Goal: Download file/media: Download file/media

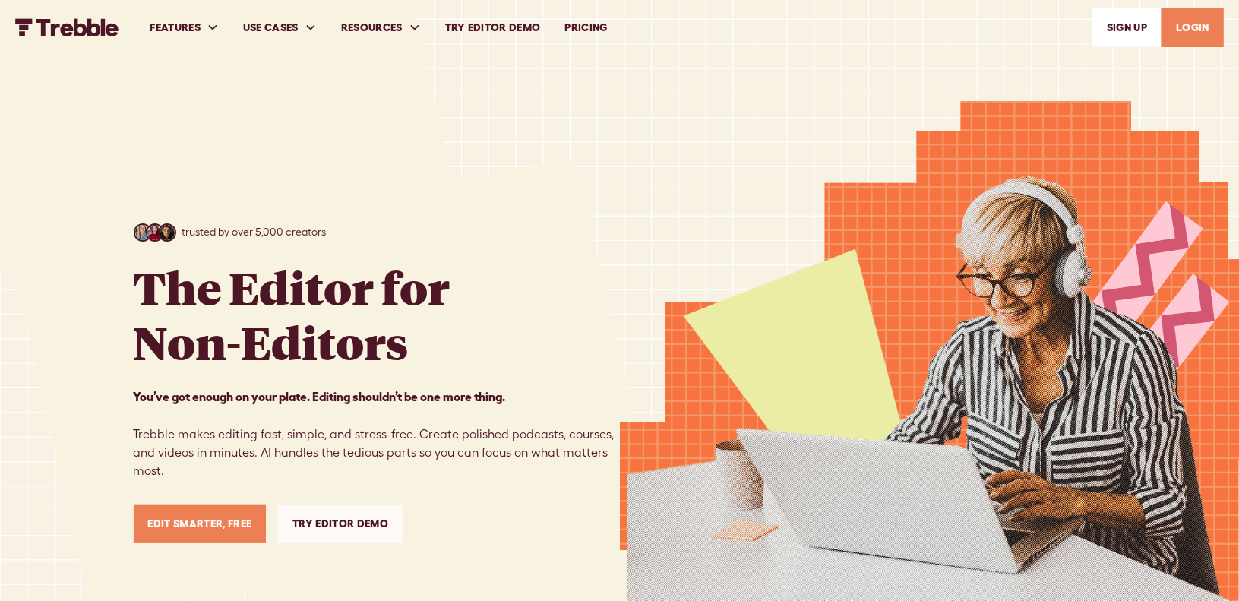
click at [1183, 31] on link "LOGIN" at bounding box center [1192, 27] width 62 height 39
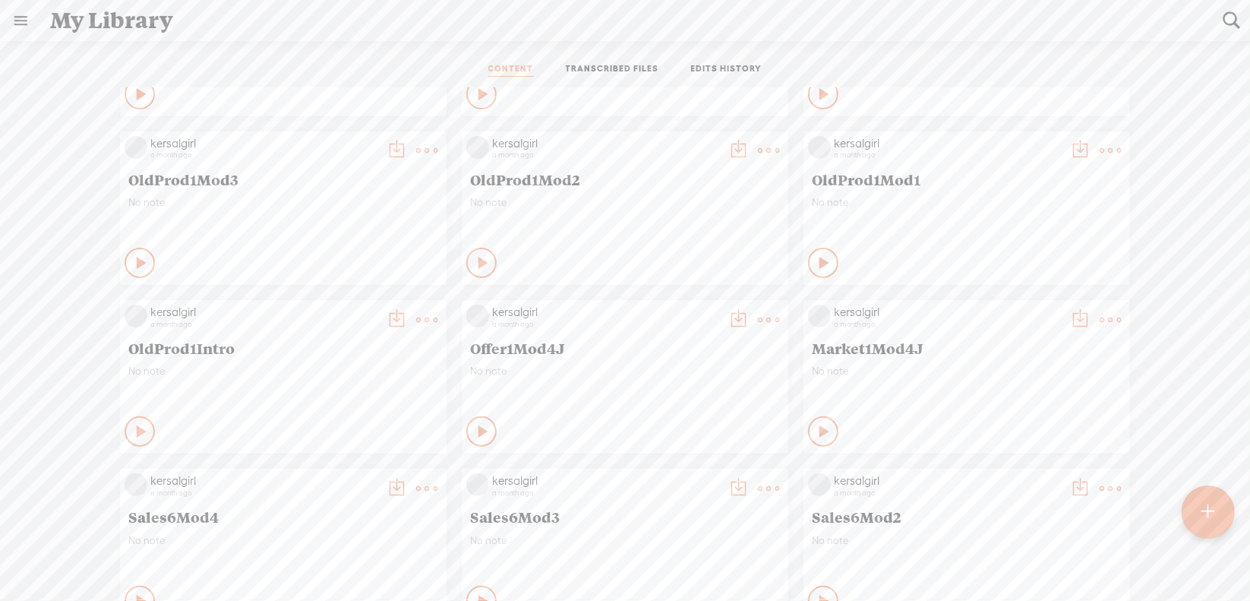
scroll to position [304, 0]
click at [416, 315] on t at bounding box center [426, 318] width 21 height 21
click at [353, 469] on link "Download as..." at bounding box center [343, 473] width 152 height 35
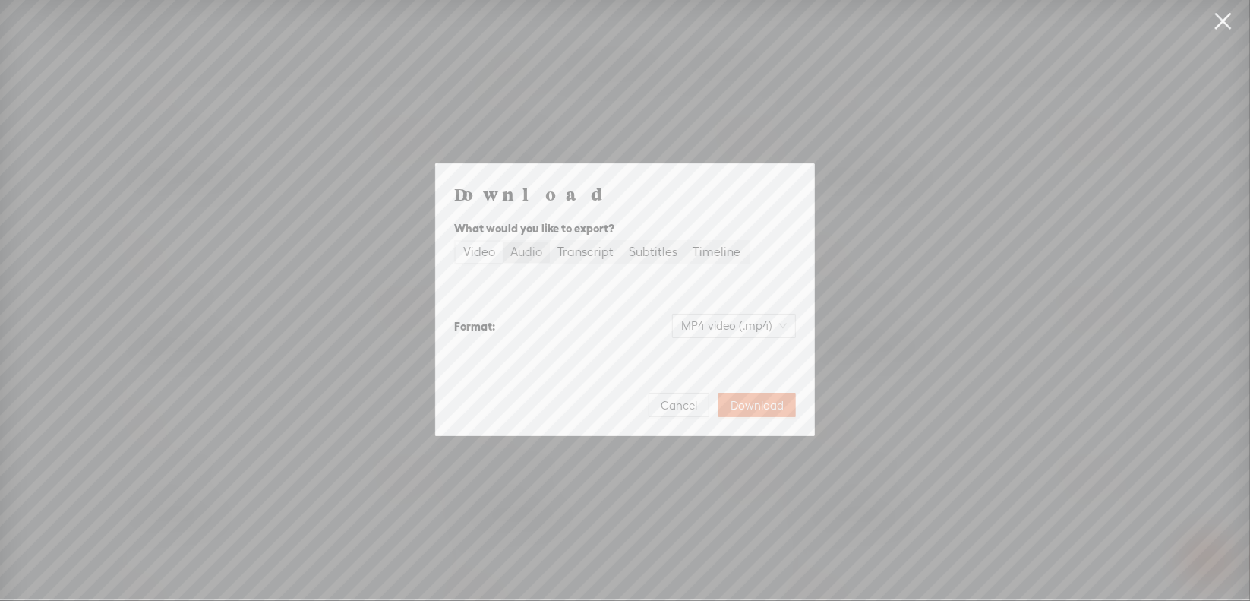
click at [533, 251] on div "Audio" at bounding box center [526, 251] width 32 height 21
click at [503, 241] on input "Audio" at bounding box center [503, 241] width 0 height 0
click at [751, 316] on span "WAV audio (.wav)" at bounding box center [734, 325] width 105 height 23
click at [728, 354] on div "MP3 audio (.mp3)" at bounding box center [722, 357] width 124 height 15
click at [753, 402] on span "Download" at bounding box center [757, 405] width 53 height 15
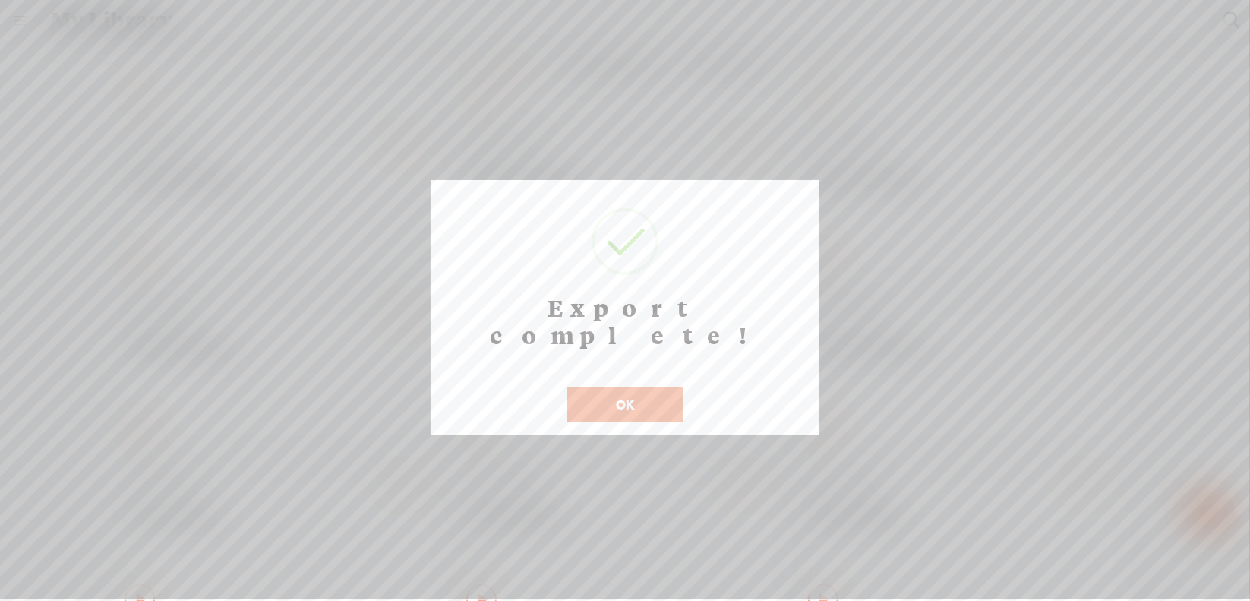
click at [652, 387] on button "OK" at bounding box center [624, 404] width 115 height 35
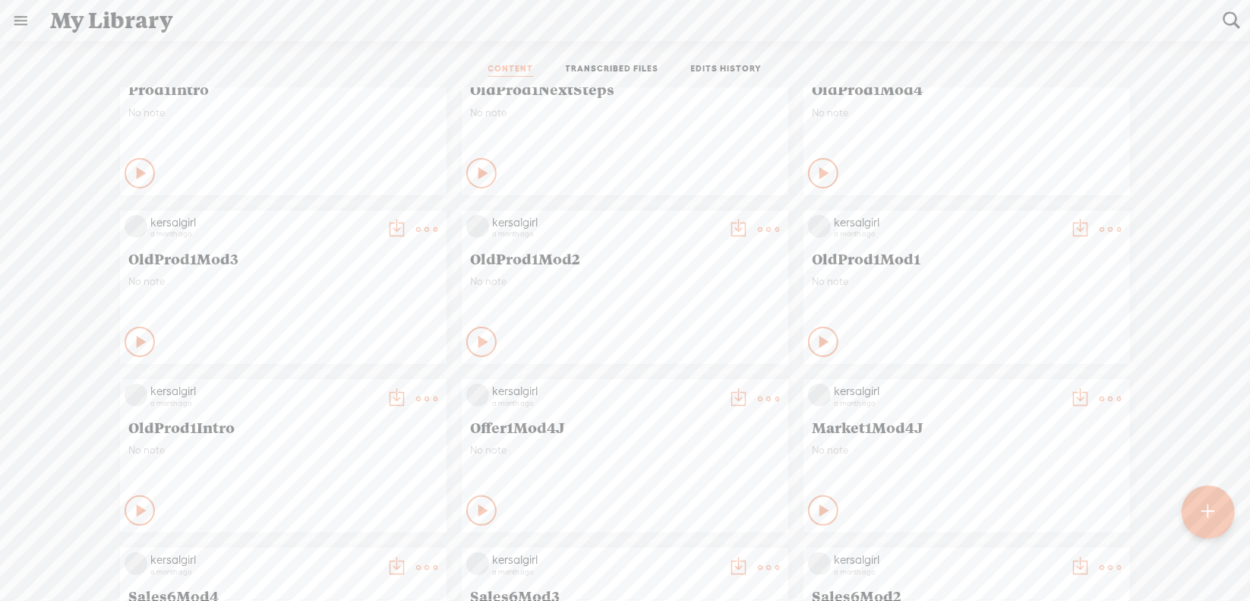
scroll to position [152, 0]
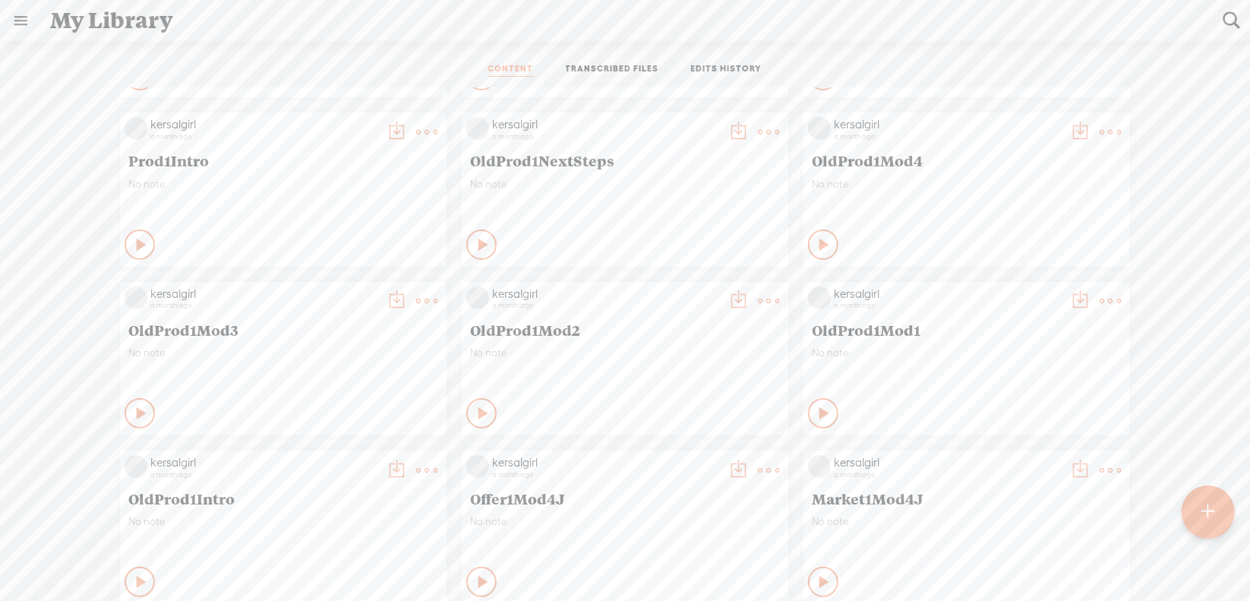
click at [1100, 301] on t at bounding box center [1110, 300] width 21 height 21
click at [1021, 456] on link "Download as..." at bounding box center [1027, 456] width 152 height 35
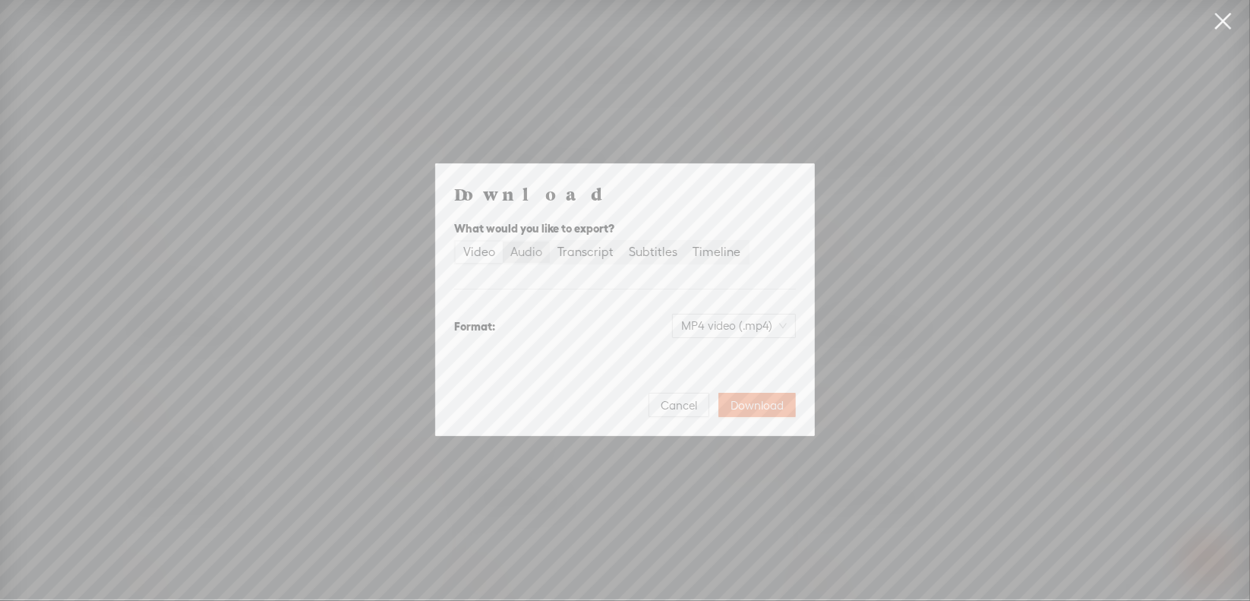
click at [533, 257] on div "Audio" at bounding box center [526, 251] width 32 height 21
click at [503, 241] on input "Audio" at bounding box center [503, 241] width 0 height 0
click at [720, 320] on span "WAV audio (.wav)" at bounding box center [734, 325] width 105 height 23
click at [731, 349] on div "MP3 audio (.mp3) Best for sharing, small file size" at bounding box center [722, 365] width 124 height 36
click at [756, 409] on span "Download" at bounding box center [757, 405] width 53 height 15
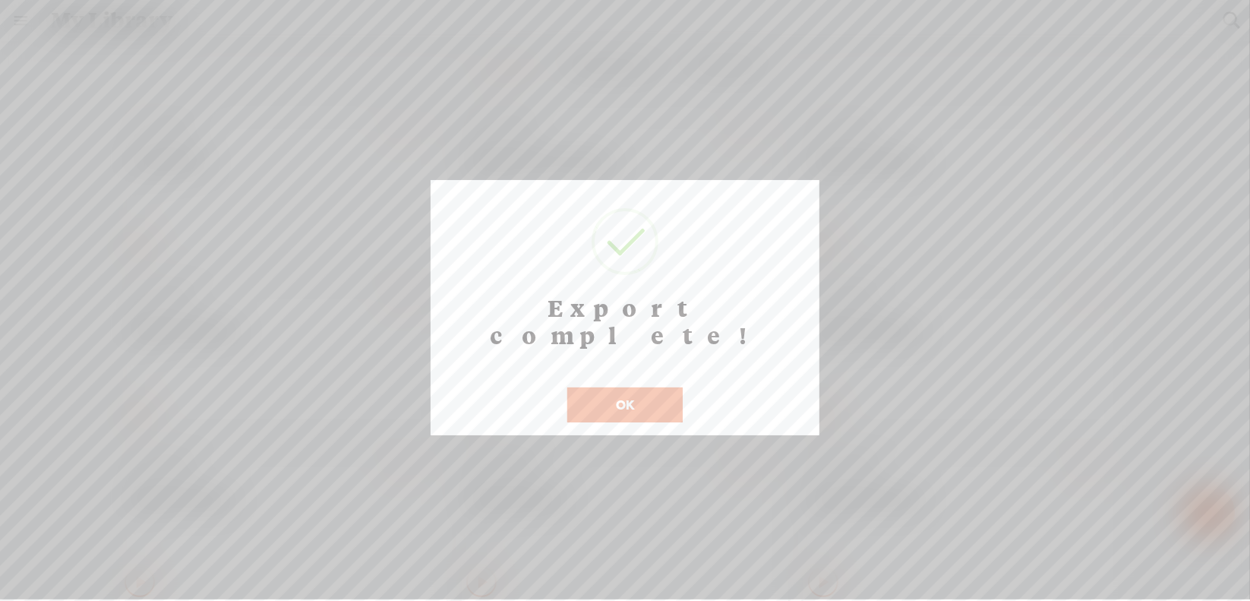
click at [610, 387] on button "OK" at bounding box center [624, 404] width 115 height 35
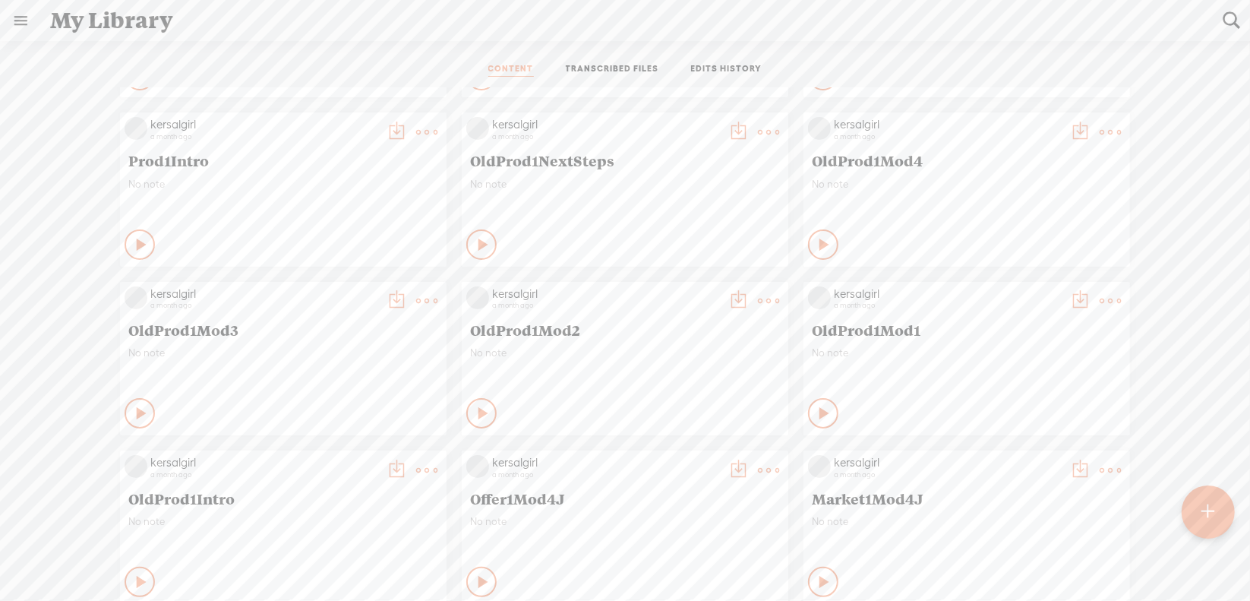
click at [758, 301] on t at bounding box center [768, 300] width 21 height 21
click at [699, 457] on link "Download as..." at bounding box center [685, 456] width 152 height 35
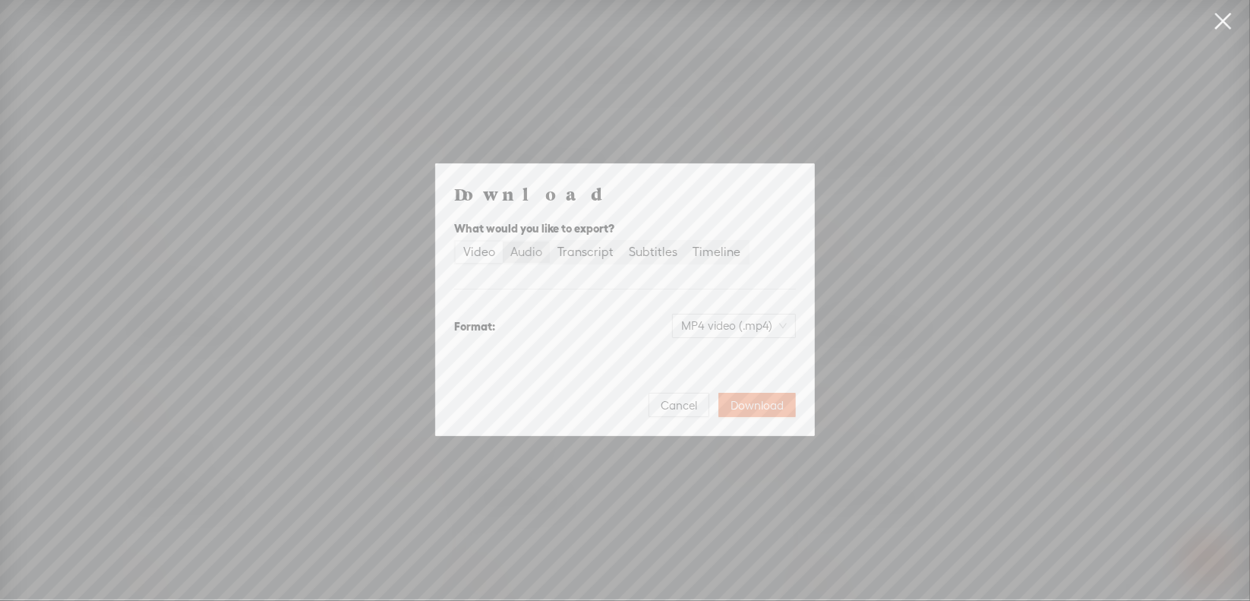
click at [533, 254] on div "Audio" at bounding box center [526, 251] width 32 height 21
click at [503, 241] on input "Audio" at bounding box center [503, 241] width 0 height 0
click at [696, 326] on span "WAV audio (.wav)" at bounding box center [734, 325] width 105 height 23
click at [709, 367] on div "MP3 audio (.mp3) Best for sharing, small file size" at bounding box center [722, 365] width 124 height 36
click at [764, 405] on span "Download" at bounding box center [757, 405] width 53 height 15
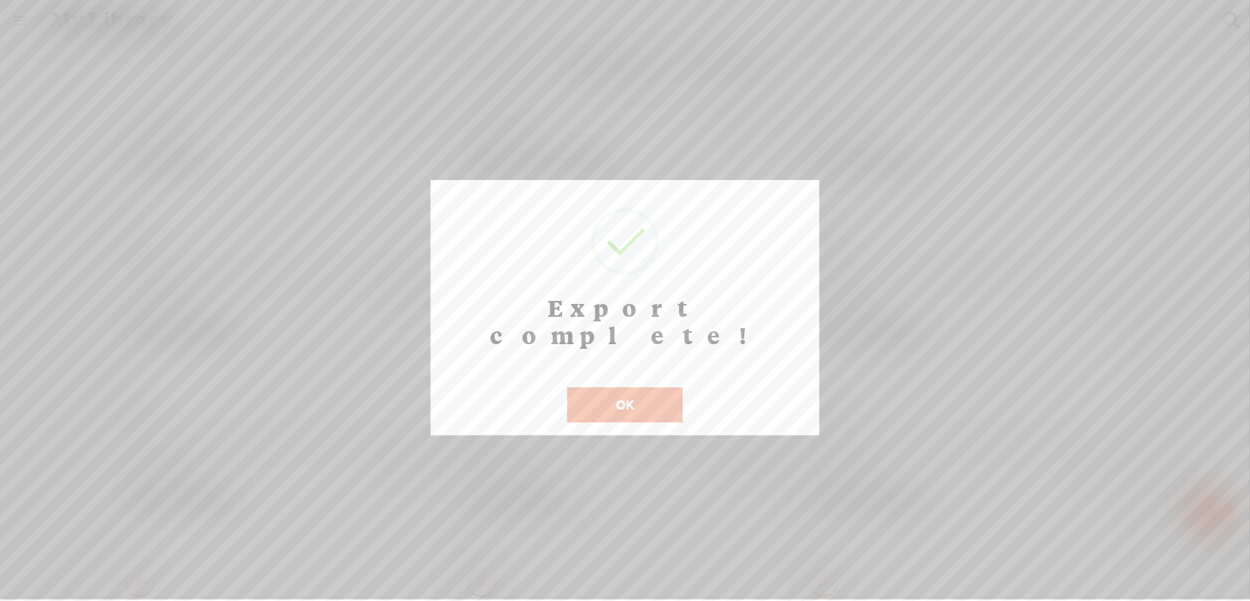
click at [614, 387] on button "OK" at bounding box center [624, 404] width 115 height 35
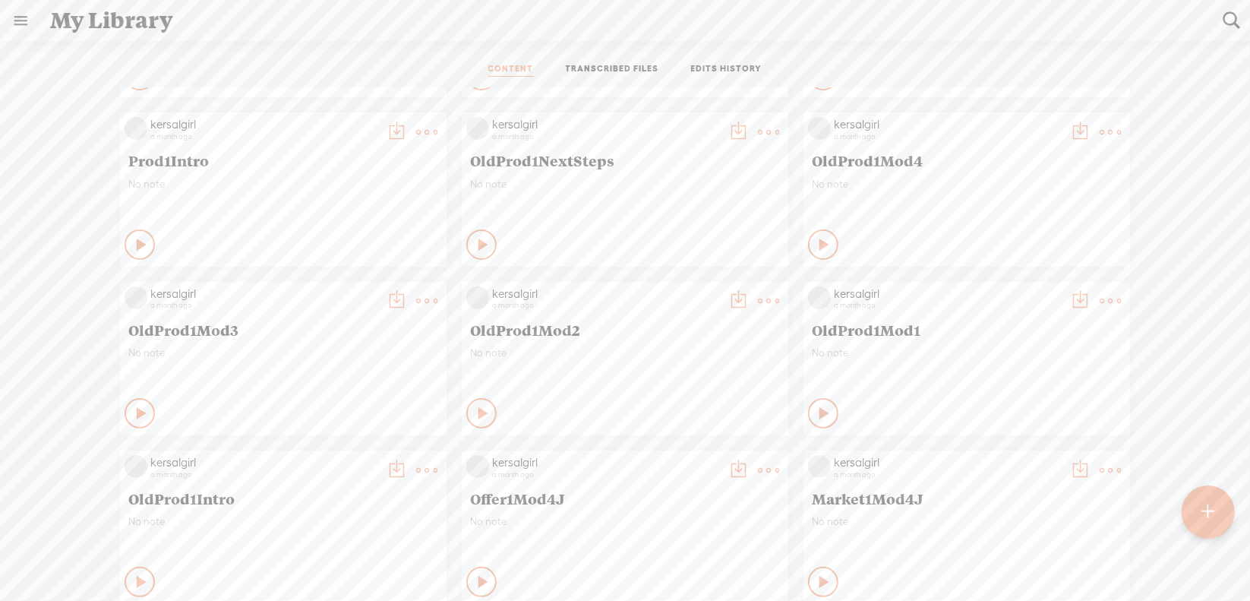
click at [416, 305] on t at bounding box center [426, 300] width 21 height 21
click at [346, 451] on link "Download as..." at bounding box center [343, 456] width 152 height 35
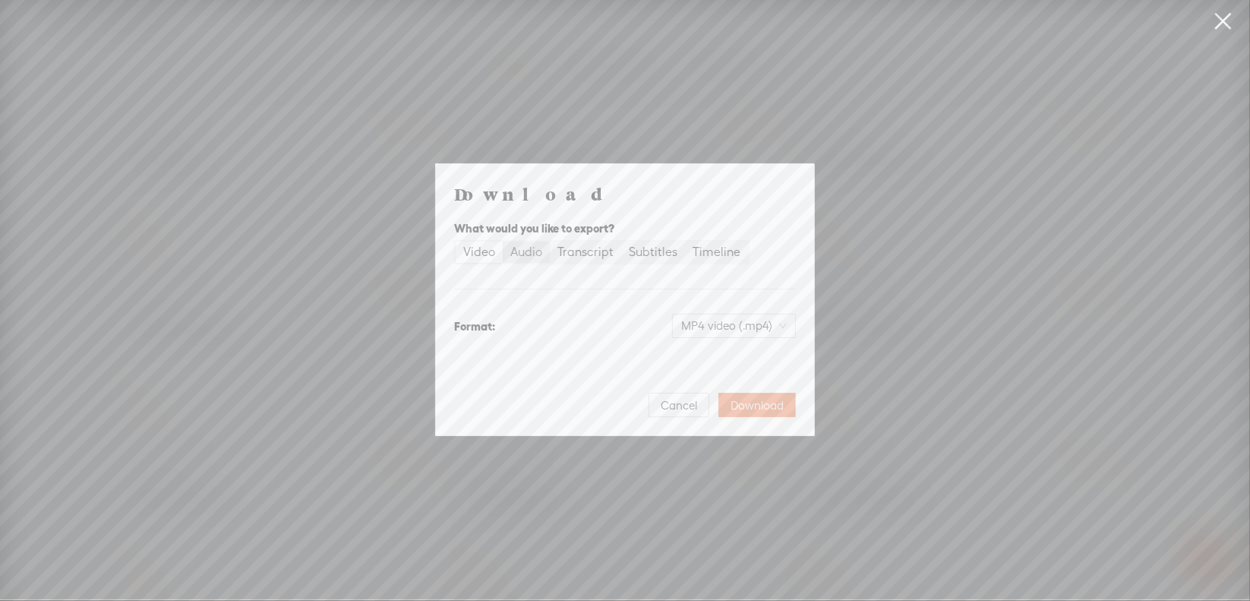
click at [520, 257] on div "Audio" at bounding box center [526, 251] width 32 height 21
click at [503, 241] on input "Audio" at bounding box center [503, 241] width 0 height 0
click at [706, 325] on span "WAV audio (.wav)" at bounding box center [734, 325] width 105 height 23
click at [708, 363] on div "MP3 audio (.mp3)" at bounding box center [722, 357] width 124 height 15
click at [749, 405] on span "Download" at bounding box center [757, 405] width 53 height 15
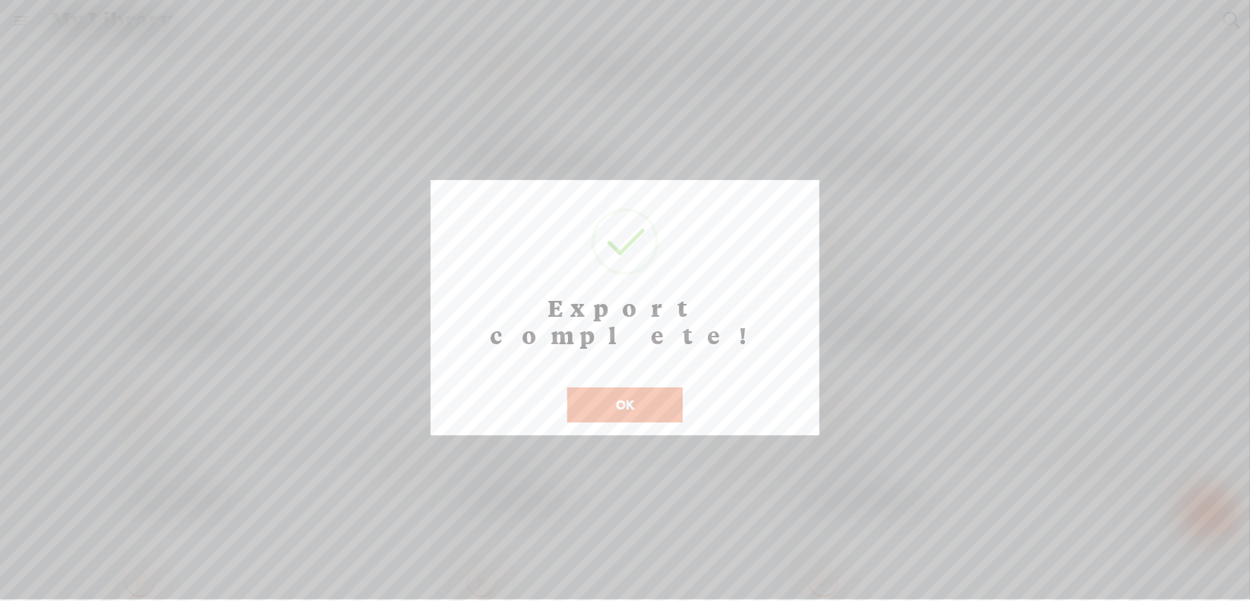
click at [661, 387] on button "OK" at bounding box center [624, 404] width 115 height 35
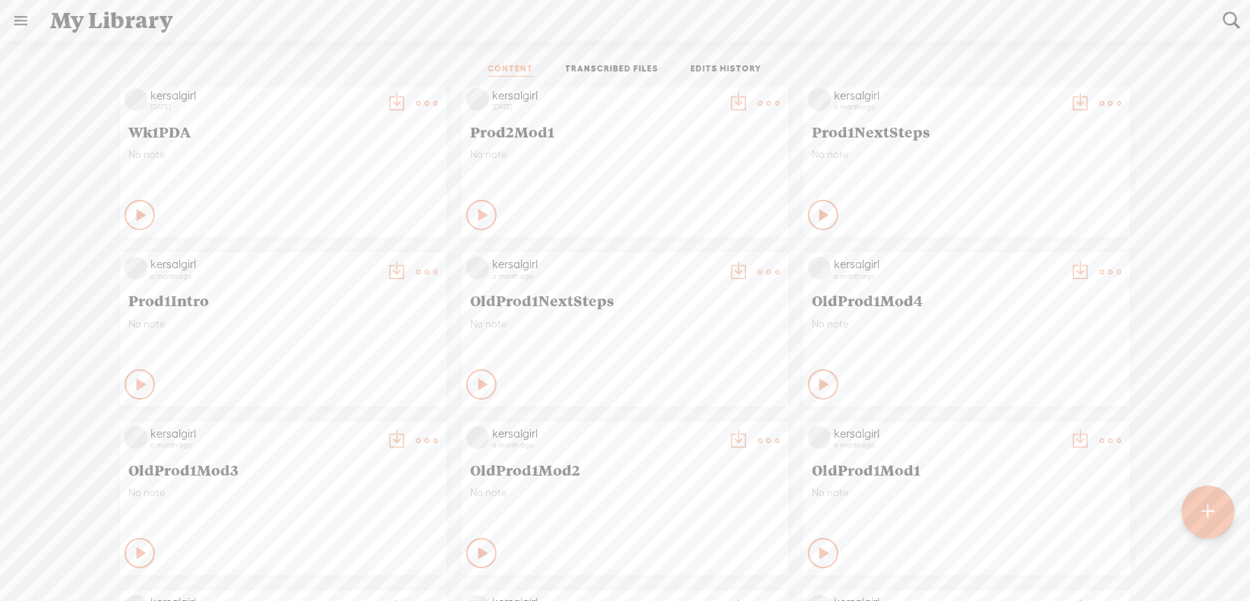
scroll to position [0, 0]
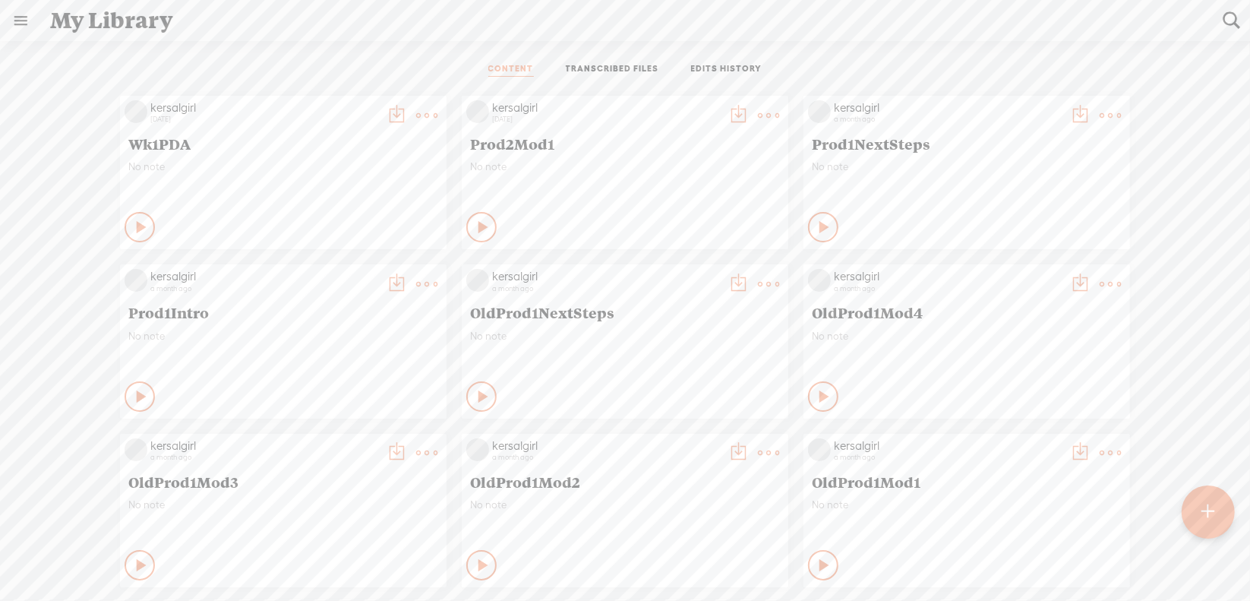
click at [1100, 283] on t at bounding box center [1110, 283] width 21 height 21
click at [1015, 435] on link "Download as..." at bounding box center [1027, 439] width 152 height 35
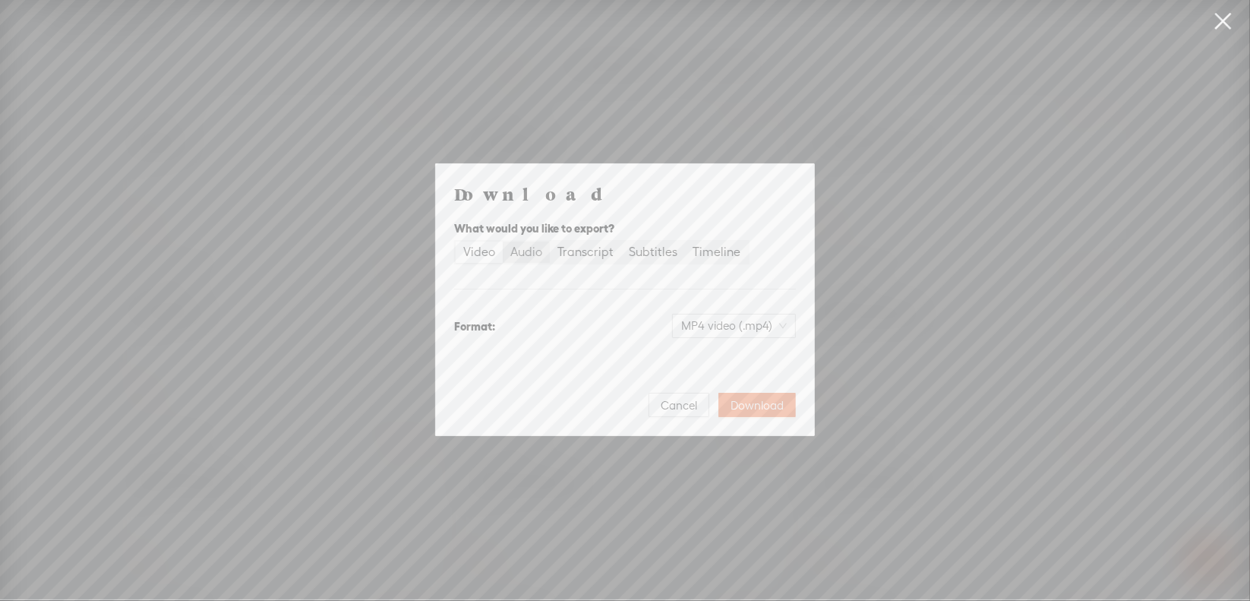
click at [535, 260] on div "Audio" at bounding box center [526, 251] width 32 height 21
click at [503, 241] on input "Audio" at bounding box center [503, 241] width 0 height 0
click at [727, 330] on span "WAV audio (.wav)" at bounding box center [734, 325] width 105 height 23
click at [717, 357] on div "MP3 audio (.mp3)" at bounding box center [722, 357] width 124 height 15
click at [761, 406] on span "Download" at bounding box center [757, 405] width 53 height 15
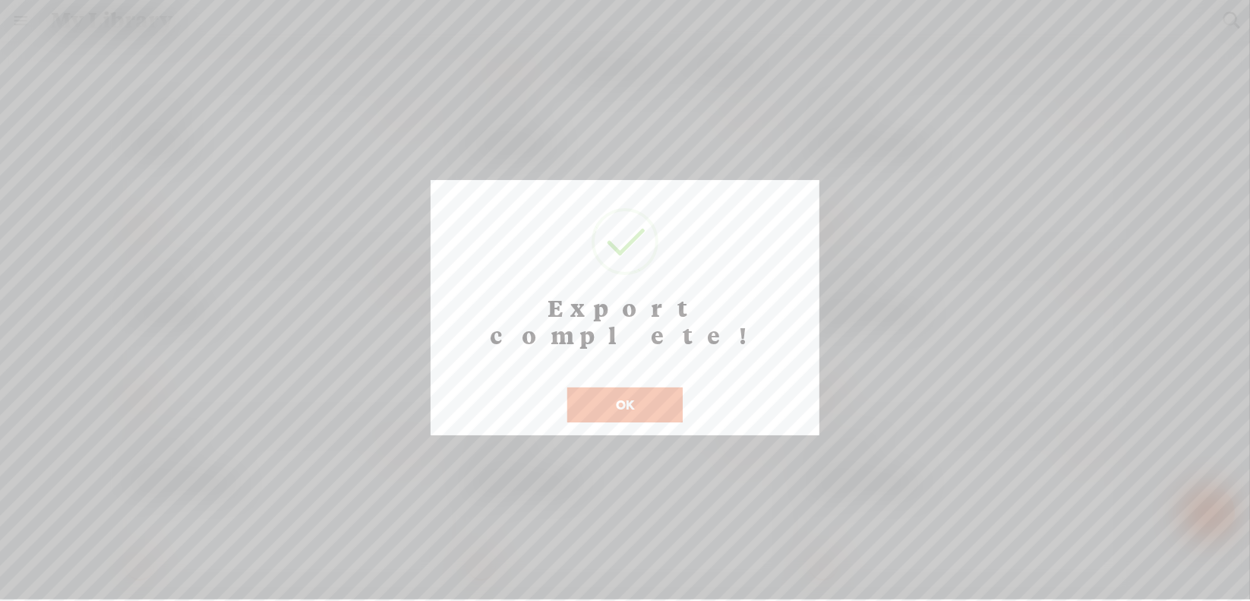
click at [645, 387] on button "OK" at bounding box center [624, 404] width 115 height 35
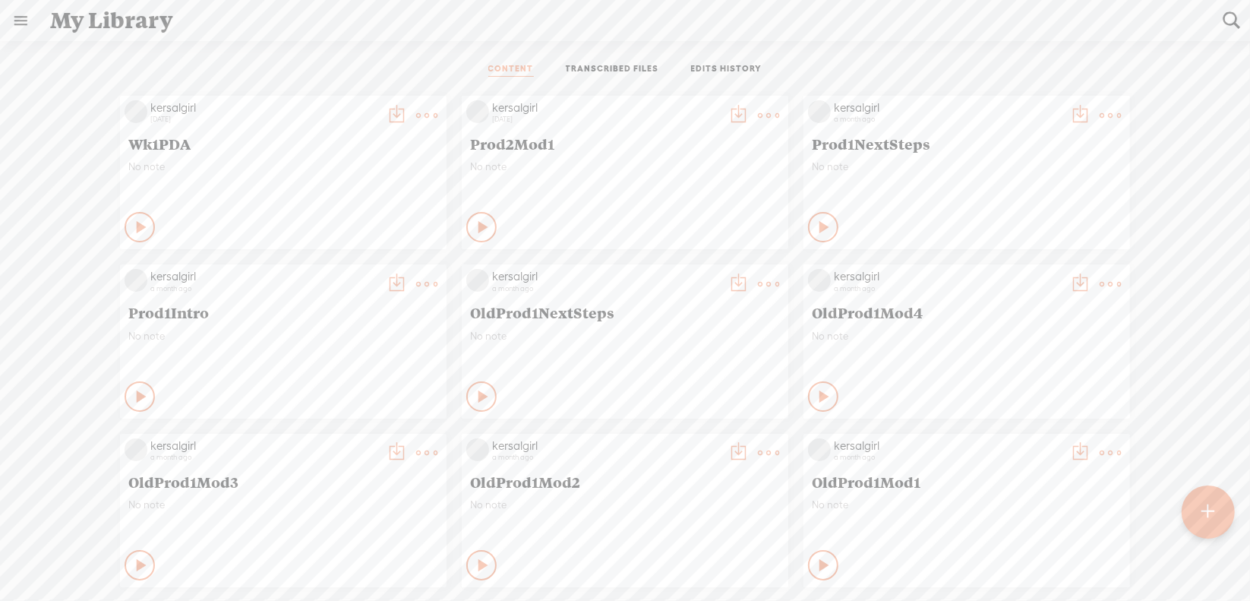
click at [758, 285] on t at bounding box center [768, 283] width 21 height 21
click at [677, 431] on link "Download as..." at bounding box center [685, 439] width 152 height 35
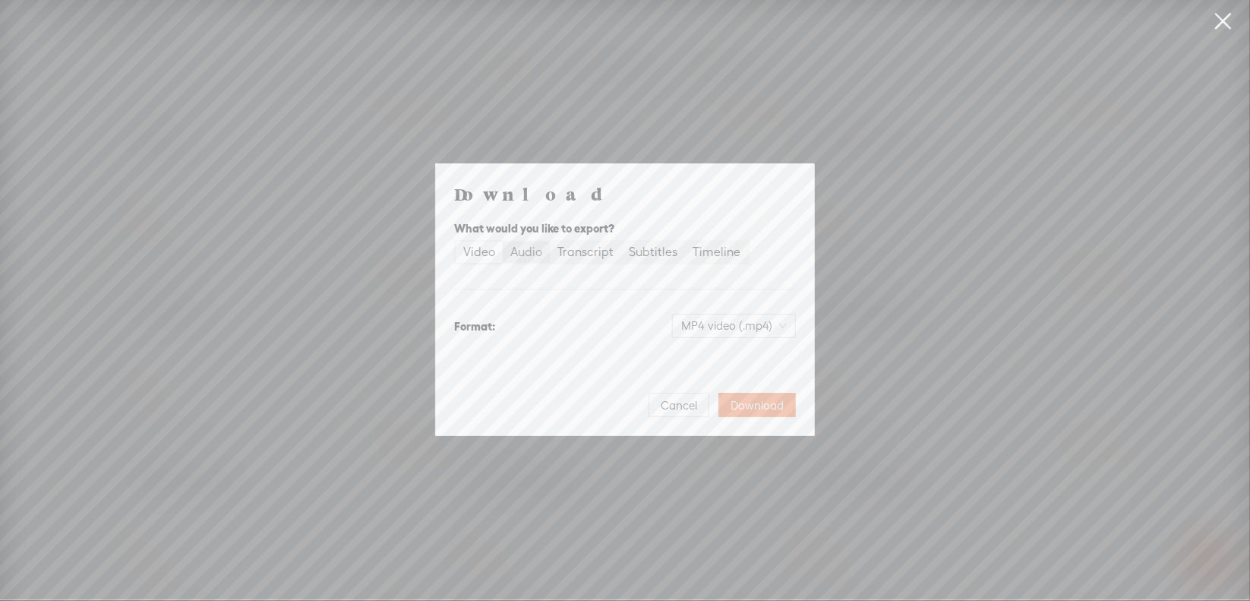
click at [529, 257] on div "Audio" at bounding box center [526, 251] width 32 height 21
click at [503, 241] on input "Audio" at bounding box center [503, 241] width 0 height 0
click at [715, 329] on span "WAV audio (.wav)" at bounding box center [734, 325] width 105 height 23
click at [718, 357] on div "MP3 audio (.mp3)" at bounding box center [722, 357] width 124 height 15
click at [756, 400] on span "Download" at bounding box center [757, 405] width 53 height 15
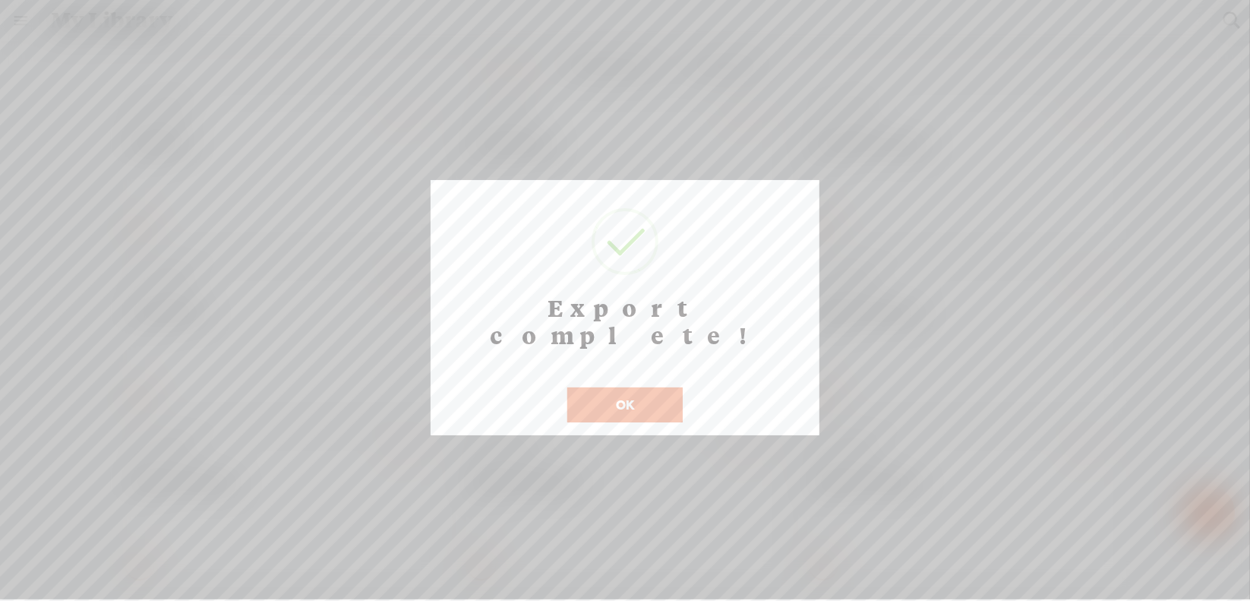
click at [638, 387] on button "OK" at bounding box center [624, 404] width 115 height 35
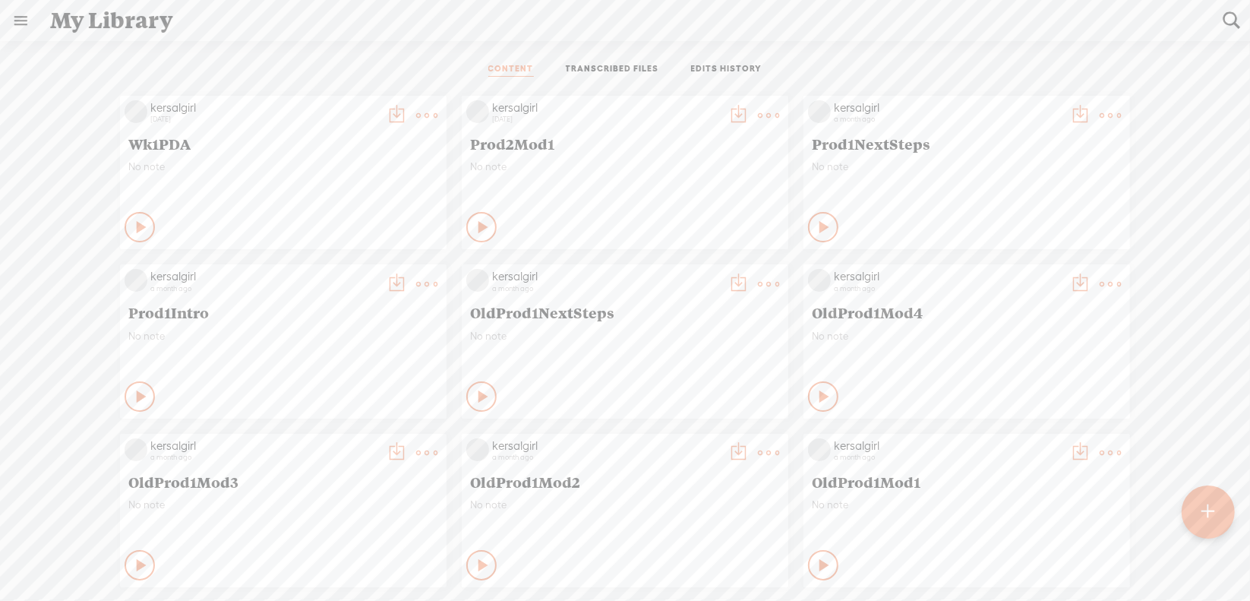
click at [416, 283] on t at bounding box center [426, 283] width 21 height 21
click at [355, 434] on link "Download as..." at bounding box center [343, 439] width 152 height 35
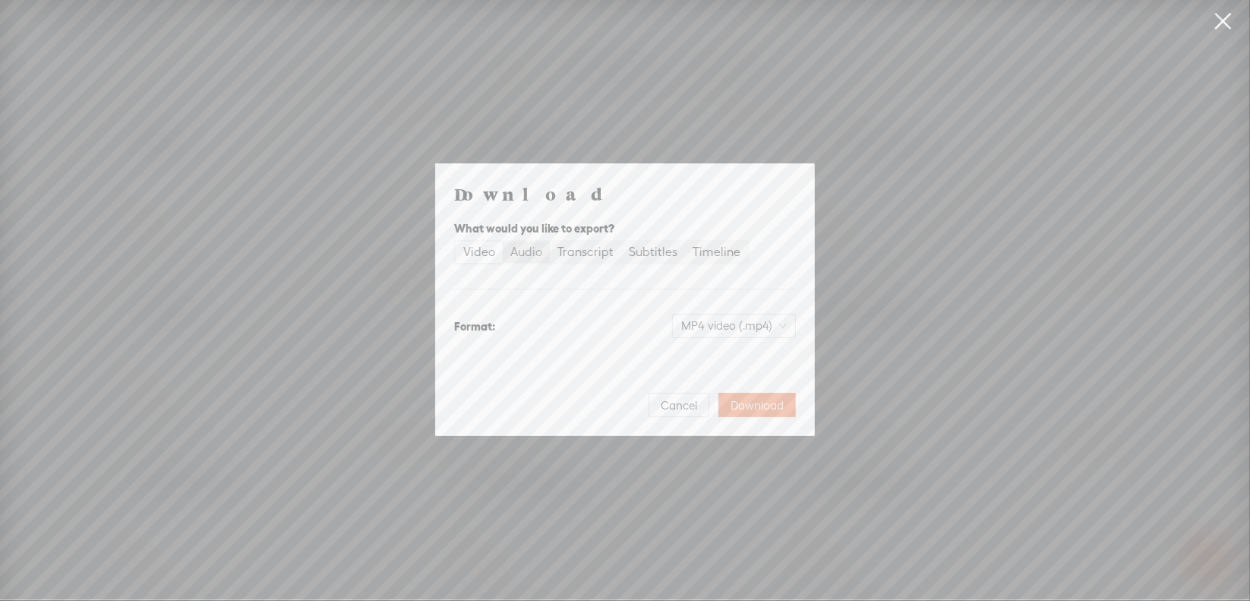
click at [524, 257] on div "Audio" at bounding box center [526, 251] width 32 height 21
click at [503, 241] on input "Audio" at bounding box center [503, 241] width 0 height 0
click at [726, 330] on span "WAV audio (.wav)" at bounding box center [734, 325] width 105 height 23
click at [712, 353] on div "MP3 audio (.mp3)" at bounding box center [722, 357] width 124 height 15
click at [754, 403] on span "Download" at bounding box center [757, 405] width 53 height 15
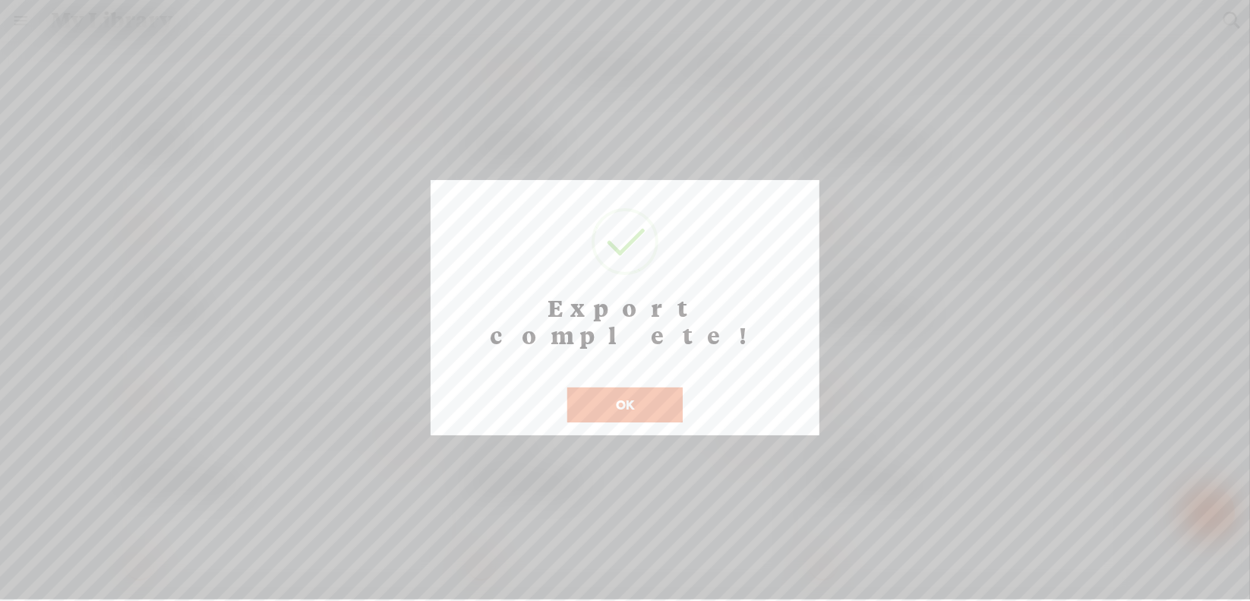
click at [588, 387] on button "OK" at bounding box center [624, 404] width 115 height 35
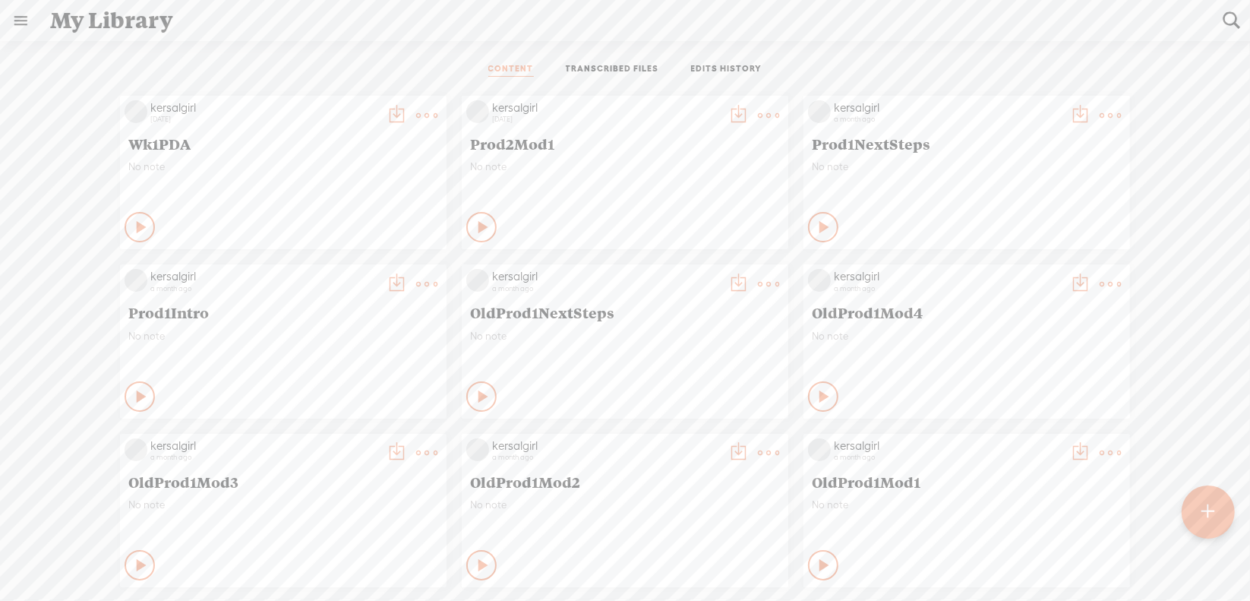
click at [1100, 114] on t at bounding box center [1110, 115] width 21 height 21
click at [1021, 269] on link "Download as..." at bounding box center [1027, 270] width 152 height 35
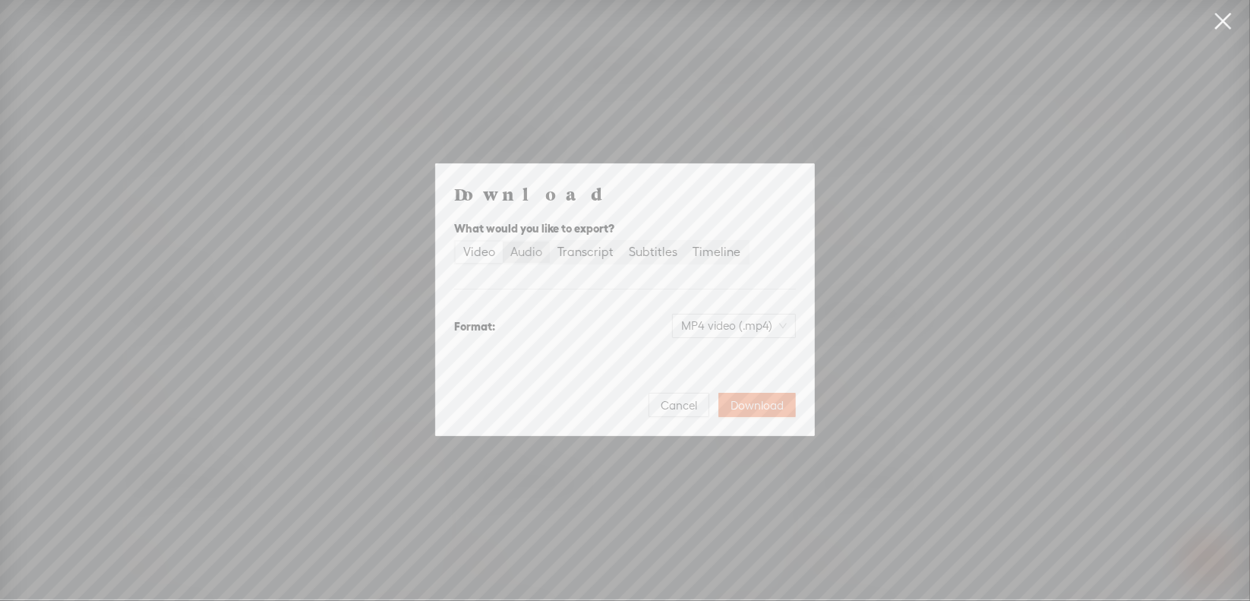
click at [517, 254] on div "Audio" at bounding box center [526, 251] width 32 height 21
click at [503, 241] on input "Audio" at bounding box center [503, 241] width 0 height 0
click at [706, 320] on span "WAV audio (.wav)" at bounding box center [734, 325] width 105 height 23
click at [700, 361] on div "MP3 audio (.mp3)" at bounding box center [722, 357] width 124 height 15
click at [766, 403] on span "Download" at bounding box center [757, 405] width 53 height 15
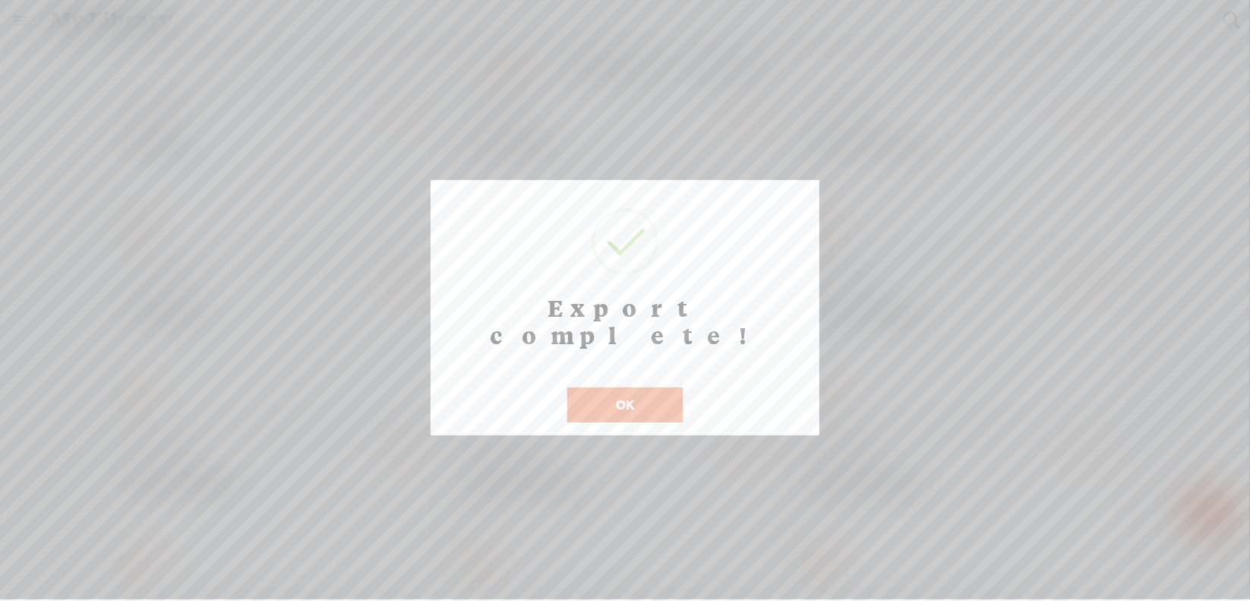
click at [598, 387] on button "OK" at bounding box center [624, 404] width 115 height 35
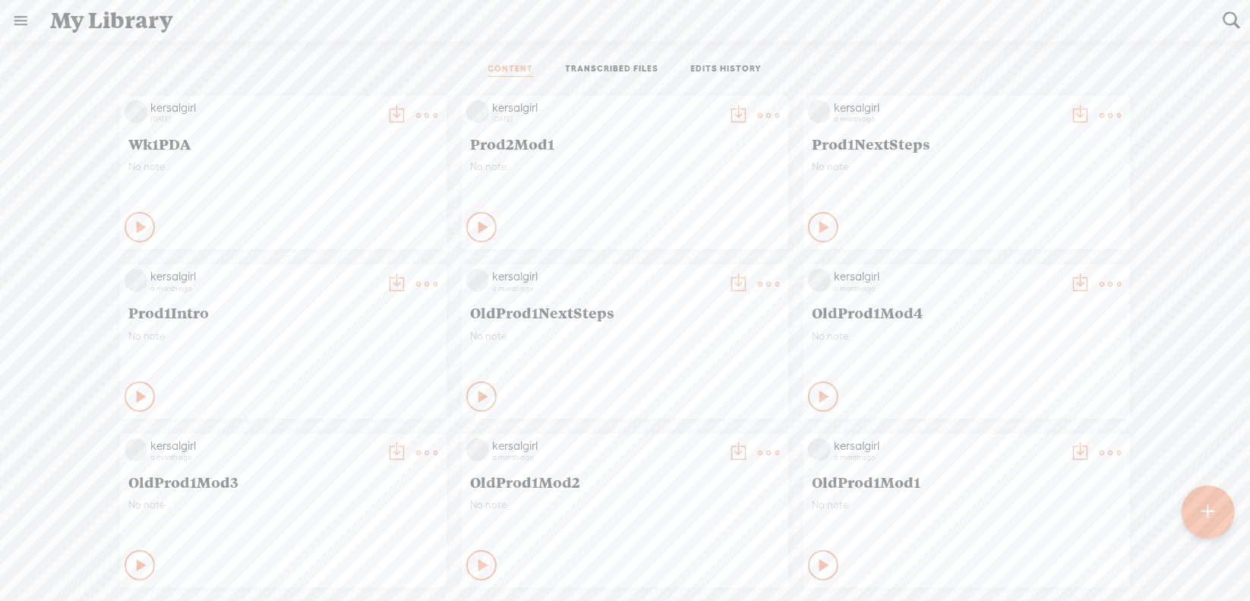
click at [758, 118] on t at bounding box center [768, 115] width 21 height 21
click at [691, 267] on link "Download as..." at bounding box center [685, 270] width 152 height 35
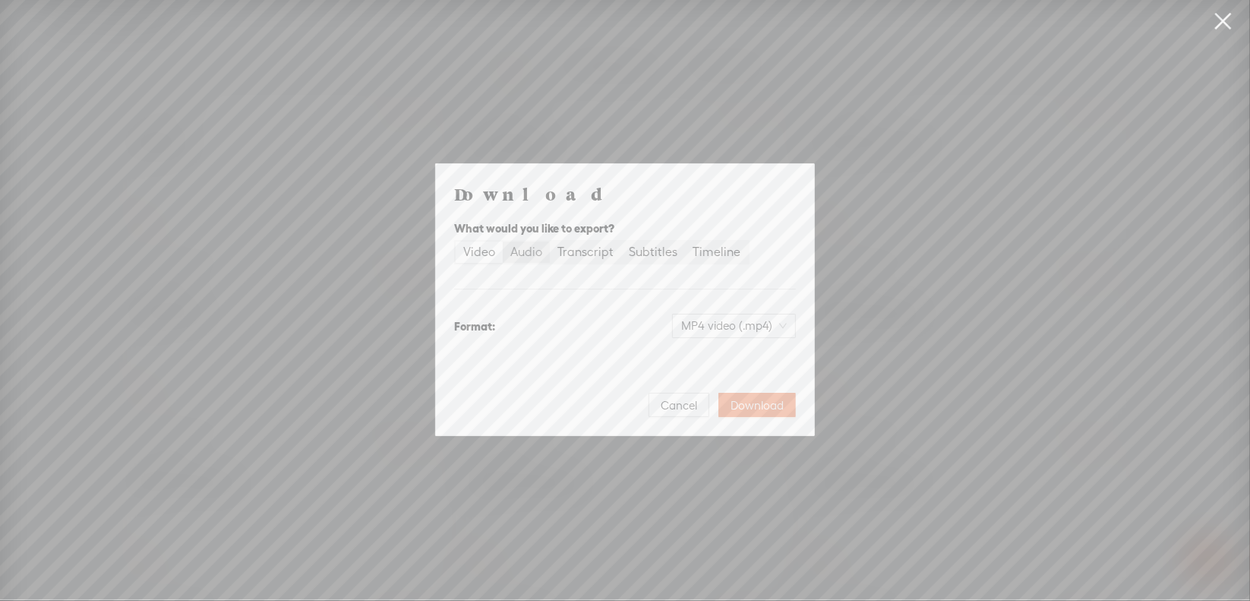
click at [527, 257] on div "Audio" at bounding box center [526, 251] width 32 height 21
click at [503, 241] on input "Audio" at bounding box center [503, 241] width 0 height 0
click at [715, 327] on span "WAV audio (.wav)" at bounding box center [734, 325] width 105 height 23
click at [698, 362] on div "MP3 audio (.mp3)" at bounding box center [722, 357] width 124 height 15
click at [758, 396] on button "Download" at bounding box center [756, 405] width 77 height 24
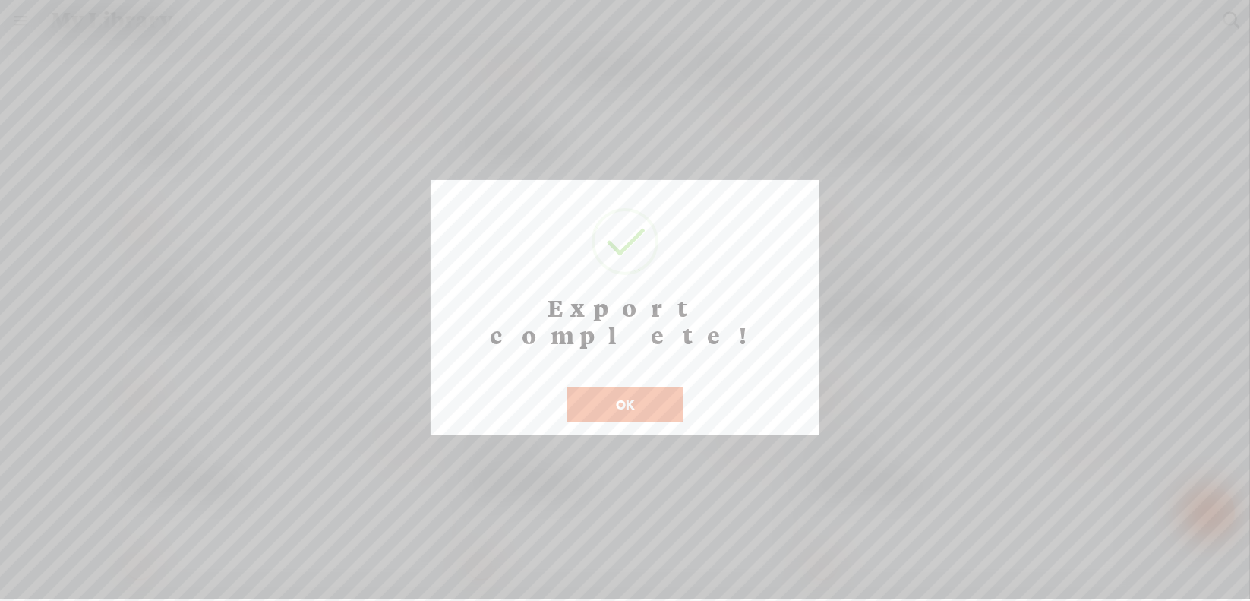
click at [628, 387] on button "OK" at bounding box center [624, 404] width 115 height 35
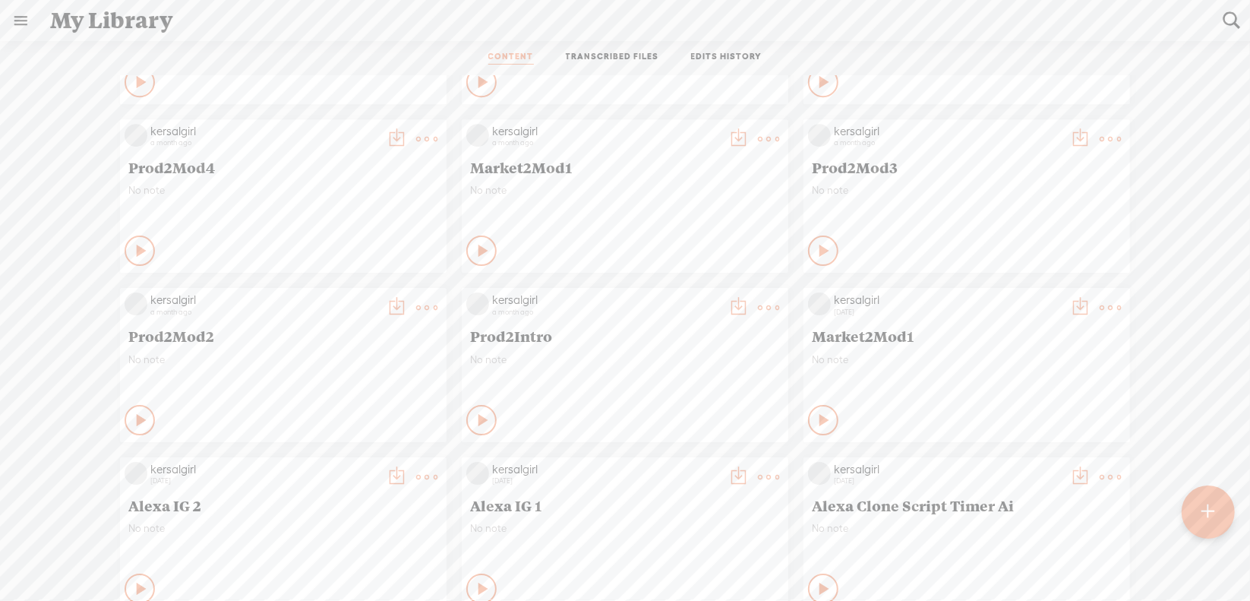
scroll to position [8071, 0]
click at [762, 309] on t at bounding box center [768, 308] width 21 height 21
click at [691, 464] on link "Download as..." at bounding box center [685, 464] width 152 height 35
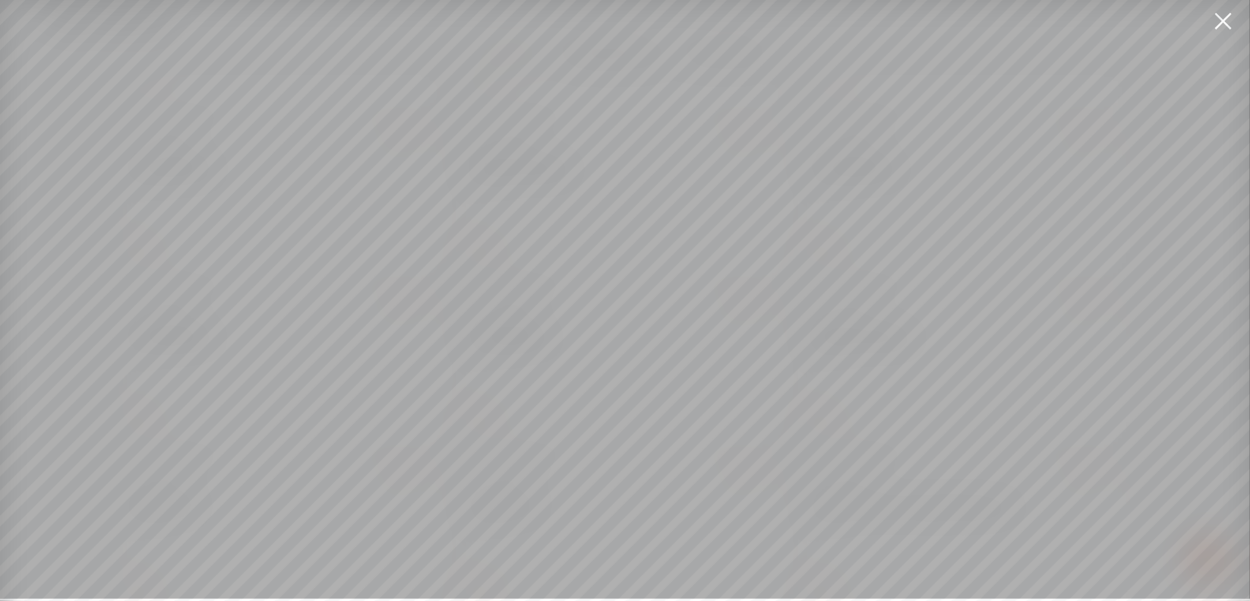
scroll to position [11, 0]
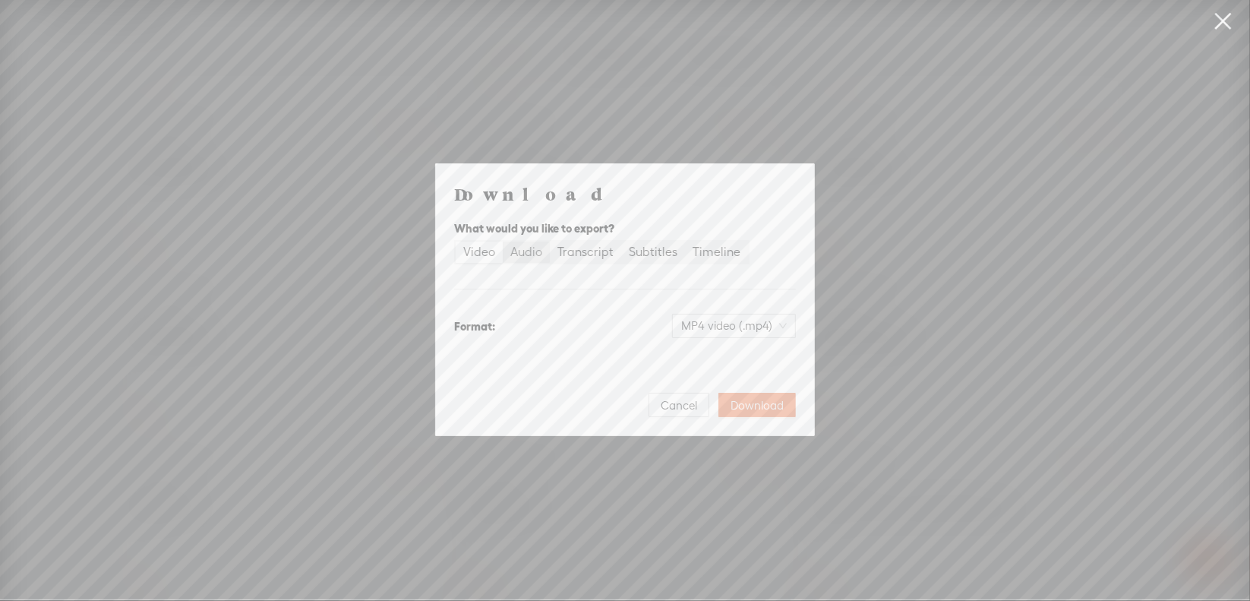
click at [528, 250] on div "Audio" at bounding box center [526, 251] width 32 height 21
click at [503, 241] on input "Audio" at bounding box center [503, 241] width 0 height 0
click at [728, 320] on span "WAV audio (.wav)" at bounding box center [734, 325] width 105 height 23
click at [709, 364] on div "MP3 audio (.mp3)" at bounding box center [722, 357] width 124 height 15
click at [761, 406] on span "Download" at bounding box center [757, 405] width 53 height 15
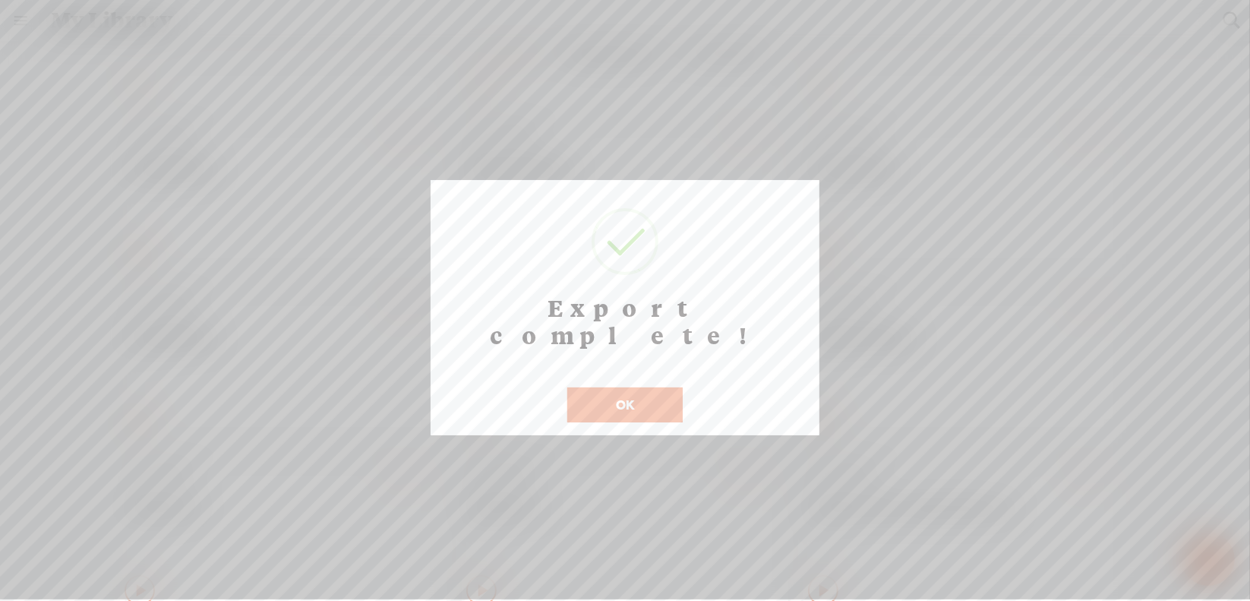
scroll to position [12, 0]
click at [604, 387] on button "OK" at bounding box center [624, 404] width 115 height 35
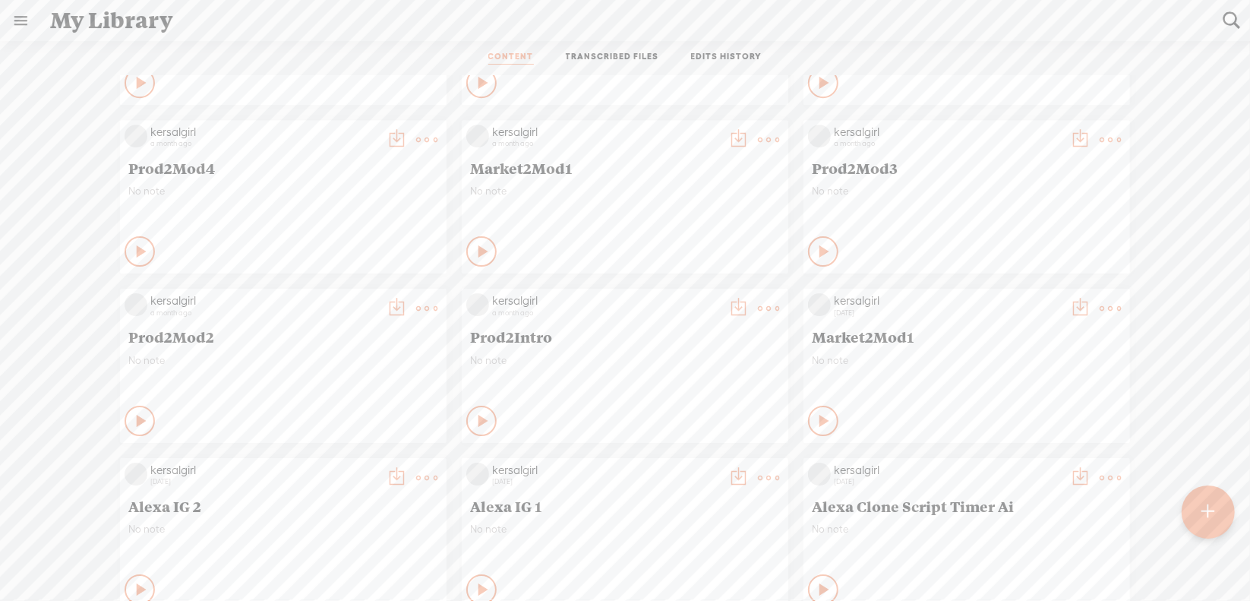
click at [416, 305] on t at bounding box center [426, 308] width 21 height 21
click at [354, 462] on link "Download as..." at bounding box center [343, 464] width 152 height 35
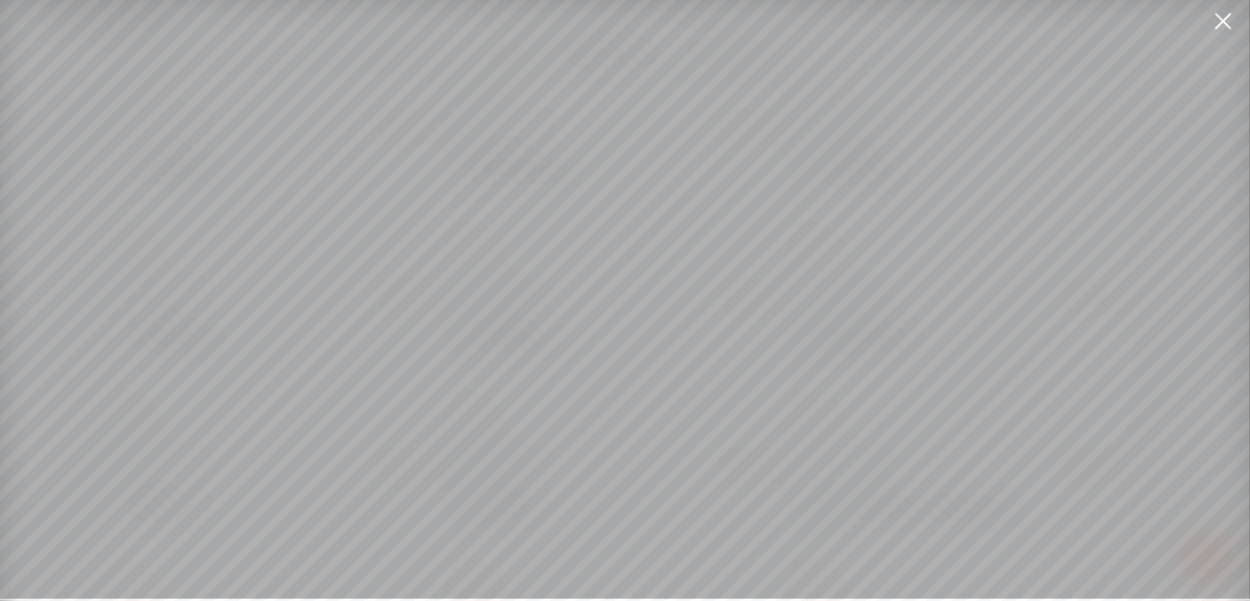
scroll to position [11, 0]
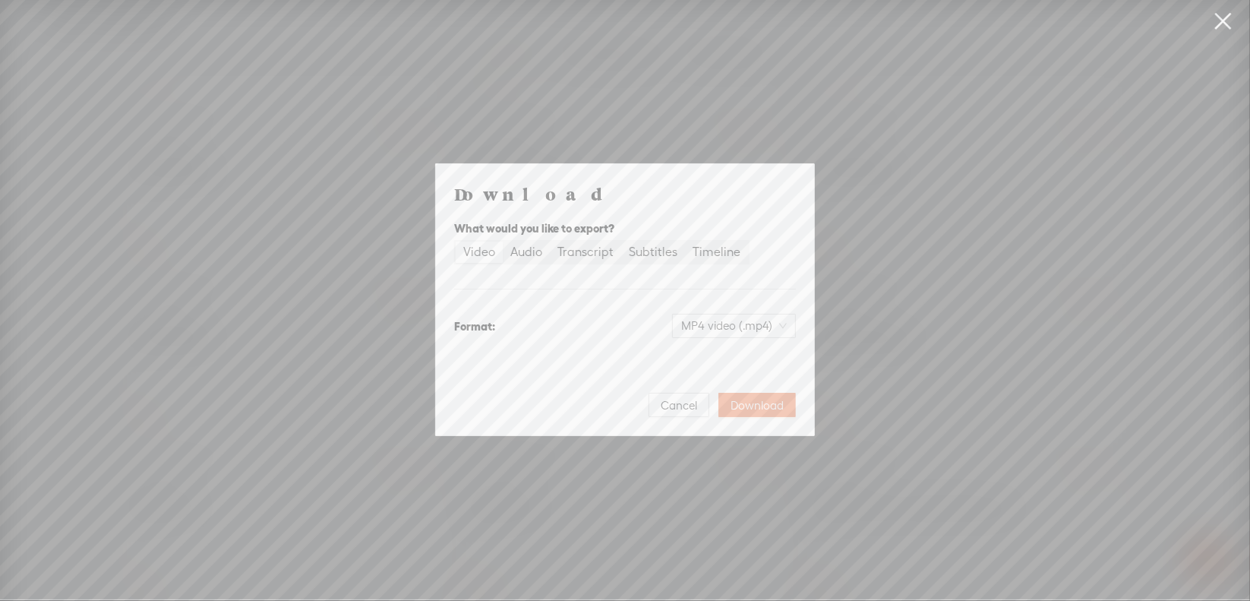
drag, startPoint x: 532, startPoint y: 250, endPoint x: 579, endPoint y: 282, distance: 56.9
click at [532, 251] on div "Audio" at bounding box center [526, 251] width 32 height 21
click at [503, 241] on input "Audio" at bounding box center [503, 241] width 0 height 0
click at [740, 320] on span "WAV audio (.wav)" at bounding box center [734, 325] width 105 height 23
click at [726, 354] on div "MP3 audio (.mp3)" at bounding box center [722, 357] width 124 height 15
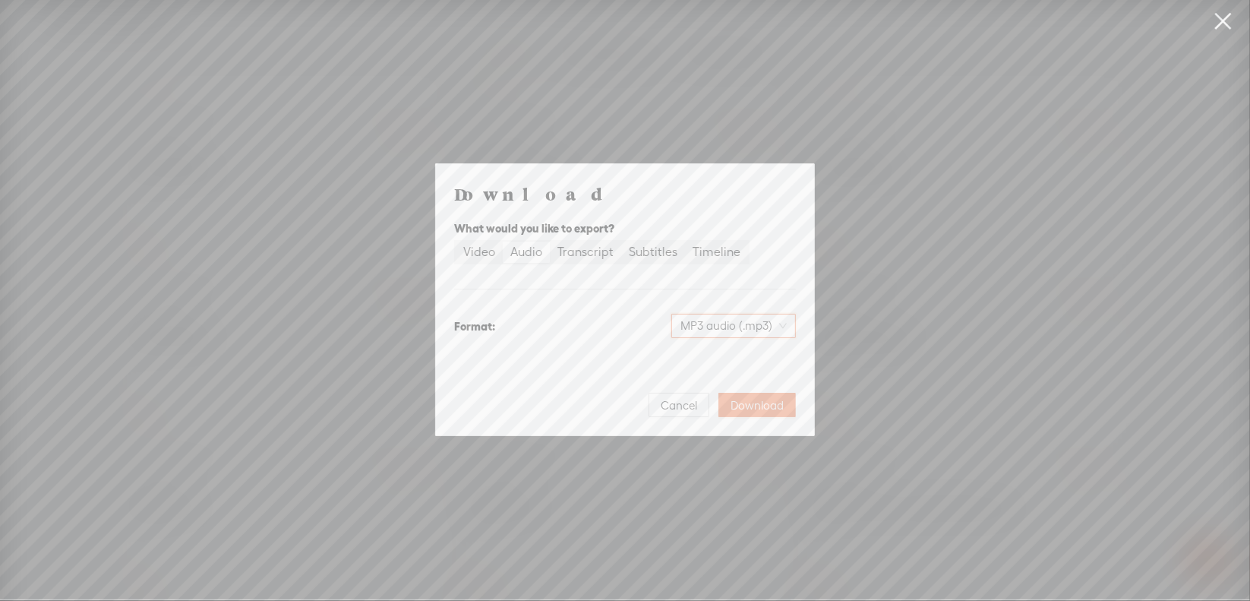
click at [756, 401] on span "Download" at bounding box center [757, 405] width 53 height 15
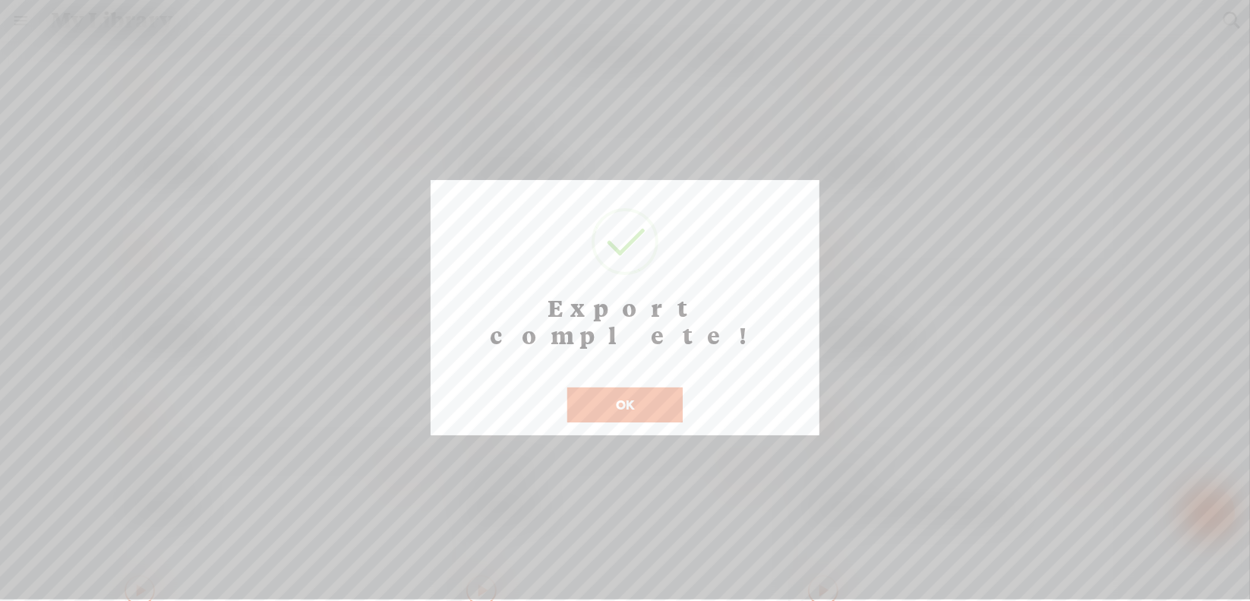
scroll to position [12, 0]
click at [658, 387] on button "OK" at bounding box center [624, 404] width 115 height 35
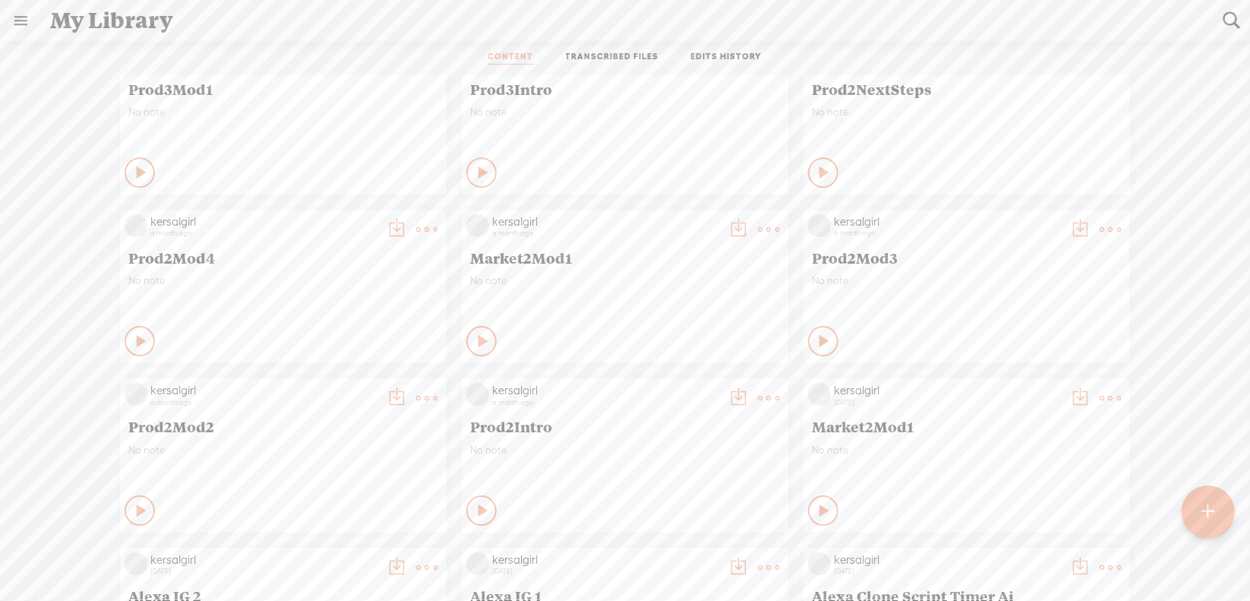
scroll to position [7919, 0]
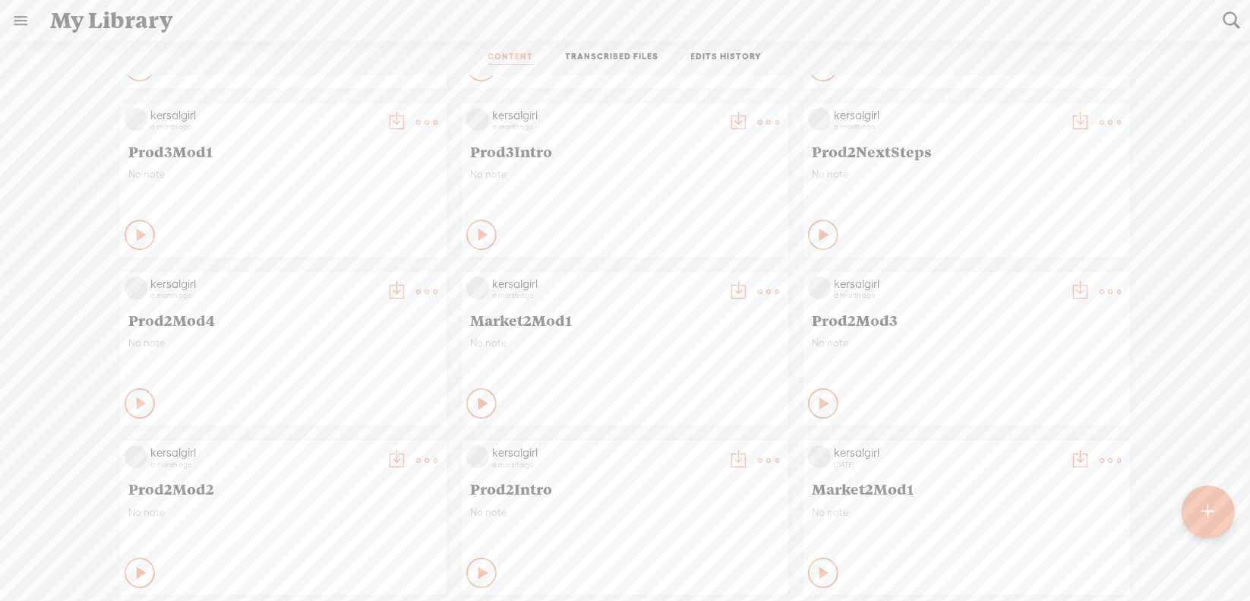
click at [1100, 292] on t at bounding box center [1110, 291] width 21 height 21
click at [1027, 442] on link "Download as..." at bounding box center [1027, 447] width 152 height 35
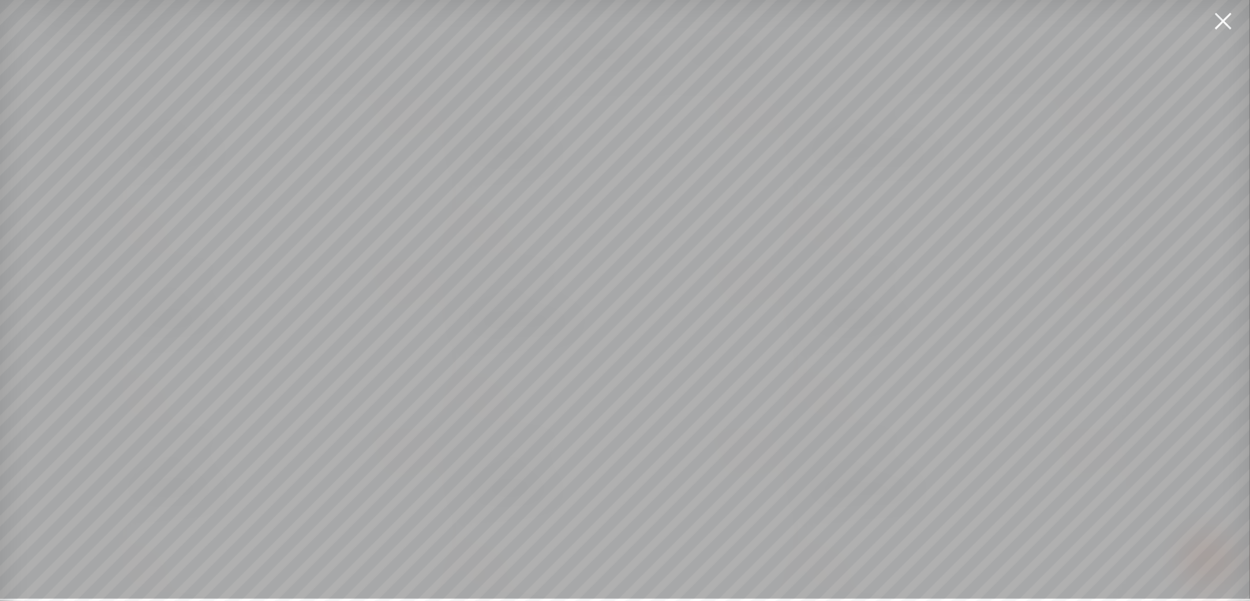
scroll to position [11, 0]
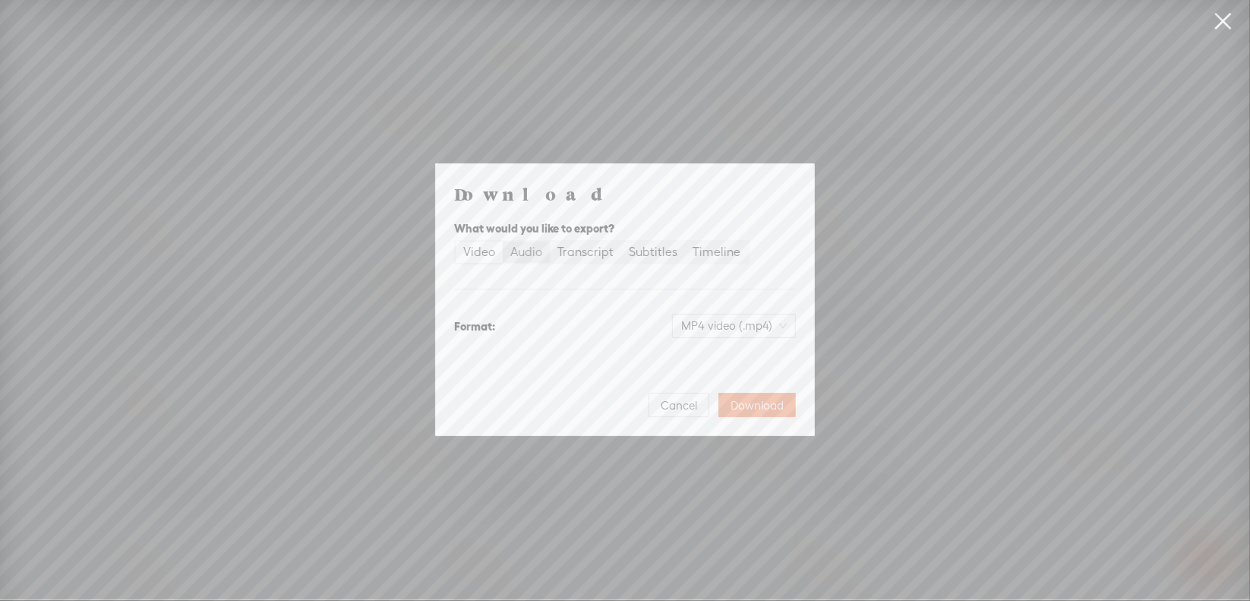
click at [524, 251] on div "Audio" at bounding box center [526, 251] width 32 height 21
click at [503, 241] on input "Audio" at bounding box center [503, 241] width 0 height 0
click at [736, 328] on span "WAV audio (.wav)" at bounding box center [734, 325] width 105 height 23
click at [727, 354] on div "MP3 audio (.mp3)" at bounding box center [722, 357] width 124 height 15
click at [753, 404] on span "Download" at bounding box center [757, 405] width 53 height 15
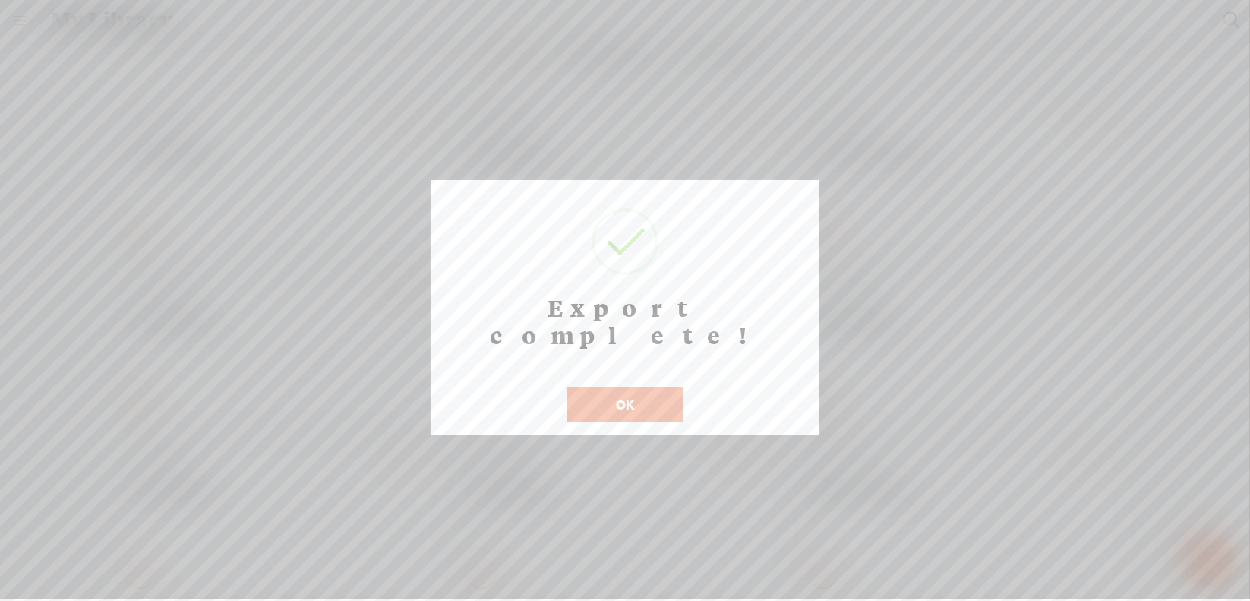
scroll to position [12, 0]
drag, startPoint x: 617, startPoint y: 385, endPoint x: 623, endPoint y: 375, distance: 11.6
click at [617, 387] on button "OK" at bounding box center [624, 404] width 115 height 35
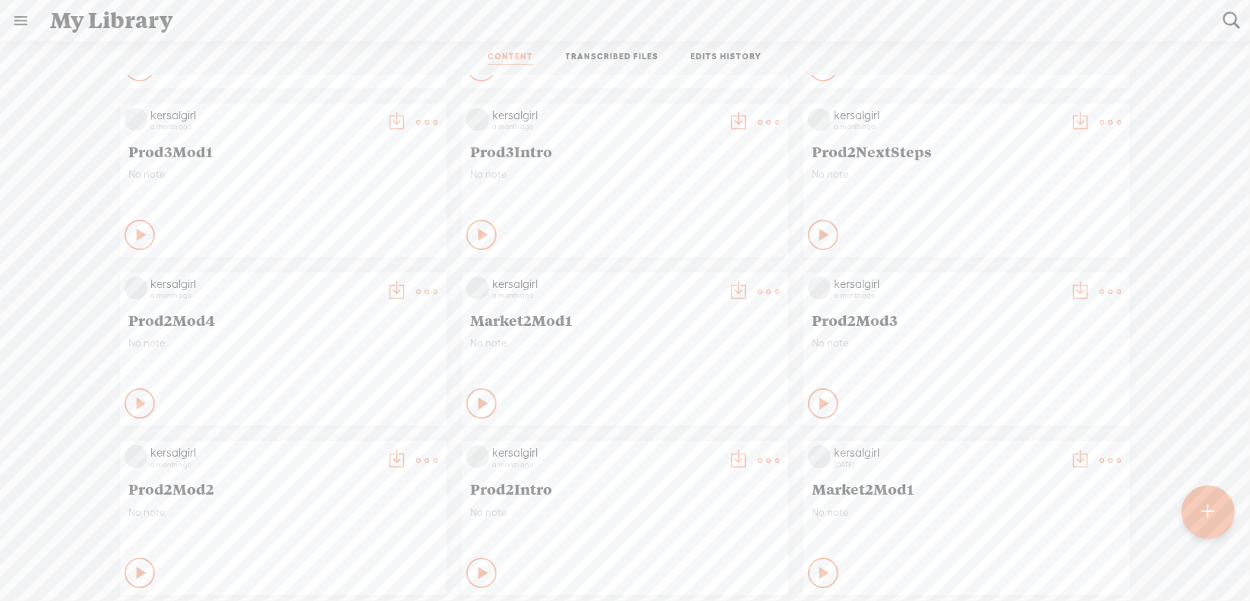
click at [416, 289] on t at bounding box center [426, 291] width 21 height 21
click at [343, 443] on link "Download as..." at bounding box center [343, 447] width 152 height 35
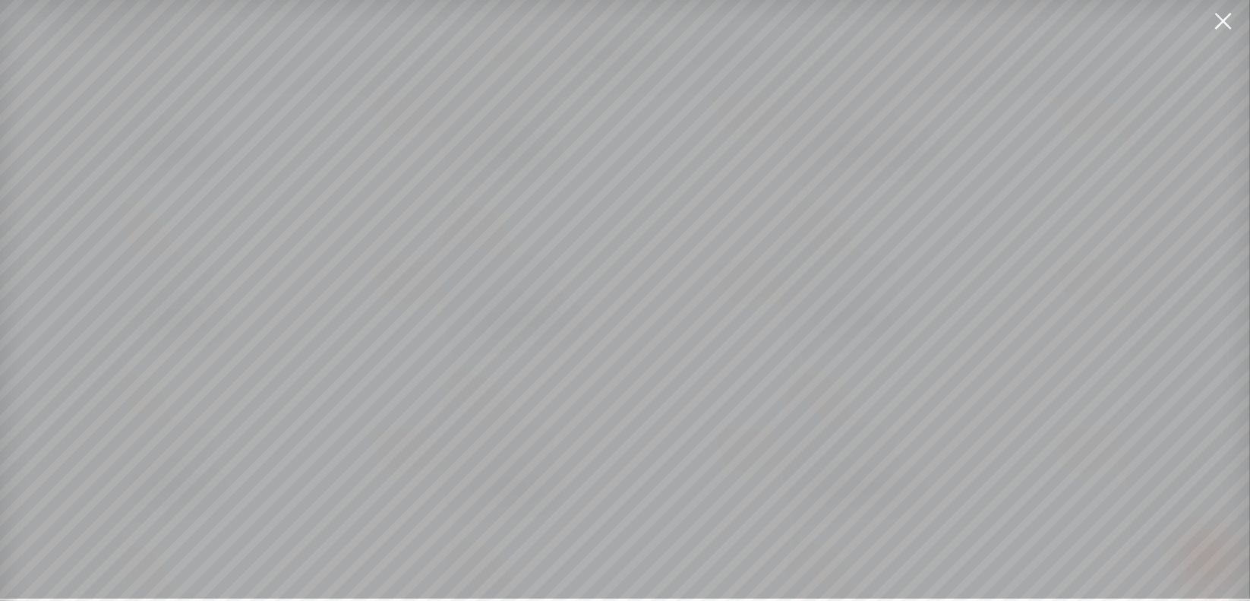
scroll to position [11, 0]
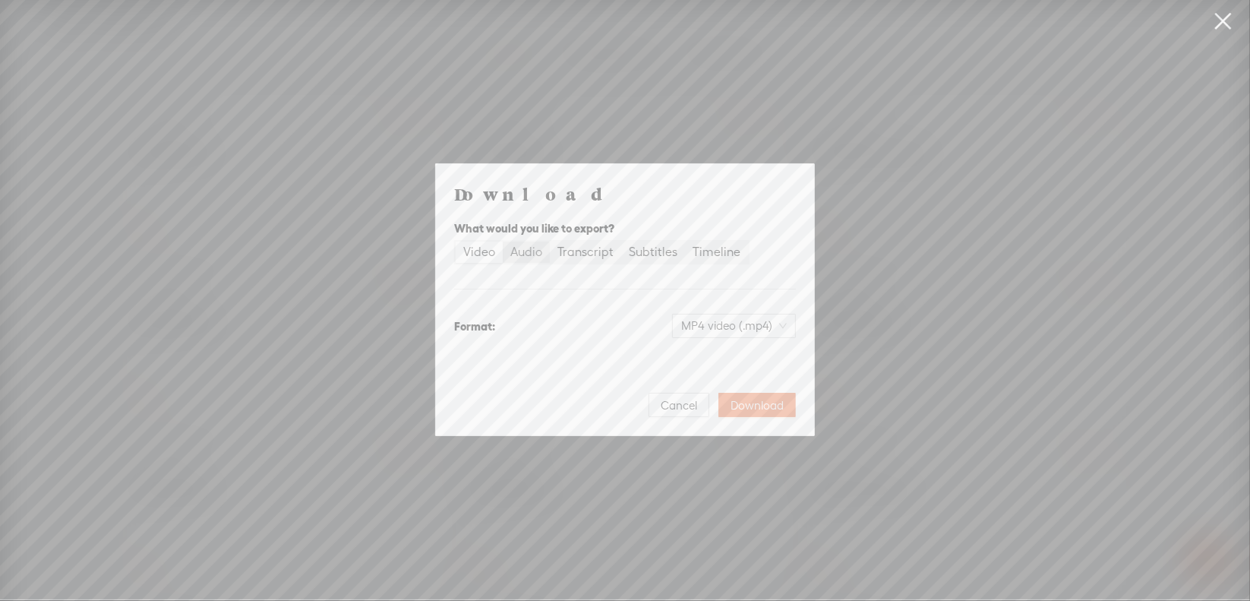
click at [520, 257] on div "Audio" at bounding box center [526, 251] width 32 height 21
click at [503, 241] on input "Audio" at bounding box center [503, 241] width 0 height 0
click at [705, 320] on span "WAV audio (.wav)" at bounding box center [734, 325] width 105 height 23
click at [696, 358] on div "MP3 audio (.mp3)" at bounding box center [722, 357] width 124 height 15
click at [756, 402] on span "Download" at bounding box center [757, 405] width 53 height 15
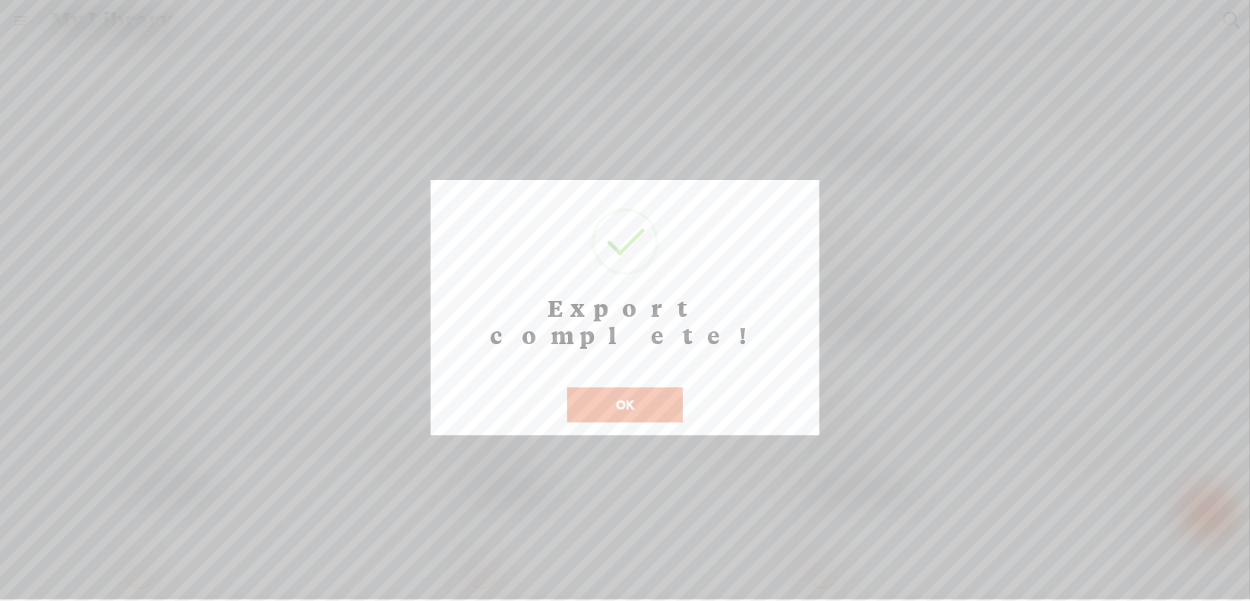
scroll to position [12, 0]
click at [592, 387] on button "OK" at bounding box center [624, 404] width 115 height 35
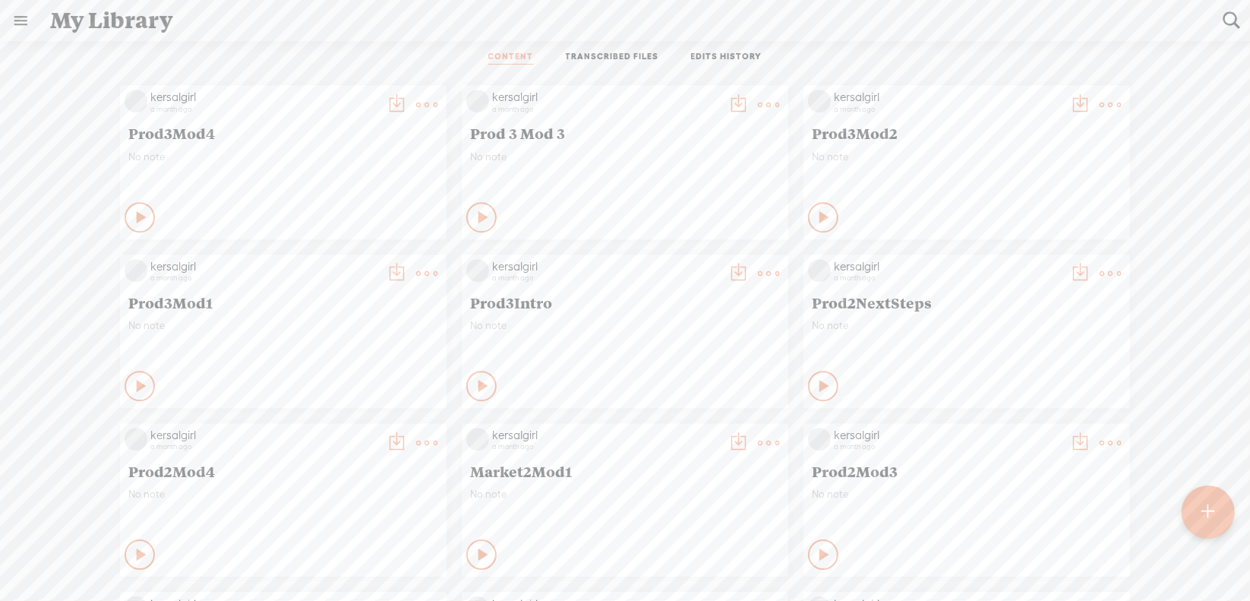
scroll to position [7767, 0]
click at [1100, 275] on t at bounding box center [1110, 274] width 21 height 21
click at [1013, 421] on link "Download as..." at bounding box center [1027, 430] width 152 height 35
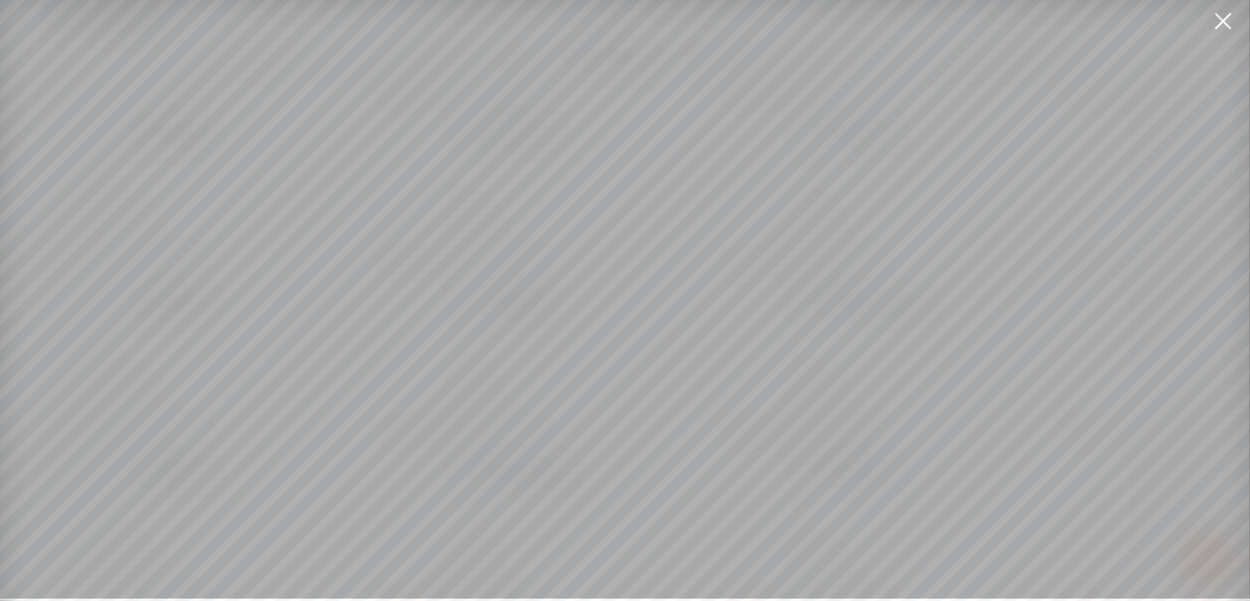
scroll to position [11, 0]
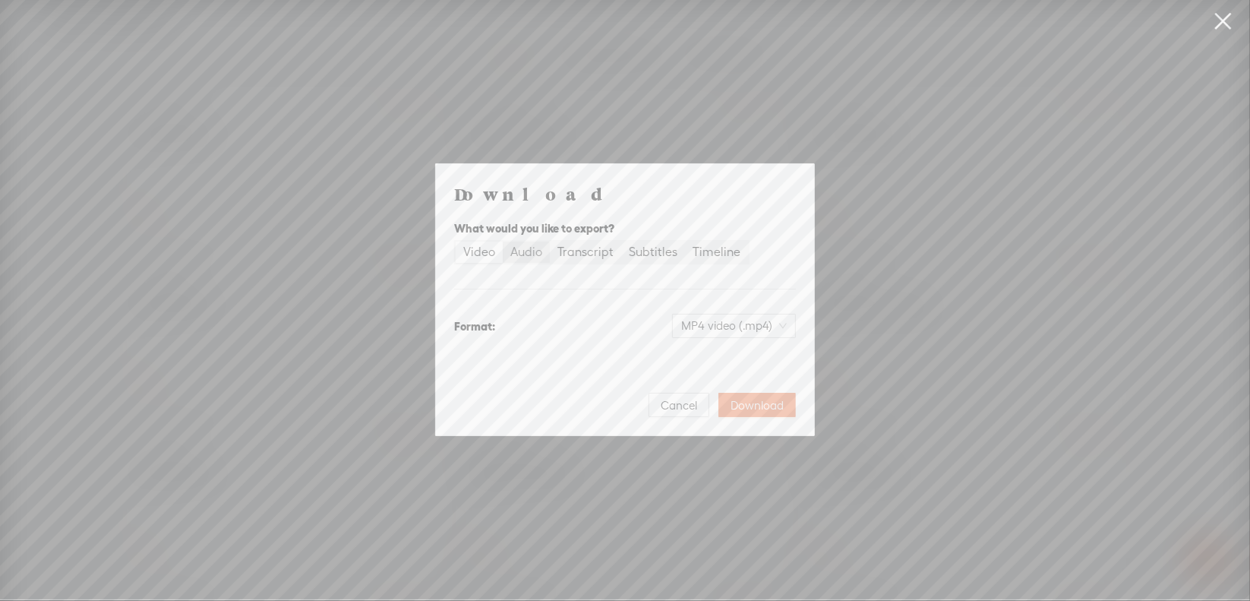
click at [530, 255] on div "Audio" at bounding box center [526, 251] width 32 height 21
click at [503, 241] on input "Audio" at bounding box center [503, 241] width 0 height 0
click at [690, 321] on span "WAV audio (.wav)" at bounding box center [734, 325] width 105 height 23
click at [697, 355] on div "MP3 audio (.mp3)" at bounding box center [722, 357] width 124 height 15
click at [753, 405] on span "Download" at bounding box center [757, 405] width 53 height 15
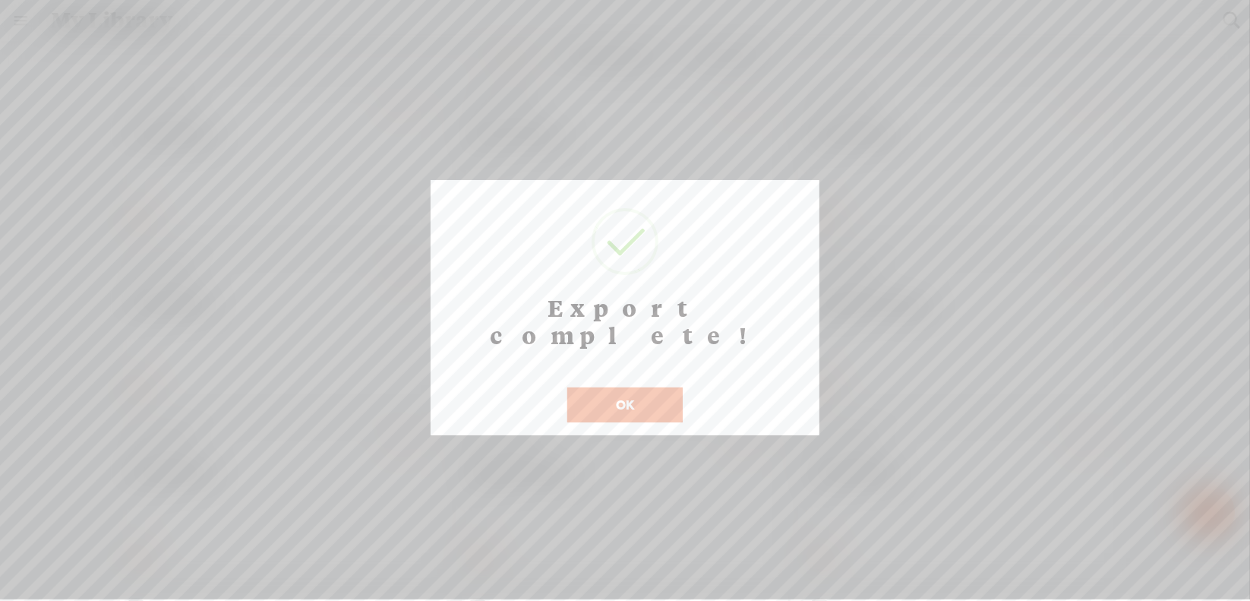
scroll to position [12, 0]
click at [630, 387] on button "OK" at bounding box center [624, 404] width 115 height 35
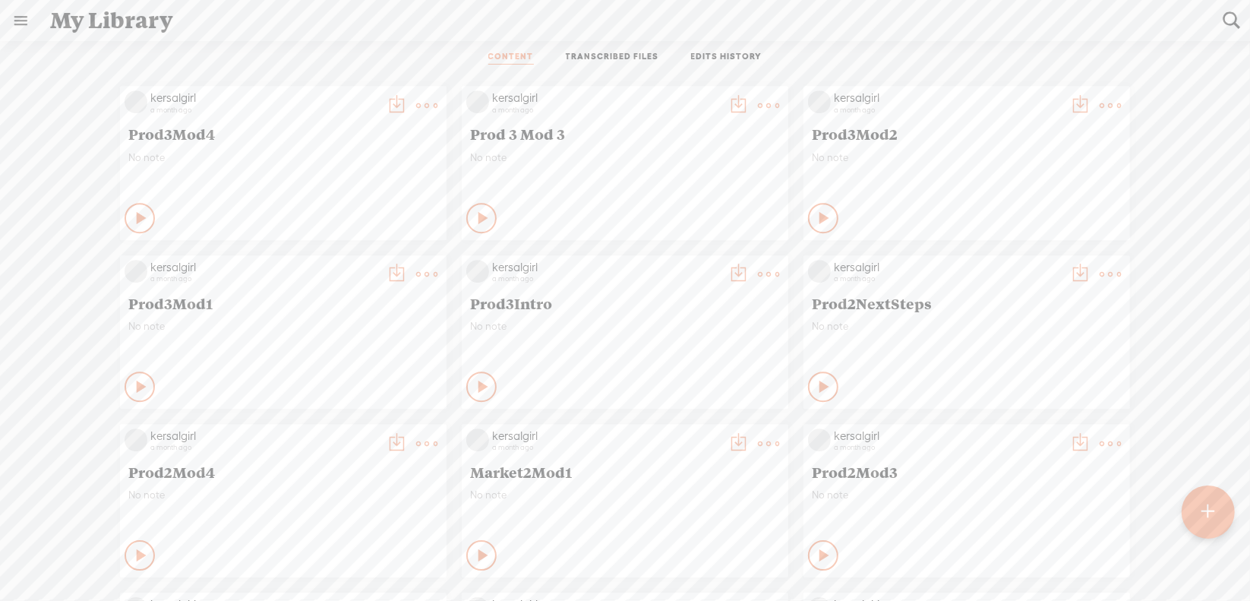
click at [758, 270] on t at bounding box center [768, 274] width 21 height 21
click at [686, 429] on link "Download as..." at bounding box center [685, 430] width 152 height 35
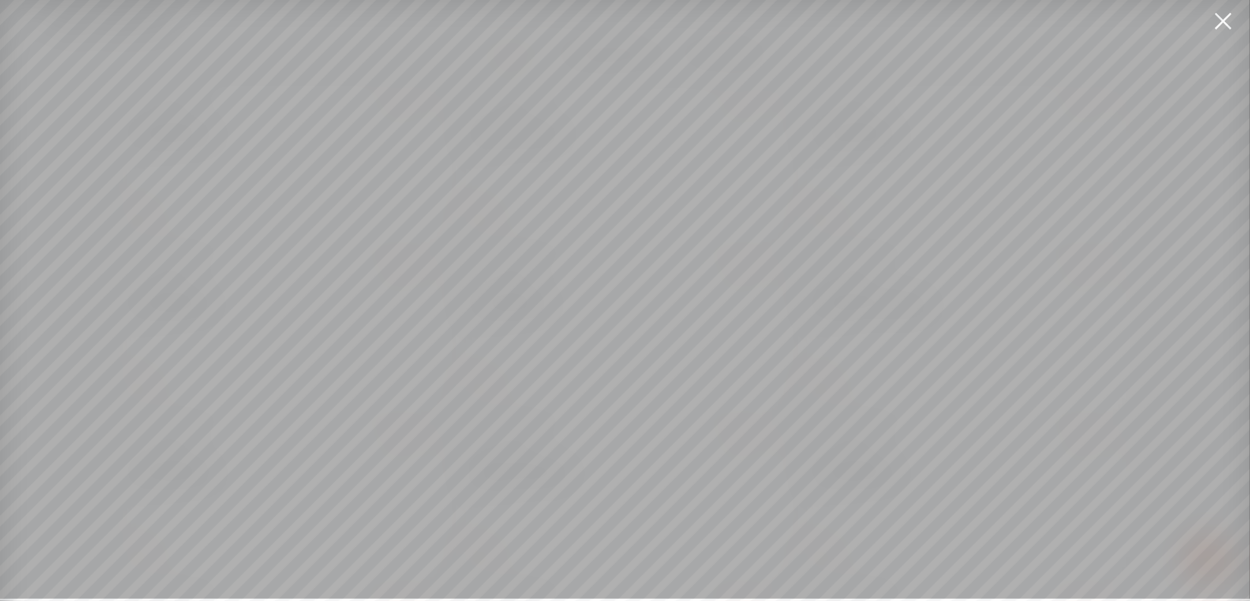
scroll to position [11, 0]
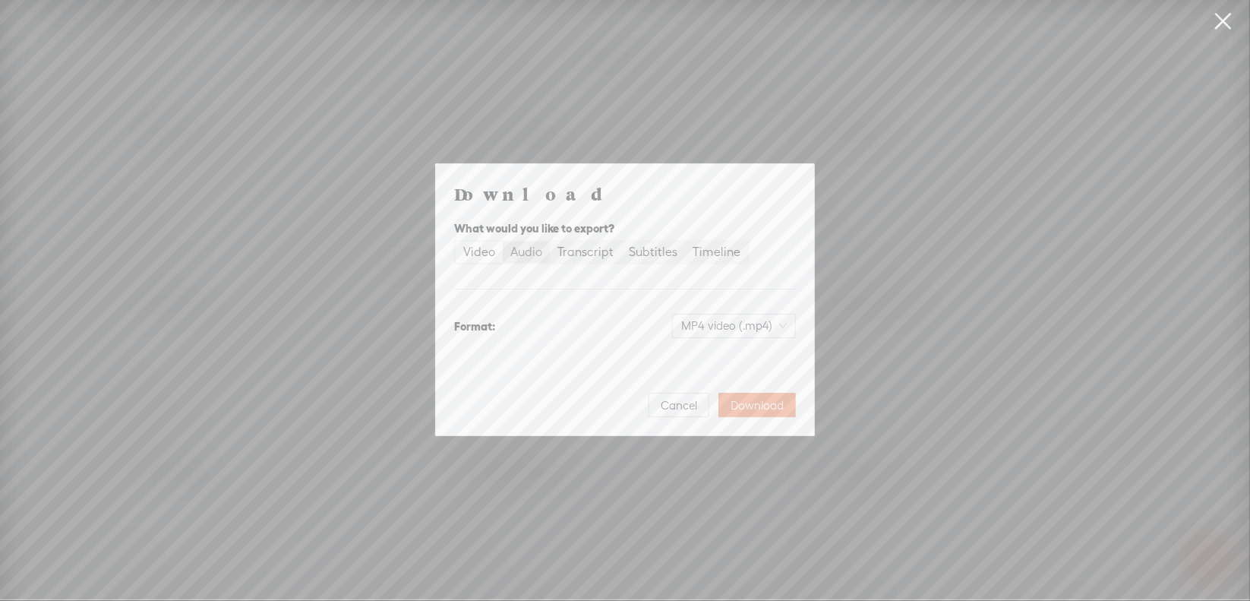
click at [542, 254] on label "Audio" at bounding box center [526, 251] width 47 height 21
click at [503, 241] on input "Audio" at bounding box center [503, 241] width 0 height 0
click at [702, 321] on span "WAV audio (.wav)" at bounding box center [734, 325] width 105 height 23
click at [711, 358] on div "MP3 audio (.mp3)" at bounding box center [722, 357] width 124 height 15
click at [747, 403] on span "Download" at bounding box center [757, 405] width 53 height 15
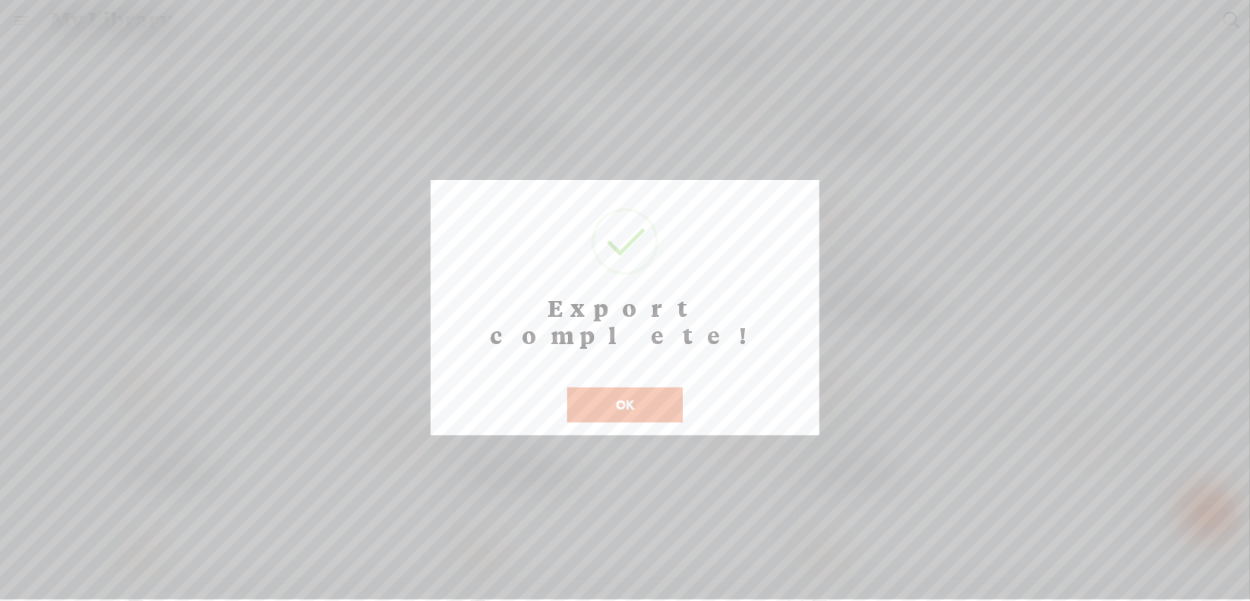
scroll to position [12, 0]
click at [617, 387] on button "OK" at bounding box center [624, 404] width 115 height 35
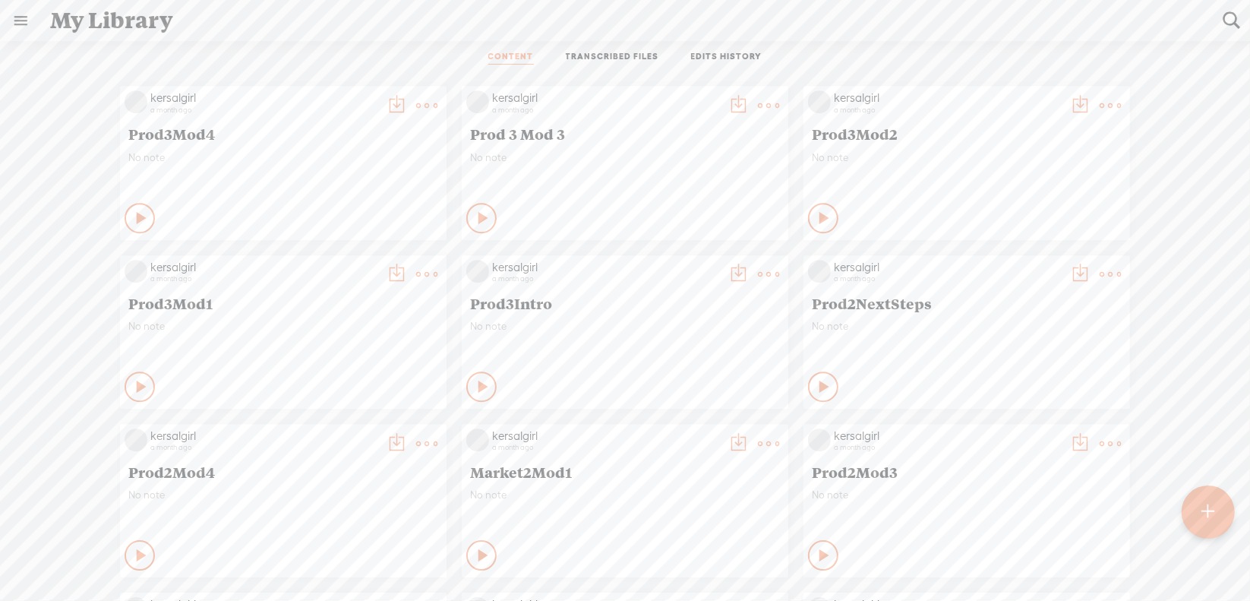
click at [416, 267] on t at bounding box center [426, 274] width 21 height 21
click at [345, 426] on link "Download as..." at bounding box center [343, 430] width 152 height 35
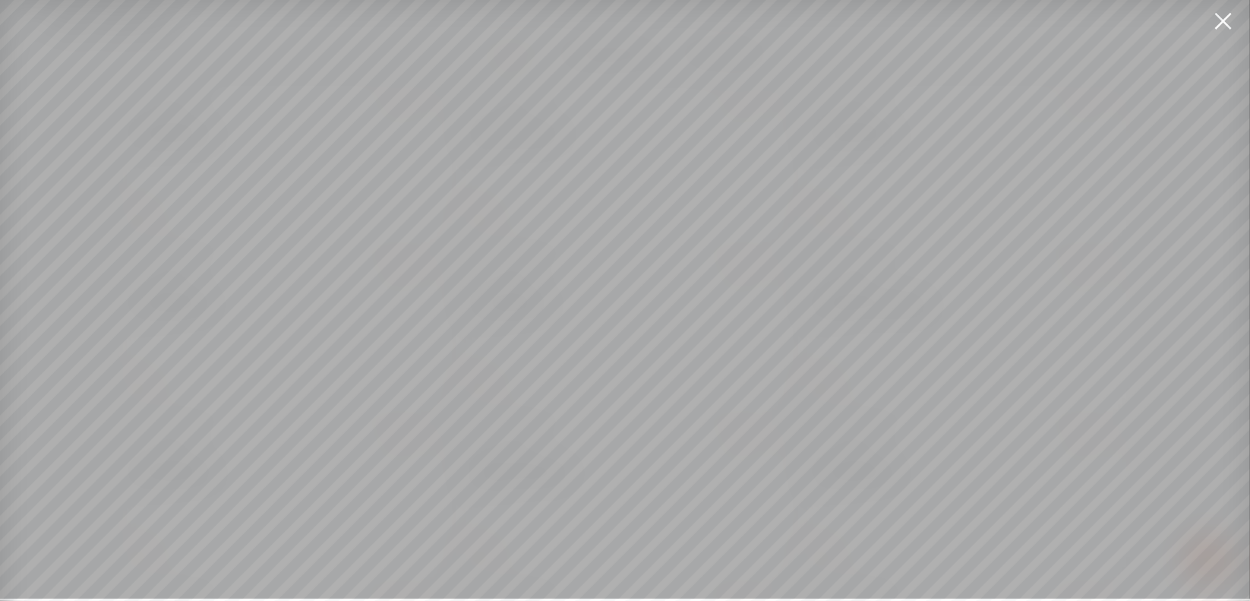
scroll to position [11, 0]
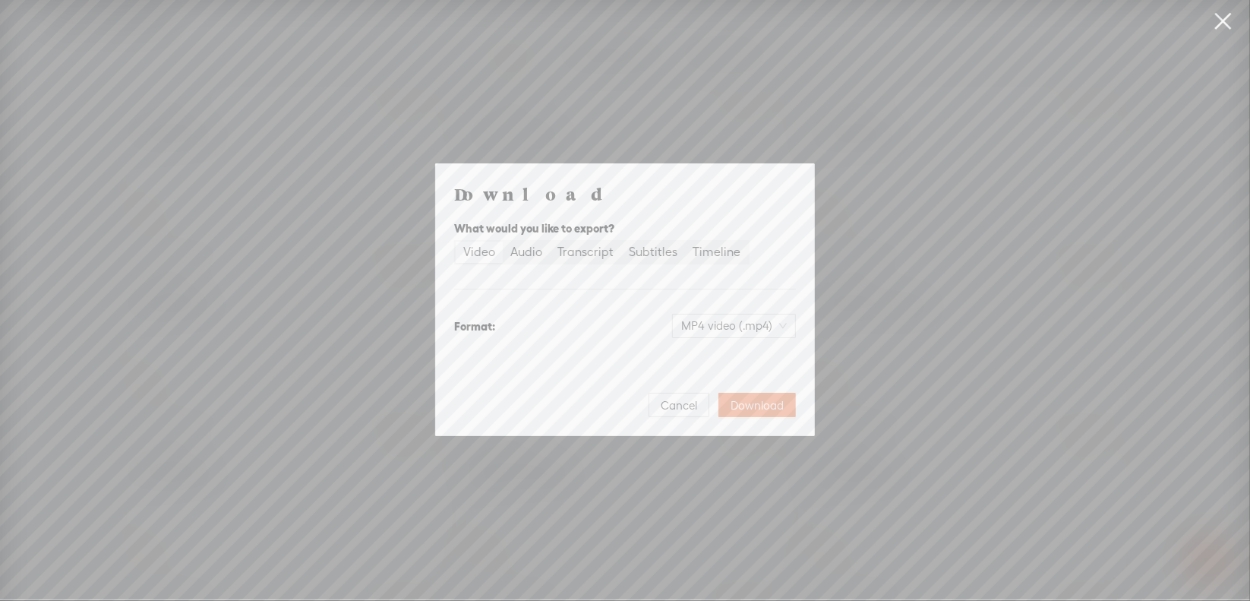
drag, startPoint x: 524, startPoint y: 254, endPoint x: 620, endPoint y: 327, distance: 120.4
click at [524, 254] on div "Audio" at bounding box center [526, 251] width 32 height 21
click at [503, 241] on input "Audio" at bounding box center [503, 241] width 0 height 0
click at [689, 324] on span "WAV audio (.wav)" at bounding box center [734, 325] width 105 height 23
click at [693, 360] on div "MP3 audio (.mp3)" at bounding box center [722, 357] width 124 height 15
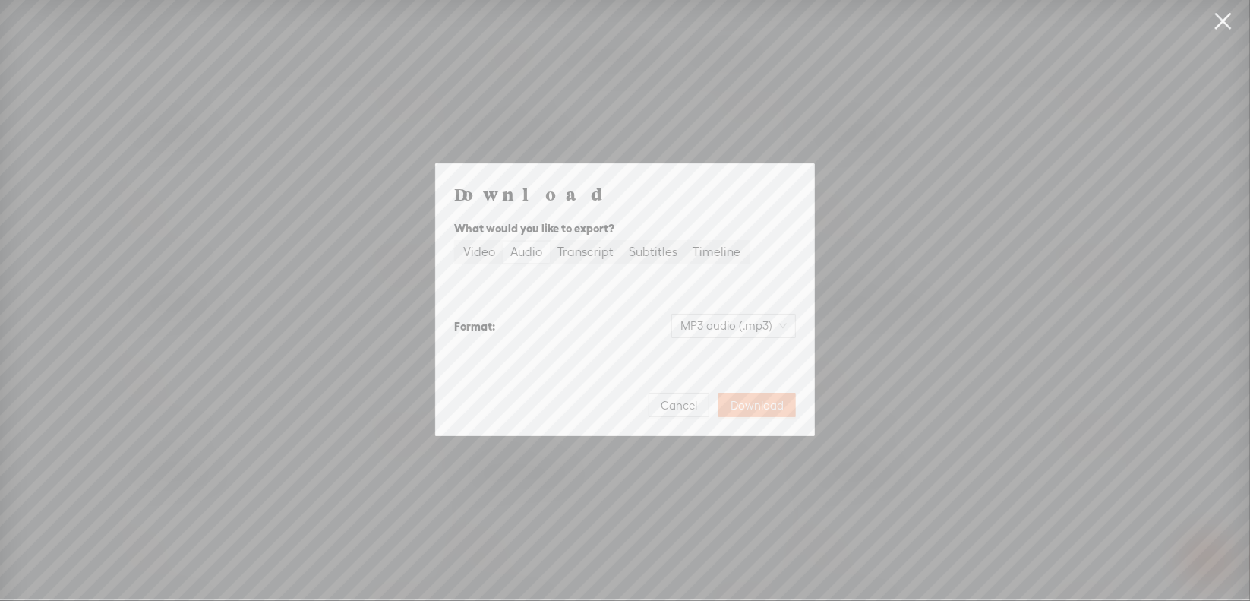
click at [757, 405] on span "Download" at bounding box center [757, 405] width 53 height 15
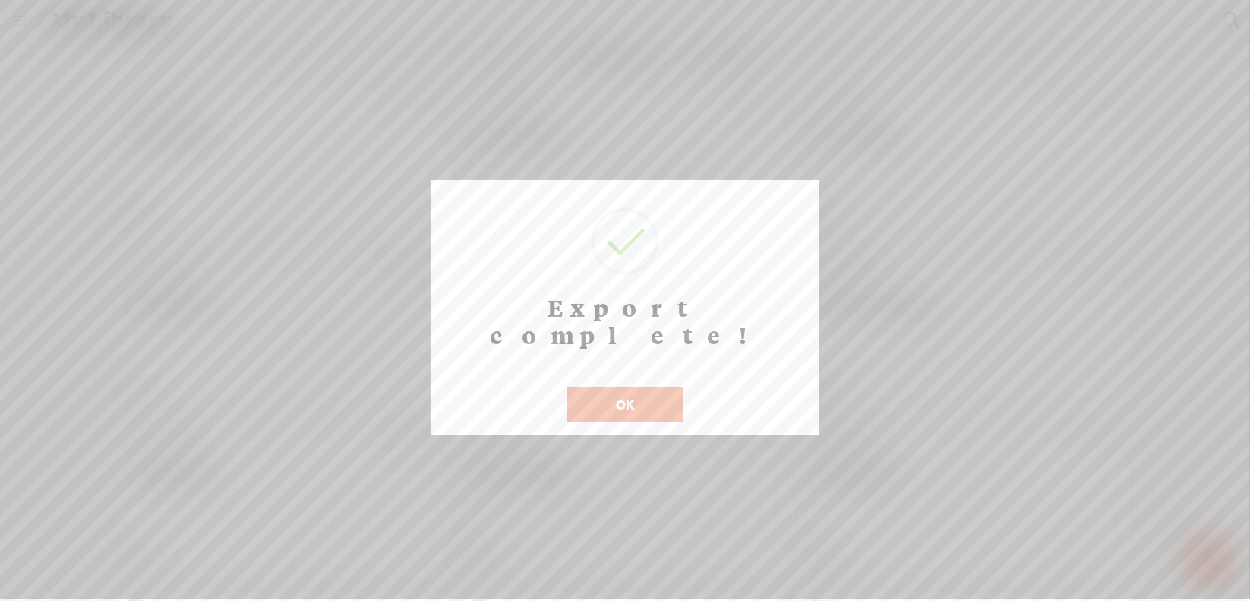
scroll to position [12, 0]
click at [604, 387] on button "OK" at bounding box center [624, 404] width 115 height 35
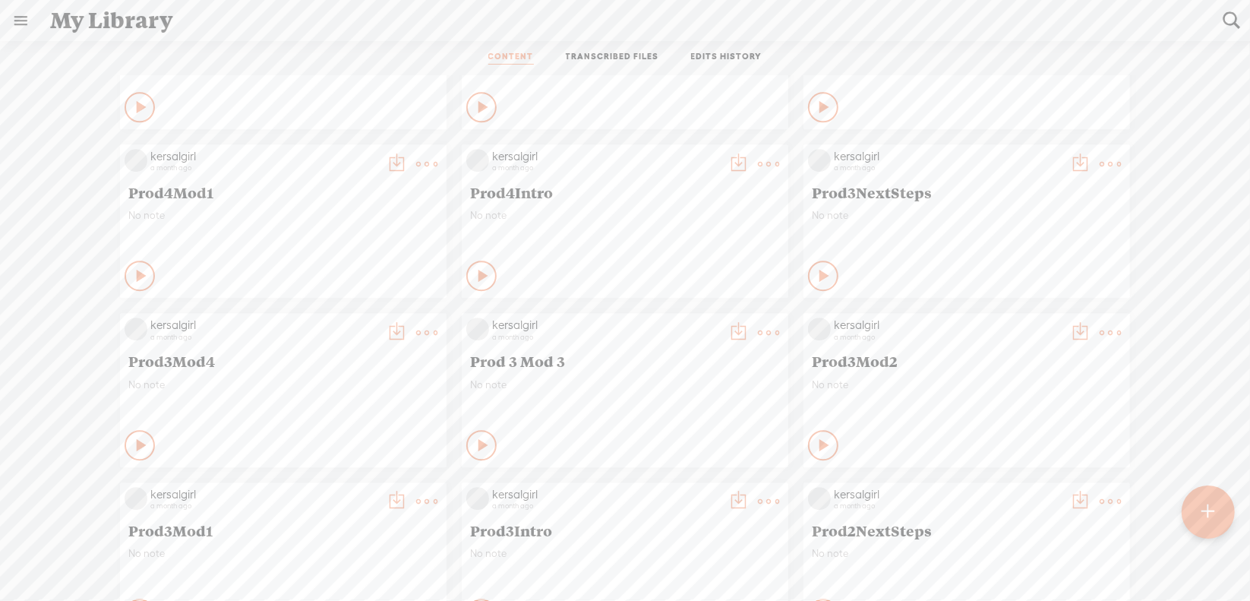
scroll to position [7539, 0]
click at [1100, 331] on t at bounding box center [1110, 333] width 21 height 21
click at [1007, 484] on link "Download as..." at bounding box center [1027, 489] width 152 height 35
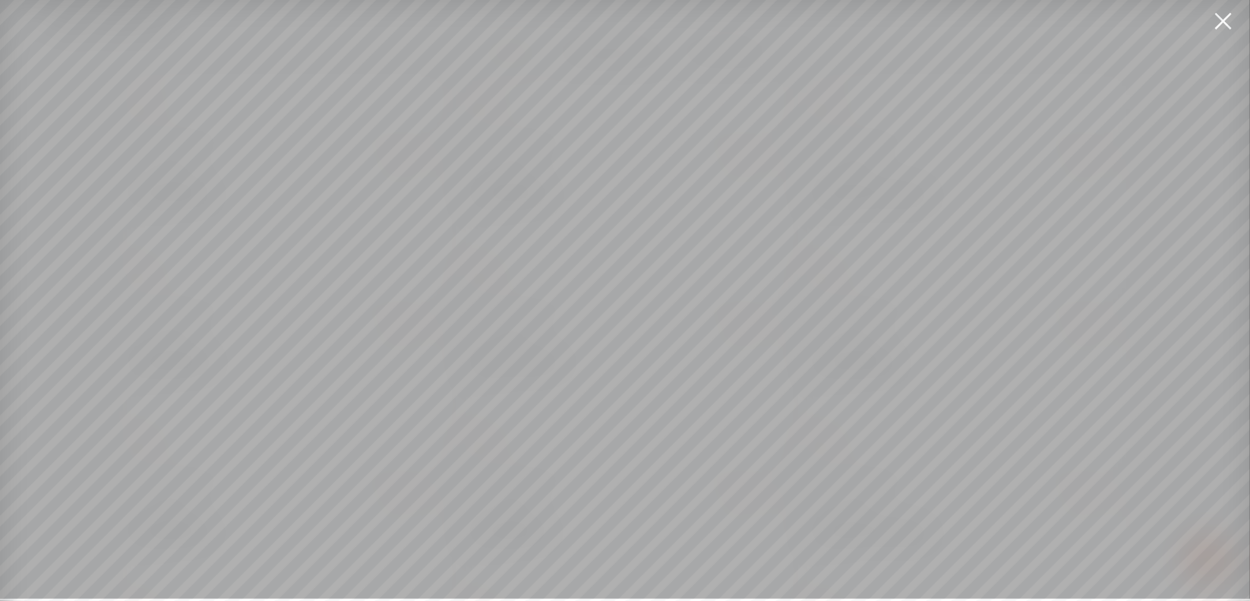
scroll to position [11, 0]
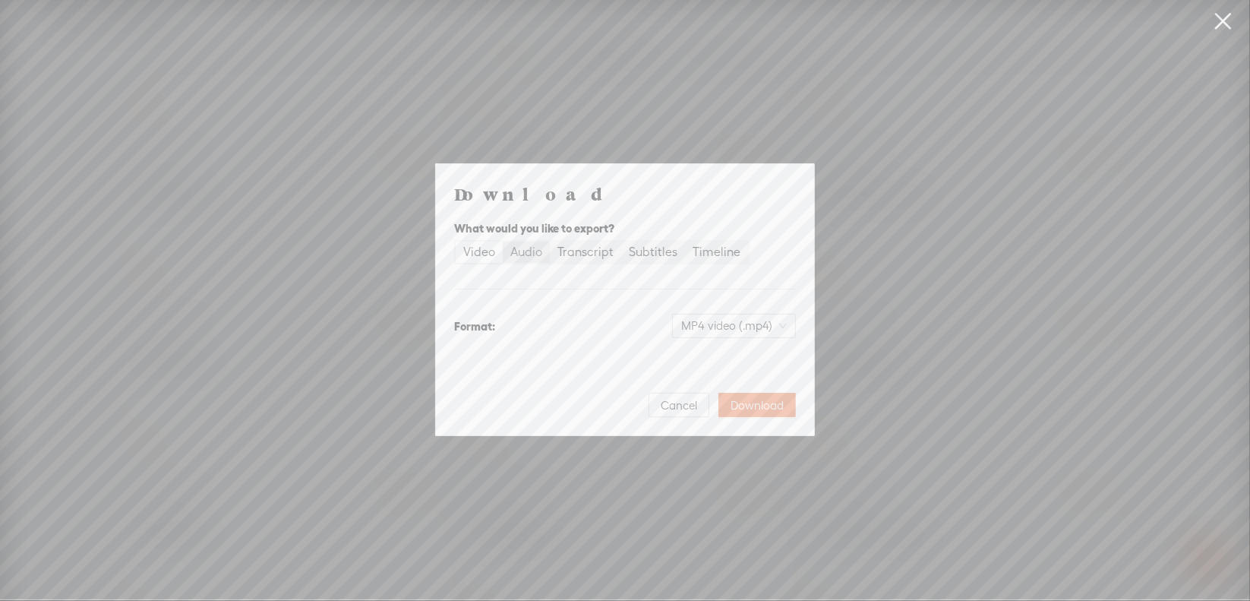
click at [534, 253] on div "Audio" at bounding box center [526, 251] width 32 height 21
click at [503, 241] on input "Audio" at bounding box center [503, 241] width 0 height 0
click at [708, 328] on span "WAV audio (.wav)" at bounding box center [734, 325] width 105 height 23
click at [703, 361] on div "MP3 audio (.mp3)" at bounding box center [722, 357] width 124 height 15
click at [738, 402] on span "Download" at bounding box center [757, 405] width 53 height 15
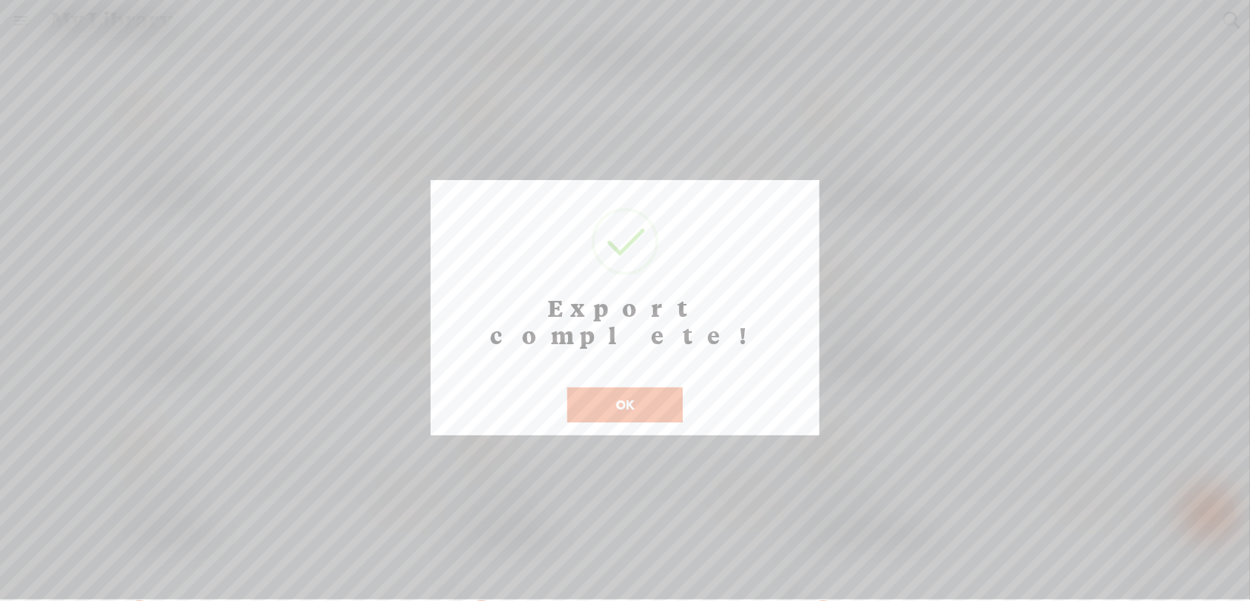
scroll to position [12, 0]
click at [583, 387] on button "OK" at bounding box center [624, 404] width 115 height 35
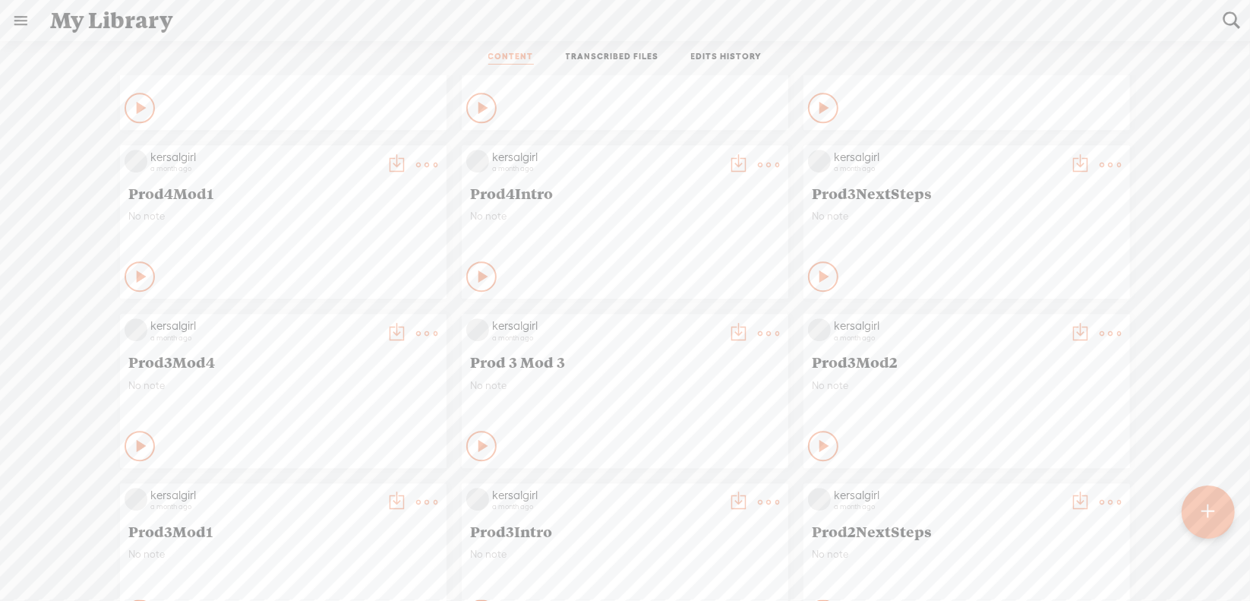
click at [416, 337] on t at bounding box center [426, 333] width 21 height 21
click at [371, 489] on link "Download as..." at bounding box center [343, 489] width 152 height 35
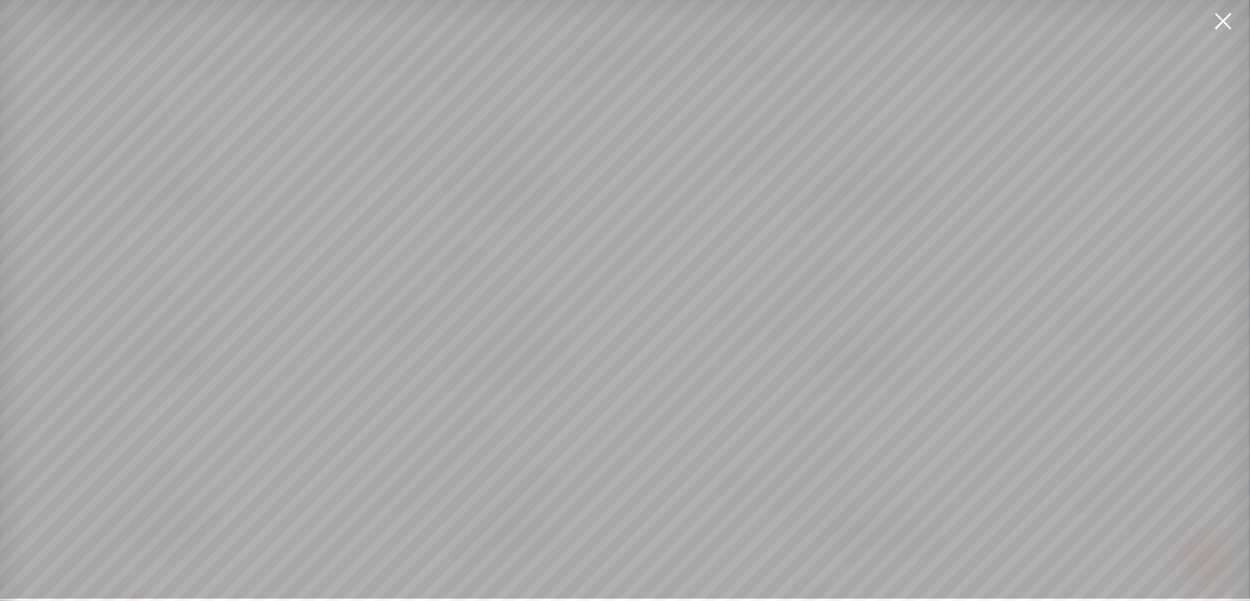
scroll to position [11, 0]
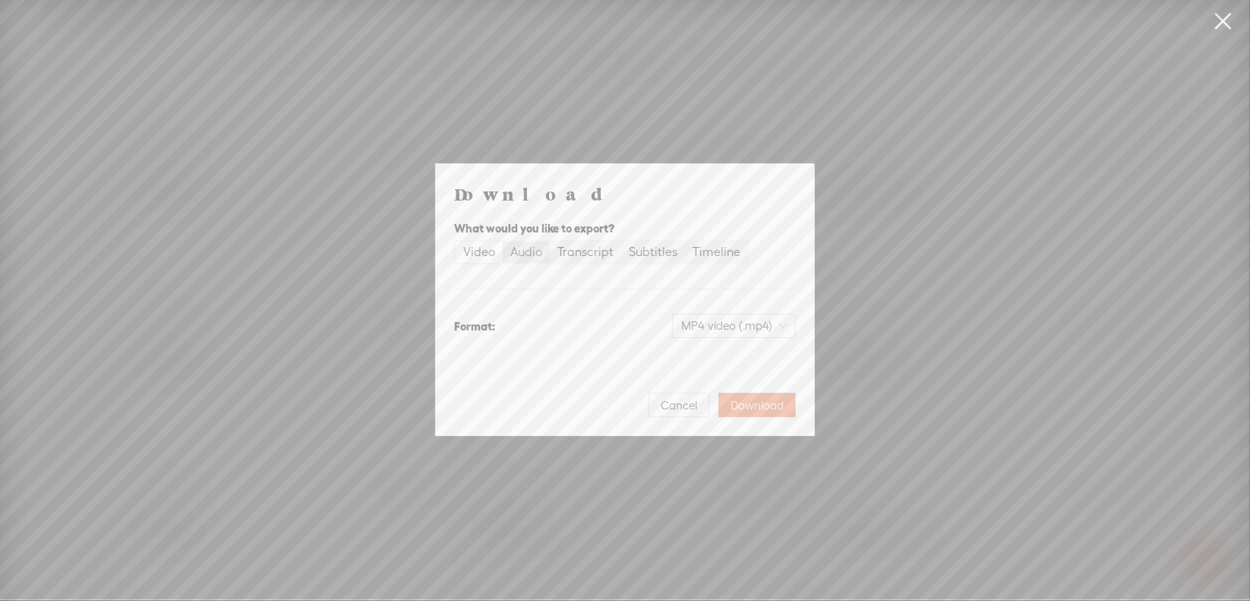
click at [529, 252] on div "Audio" at bounding box center [526, 251] width 32 height 21
click at [503, 241] on input "Audio" at bounding box center [503, 241] width 0 height 0
click at [706, 330] on span "WAV audio (.wav)" at bounding box center [734, 325] width 105 height 23
click at [709, 357] on div "MP3 audio (.mp3)" at bounding box center [722, 357] width 124 height 15
click at [739, 396] on button "Download" at bounding box center [756, 405] width 77 height 24
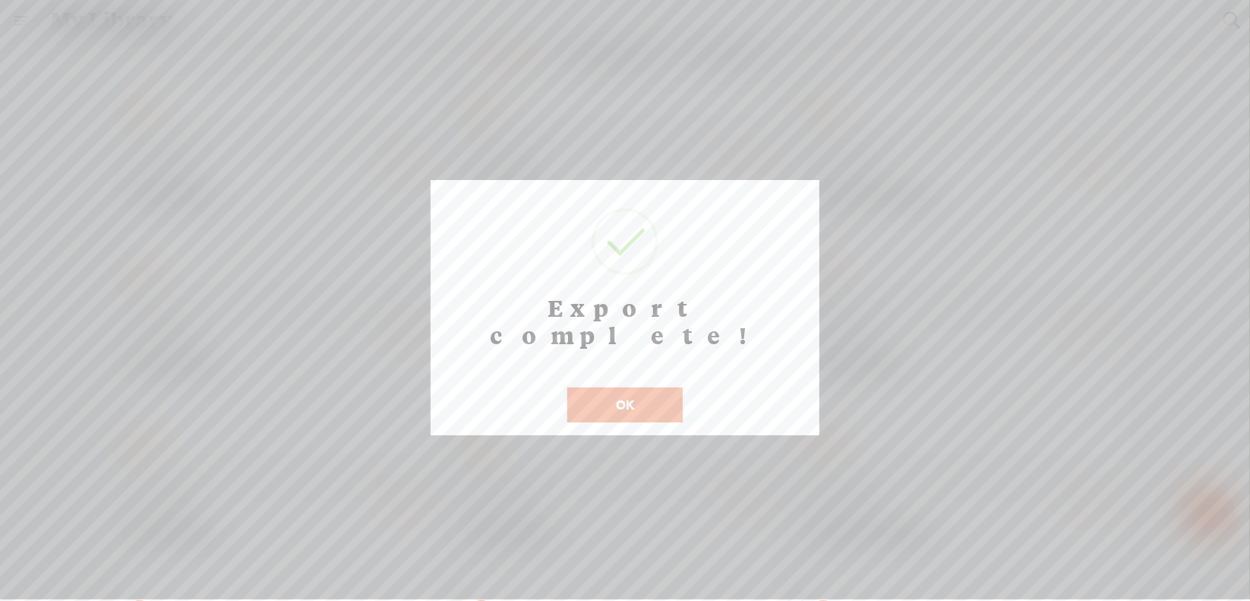
scroll to position [12, 0]
click at [609, 387] on button "OK" at bounding box center [624, 404] width 115 height 35
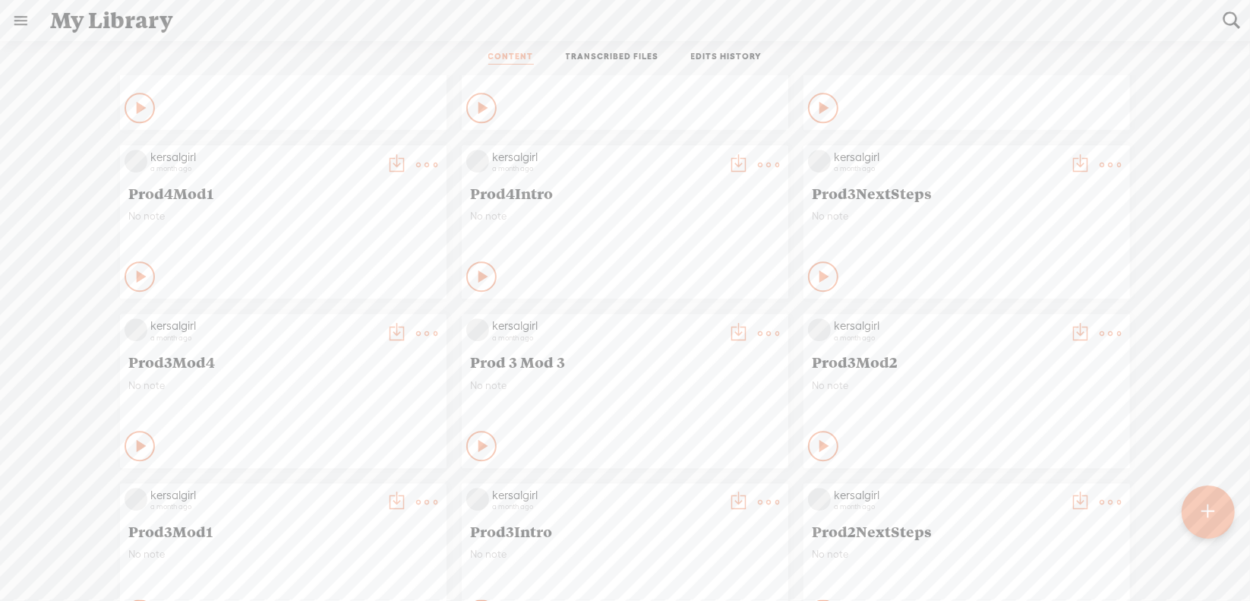
click at [758, 333] on t at bounding box center [768, 333] width 21 height 21
click at [685, 482] on link "Download as..." at bounding box center [685, 489] width 152 height 35
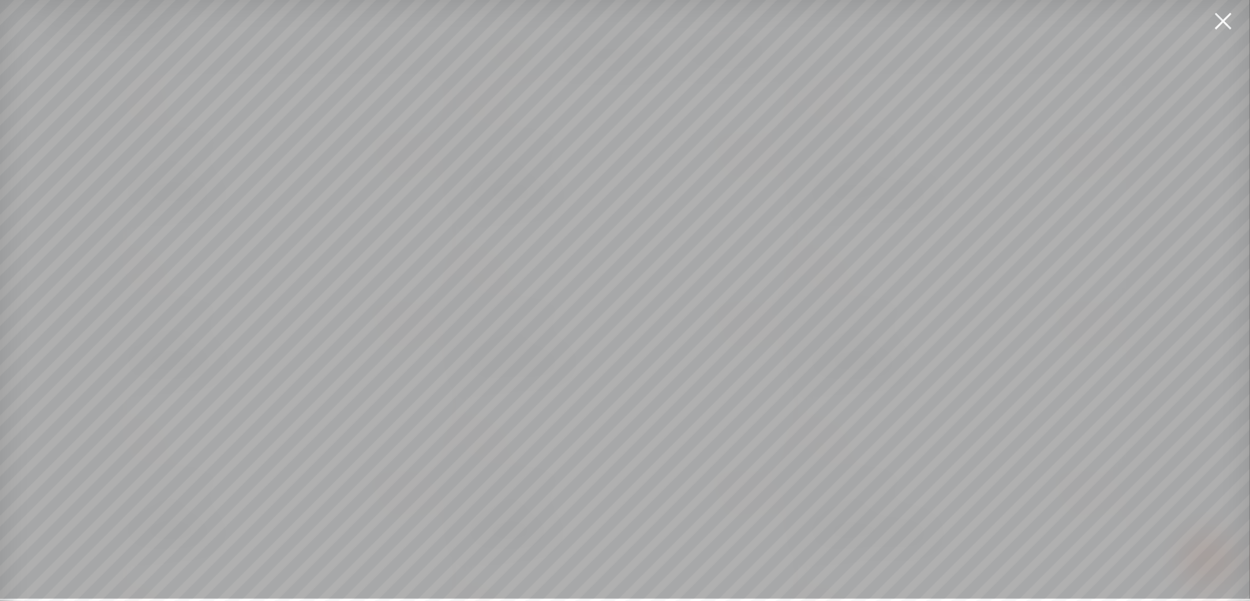
scroll to position [11, 0]
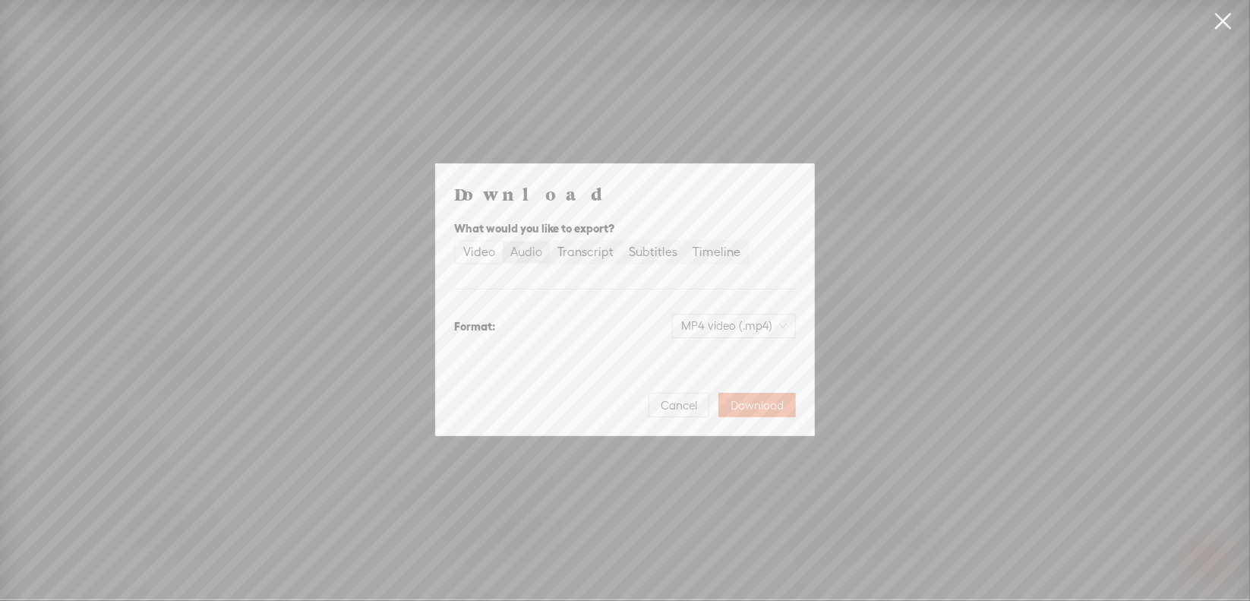
click at [532, 254] on div "Audio" at bounding box center [526, 251] width 32 height 21
click at [503, 241] on input "Audio" at bounding box center [503, 241] width 0 height 0
click at [718, 327] on span "WAV audio (.wav)" at bounding box center [734, 325] width 105 height 23
click at [718, 355] on div "MP3 audio (.mp3)" at bounding box center [722, 357] width 124 height 15
drag, startPoint x: 749, startPoint y: 408, endPoint x: 768, endPoint y: 390, distance: 26.3
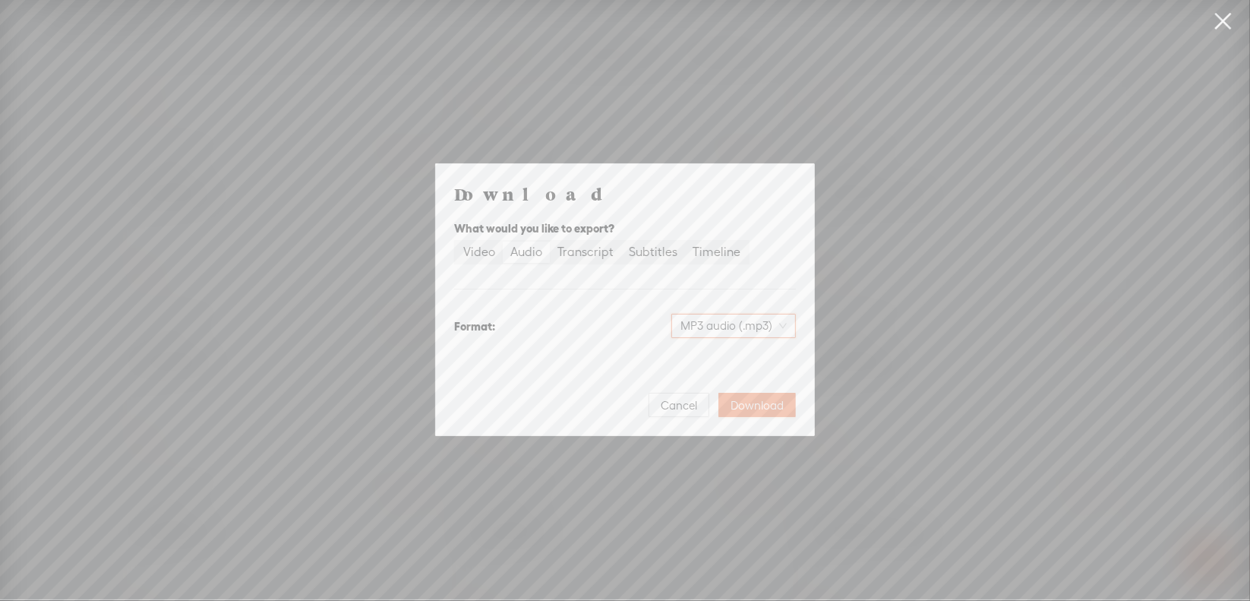
click at [749, 407] on span "Download" at bounding box center [757, 405] width 53 height 15
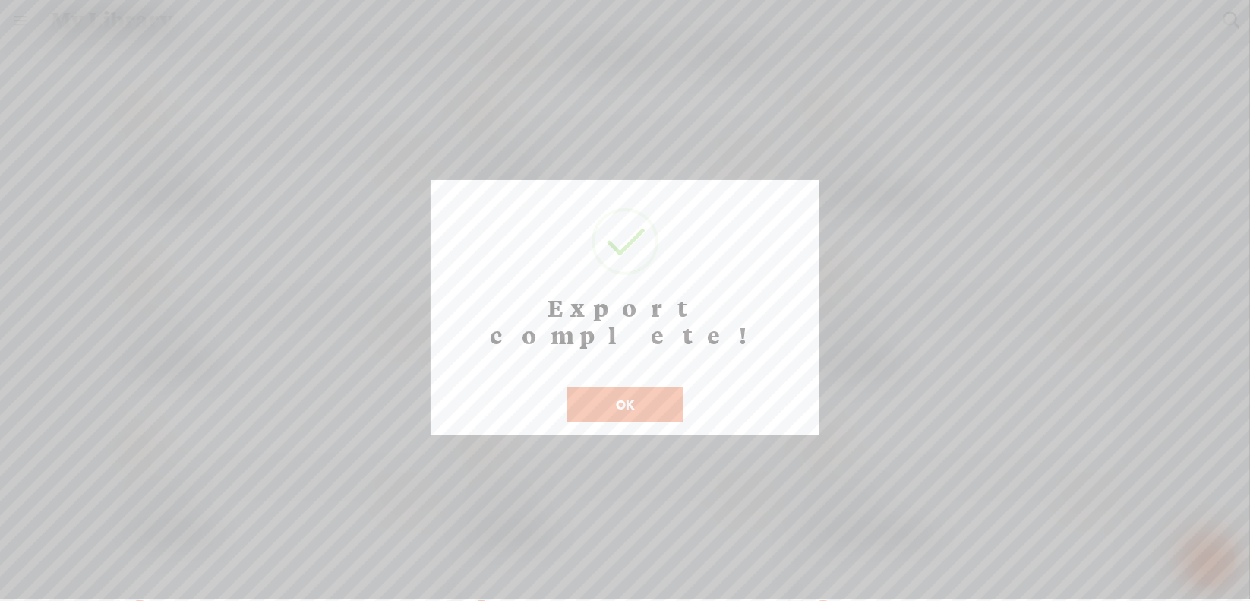
scroll to position [12, 0]
click at [624, 387] on button "OK" at bounding box center [624, 404] width 115 height 35
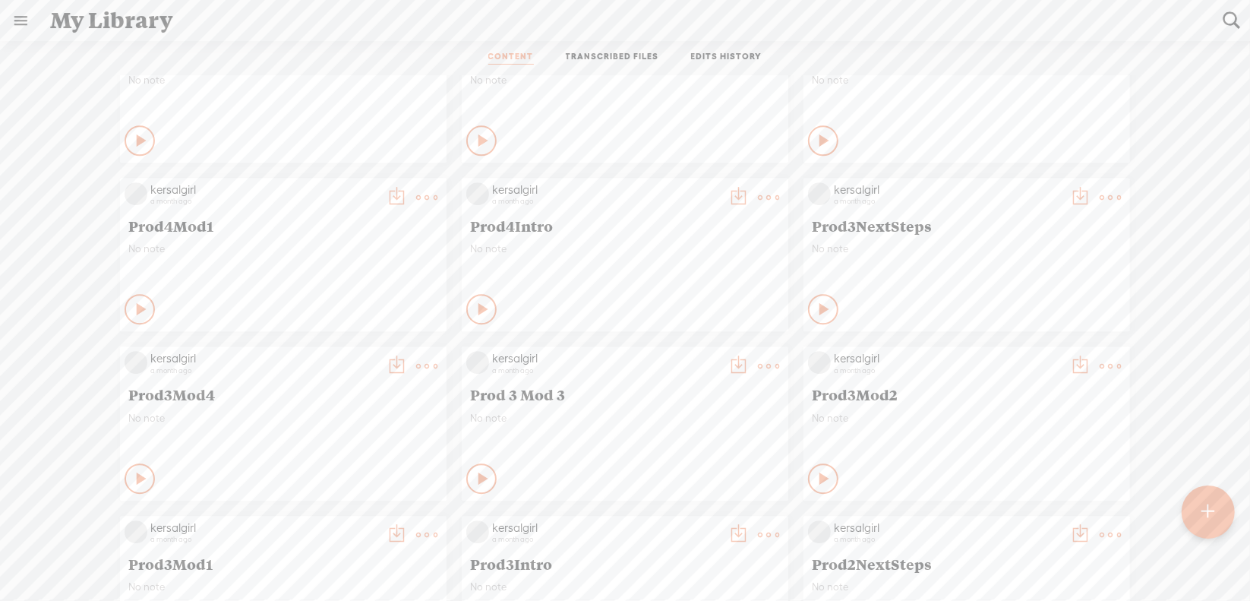
scroll to position [7387, 0]
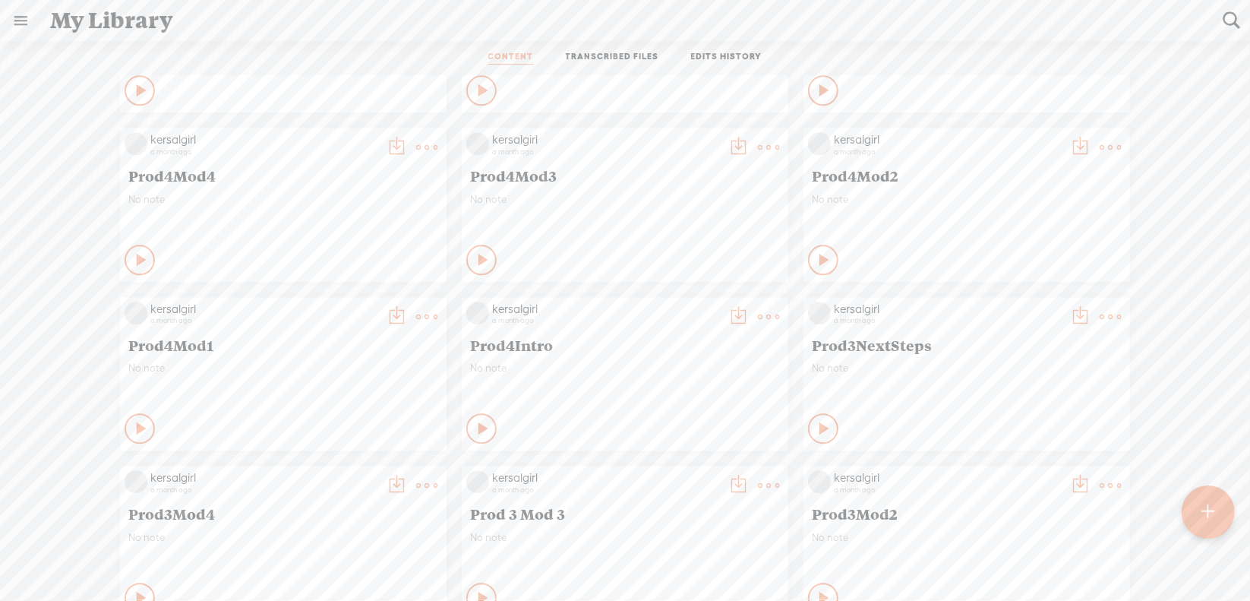
drag, startPoint x: 1105, startPoint y: 308, endPoint x: 1095, endPoint y: 323, distance: 17.5
click at [1105, 308] on t at bounding box center [1110, 316] width 21 height 21
click at [1015, 466] on link "Download as..." at bounding box center [1027, 472] width 152 height 35
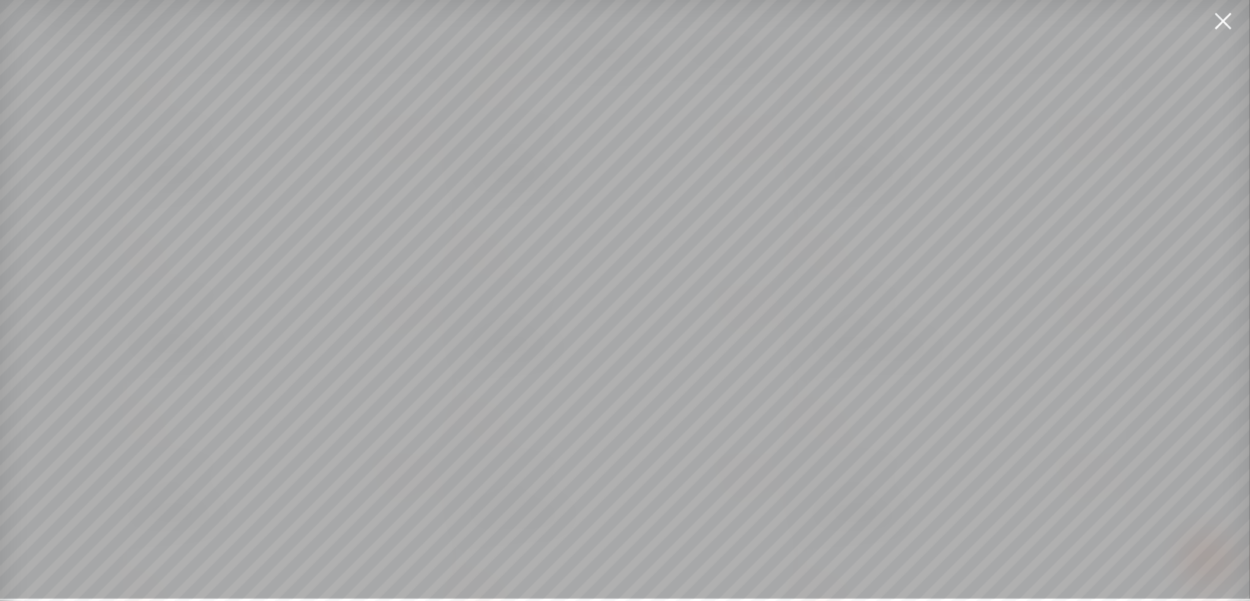
scroll to position [11, 0]
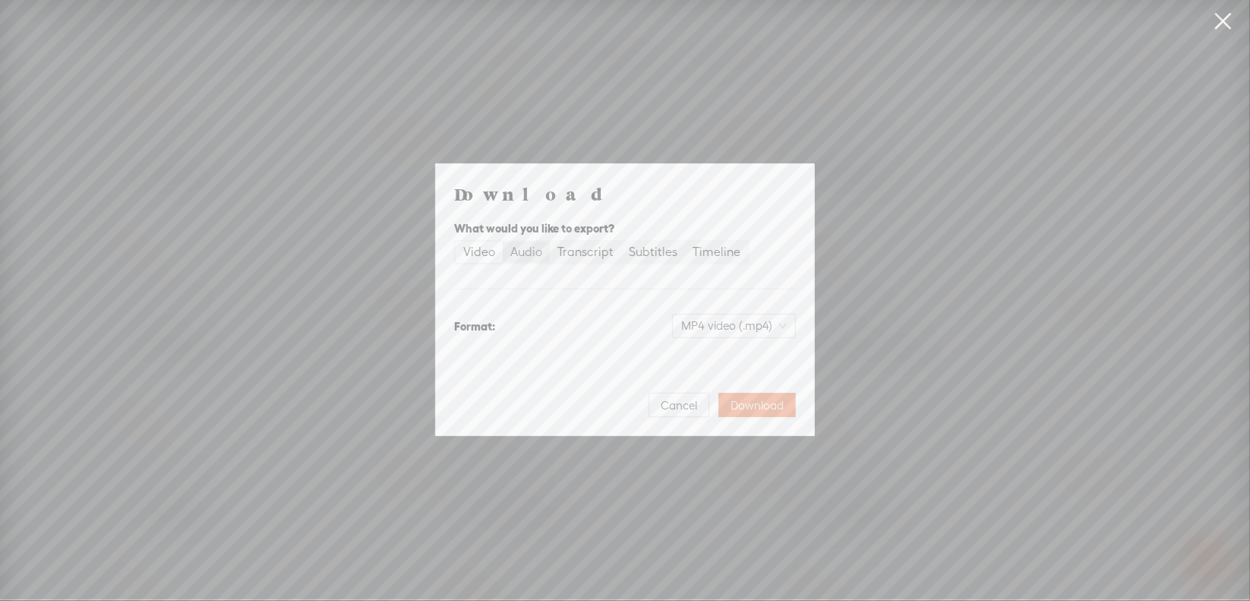
click at [529, 256] on div "Audio" at bounding box center [526, 251] width 32 height 21
click at [503, 241] on input "Audio" at bounding box center [503, 241] width 0 height 0
click at [705, 324] on span "WAV audio (.wav)" at bounding box center [734, 325] width 105 height 23
click at [709, 354] on div "MP3 audio (.mp3)" at bounding box center [722, 357] width 124 height 15
click at [755, 399] on span "Download" at bounding box center [757, 405] width 53 height 15
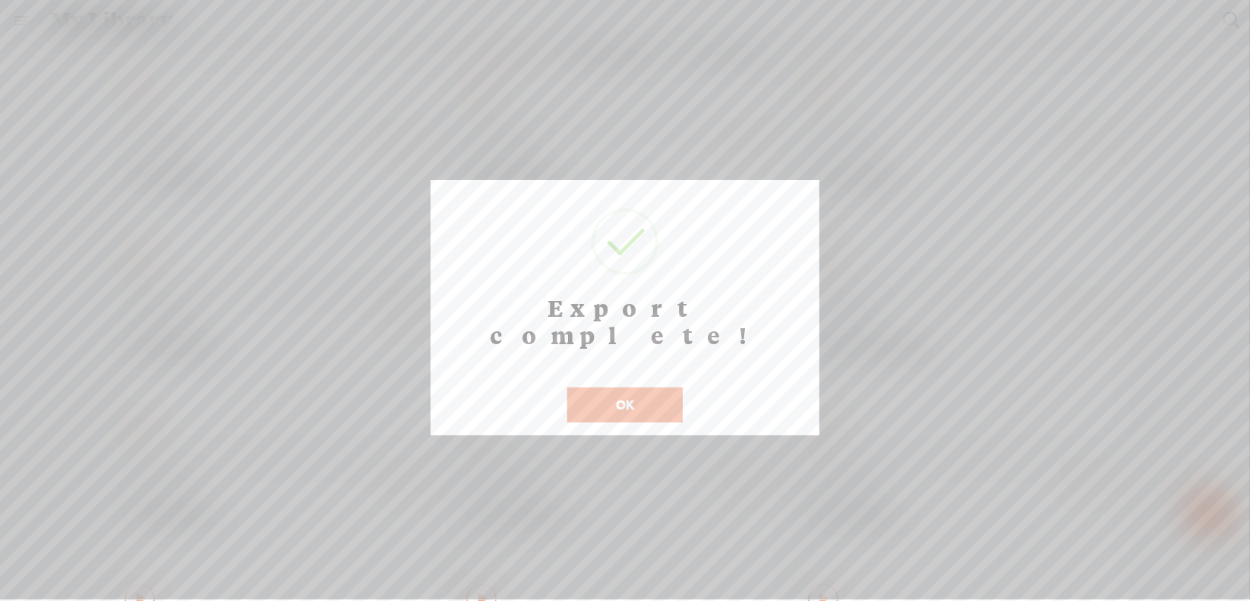
scroll to position [12, 0]
click at [592, 387] on button "OK" at bounding box center [624, 404] width 115 height 35
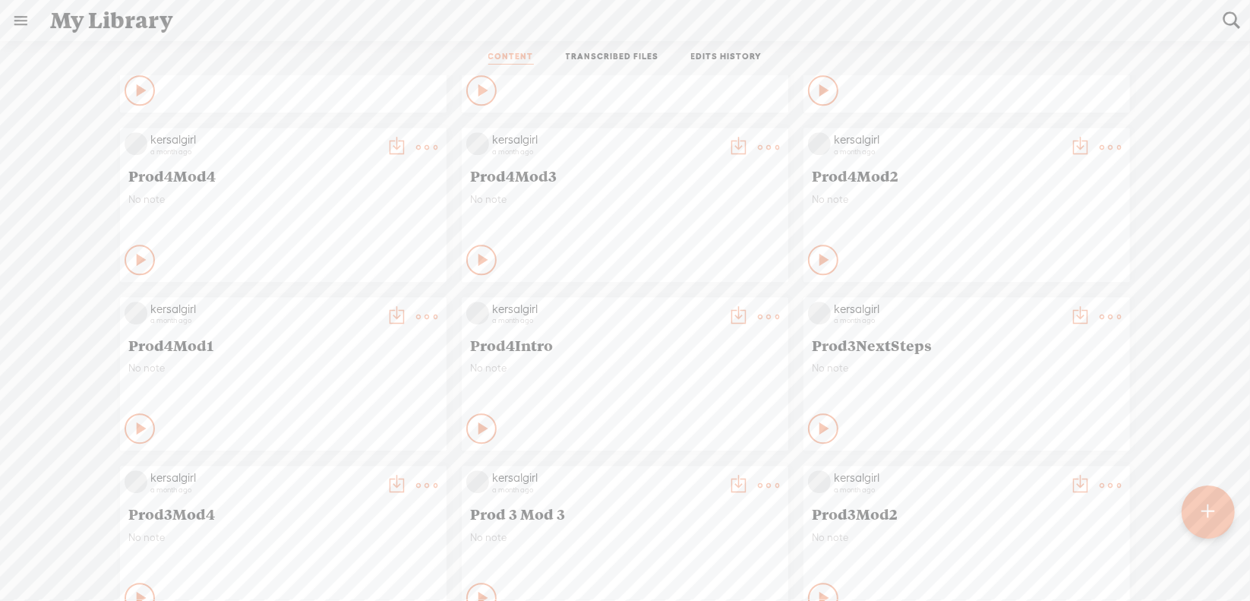
click at [758, 317] on t at bounding box center [768, 316] width 21 height 21
click at [677, 470] on link "Download as..." at bounding box center [685, 472] width 152 height 35
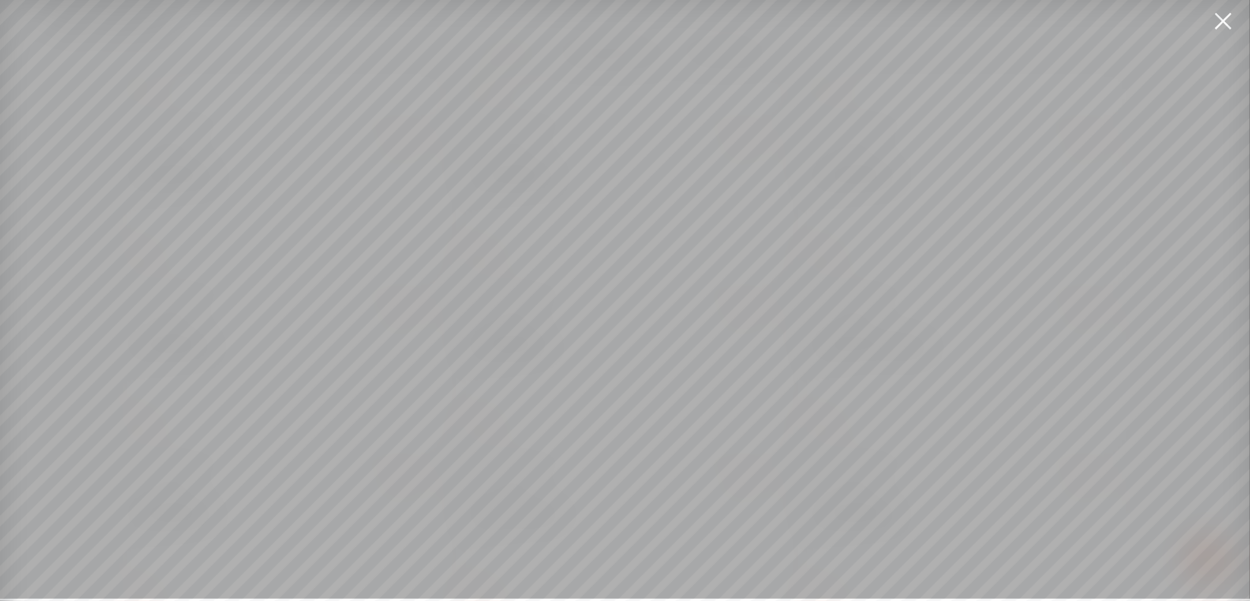
scroll to position [11, 0]
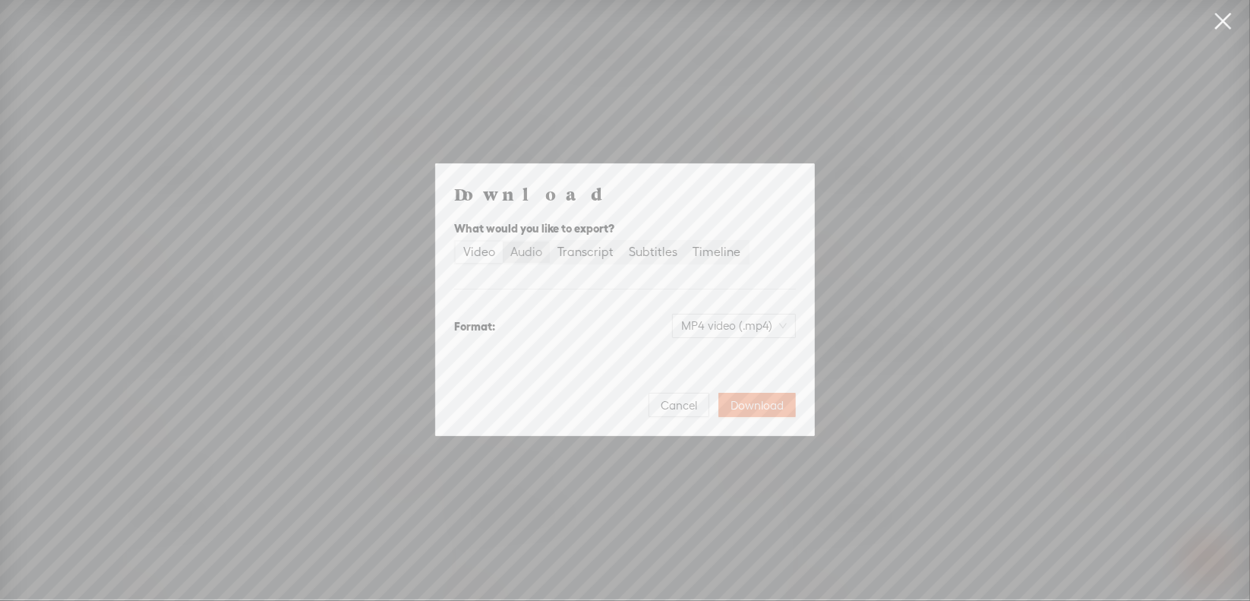
click at [529, 254] on div "Audio" at bounding box center [526, 251] width 32 height 21
click at [503, 241] on input "Audio" at bounding box center [503, 241] width 0 height 0
drag, startPoint x: 718, startPoint y: 327, endPoint x: 718, endPoint y: 341, distance: 13.7
click at [718, 327] on span "WAV audio (.wav)" at bounding box center [734, 325] width 105 height 23
click at [718, 349] on div "MP3 audio (.mp3) Best for sharing, small file size" at bounding box center [722, 365] width 124 height 36
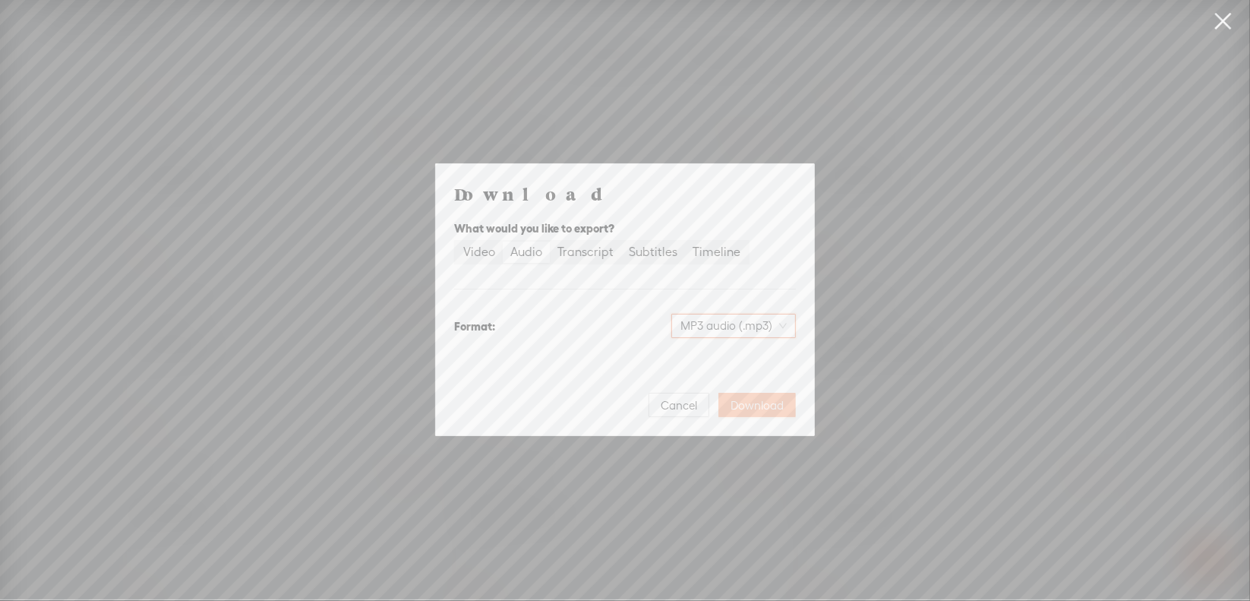
click at [743, 400] on span "Download" at bounding box center [757, 405] width 53 height 15
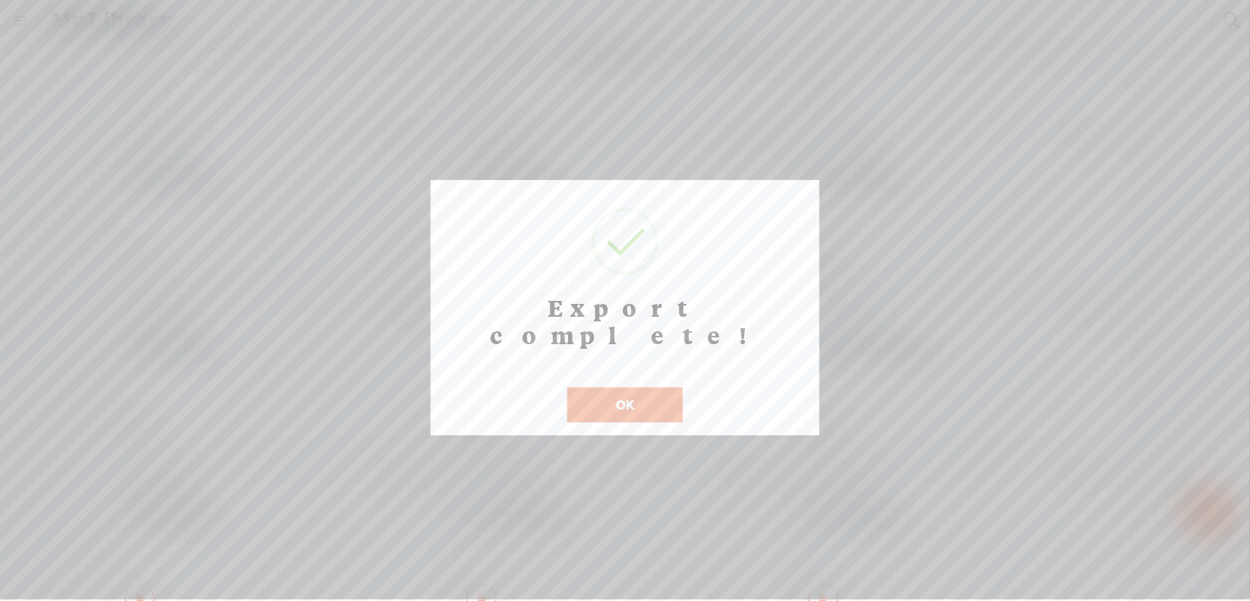
scroll to position [12, 0]
click at [595, 387] on button "OK" at bounding box center [624, 404] width 115 height 35
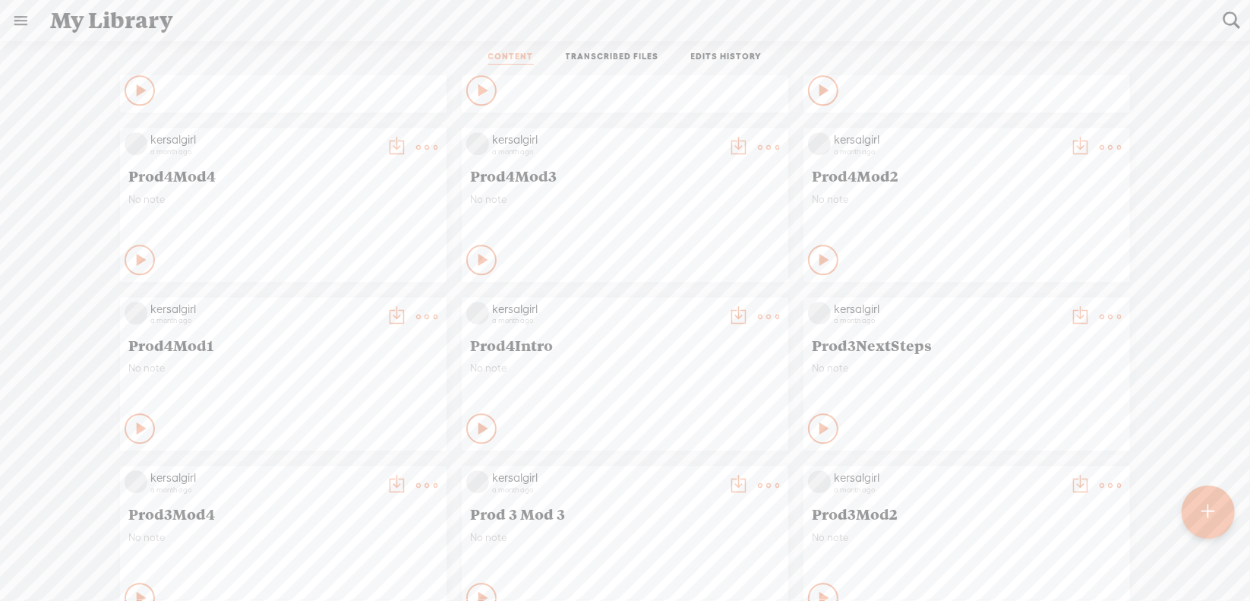
click at [416, 315] on t at bounding box center [426, 316] width 21 height 21
click at [362, 467] on link "Download as..." at bounding box center [343, 472] width 152 height 35
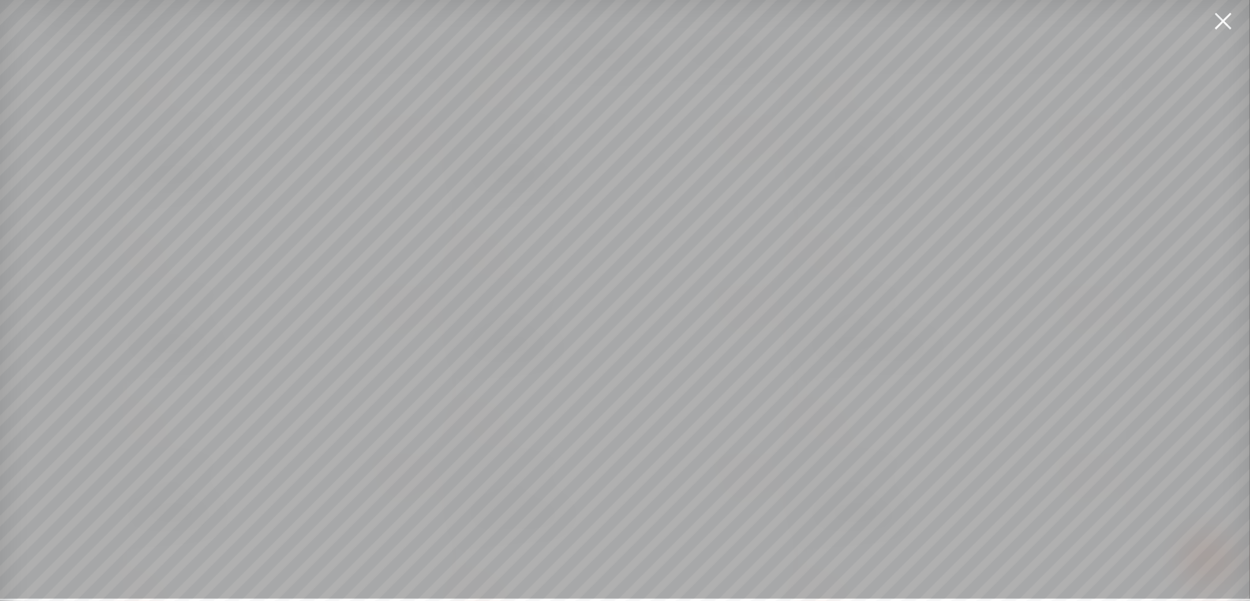
scroll to position [11, 0]
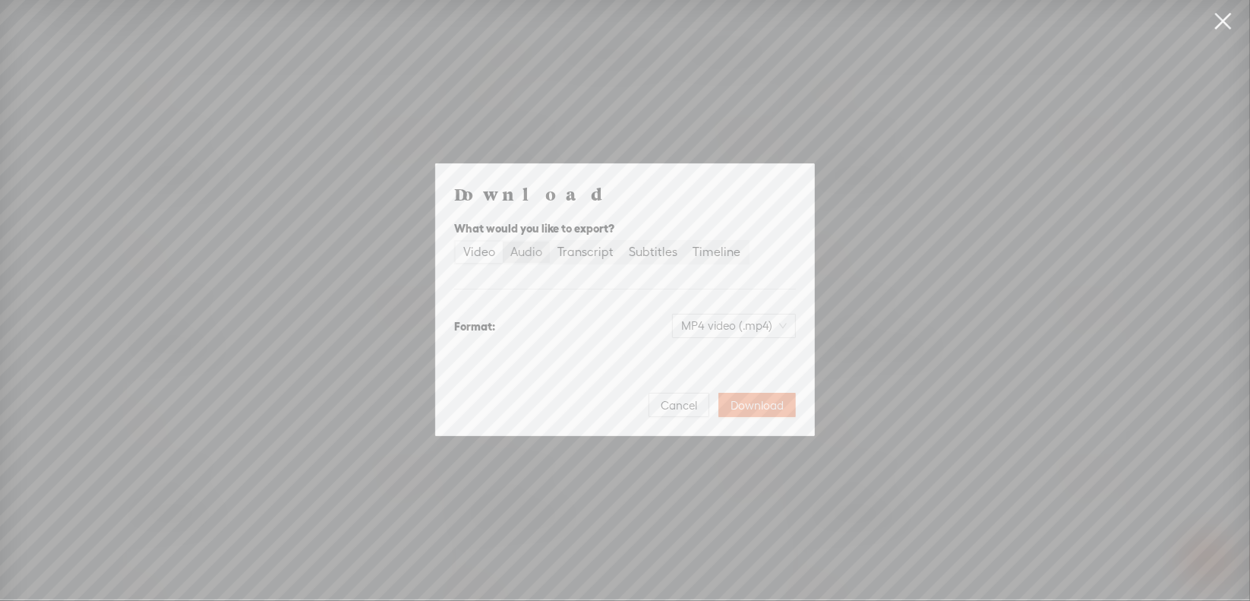
click at [536, 254] on div "Audio" at bounding box center [526, 251] width 32 height 21
click at [503, 241] on input "Audio" at bounding box center [503, 241] width 0 height 0
click at [729, 325] on span "WAV audio (.wav)" at bounding box center [734, 325] width 105 height 23
click at [724, 360] on div "MP3 audio (.mp3)" at bounding box center [722, 357] width 124 height 15
click at [758, 400] on span "Download" at bounding box center [757, 405] width 53 height 15
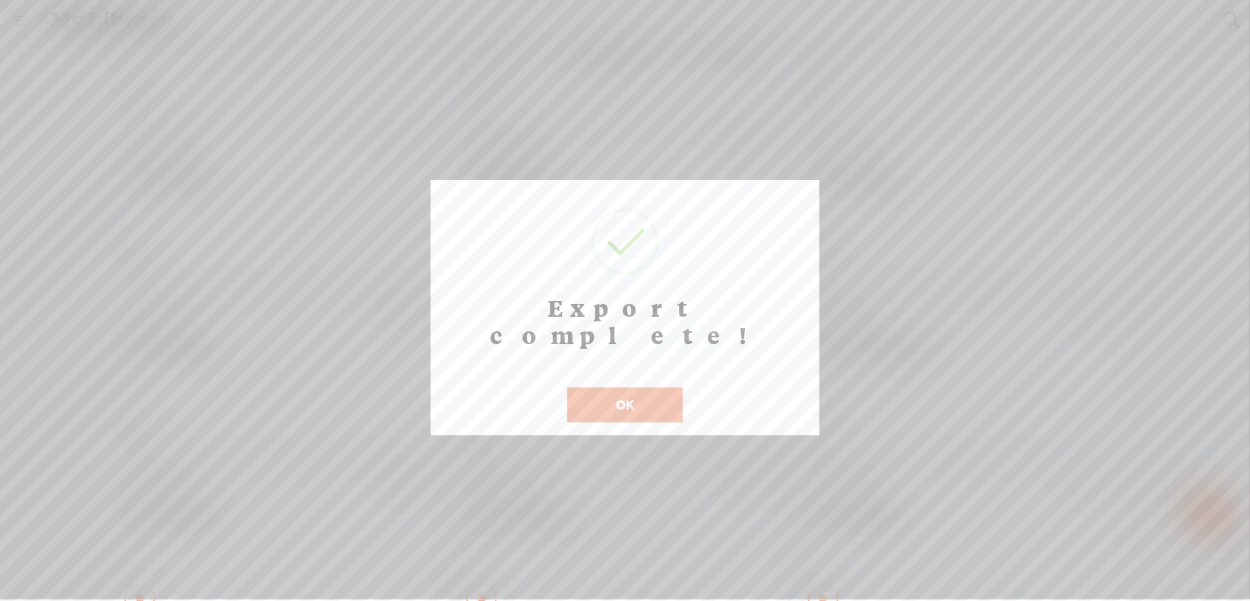
scroll to position [12, 0]
click at [614, 387] on button "OK" at bounding box center [624, 404] width 115 height 35
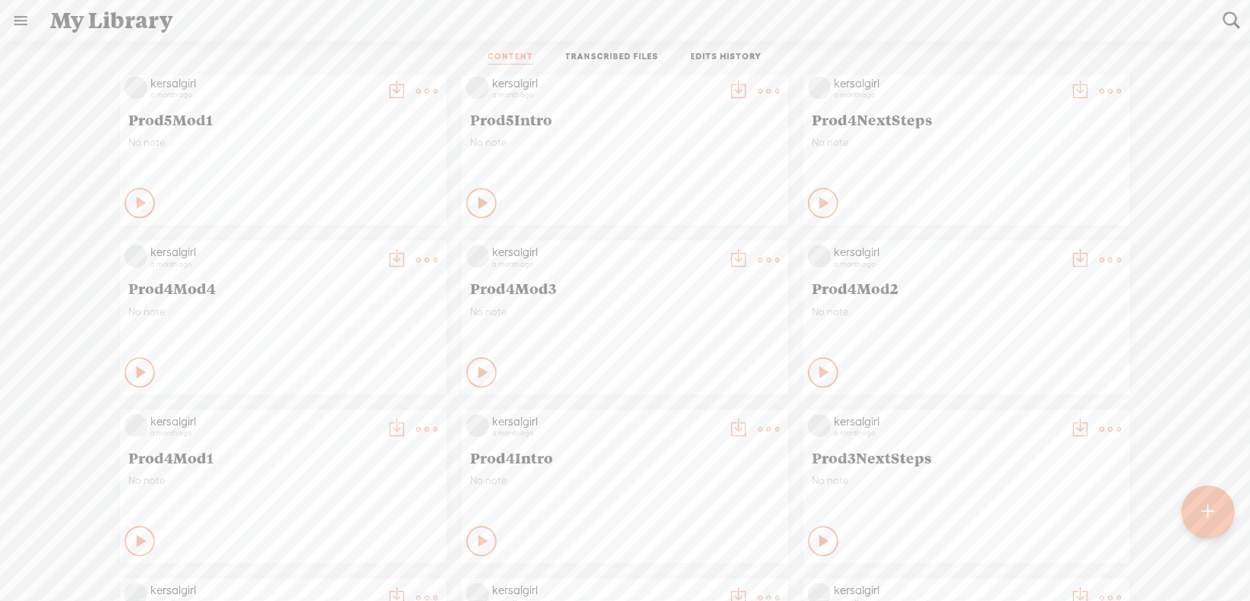
scroll to position [7236, 0]
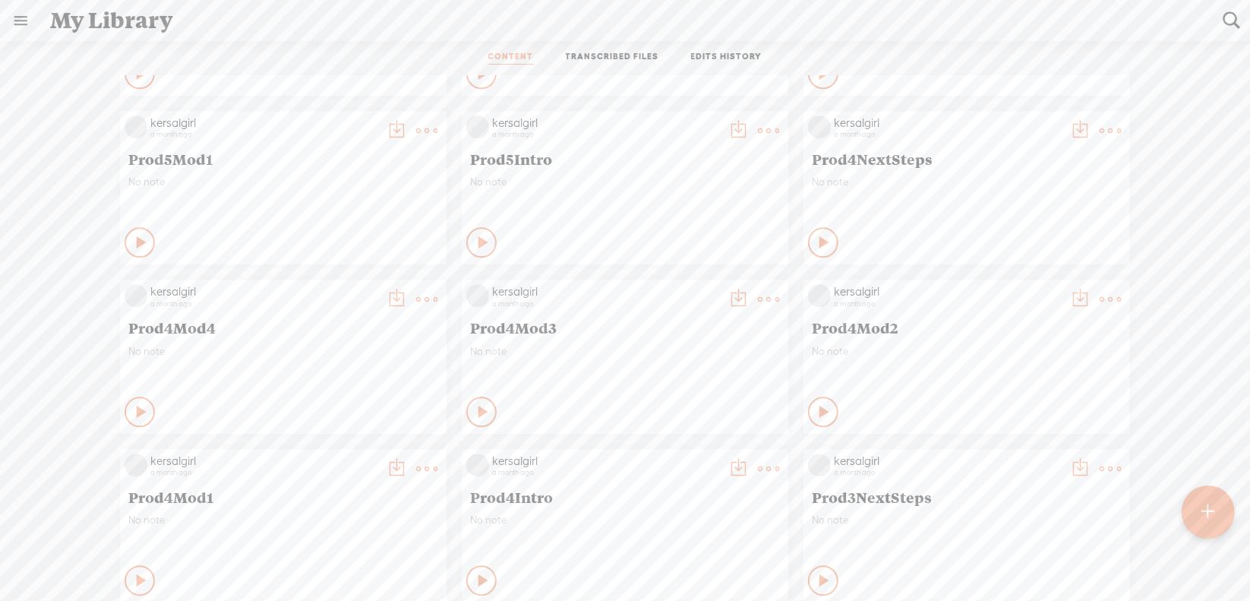
click at [1100, 290] on t at bounding box center [1110, 299] width 21 height 21
click at [1015, 456] on link "Download as..." at bounding box center [1027, 455] width 152 height 35
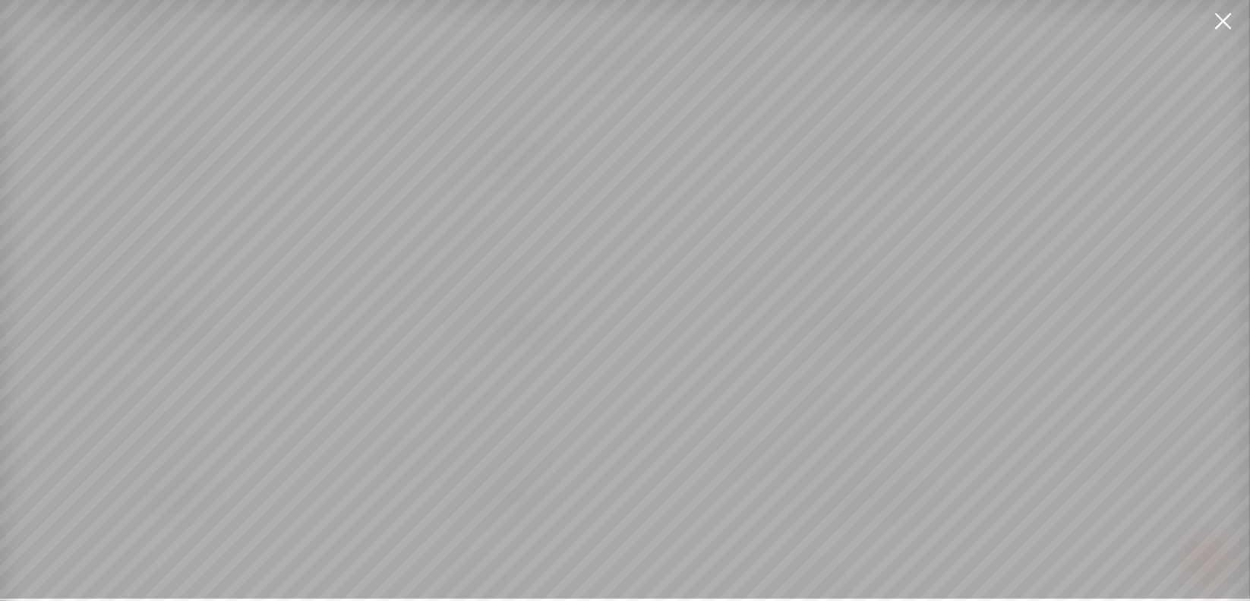
scroll to position [11, 0]
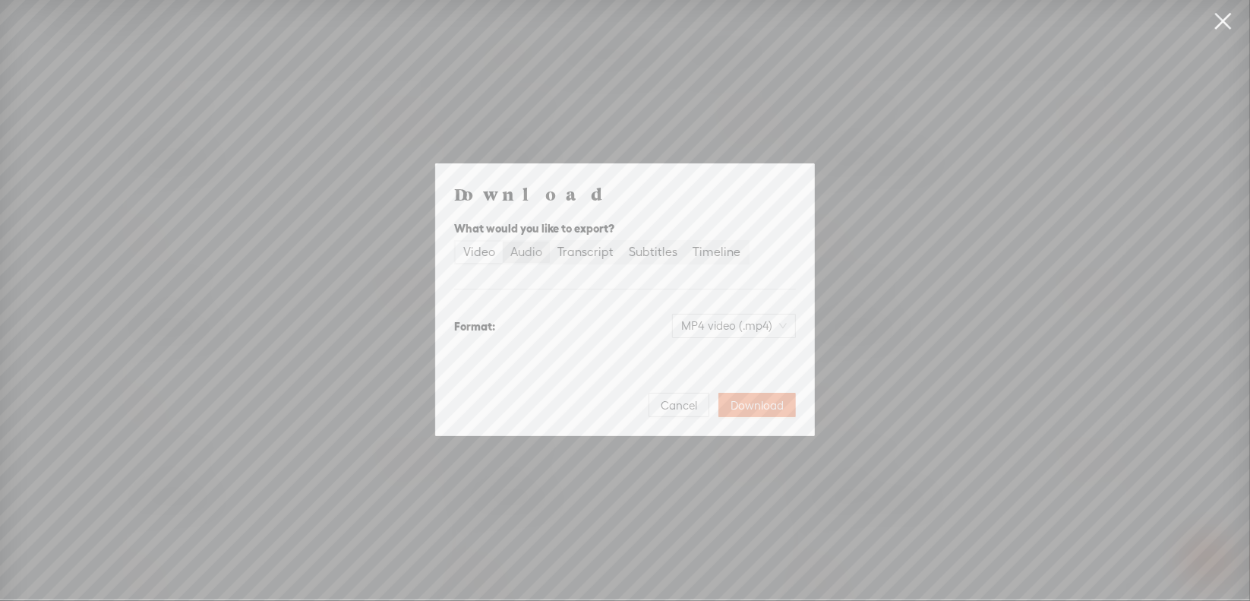
click at [538, 253] on div "Audio" at bounding box center [526, 251] width 32 height 21
click at [503, 241] on input "Audio" at bounding box center [503, 241] width 0 height 0
click at [712, 320] on span "WAV audio (.wav)" at bounding box center [734, 325] width 105 height 23
click at [706, 358] on div "MP3 audio (.mp3)" at bounding box center [722, 357] width 124 height 15
click at [737, 395] on button "Download" at bounding box center [756, 405] width 77 height 24
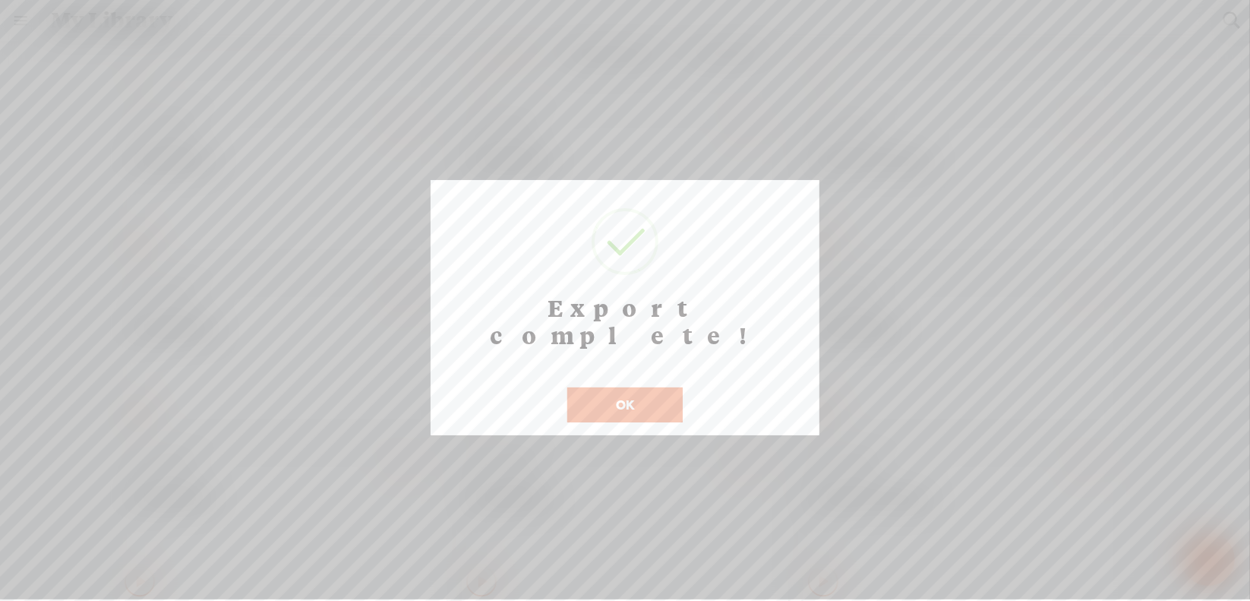
scroll to position [12, 0]
click at [630, 387] on button "OK" at bounding box center [624, 404] width 115 height 35
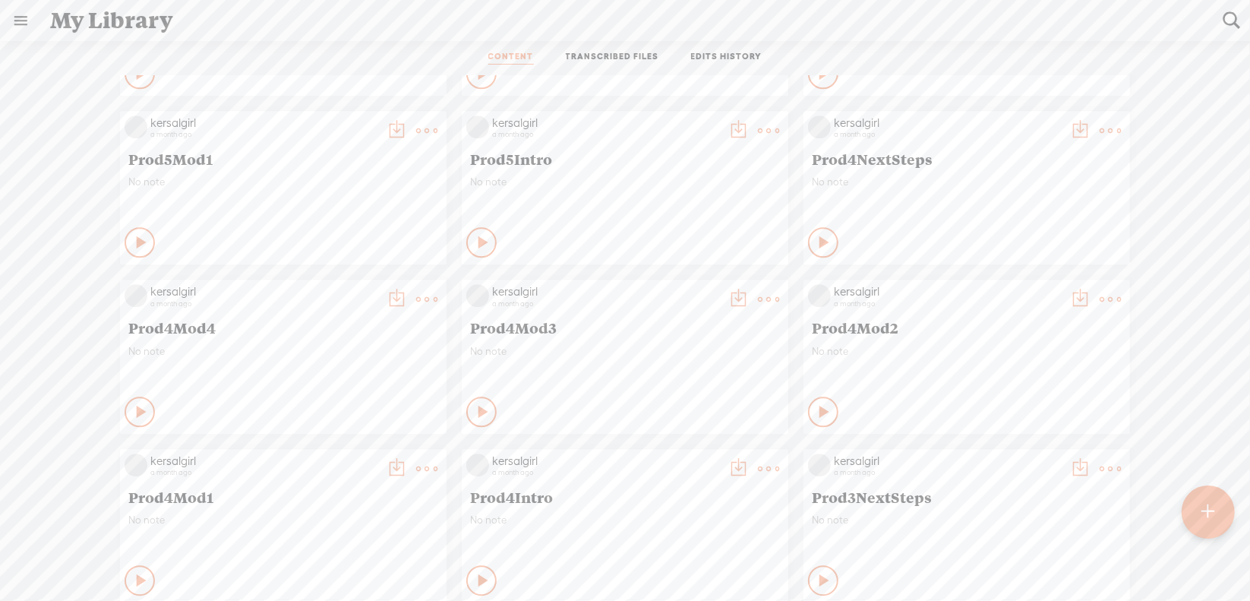
click at [758, 296] on t at bounding box center [768, 299] width 21 height 21
click at [665, 455] on link "Download as..." at bounding box center [685, 455] width 152 height 35
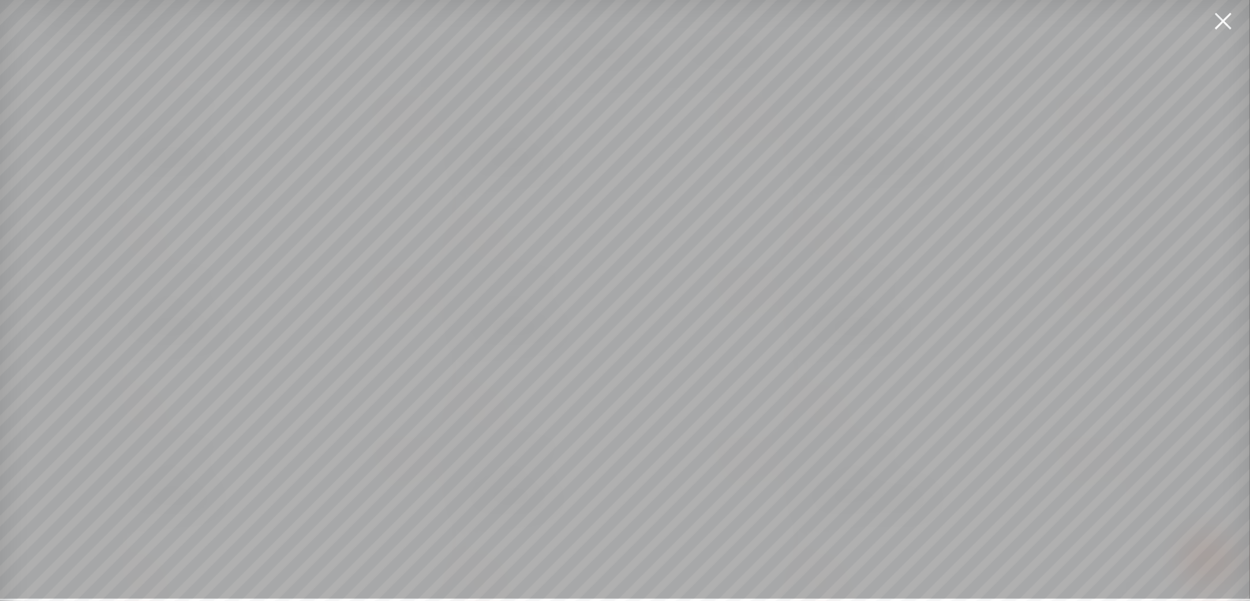
scroll to position [11, 0]
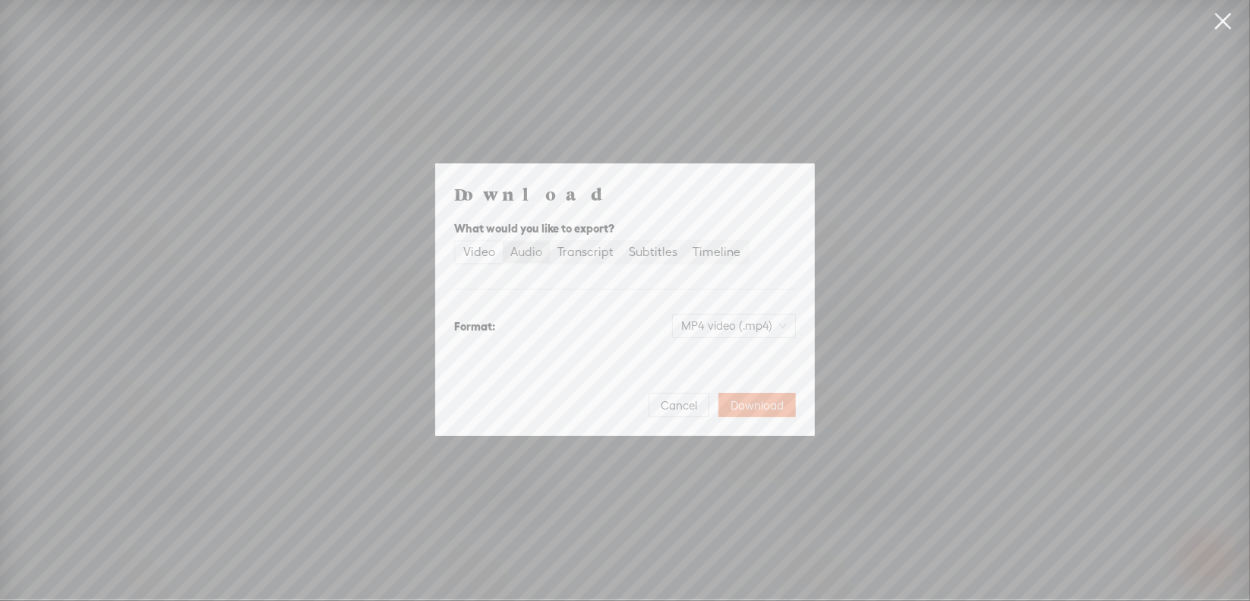
click at [526, 246] on div "Audio" at bounding box center [526, 251] width 32 height 21
click at [503, 241] on input "Audio" at bounding box center [503, 241] width 0 height 0
click at [772, 329] on span "WAV audio (.wav)" at bounding box center [734, 325] width 105 height 23
click at [743, 370] on div "Best for sharing, small file size" at bounding box center [722, 374] width 124 height 12
click at [748, 408] on span "Download" at bounding box center [757, 405] width 53 height 15
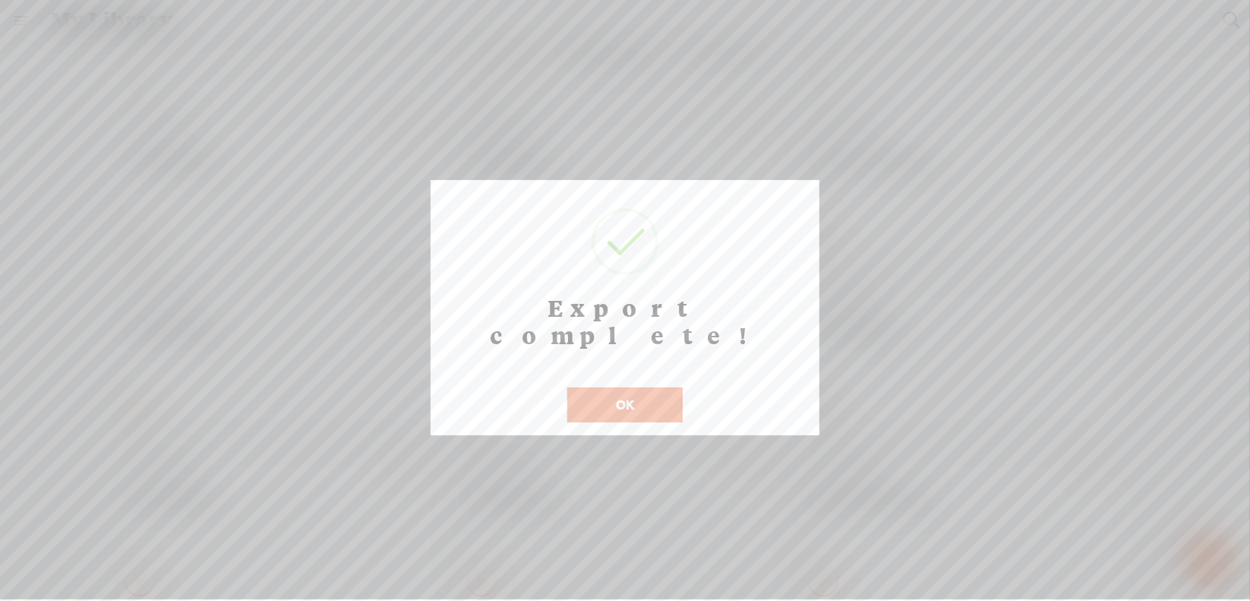
scroll to position [12, 0]
click at [602, 387] on button "OK" at bounding box center [624, 404] width 115 height 35
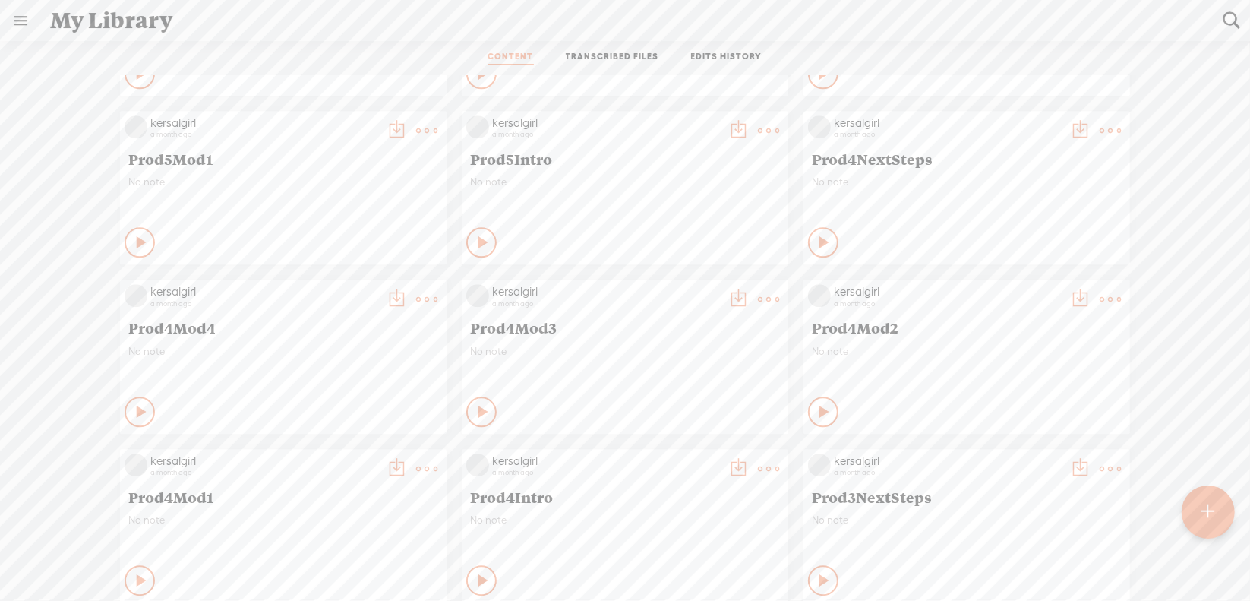
click at [416, 300] on t at bounding box center [426, 299] width 21 height 21
click at [358, 450] on link "Download as..." at bounding box center [343, 455] width 152 height 35
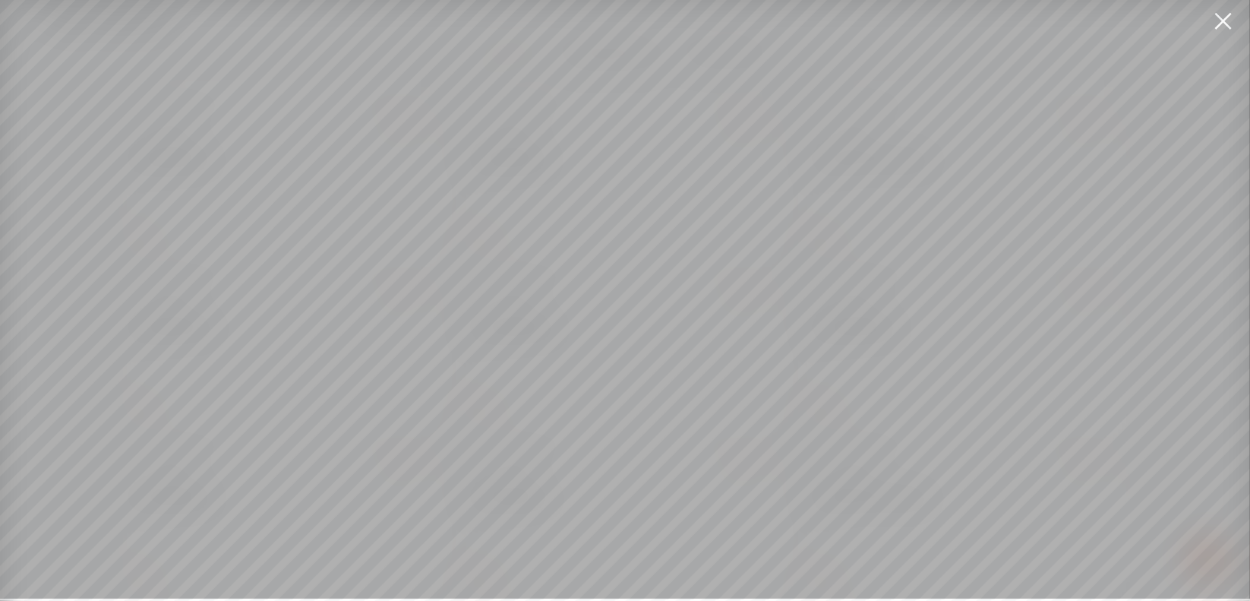
scroll to position [11, 0]
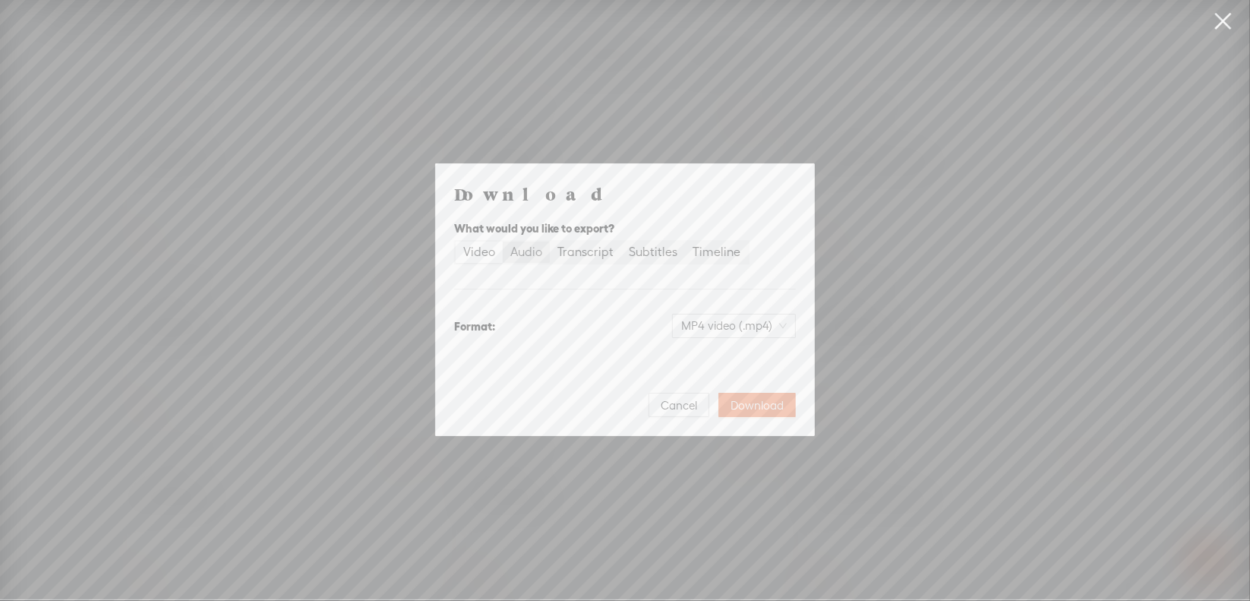
click at [525, 249] on div "Audio" at bounding box center [526, 251] width 32 height 21
click at [503, 241] on input "Audio" at bounding box center [503, 241] width 0 height 0
click at [703, 327] on span "WAV audio (.wav)" at bounding box center [734, 325] width 105 height 23
click at [698, 364] on div "MP3 audio (.mp3)" at bounding box center [722, 357] width 124 height 15
click at [736, 404] on span "Download" at bounding box center [757, 405] width 53 height 15
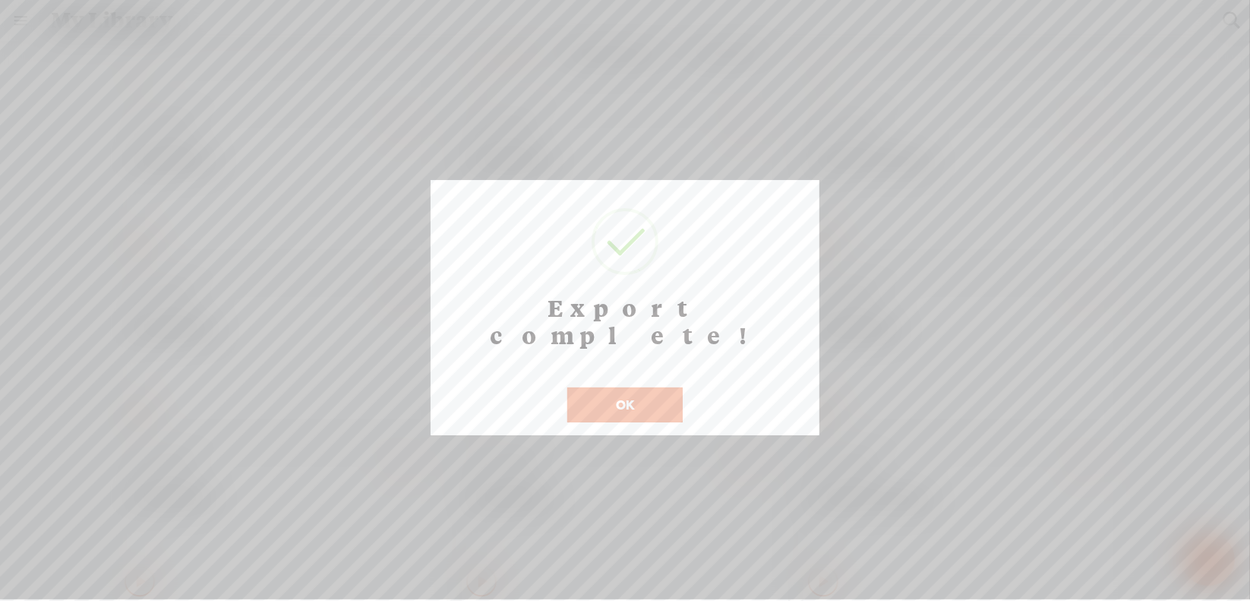
scroll to position [12, 0]
click at [651, 387] on button "OK" at bounding box center [624, 404] width 115 height 35
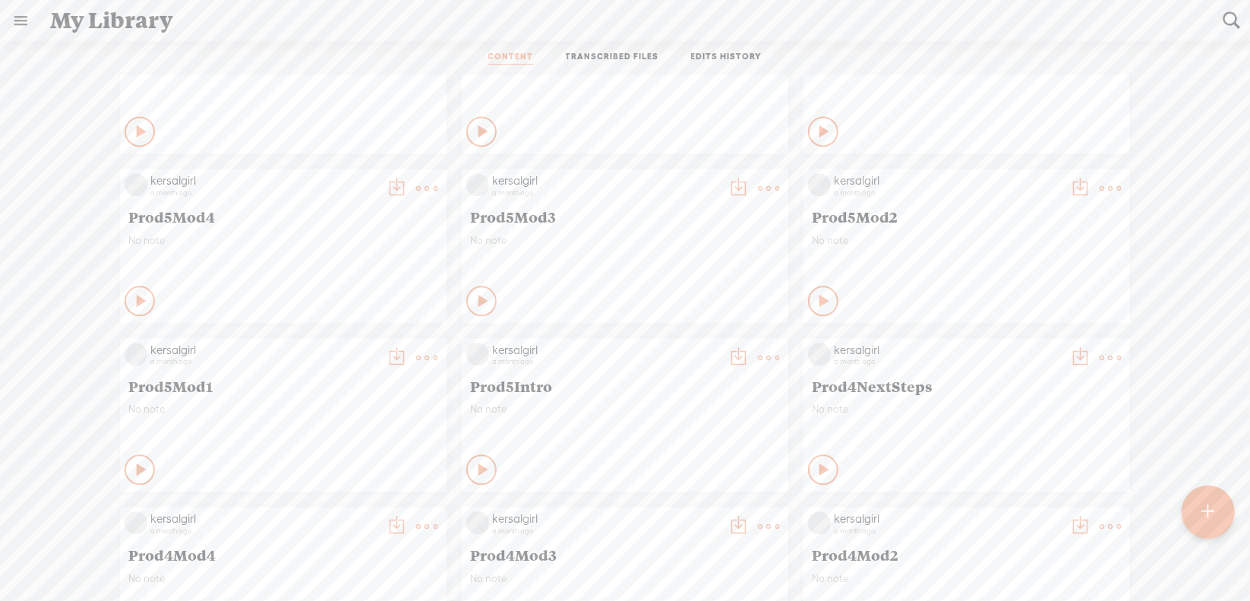
scroll to position [7008, 0]
click at [1100, 363] on t at bounding box center [1110, 358] width 21 height 21
click at [989, 513] on link "Download as..." at bounding box center [1027, 514] width 152 height 35
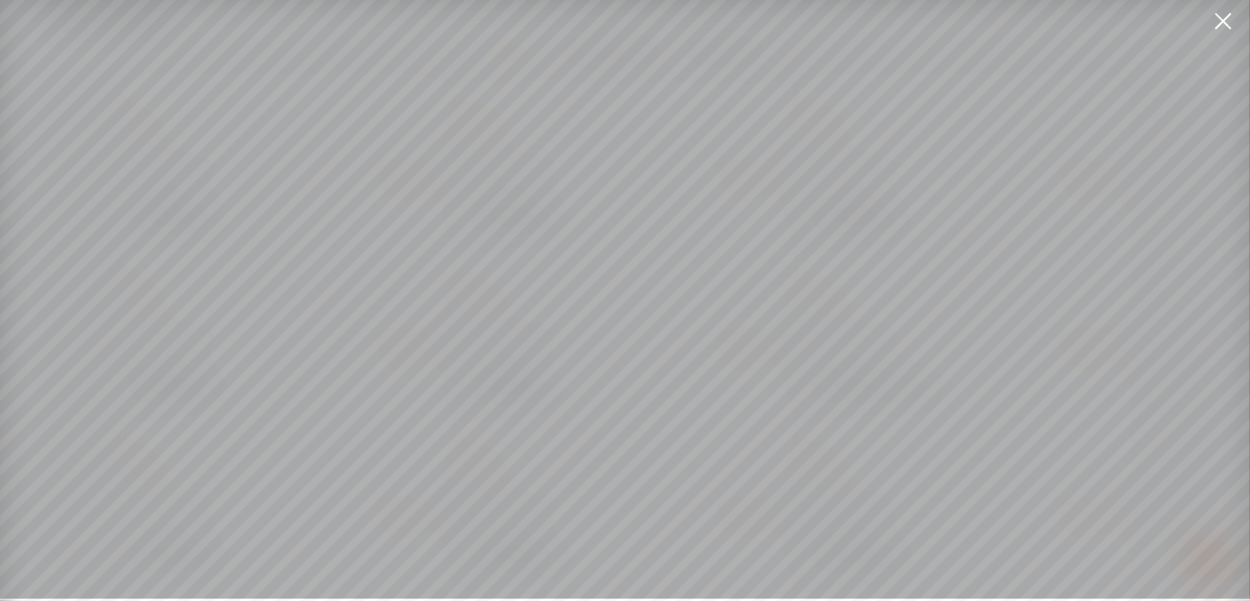
scroll to position [11, 0]
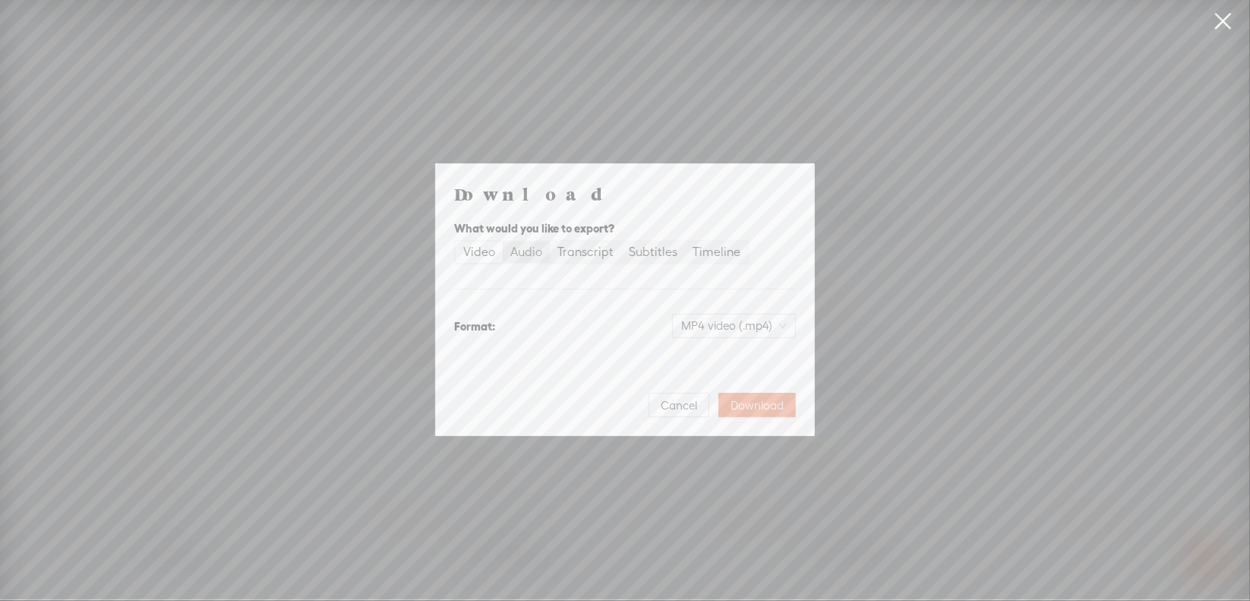
click at [526, 251] on div "Audio" at bounding box center [526, 251] width 32 height 21
click at [503, 241] on input "Audio" at bounding box center [503, 241] width 0 height 0
click at [742, 330] on span "WAV audio (.wav)" at bounding box center [734, 325] width 105 height 23
click at [728, 363] on div "MP3 audio (.mp3)" at bounding box center [722, 357] width 124 height 15
click at [764, 404] on span "Download" at bounding box center [757, 405] width 53 height 15
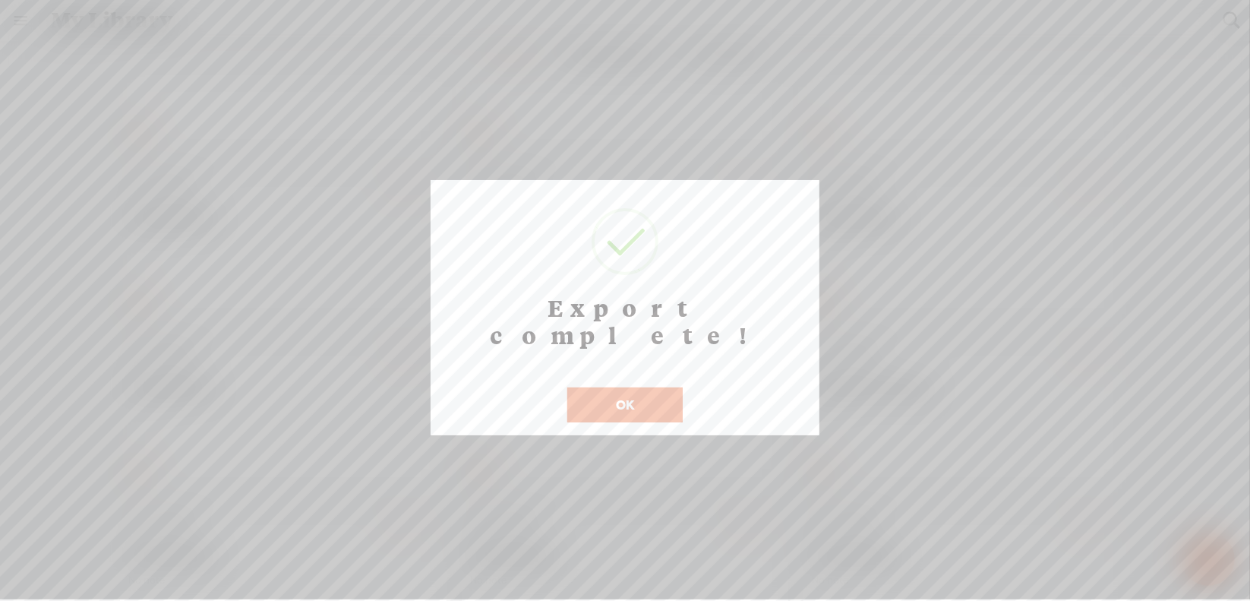
scroll to position [12, 0]
click at [625, 387] on button "OK" at bounding box center [624, 404] width 115 height 35
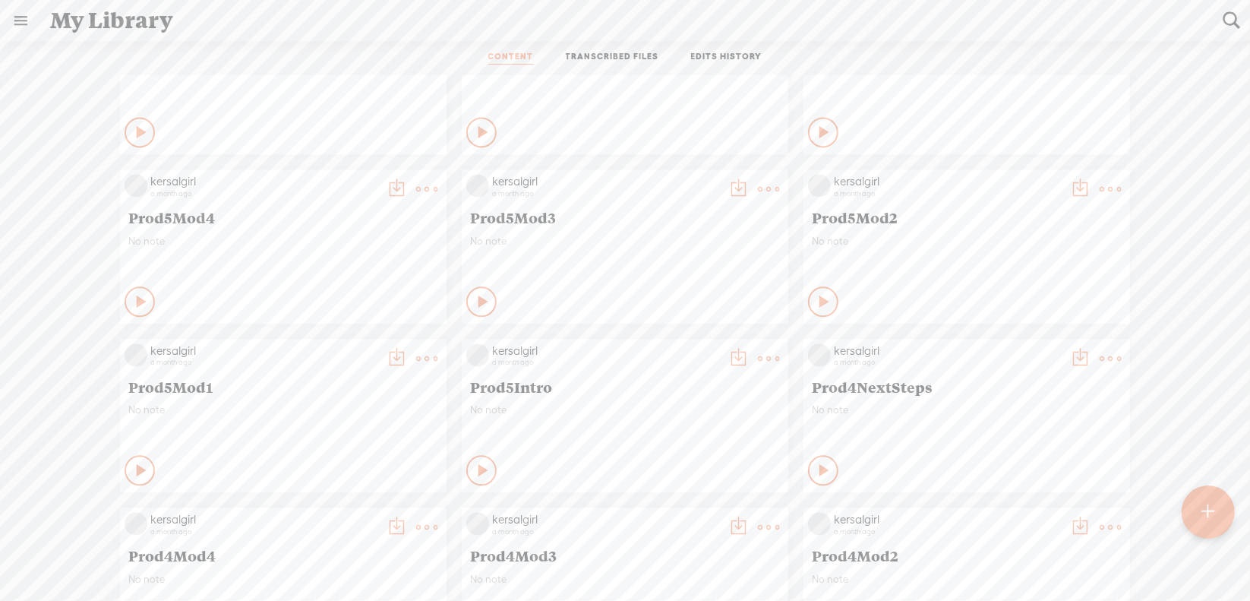
click at [758, 356] on t at bounding box center [768, 358] width 21 height 21
click at [667, 513] on link "Download as..." at bounding box center [685, 514] width 152 height 35
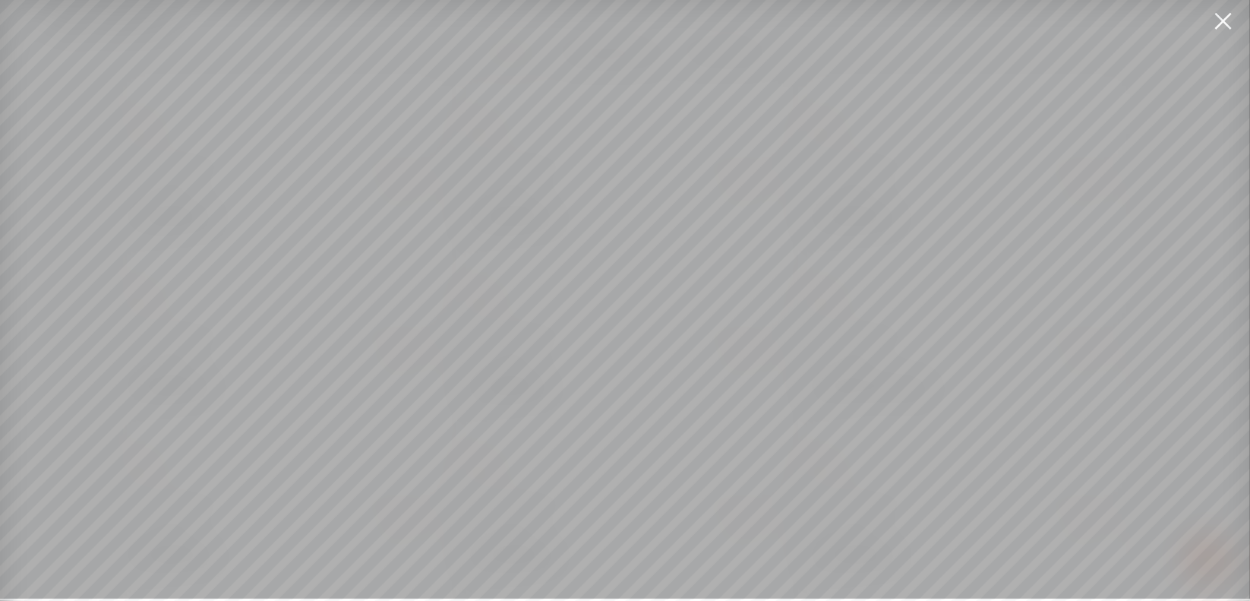
scroll to position [11, 0]
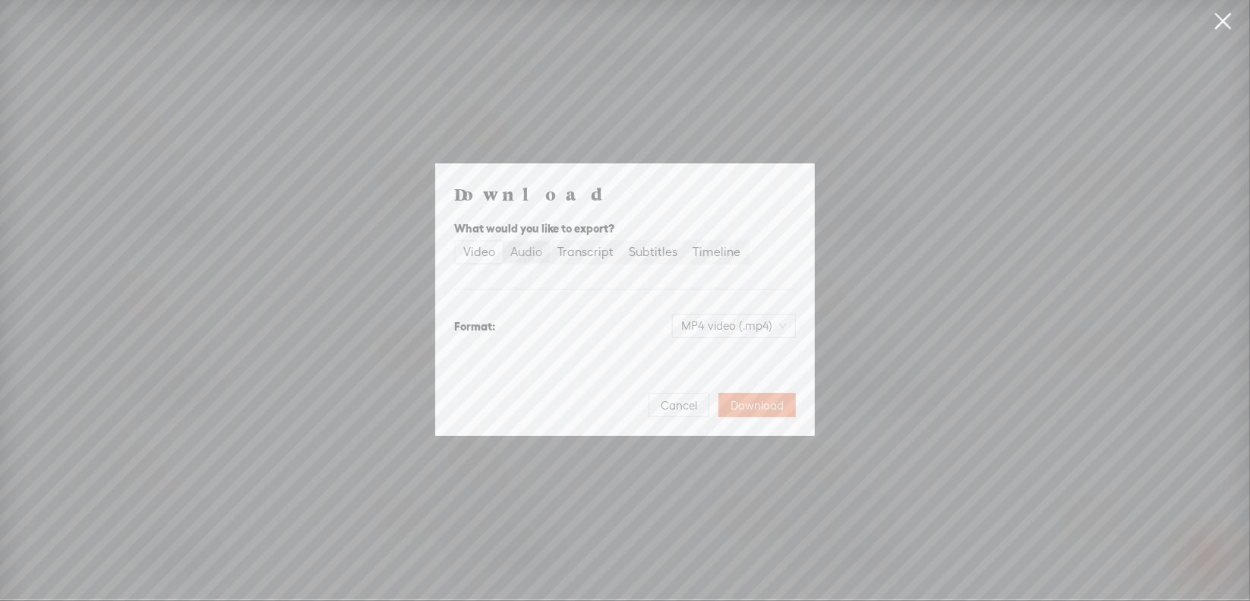
click at [544, 252] on label "Audio" at bounding box center [526, 251] width 47 height 21
click at [503, 241] on input "Audio" at bounding box center [503, 241] width 0 height 0
click at [724, 321] on span "WAV audio (.wav)" at bounding box center [734, 325] width 105 height 23
click at [705, 350] on div "MP3 audio (.mp3)" at bounding box center [722, 357] width 124 height 15
click at [745, 407] on span "Download" at bounding box center [757, 405] width 53 height 15
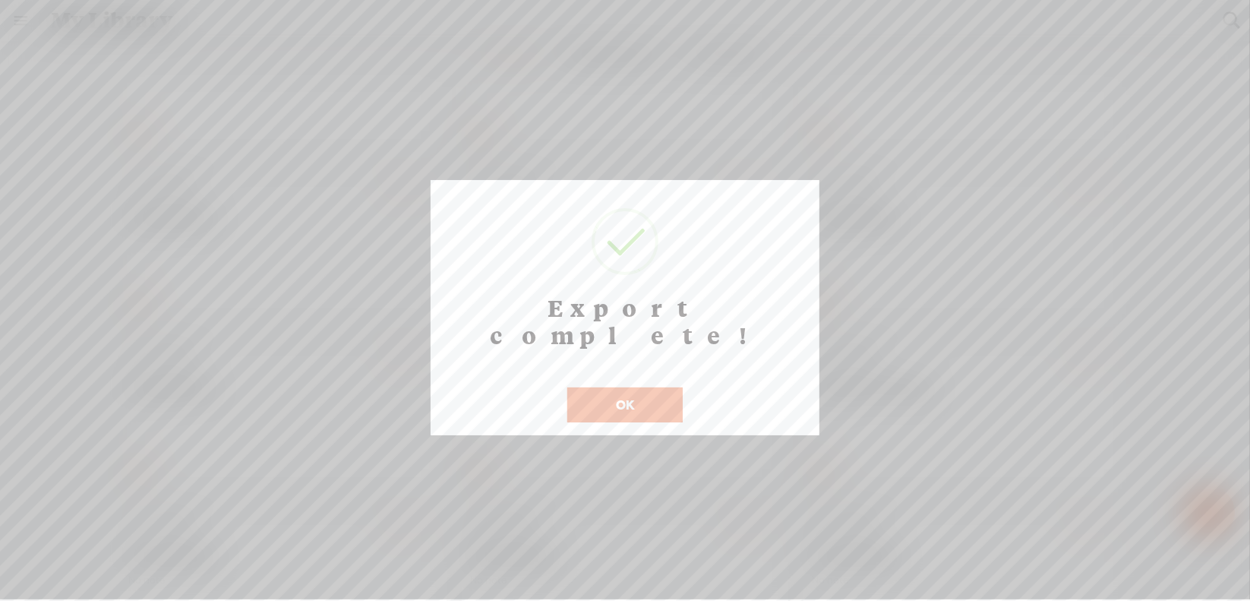
scroll to position [12, 0]
click at [627, 387] on button "OK" at bounding box center [624, 404] width 115 height 35
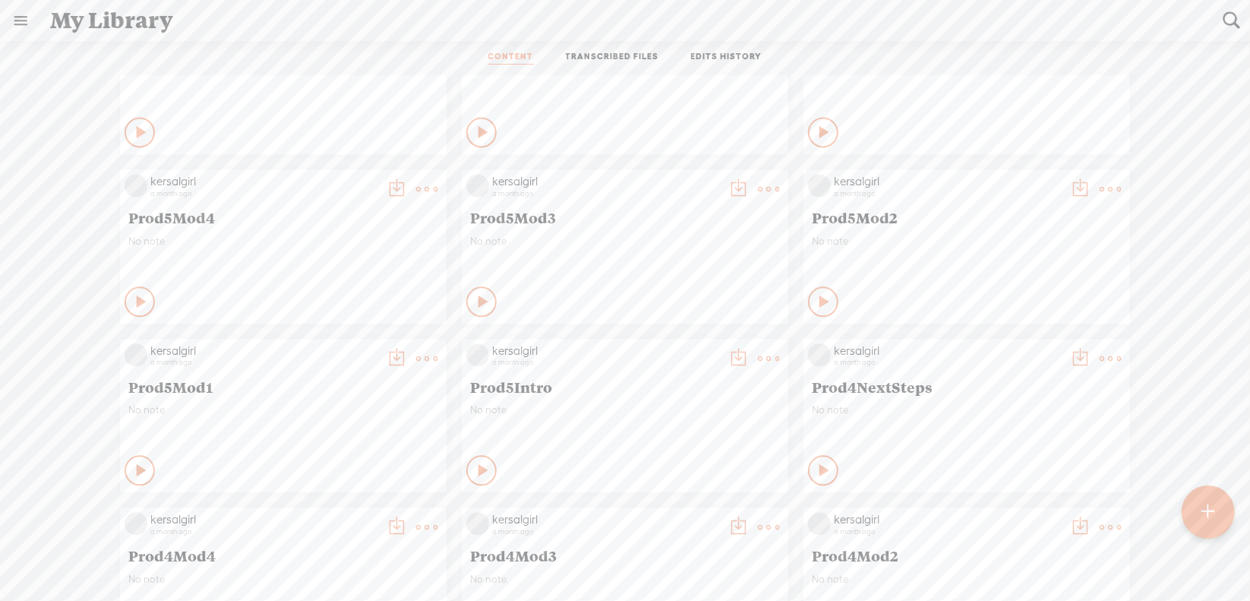
click at [416, 356] on t at bounding box center [426, 358] width 21 height 21
click at [358, 513] on link "Download as..." at bounding box center [343, 514] width 152 height 35
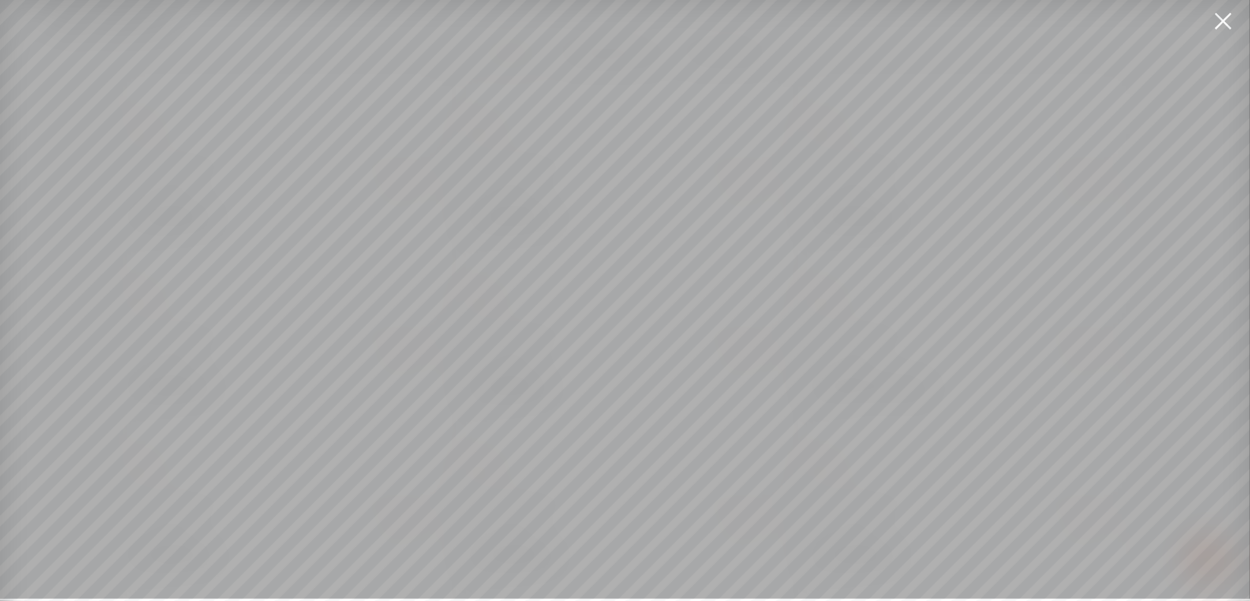
scroll to position [11, 0]
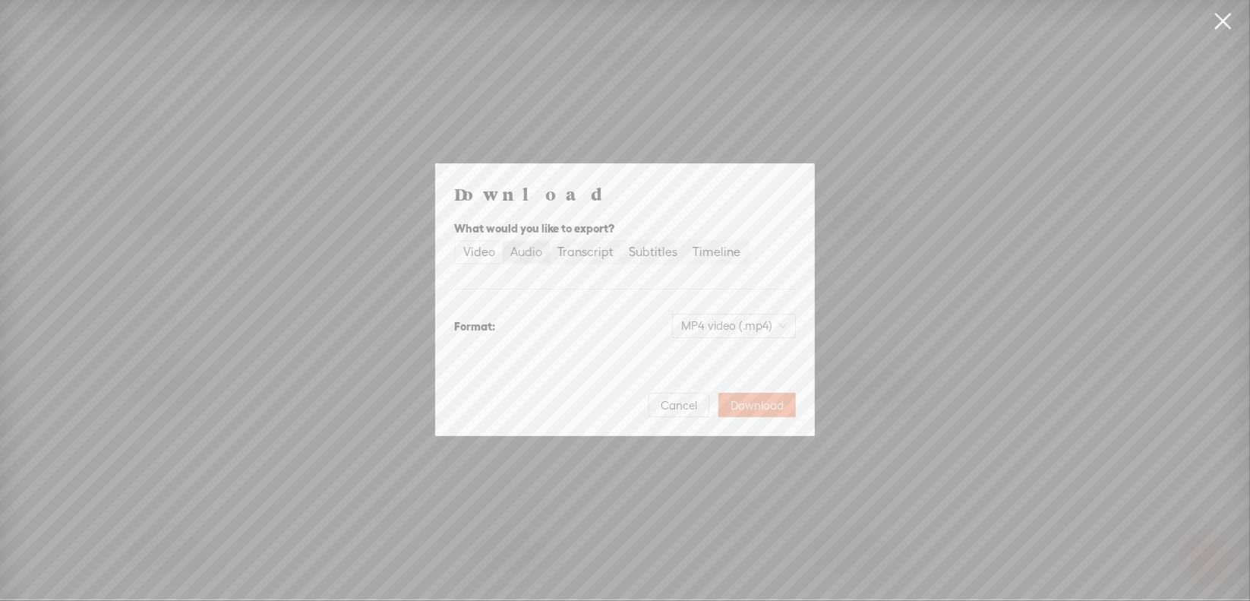
click at [527, 257] on div "Audio" at bounding box center [526, 251] width 32 height 21
click at [503, 241] on input "Audio" at bounding box center [503, 241] width 0 height 0
click at [718, 324] on span "WAV audio (.wav)" at bounding box center [734, 325] width 105 height 23
click at [715, 366] on div "MP3 audio (.mp3) Best for sharing, small file size" at bounding box center [722, 365] width 124 height 36
click at [751, 407] on span "Download" at bounding box center [757, 405] width 53 height 15
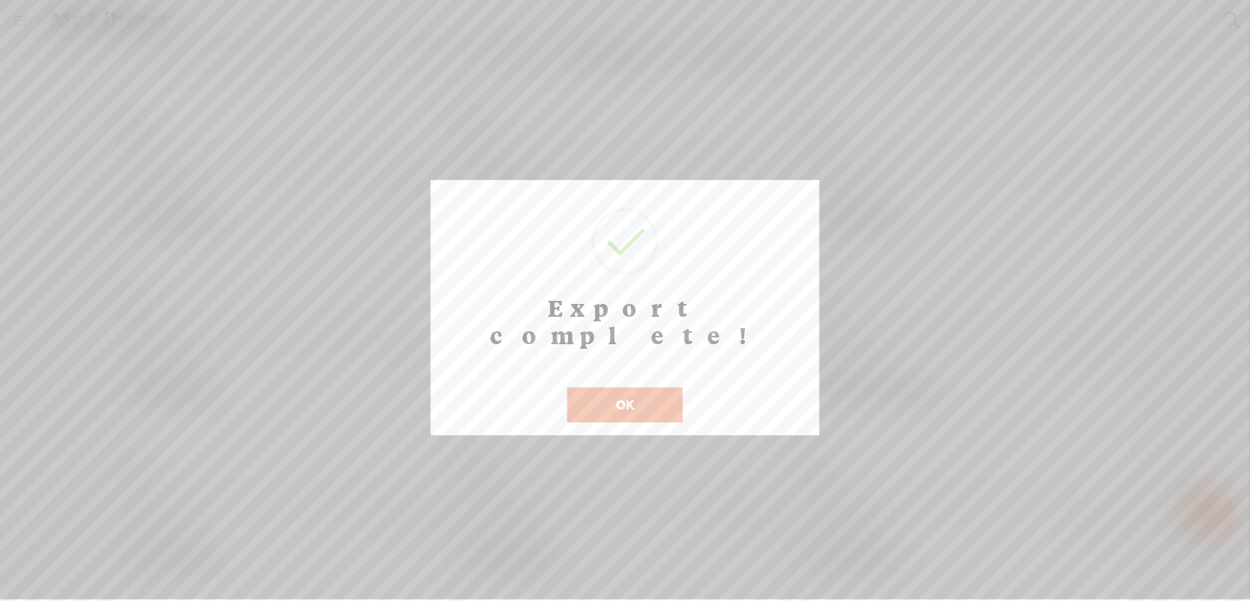
scroll to position [12, 0]
click at [610, 387] on button "OK" at bounding box center [624, 404] width 115 height 35
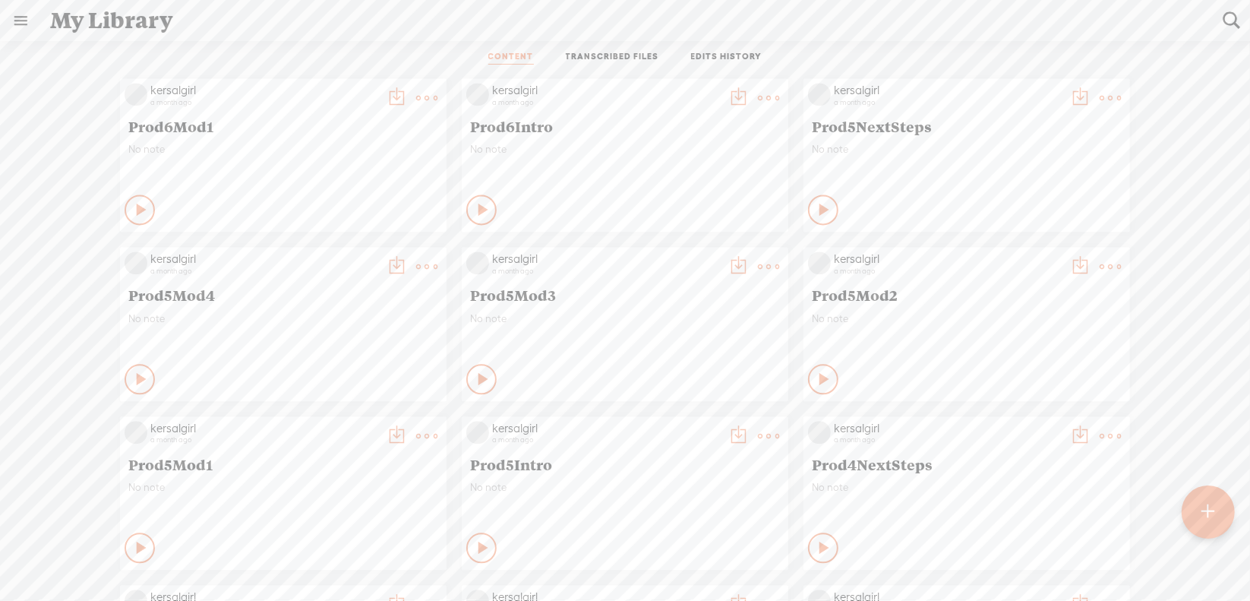
scroll to position [6932, 0]
click at [1100, 264] on t at bounding box center [1110, 264] width 21 height 21
click at [999, 428] on link "Download as..." at bounding box center [1027, 421] width 152 height 35
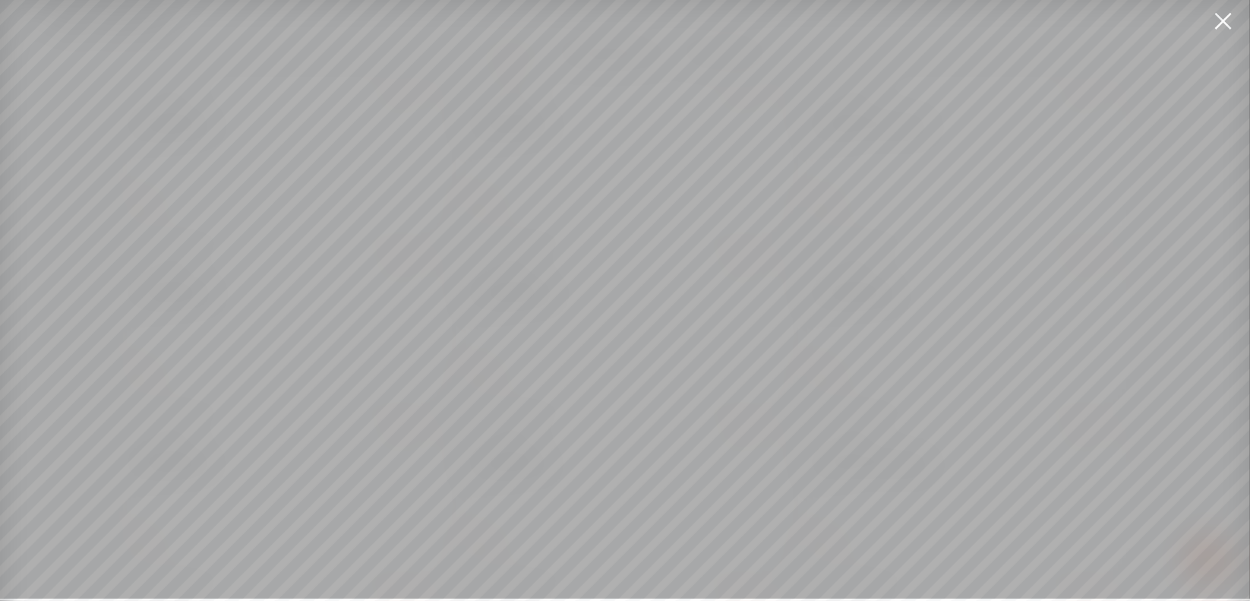
scroll to position [11, 0]
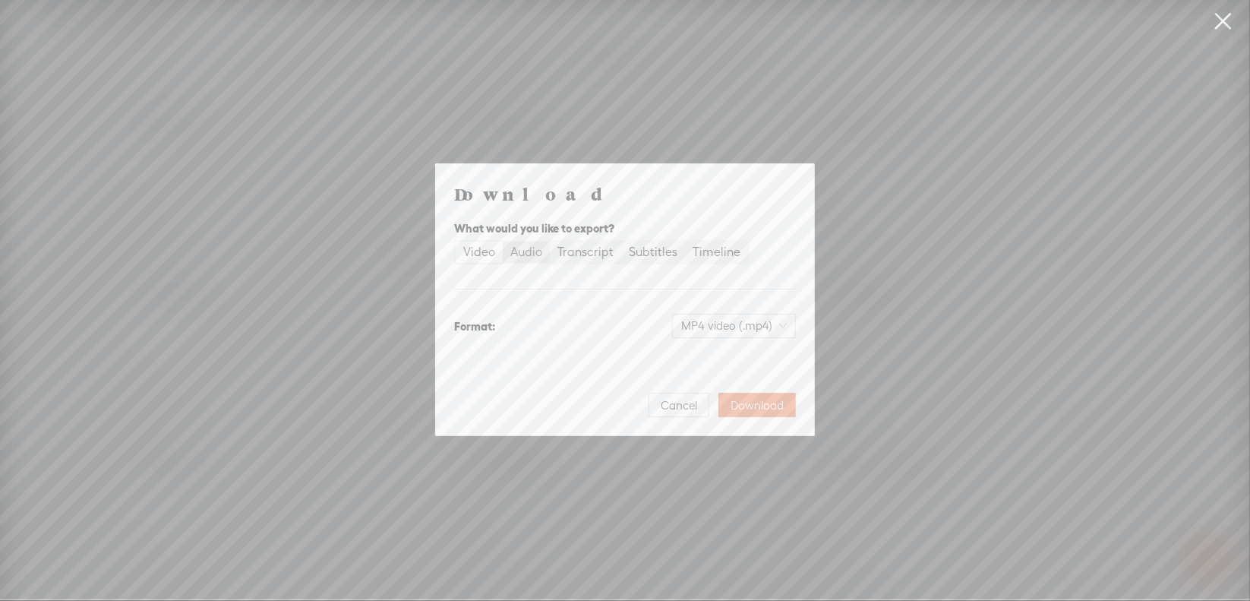
click at [535, 257] on div "Audio" at bounding box center [526, 251] width 32 height 21
click at [503, 241] on input "Audio" at bounding box center [503, 241] width 0 height 0
click at [724, 327] on span "WAV audio (.wav)" at bounding box center [734, 325] width 105 height 23
click at [723, 361] on div "MP3 audio (.mp3)" at bounding box center [722, 357] width 124 height 15
click at [759, 406] on span "Download" at bounding box center [757, 405] width 53 height 15
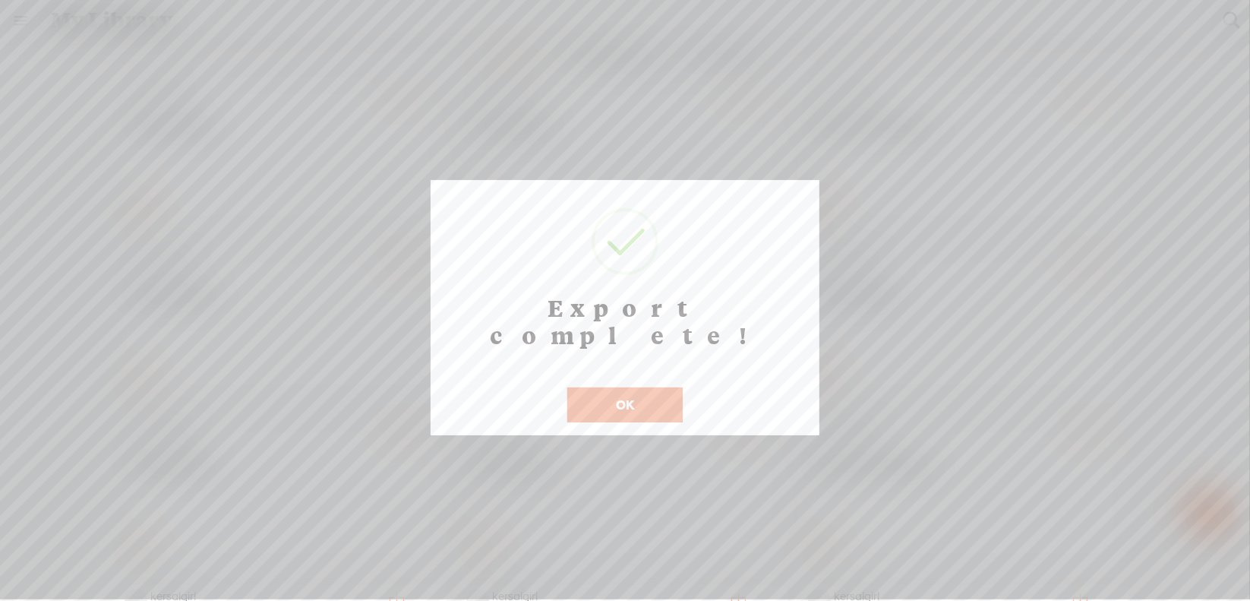
scroll to position [12, 0]
drag, startPoint x: 620, startPoint y: 385, endPoint x: 646, endPoint y: 366, distance: 32.7
click at [620, 387] on button "OK" at bounding box center [624, 404] width 115 height 35
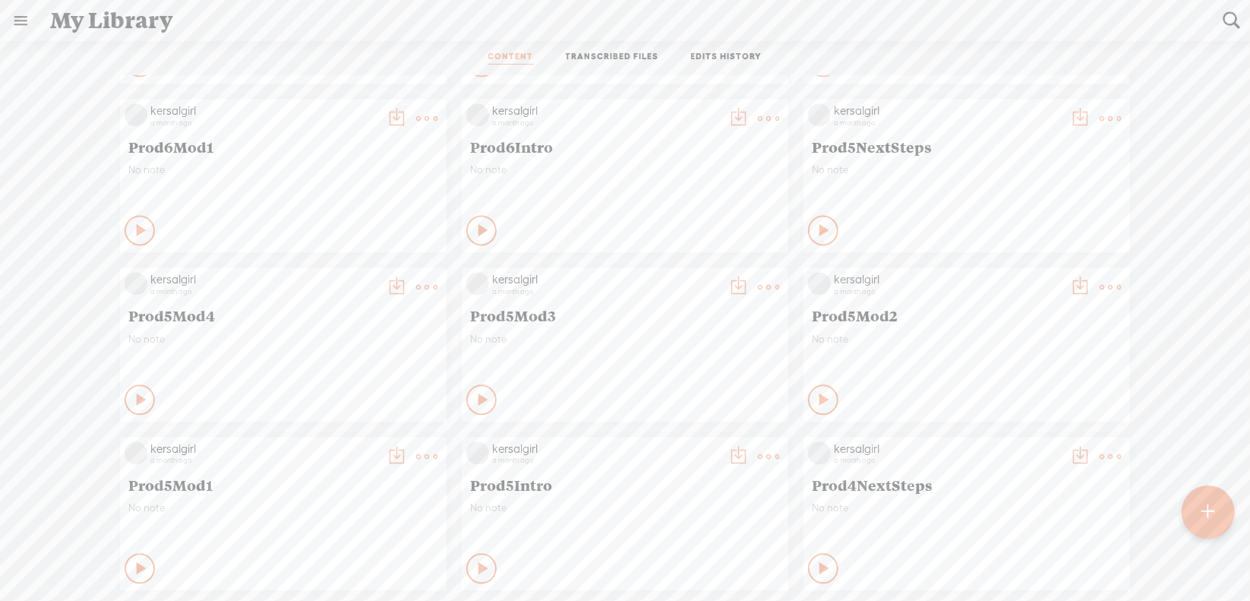
scroll to position [6856, 0]
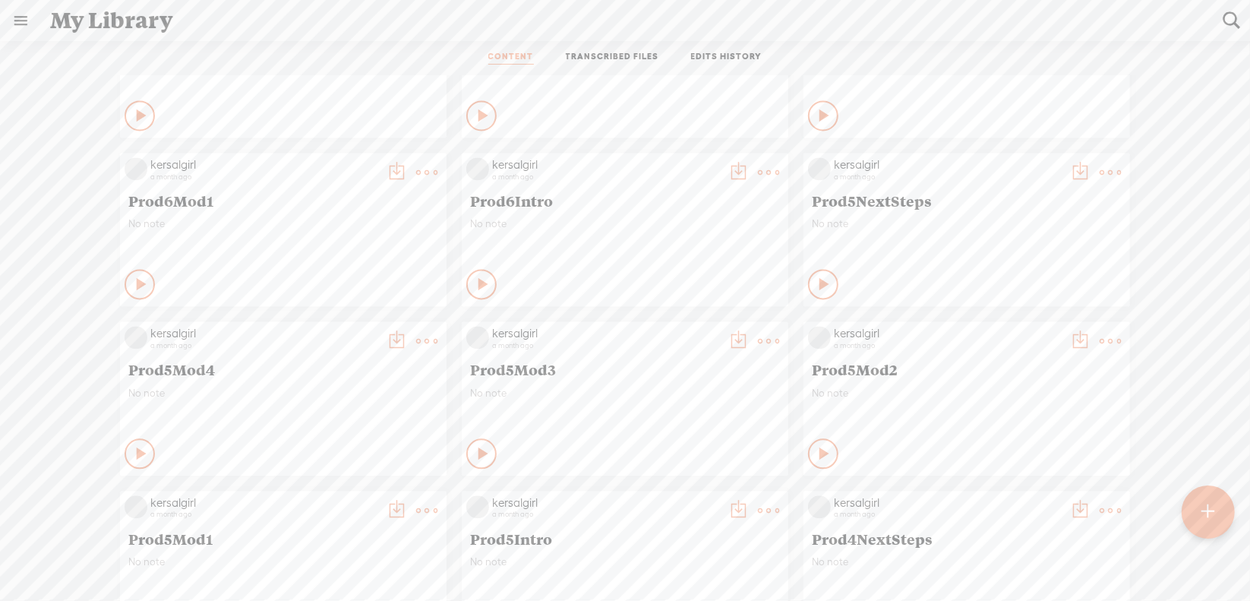
click at [758, 339] on t at bounding box center [768, 340] width 21 height 21
click at [648, 494] on link "Download as..." at bounding box center [685, 497] width 152 height 35
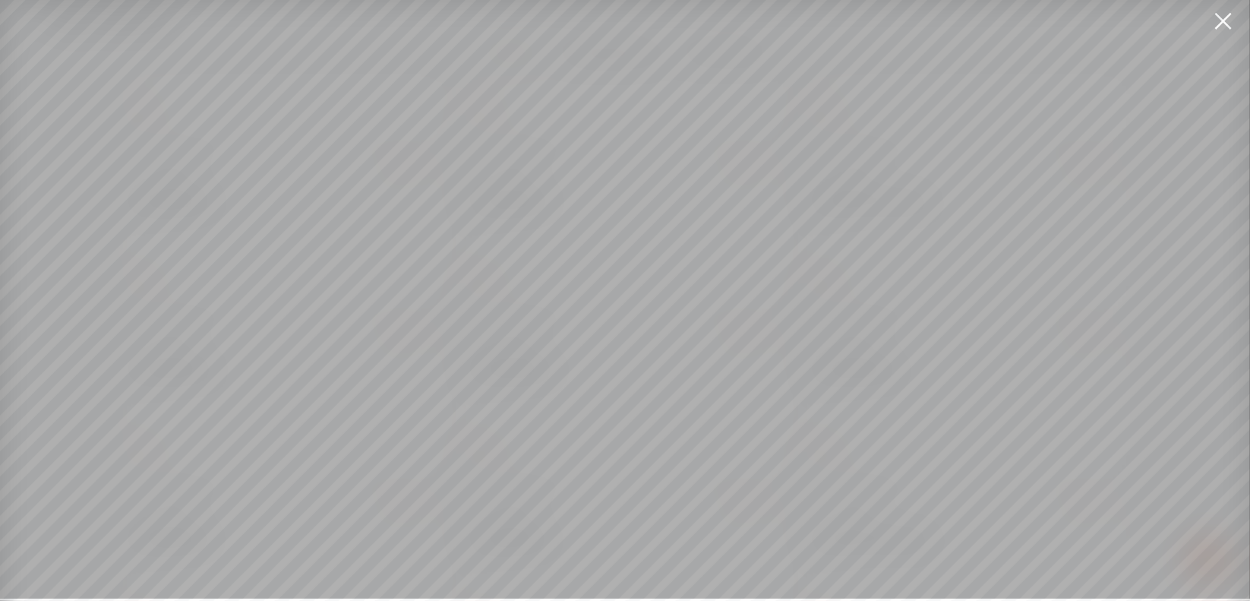
scroll to position [11, 0]
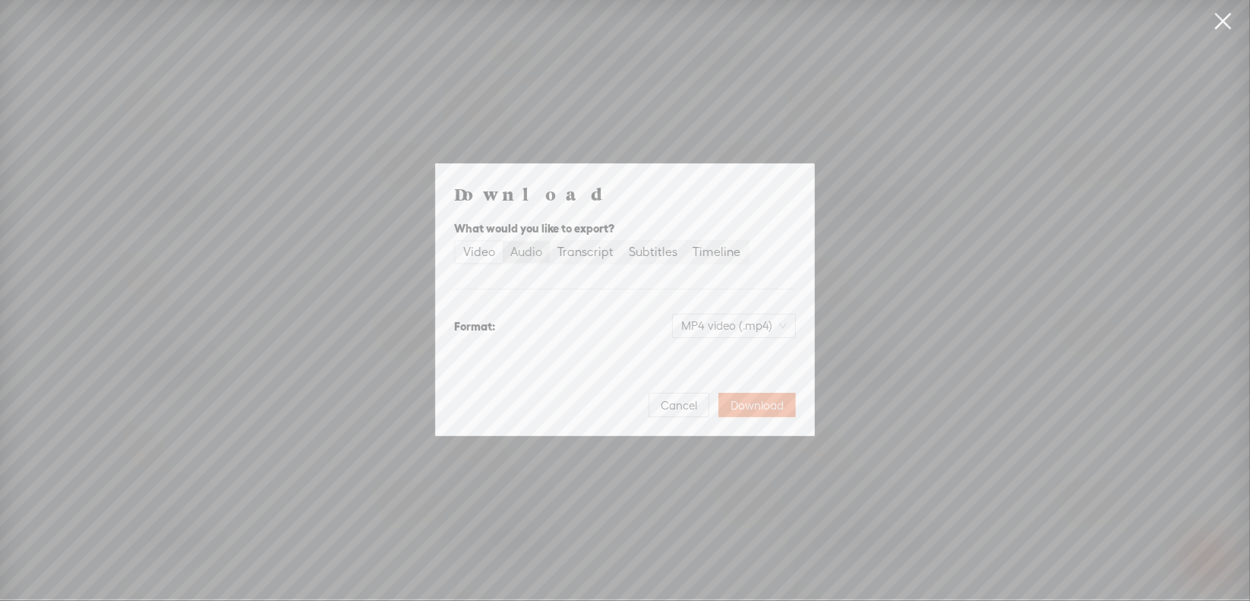
click at [527, 250] on div "Audio" at bounding box center [526, 251] width 32 height 21
click at [503, 241] on input "Audio" at bounding box center [503, 241] width 0 height 0
click at [711, 327] on span "WAV audio (.wav)" at bounding box center [734, 325] width 105 height 23
click at [707, 366] on div "MP3 audio (.mp3) Best for sharing, small file size" at bounding box center [722, 365] width 124 height 36
click at [751, 406] on span "Download" at bounding box center [757, 405] width 53 height 15
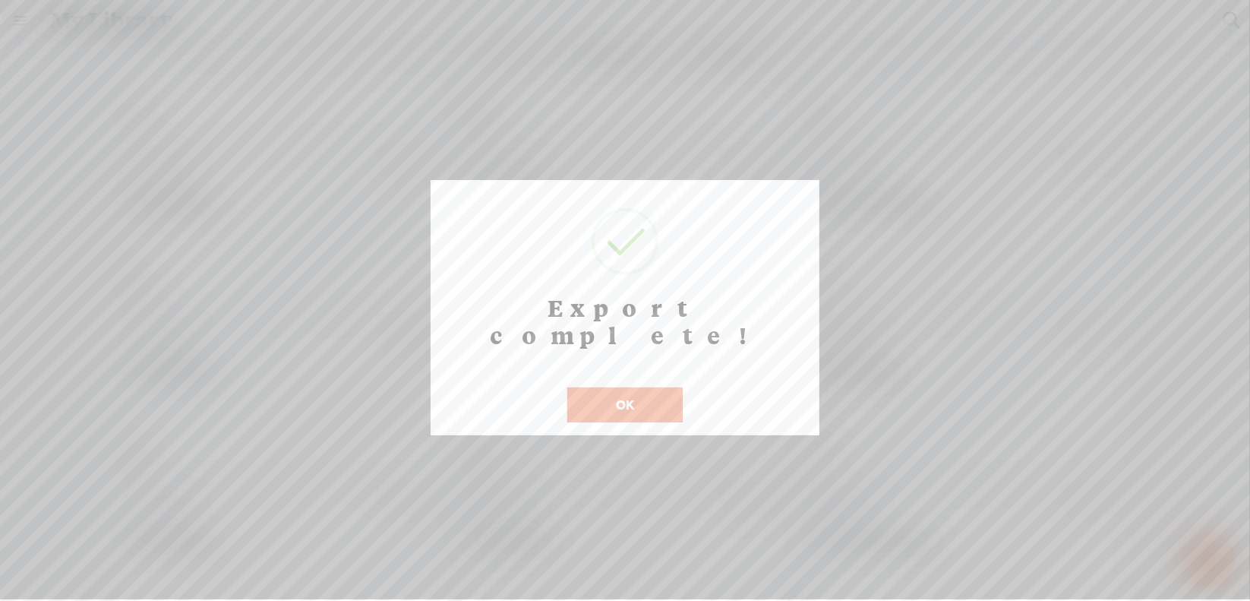
scroll to position [12, 0]
click at [597, 387] on button "OK" at bounding box center [624, 404] width 115 height 35
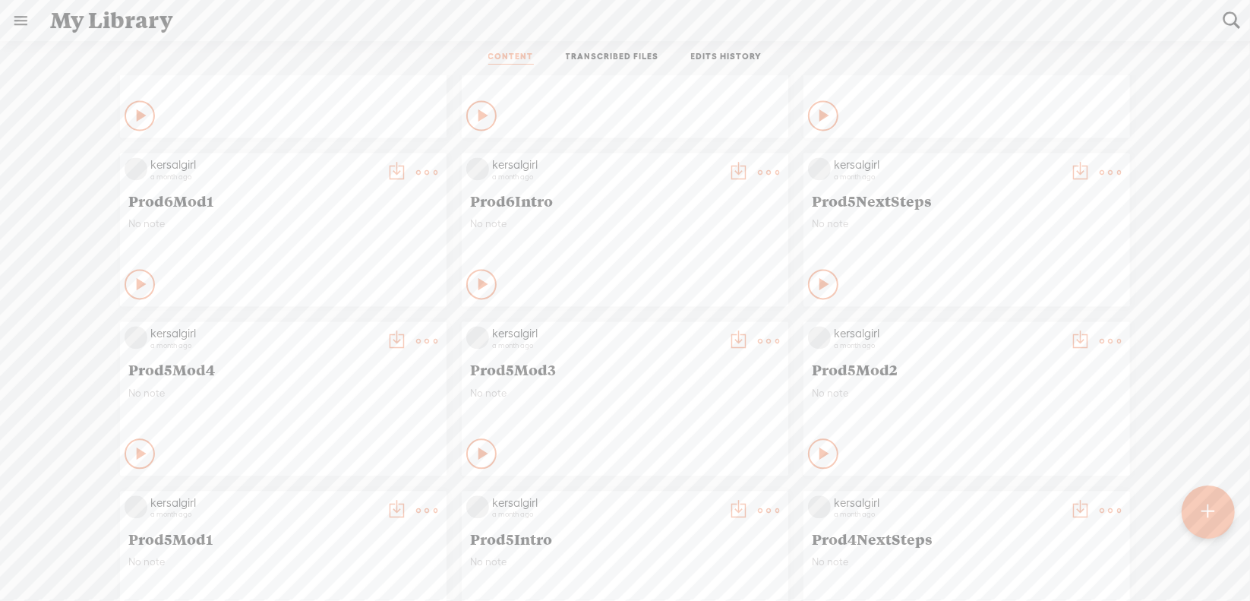
click at [418, 336] on t at bounding box center [426, 340] width 21 height 21
click at [345, 496] on link "Download as..." at bounding box center [343, 497] width 152 height 35
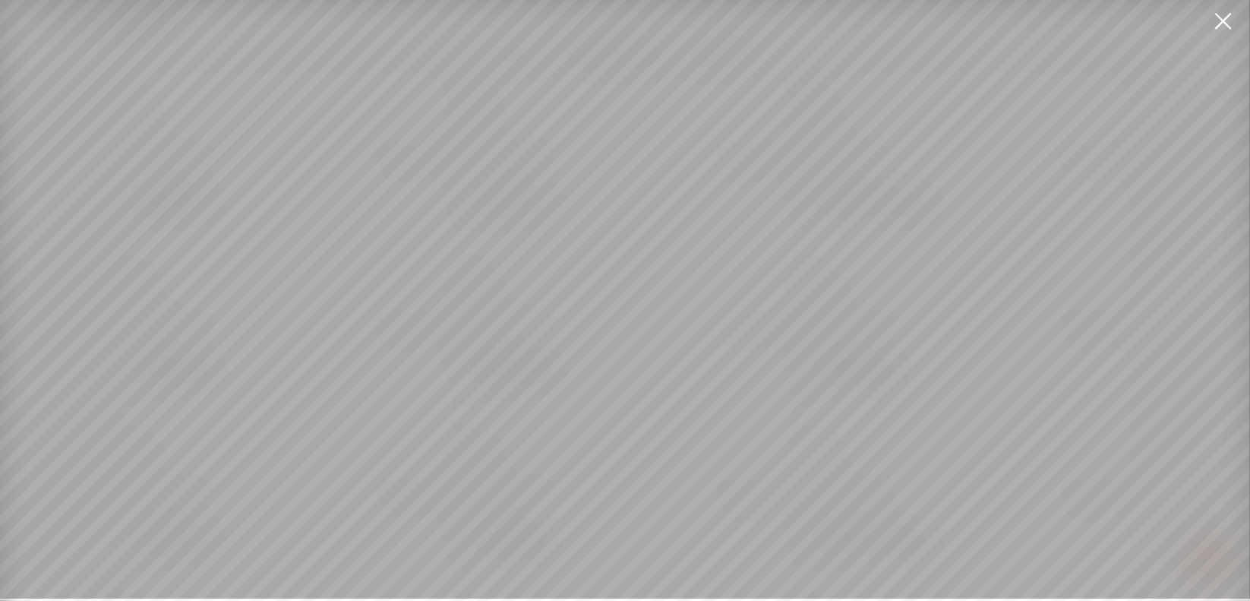
scroll to position [11, 0]
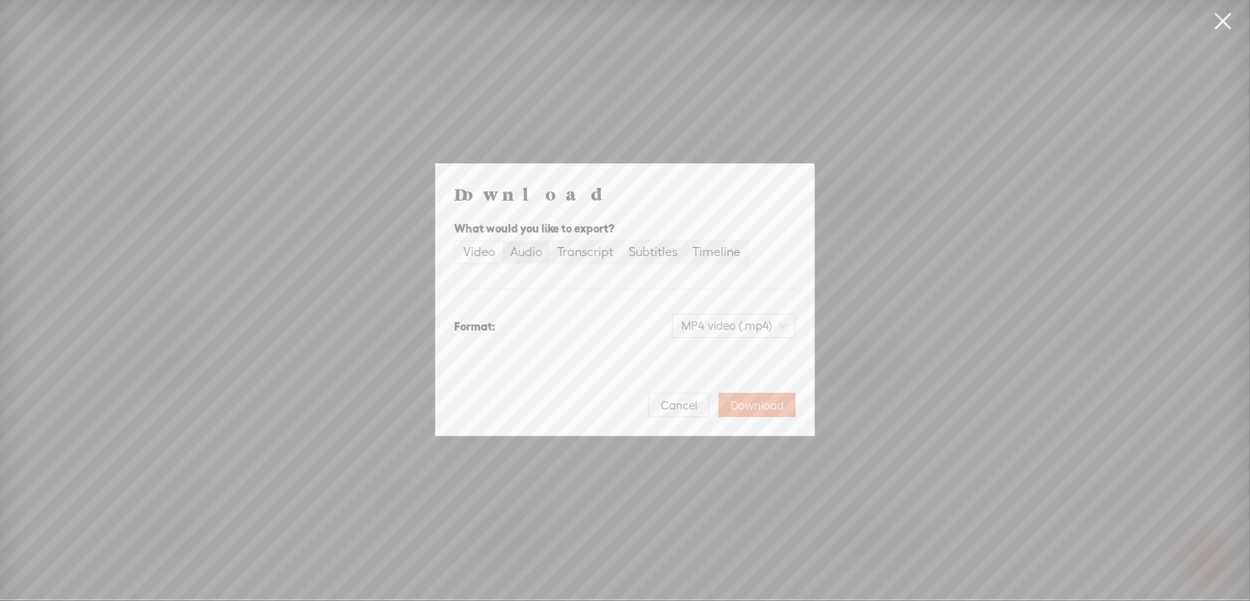
click at [527, 254] on div "Audio" at bounding box center [526, 251] width 32 height 21
click at [503, 241] on input "Audio" at bounding box center [503, 241] width 0 height 0
click at [717, 321] on span "WAV audio (.wav)" at bounding box center [734, 325] width 105 height 23
click at [713, 355] on div "MP3 audio (.mp3)" at bounding box center [722, 357] width 124 height 15
click at [762, 405] on span "Download" at bounding box center [757, 405] width 53 height 15
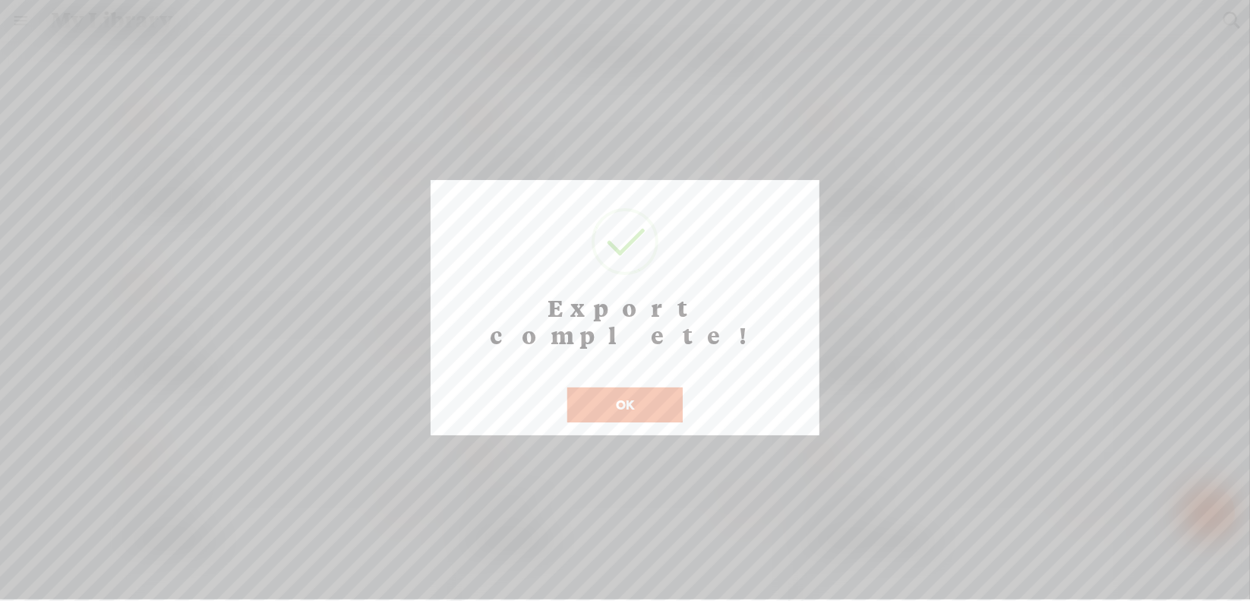
scroll to position [12, 0]
click at [597, 387] on button "OK" at bounding box center [624, 404] width 115 height 35
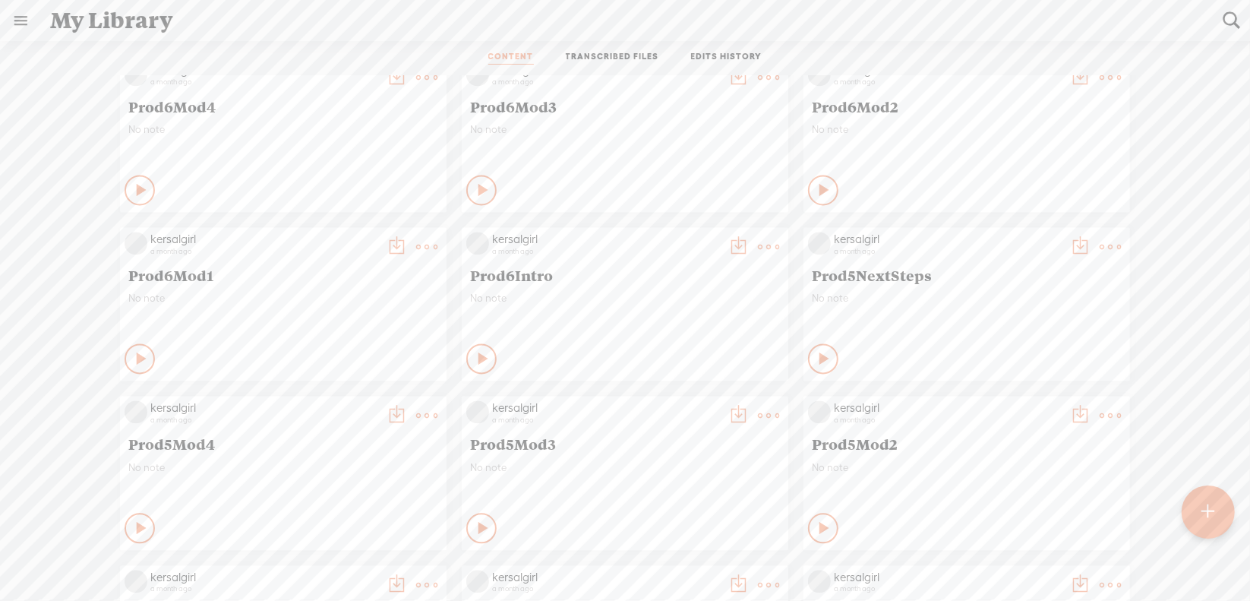
scroll to position [6780, 0]
click at [1103, 248] on t at bounding box center [1110, 248] width 21 height 21
click at [992, 397] on link "Download as..." at bounding box center [1027, 404] width 152 height 35
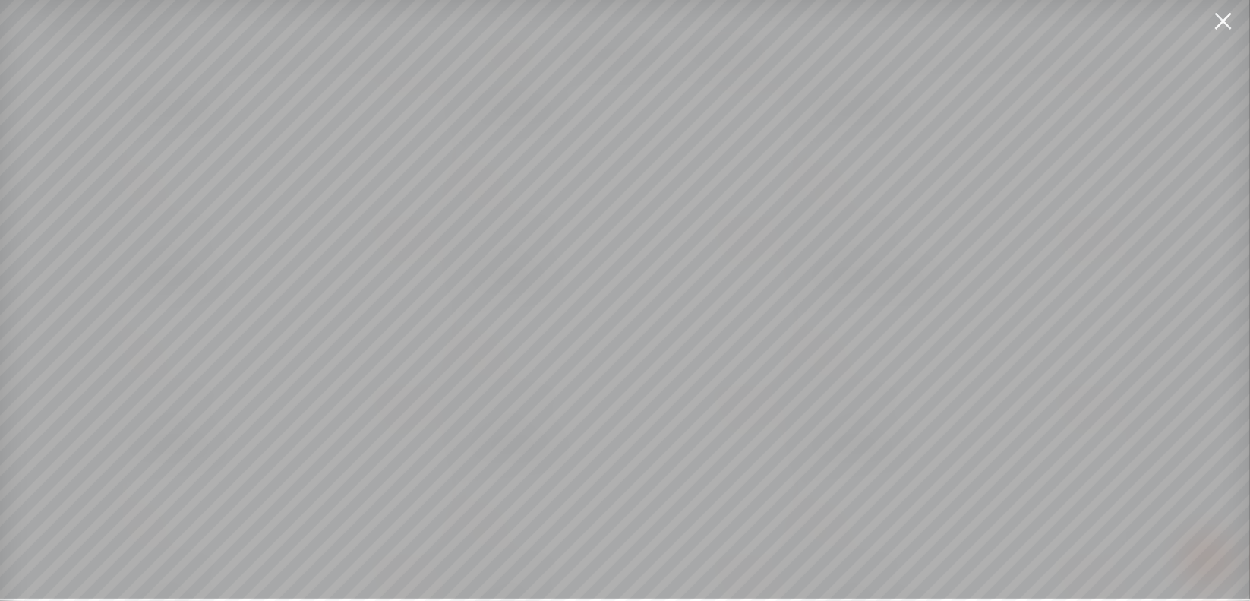
scroll to position [11, 0]
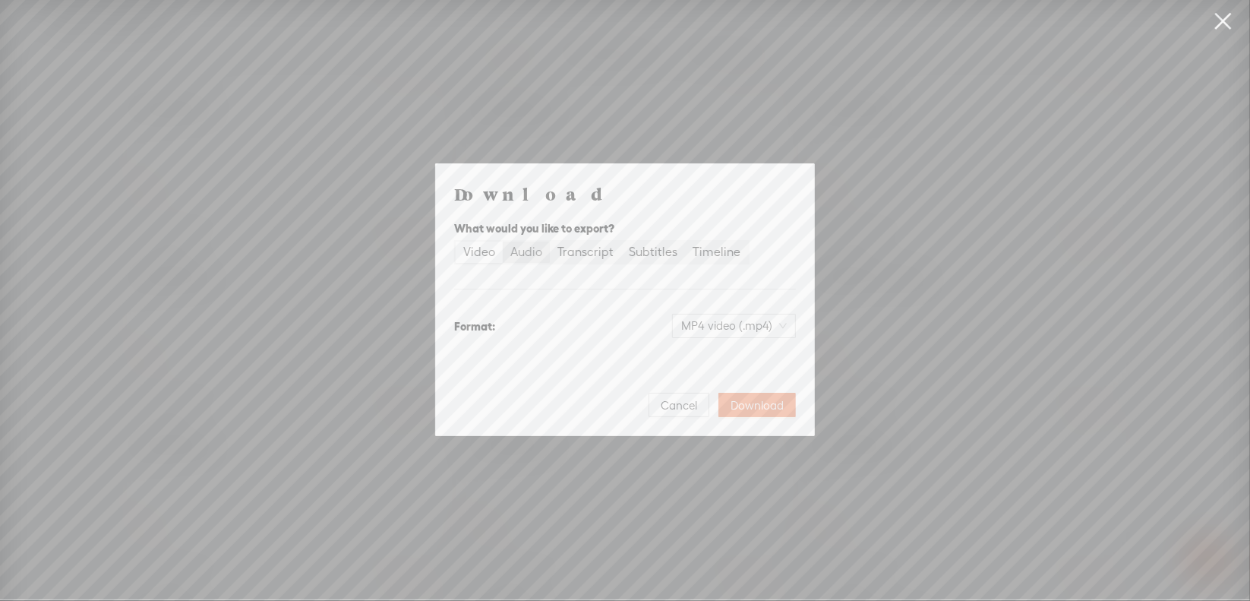
click at [529, 256] on div "Audio" at bounding box center [526, 251] width 32 height 21
click at [503, 241] on input "Audio" at bounding box center [503, 241] width 0 height 0
click at [690, 317] on span "WAV audio (.wav)" at bounding box center [734, 325] width 105 height 23
drag, startPoint x: 702, startPoint y: 357, endPoint x: 712, endPoint y: 361, distance: 11.3
click at [702, 357] on div "MP3 audio (.mp3)" at bounding box center [722, 357] width 124 height 15
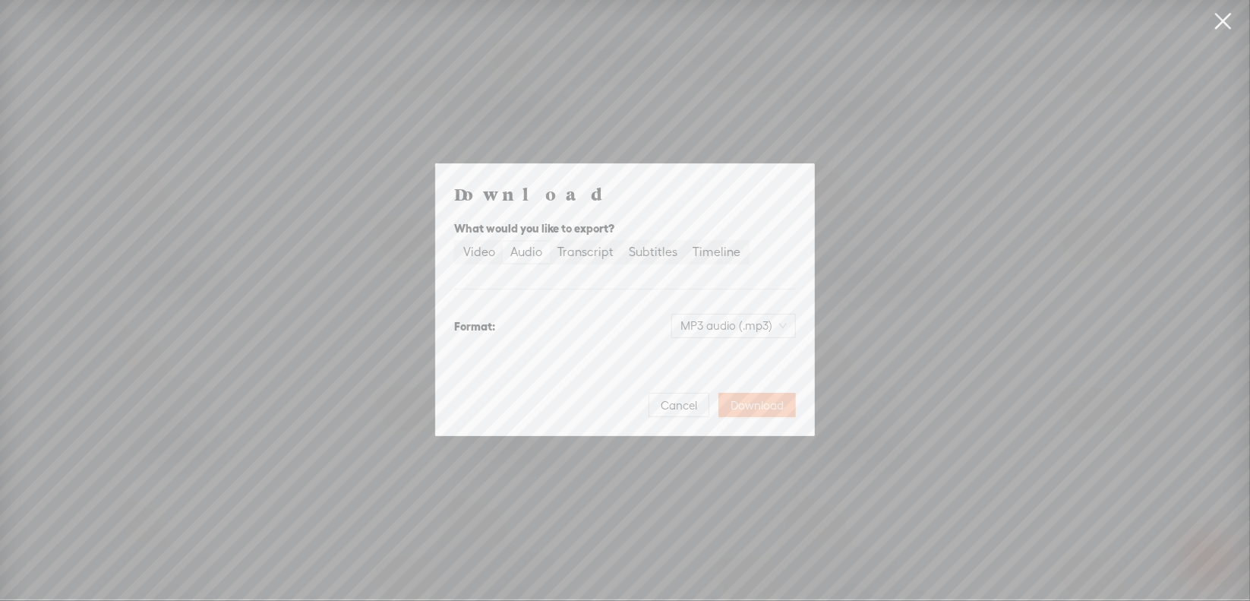
click at [762, 403] on span "Download" at bounding box center [757, 405] width 53 height 15
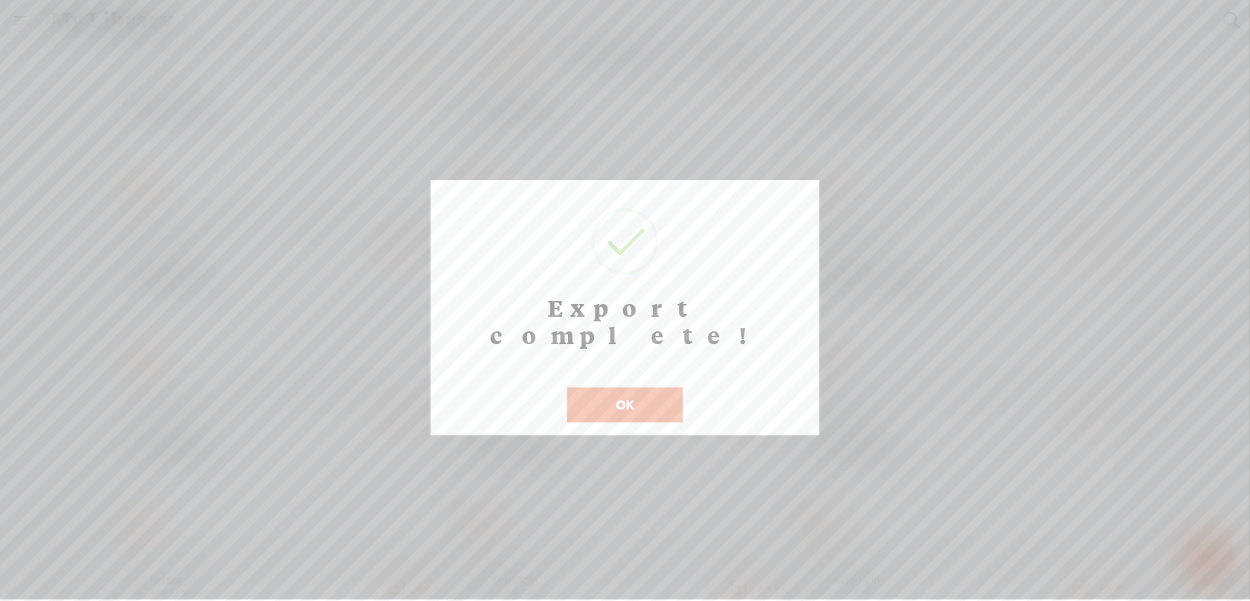
scroll to position [12, 0]
click at [627, 387] on button "OK" at bounding box center [624, 404] width 115 height 35
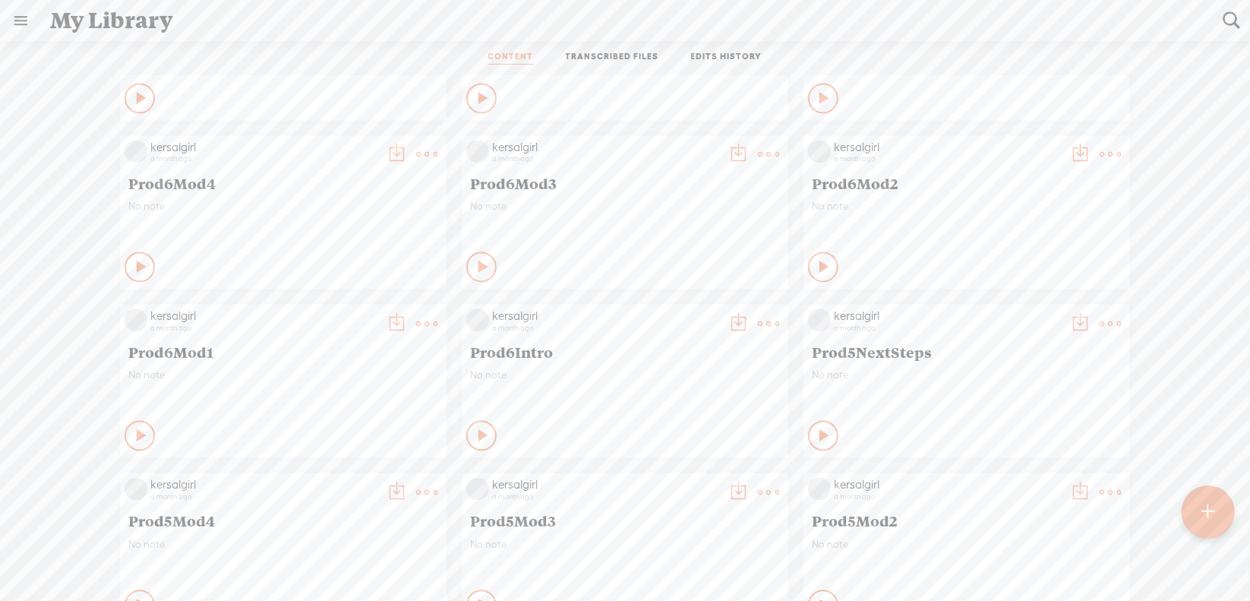
scroll to position [6704, 0]
click at [758, 329] on t at bounding box center [768, 324] width 21 height 21
click at [670, 479] on link "Download as..." at bounding box center [685, 479] width 152 height 35
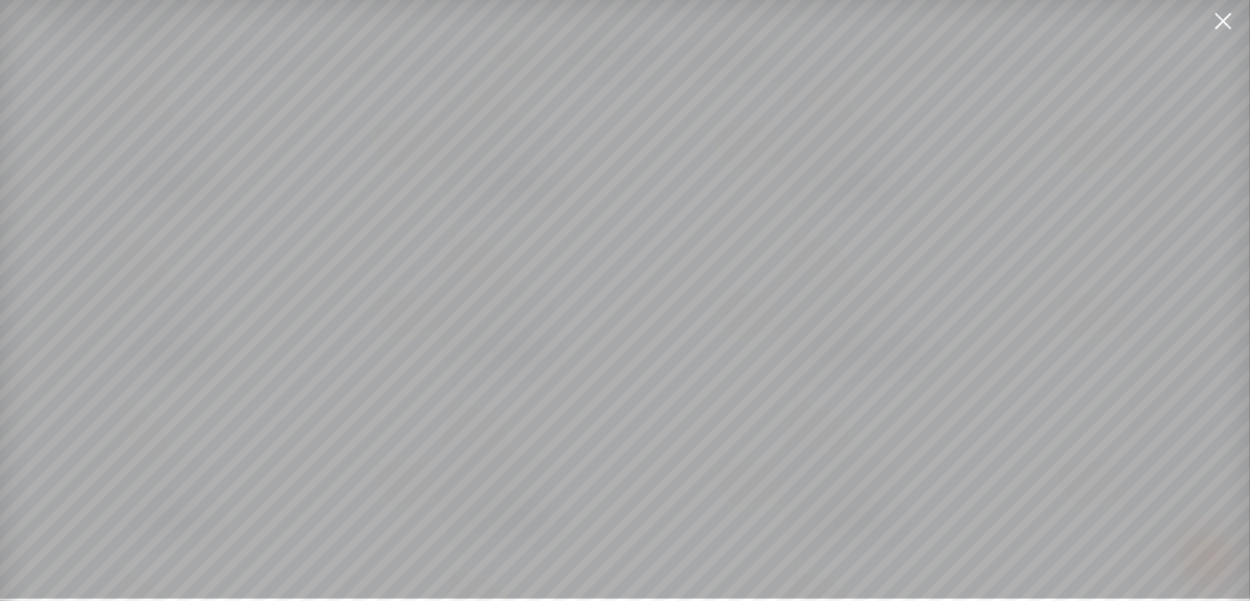
scroll to position [11, 0]
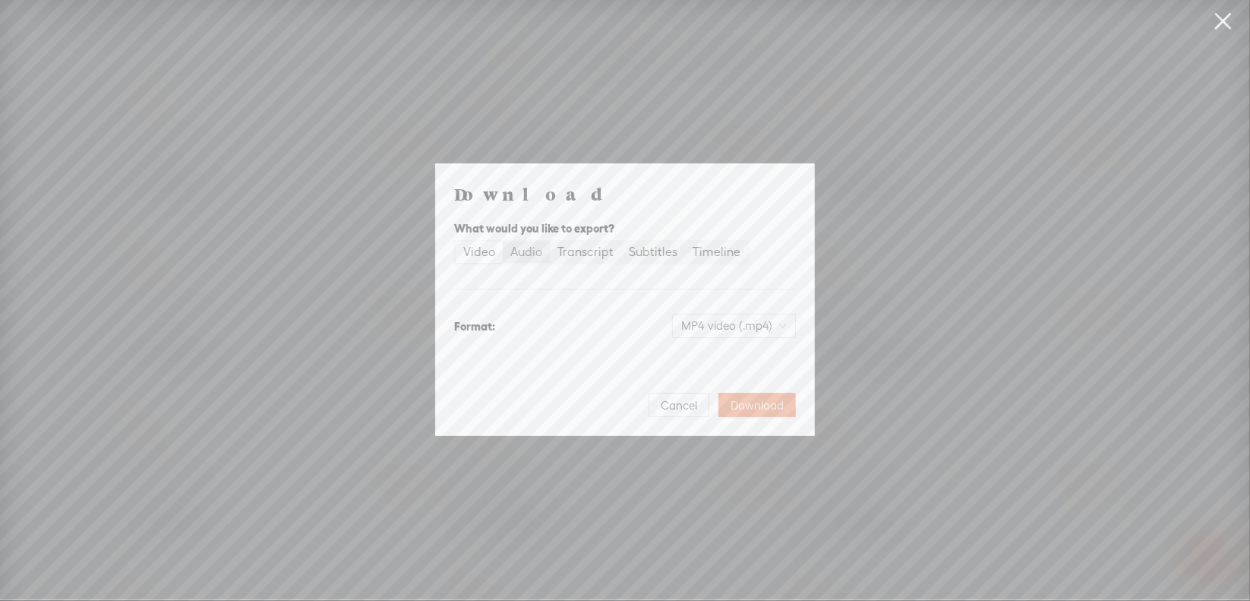
click at [532, 258] on div "Audio" at bounding box center [526, 251] width 32 height 21
click at [503, 241] on input "Audio" at bounding box center [503, 241] width 0 height 0
click at [690, 323] on span "WAV audio (.wav)" at bounding box center [734, 325] width 105 height 23
click at [701, 351] on div "MP3 audio (.mp3)" at bounding box center [722, 357] width 124 height 15
click at [762, 399] on span "Download" at bounding box center [757, 405] width 53 height 15
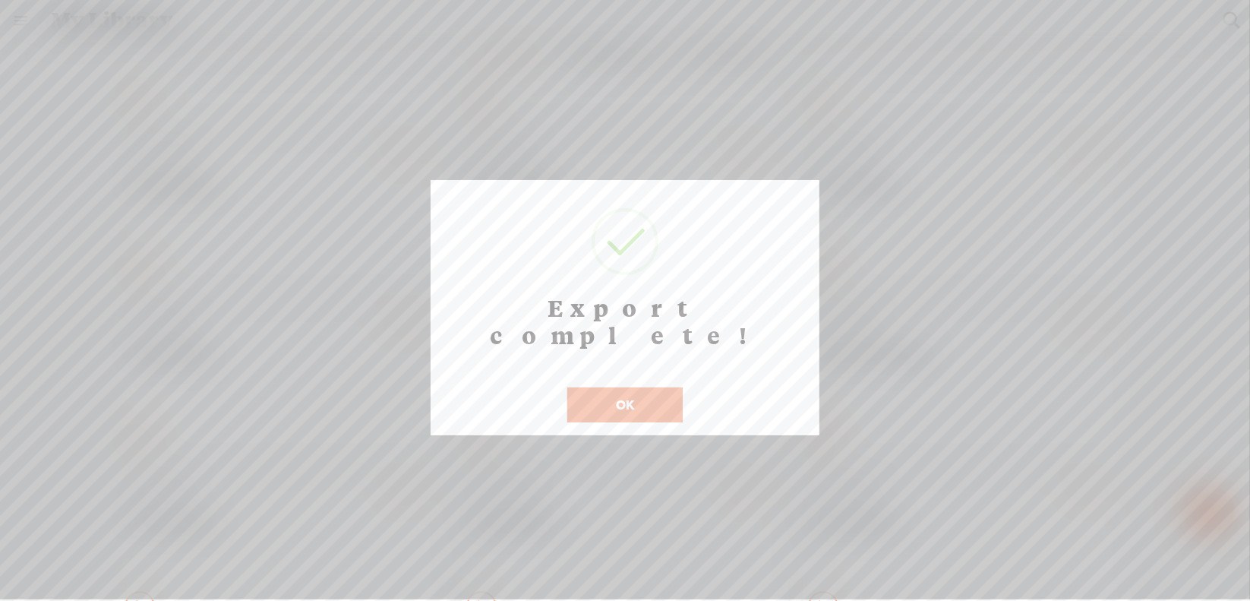
scroll to position [12, 0]
click at [606, 387] on button "OK" at bounding box center [624, 404] width 115 height 35
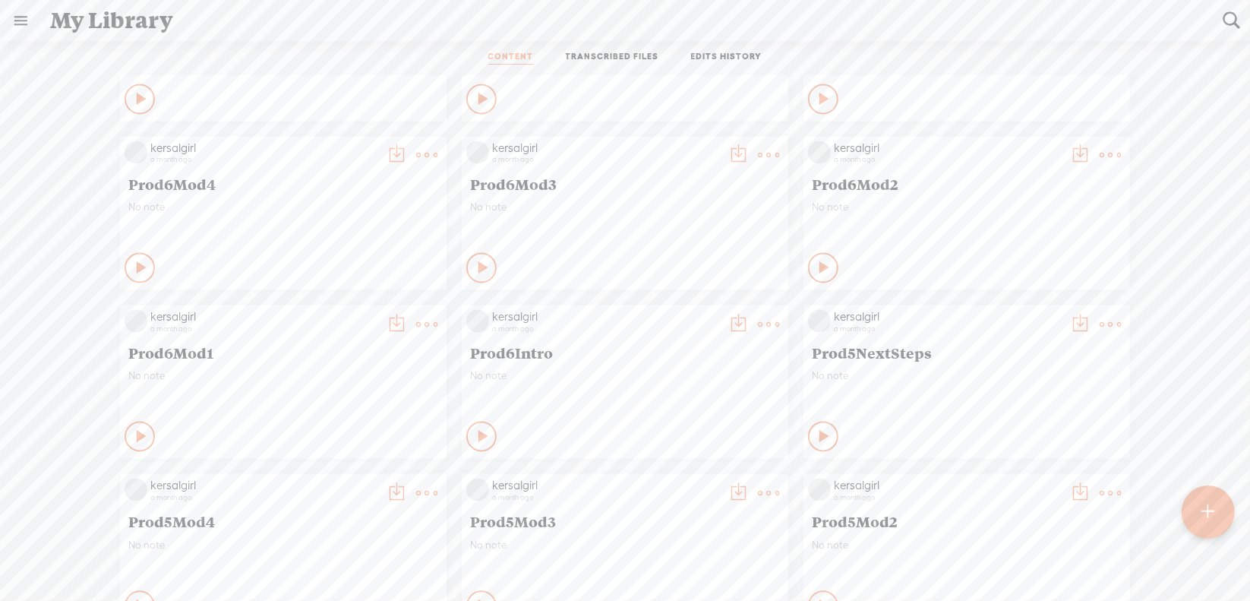
click at [416, 327] on t at bounding box center [426, 324] width 21 height 21
click at [359, 475] on link "Download as..." at bounding box center [343, 479] width 152 height 35
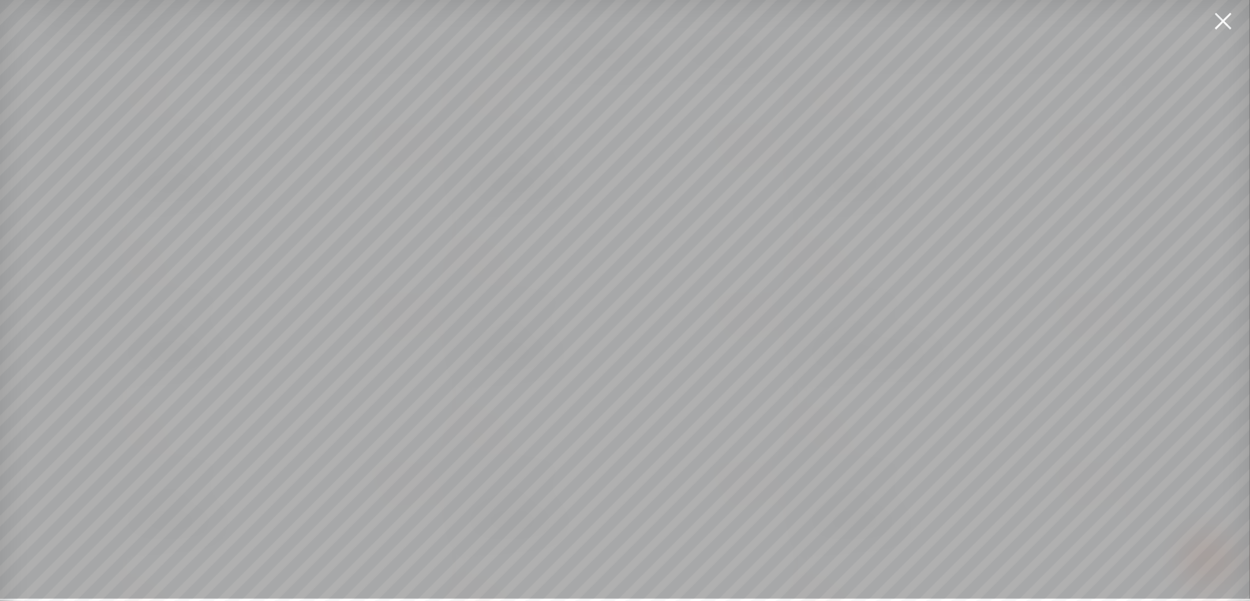
scroll to position [11, 0]
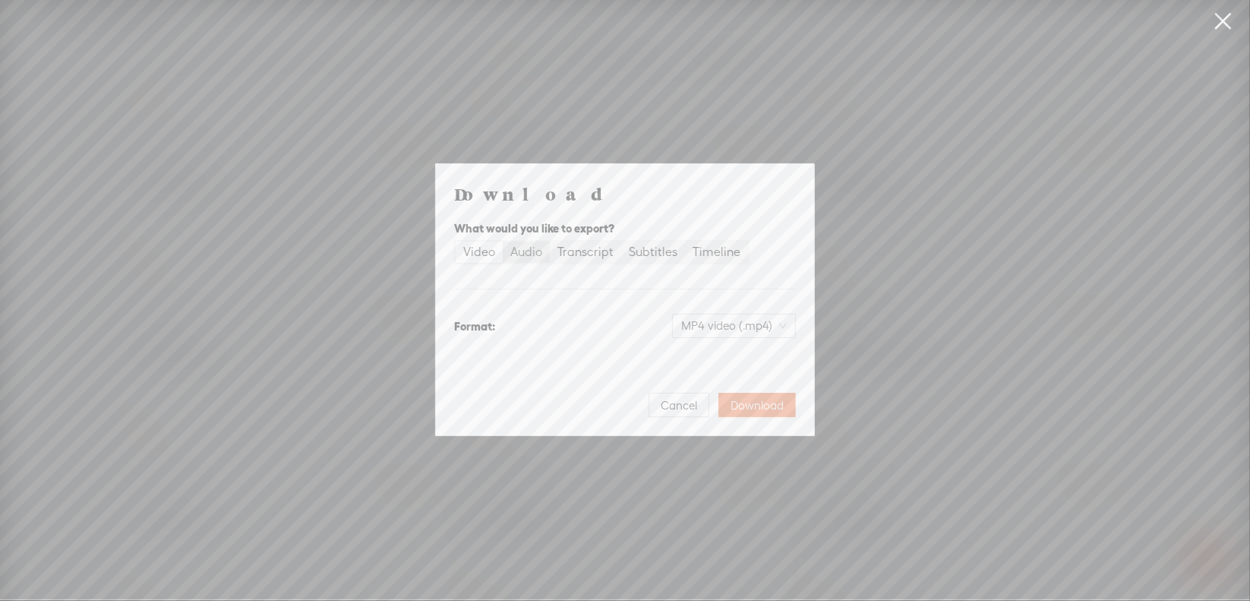
click at [526, 254] on div "Audio" at bounding box center [526, 251] width 32 height 21
click at [503, 241] on input "Audio" at bounding box center [503, 241] width 0 height 0
click at [712, 324] on span "WAV audio (.wav)" at bounding box center [734, 325] width 105 height 23
click at [715, 355] on div "MP3 audio (.mp3)" at bounding box center [722, 357] width 124 height 15
click at [757, 403] on span "Download" at bounding box center [757, 405] width 53 height 15
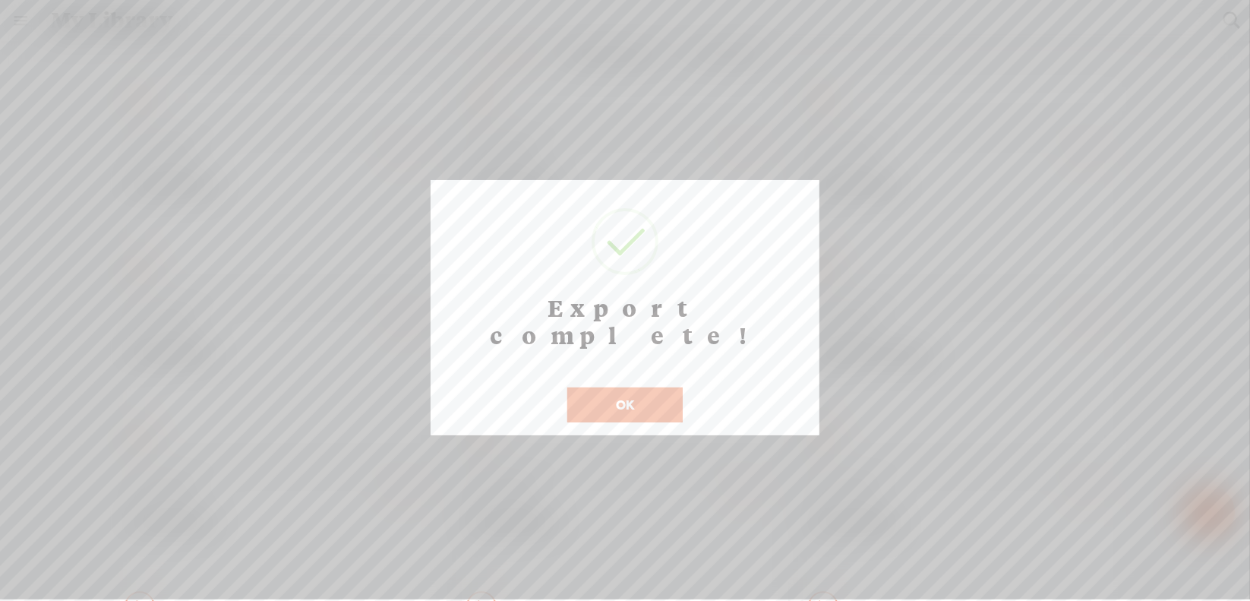
scroll to position [12, 0]
click at [614, 387] on button "OK" at bounding box center [624, 404] width 115 height 35
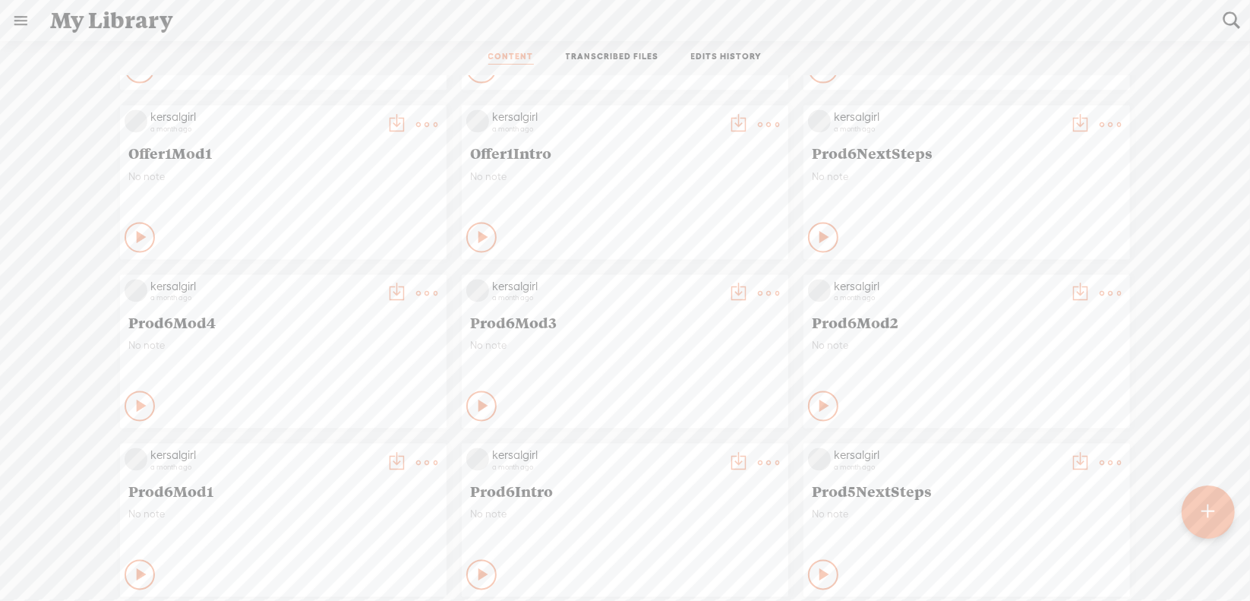
scroll to position [6552, 0]
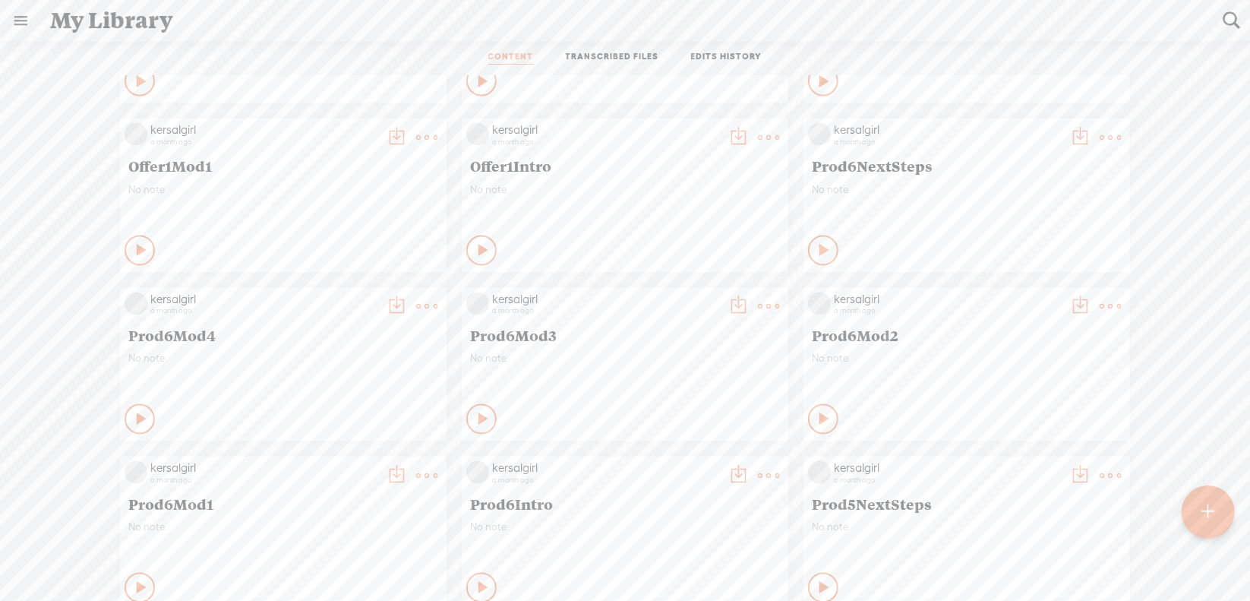
click at [1100, 302] on t at bounding box center [1110, 306] width 21 height 21
click at [989, 459] on link "Download as..." at bounding box center [1027, 463] width 152 height 35
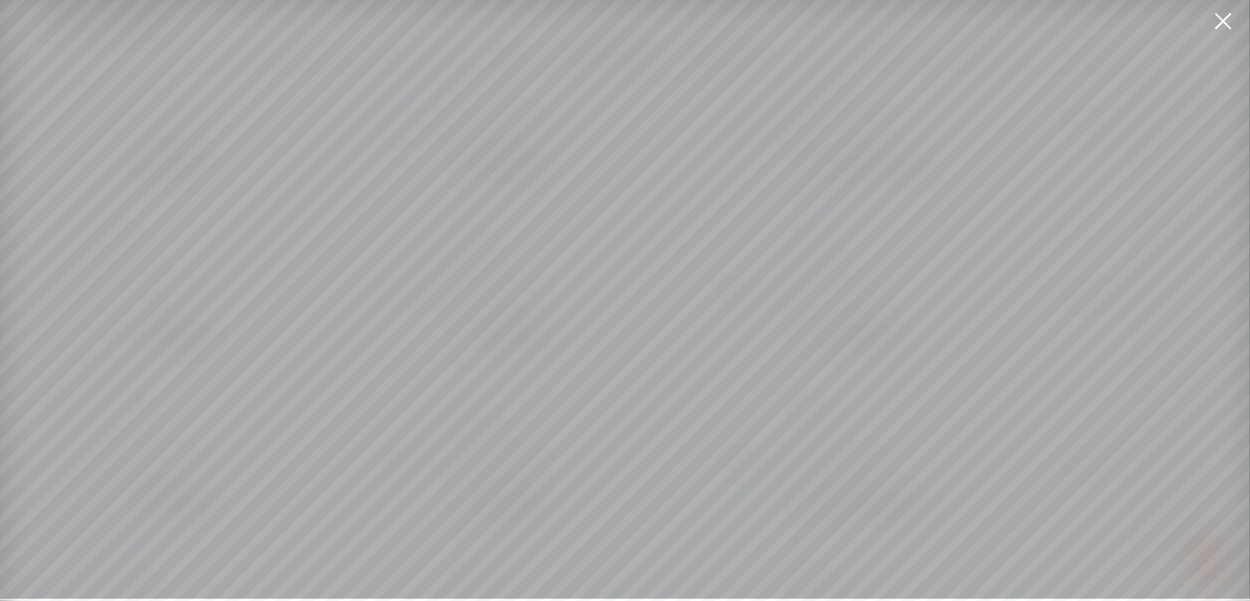
scroll to position [11, 0]
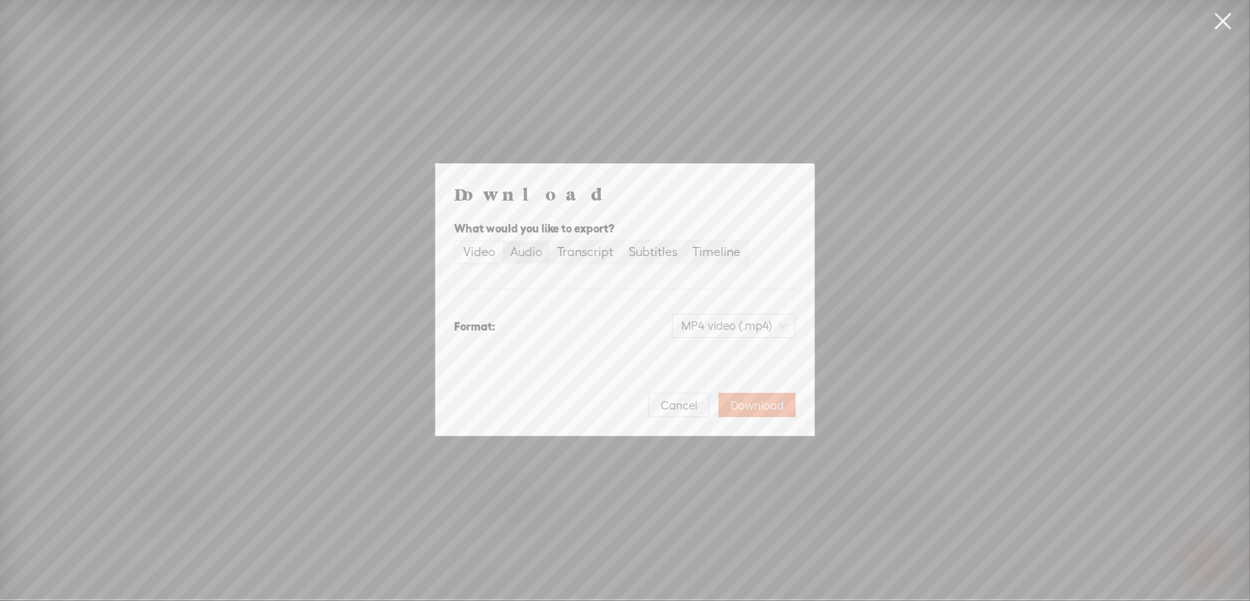
click at [535, 255] on div "Audio" at bounding box center [526, 251] width 32 height 21
click at [503, 241] on input "Audio" at bounding box center [503, 241] width 0 height 0
click at [709, 320] on span "WAV audio (.wav)" at bounding box center [734, 325] width 105 height 23
click at [705, 356] on div "MP3 audio (.mp3)" at bounding box center [722, 357] width 124 height 15
click at [769, 407] on span "Download" at bounding box center [757, 405] width 53 height 15
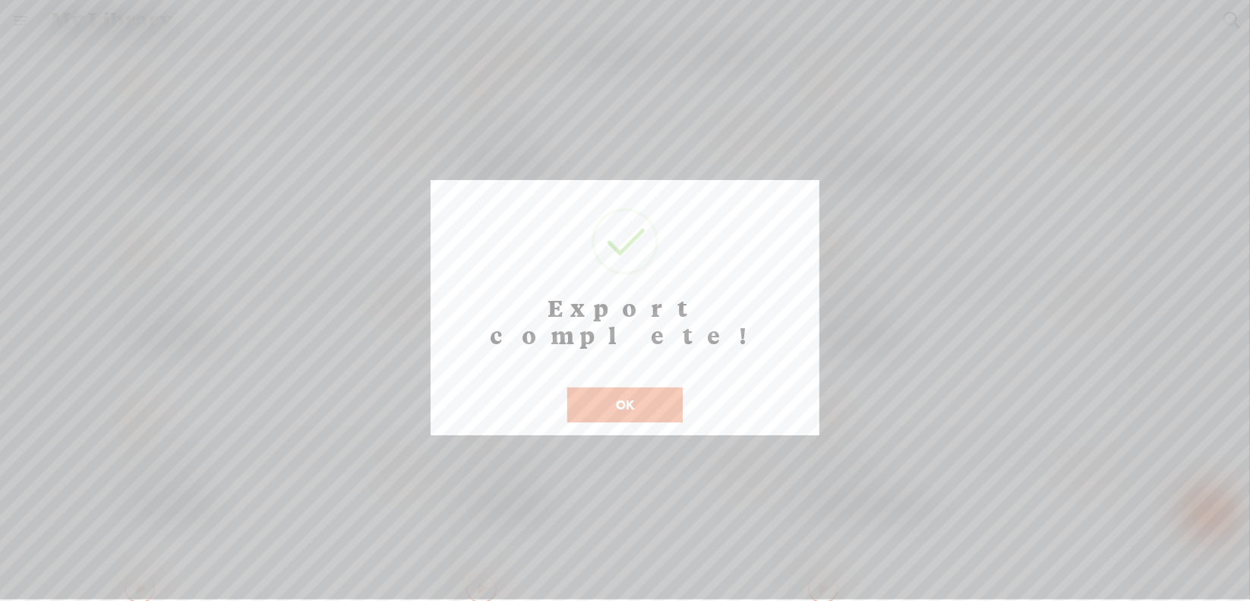
scroll to position [12, 0]
click at [641, 387] on button "OK" at bounding box center [624, 404] width 115 height 35
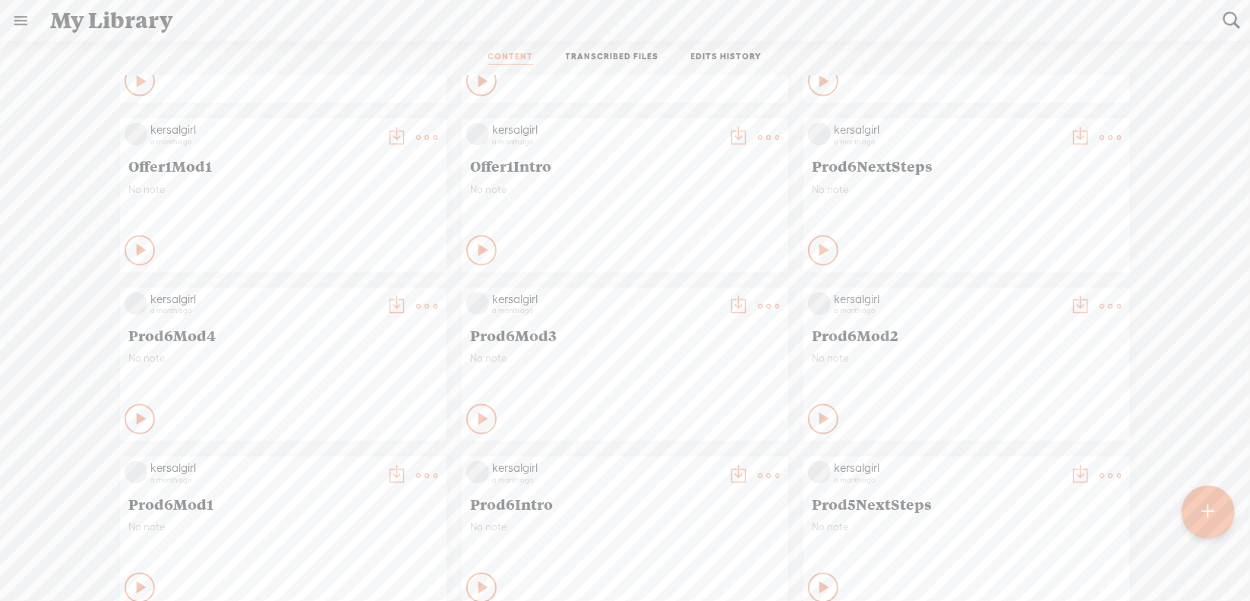
click at [758, 308] on t at bounding box center [768, 306] width 21 height 21
click at [673, 462] on link "Download as..." at bounding box center [685, 463] width 152 height 35
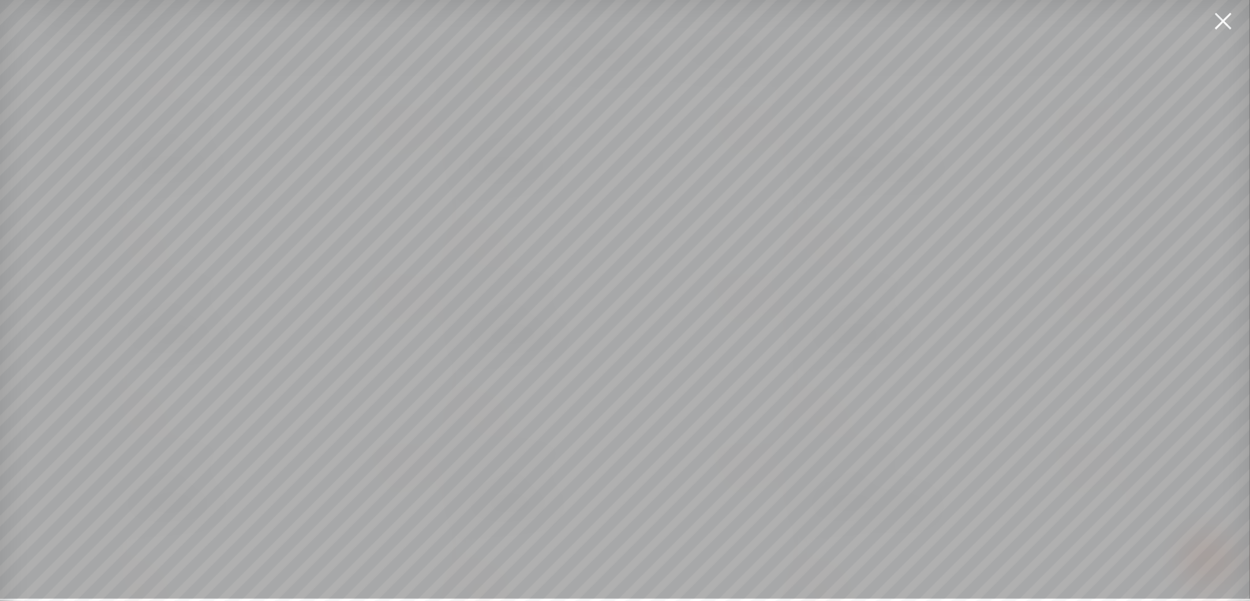
scroll to position [11, 0]
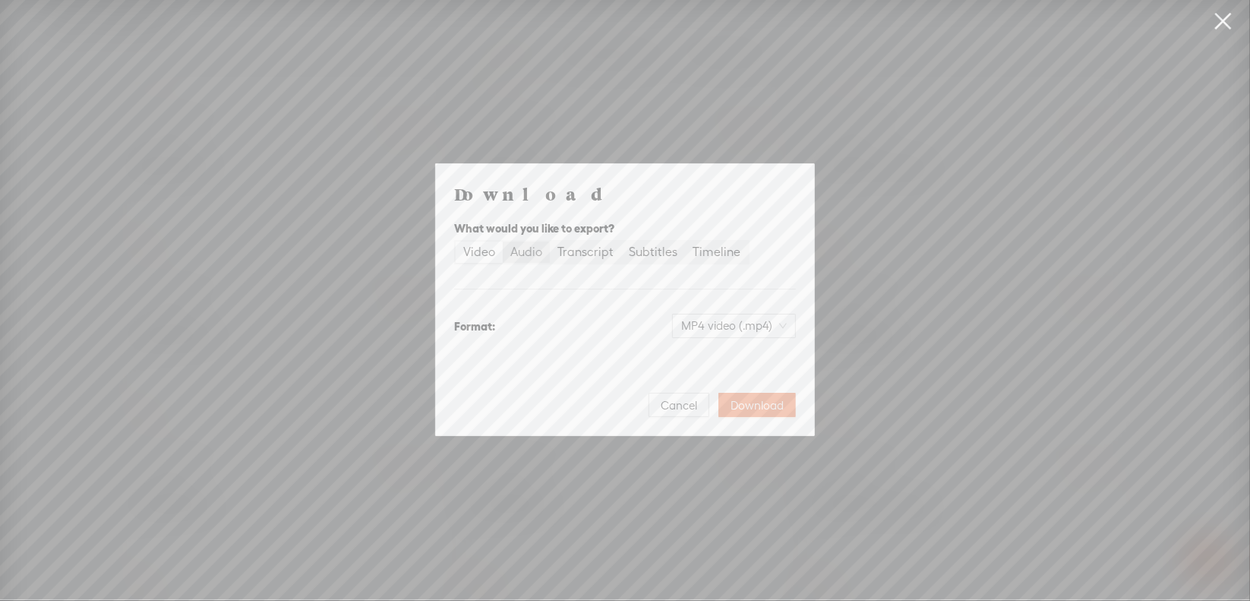
click at [532, 257] on div "Audio" at bounding box center [526, 251] width 32 height 21
click at [503, 241] on input "Audio" at bounding box center [503, 241] width 0 height 0
click at [722, 327] on span "WAV audio (.wav)" at bounding box center [734, 325] width 105 height 23
click at [714, 354] on div "MP3 audio (.mp3)" at bounding box center [722, 357] width 124 height 15
click at [764, 399] on span "Download" at bounding box center [757, 405] width 53 height 15
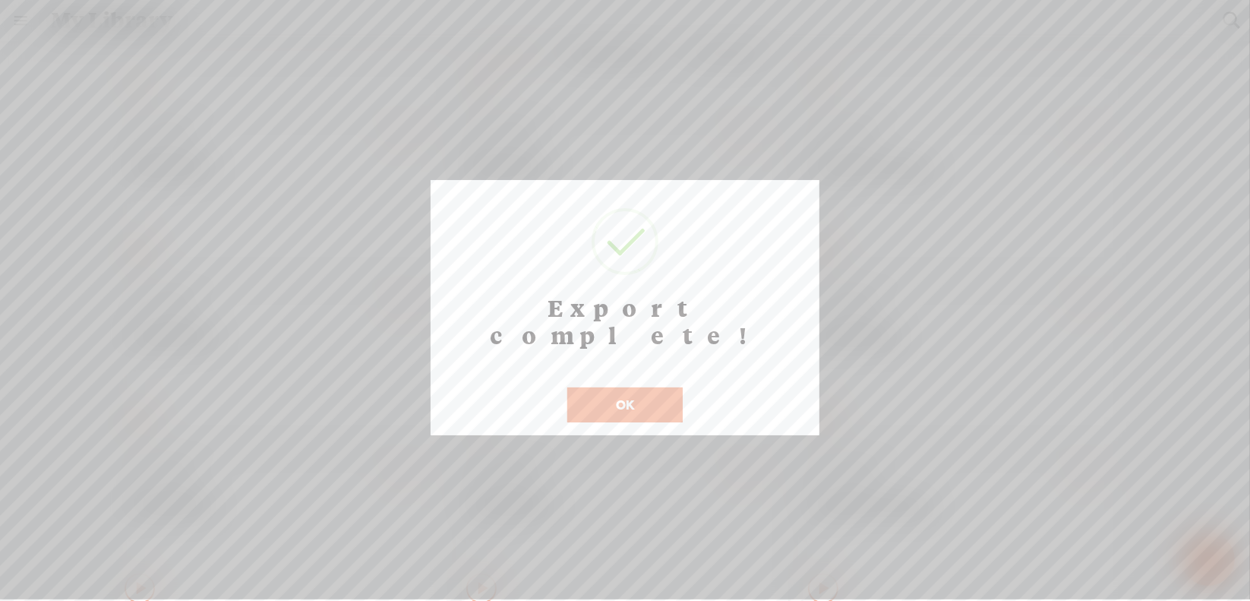
scroll to position [12, 0]
click at [611, 387] on button "OK" at bounding box center [624, 404] width 115 height 35
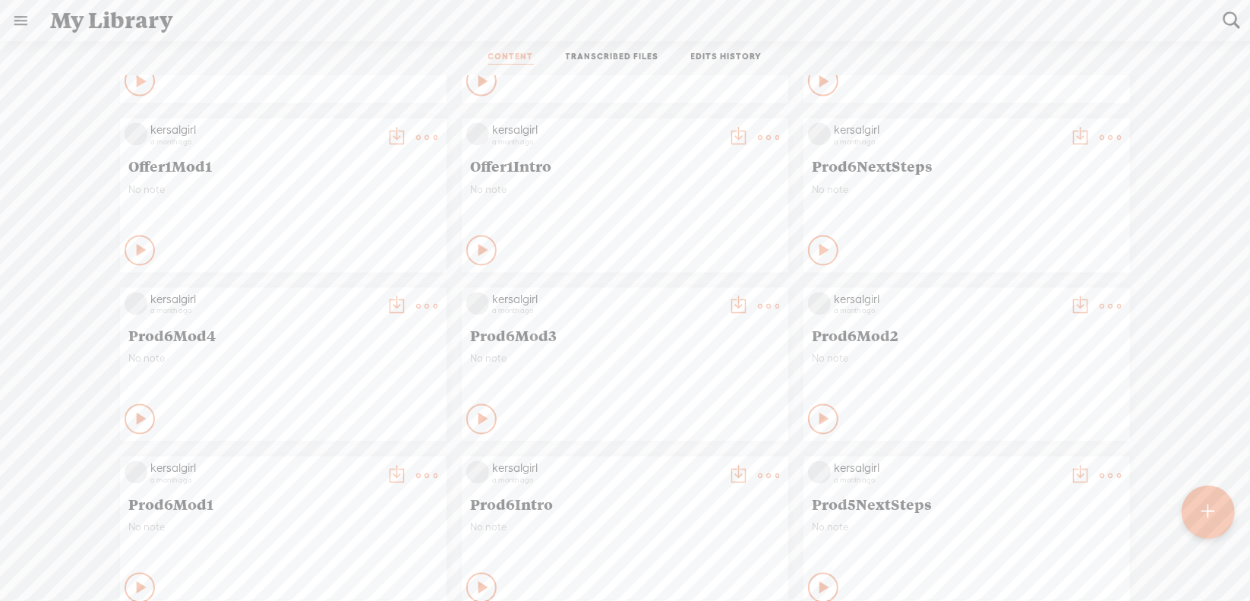
click at [416, 310] on t at bounding box center [426, 306] width 21 height 21
click at [358, 457] on link "Download as..." at bounding box center [343, 463] width 152 height 35
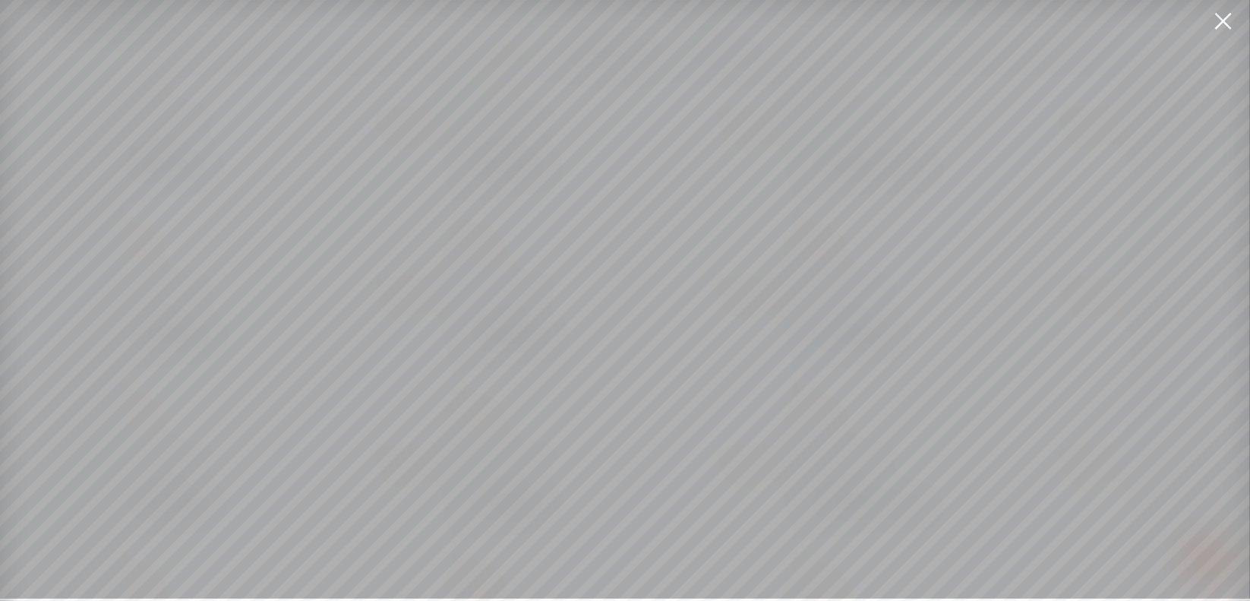
scroll to position [11, 0]
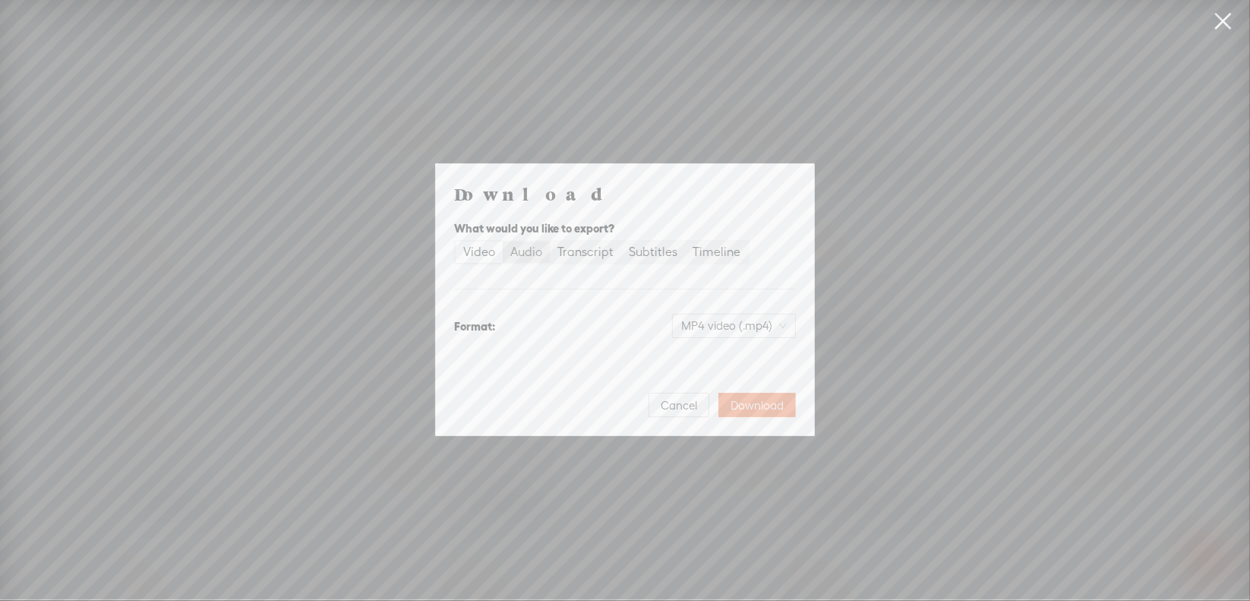
click at [527, 254] on div "Audio" at bounding box center [526, 251] width 32 height 21
click at [503, 241] on input "Audio" at bounding box center [503, 241] width 0 height 0
click at [731, 329] on span "WAV audio (.wav)" at bounding box center [734, 325] width 105 height 23
click at [721, 363] on div "MP3 audio (.mp3)" at bounding box center [722, 357] width 124 height 15
click at [775, 402] on span "Download" at bounding box center [757, 405] width 53 height 15
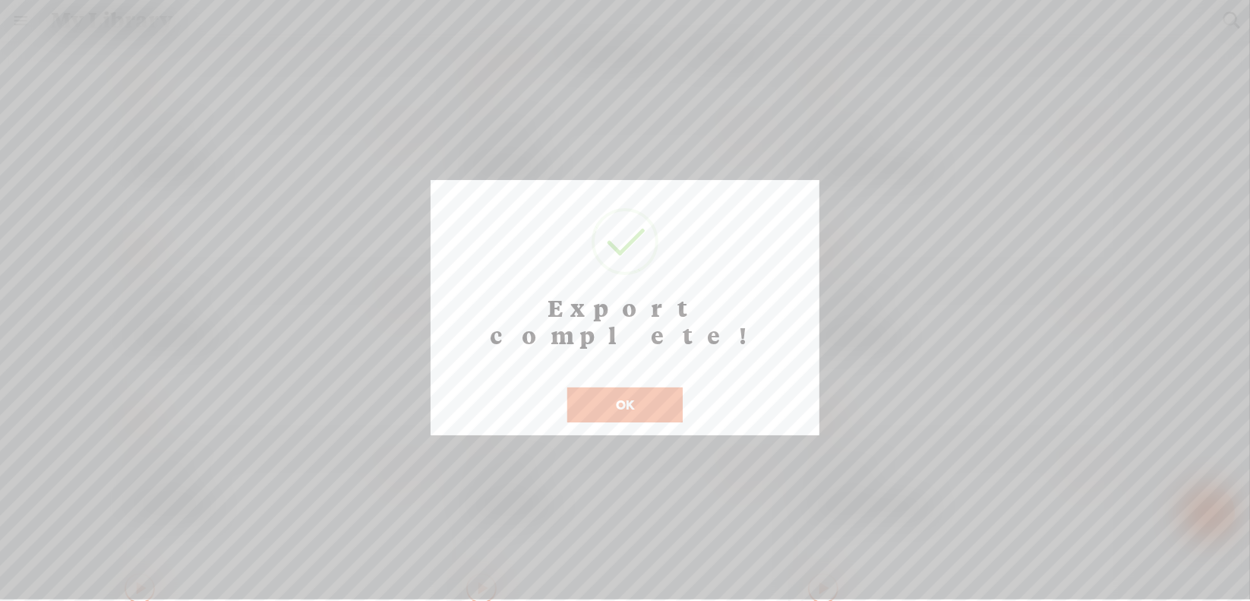
scroll to position [12, 0]
click at [644, 387] on button "OK" at bounding box center [624, 404] width 115 height 35
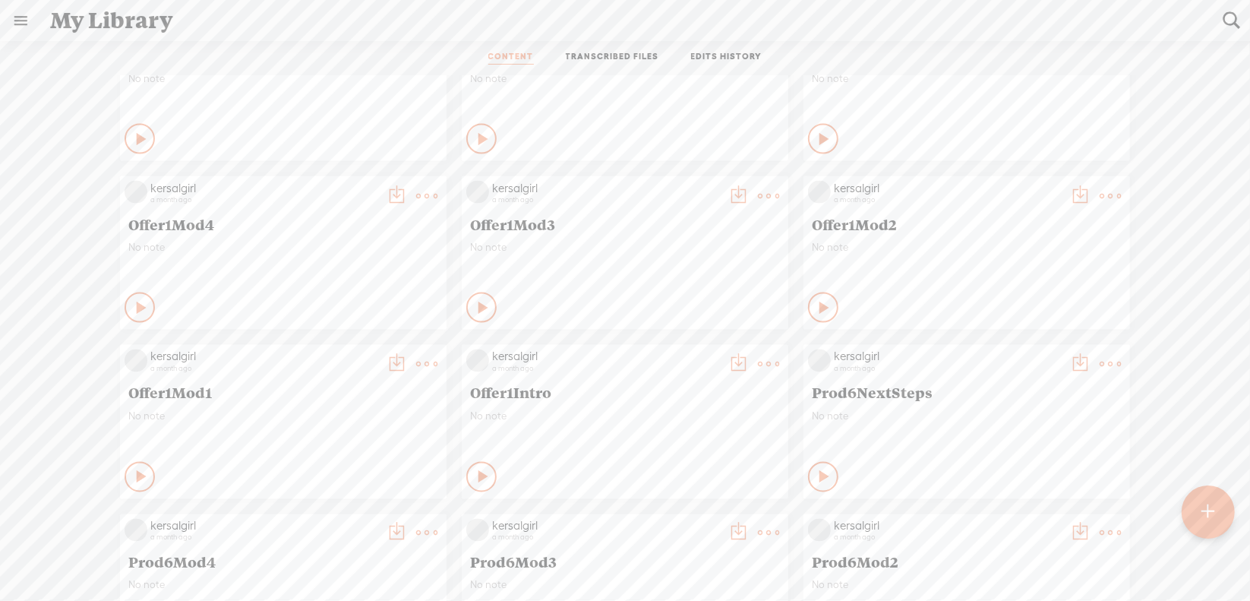
scroll to position [6324, 0]
click at [1103, 367] on t at bounding box center [1110, 365] width 21 height 21
click at [1025, 519] on link "Download as..." at bounding box center [1027, 521] width 152 height 35
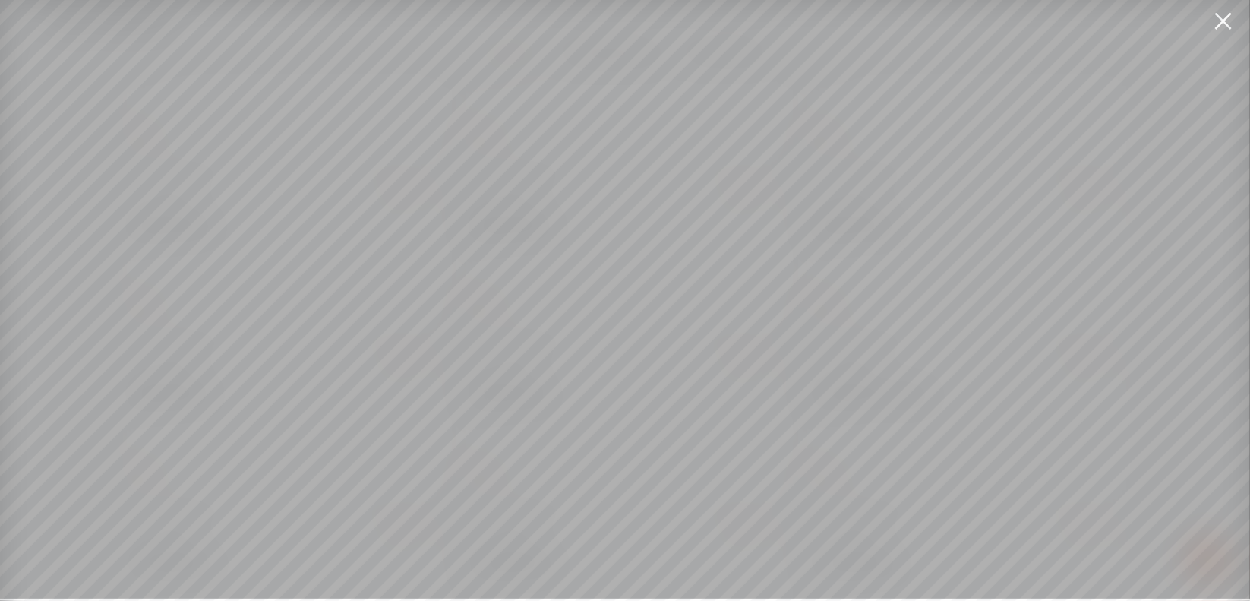
scroll to position [11, 0]
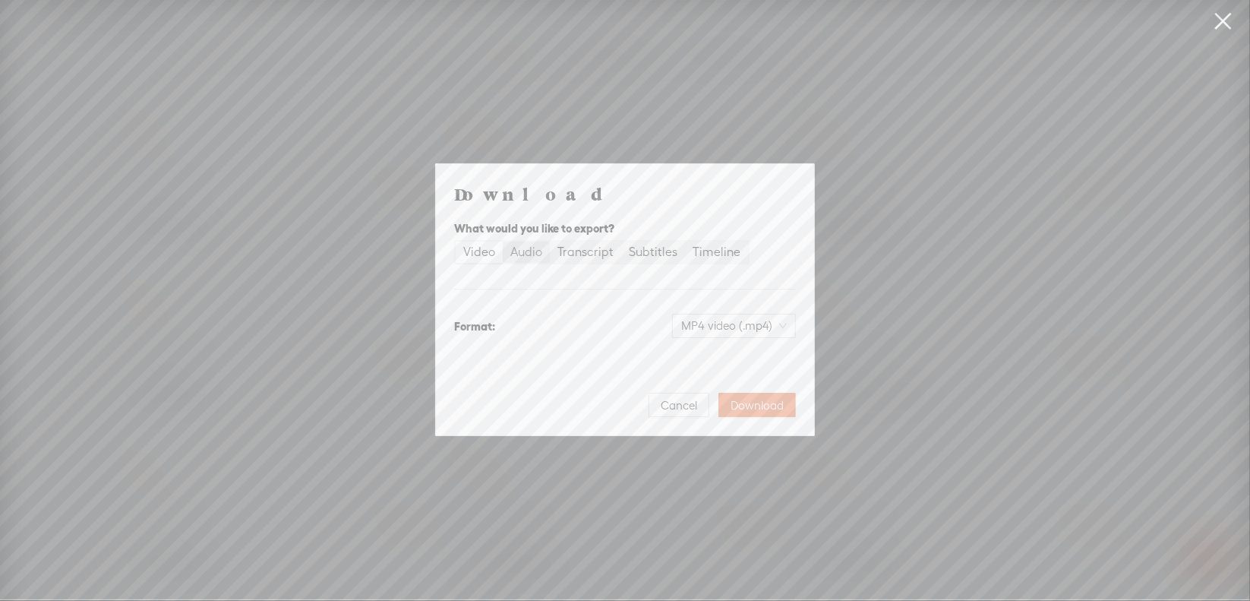
click at [529, 251] on div "Audio" at bounding box center [526, 251] width 32 height 21
click at [503, 241] on input "Audio" at bounding box center [503, 241] width 0 height 0
click at [696, 320] on span "WAV audio (.wav)" at bounding box center [734, 325] width 105 height 23
click at [702, 363] on div "MP3 audio (.mp3)" at bounding box center [722, 357] width 124 height 15
click at [743, 402] on span "Download" at bounding box center [757, 405] width 53 height 15
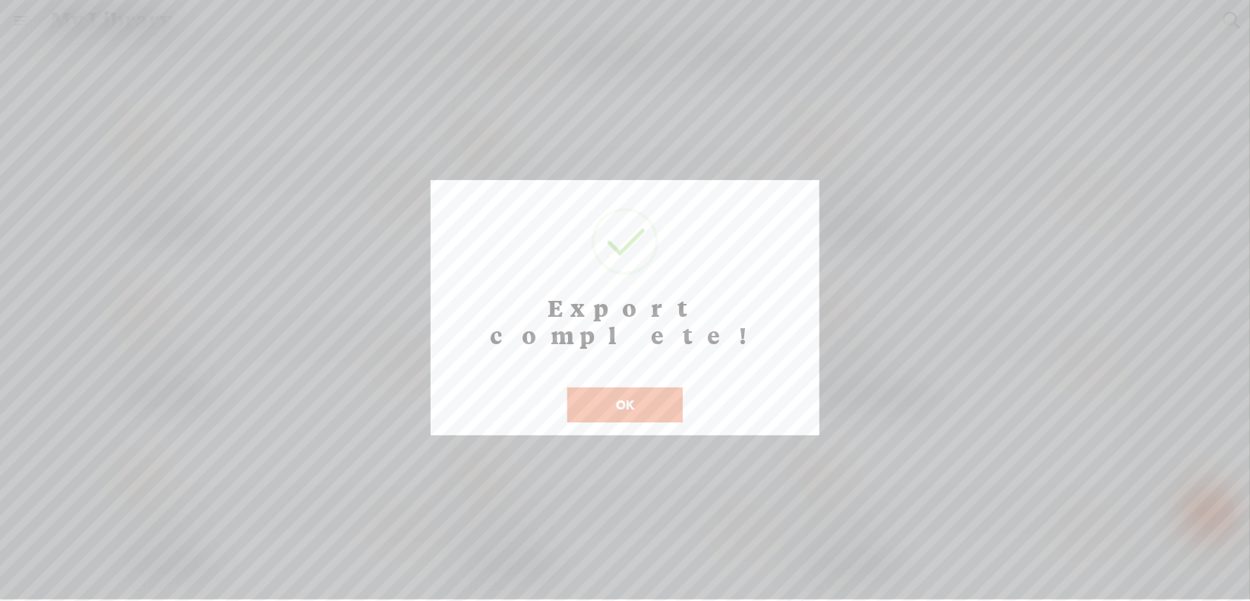
scroll to position [12, 0]
click at [617, 387] on button "OK" at bounding box center [624, 404] width 115 height 35
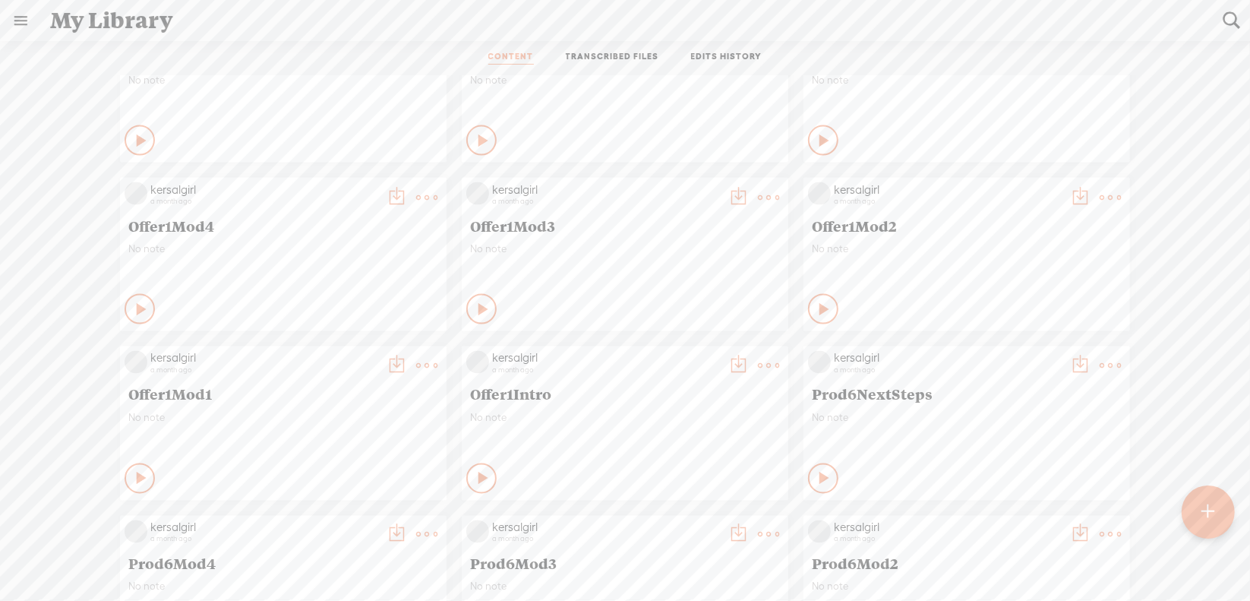
click at [758, 365] on t at bounding box center [768, 365] width 21 height 21
click at [680, 514] on link "Download as..." at bounding box center [685, 521] width 152 height 35
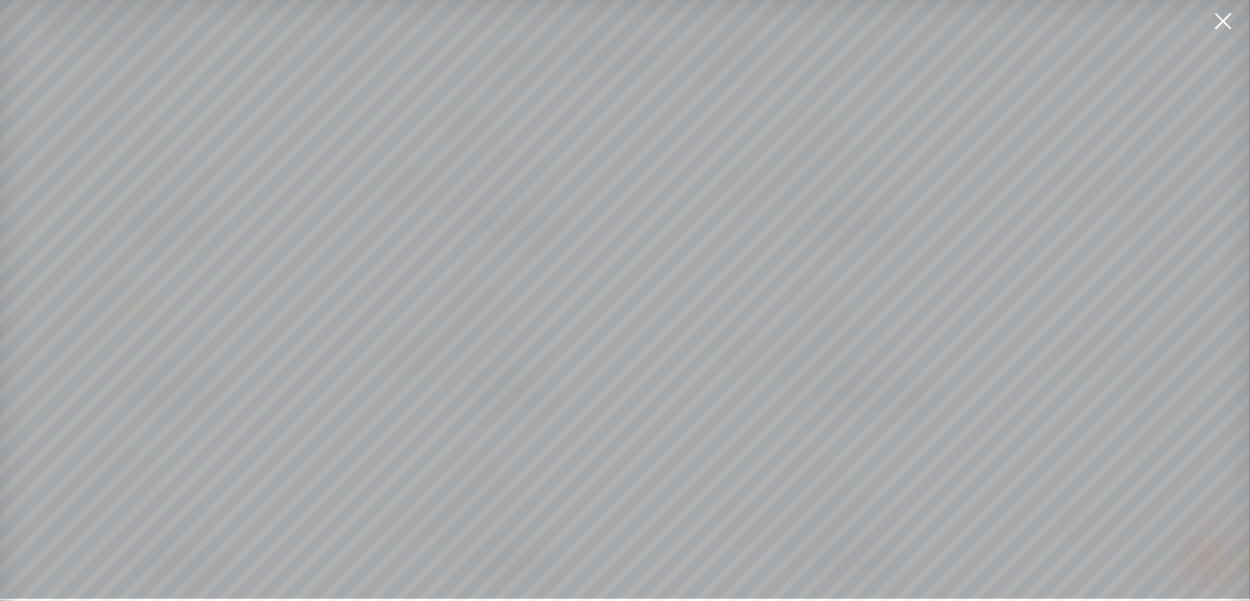
scroll to position [11, 0]
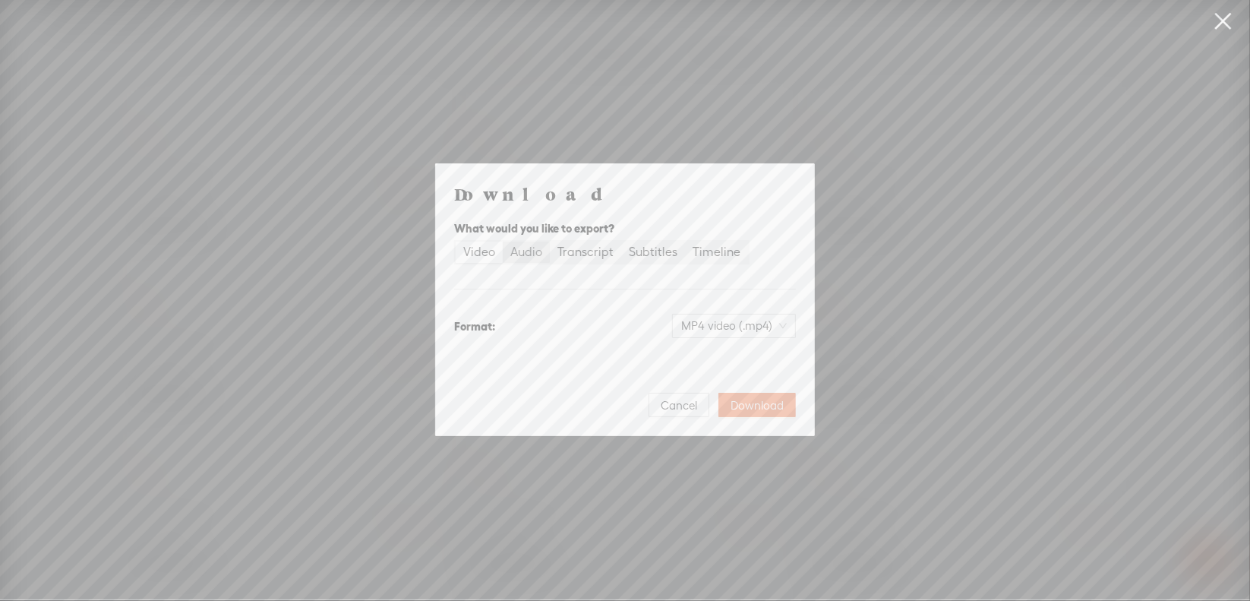
click at [535, 254] on div "Audio" at bounding box center [526, 251] width 32 height 21
click at [503, 241] on input "Audio" at bounding box center [503, 241] width 0 height 0
click at [693, 324] on span "WAV audio (.wav)" at bounding box center [734, 325] width 105 height 23
click at [700, 358] on div "MP3 audio (.mp3)" at bounding box center [722, 357] width 124 height 15
click at [747, 406] on span "Download" at bounding box center [757, 405] width 53 height 15
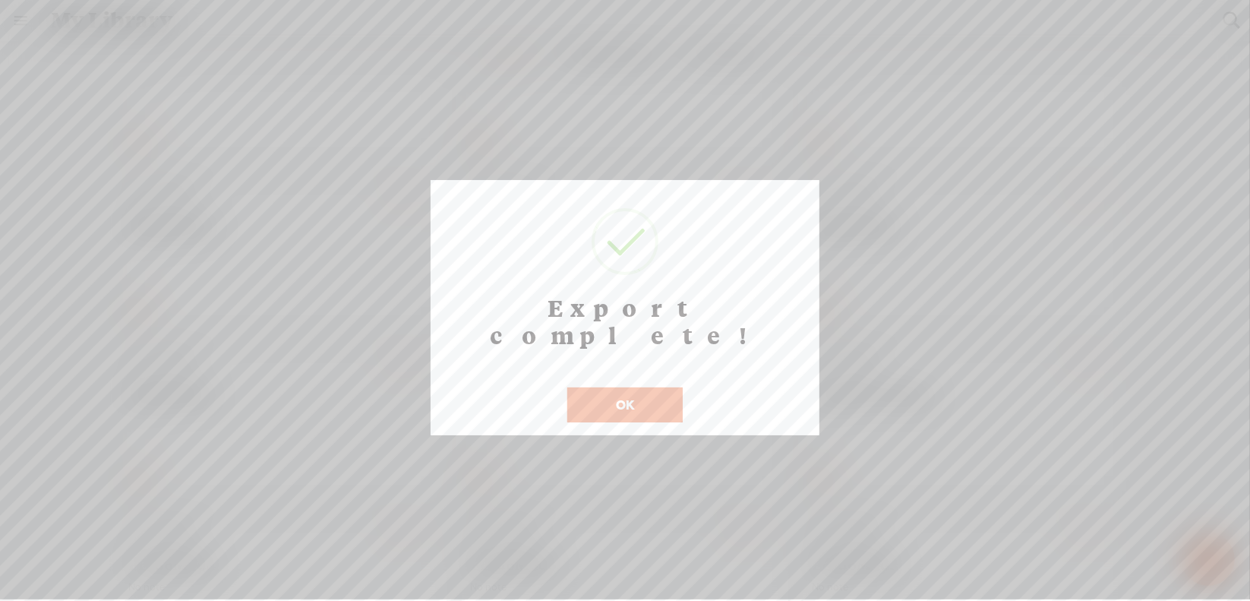
scroll to position [12, 0]
click at [617, 387] on button "OK" at bounding box center [624, 404] width 115 height 35
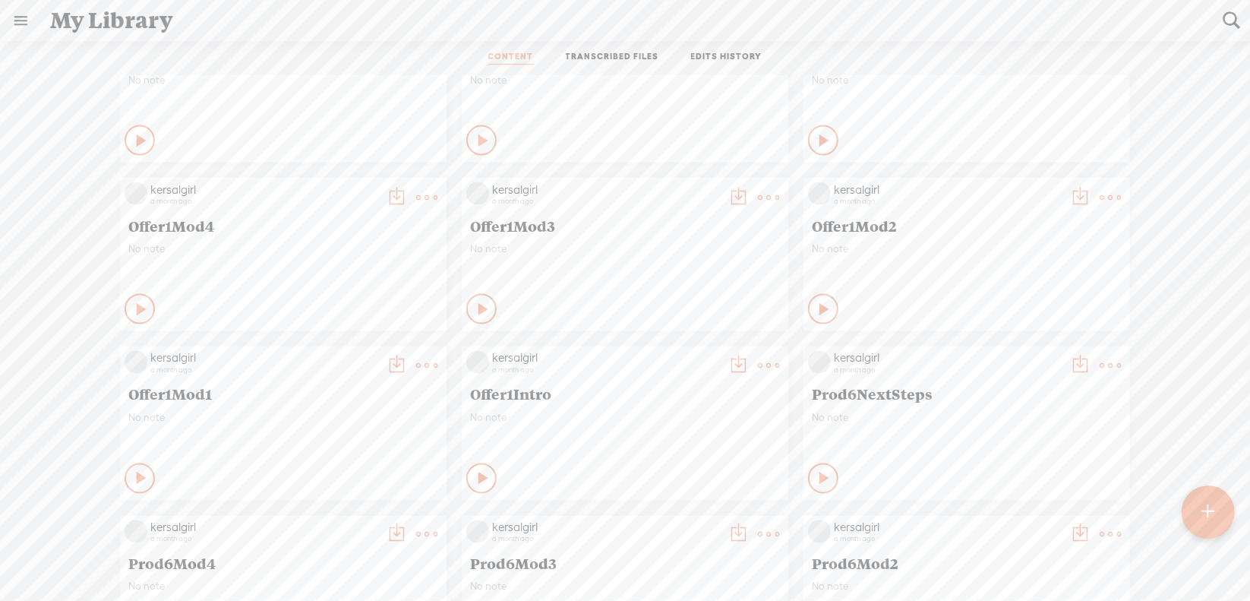
click at [416, 368] on t at bounding box center [426, 365] width 21 height 21
click at [343, 527] on link "Download as..." at bounding box center [343, 521] width 152 height 35
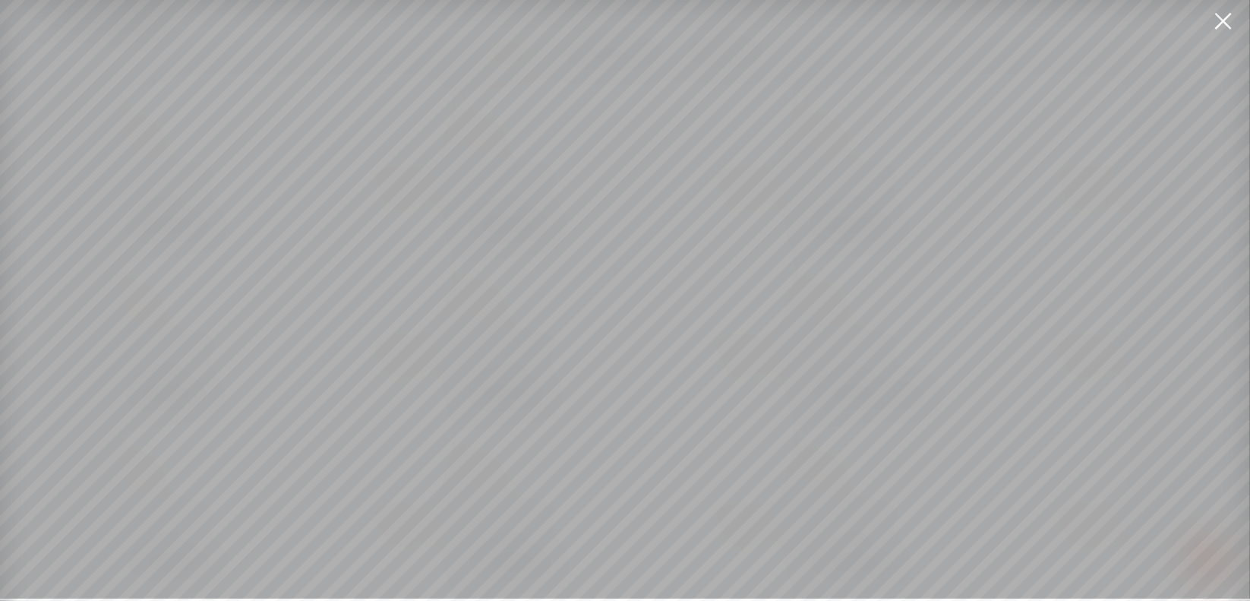
scroll to position [11, 0]
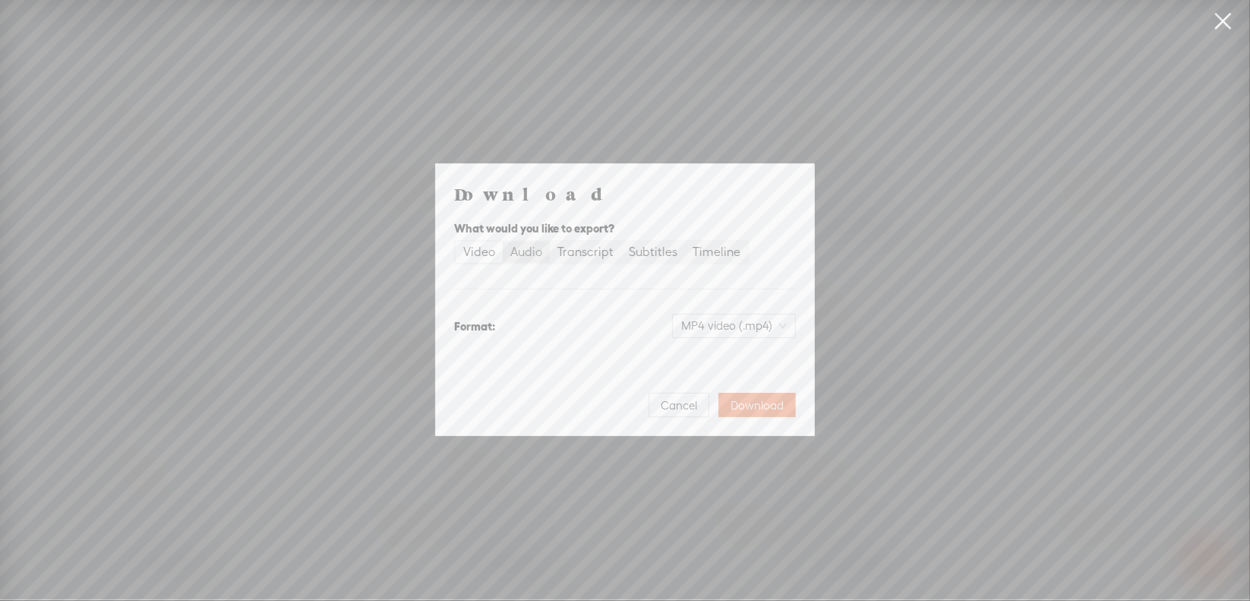
click at [532, 254] on div "Audio" at bounding box center [526, 251] width 32 height 21
click at [503, 241] on input "Audio" at bounding box center [503, 241] width 0 height 0
click at [702, 320] on span "WAV audio (.wav)" at bounding box center [734, 325] width 105 height 23
click at [695, 344] on div "MP3 audio (.mp3) Best for sharing, small file size" at bounding box center [722, 365] width 142 height 43
click at [764, 396] on button "Download" at bounding box center [756, 405] width 77 height 24
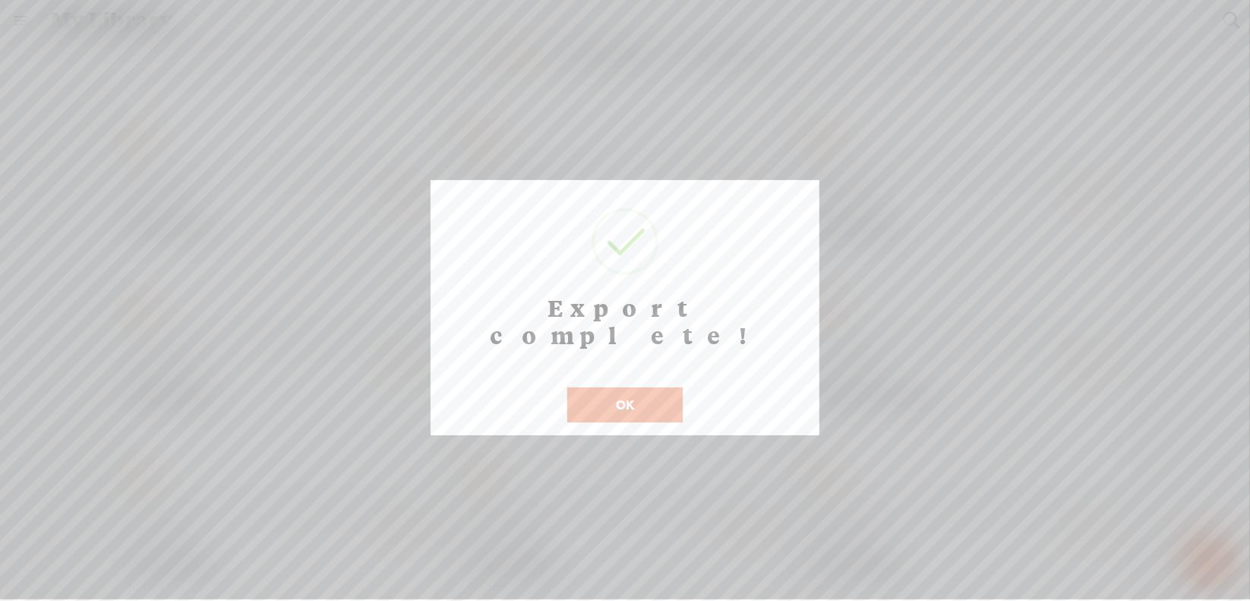
scroll to position [12, 0]
click at [603, 387] on button "OK" at bounding box center [624, 404] width 115 height 35
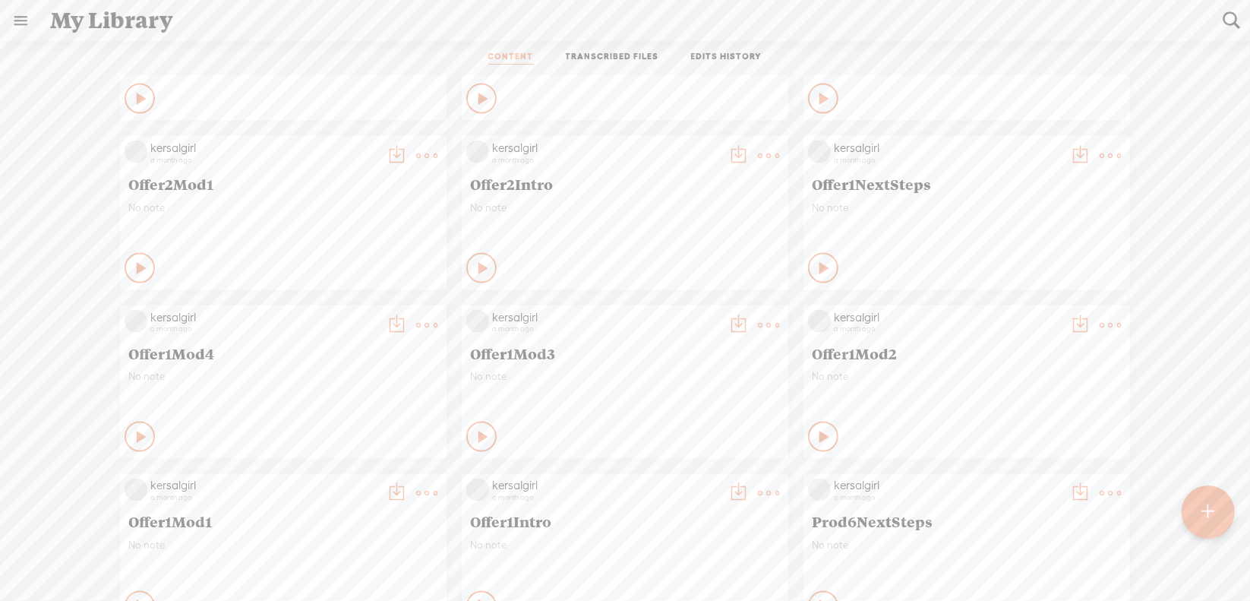
scroll to position [6172, 0]
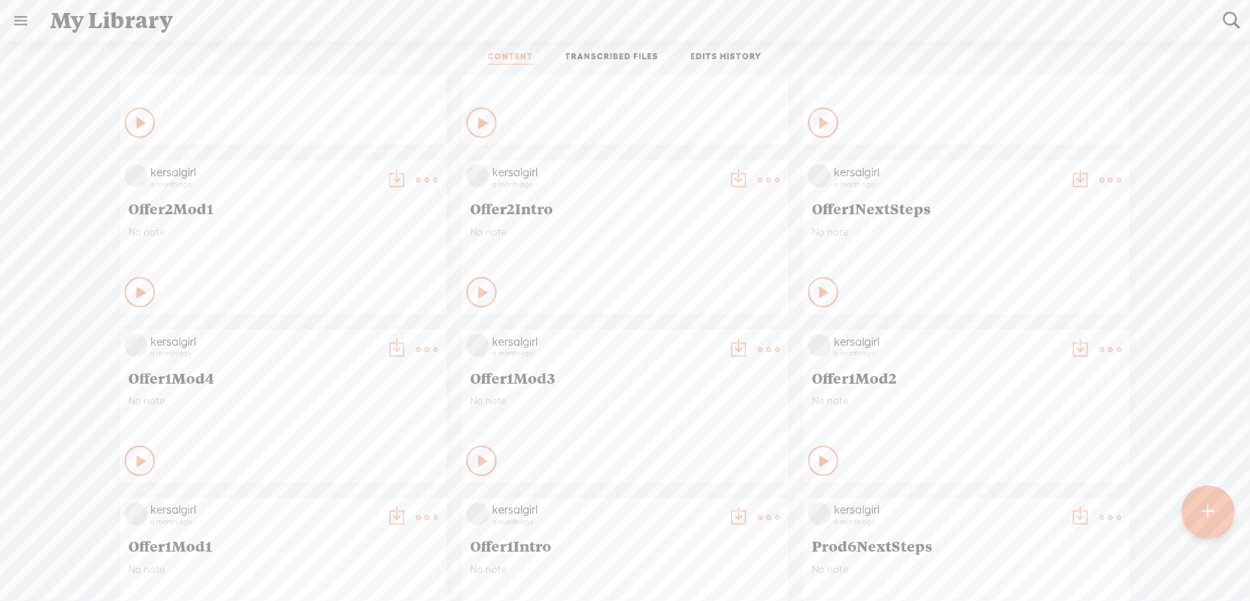
click at [1100, 343] on t at bounding box center [1110, 349] width 21 height 21
click at [1016, 503] on link "Download as..." at bounding box center [1027, 505] width 152 height 35
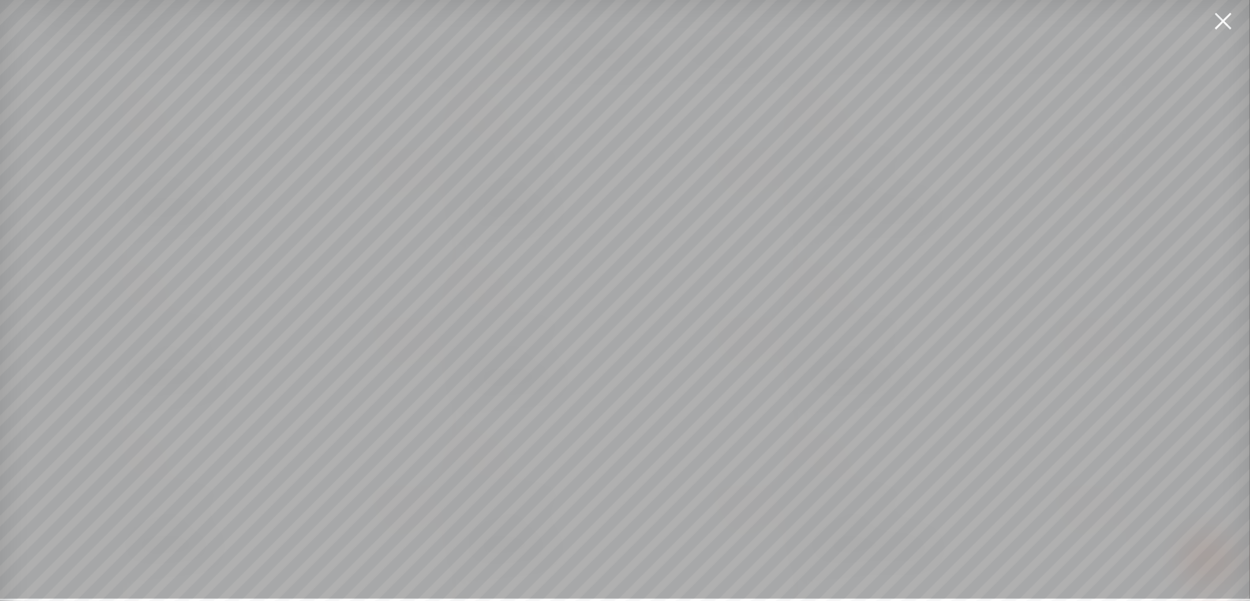
scroll to position [11, 0]
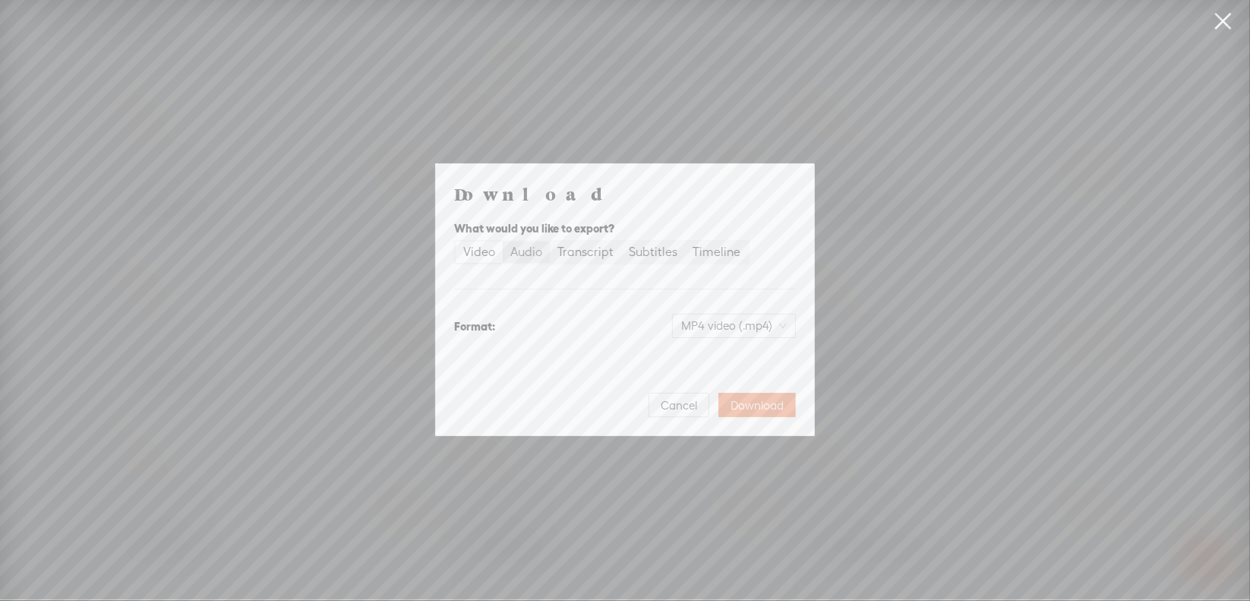
click at [522, 250] on div "Audio" at bounding box center [526, 251] width 32 height 21
click at [503, 241] on input "Audio" at bounding box center [503, 241] width 0 height 0
click at [701, 317] on span "WAV audio (.wav)" at bounding box center [734, 325] width 105 height 23
click at [710, 352] on div "MP3 audio (.mp3)" at bounding box center [722, 357] width 124 height 15
click at [757, 402] on span "Download" at bounding box center [757, 405] width 53 height 15
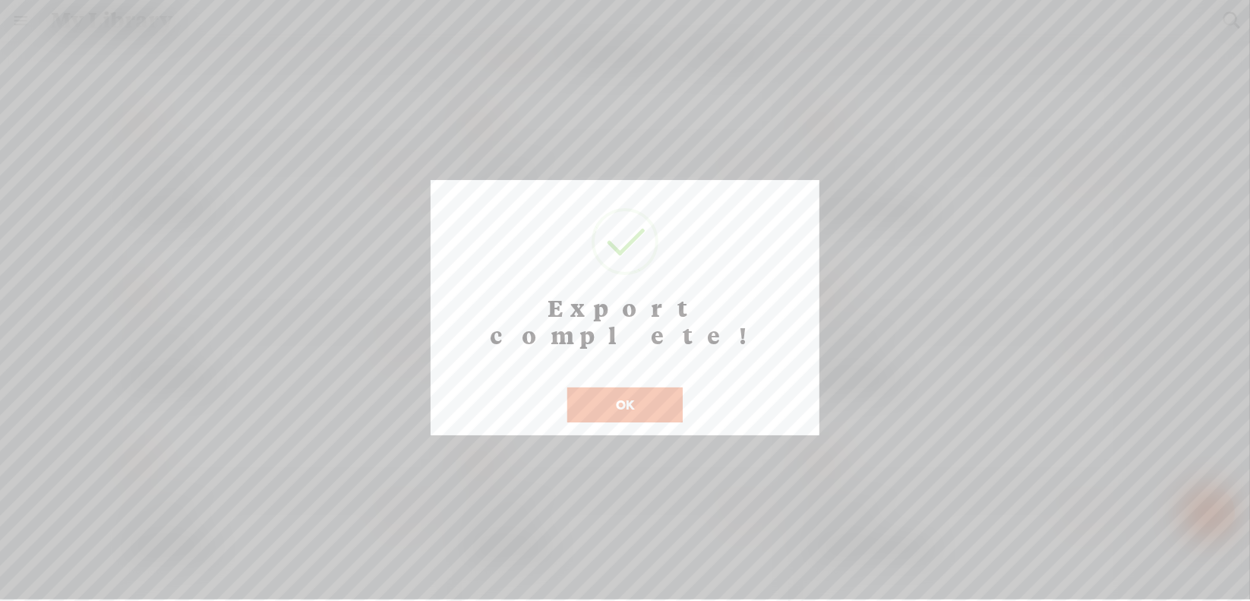
scroll to position [12, 0]
click at [612, 387] on button "OK" at bounding box center [624, 404] width 115 height 35
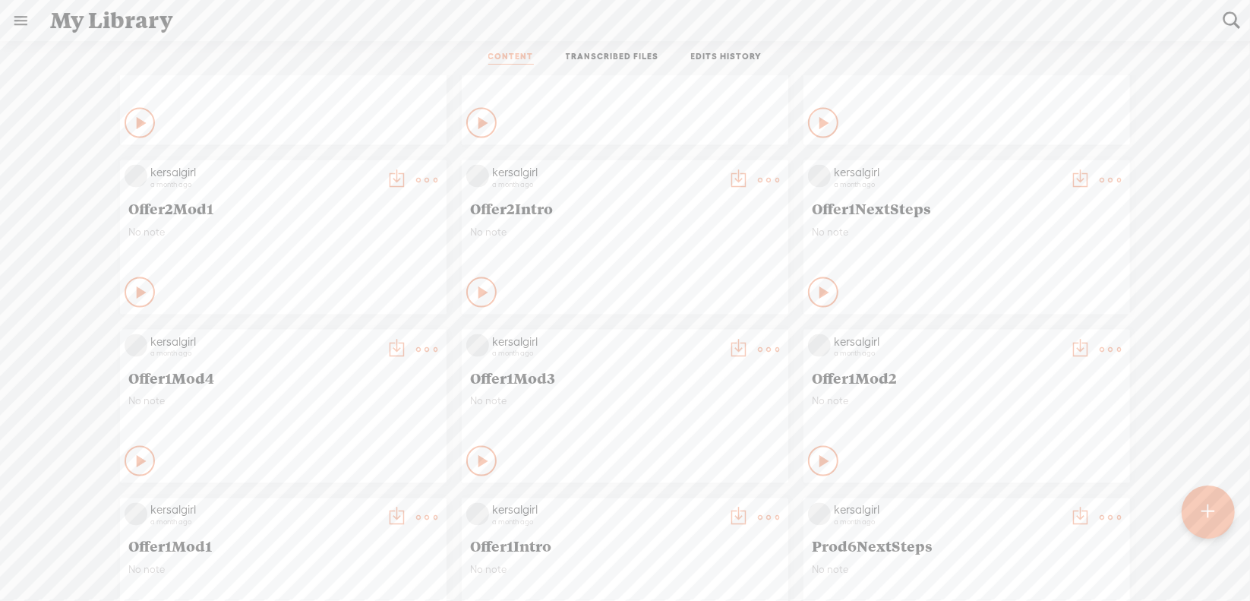
click at [758, 349] on t at bounding box center [768, 349] width 21 height 21
click at [679, 513] on link "Download as..." at bounding box center [685, 505] width 152 height 35
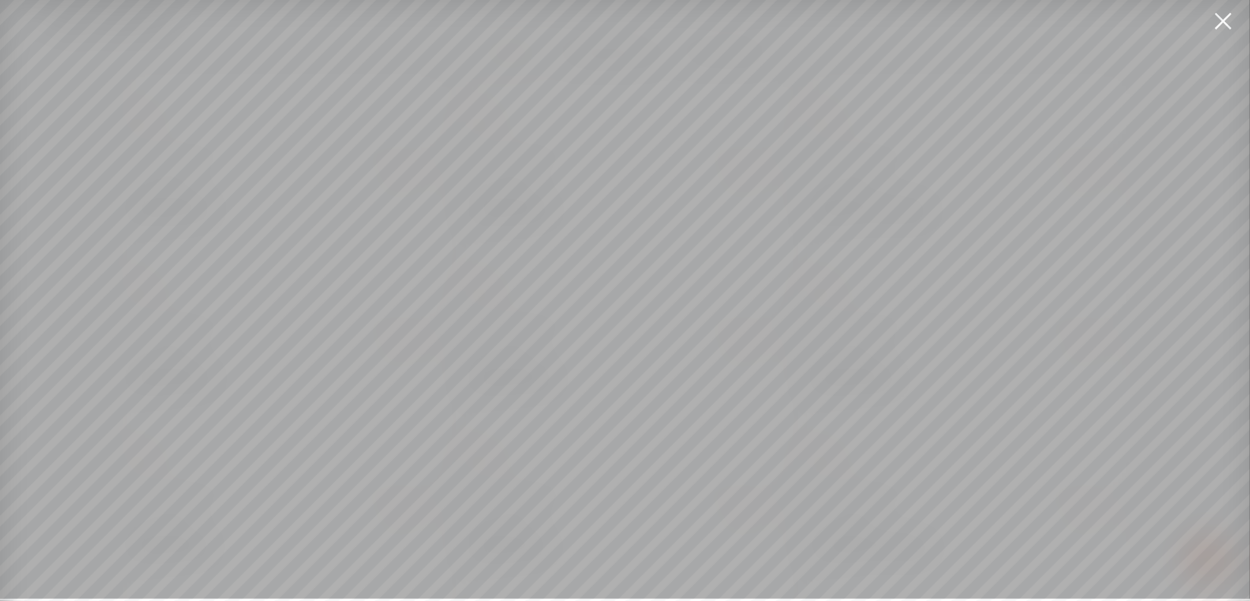
scroll to position [11, 0]
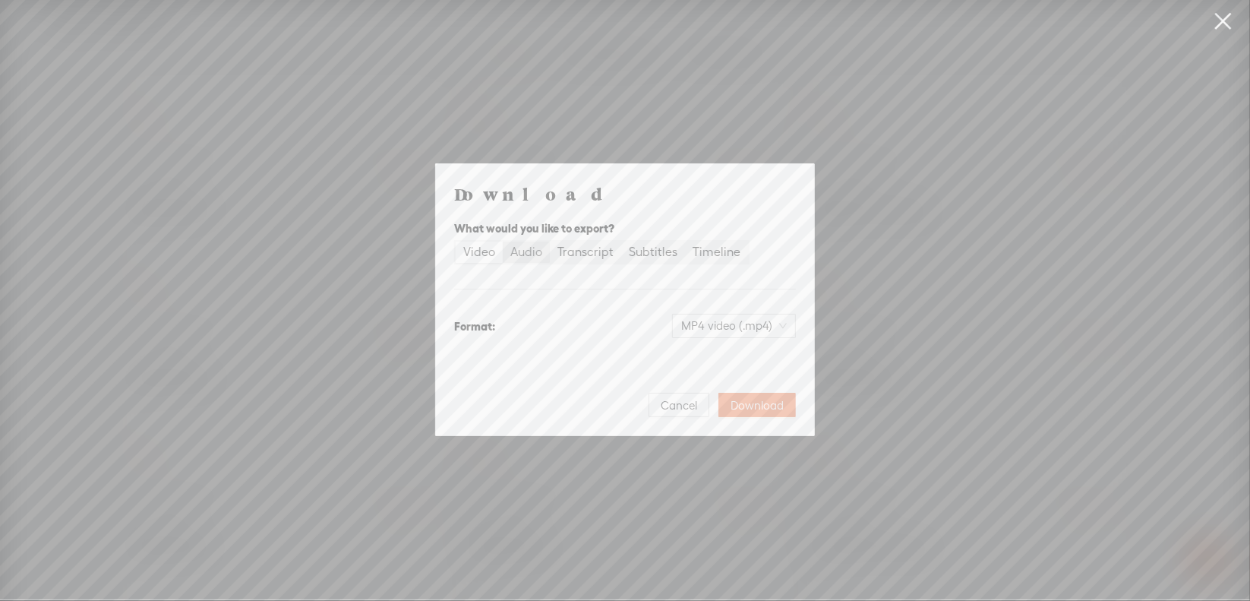
click at [533, 258] on div "Audio" at bounding box center [526, 251] width 32 height 21
click at [503, 241] on input "Audio" at bounding box center [503, 241] width 0 height 0
click at [694, 324] on span "WAV audio (.wav)" at bounding box center [734, 325] width 105 height 23
click at [699, 364] on div "MP3 audio (.mp3)" at bounding box center [722, 357] width 124 height 15
click at [747, 405] on span "Download" at bounding box center [757, 405] width 53 height 15
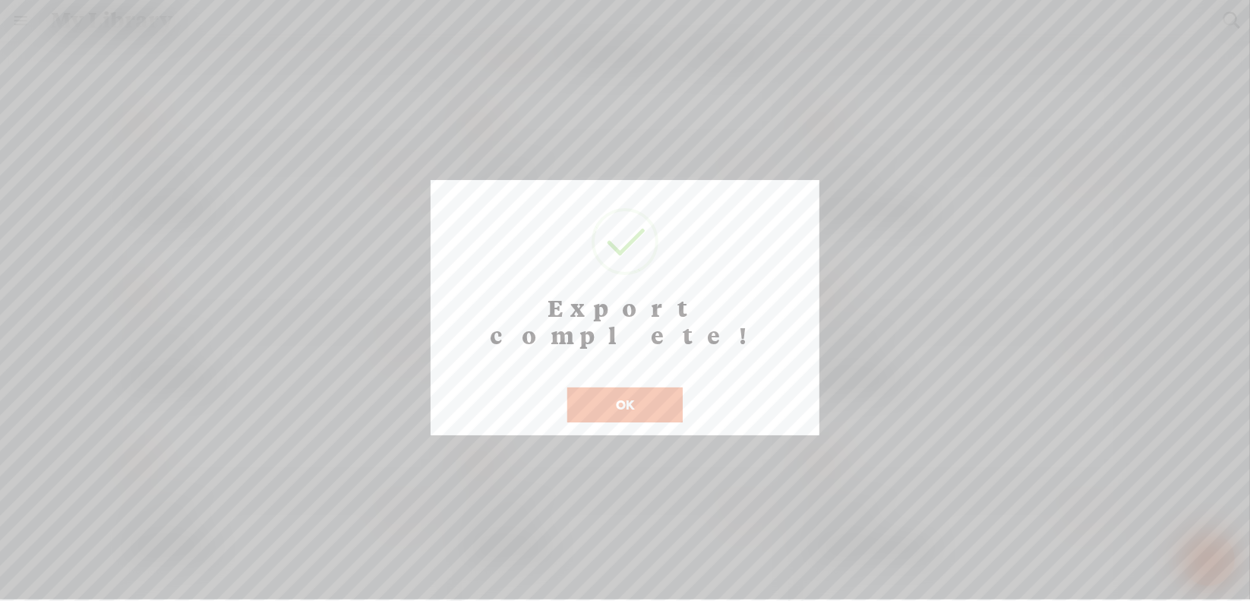
scroll to position [12, 0]
click at [623, 387] on button "OK" at bounding box center [624, 404] width 115 height 35
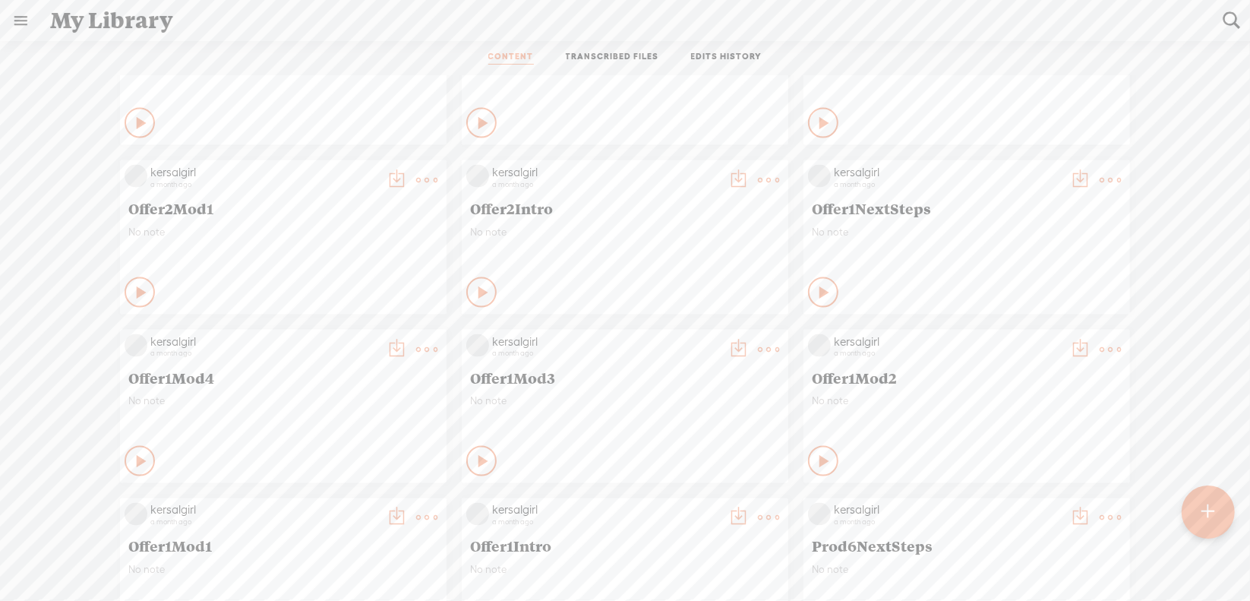
click at [416, 346] on t at bounding box center [426, 349] width 21 height 21
click at [368, 503] on link "Download as..." at bounding box center [343, 505] width 152 height 35
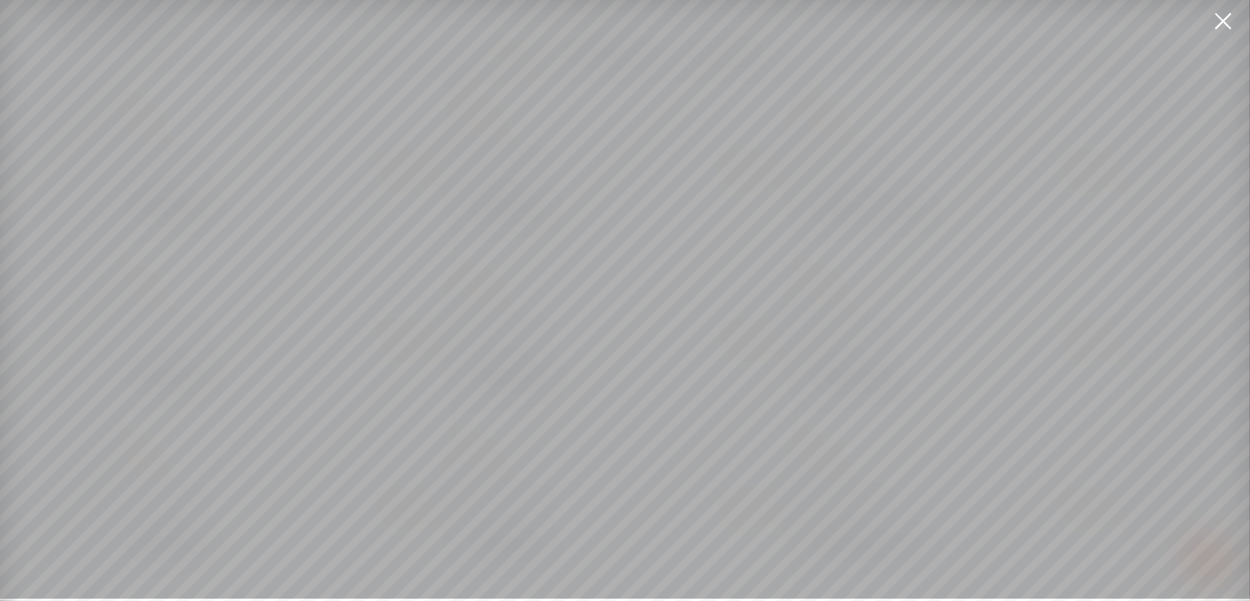
scroll to position [11, 0]
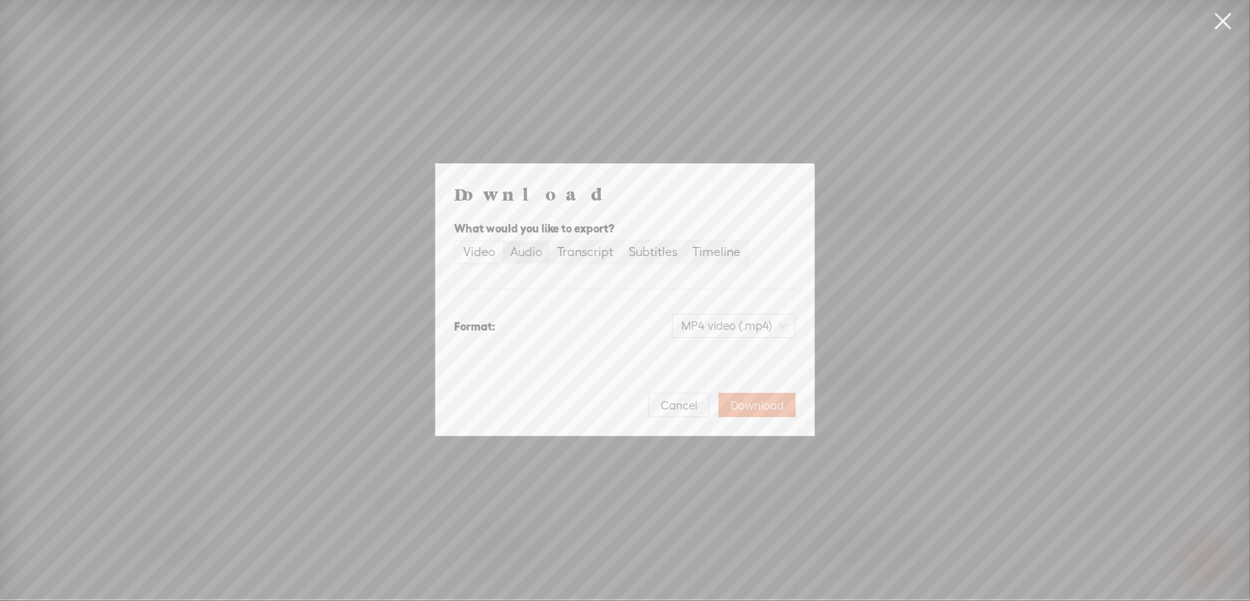
click at [523, 257] on div "Audio" at bounding box center [526, 251] width 32 height 21
click at [503, 241] on input "Audio" at bounding box center [503, 241] width 0 height 0
click at [699, 330] on span "WAV audio (.wav)" at bounding box center [734, 325] width 105 height 23
click at [705, 355] on div "MP3 audio (.mp3)" at bounding box center [722, 357] width 124 height 15
click at [772, 406] on span "Download" at bounding box center [757, 405] width 53 height 15
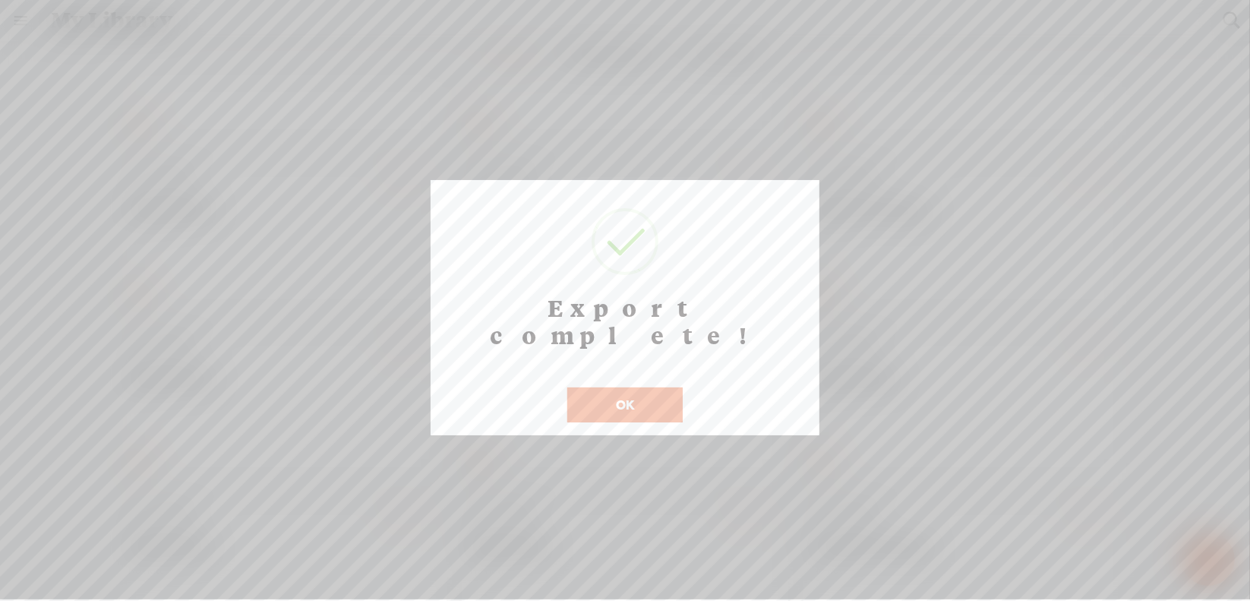
scroll to position [12, 0]
click at [625, 387] on button "OK" at bounding box center [624, 404] width 115 height 35
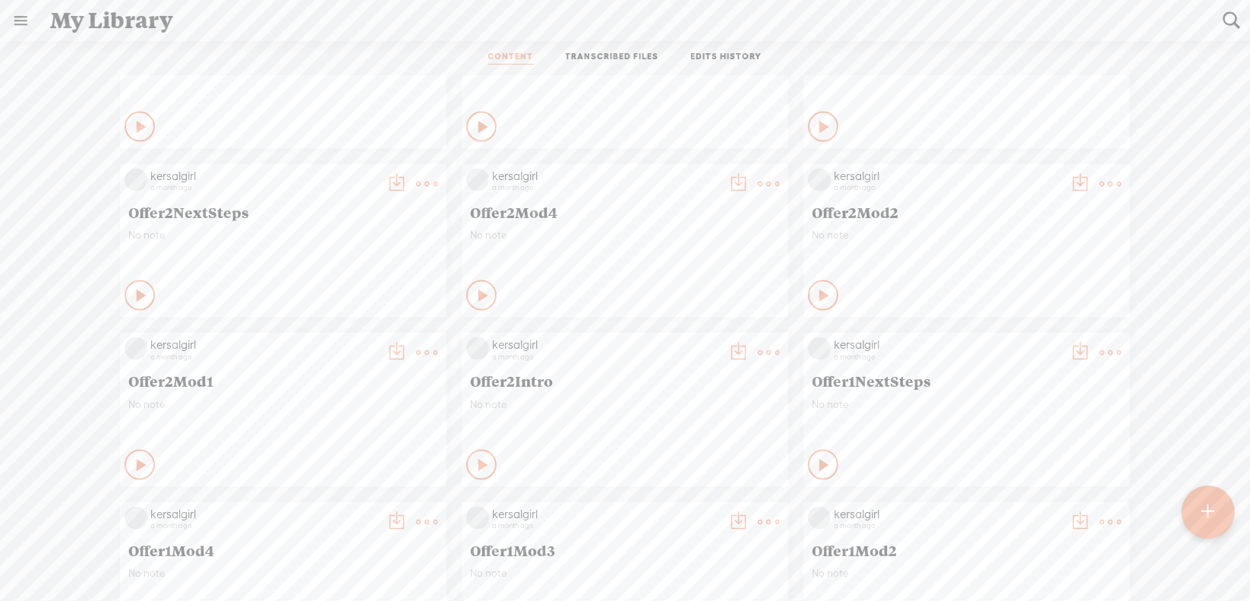
scroll to position [5945, 0]
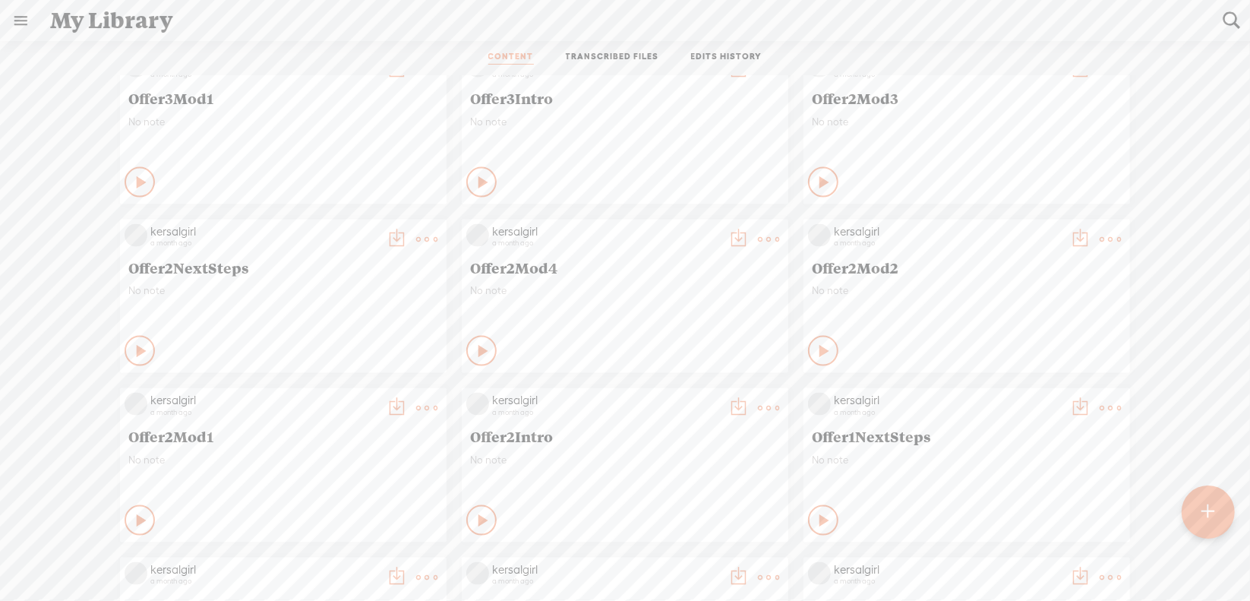
click at [1100, 402] on t at bounding box center [1110, 407] width 21 height 21
click at [1003, 560] on link "Download as..." at bounding box center [1027, 563] width 152 height 35
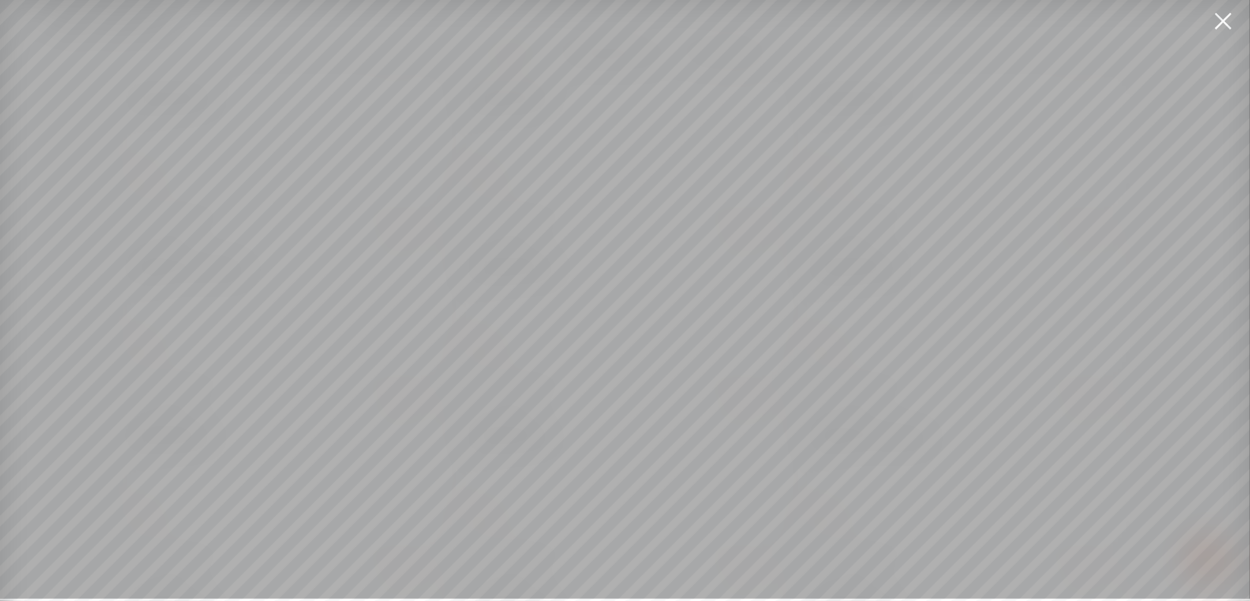
scroll to position [11, 0]
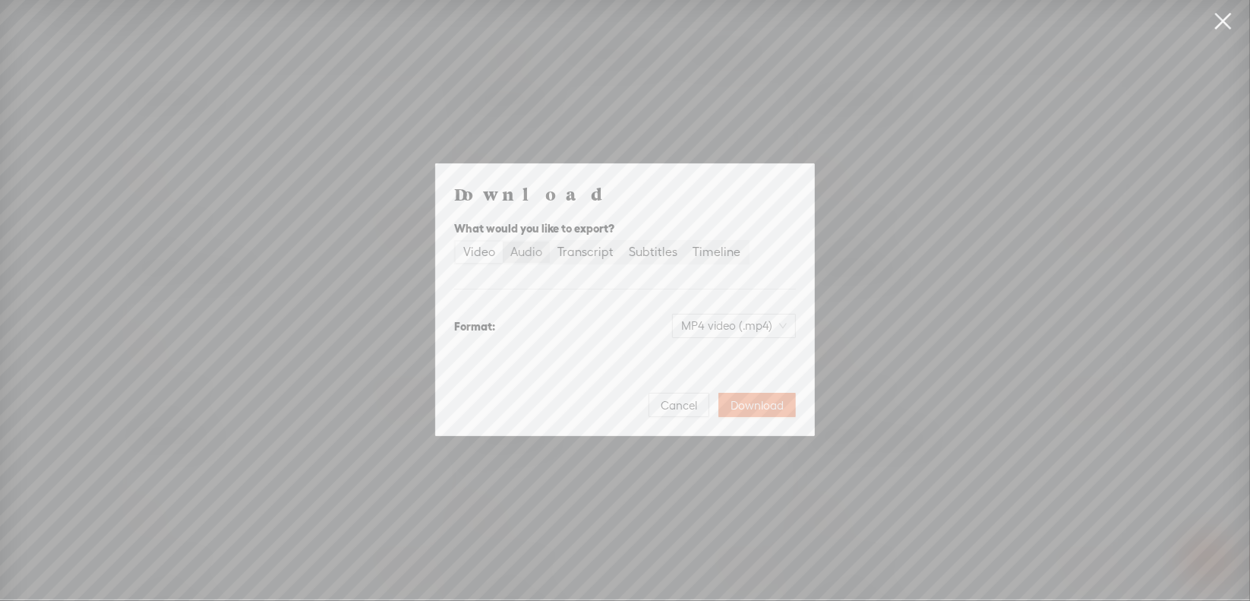
click at [536, 257] on div "Audio" at bounding box center [526, 251] width 32 height 21
click at [503, 241] on input "Audio" at bounding box center [503, 241] width 0 height 0
click at [716, 326] on span "WAV audio (.wav)" at bounding box center [734, 325] width 105 height 23
click at [710, 352] on div "MP3 audio (.mp3)" at bounding box center [722, 357] width 124 height 15
click at [761, 403] on span "Download" at bounding box center [757, 405] width 53 height 15
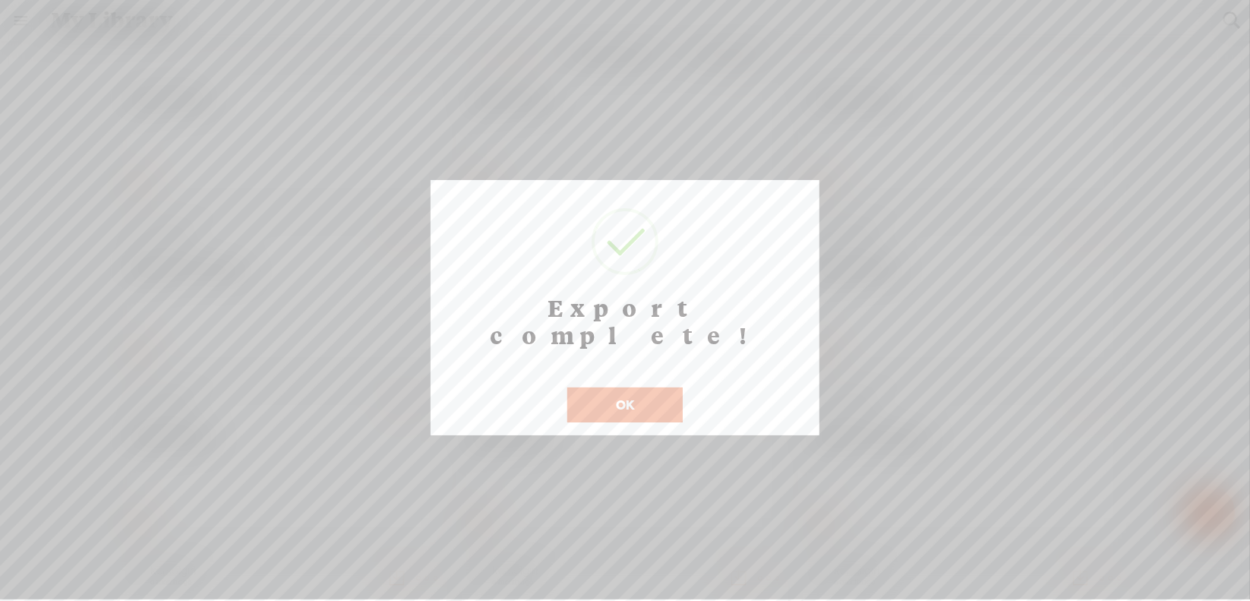
scroll to position [12, 0]
click at [608, 387] on button "OK" at bounding box center [624, 404] width 115 height 35
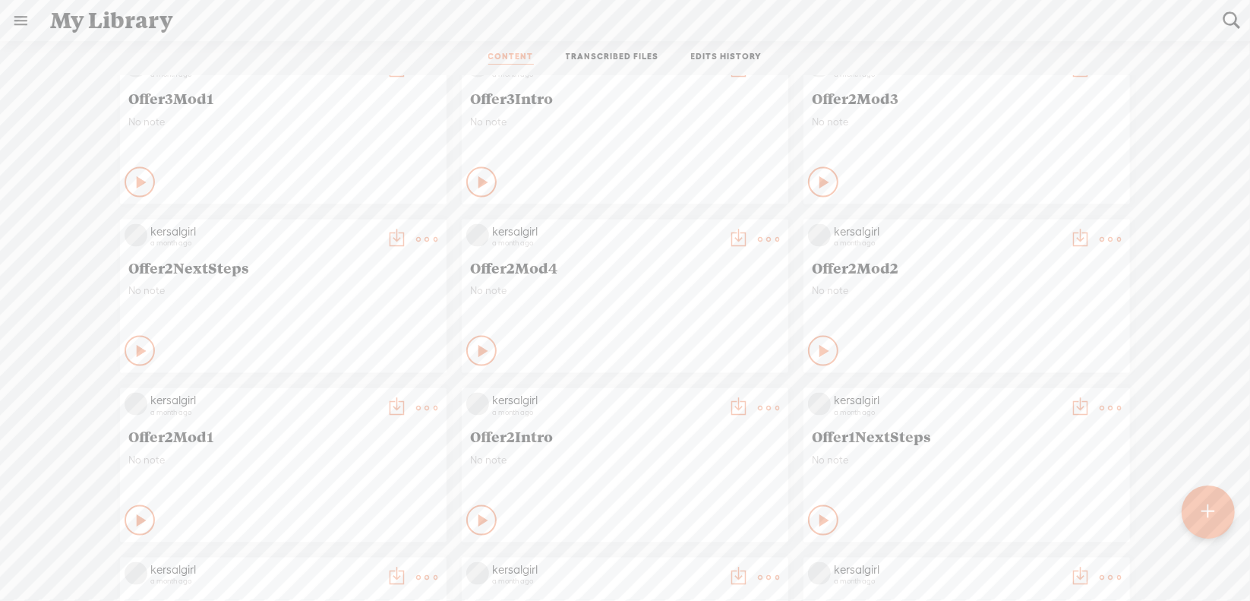
click at [765, 412] on icon at bounding box center [768, 408] width 30 height 30
click at [677, 554] on link "Download as..." at bounding box center [685, 563] width 152 height 35
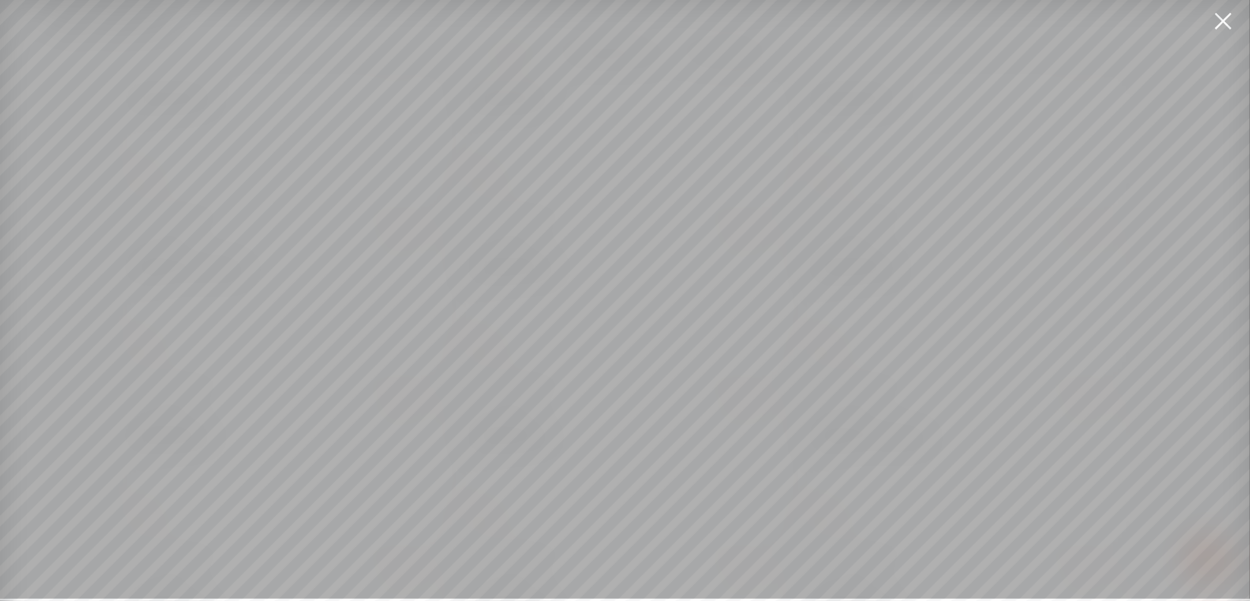
scroll to position [11, 0]
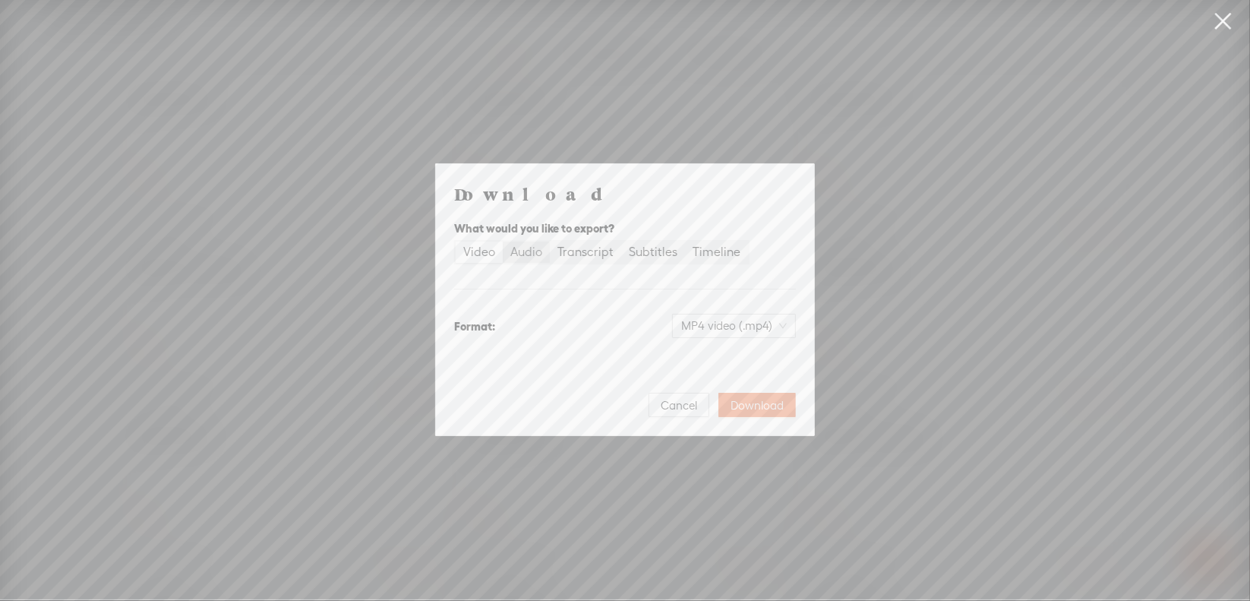
click at [532, 257] on div "Audio" at bounding box center [526, 251] width 32 height 21
click at [503, 241] on input "Audio" at bounding box center [503, 241] width 0 height 0
click at [715, 318] on span "WAV audio (.wav)" at bounding box center [734, 325] width 105 height 23
click at [715, 354] on div "MP3 audio (.mp3)" at bounding box center [722, 357] width 124 height 15
click at [752, 404] on span "Download" at bounding box center [757, 405] width 53 height 15
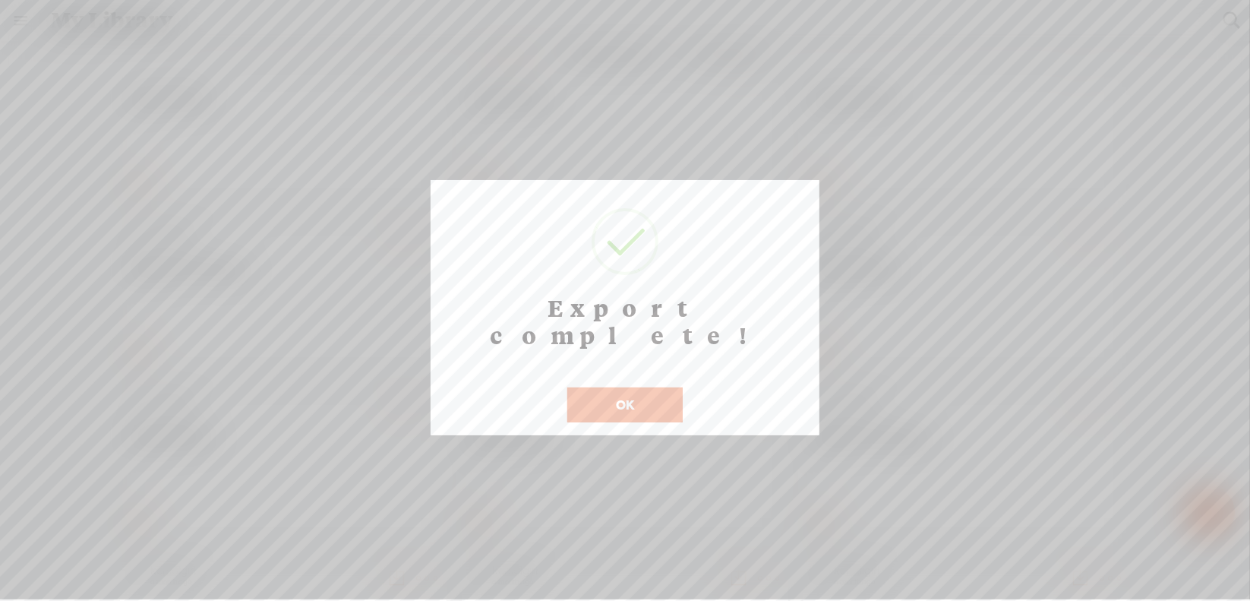
scroll to position [12, 0]
click at [617, 387] on button "OK" at bounding box center [624, 404] width 115 height 35
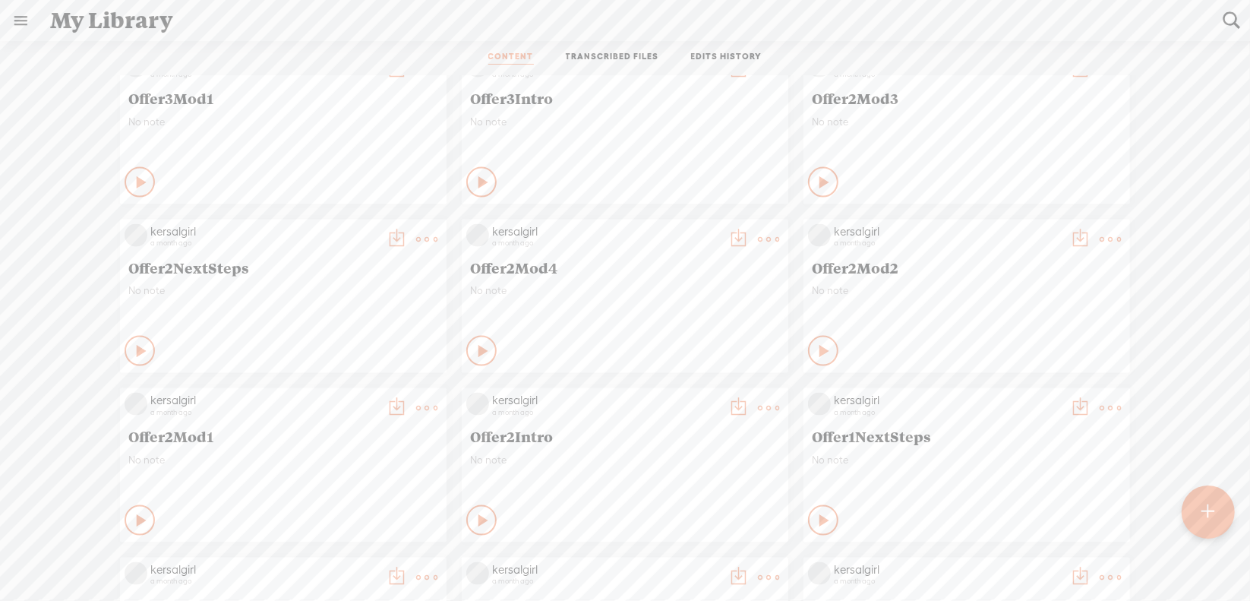
click at [416, 403] on t at bounding box center [426, 407] width 21 height 21
click at [358, 558] on link "Download as..." at bounding box center [343, 563] width 152 height 35
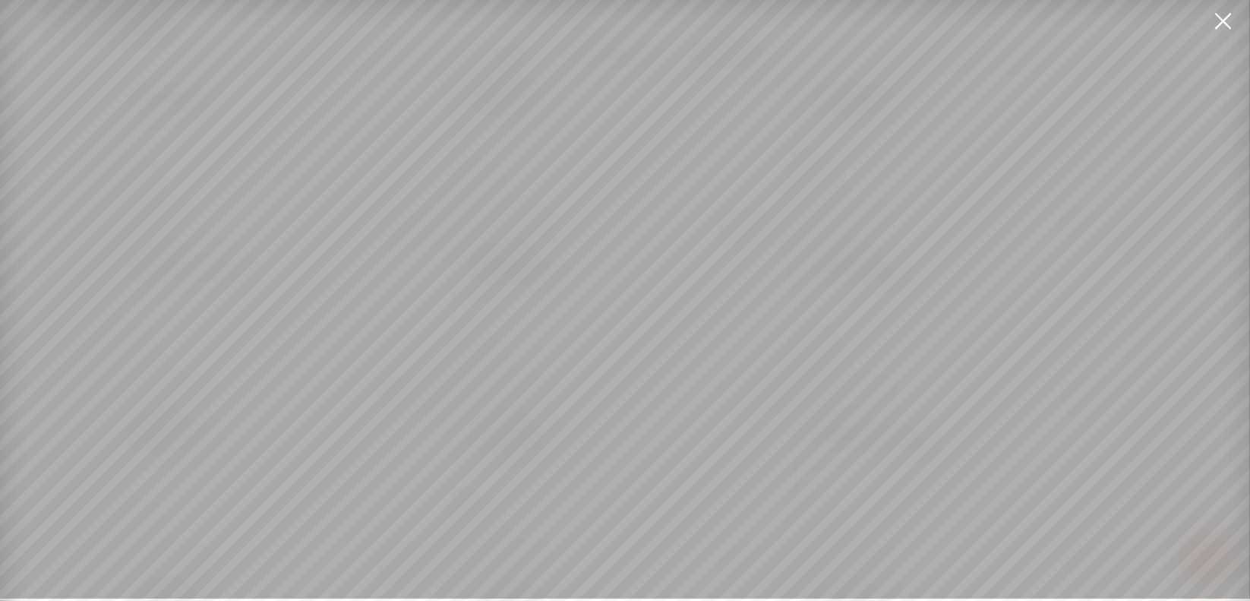
scroll to position [11, 0]
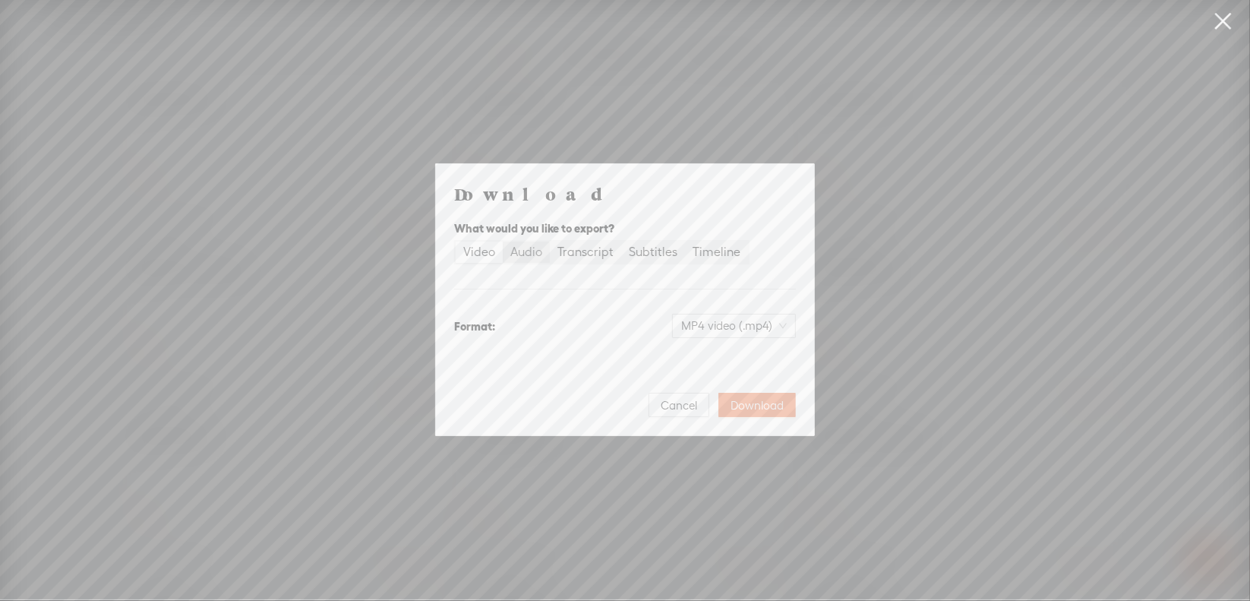
click at [529, 257] on div "Audio" at bounding box center [526, 251] width 32 height 21
click at [503, 241] on input "Audio" at bounding box center [503, 241] width 0 height 0
click at [700, 328] on span "WAV audio (.wav)" at bounding box center [734, 325] width 105 height 23
click at [711, 357] on div "MP3 audio (.mp3)" at bounding box center [722, 357] width 124 height 15
click at [759, 406] on span "Download" at bounding box center [757, 405] width 53 height 15
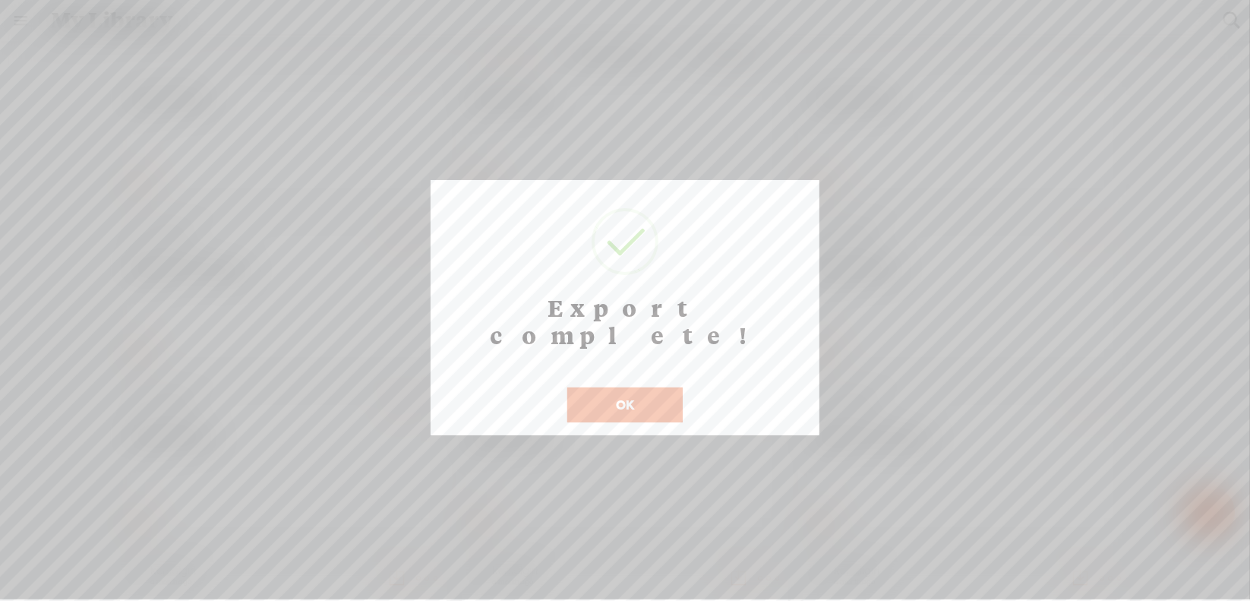
scroll to position [12, 0]
click at [627, 387] on button "OK" at bounding box center [624, 404] width 115 height 35
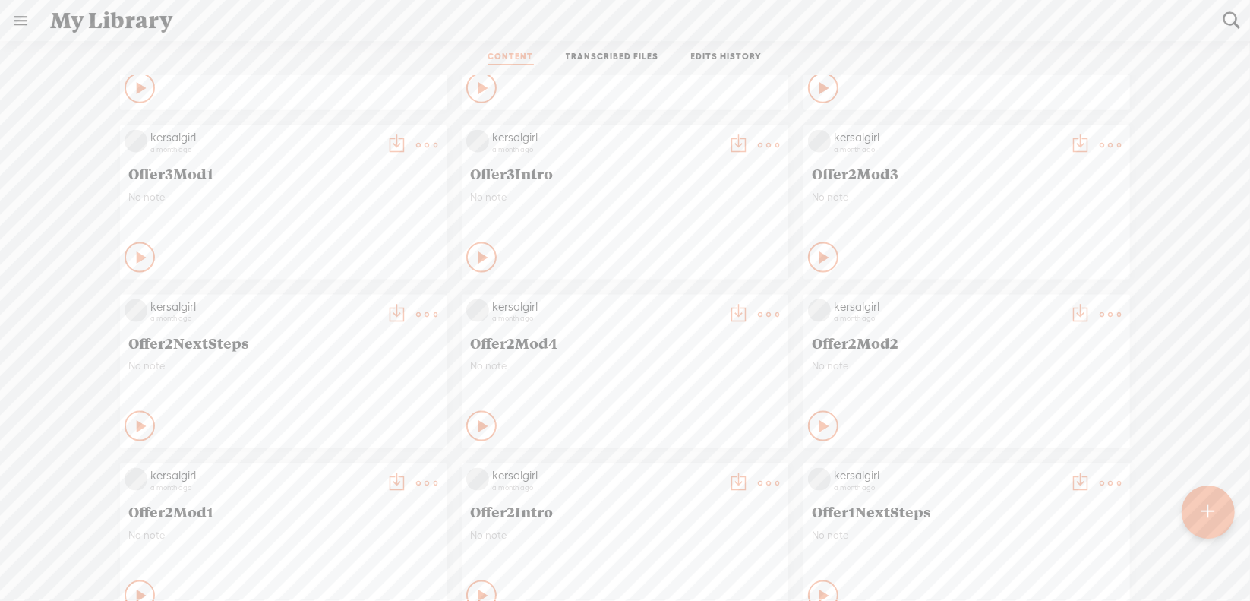
scroll to position [5869, 0]
click at [1104, 314] on t at bounding box center [1110, 315] width 21 height 21
click at [1017, 466] on link "Download as..." at bounding box center [1027, 470] width 152 height 35
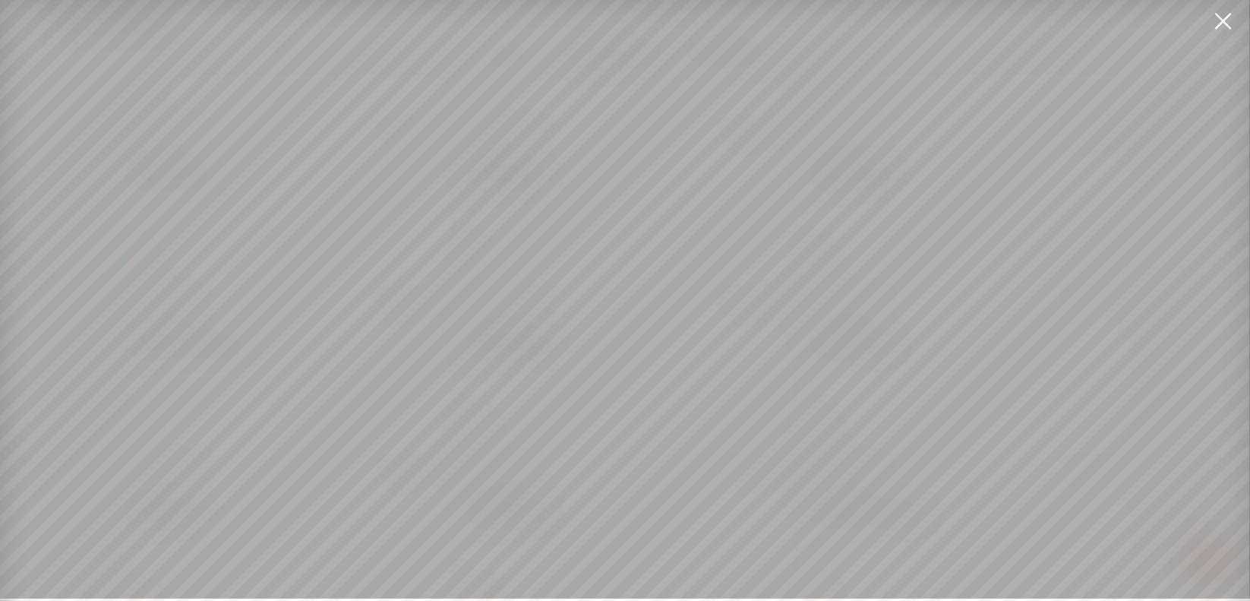
scroll to position [11, 0]
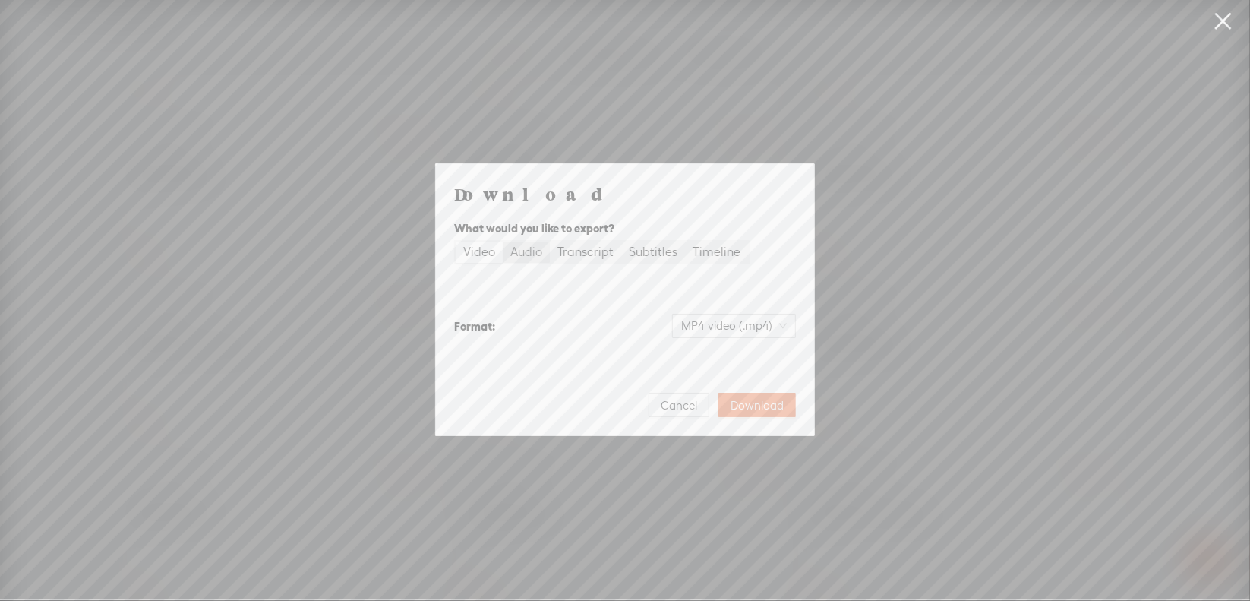
click at [513, 257] on div "Audio" at bounding box center [526, 251] width 32 height 21
click at [503, 241] on input "Audio" at bounding box center [503, 241] width 0 height 0
click at [705, 320] on span "WAV audio (.wav)" at bounding box center [734, 325] width 105 height 23
click at [703, 358] on div "MP3 audio (.mp3)" at bounding box center [722, 357] width 124 height 15
click at [767, 409] on span "Download" at bounding box center [757, 405] width 53 height 15
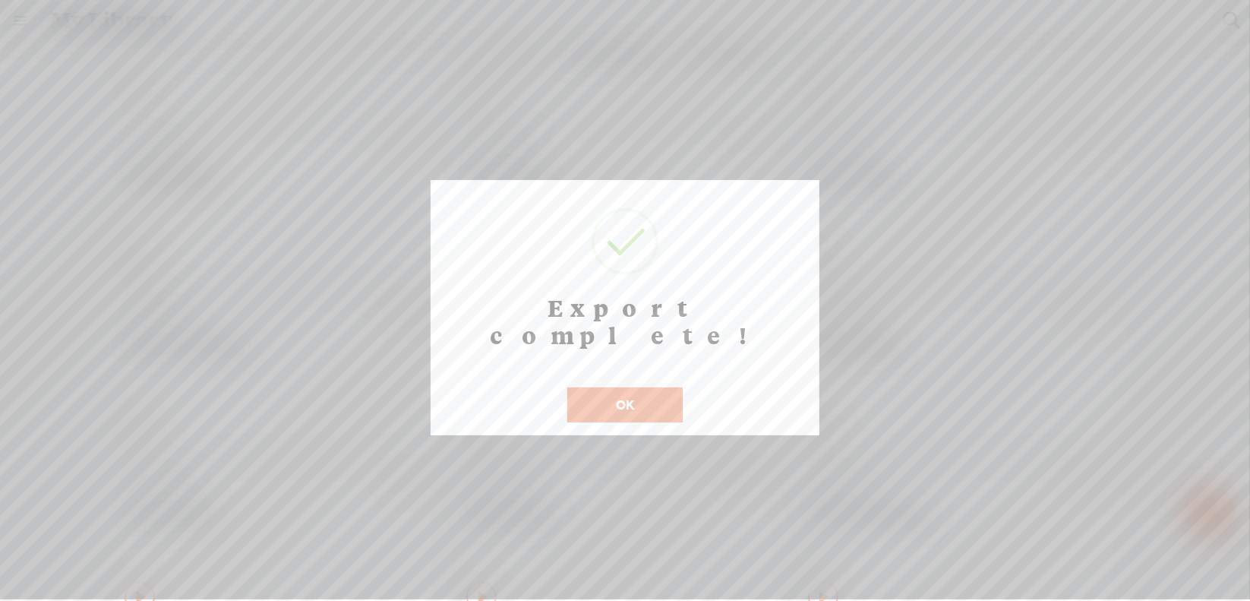
scroll to position [12, 0]
click at [611, 387] on button "OK" at bounding box center [624, 404] width 115 height 35
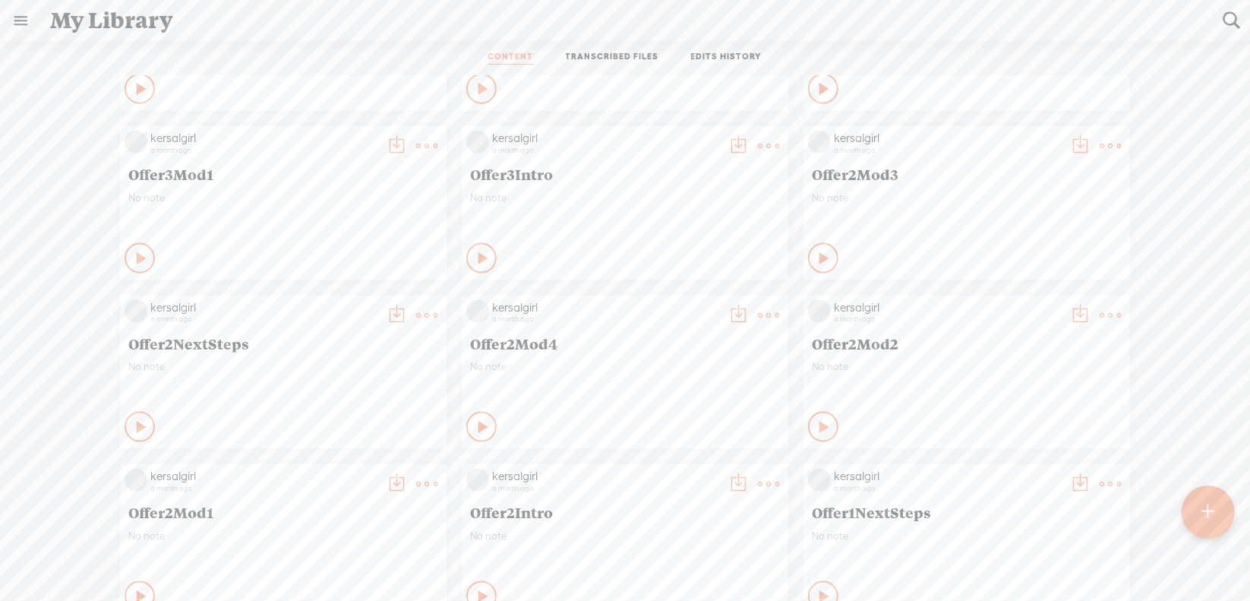
click at [1100, 145] on t at bounding box center [1110, 145] width 21 height 21
click at [1013, 296] on link "Download as..." at bounding box center [1027, 302] width 152 height 35
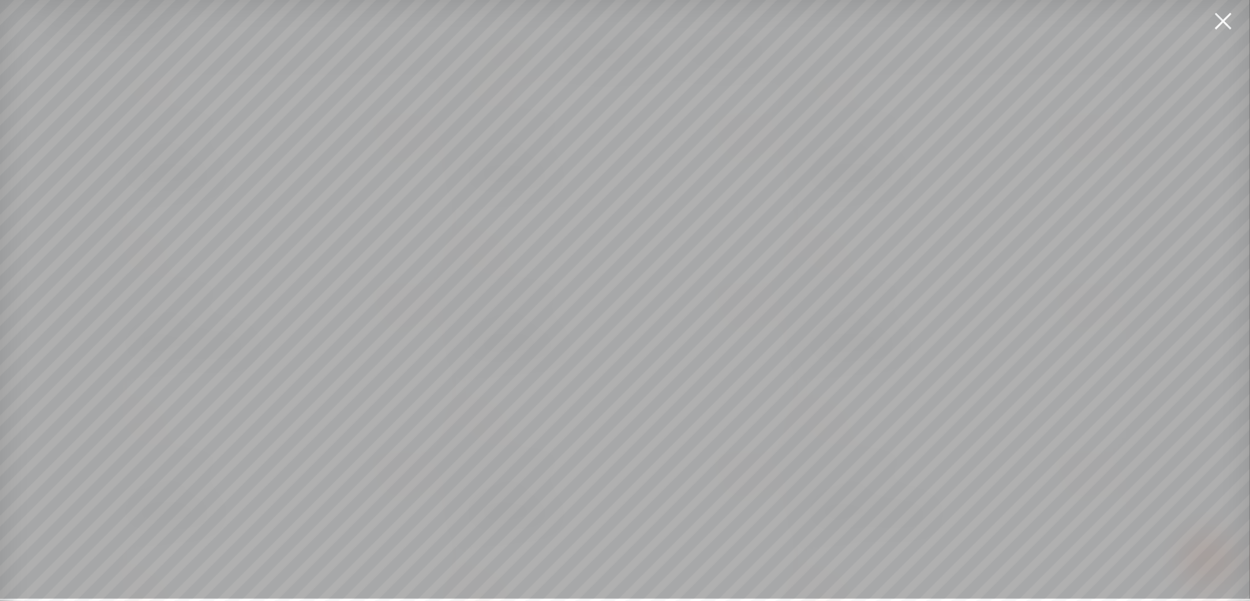
scroll to position [11, 0]
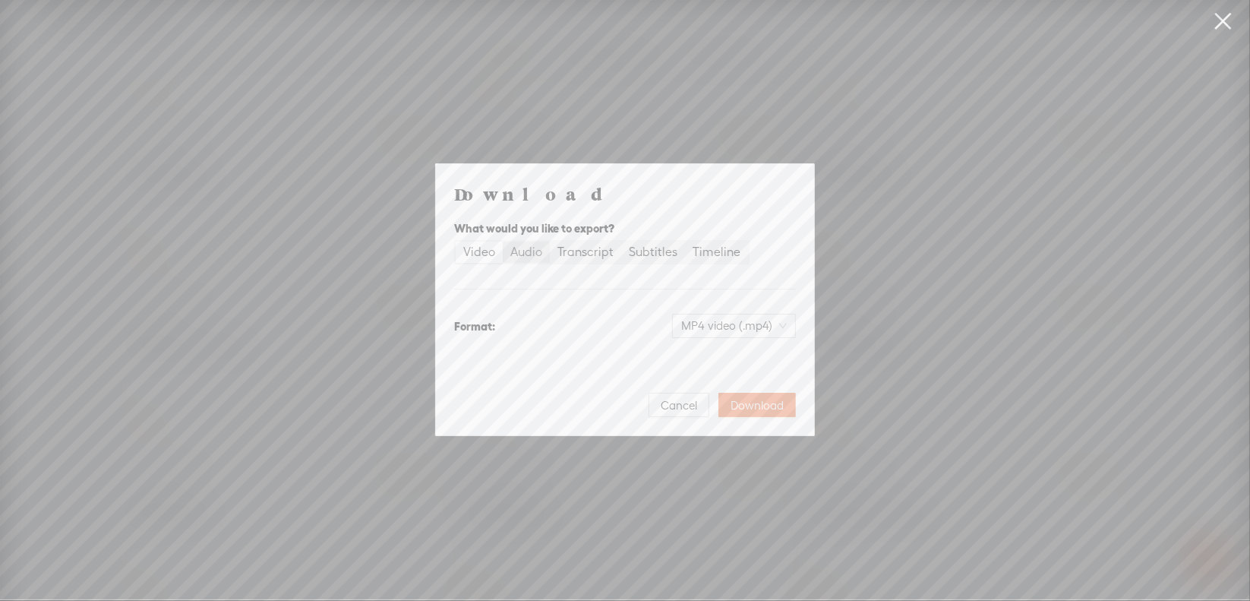
click at [523, 254] on div "Audio" at bounding box center [526, 251] width 32 height 21
click at [503, 241] on input "Audio" at bounding box center [503, 241] width 0 height 0
click at [714, 329] on span "WAV audio (.wav)" at bounding box center [734, 325] width 105 height 23
click at [715, 363] on div "MP3 audio (.mp3)" at bounding box center [722, 357] width 124 height 15
click at [773, 400] on span "Download" at bounding box center [757, 405] width 53 height 15
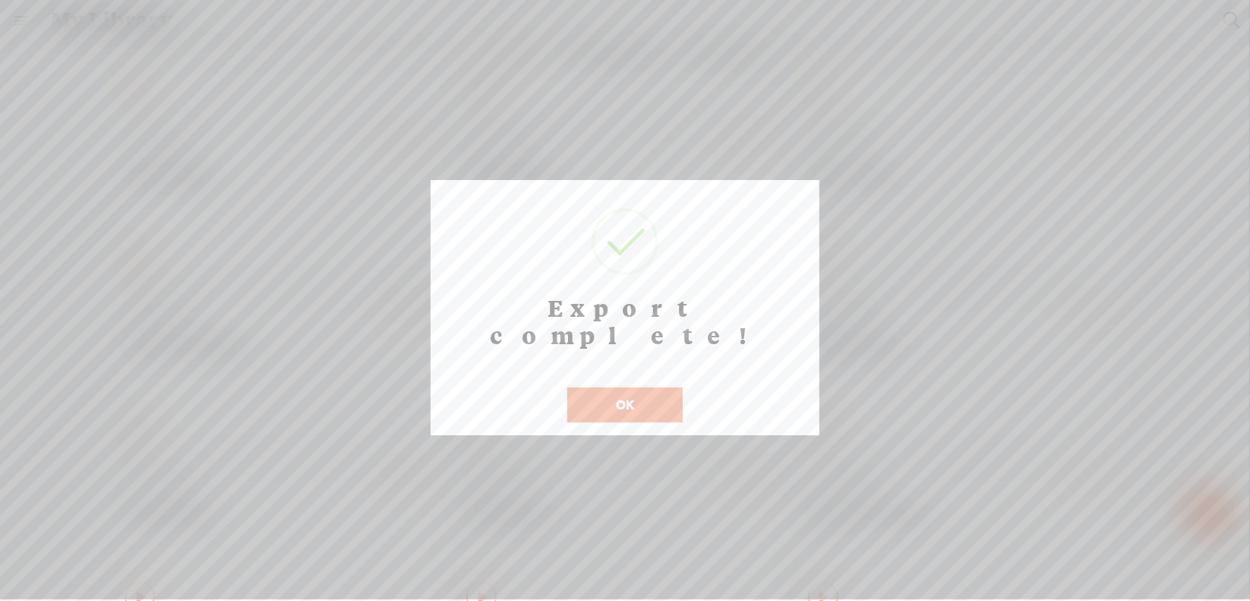
scroll to position [12, 0]
click at [613, 387] on button "OK" at bounding box center [624, 404] width 115 height 35
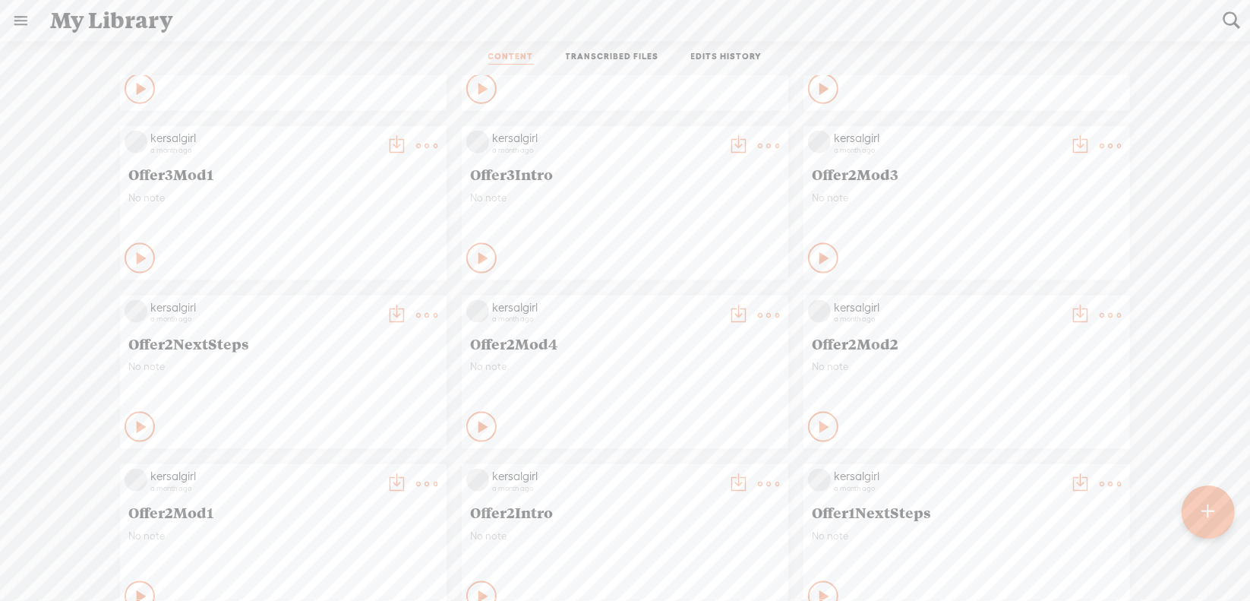
click at [758, 309] on t at bounding box center [768, 315] width 21 height 21
click at [678, 472] on link "Download as..." at bounding box center [685, 470] width 152 height 35
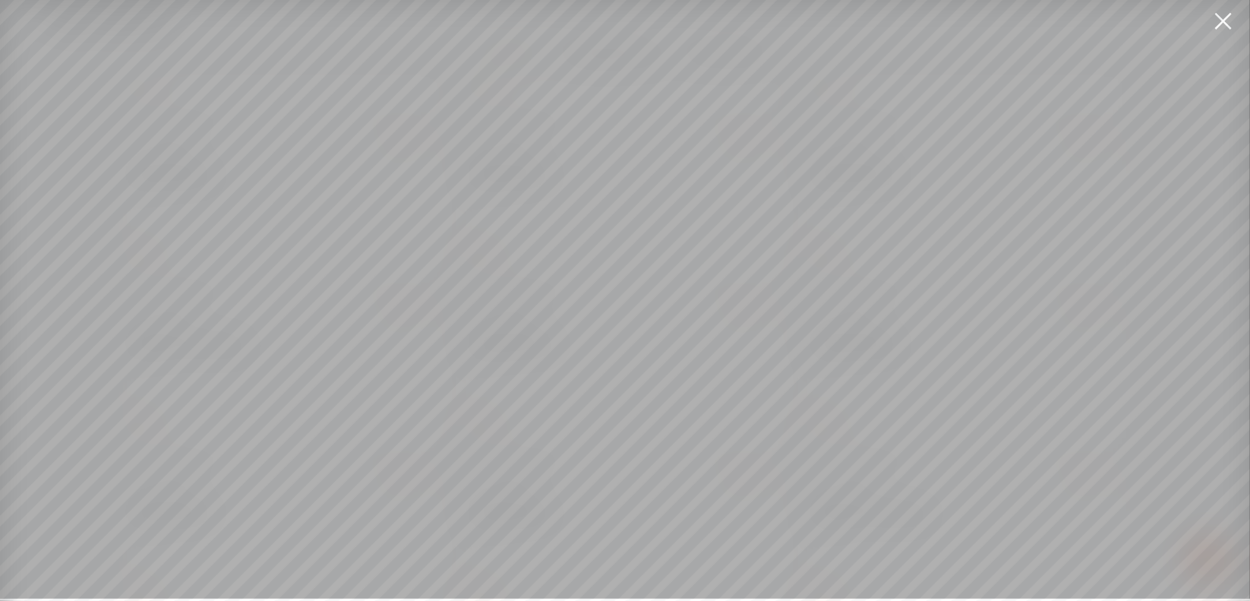
scroll to position [11, 0]
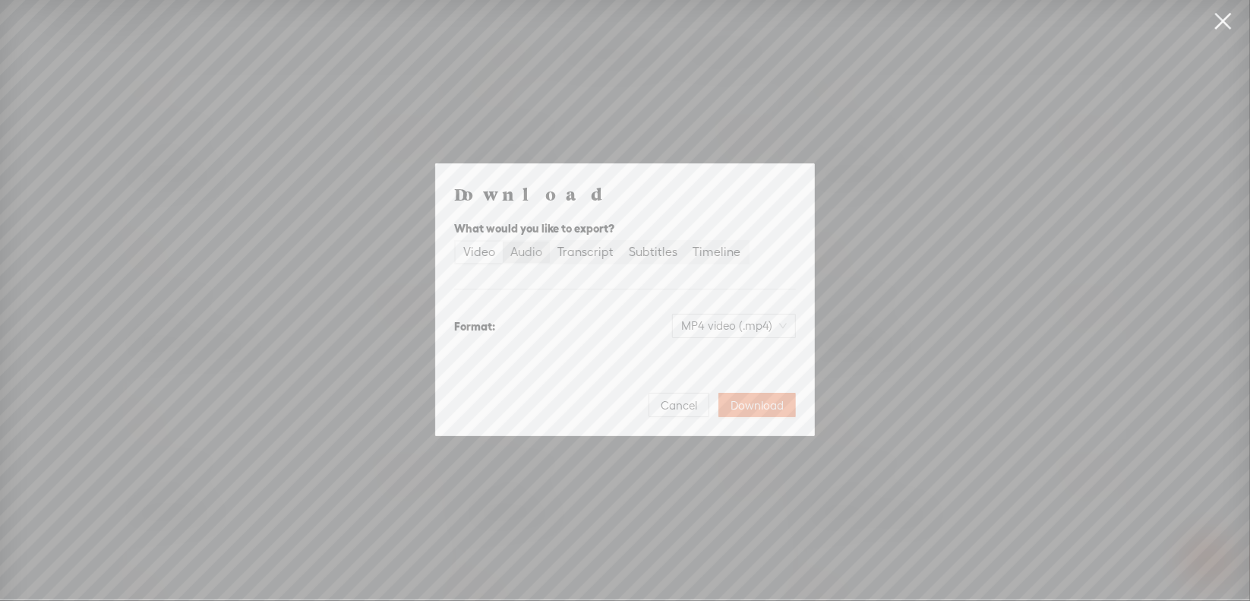
click at [529, 258] on div "Audio" at bounding box center [526, 251] width 32 height 21
click at [503, 241] on input "Audio" at bounding box center [503, 241] width 0 height 0
click at [710, 320] on span "WAV audio (.wav)" at bounding box center [734, 325] width 105 height 23
click at [701, 358] on div "MP3 audio (.mp3)" at bounding box center [722, 357] width 124 height 15
click at [764, 405] on span "Download" at bounding box center [757, 405] width 53 height 15
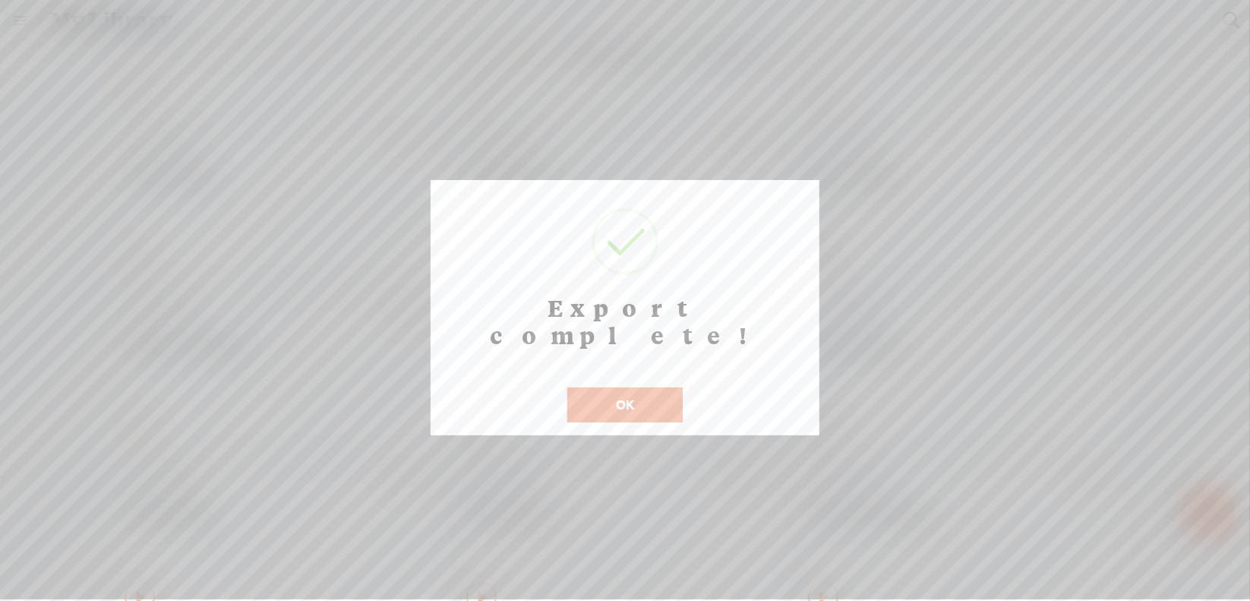
scroll to position [12, 0]
click at [614, 387] on button "OK" at bounding box center [624, 404] width 115 height 35
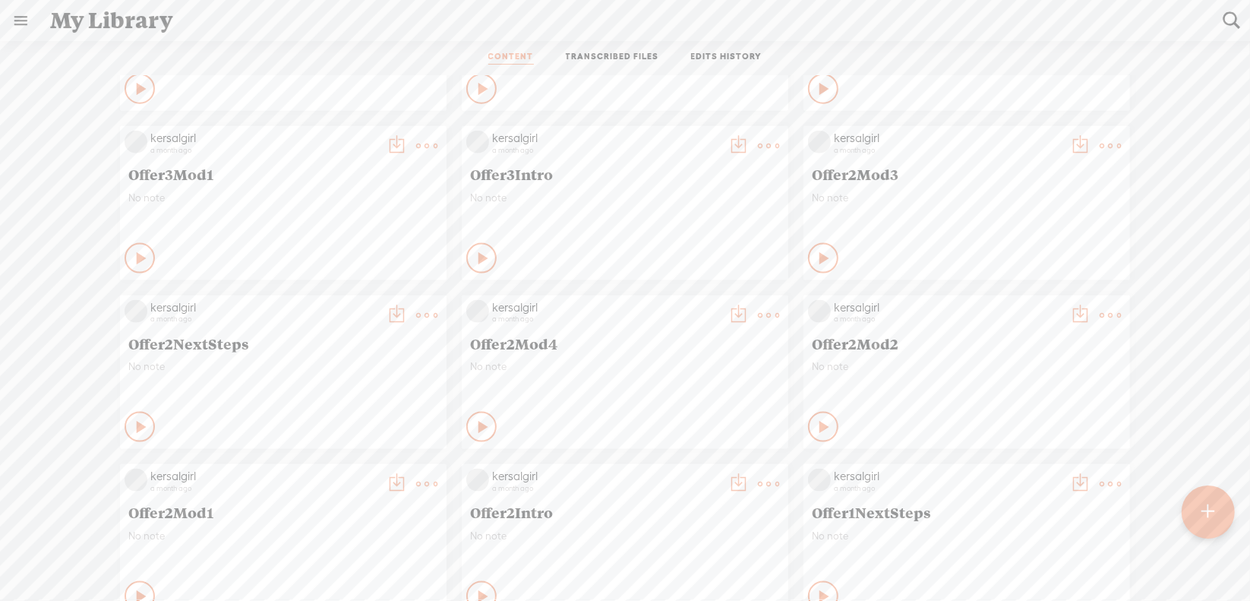
click at [416, 318] on t at bounding box center [426, 315] width 21 height 21
click at [371, 470] on link "Download as..." at bounding box center [343, 470] width 152 height 35
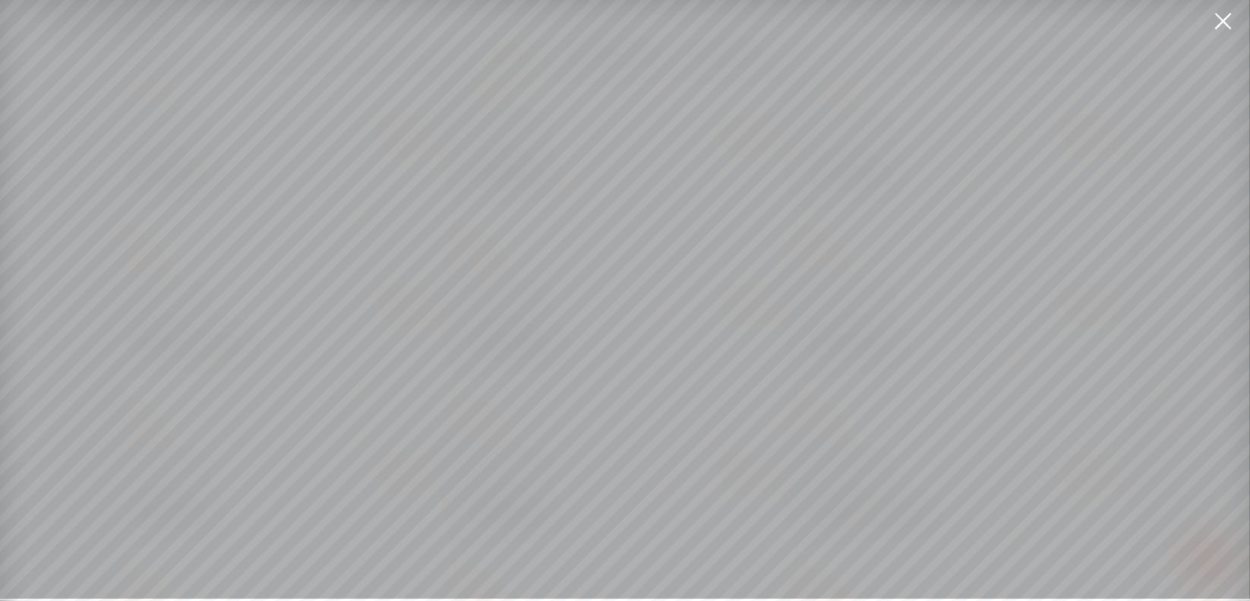
scroll to position [11, 0]
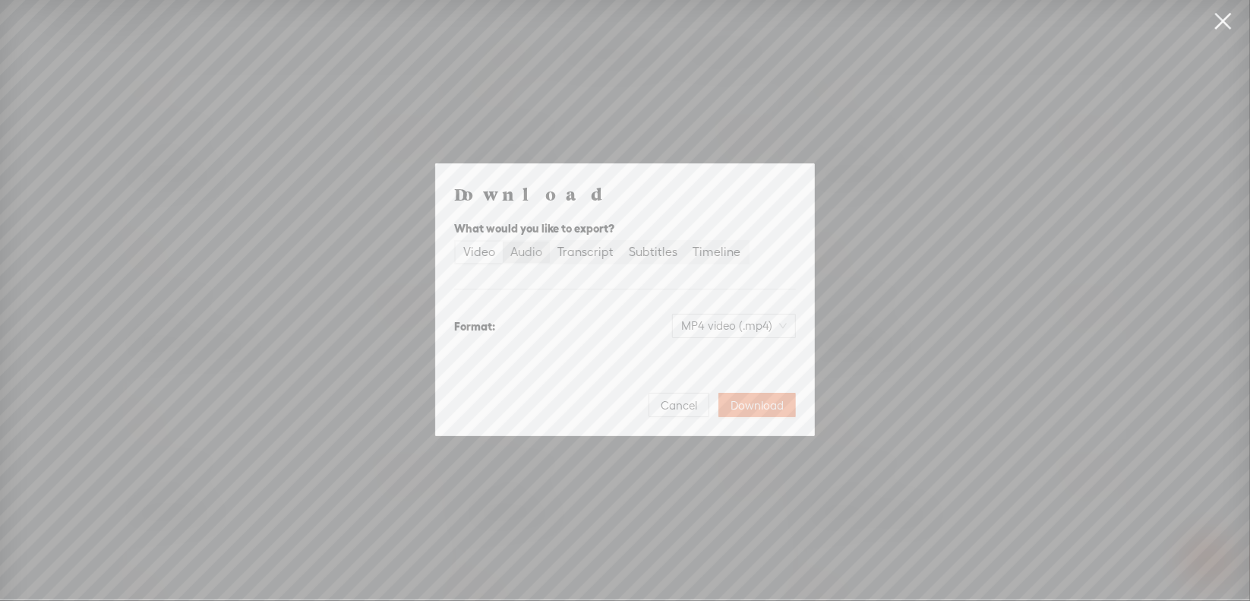
click at [530, 256] on div "Audio" at bounding box center [526, 251] width 32 height 21
click at [503, 241] on input "Audio" at bounding box center [503, 241] width 0 height 0
click at [719, 323] on span "WAV audio (.wav)" at bounding box center [734, 325] width 105 height 23
click at [706, 366] on div "MP3 audio (.mp3) Best for sharing, small file size" at bounding box center [722, 365] width 124 height 36
click at [761, 406] on span "Download" at bounding box center [757, 405] width 53 height 15
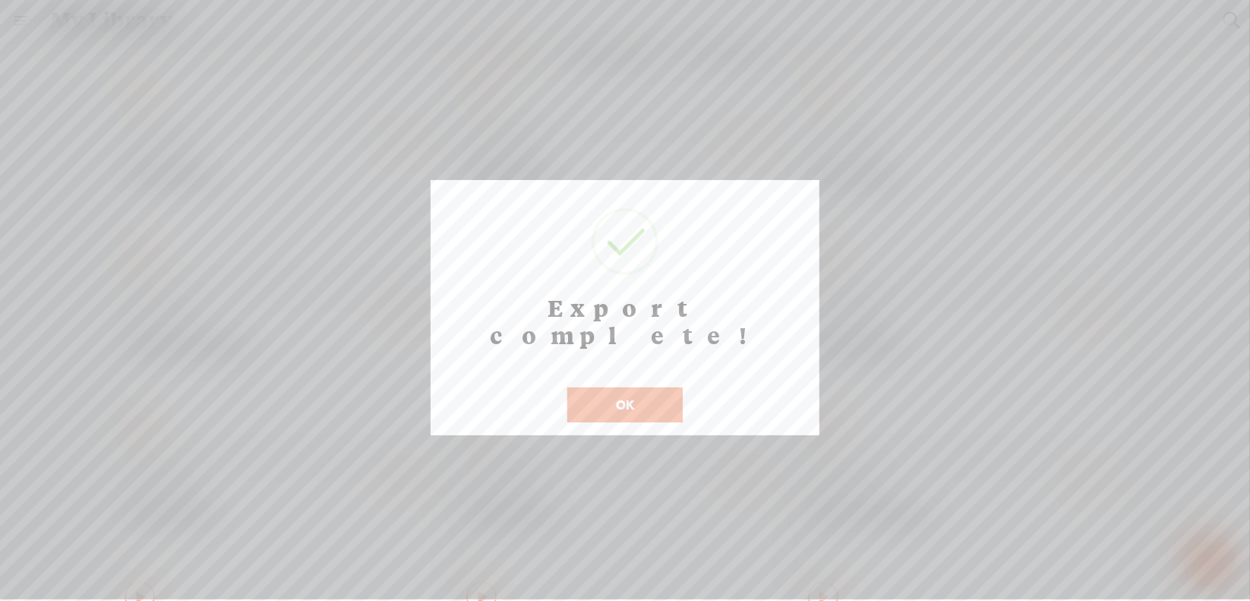
scroll to position [12, 0]
click at [615, 387] on button "OK" at bounding box center [624, 404] width 115 height 35
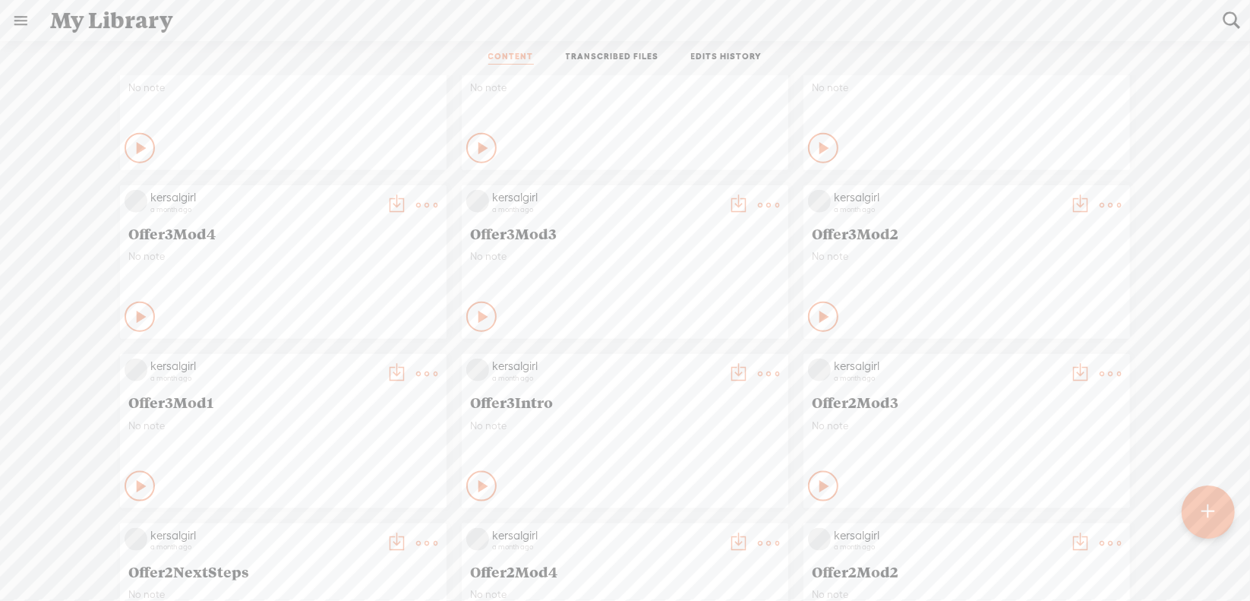
scroll to position [5641, 0]
click at [758, 374] on t at bounding box center [768, 373] width 21 height 21
click at [671, 533] on link "Download as..." at bounding box center [685, 530] width 152 height 35
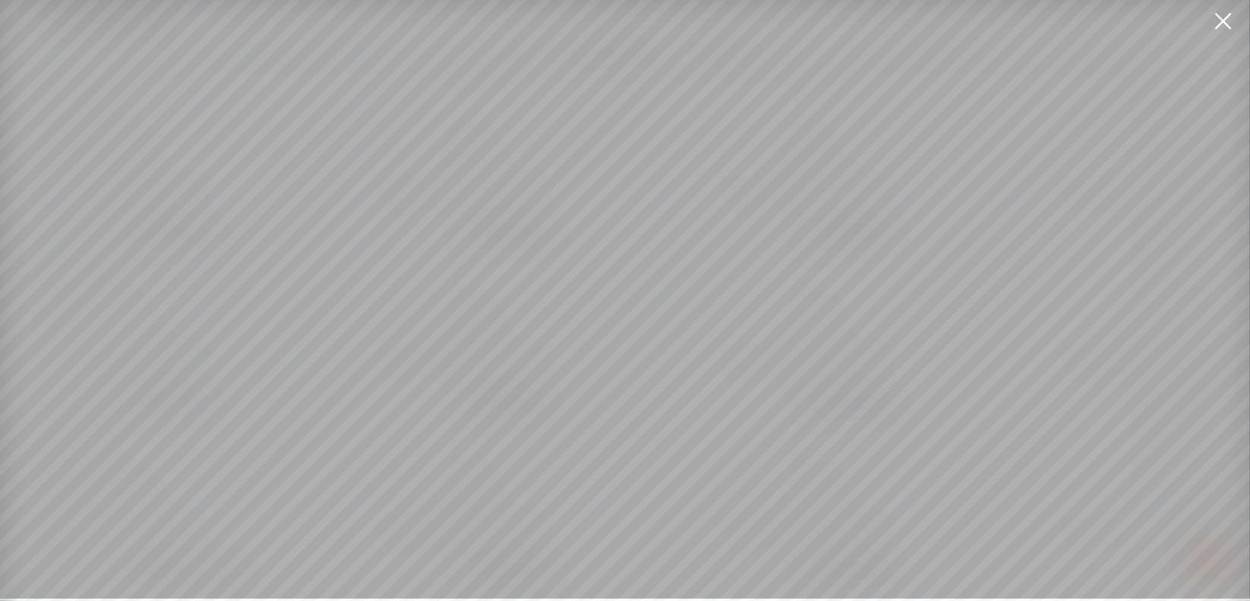
scroll to position [11, 0]
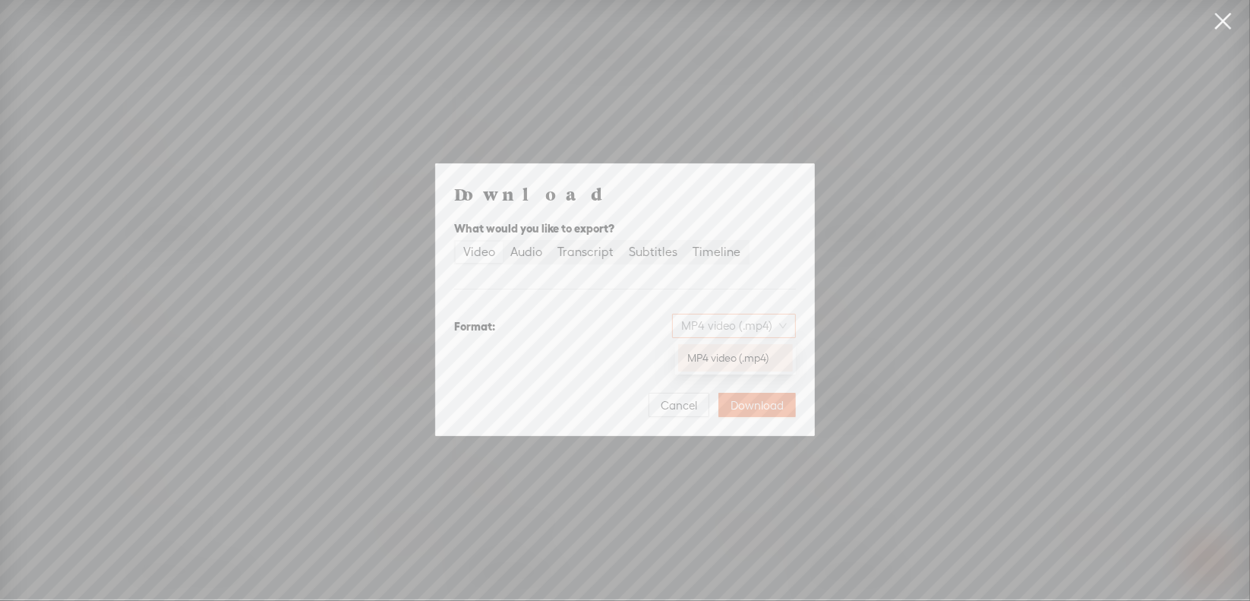
click at [707, 324] on span "MP4 video (.mp4)" at bounding box center [734, 325] width 106 height 23
click at [645, 306] on div "Download What would you like to export? Video Audio Transcript Subtitles Timeli…" at bounding box center [625, 299] width 342 height 235
click at [532, 264] on div "Video Audio Transcript Subtitles Timeline" at bounding box center [601, 252] width 295 height 24
click at [522, 248] on div "Audio" at bounding box center [526, 251] width 32 height 21
click at [503, 241] on input "Audio" at bounding box center [503, 241] width 0 height 0
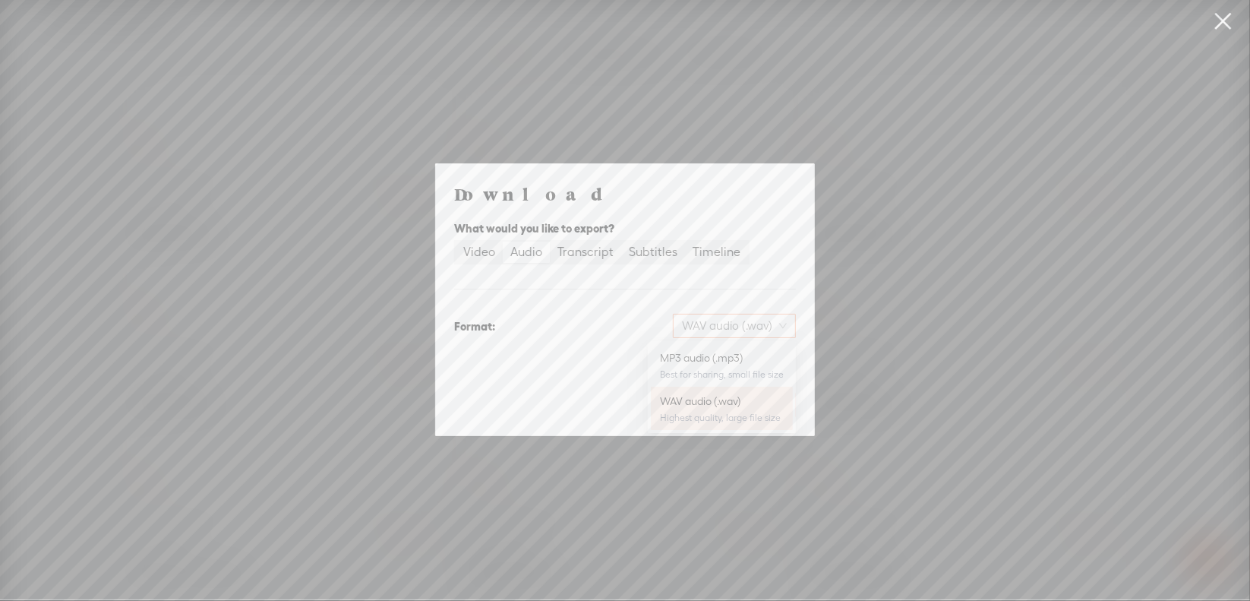
click at [694, 320] on span "WAV audio (.wav)" at bounding box center [734, 325] width 105 height 23
click at [711, 370] on div "Best for sharing, small file size" at bounding box center [722, 374] width 124 height 12
click at [743, 408] on span "Download" at bounding box center [757, 405] width 53 height 15
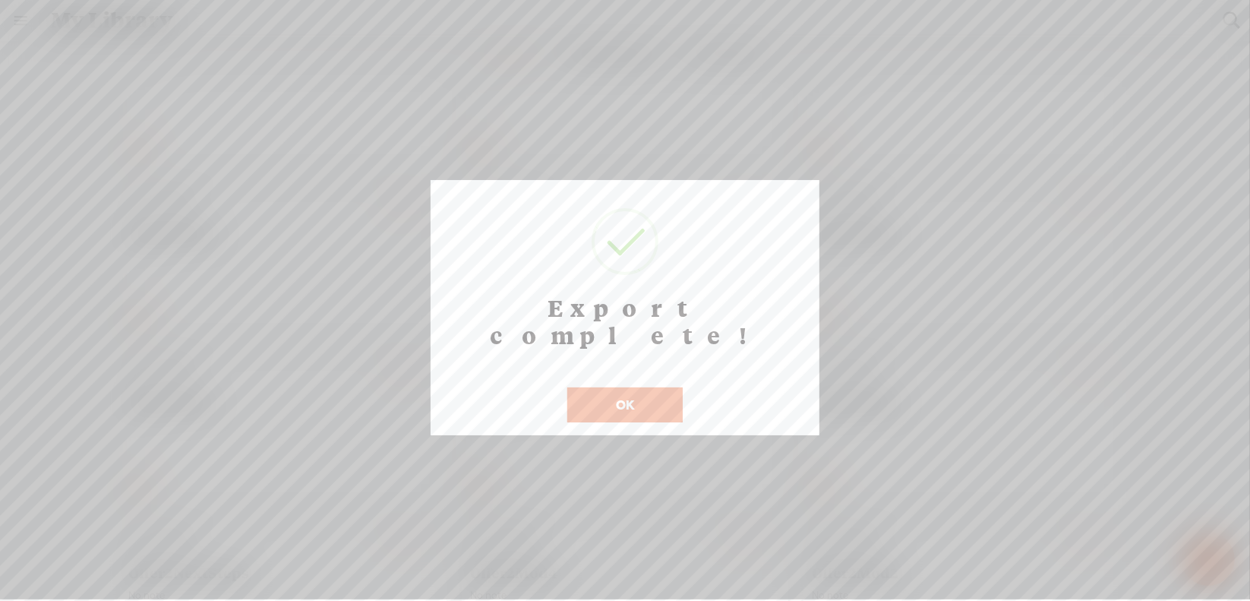
scroll to position [12, 0]
click at [621, 390] on button "OK" at bounding box center [624, 404] width 115 height 35
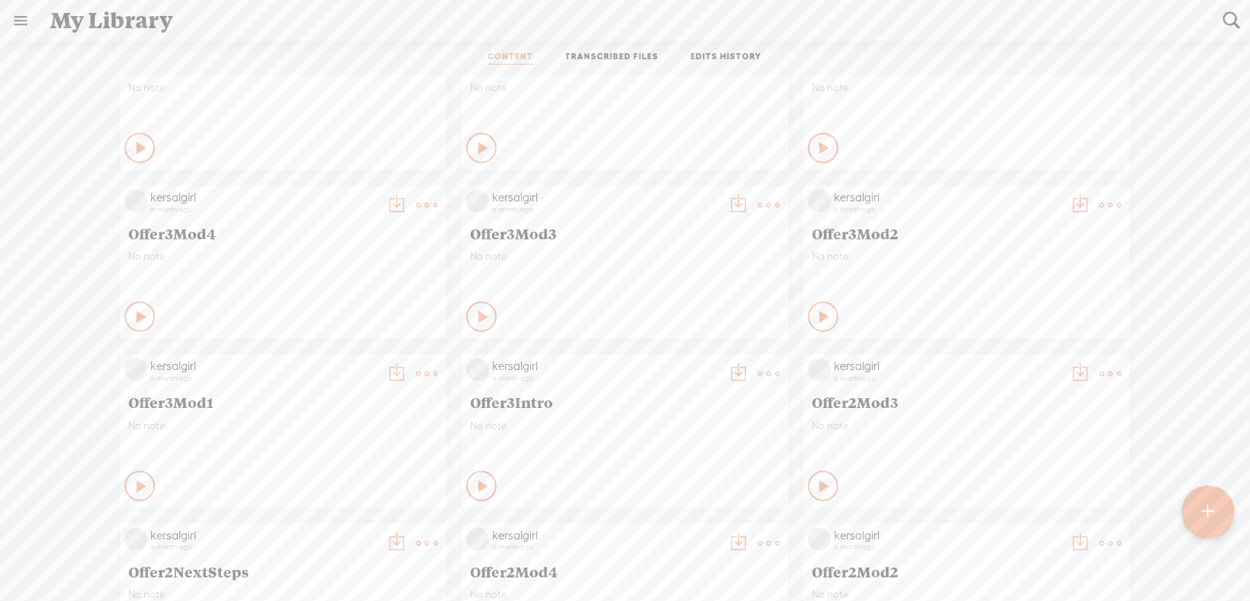
click at [412, 371] on icon at bounding box center [427, 373] width 30 height 30
click at [337, 525] on link "Download as..." at bounding box center [343, 530] width 152 height 35
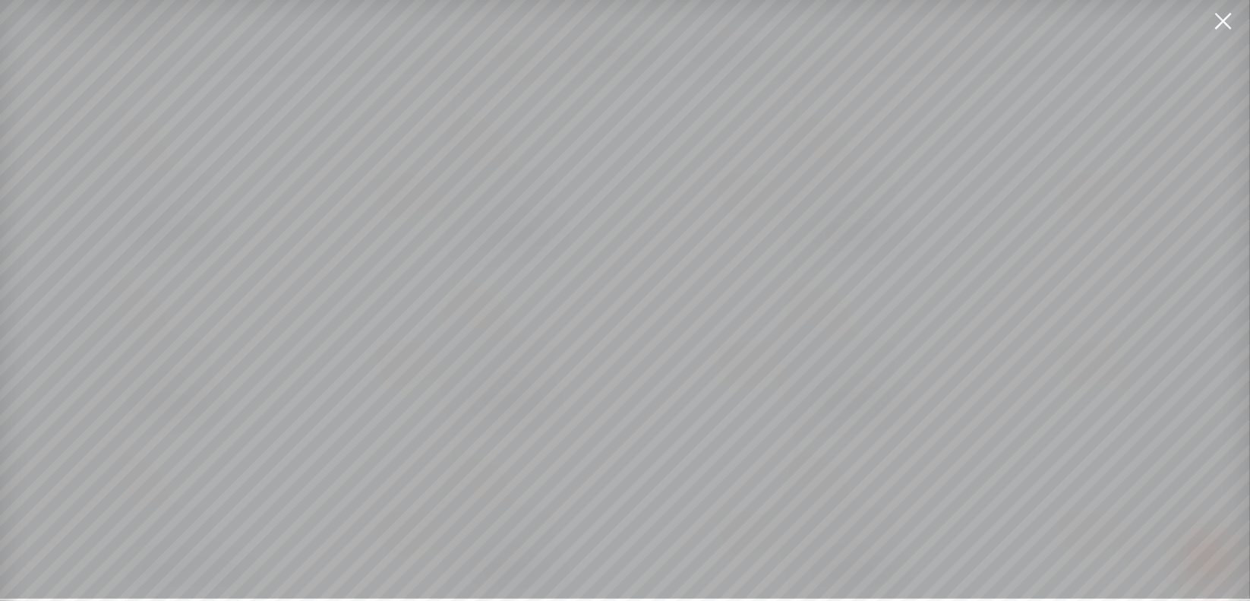
scroll to position [11, 0]
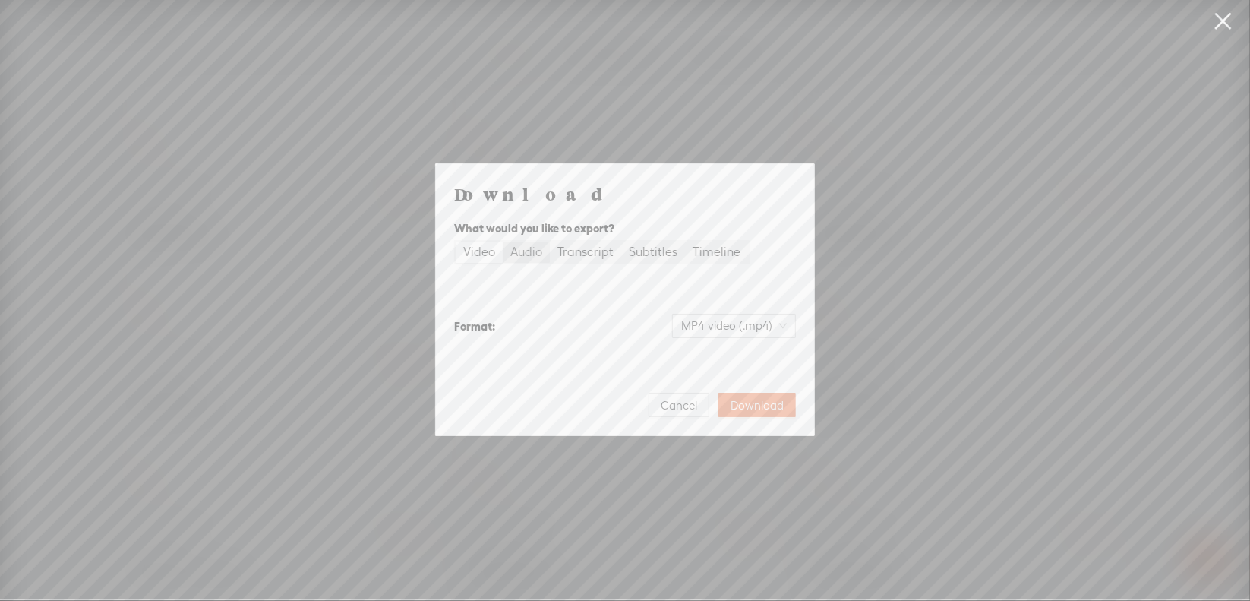
click at [529, 255] on div "Audio" at bounding box center [526, 251] width 32 height 21
click at [503, 241] on input "Audio" at bounding box center [503, 241] width 0 height 0
click at [701, 324] on span "WAV audio (.wav)" at bounding box center [734, 325] width 105 height 23
click at [699, 361] on div "MP3 audio (.mp3)" at bounding box center [722, 357] width 124 height 15
click at [766, 409] on span "Download" at bounding box center [757, 405] width 53 height 15
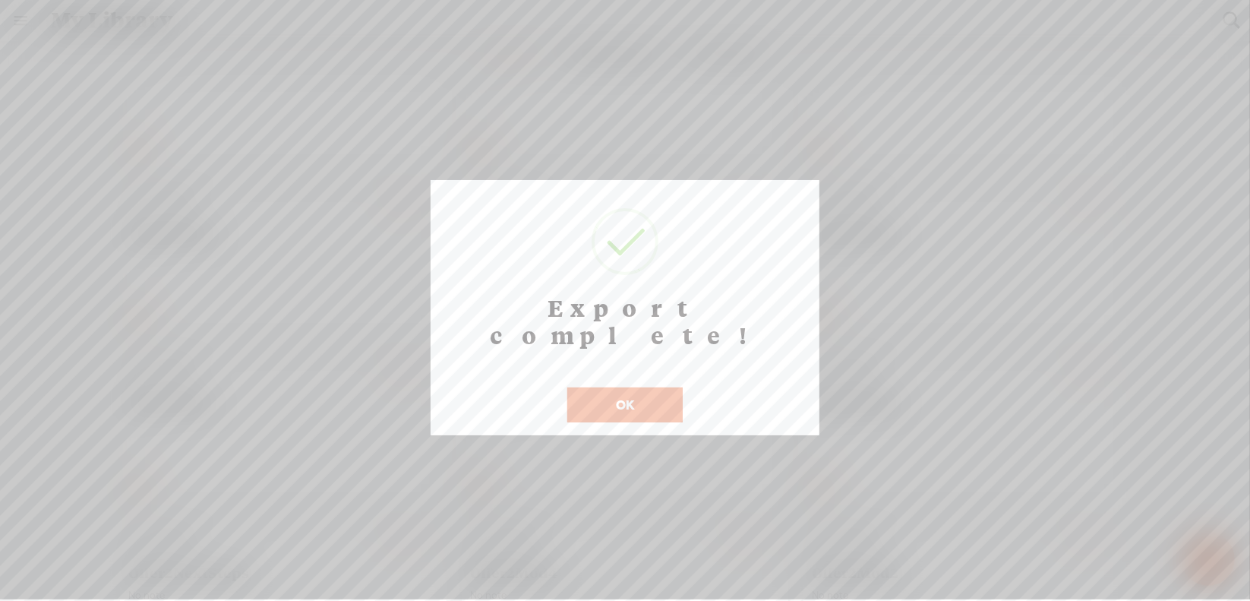
scroll to position [12, 0]
click at [633, 387] on button "OK" at bounding box center [624, 404] width 115 height 35
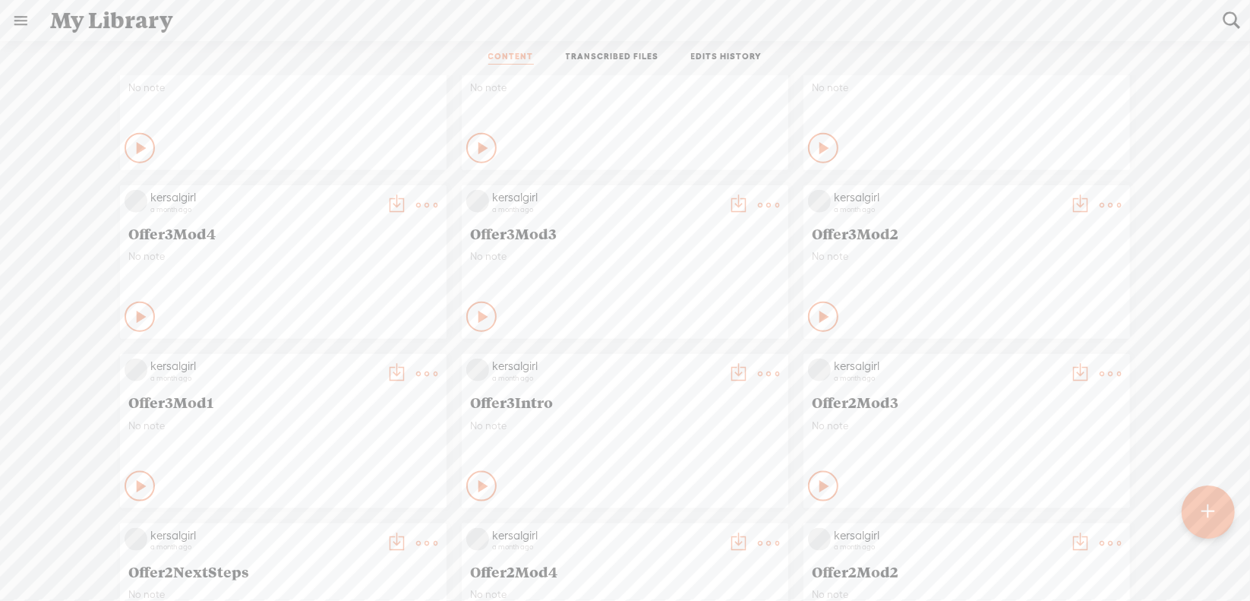
click at [1095, 204] on icon at bounding box center [1110, 205] width 30 height 30
click at [991, 361] on link "Download as..." at bounding box center [1027, 360] width 152 height 35
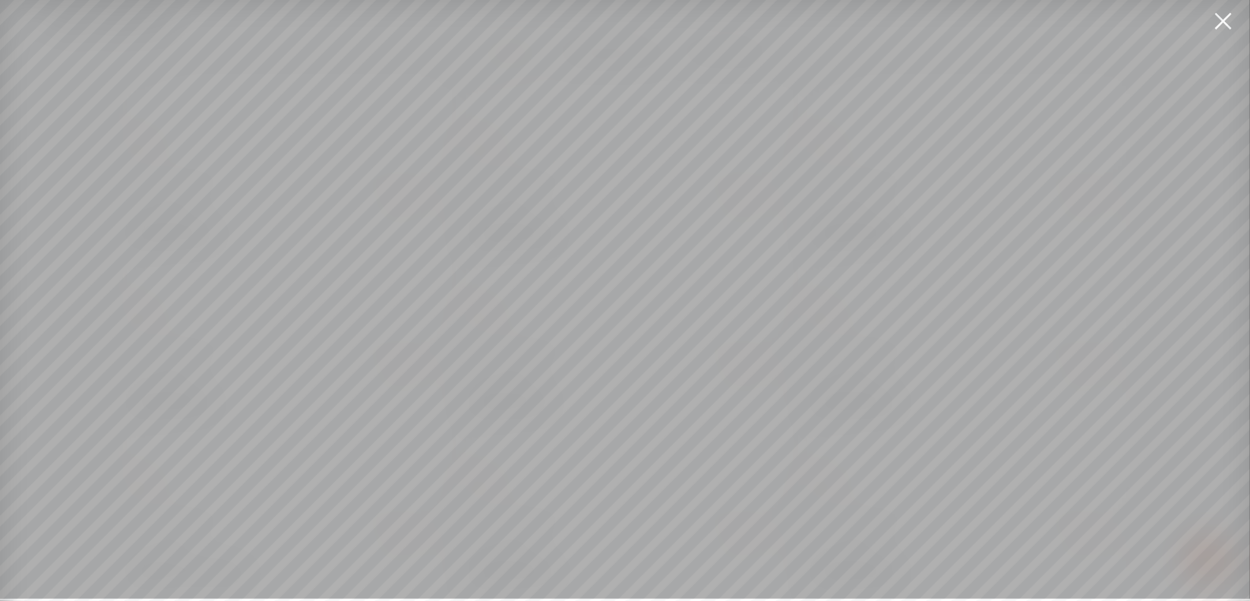
scroll to position [11, 0]
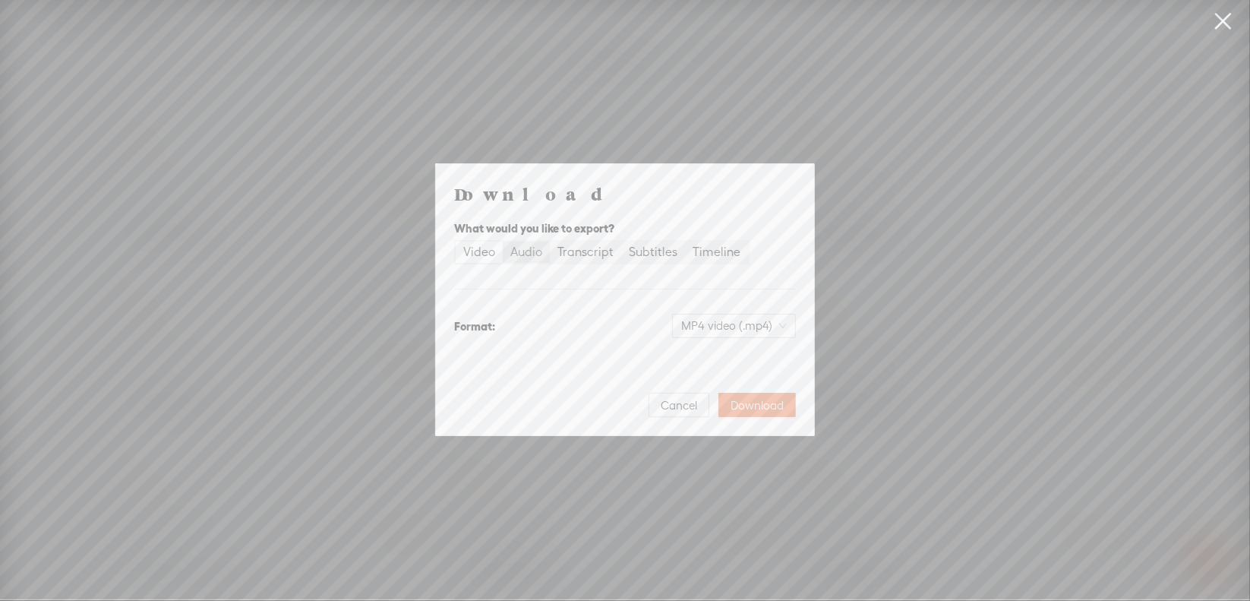
click at [518, 261] on div "Audio" at bounding box center [526, 251] width 32 height 21
click at [503, 241] on input "Audio" at bounding box center [503, 241] width 0 height 0
click at [749, 324] on span "WAV audio (.wav)" at bounding box center [734, 325] width 105 height 23
click at [739, 365] on div "MP3 audio (.mp3)" at bounding box center [722, 357] width 124 height 15
click at [768, 409] on span "Download" at bounding box center [757, 405] width 53 height 15
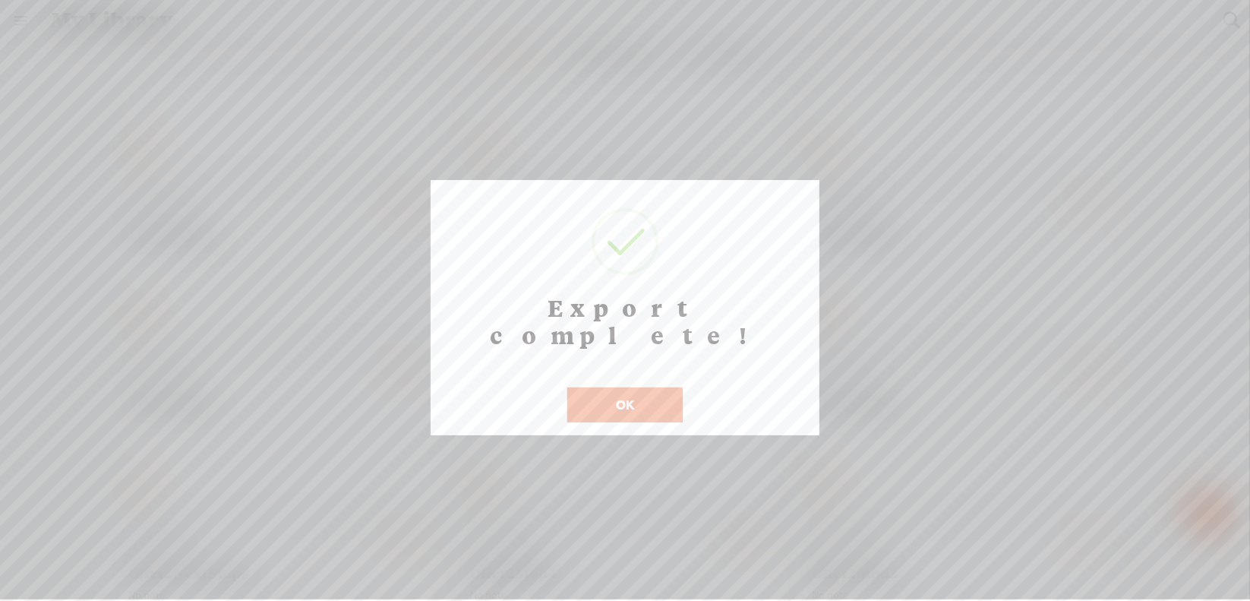
scroll to position [12, 0]
click at [617, 387] on button "OK" at bounding box center [624, 404] width 115 height 35
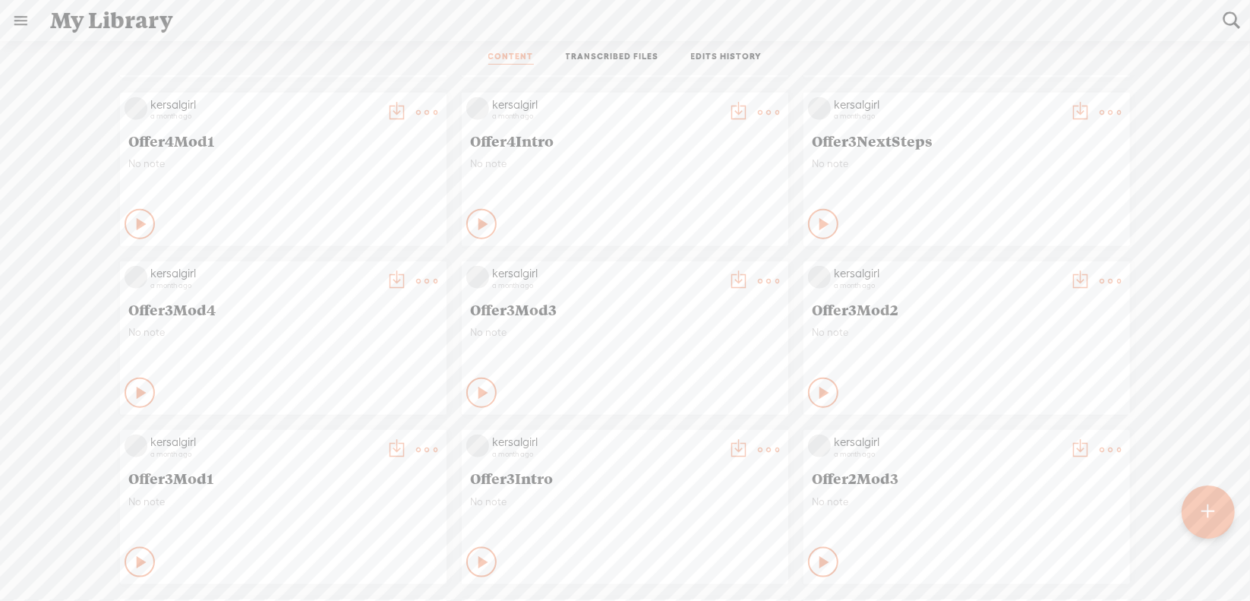
scroll to position [5565, 0]
click at [758, 284] on t at bounding box center [768, 280] width 21 height 21
click at [688, 431] on link "Download as..." at bounding box center [685, 436] width 152 height 35
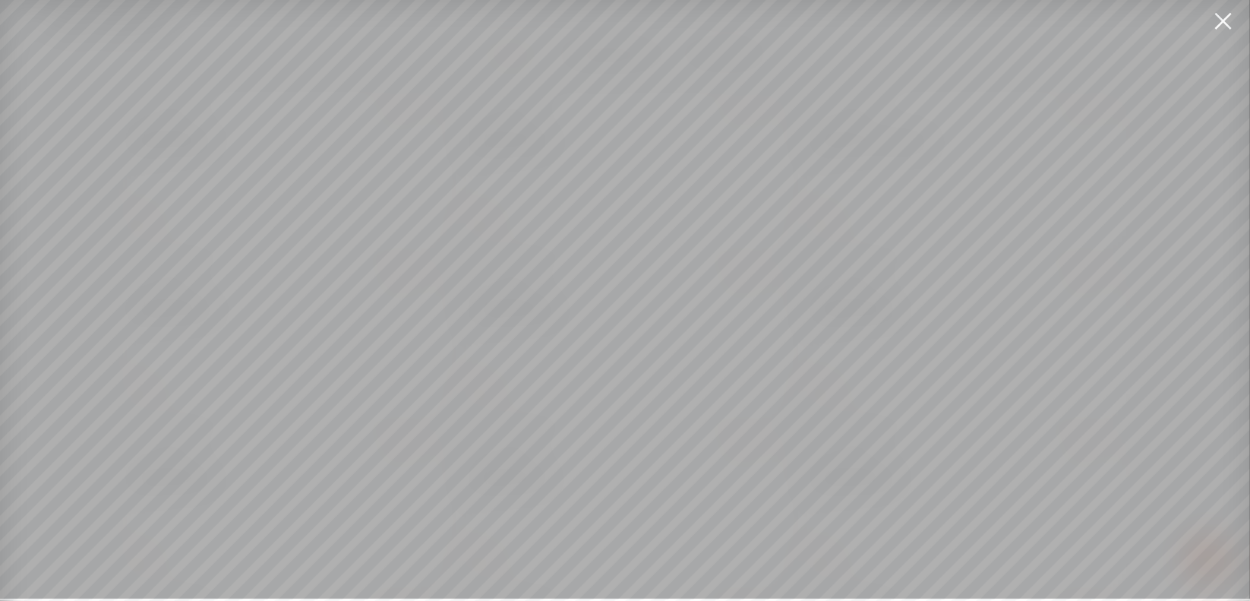
scroll to position [11, 0]
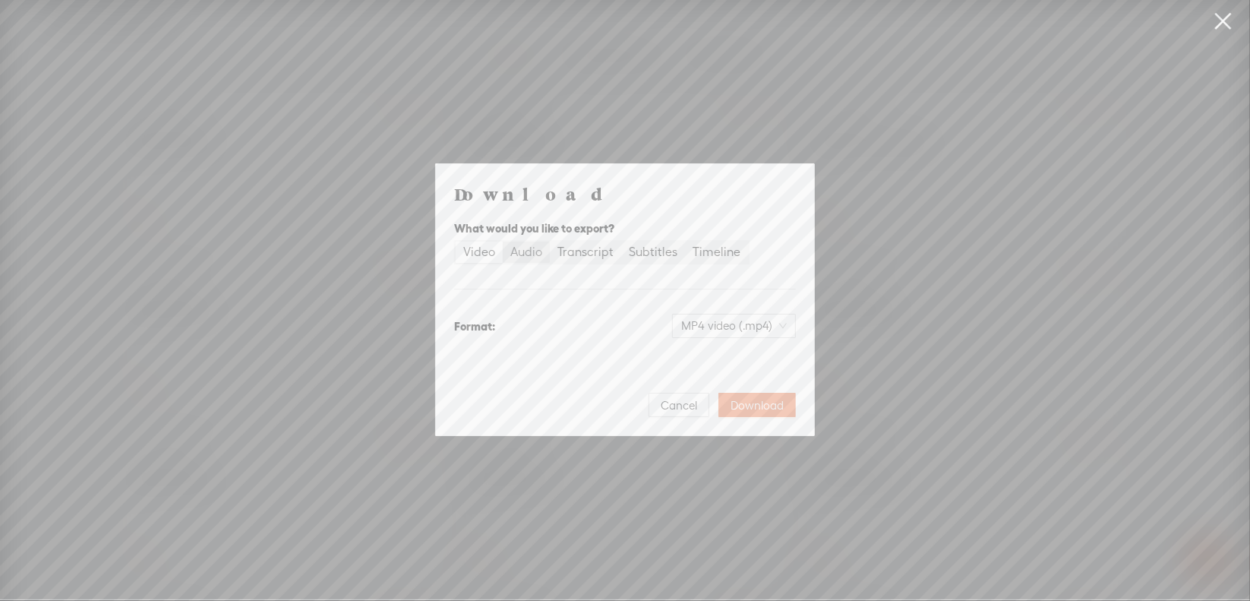
click at [532, 260] on div "Audio" at bounding box center [526, 251] width 32 height 21
click at [503, 241] on input "Audio" at bounding box center [503, 241] width 0 height 0
click at [709, 330] on span "WAV audio (.wav)" at bounding box center [734, 325] width 105 height 23
click at [711, 363] on div "MP3 audio (.mp3)" at bounding box center [722, 357] width 124 height 15
click at [749, 405] on span "Download" at bounding box center [757, 405] width 53 height 15
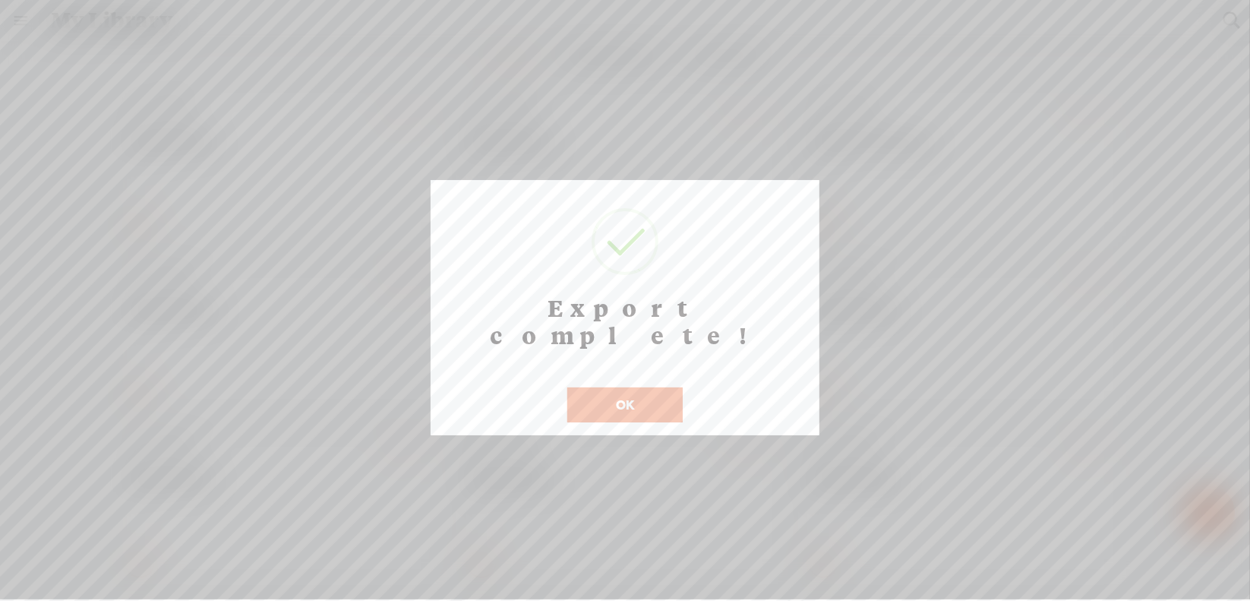
scroll to position [12, 0]
click at [584, 387] on button "OK" at bounding box center [624, 404] width 115 height 35
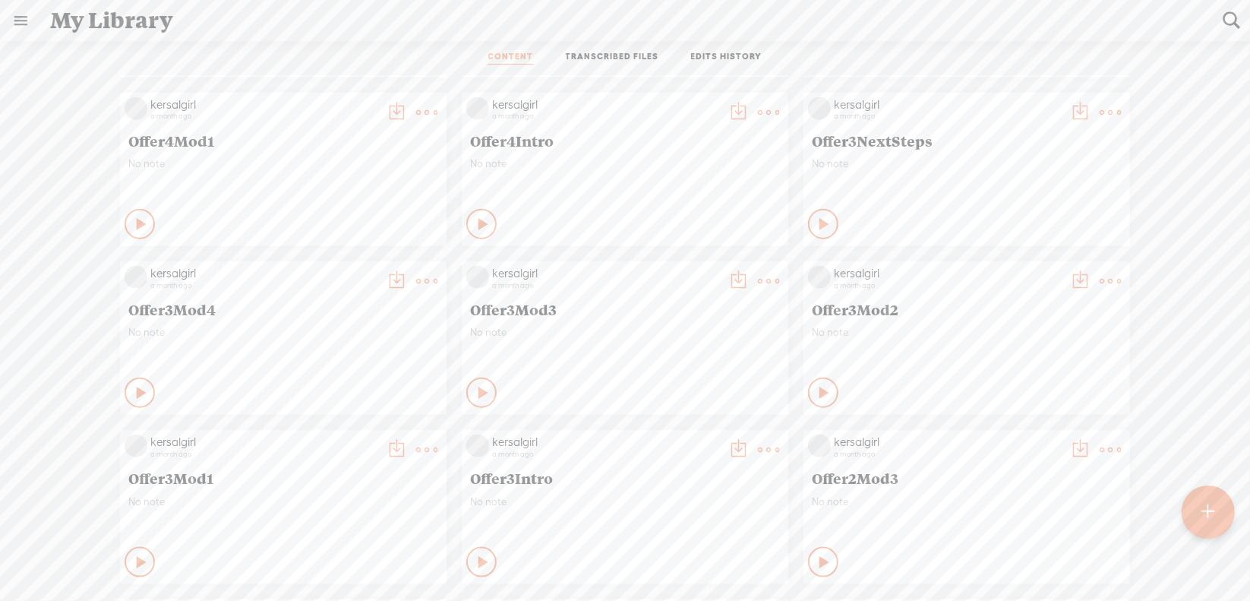
click at [416, 282] on t at bounding box center [426, 280] width 21 height 21
click at [380, 432] on link "Download as..." at bounding box center [343, 436] width 152 height 35
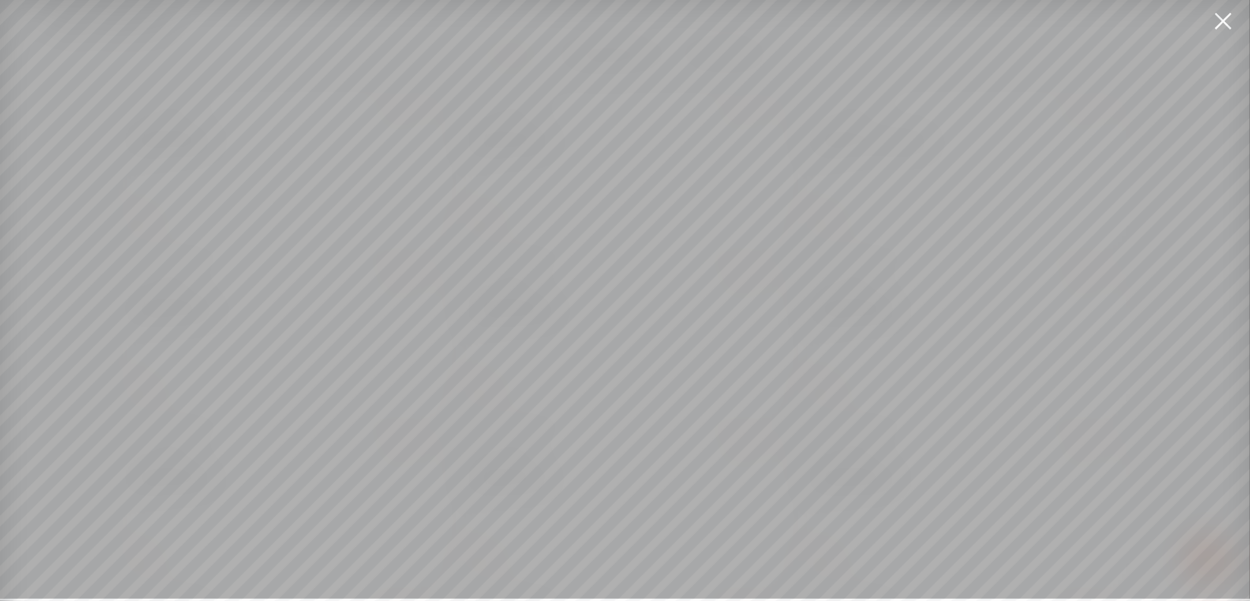
scroll to position [11, 0]
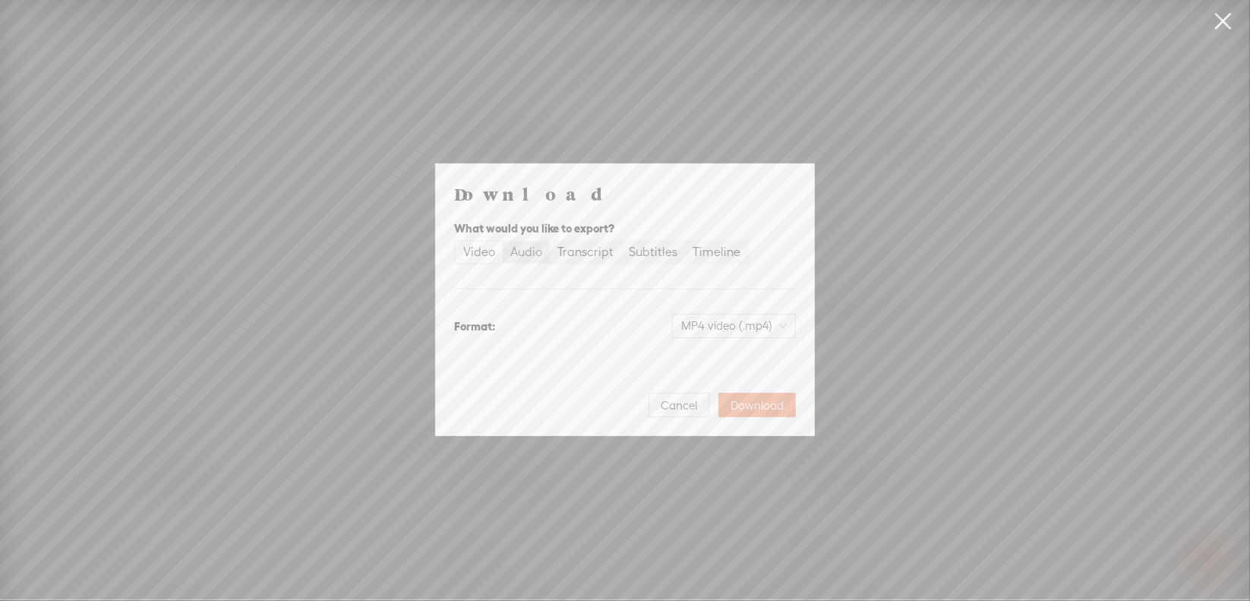
click at [527, 256] on div "Audio" at bounding box center [526, 251] width 32 height 21
click at [503, 241] on input "Audio" at bounding box center [503, 241] width 0 height 0
click at [709, 323] on span "WAV audio (.wav)" at bounding box center [734, 325] width 105 height 23
click at [712, 351] on div "MP3 audio (.mp3)" at bounding box center [722, 357] width 124 height 15
click at [763, 409] on span "Download" at bounding box center [757, 405] width 53 height 15
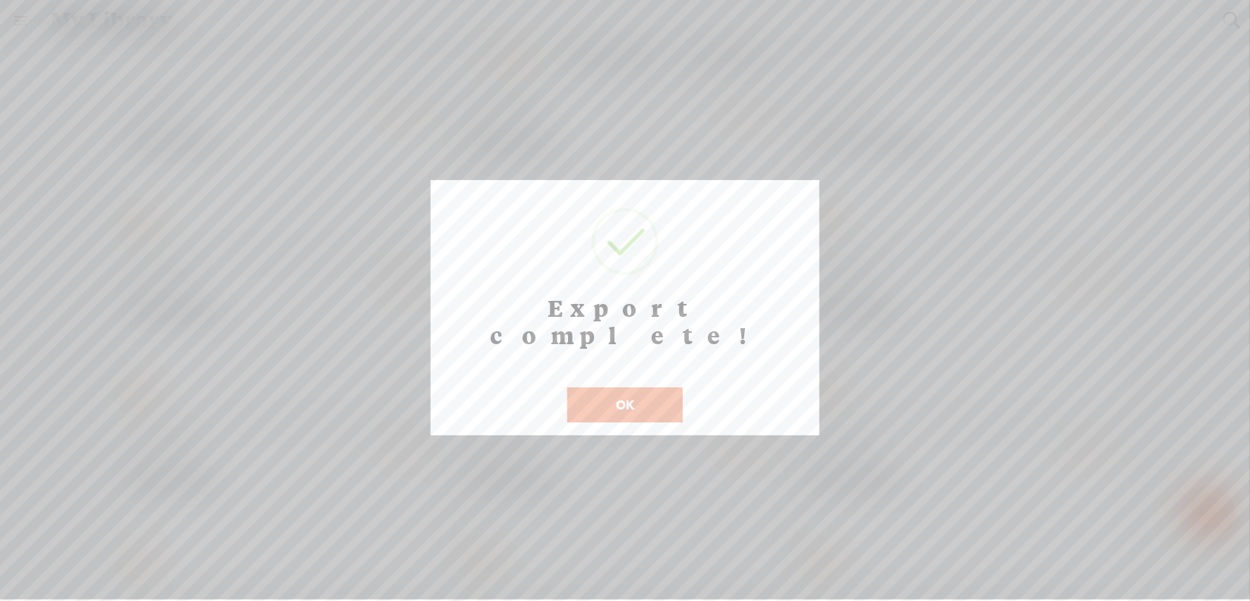
scroll to position [12, 0]
click at [593, 387] on button "OK" at bounding box center [624, 404] width 115 height 35
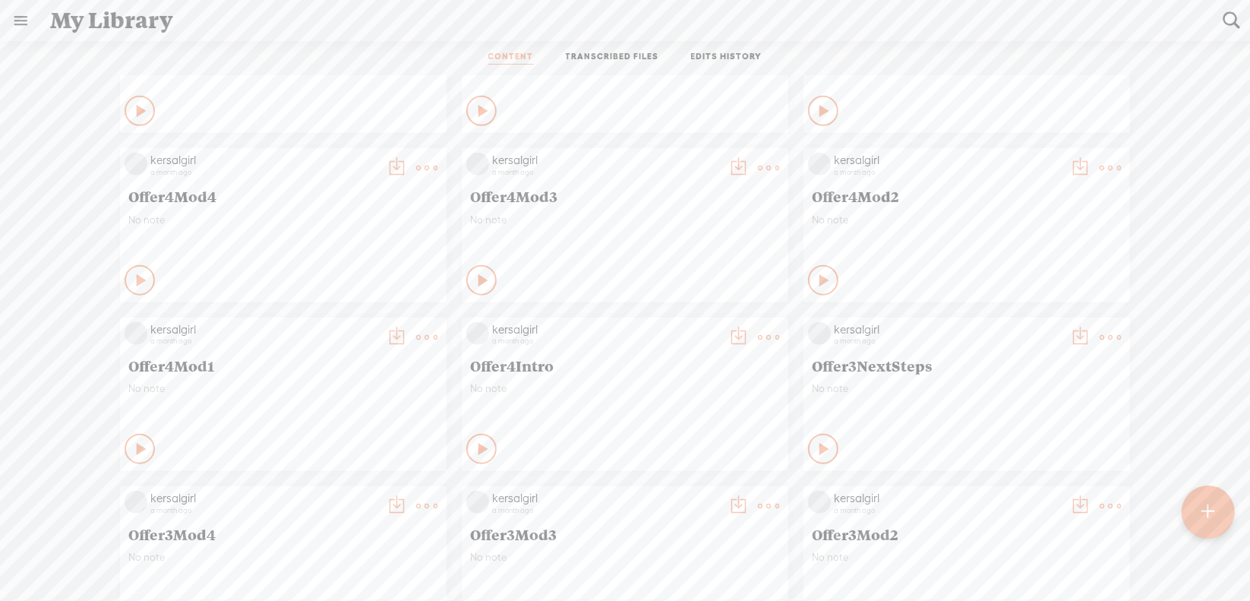
scroll to position [5337, 0]
click at [1101, 342] on t at bounding box center [1110, 340] width 21 height 21
click at [1004, 495] on link "Download as..." at bounding box center [1027, 495] width 152 height 35
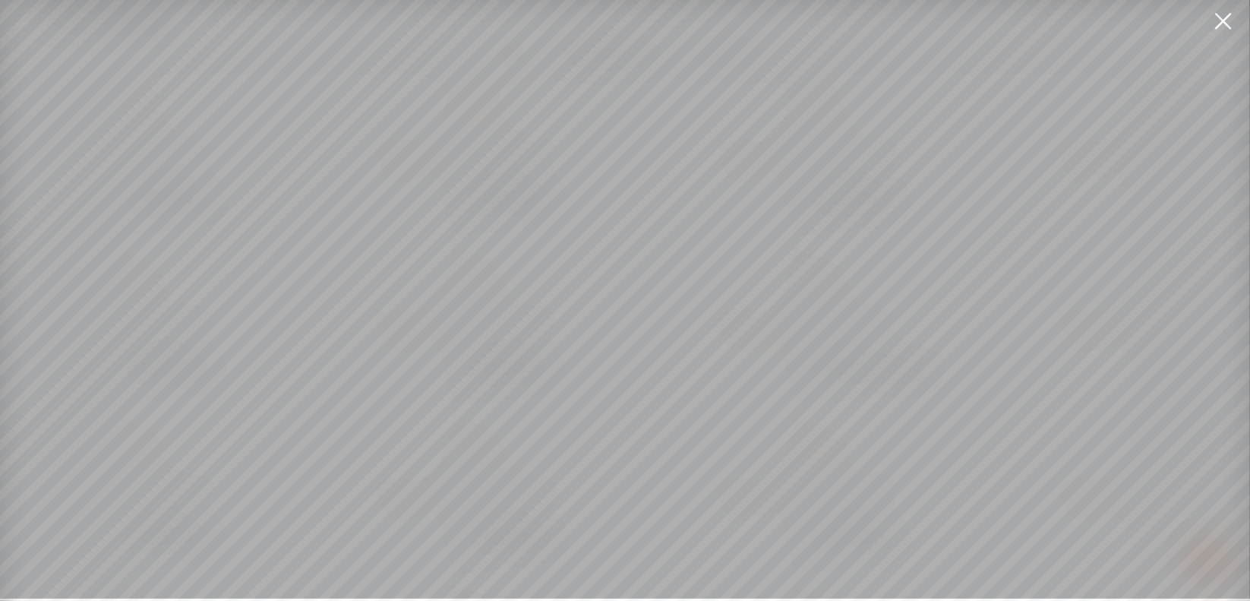
scroll to position [11, 0]
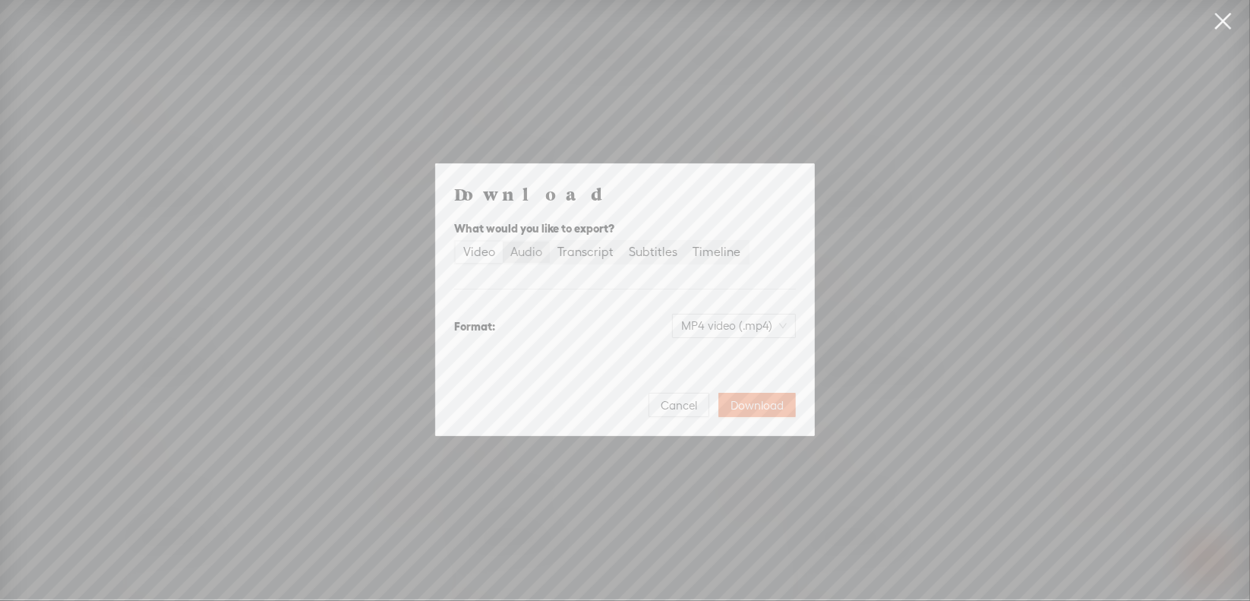
click at [510, 254] on div "Audio" at bounding box center [526, 251] width 32 height 21
click at [503, 241] on input "Audio" at bounding box center [503, 241] width 0 height 0
click at [716, 320] on span "WAV audio (.wav)" at bounding box center [734, 325] width 105 height 23
click at [703, 357] on div "MP3 audio (.mp3)" at bounding box center [722, 357] width 124 height 15
click at [746, 400] on span "Download" at bounding box center [757, 405] width 53 height 15
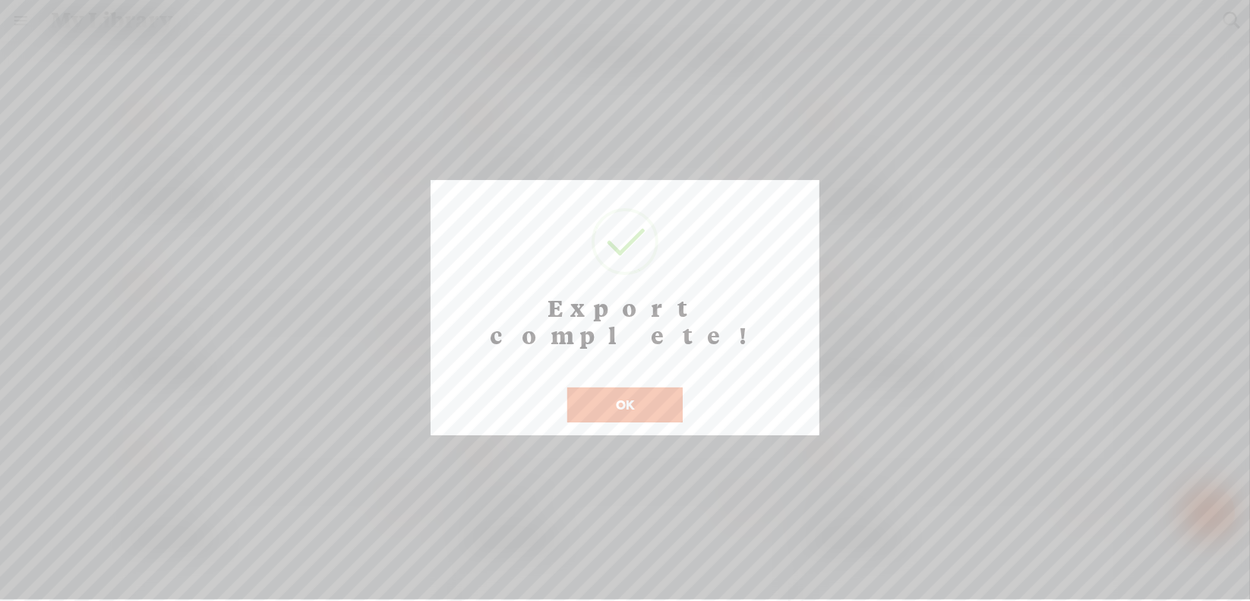
scroll to position [12, 0]
click at [626, 387] on button "OK" at bounding box center [624, 404] width 115 height 35
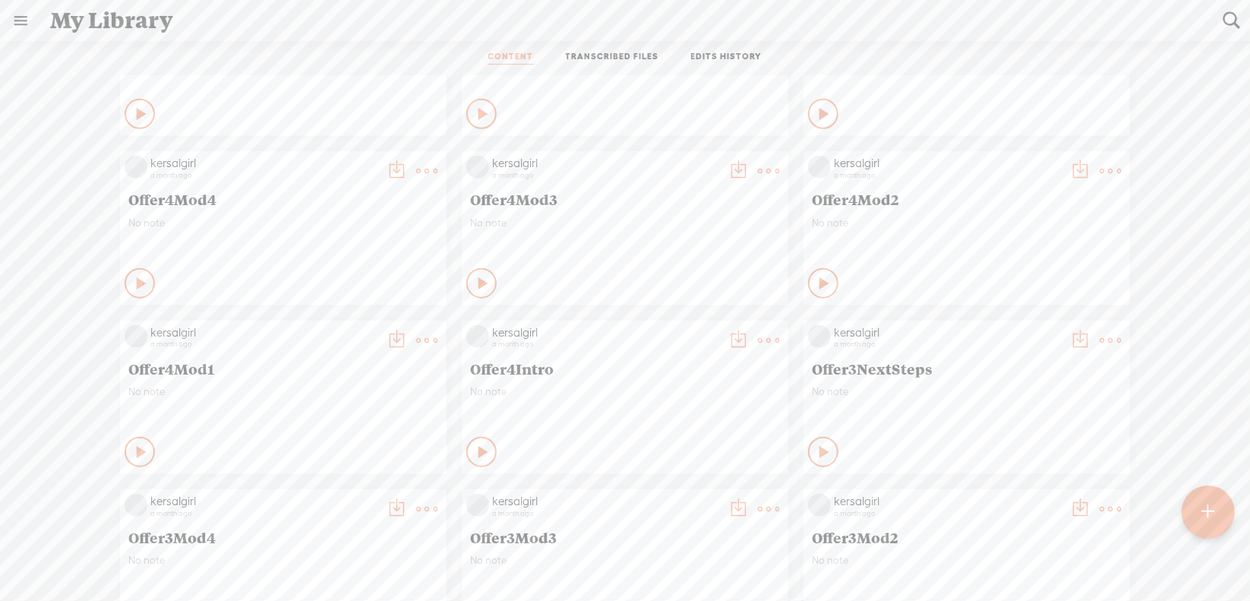
click at [758, 342] on t at bounding box center [768, 340] width 21 height 21
click at [673, 497] on link "Download as..." at bounding box center [685, 495] width 152 height 35
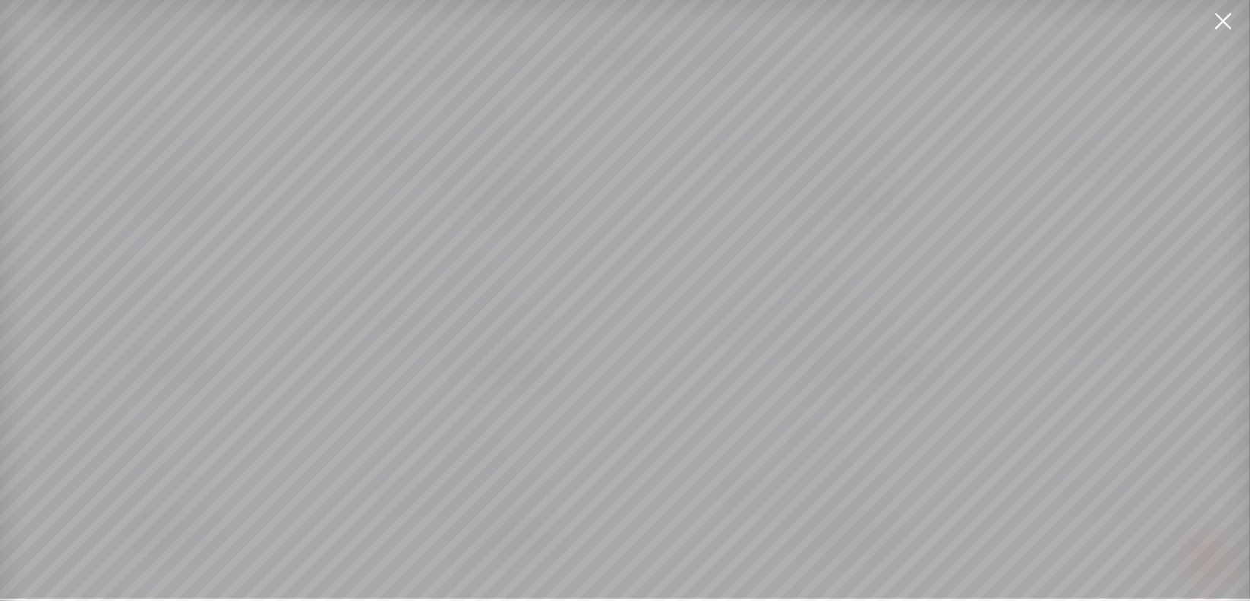
scroll to position [11, 0]
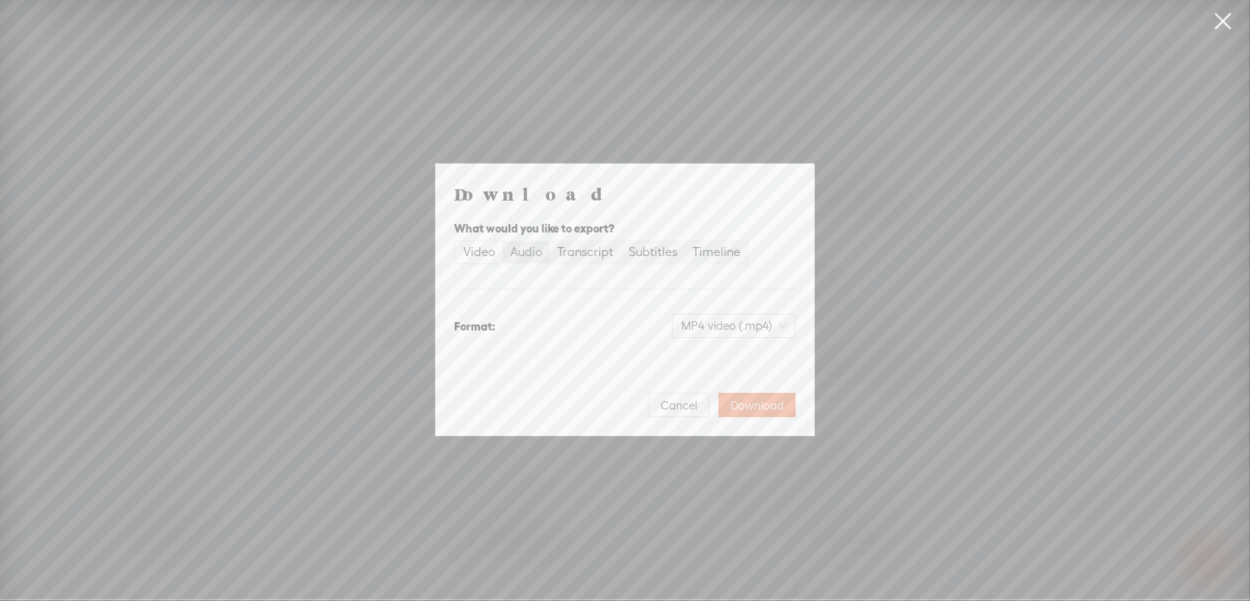
click at [529, 253] on div "Audio" at bounding box center [526, 251] width 32 height 21
click at [503, 241] on input "Audio" at bounding box center [503, 241] width 0 height 0
click at [695, 322] on span "WAV audio (.wav)" at bounding box center [734, 325] width 105 height 23
click at [711, 362] on div "MP3 audio (.mp3)" at bounding box center [722, 357] width 124 height 15
click at [758, 400] on span "Download" at bounding box center [757, 405] width 53 height 15
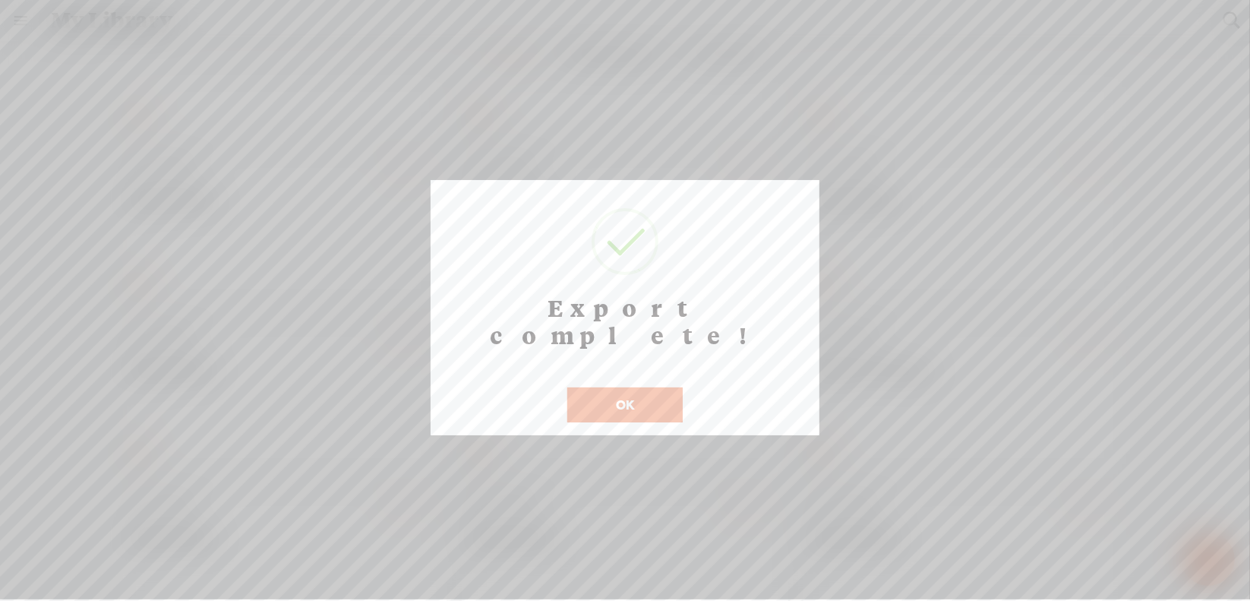
scroll to position [12, 0]
click at [593, 387] on button "OK" at bounding box center [624, 404] width 115 height 35
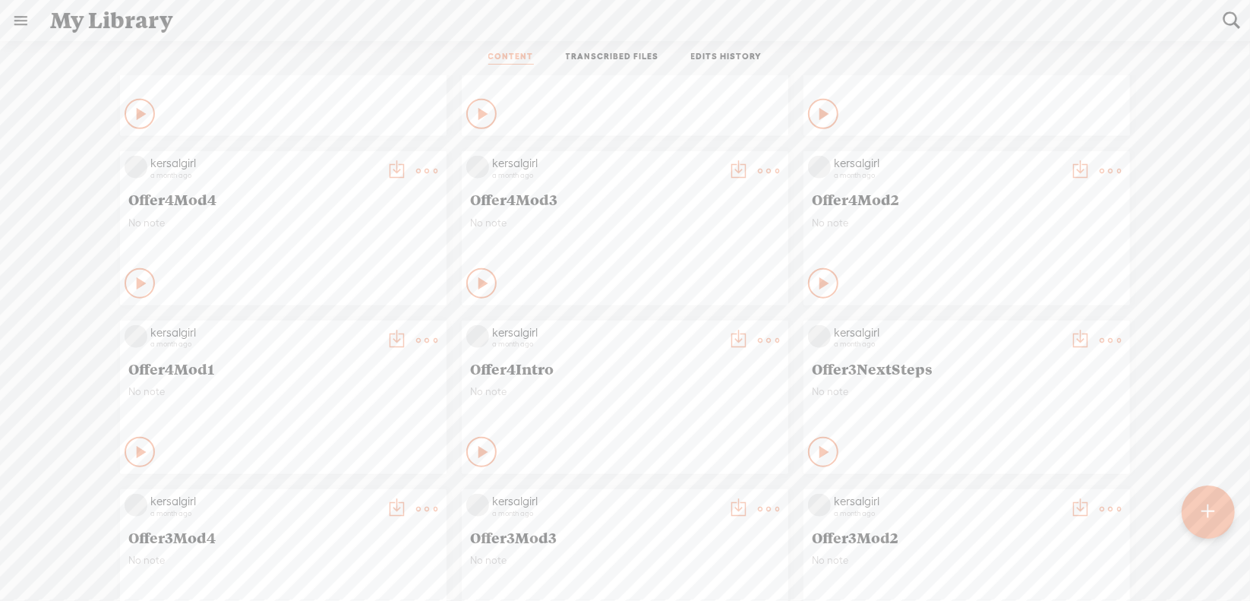
click at [416, 333] on t at bounding box center [426, 340] width 21 height 21
click at [364, 487] on link "Download as..." at bounding box center [343, 495] width 152 height 35
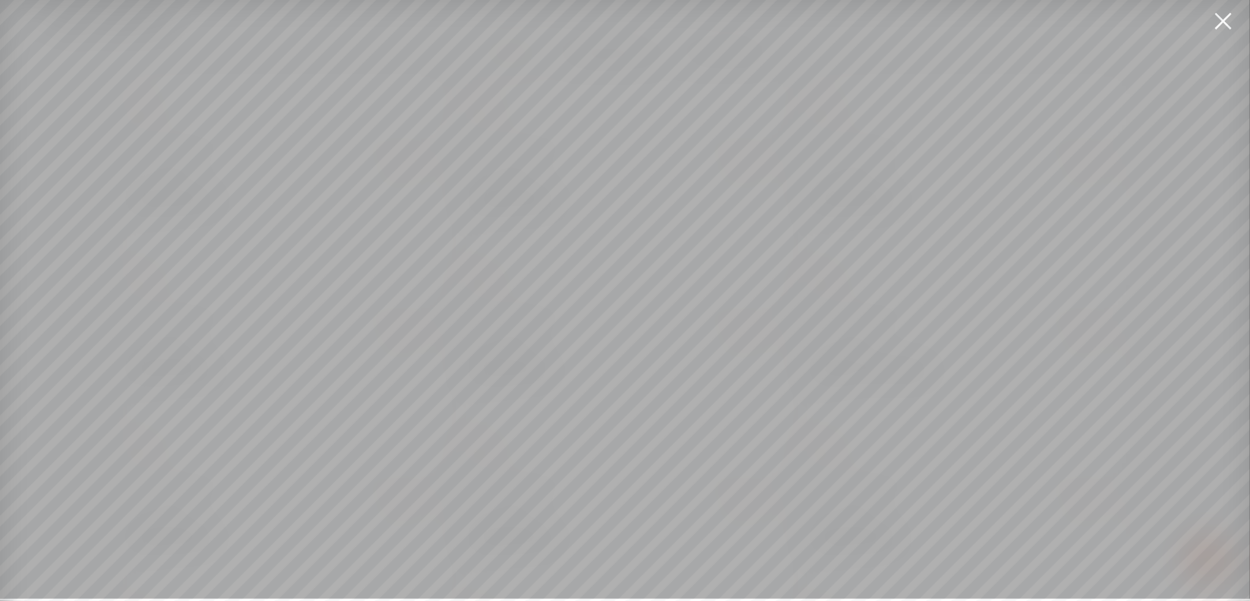
scroll to position [11, 0]
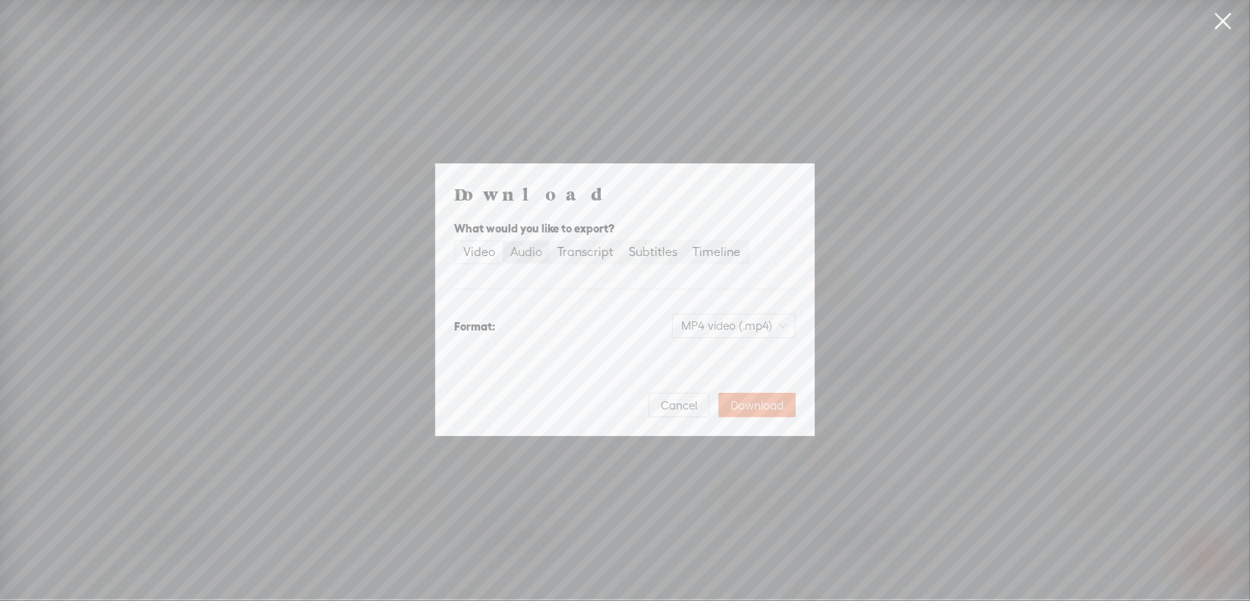
click at [535, 247] on div "Audio" at bounding box center [526, 251] width 32 height 21
click at [503, 241] on input "Audio" at bounding box center [503, 241] width 0 height 0
click at [715, 318] on span "WAV audio (.wav)" at bounding box center [734, 325] width 105 height 23
click at [711, 353] on div "MP3 audio (.mp3)" at bounding box center [722, 357] width 124 height 15
click at [739, 406] on span "Download" at bounding box center [757, 405] width 53 height 15
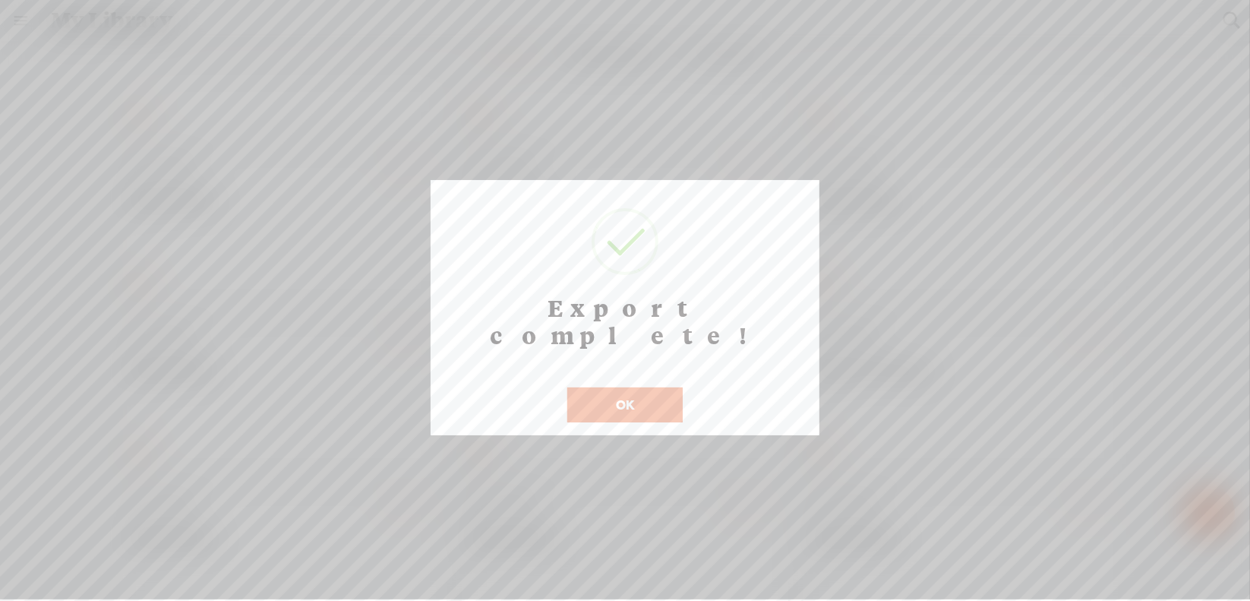
scroll to position [12, 0]
click at [608, 387] on button "OK" at bounding box center [624, 404] width 115 height 35
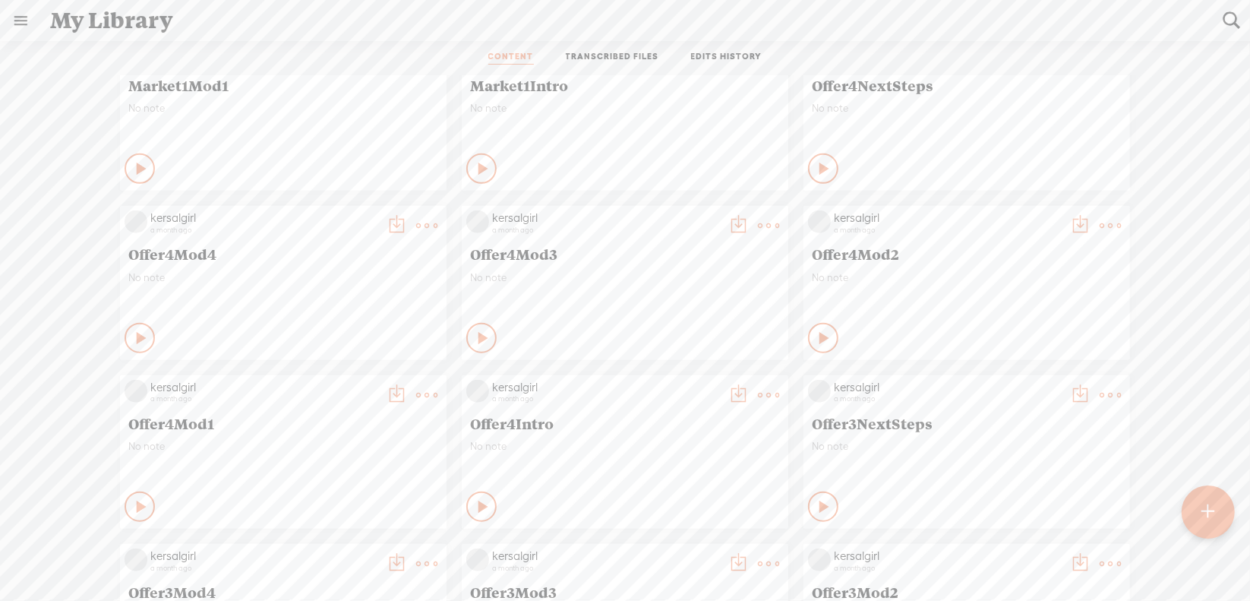
scroll to position [5109, 0]
click at [1100, 396] on t at bounding box center [1110, 398] width 21 height 21
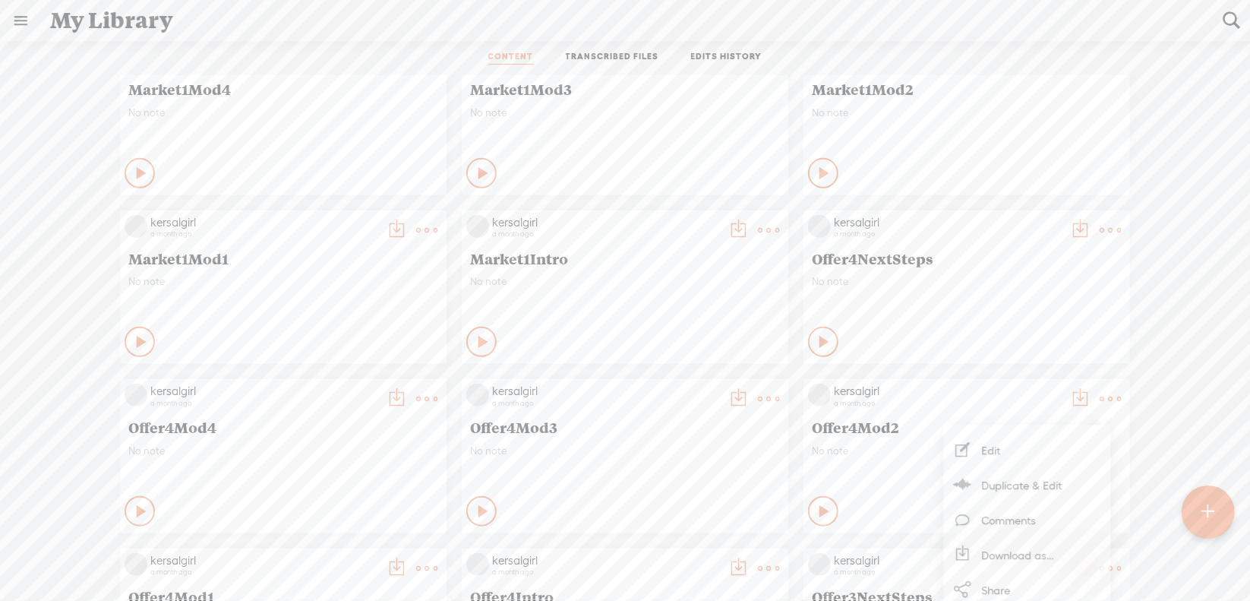
click at [1011, 548] on link "Download as..." at bounding box center [1027, 554] width 152 height 35
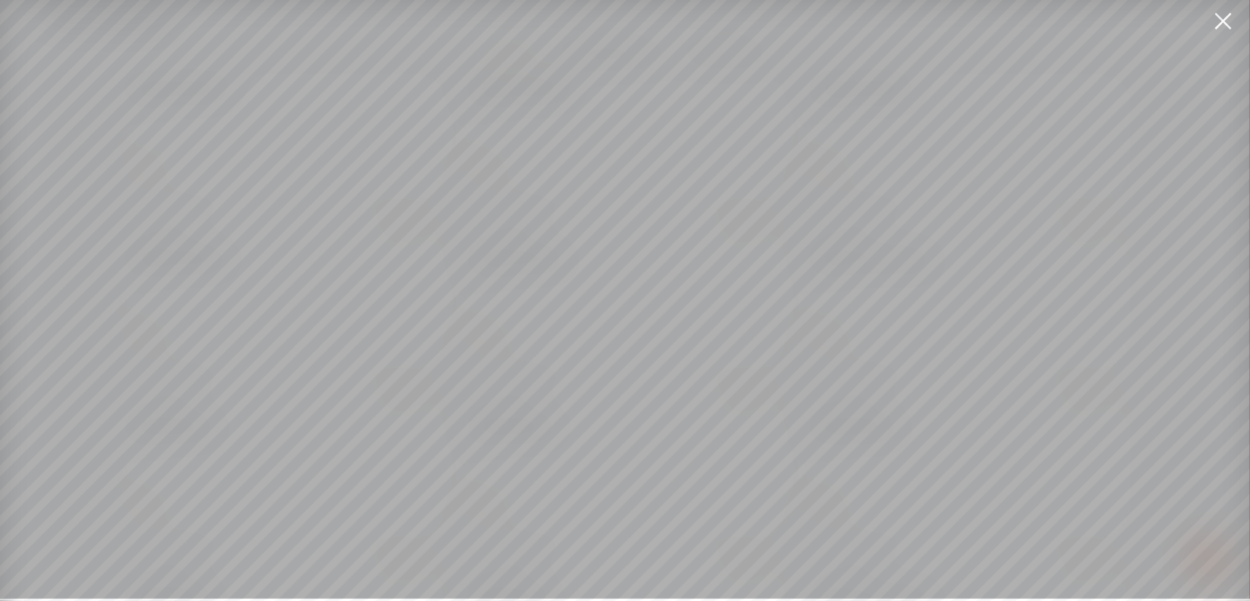
scroll to position [11, 0]
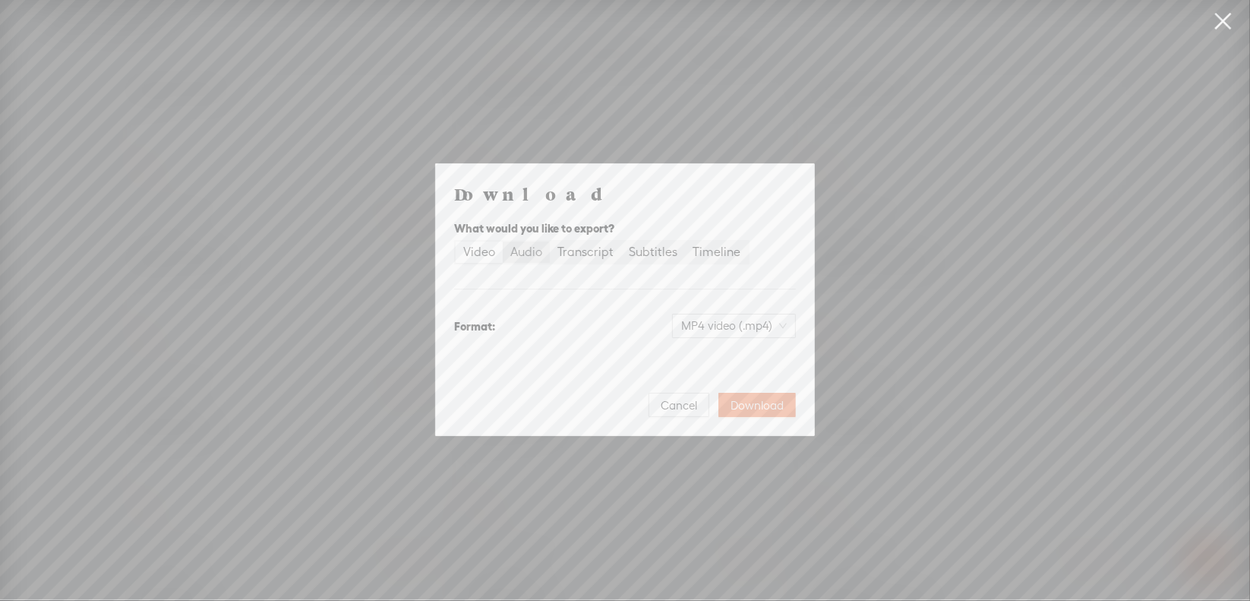
click at [536, 251] on div "Audio" at bounding box center [526, 251] width 32 height 21
click at [503, 241] on input "Audio" at bounding box center [503, 241] width 0 height 0
click at [708, 332] on span "WAV audio (.wav)" at bounding box center [734, 325] width 105 height 23
click at [709, 352] on div "MP3 audio (.mp3)" at bounding box center [722, 357] width 124 height 15
drag, startPoint x: 758, startPoint y: 396, endPoint x: 778, endPoint y: 369, distance: 33.1
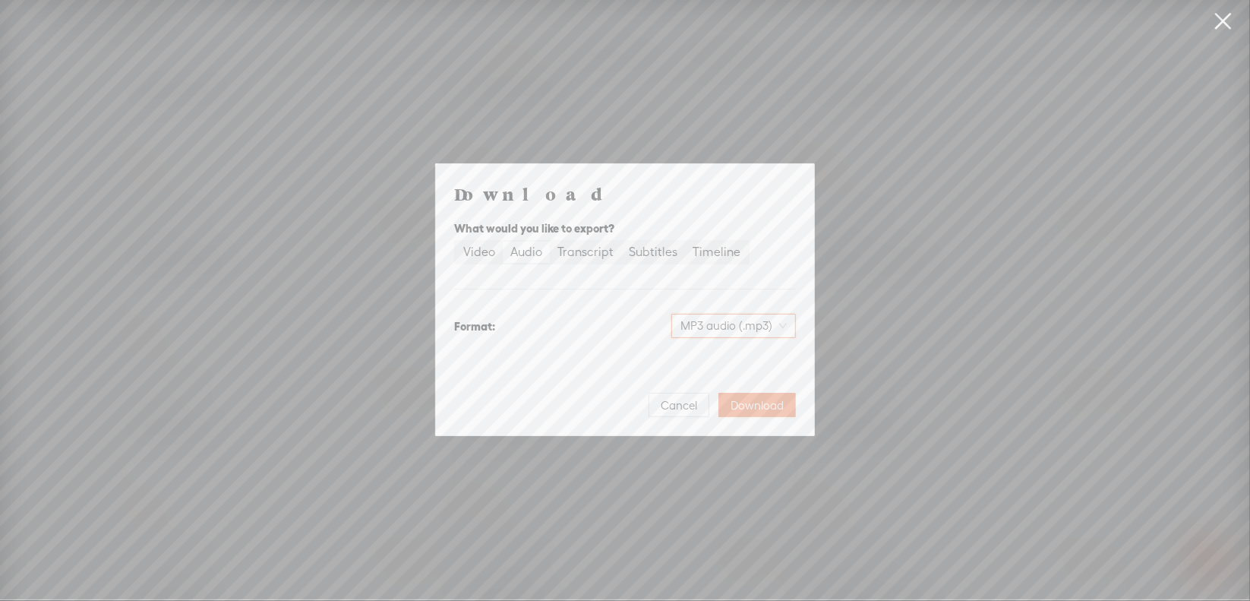
click at [758, 396] on button "Download" at bounding box center [756, 405] width 77 height 24
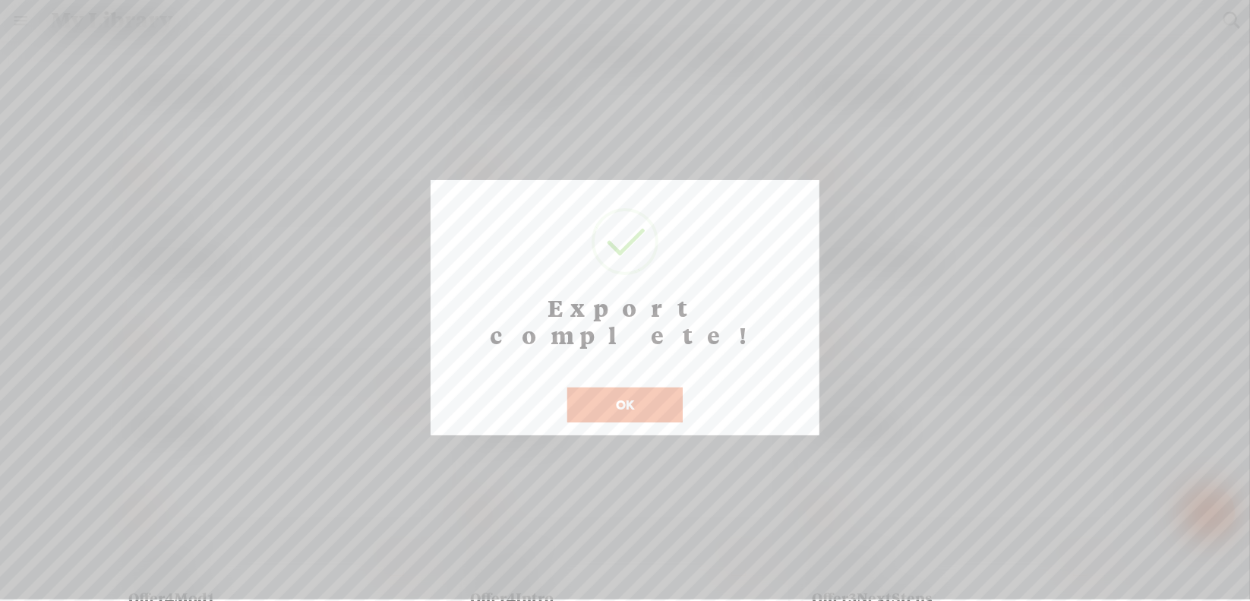
scroll to position [12, 0]
click at [633, 387] on button "OK" at bounding box center [624, 404] width 115 height 35
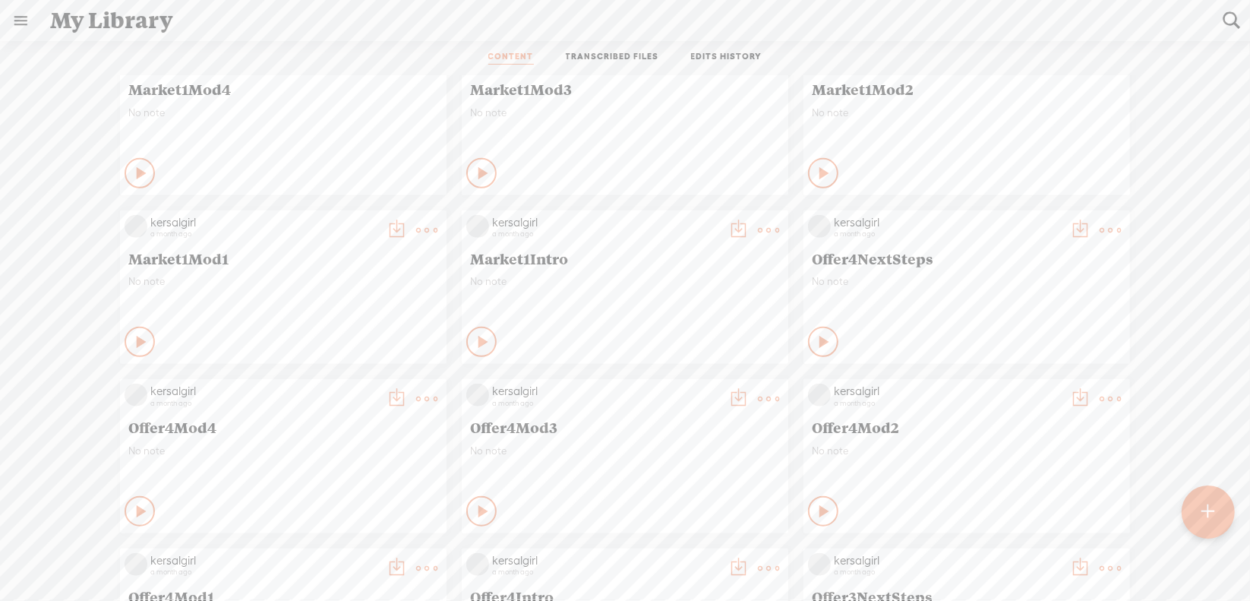
click at [761, 396] on t at bounding box center [768, 398] width 21 height 21
click at [699, 549] on link "Download as..." at bounding box center [685, 554] width 152 height 35
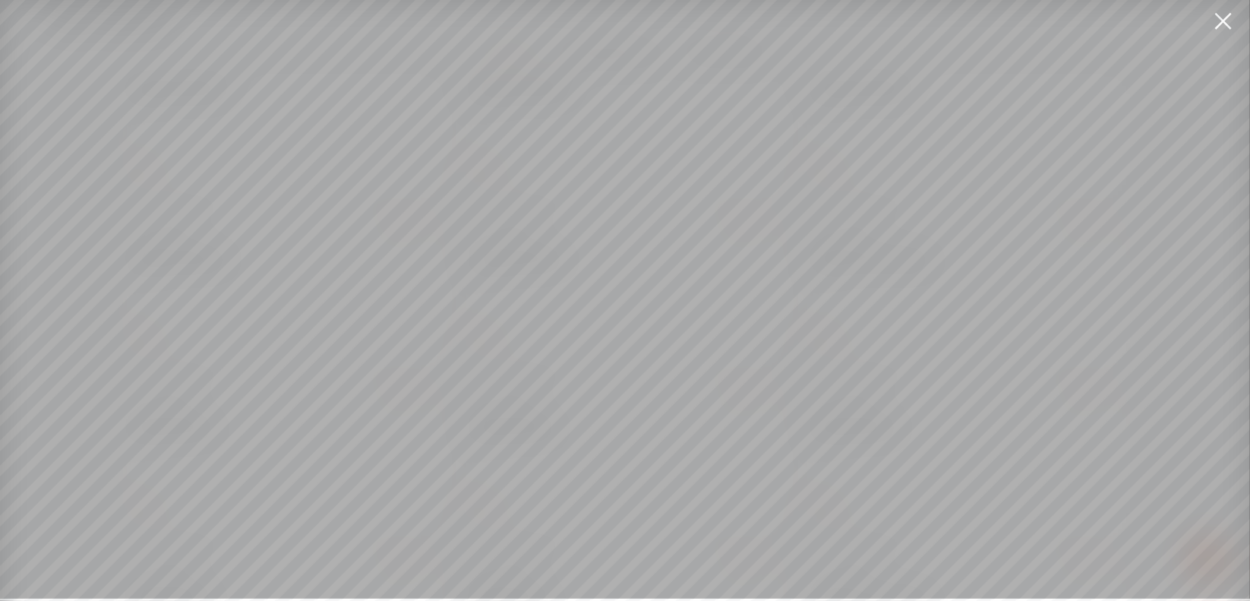
scroll to position [11, 0]
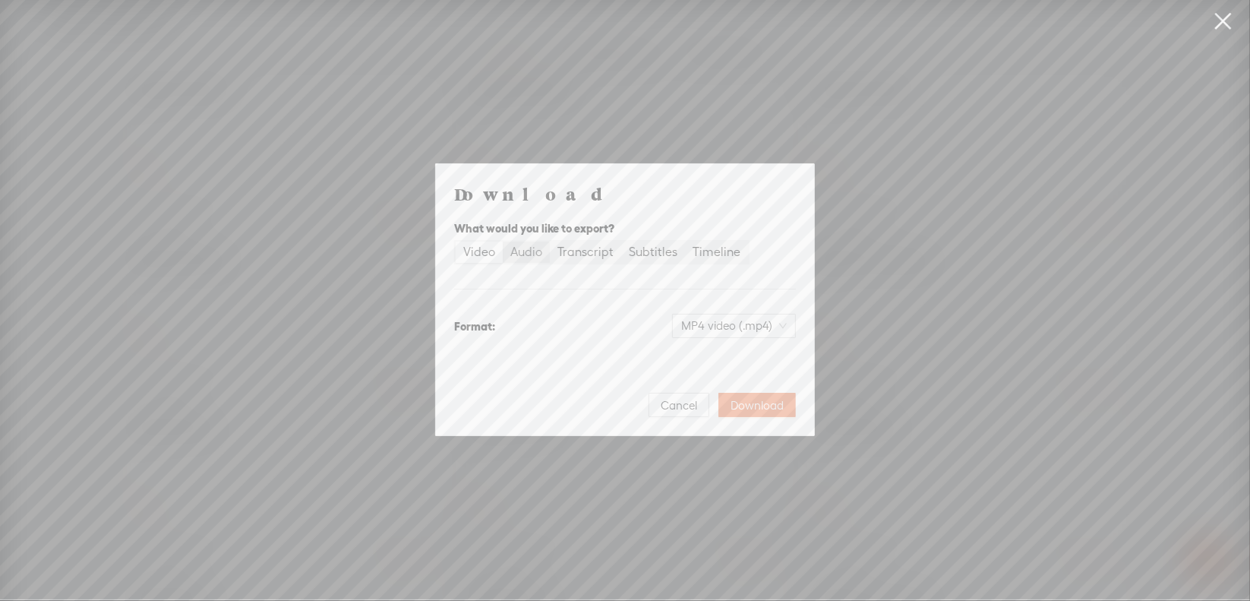
click at [538, 259] on div "Audio" at bounding box center [526, 251] width 32 height 21
click at [503, 241] on input "Audio" at bounding box center [503, 241] width 0 height 0
click at [721, 324] on span "WAV audio (.wav)" at bounding box center [734, 325] width 105 height 23
click at [724, 355] on div "MP3 audio (.mp3)" at bounding box center [722, 357] width 124 height 15
click at [765, 403] on span "Download" at bounding box center [757, 405] width 53 height 15
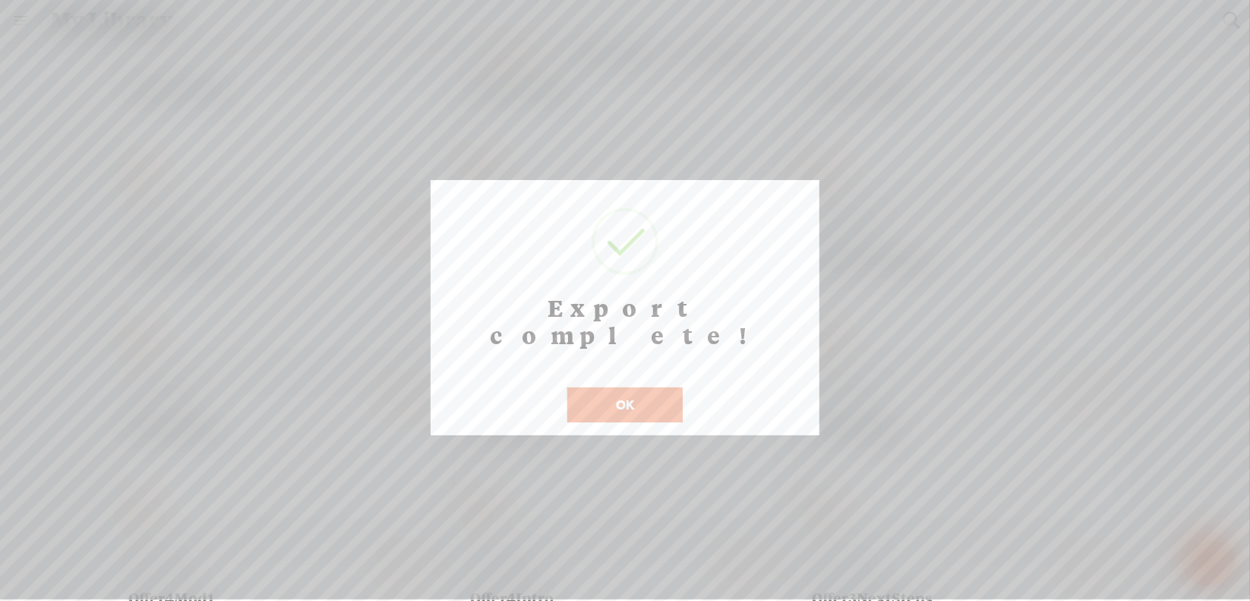
scroll to position [12, 0]
click at [580, 387] on button "OK" at bounding box center [624, 404] width 115 height 35
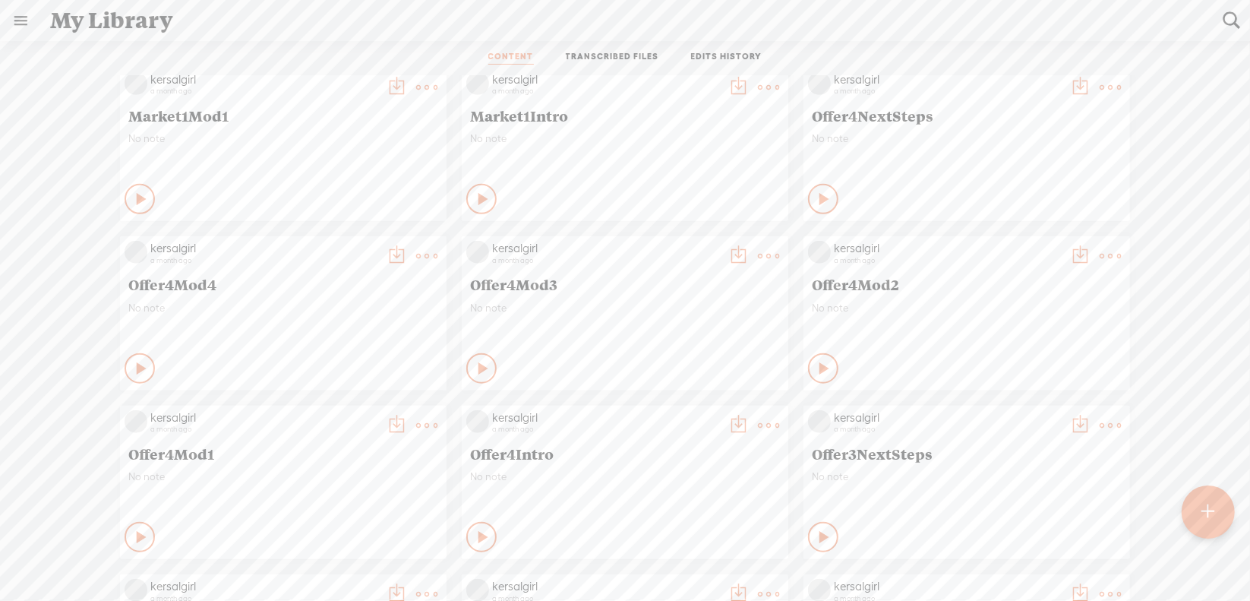
scroll to position [5261, 0]
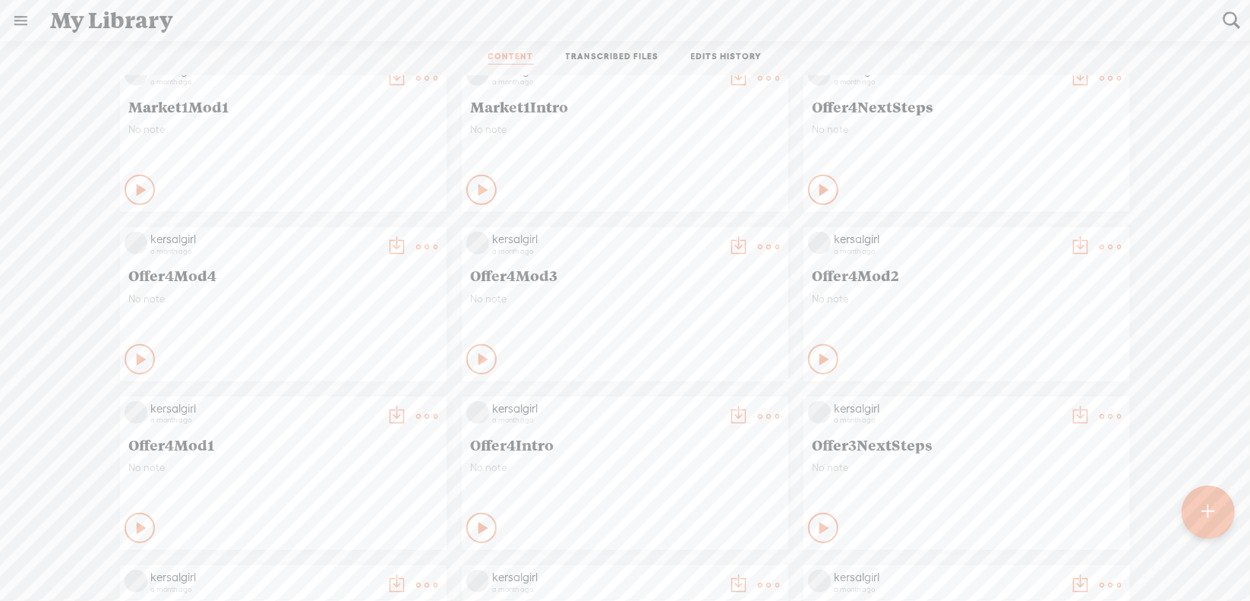
click at [422, 248] on t at bounding box center [426, 246] width 21 height 21
click at [354, 394] on link "Download as..." at bounding box center [343, 402] width 152 height 35
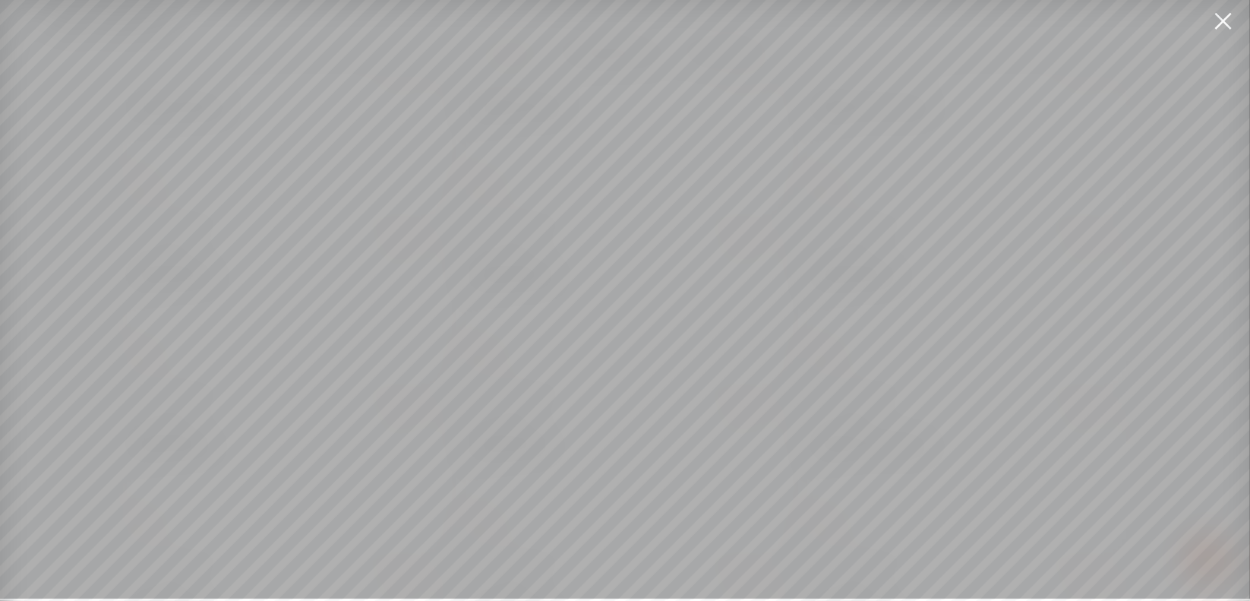
scroll to position [11, 0]
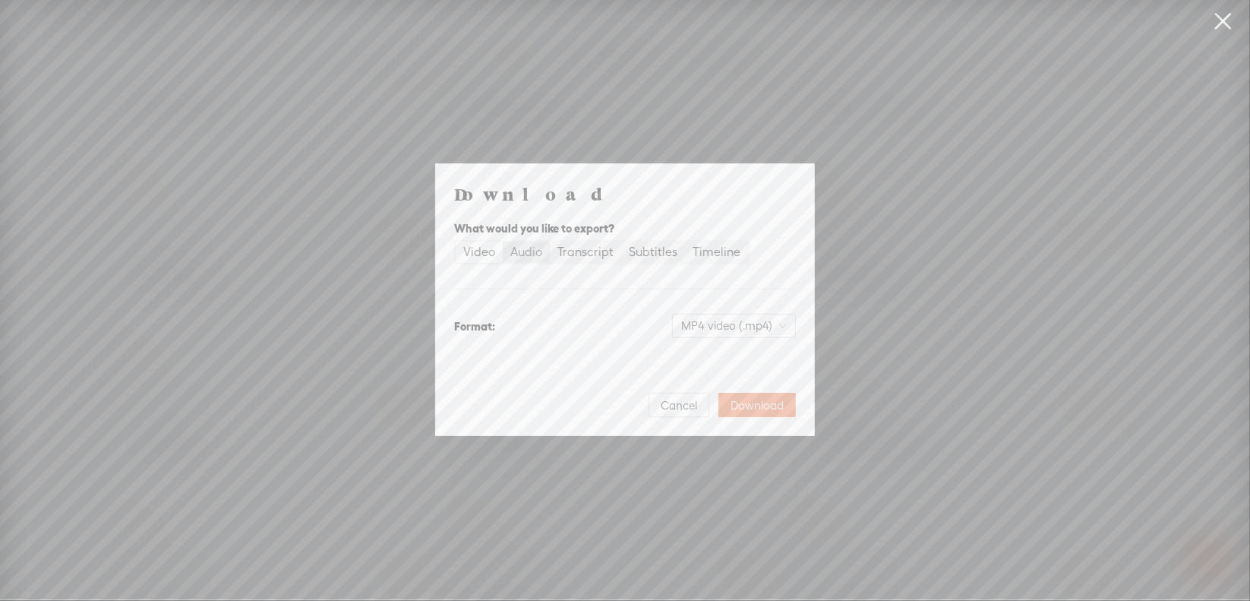
click at [533, 254] on div "Audio" at bounding box center [526, 251] width 32 height 21
click at [503, 241] on input "Audio" at bounding box center [503, 241] width 0 height 0
click at [718, 327] on span "WAV audio (.wav)" at bounding box center [734, 325] width 105 height 23
click at [708, 352] on div "MP3 audio (.mp3)" at bounding box center [722, 357] width 124 height 15
click at [759, 398] on span "Download" at bounding box center [757, 405] width 53 height 15
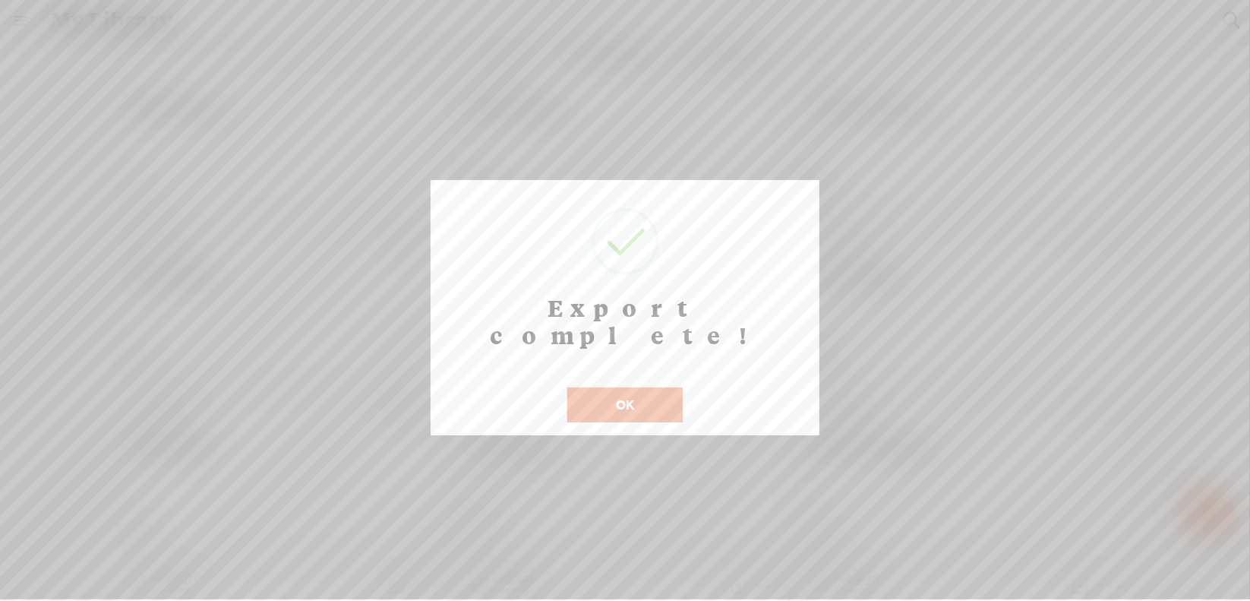
scroll to position [12, 0]
click at [642, 387] on button "OK" at bounding box center [624, 404] width 115 height 35
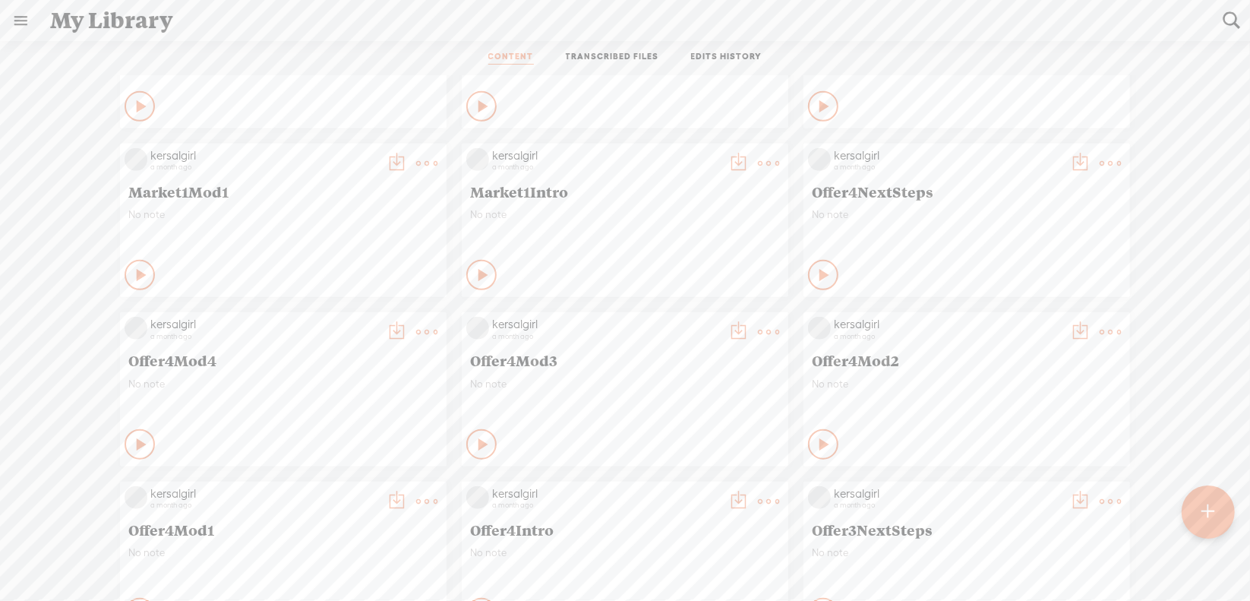
scroll to position [5109, 0]
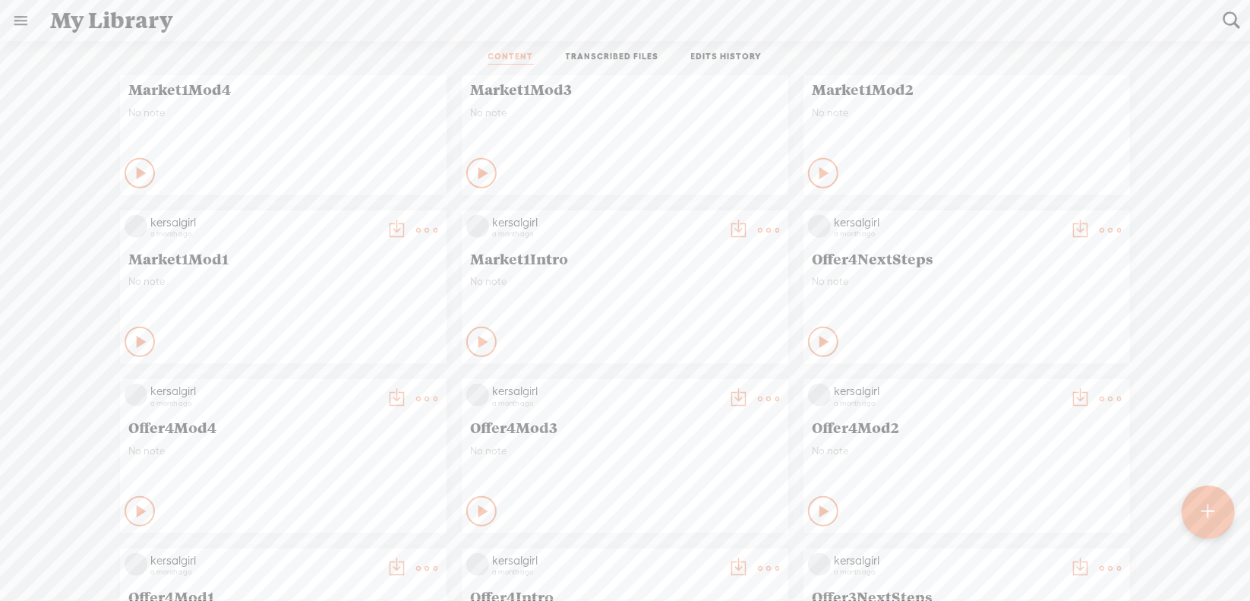
click at [1100, 232] on t at bounding box center [1110, 229] width 21 height 21
click at [998, 376] on link "Download as..." at bounding box center [1027, 385] width 152 height 35
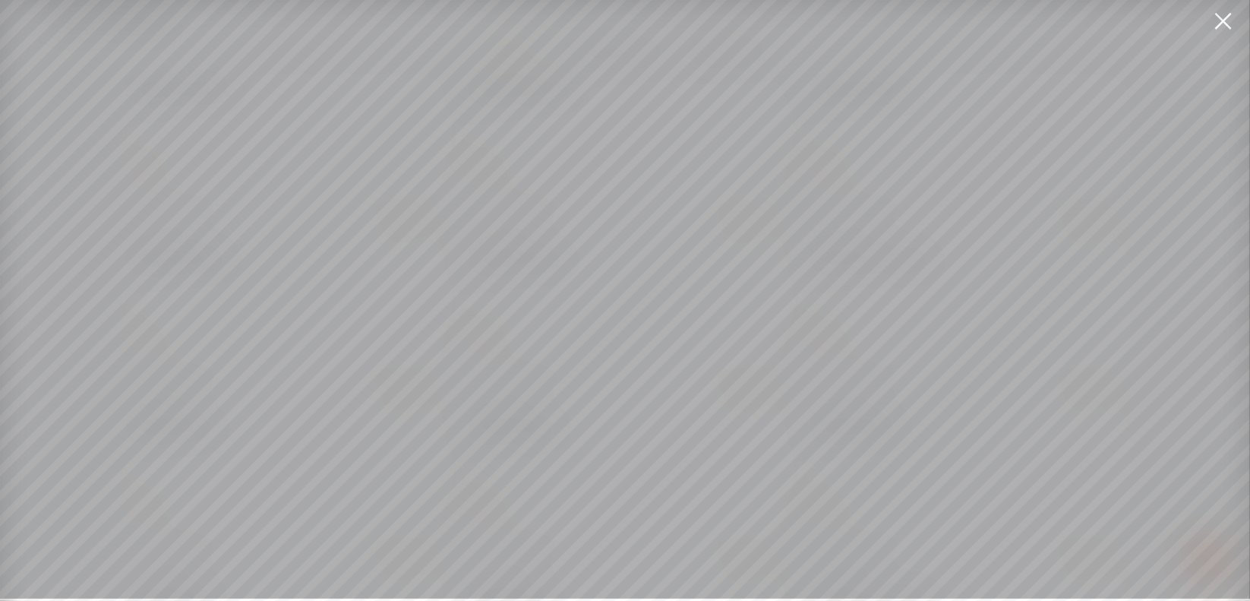
scroll to position [11, 0]
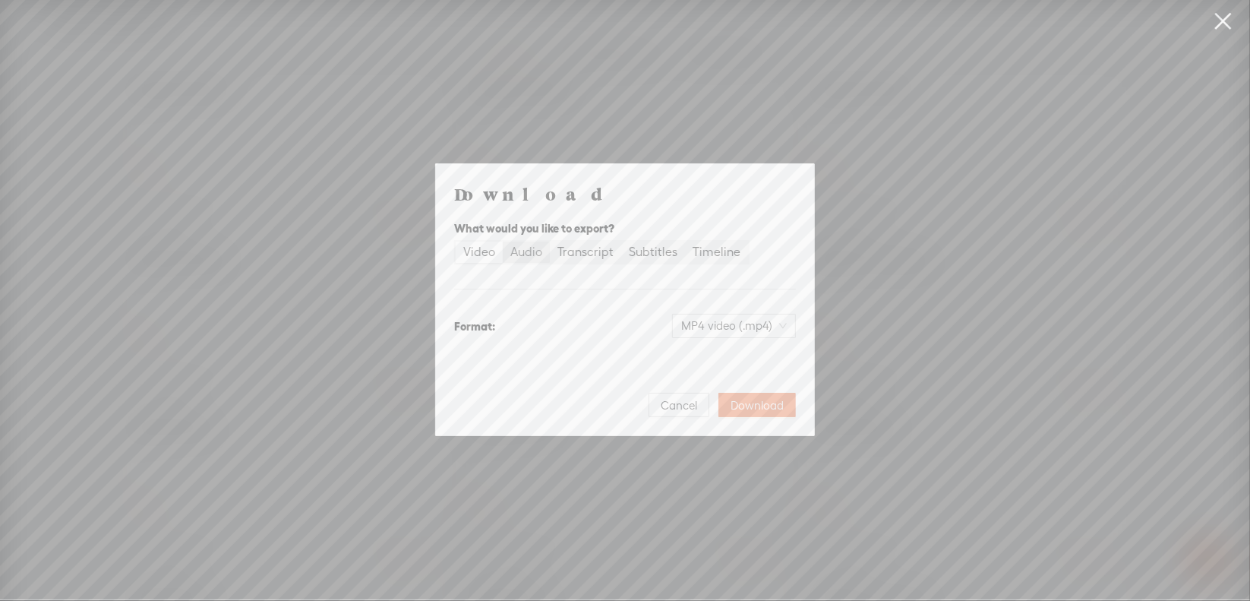
click at [532, 248] on div "Audio" at bounding box center [526, 251] width 32 height 21
click at [503, 241] on input "Audio" at bounding box center [503, 241] width 0 height 0
click at [718, 320] on span "WAV audio (.wav)" at bounding box center [734, 325] width 105 height 23
click at [705, 355] on div "MP3 audio (.mp3)" at bounding box center [722, 357] width 124 height 15
click at [753, 402] on span "Download" at bounding box center [757, 405] width 53 height 15
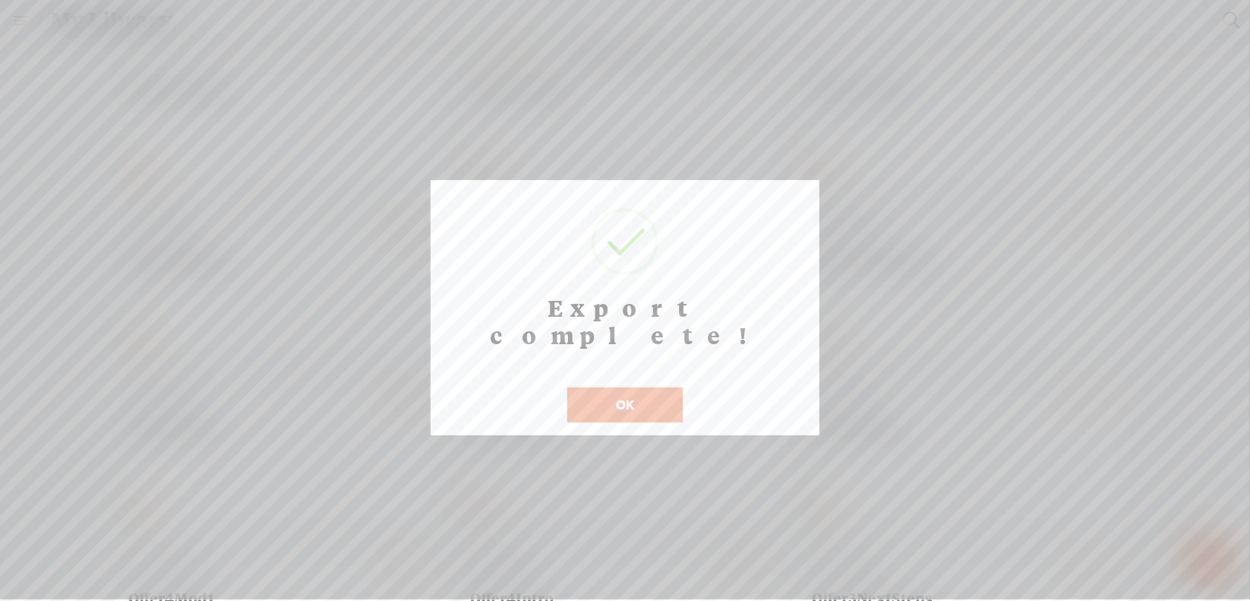
scroll to position [12, 0]
click at [588, 387] on button "OK" at bounding box center [624, 404] width 115 height 35
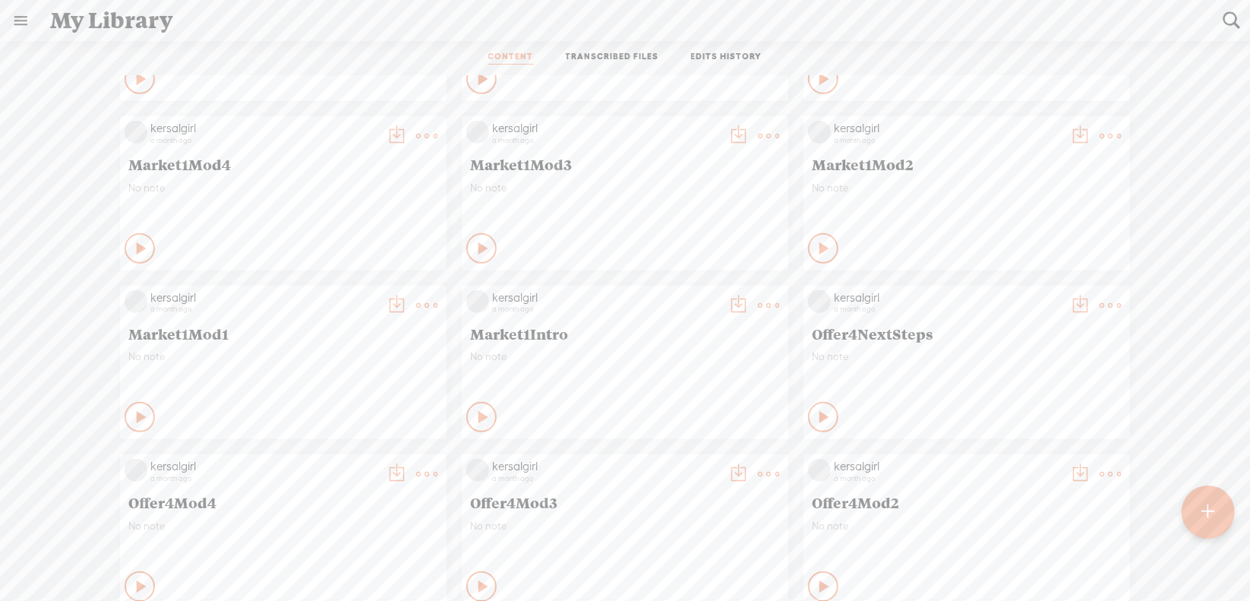
scroll to position [5033, 0]
click at [758, 308] on t at bounding box center [768, 305] width 21 height 21
click at [696, 464] on link "Download as..." at bounding box center [685, 461] width 152 height 35
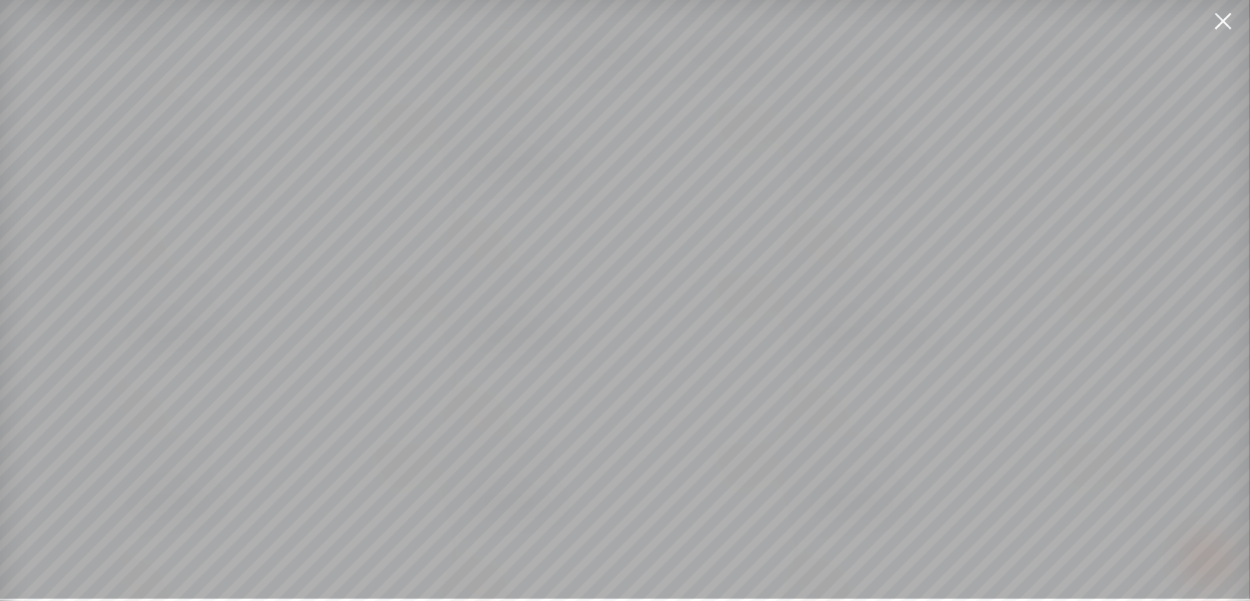
scroll to position [11, 0]
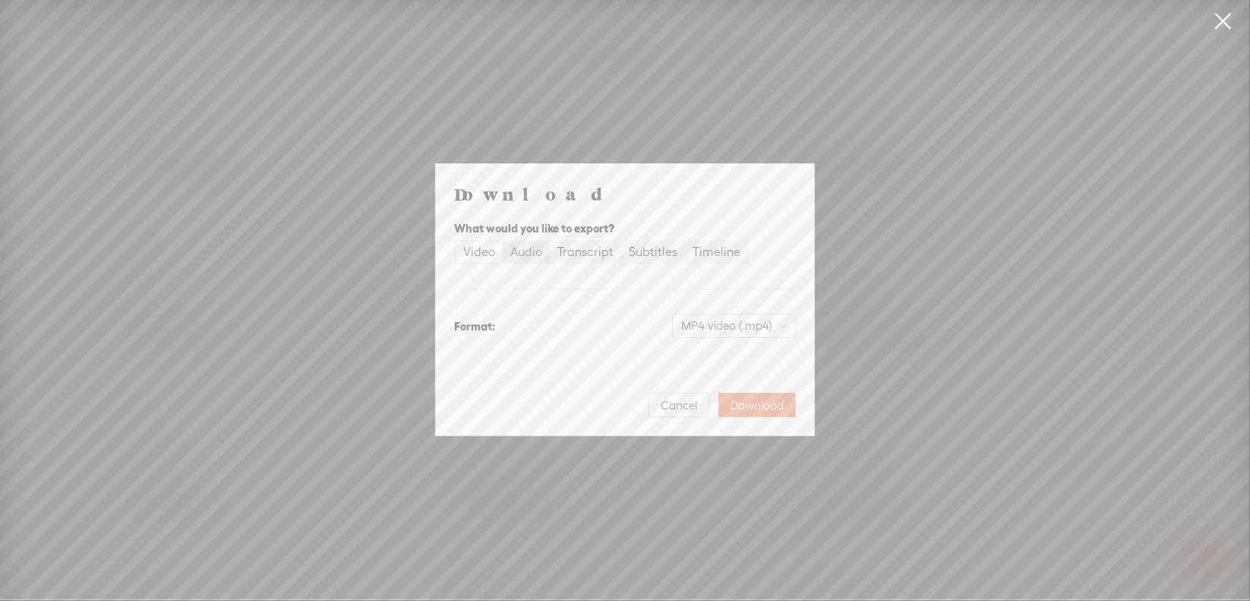
click at [535, 250] on div "Audio" at bounding box center [526, 251] width 32 height 21
click at [503, 241] on input "Audio" at bounding box center [503, 241] width 0 height 0
click at [712, 322] on span "WAV audio (.wav)" at bounding box center [734, 325] width 105 height 23
click at [714, 352] on div "MP3 audio (.mp3)" at bounding box center [722, 357] width 124 height 15
click at [750, 396] on button "Download" at bounding box center [756, 405] width 77 height 24
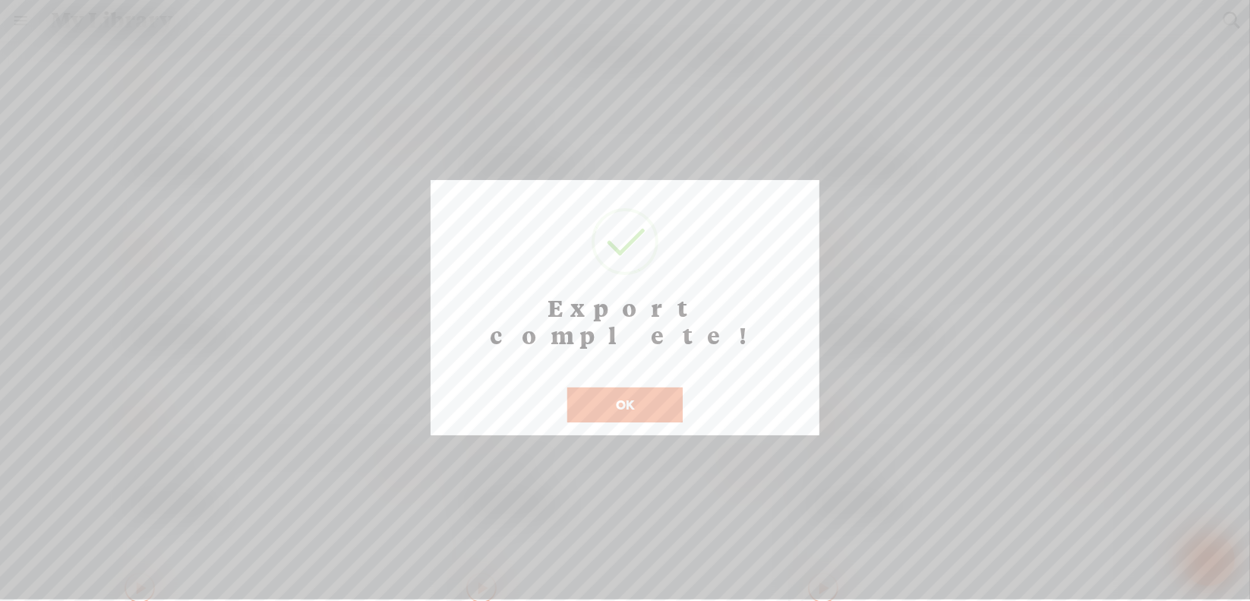
scroll to position [12, 0]
click at [639, 387] on button "OK" at bounding box center [624, 404] width 115 height 35
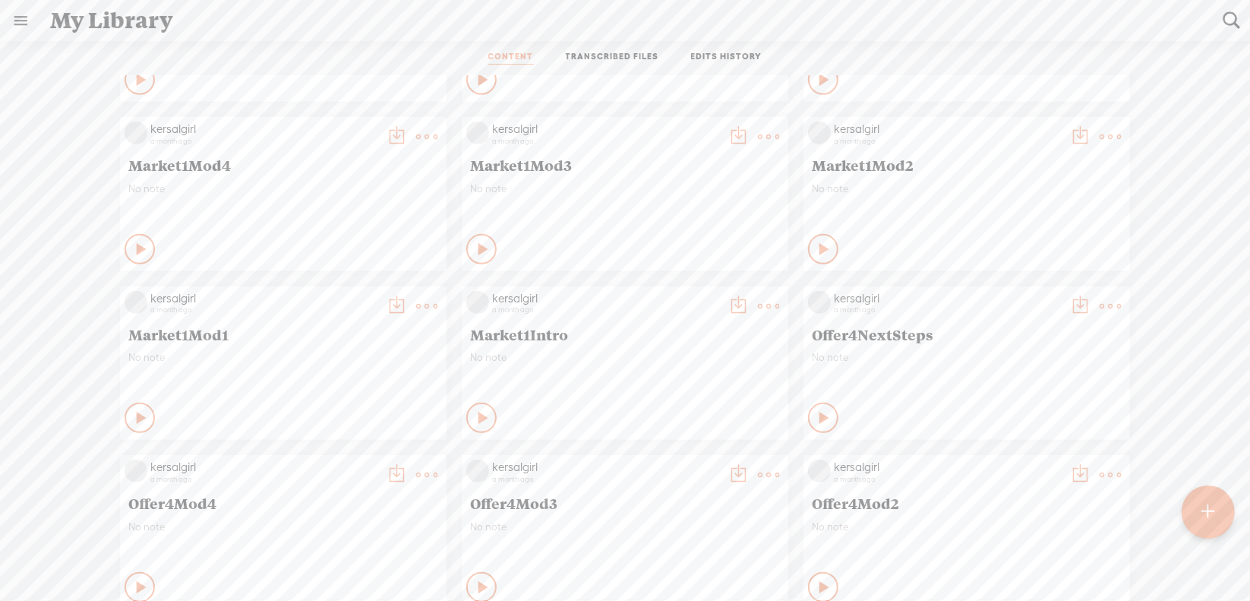
click at [422, 306] on t at bounding box center [426, 305] width 21 height 21
click at [352, 459] on link "Download as..." at bounding box center [343, 461] width 152 height 35
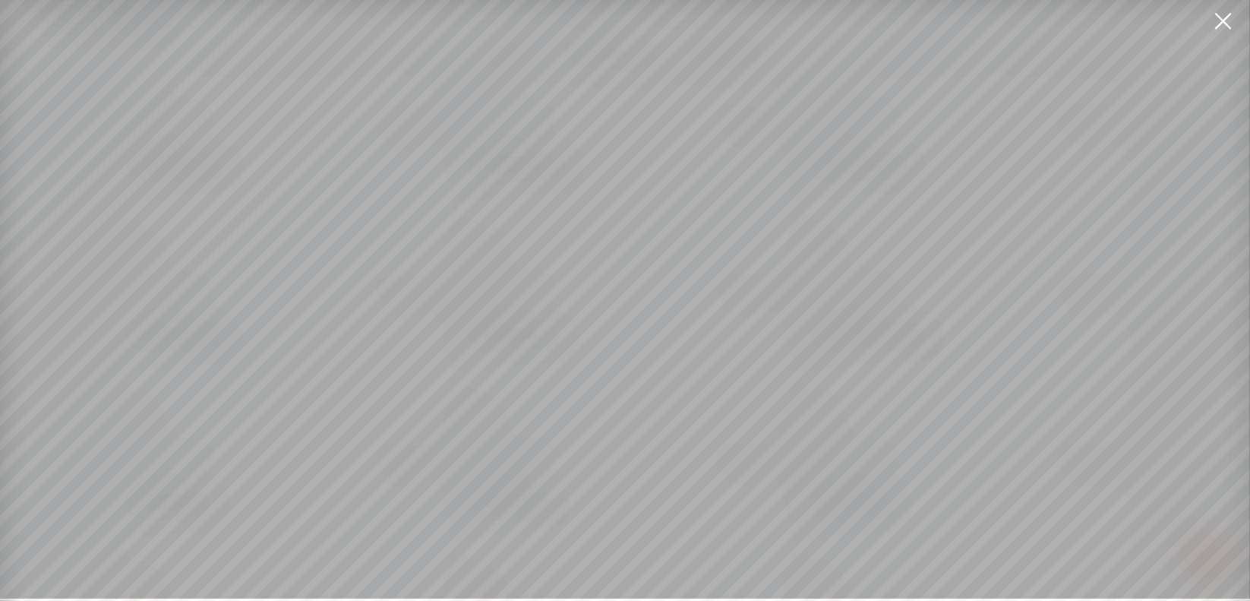
scroll to position [11, 0]
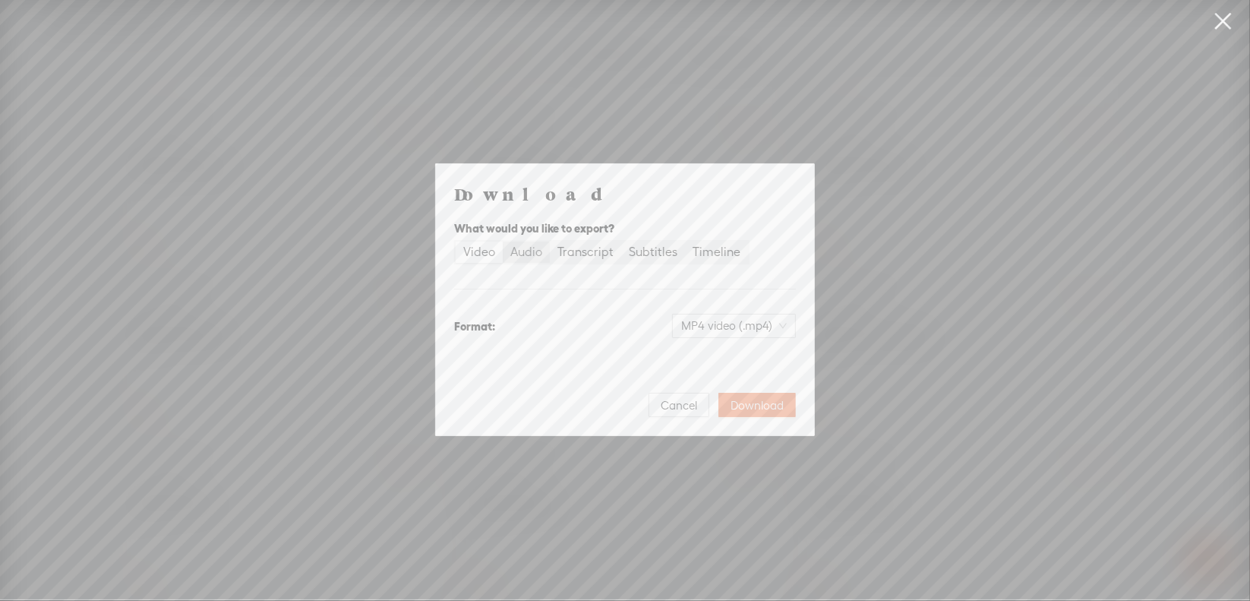
click at [521, 259] on div "Audio" at bounding box center [526, 251] width 32 height 21
click at [503, 241] on input "Audio" at bounding box center [503, 241] width 0 height 0
click at [733, 327] on span "WAV audio (.wav)" at bounding box center [734, 325] width 105 height 23
click at [708, 354] on div "MP3 audio (.mp3)" at bounding box center [722, 357] width 124 height 15
click at [757, 406] on span "Download" at bounding box center [757, 405] width 53 height 15
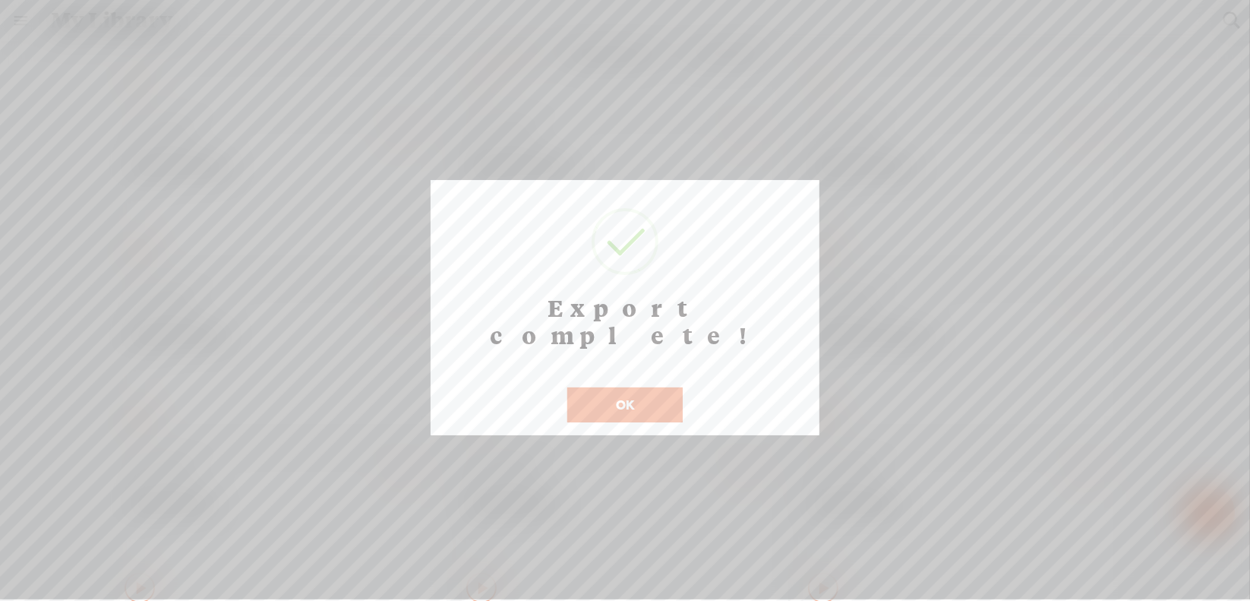
scroll to position [12, 0]
click at [657, 387] on button "OK" at bounding box center [624, 404] width 115 height 35
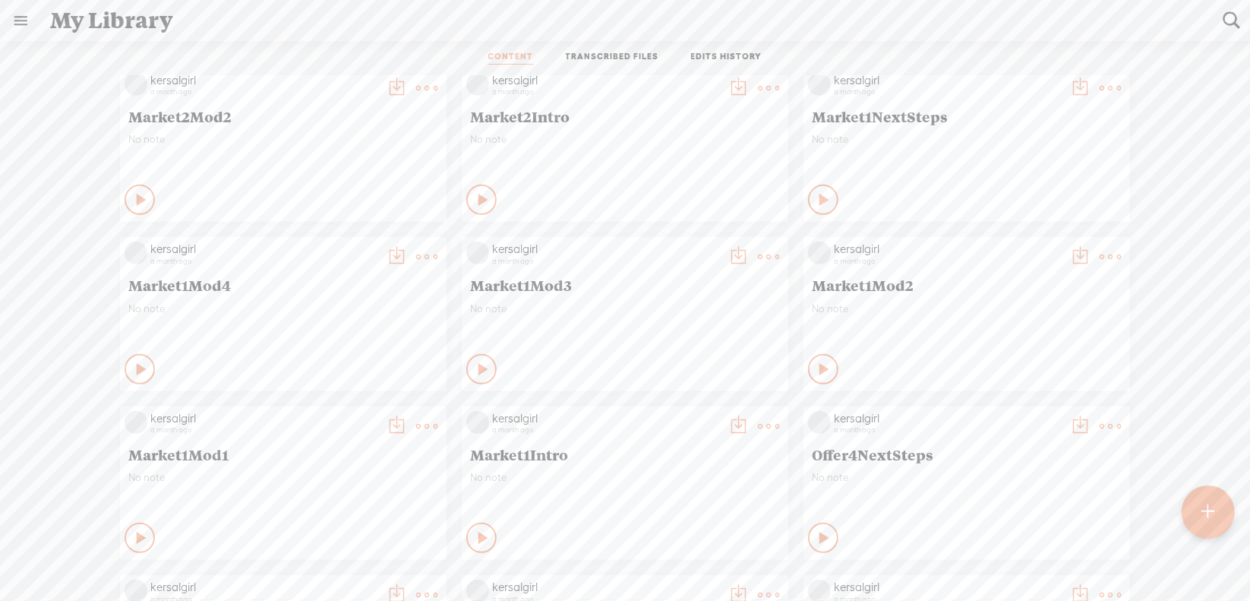
scroll to position [4881, 0]
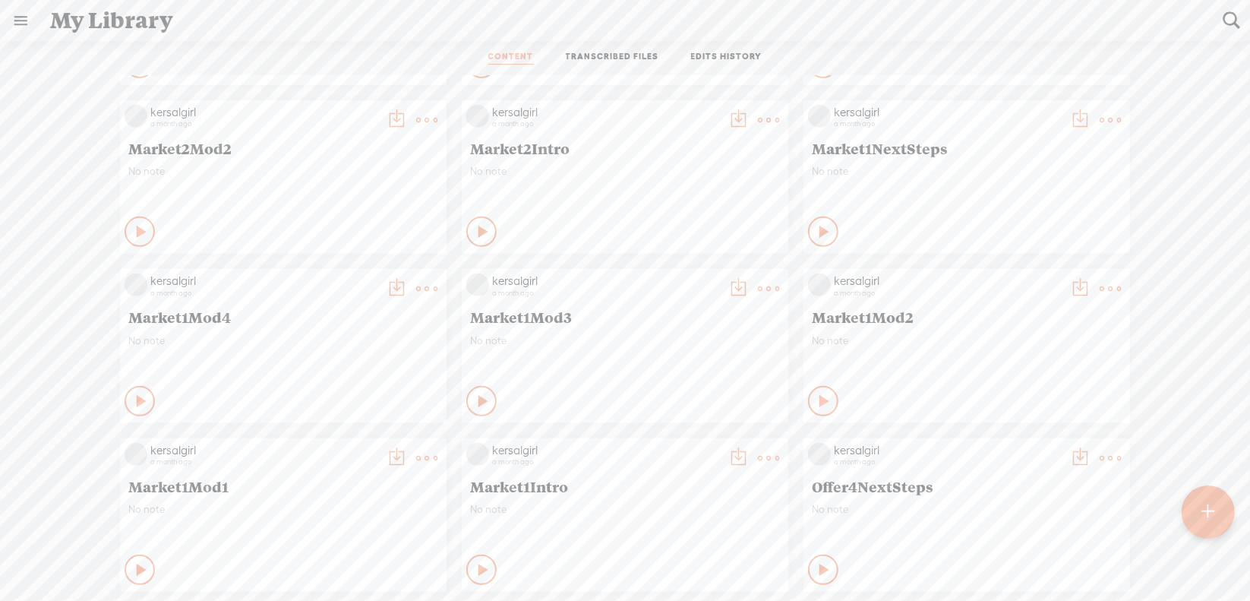
click at [1100, 285] on t at bounding box center [1110, 288] width 21 height 21
click at [1006, 437] on link "Download as..." at bounding box center [1027, 444] width 152 height 35
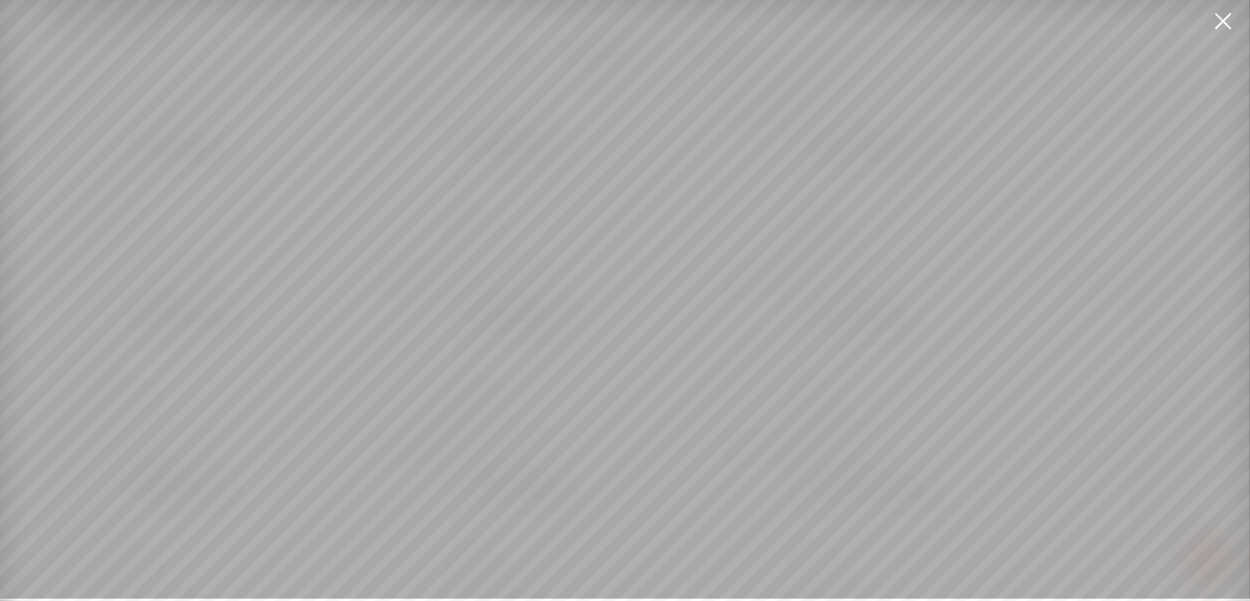
scroll to position [11, 0]
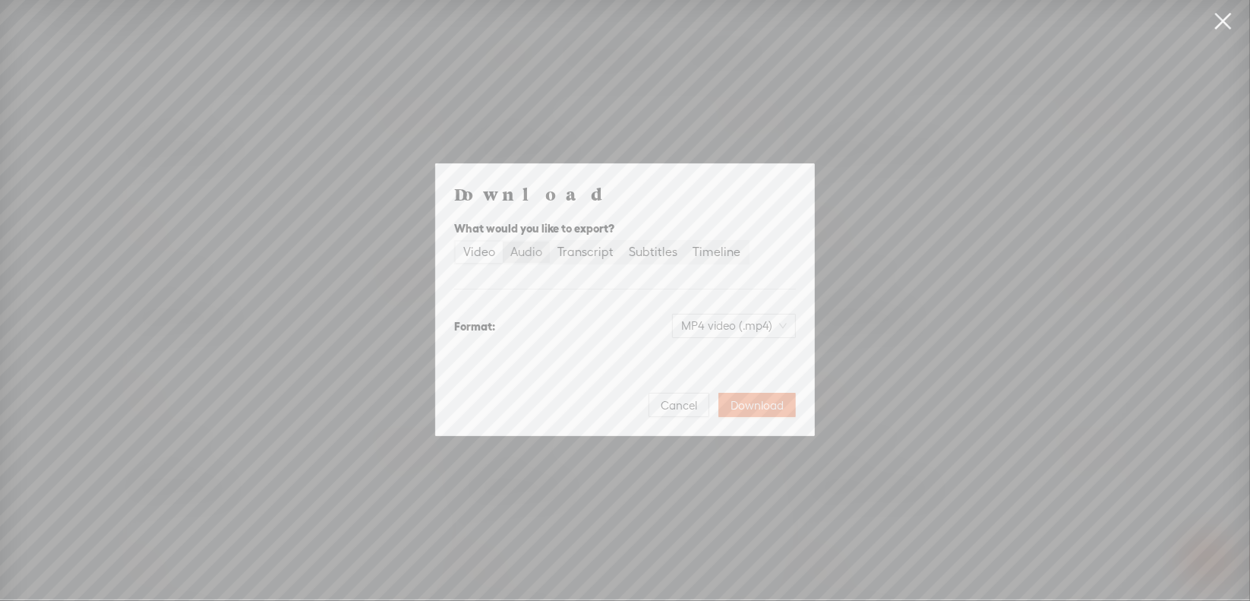
click at [532, 257] on div "Audio" at bounding box center [526, 251] width 32 height 21
click at [503, 241] on input "Audio" at bounding box center [503, 241] width 0 height 0
click at [743, 327] on span "WAV audio (.wav)" at bounding box center [734, 325] width 105 height 23
click at [703, 346] on div "MP3 audio (.mp3) Best for sharing, small file size" at bounding box center [722, 365] width 142 height 43
click at [763, 406] on span "Download" at bounding box center [757, 405] width 53 height 15
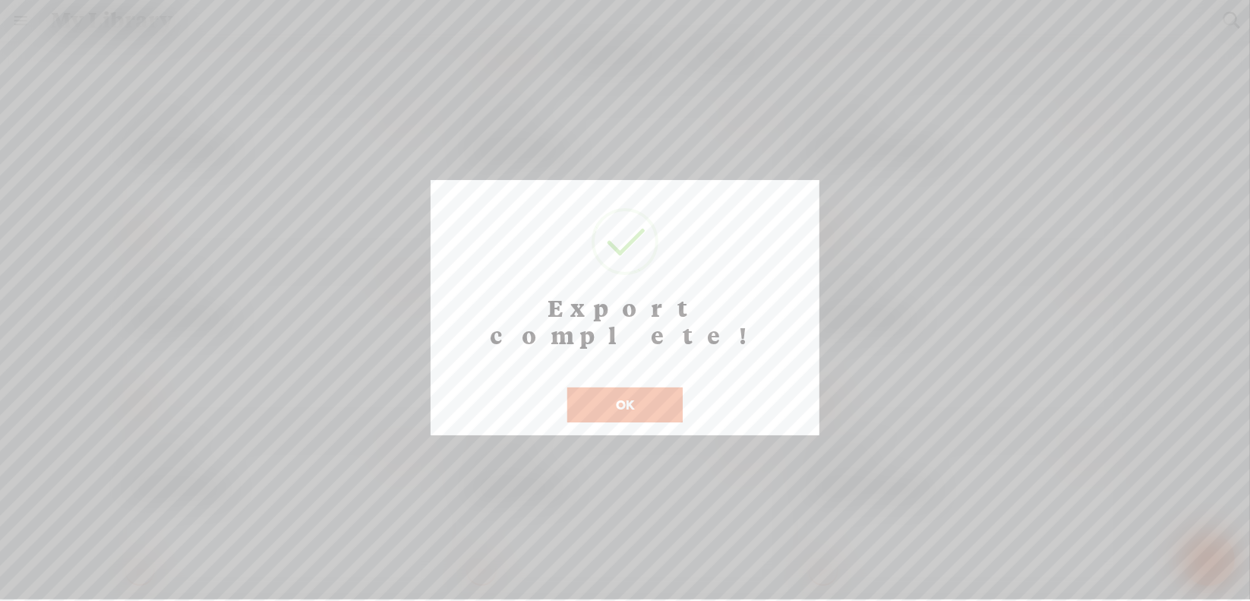
scroll to position [12, 0]
click at [620, 387] on button "OK" at bounding box center [624, 404] width 115 height 35
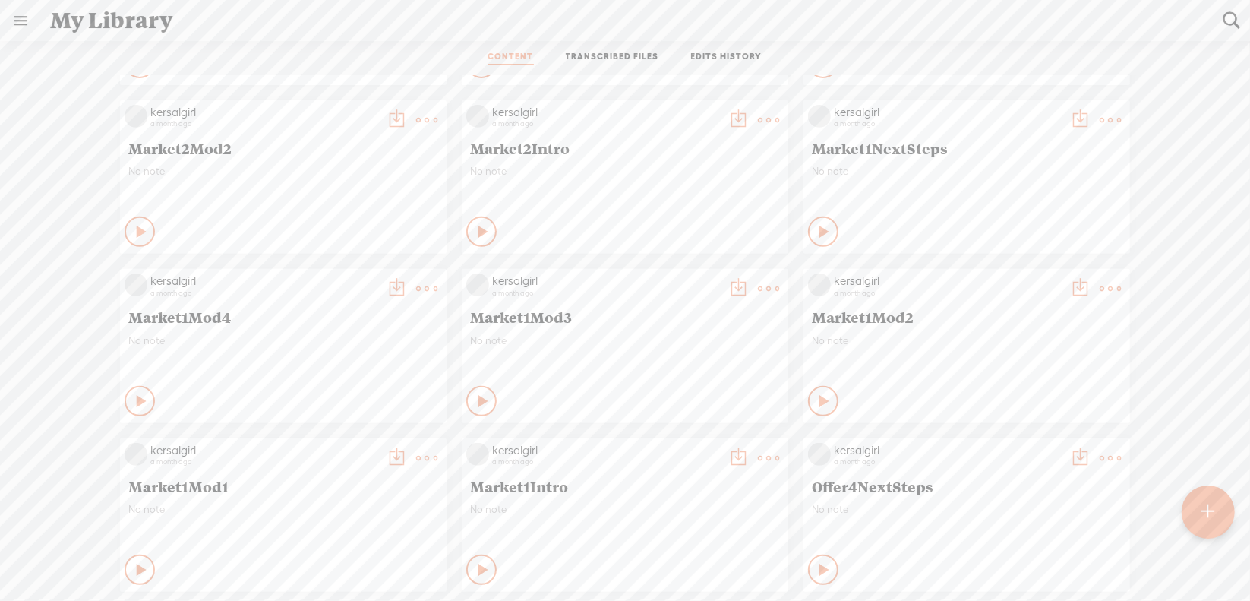
click at [759, 288] on t at bounding box center [768, 288] width 21 height 21
click at [683, 447] on link "Download as..." at bounding box center [685, 444] width 152 height 35
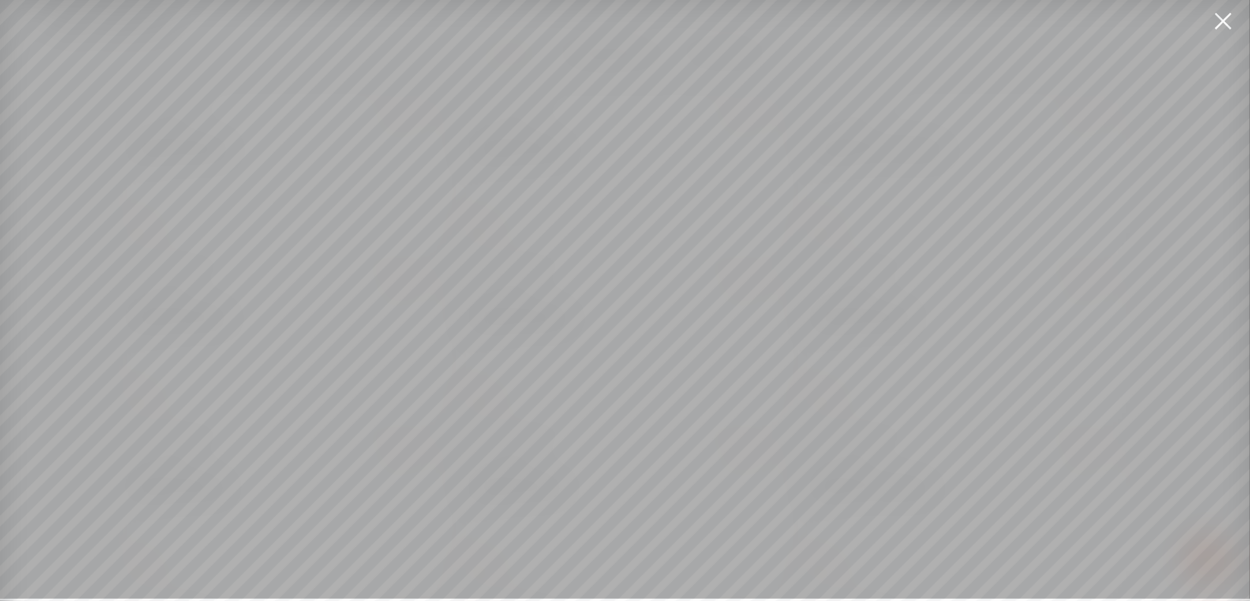
scroll to position [11, 0]
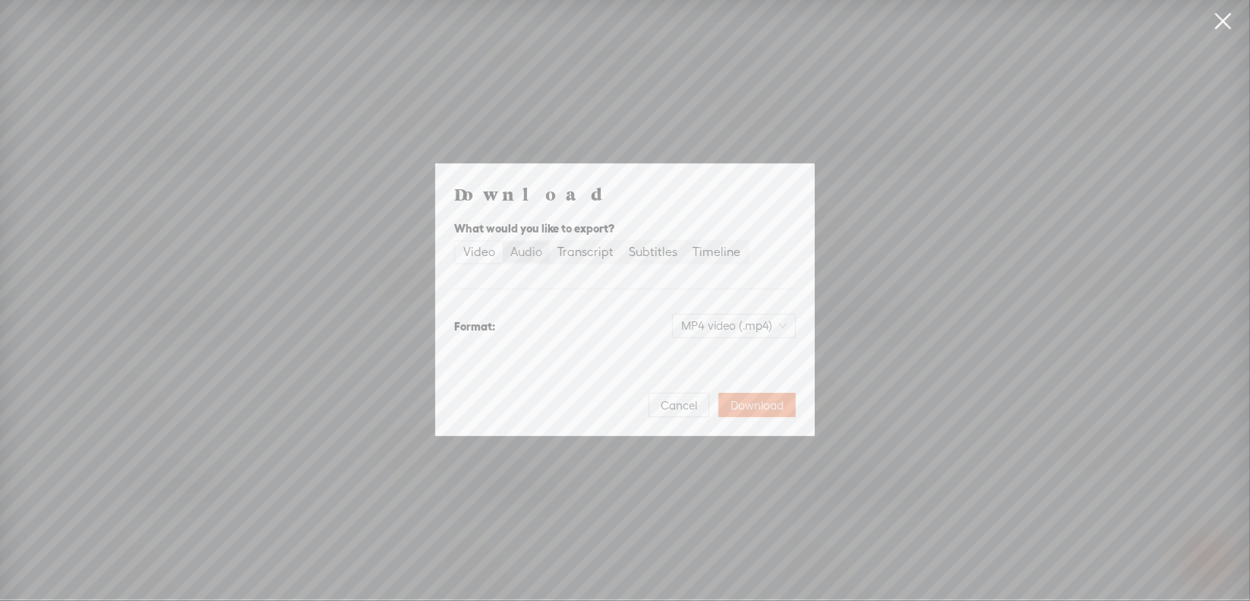
click at [530, 258] on div "Audio" at bounding box center [526, 251] width 32 height 21
click at [503, 241] on input "Audio" at bounding box center [503, 241] width 0 height 0
click at [720, 324] on span "WAV audio (.wav)" at bounding box center [734, 325] width 105 height 23
click at [709, 365] on div "MP3 audio (.mp3)" at bounding box center [722, 357] width 124 height 15
click at [752, 402] on span "Download" at bounding box center [757, 405] width 53 height 15
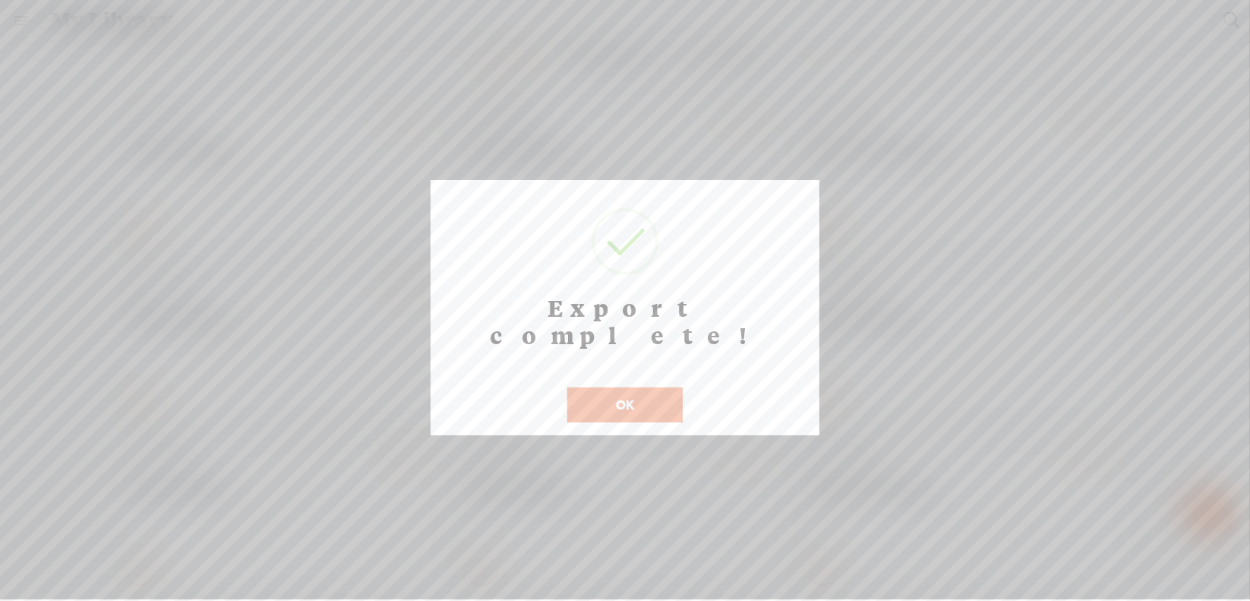
scroll to position [12, 0]
click at [627, 387] on button "OK" at bounding box center [624, 404] width 115 height 35
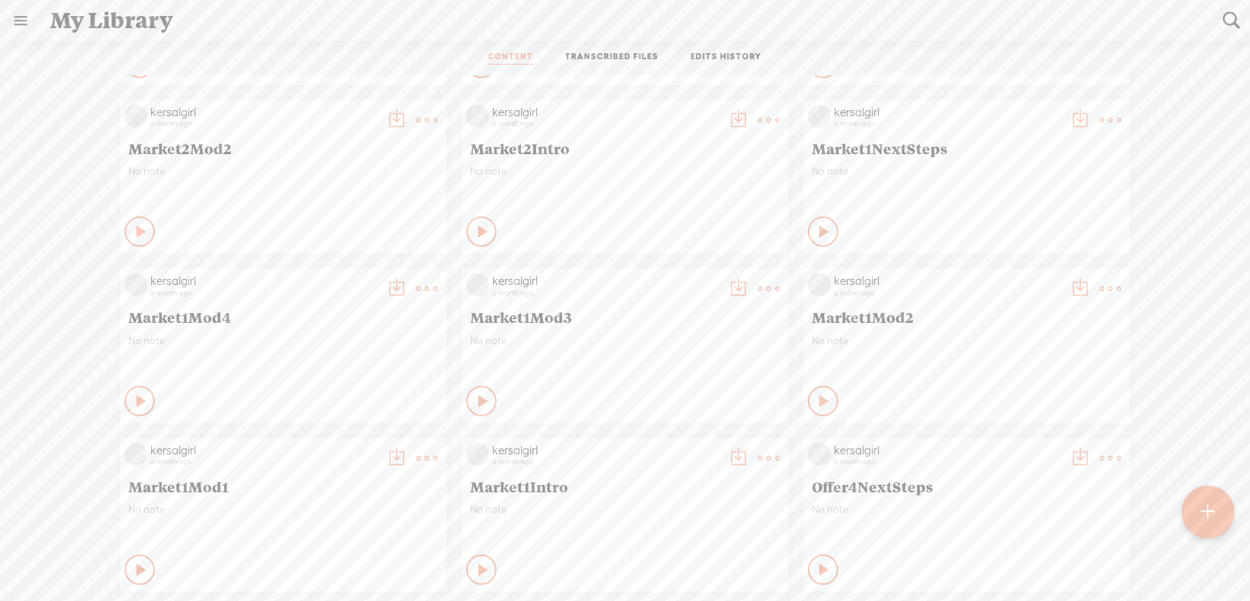
click at [421, 286] on t at bounding box center [426, 288] width 21 height 21
click at [365, 441] on link "Download as..." at bounding box center [343, 444] width 152 height 35
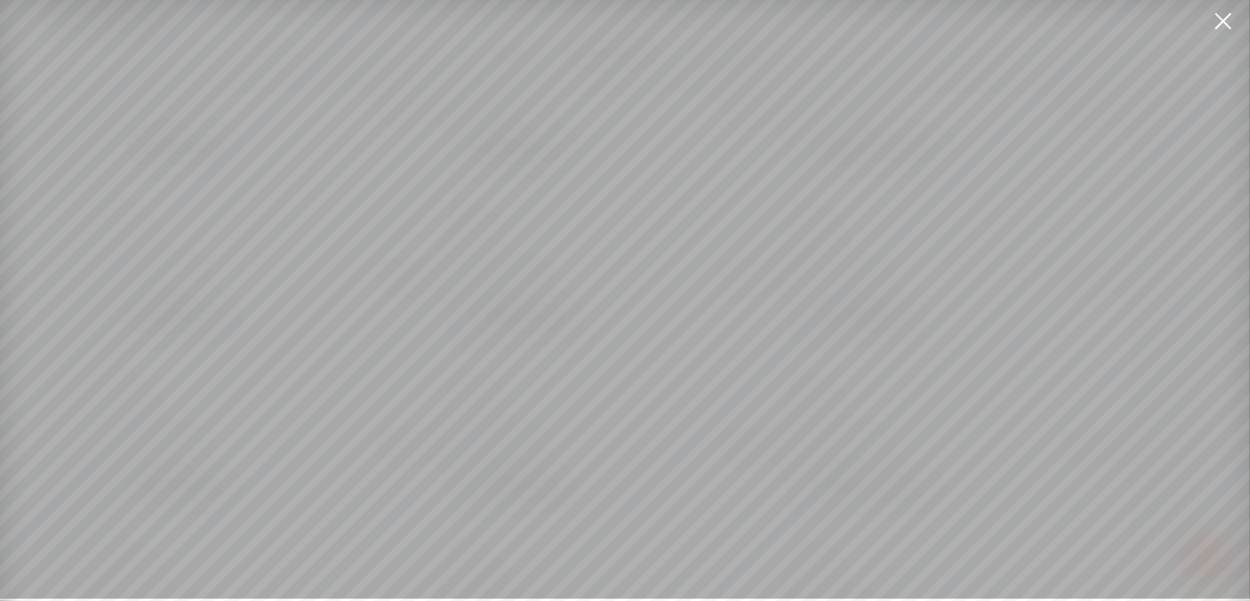
scroll to position [11, 0]
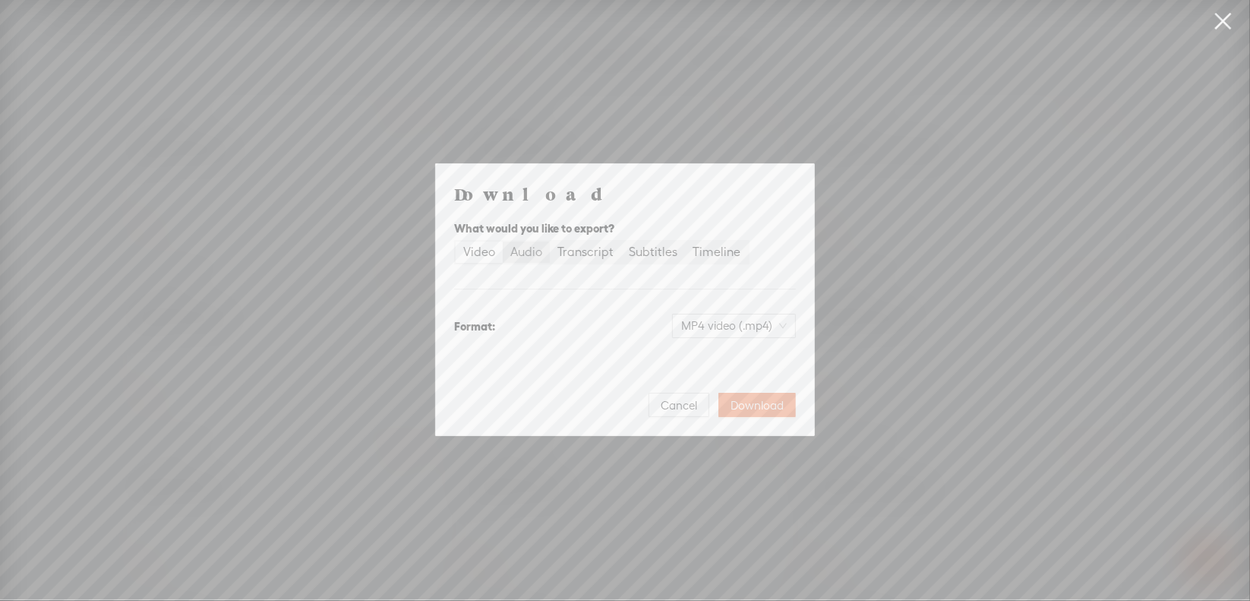
click at [524, 248] on div "Audio" at bounding box center [526, 251] width 32 height 21
click at [503, 241] on input "Audio" at bounding box center [503, 241] width 0 height 0
click at [740, 320] on span "WAV audio (.wav)" at bounding box center [734, 325] width 105 height 23
click at [714, 361] on div "MP3 audio (.mp3)" at bounding box center [722, 357] width 124 height 15
click at [756, 405] on span "Download" at bounding box center [757, 405] width 53 height 15
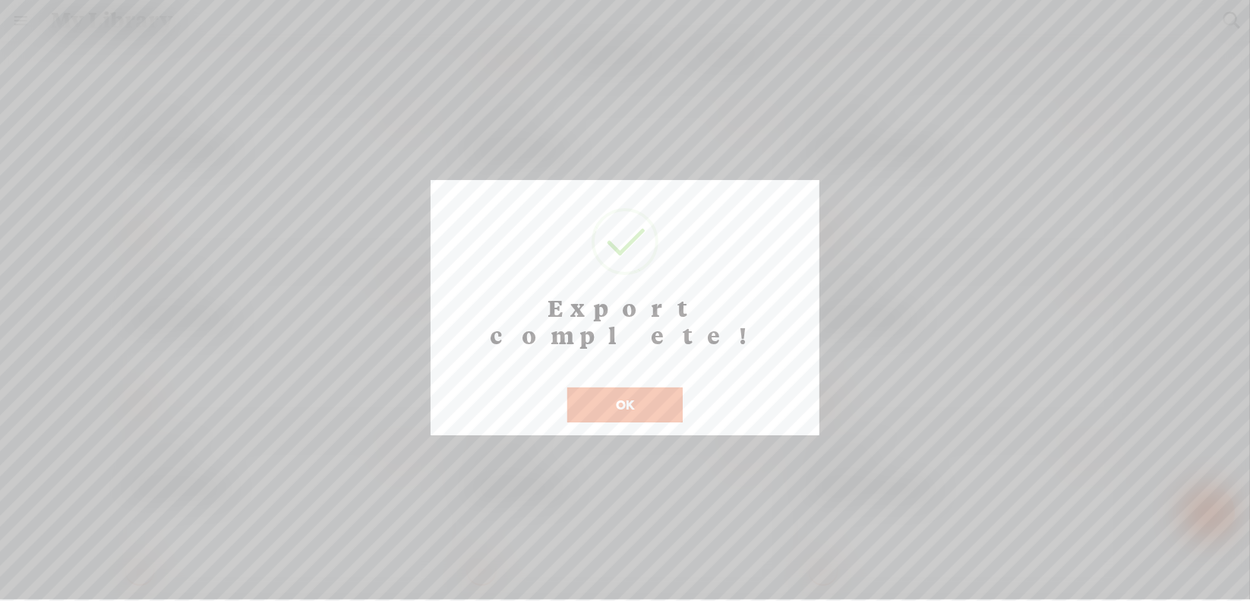
scroll to position [12, 0]
click at [625, 387] on button "OK" at bounding box center [624, 404] width 115 height 35
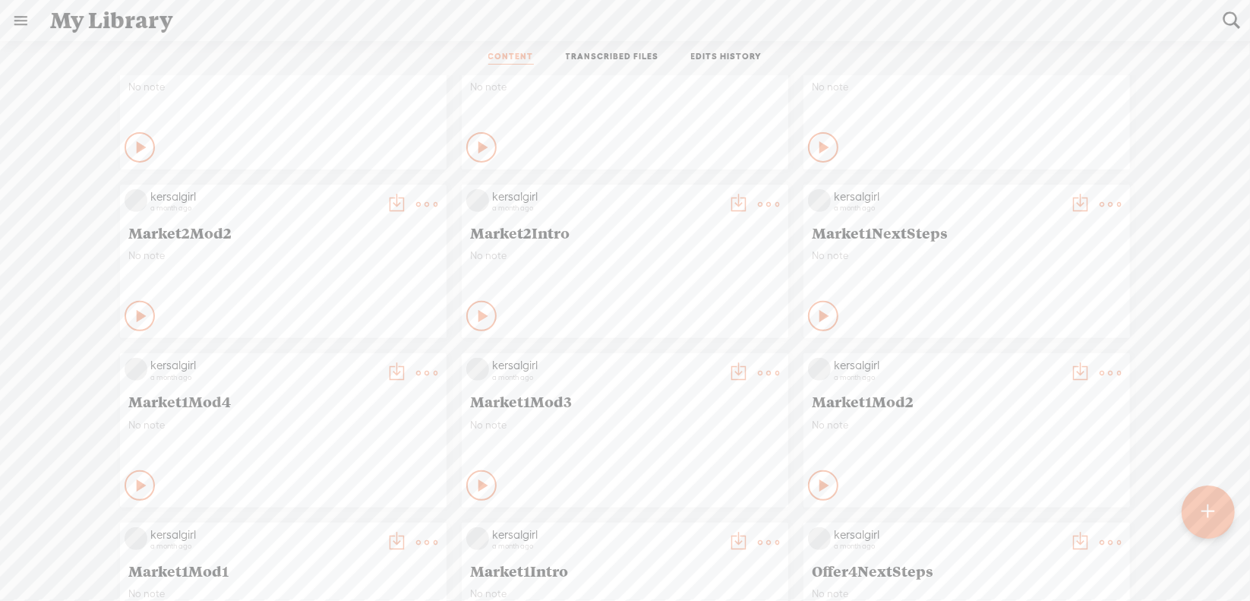
scroll to position [4730, 0]
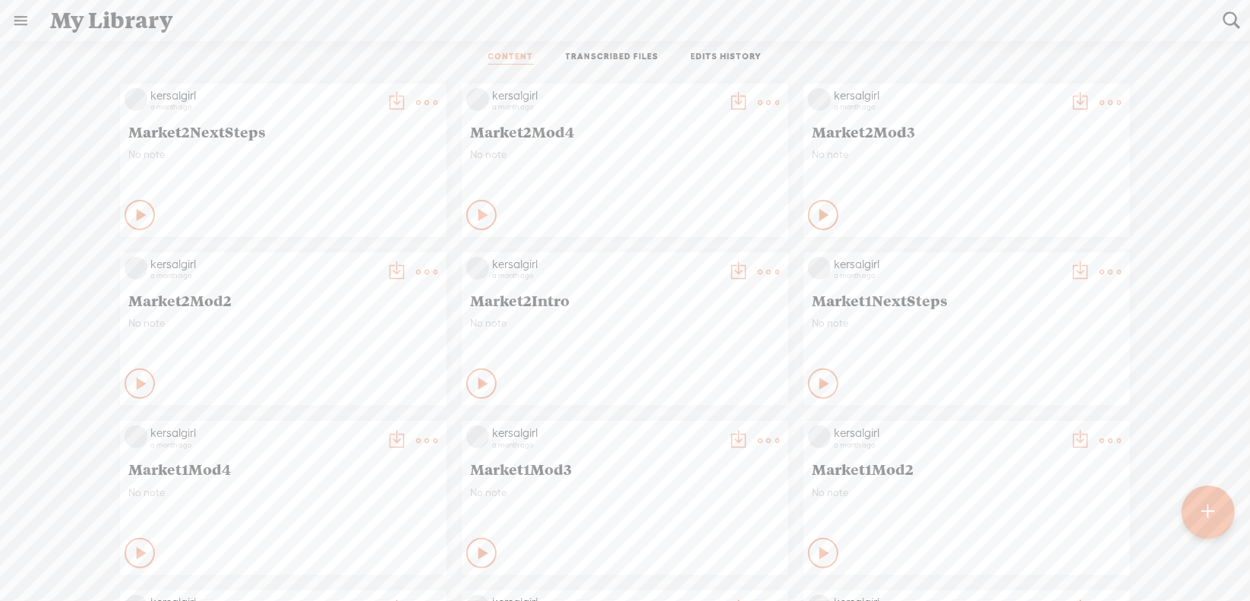
click at [1100, 270] on t at bounding box center [1110, 271] width 21 height 21
click at [1022, 428] on link "Download as..." at bounding box center [1027, 427] width 152 height 35
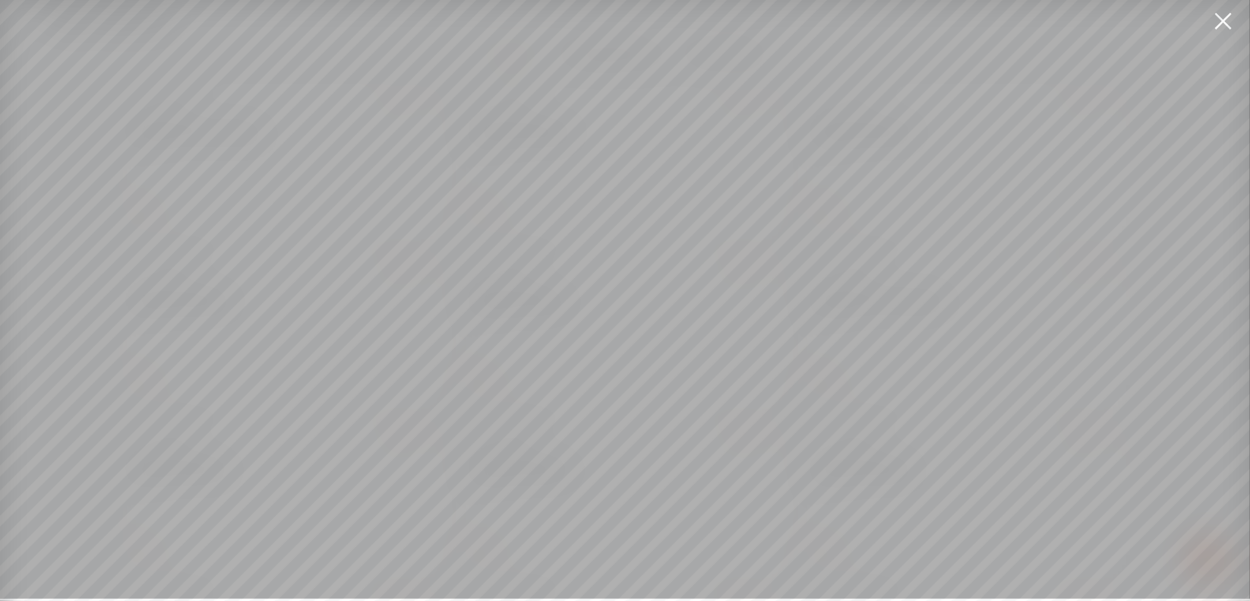
scroll to position [11, 0]
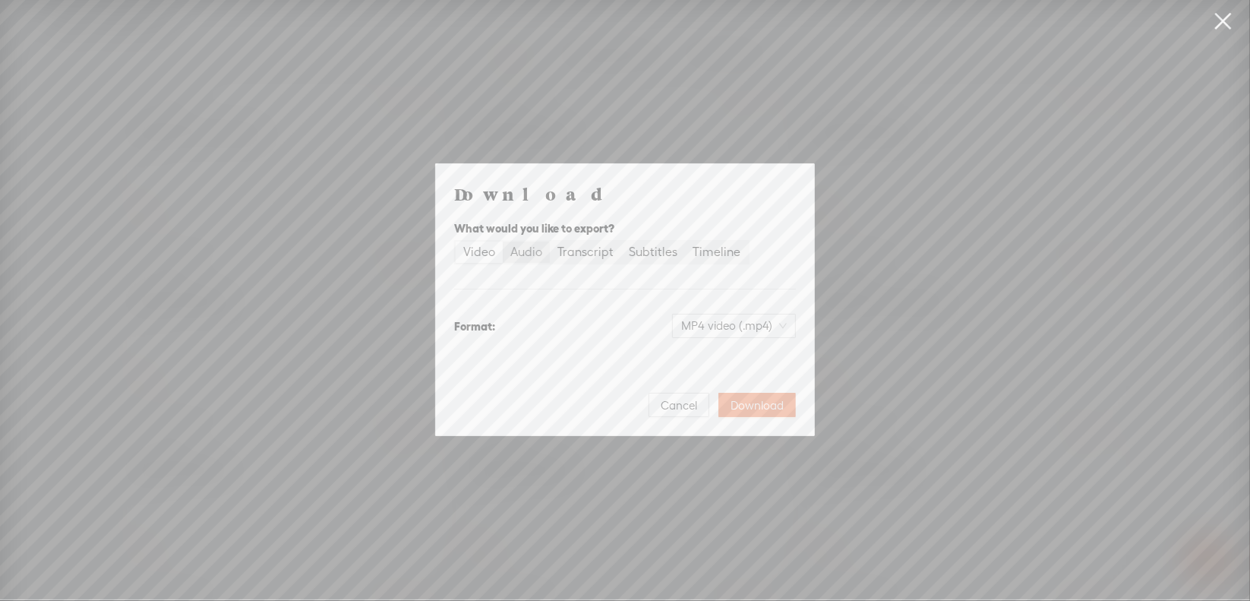
click at [532, 257] on div "Audio" at bounding box center [526, 251] width 32 height 21
click at [503, 241] on input "Audio" at bounding box center [503, 241] width 0 height 0
click at [697, 324] on span "WAV audio (.wav)" at bounding box center [734, 325] width 105 height 23
click at [685, 360] on div "MP3 audio (.mp3)" at bounding box center [722, 357] width 124 height 15
click at [766, 409] on span "Download" at bounding box center [757, 405] width 53 height 15
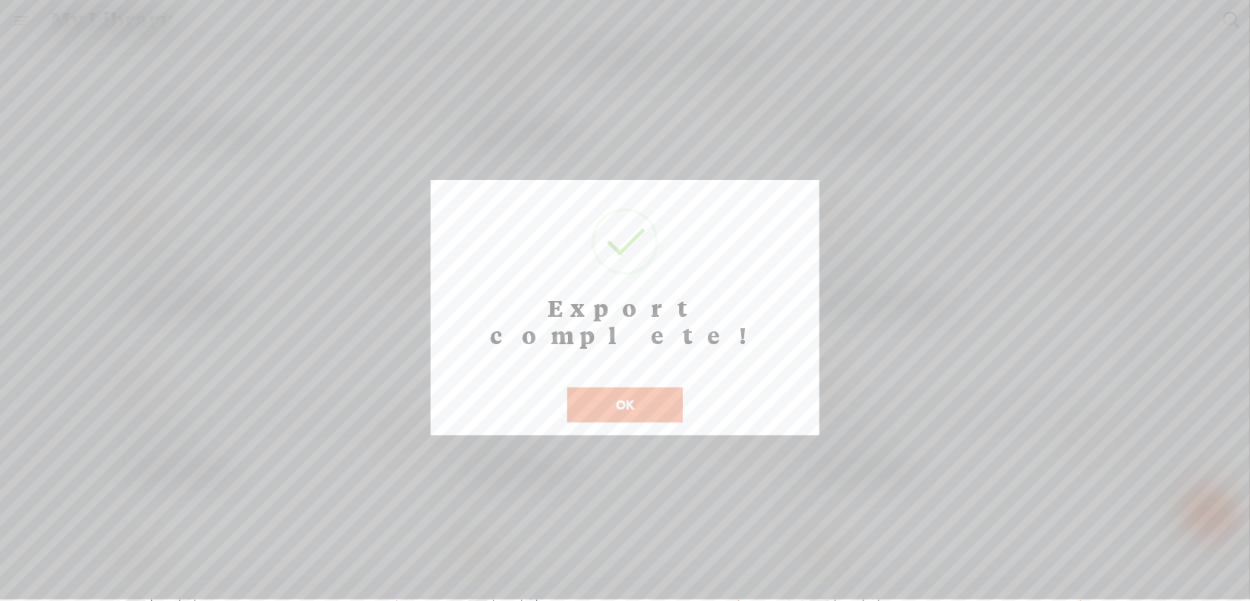
scroll to position [12, 0]
click at [608, 387] on button "OK" at bounding box center [624, 404] width 115 height 35
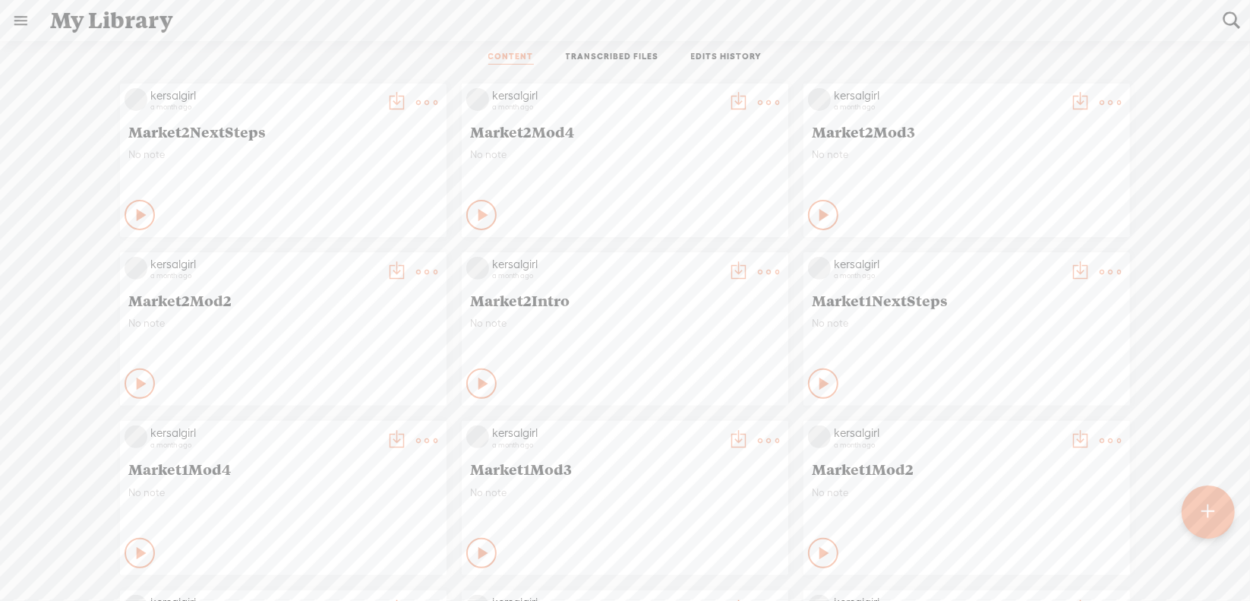
click at [758, 266] on t at bounding box center [768, 271] width 21 height 21
click at [671, 431] on link "Download as..." at bounding box center [685, 427] width 152 height 35
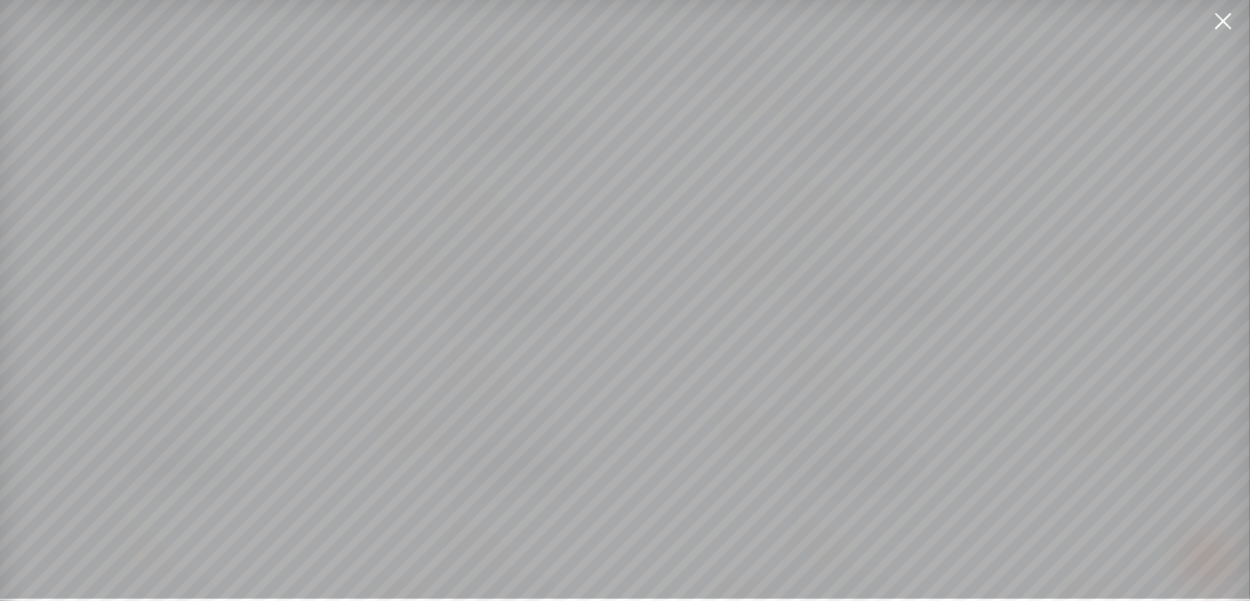
scroll to position [11, 0]
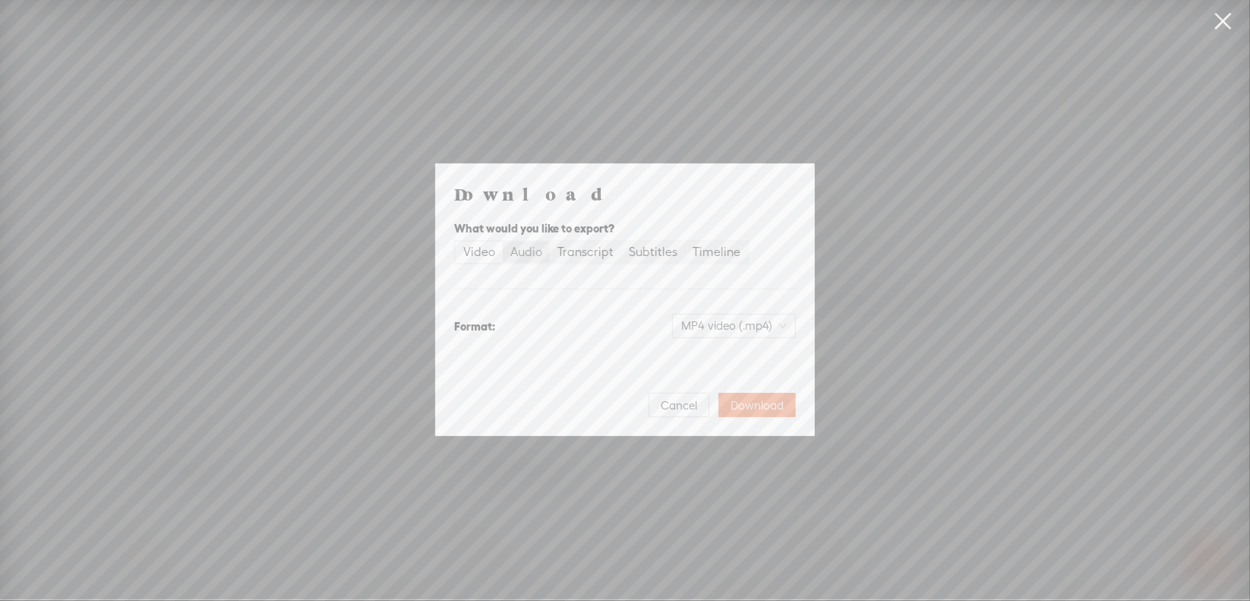
click at [513, 251] on div "Audio" at bounding box center [526, 251] width 32 height 21
click at [503, 241] on input "Audio" at bounding box center [503, 241] width 0 height 0
click at [710, 326] on span "WAV audio (.wav)" at bounding box center [734, 325] width 105 height 23
click at [706, 354] on div "MP3 audio (.mp3)" at bounding box center [722, 357] width 124 height 15
click at [738, 407] on span "Download" at bounding box center [757, 405] width 53 height 15
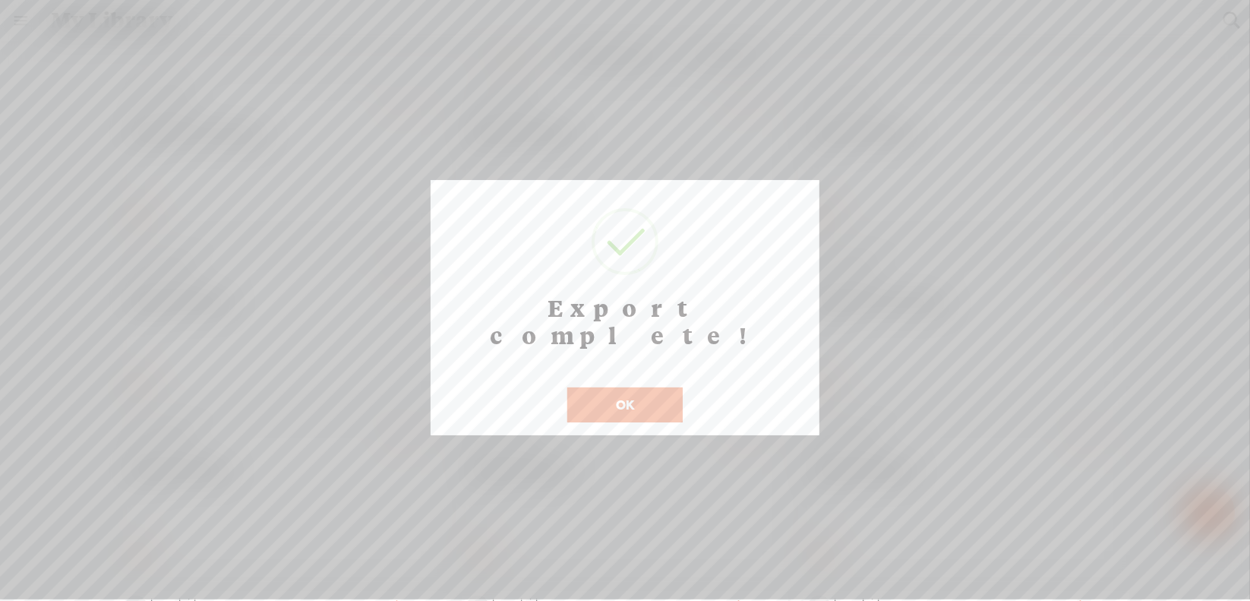
scroll to position [12, 0]
click at [602, 387] on button "OK" at bounding box center [624, 404] width 115 height 35
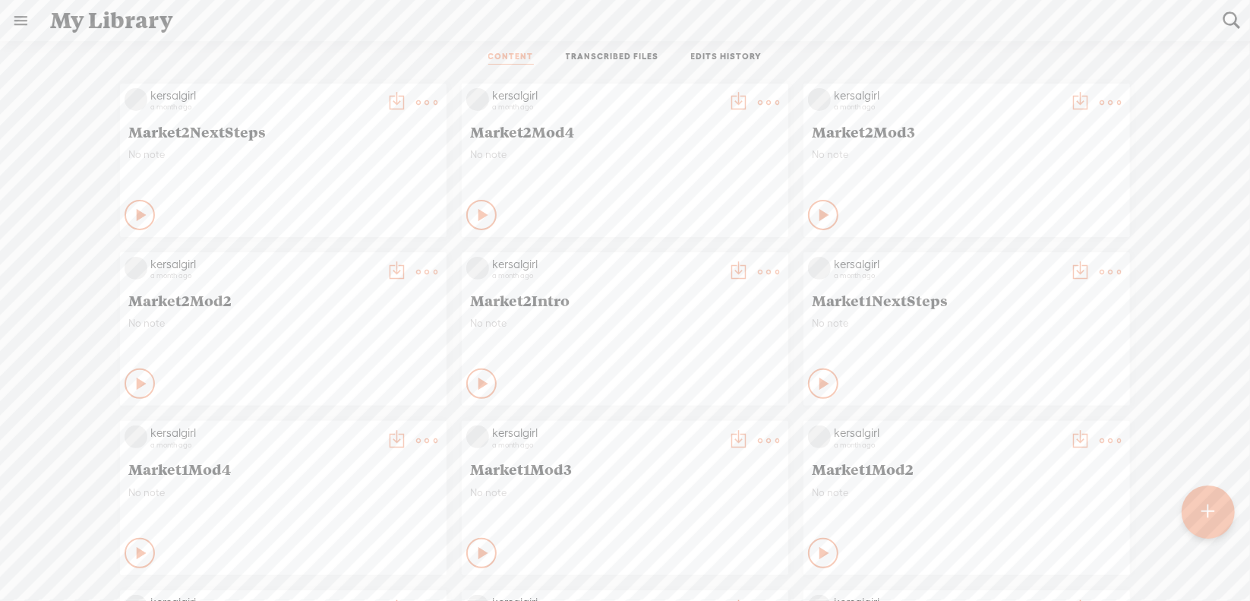
click at [418, 267] on t at bounding box center [426, 271] width 21 height 21
click at [360, 421] on link "Download as..." at bounding box center [343, 427] width 152 height 35
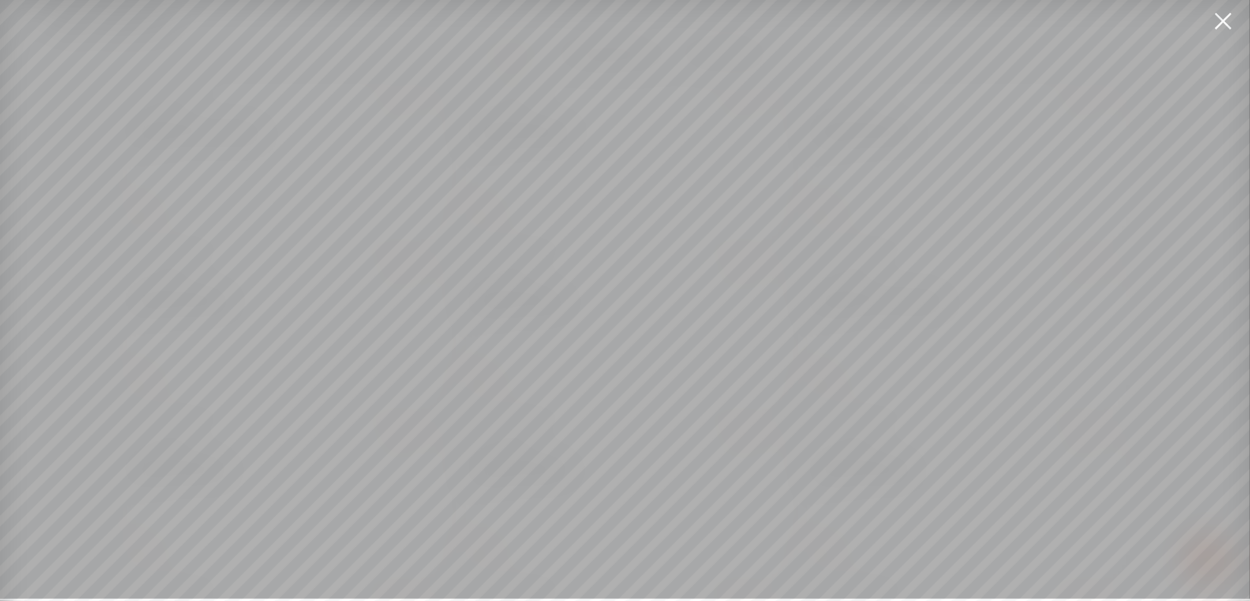
scroll to position [11, 0]
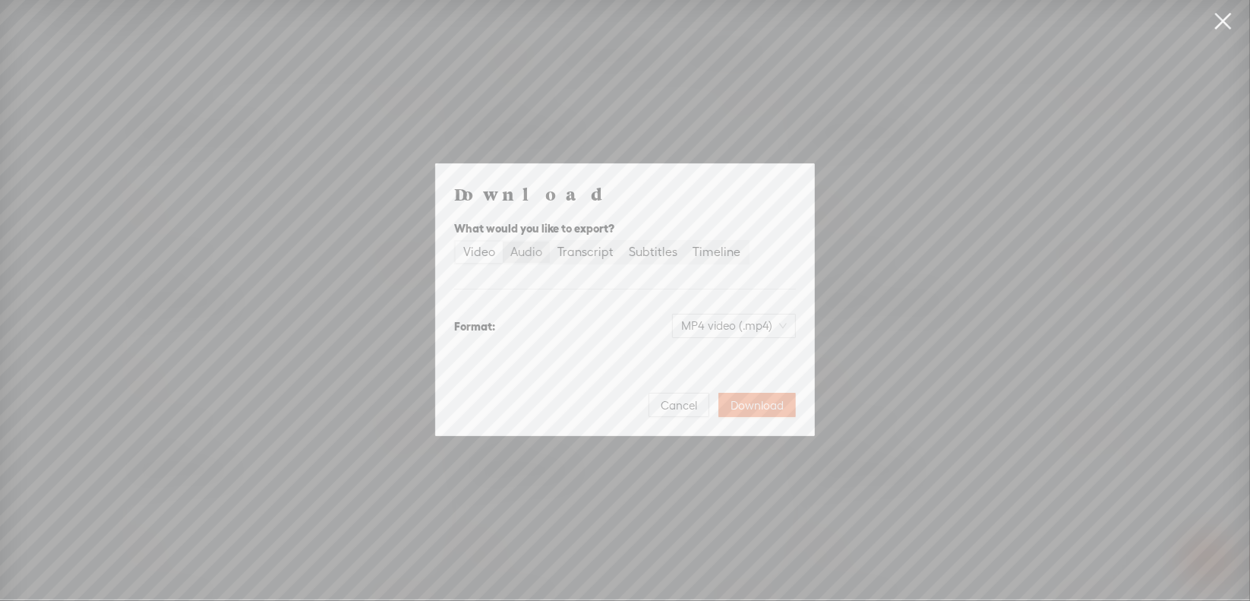
click at [524, 262] on div "Audio" at bounding box center [526, 251] width 32 height 21
click at [503, 241] on input "Audio" at bounding box center [503, 241] width 0 height 0
click at [721, 331] on span "WAV audio (.wav)" at bounding box center [734, 325] width 105 height 23
click at [699, 353] on div "MP3 audio (.mp3)" at bounding box center [722, 357] width 124 height 15
click at [772, 402] on span "Download" at bounding box center [757, 405] width 53 height 15
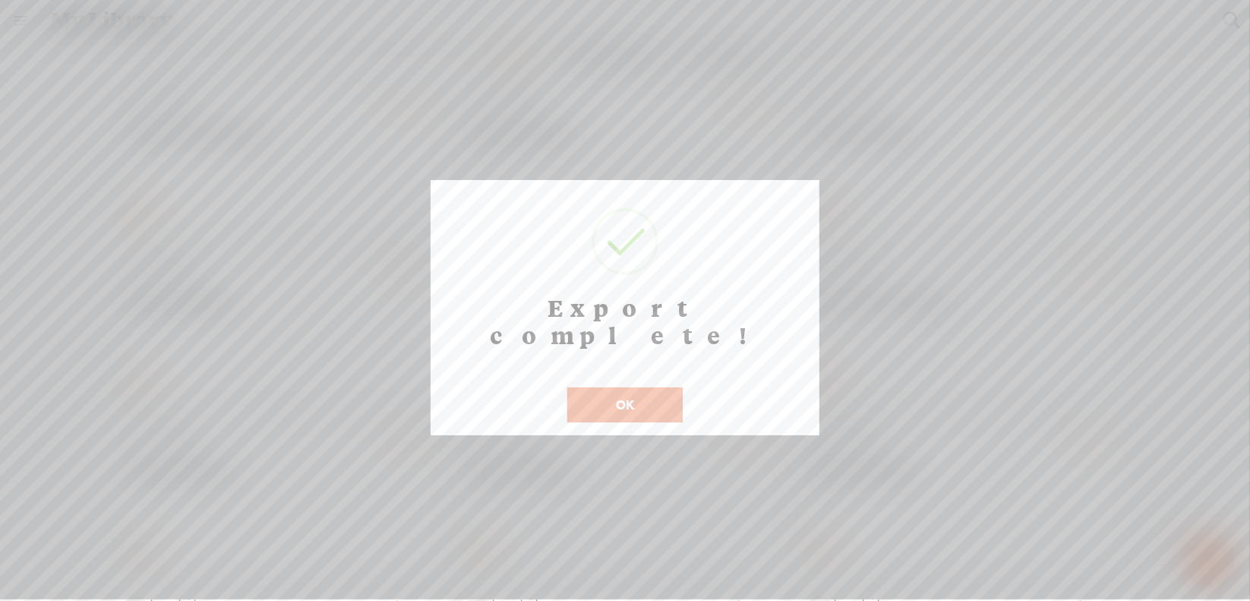
scroll to position [12, 0]
click at [598, 387] on button "OK" at bounding box center [624, 404] width 115 height 35
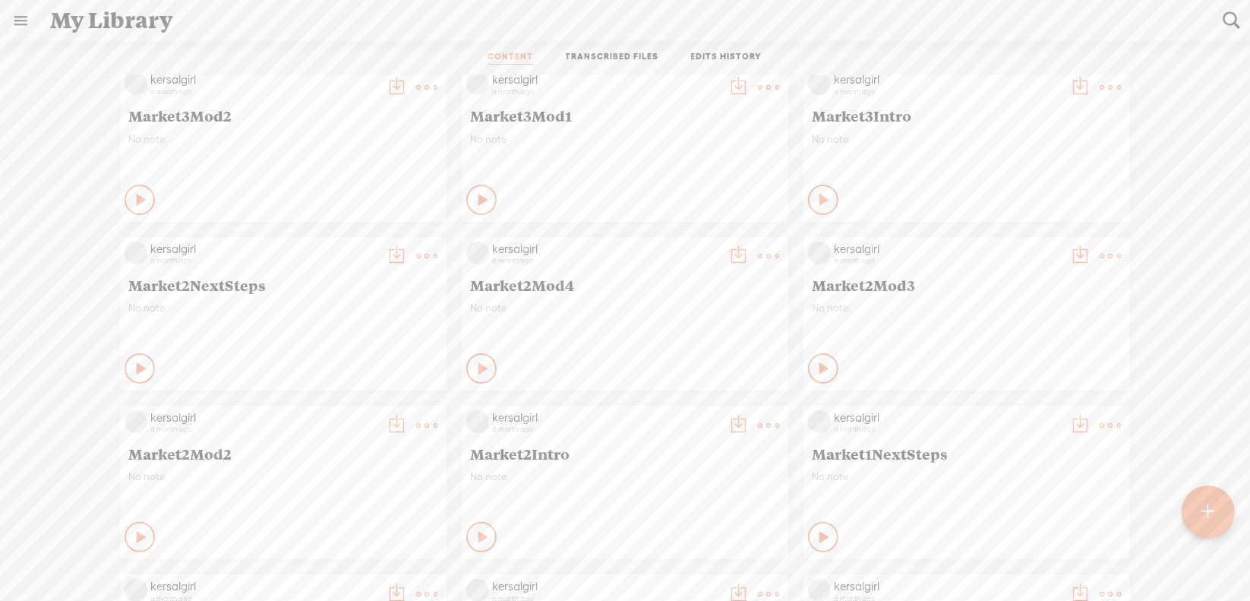
scroll to position [4578, 0]
click at [1100, 257] on t at bounding box center [1110, 254] width 21 height 21
click at [1005, 409] on link "Download as..." at bounding box center [1027, 410] width 152 height 35
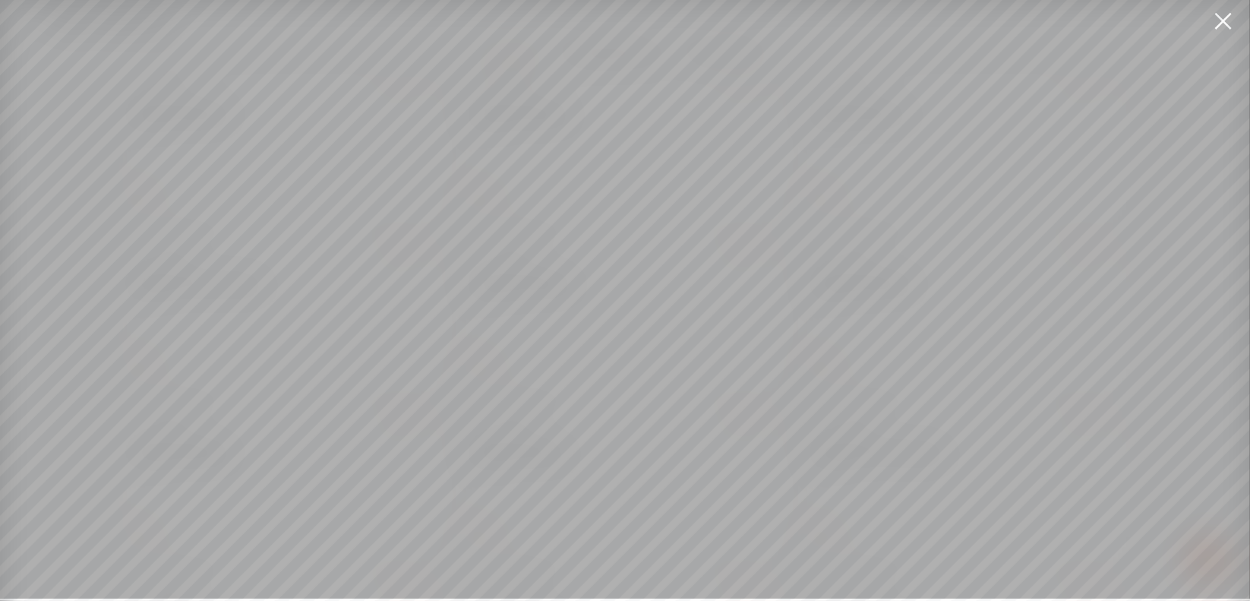
scroll to position [11, 0]
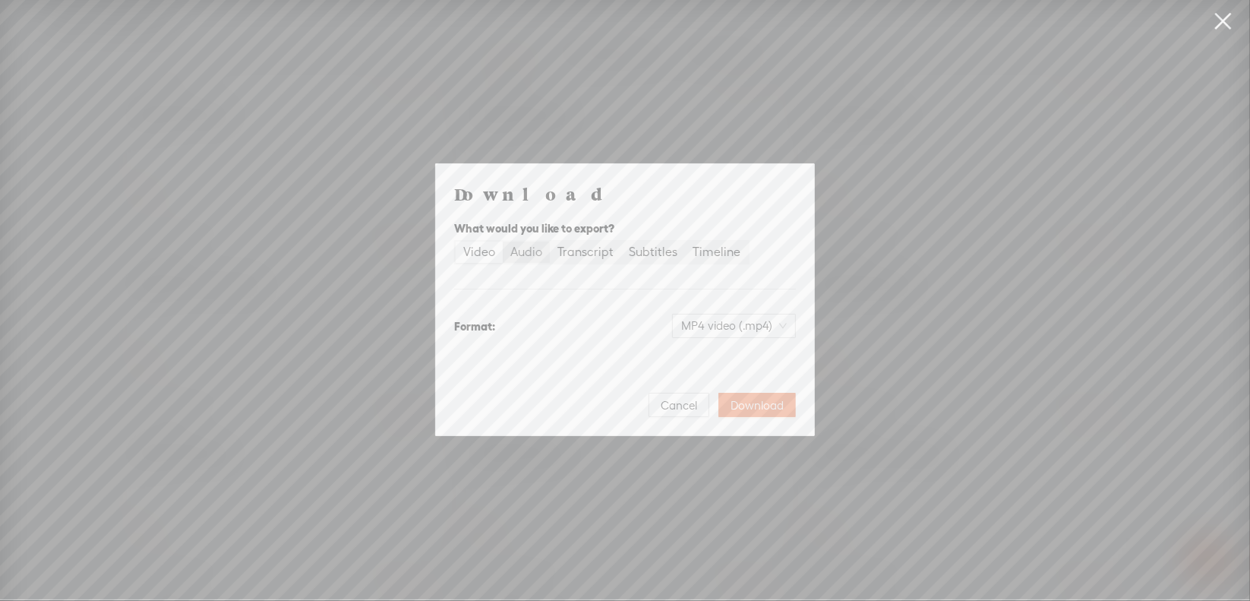
click at [526, 255] on div "Audio" at bounding box center [526, 251] width 32 height 21
click at [503, 241] on input "Audio" at bounding box center [503, 241] width 0 height 0
click at [714, 323] on span "WAV audio (.wav)" at bounding box center [734, 325] width 105 height 23
click at [706, 365] on div "MP3 audio (.mp3)" at bounding box center [722, 357] width 124 height 15
click at [748, 403] on span "Download" at bounding box center [757, 405] width 53 height 15
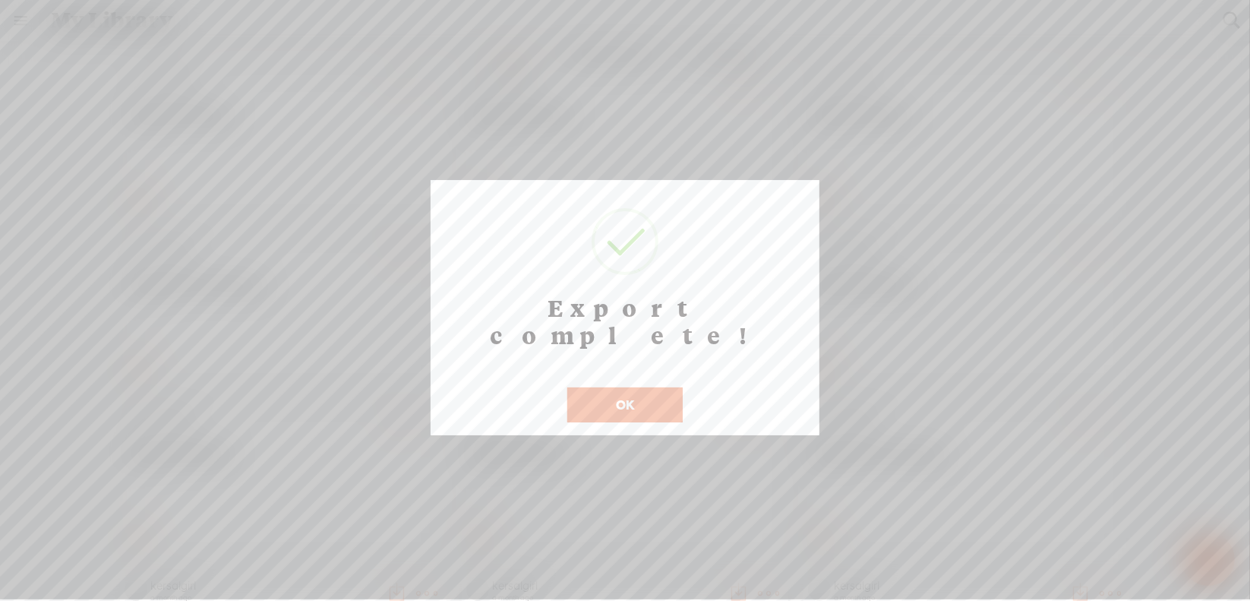
scroll to position [12, 0]
click at [631, 387] on button "OK" at bounding box center [624, 404] width 115 height 35
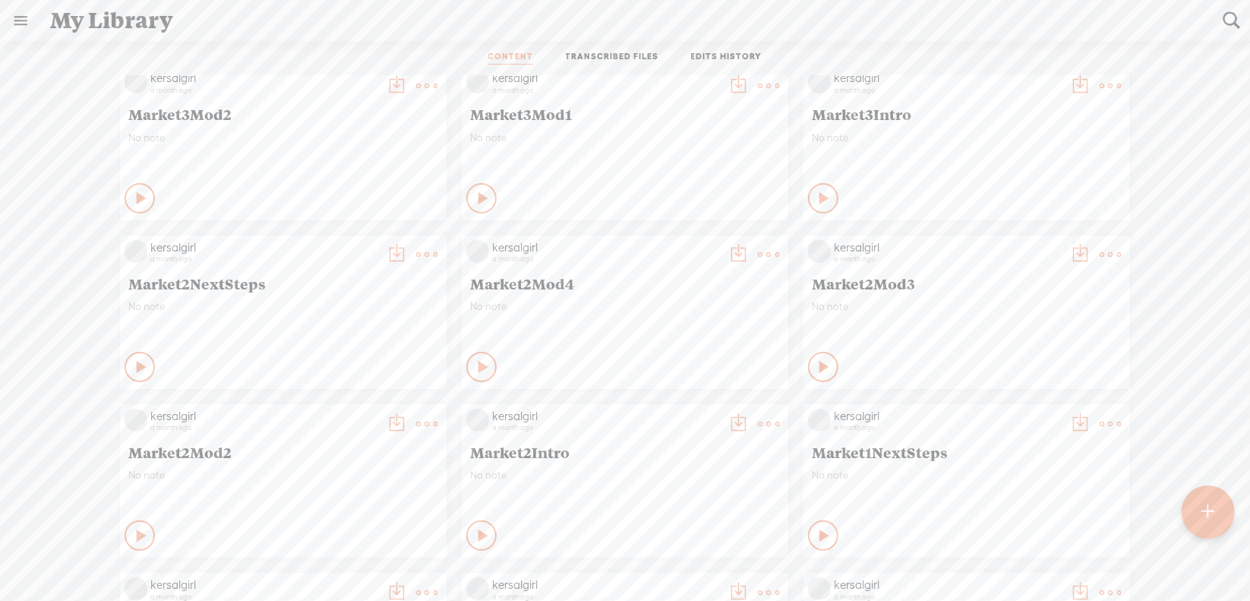
click at [758, 258] on t at bounding box center [768, 254] width 21 height 21
click at [674, 411] on link "Download as..." at bounding box center [685, 410] width 152 height 35
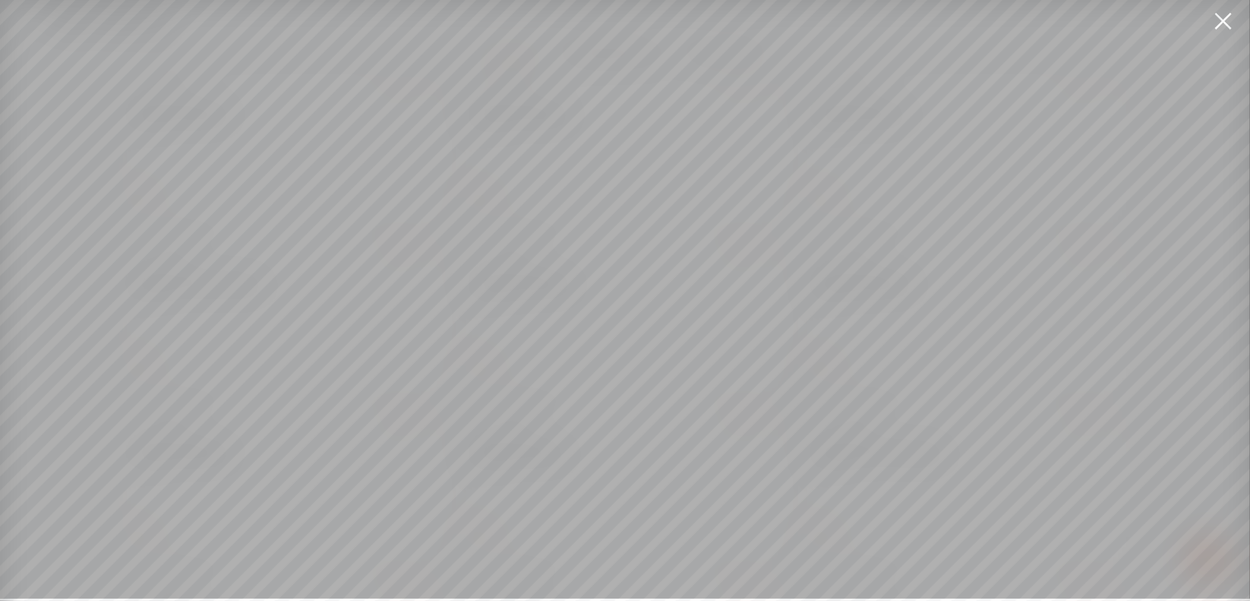
scroll to position [11, 0]
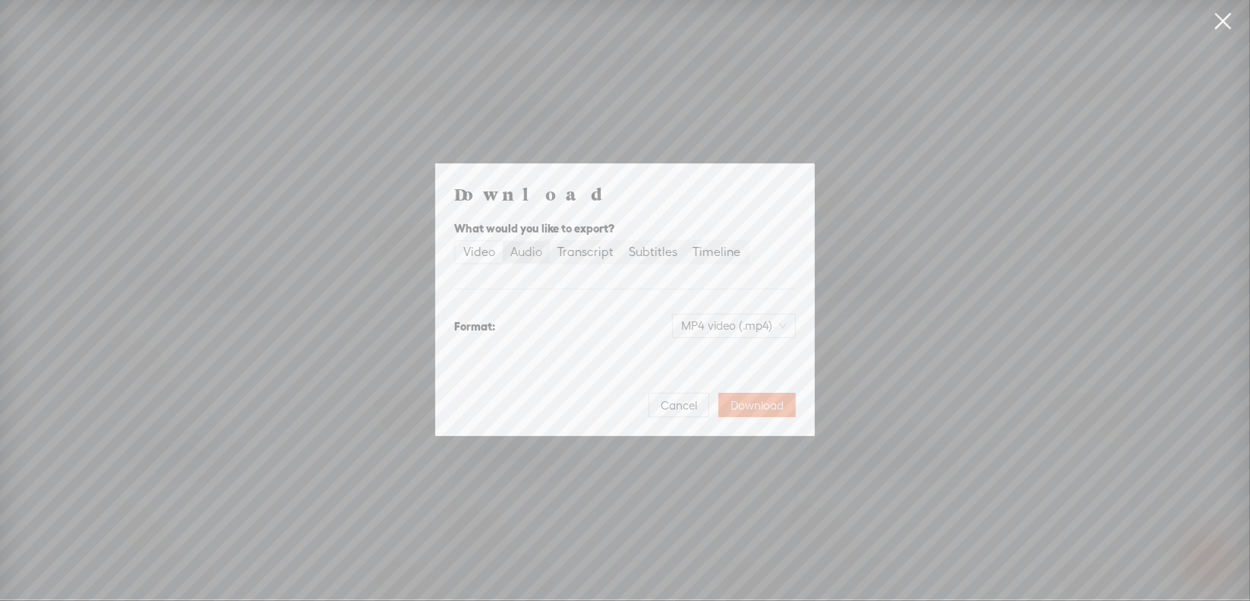
click at [521, 254] on div "Audio" at bounding box center [526, 251] width 32 height 21
click at [503, 241] on input "Audio" at bounding box center [503, 241] width 0 height 0
click at [709, 327] on span "WAV audio (.wav)" at bounding box center [734, 325] width 105 height 23
click at [709, 352] on div "MP3 audio (.mp3)" at bounding box center [722, 357] width 124 height 15
click at [768, 409] on span "Download" at bounding box center [757, 405] width 53 height 15
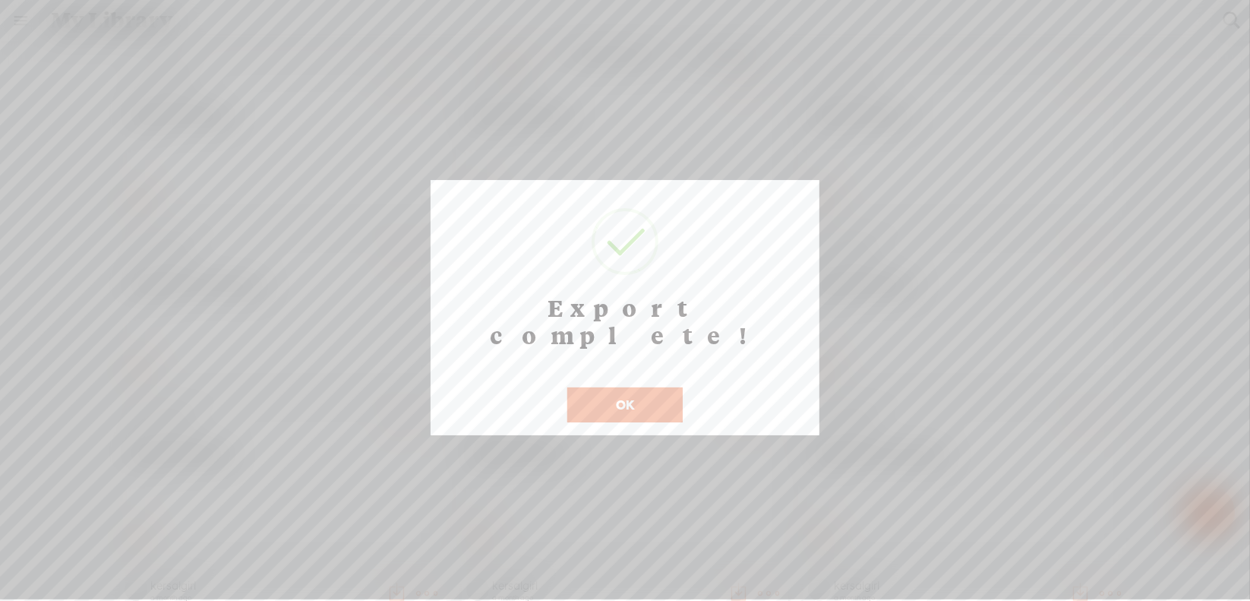
scroll to position [12, 0]
click at [614, 387] on button "OK" at bounding box center [624, 404] width 115 height 35
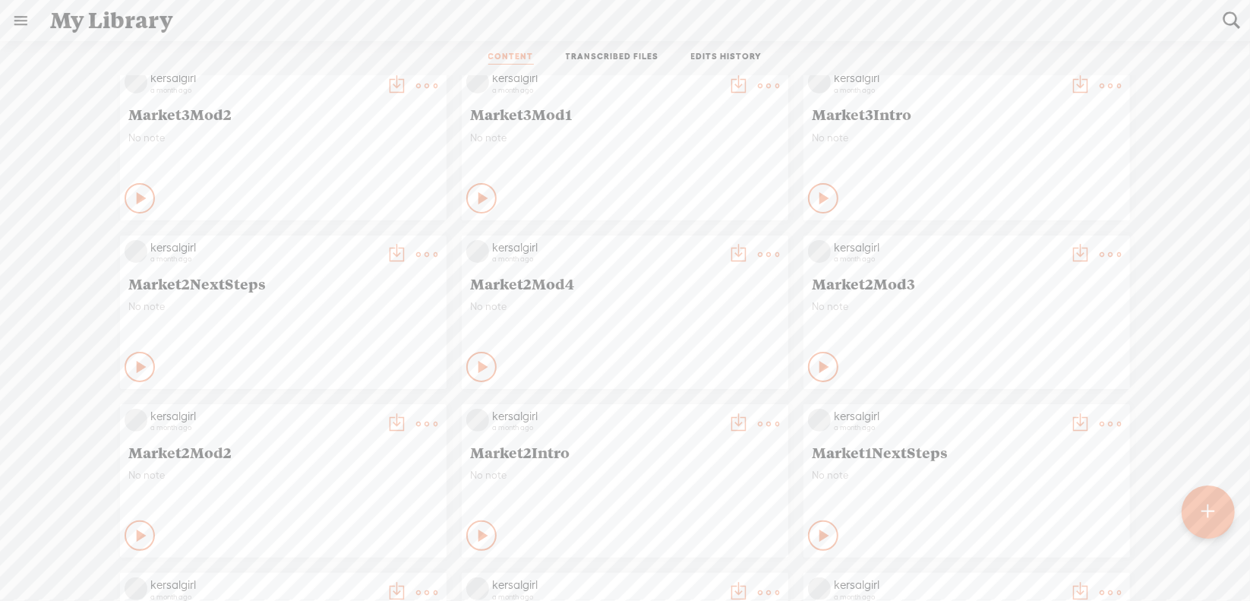
click at [416, 256] on t at bounding box center [426, 254] width 21 height 21
click at [357, 408] on link "Download as..." at bounding box center [343, 410] width 152 height 35
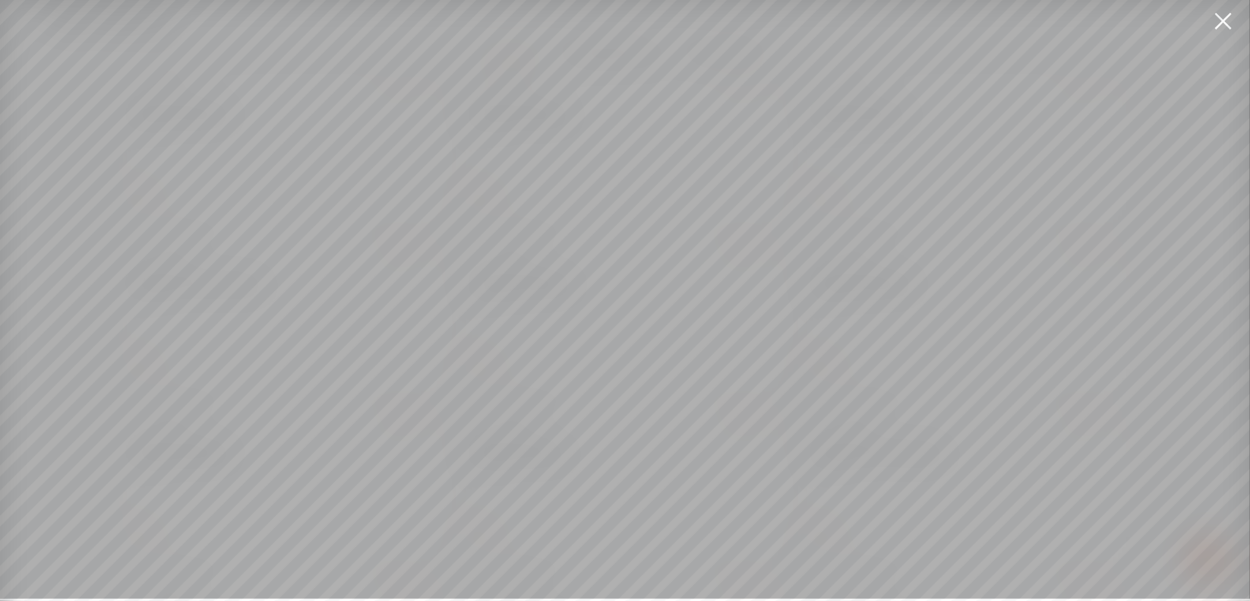
scroll to position [11, 0]
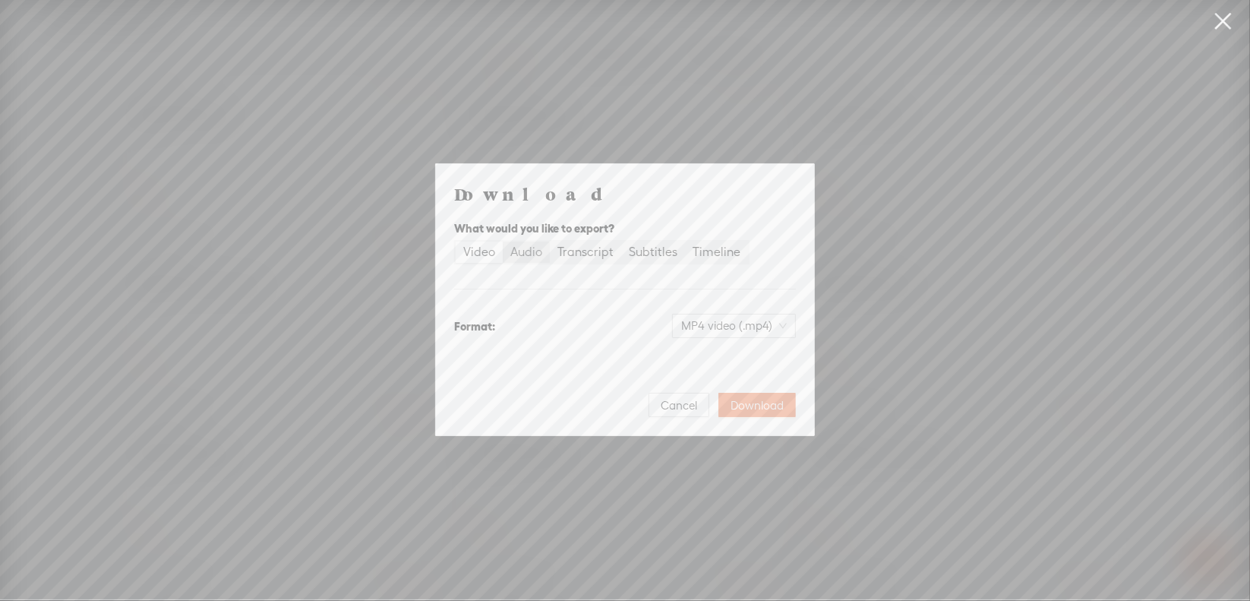
drag, startPoint x: 526, startPoint y: 253, endPoint x: 556, endPoint y: 271, distance: 35.4
click at [526, 252] on div "Audio" at bounding box center [526, 251] width 32 height 21
click at [503, 241] on input "Audio" at bounding box center [503, 241] width 0 height 0
click at [709, 327] on span "WAV audio (.wav)" at bounding box center [734, 325] width 105 height 23
click at [705, 361] on div "MP3 audio (.mp3)" at bounding box center [722, 357] width 124 height 15
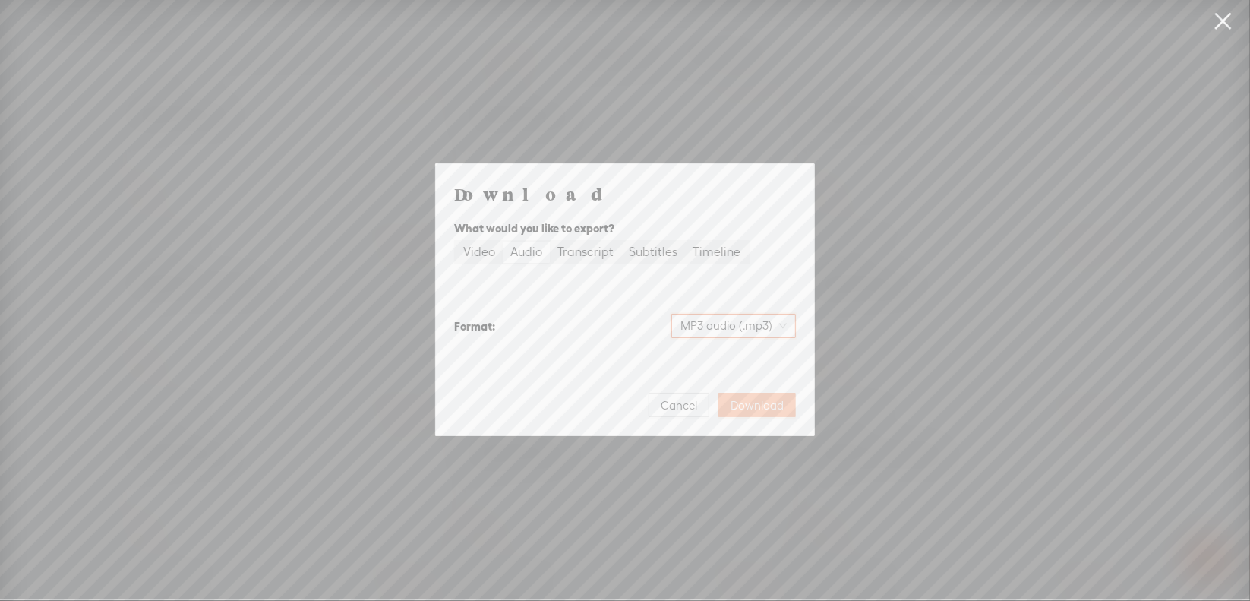
click at [756, 405] on span "Download" at bounding box center [757, 405] width 53 height 15
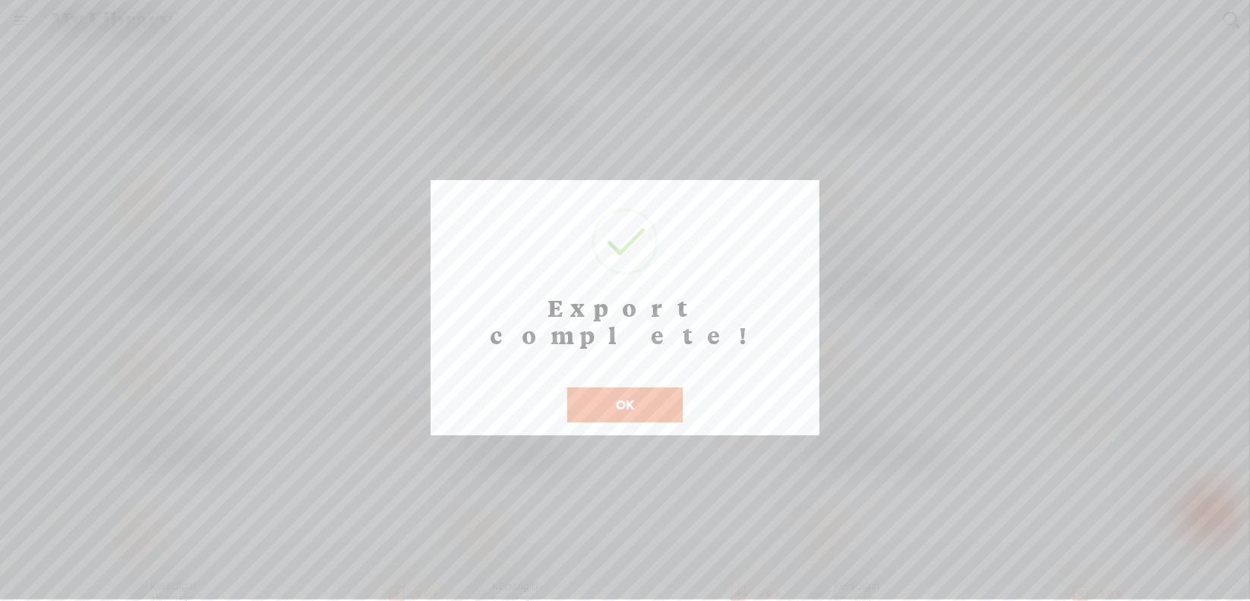
scroll to position [12, 0]
click at [597, 387] on button "OK" at bounding box center [624, 404] width 115 height 35
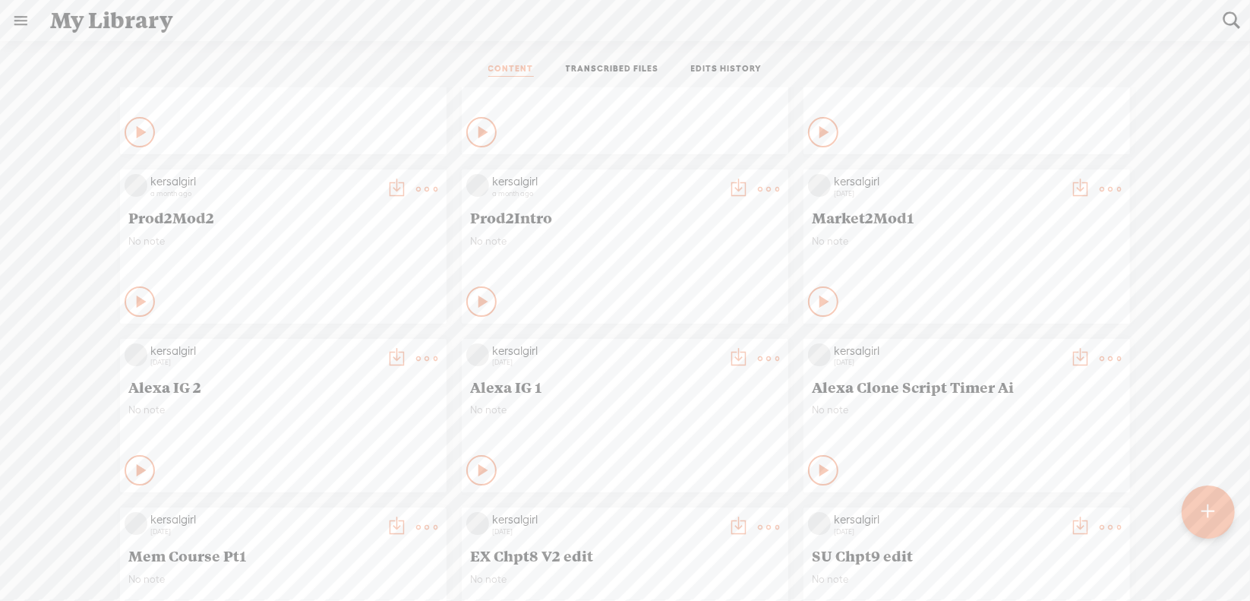
scroll to position [8202, 0]
click at [1100, 185] on t at bounding box center [1110, 189] width 21 height 21
click at [1027, 346] on link "Download as..." at bounding box center [1027, 346] width 152 height 35
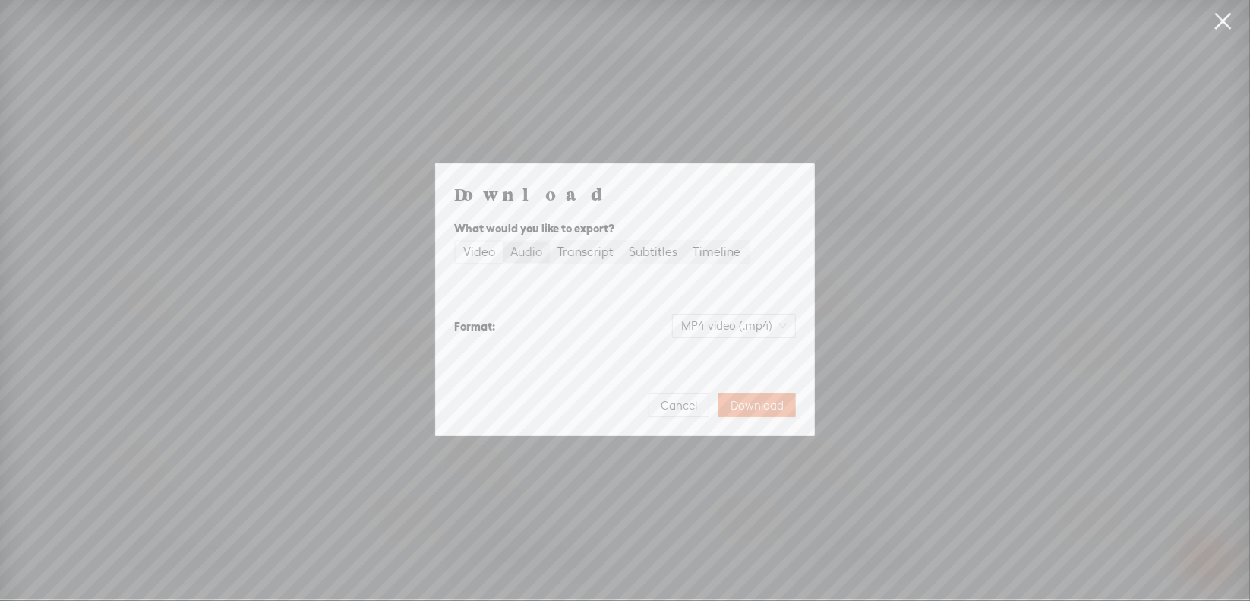
click at [530, 254] on div "Audio" at bounding box center [526, 251] width 32 height 21
click at [503, 241] on input "Audio" at bounding box center [503, 241] width 0 height 0
click at [708, 324] on span "WAV audio (.wav)" at bounding box center [734, 325] width 105 height 23
click at [715, 350] on div "MP3 audio (.mp3) Best for sharing, small file size" at bounding box center [722, 365] width 124 height 36
click at [754, 406] on span "Download" at bounding box center [757, 405] width 53 height 15
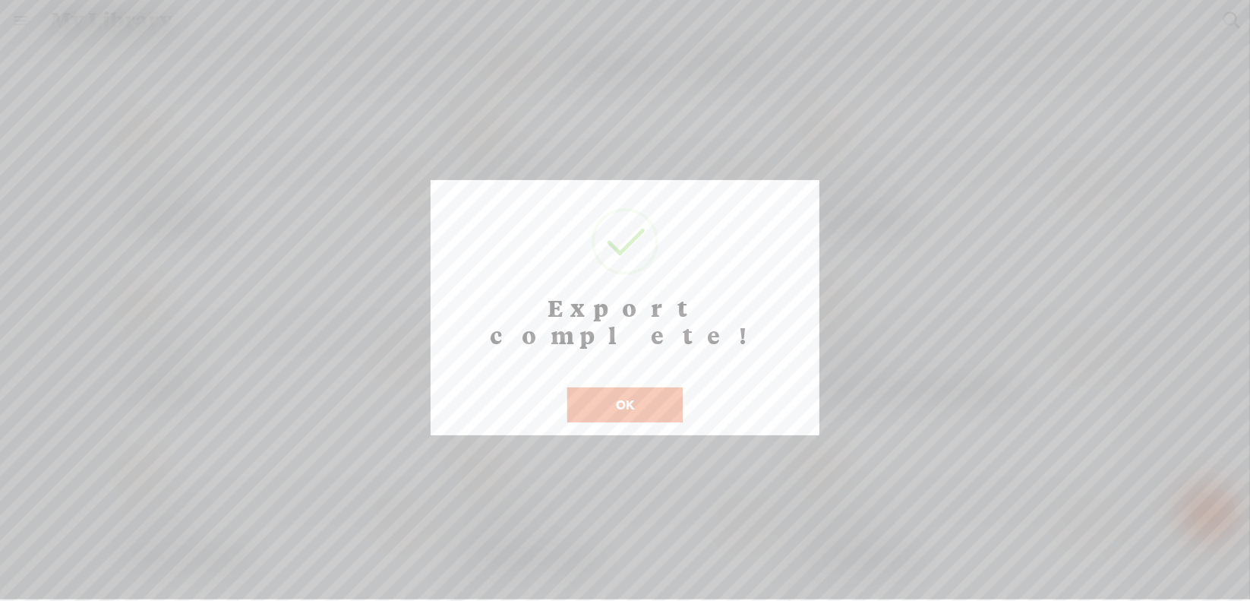
click at [586, 387] on button "OK" at bounding box center [624, 404] width 115 height 35
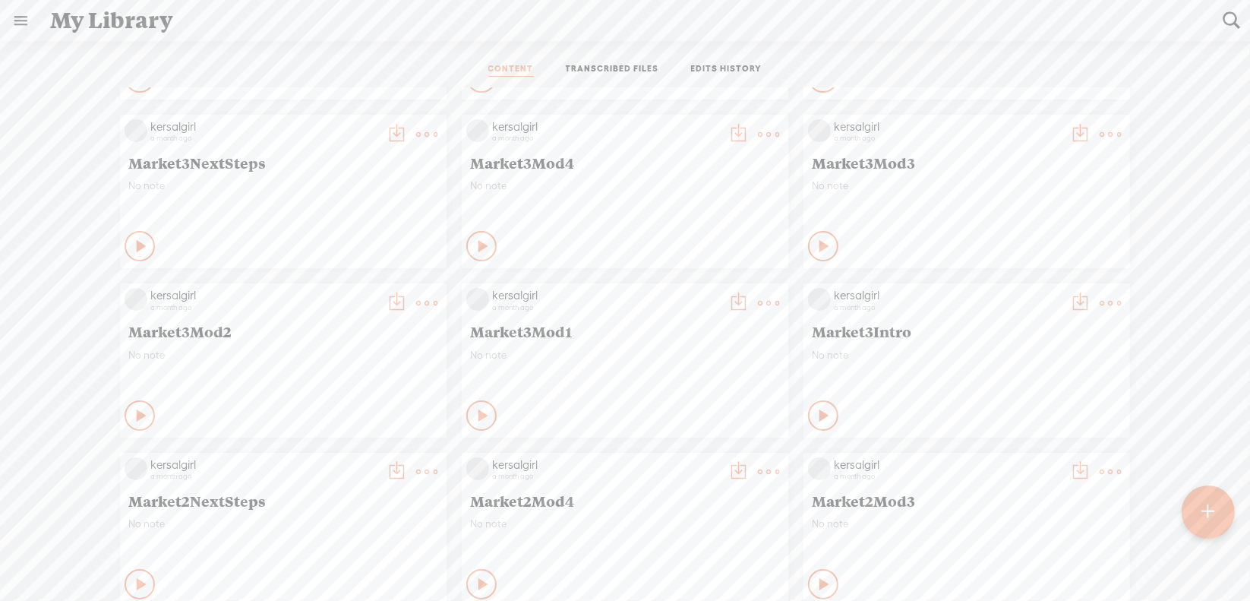
scroll to position [4329, 0]
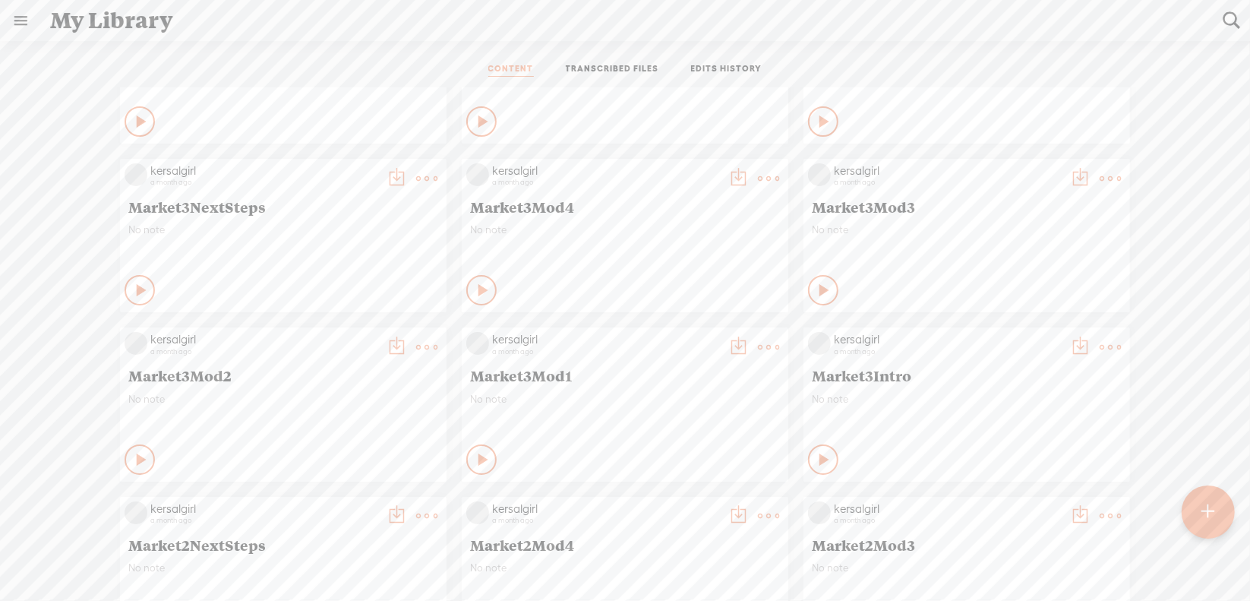
click at [1100, 346] on t at bounding box center [1110, 346] width 21 height 21
click at [1005, 503] on link "Download as..." at bounding box center [1027, 502] width 152 height 35
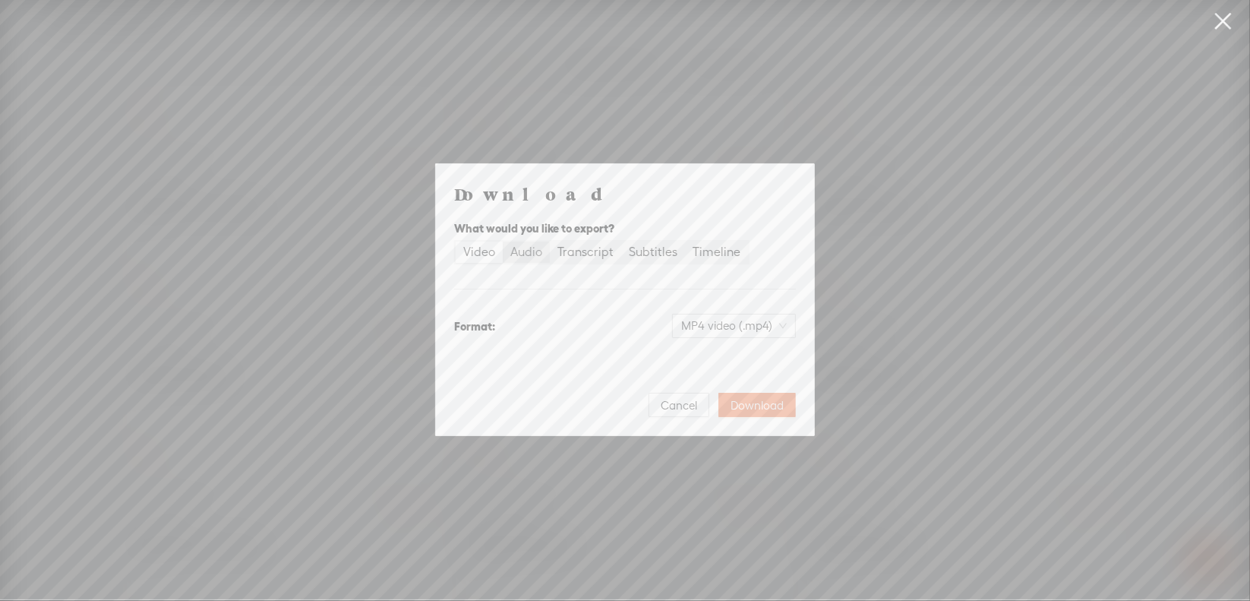
click at [532, 256] on div "Audio" at bounding box center [526, 251] width 32 height 21
click at [503, 241] on input "Audio" at bounding box center [503, 241] width 0 height 0
click at [726, 324] on span "WAV audio (.wav)" at bounding box center [734, 325] width 105 height 23
click at [707, 358] on div "MP3 audio (.mp3)" at bounding box center [722, 357] width 124 height 15
click at [737, 405] on span "Download" at bounding box center [757, 405] width 53 height 15
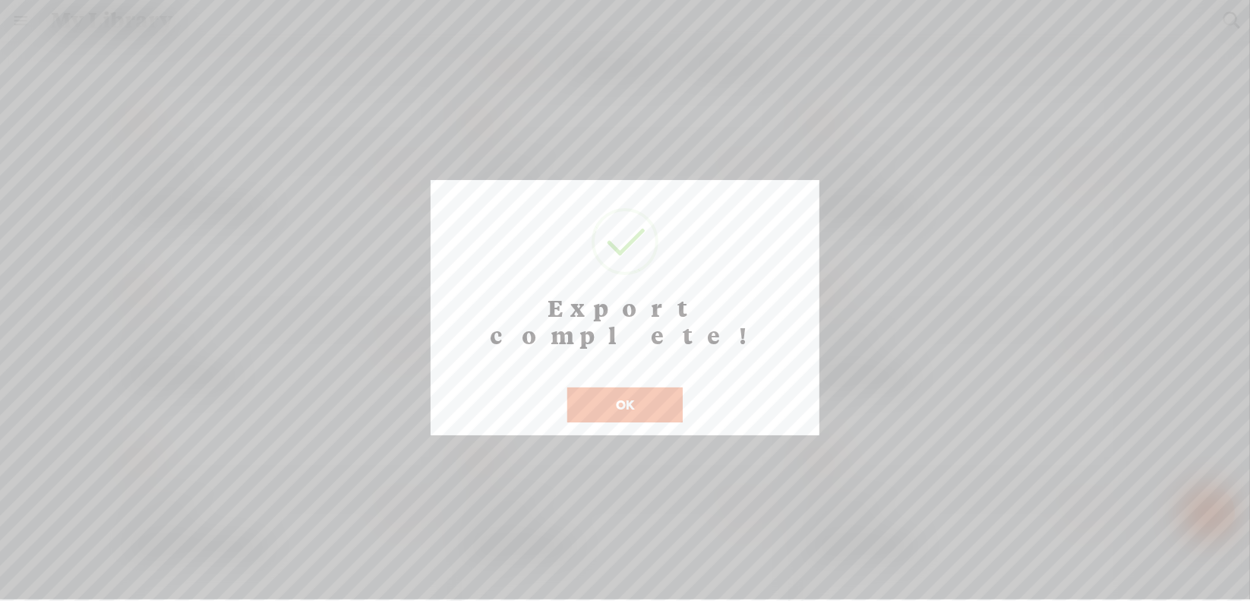
click at [620, 387] on button "OK" at bounding box center [624, 404] width 115 height 35
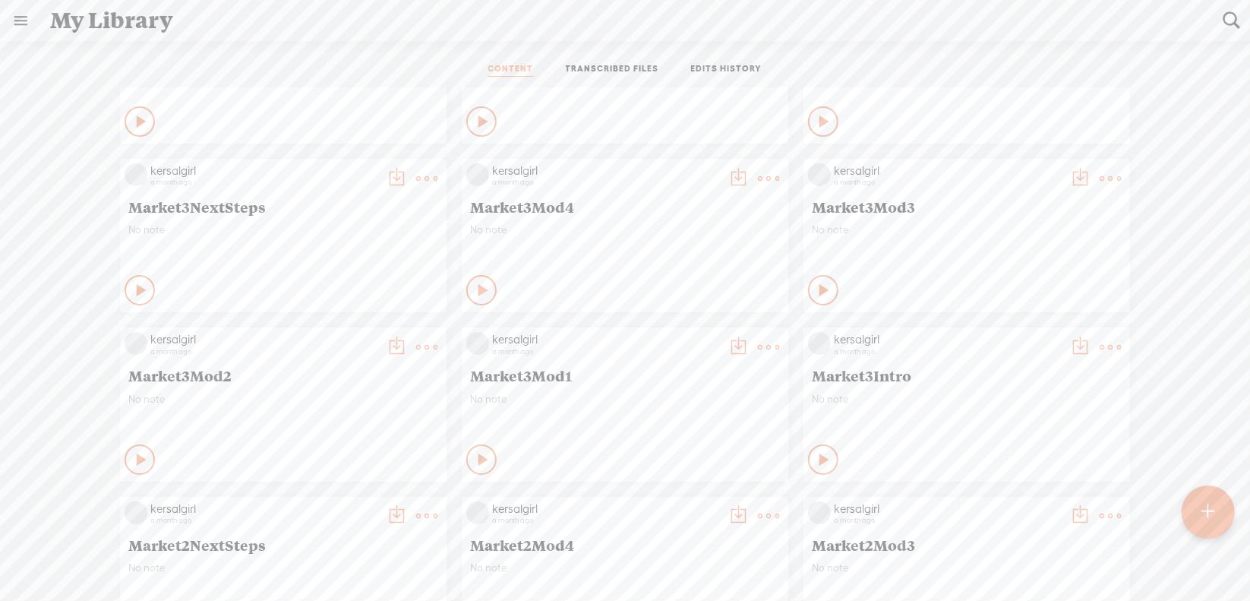
click at [758, 346] on t at bounding box center [768, 346] width 21 height 21
click at [682, 497] on link "Download as..." at bounding box center [685, 502] width 152 height 35
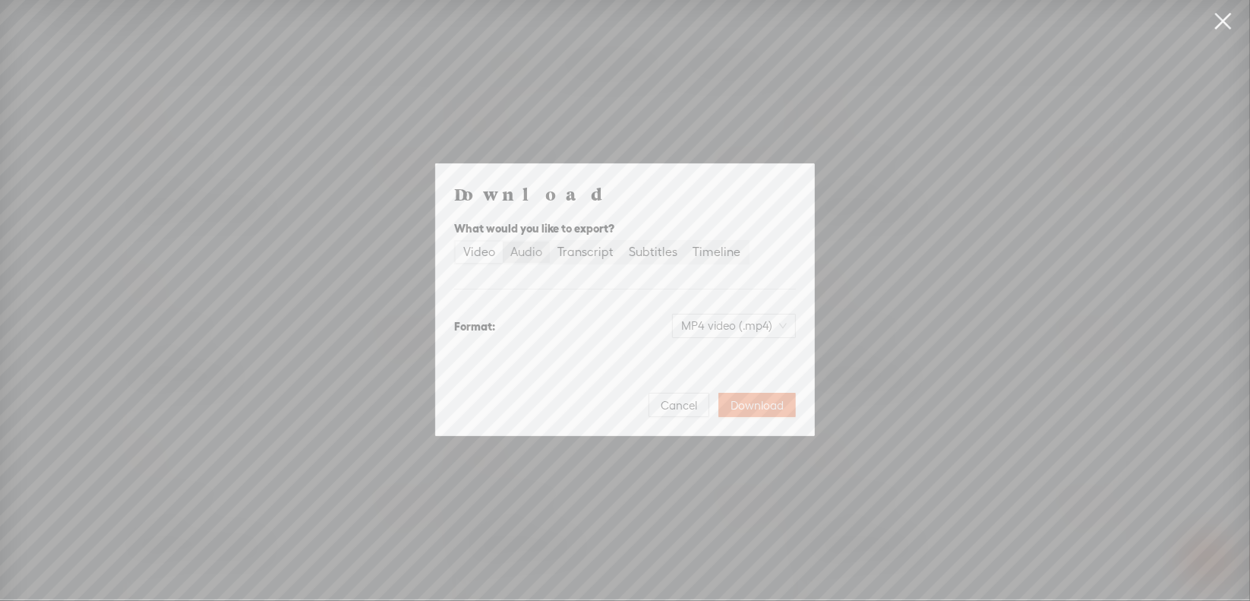
click at [526, 254] on div "Audio" at bounding box center [526, 251] width 32 height 21
click at [503, 241] on input "Audio" at bounding box center [503, 241] width 0 height 0
click at [714, 326] on span "WAV audio (.wav)" at bounding box center [734, 325] width 105 height 23
click at [711, 358] on div "MP3 audio (.mp3)" at bounding box center [722, 357] width 124 height 15
click at [747, 402] on span "Download" at bounding box center [757, 405] width 53 height 15
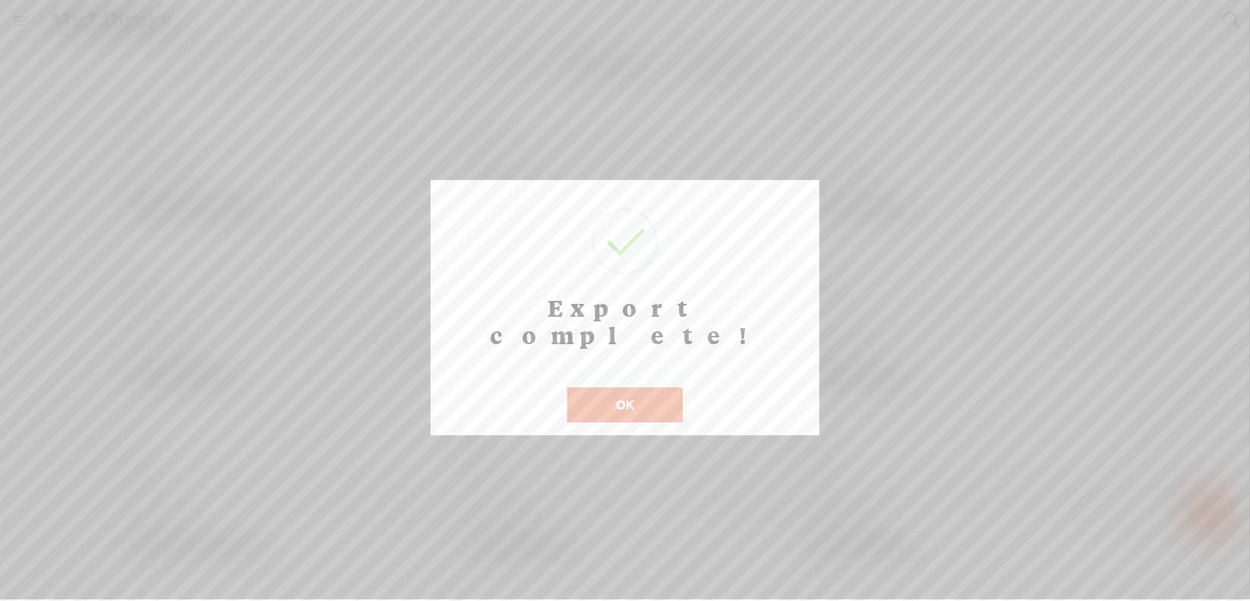
click at [642, 387] on button "OK" at bounding box center [624, 404] width 115 height 35
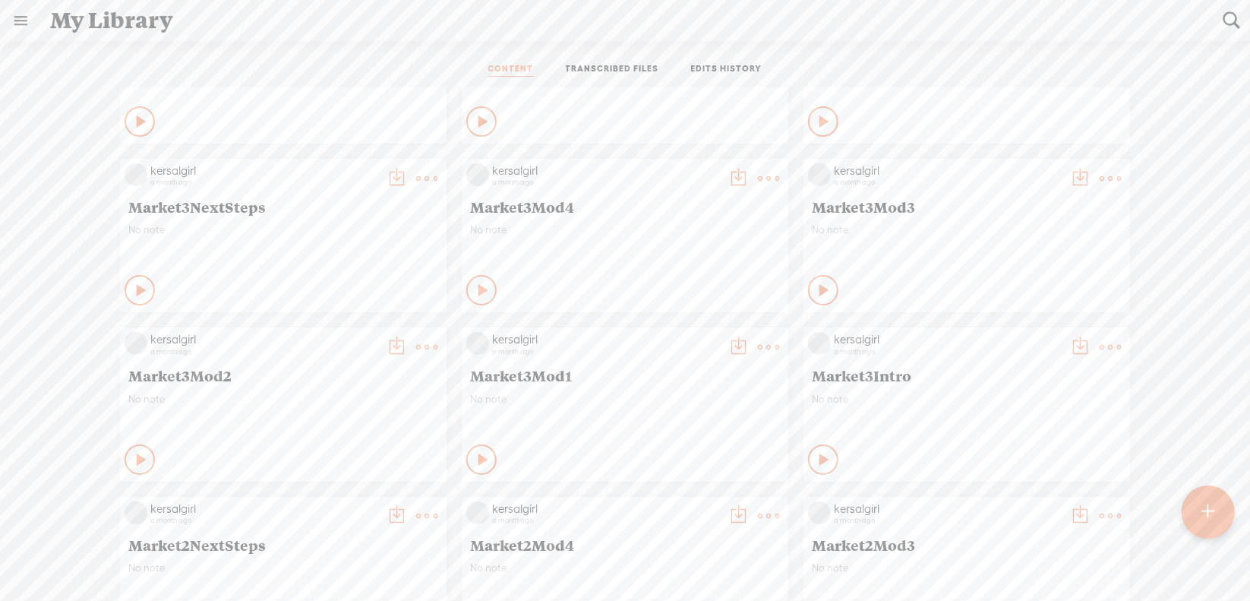
click at [418, 351] on t at bounding box center [426, 346] width 21 height 21
click at [344, 505] on link "Download as..." at bounding box center [343, 502] width 152 height 35
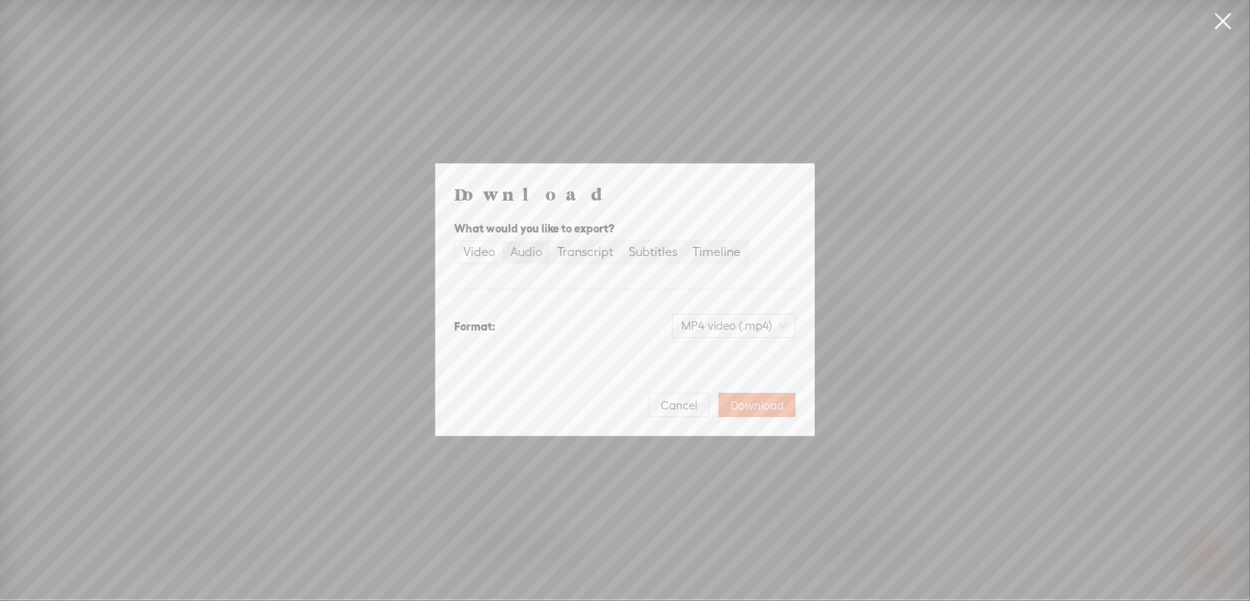
click at [523, 251] on div "Audio" at bounding box center [526, 251] width 32 height 21
click at [503, 241] on input "Audio" at bounding box center [503, 241] width 0 height 0
click at [695, 326] on span "WAV audio (.wav)" at bounding box center [734, 325] width 105 height 23
click at [696, 353] on div "MP3 audio (.mp3)" at bounding box center [722, 357] width 124 height 15
click at [765, 401] on span "Download" at bounding box center [757, 405] width 53 height 15
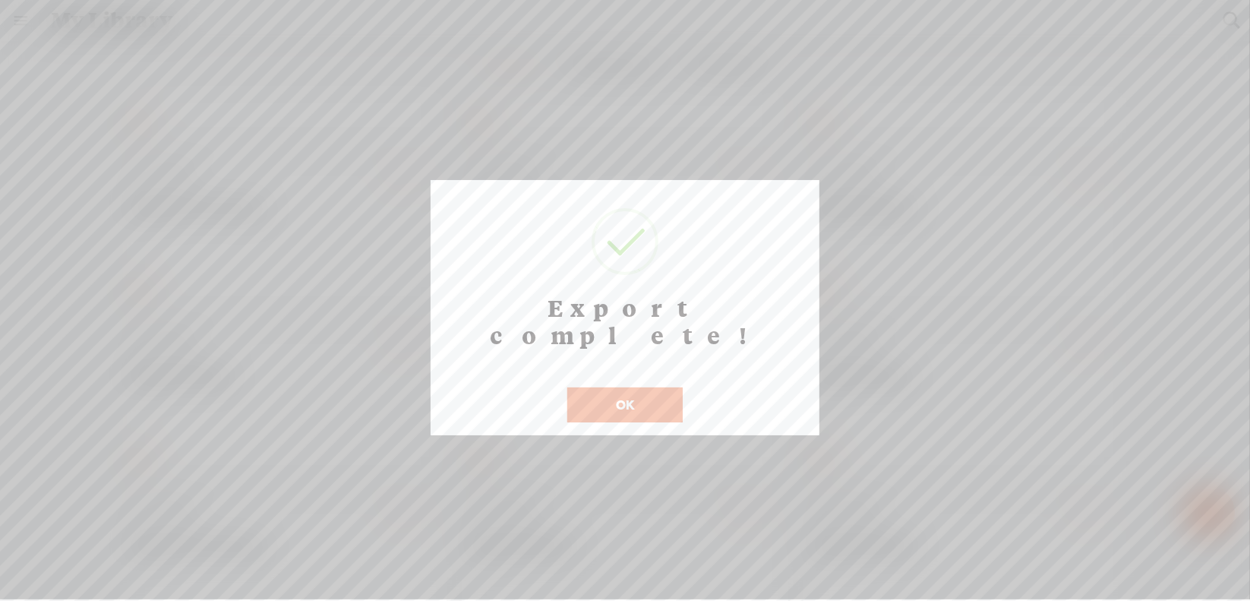
click at [621, 387] on button "OK" at bounding box center [624, 404] width 115 height 35
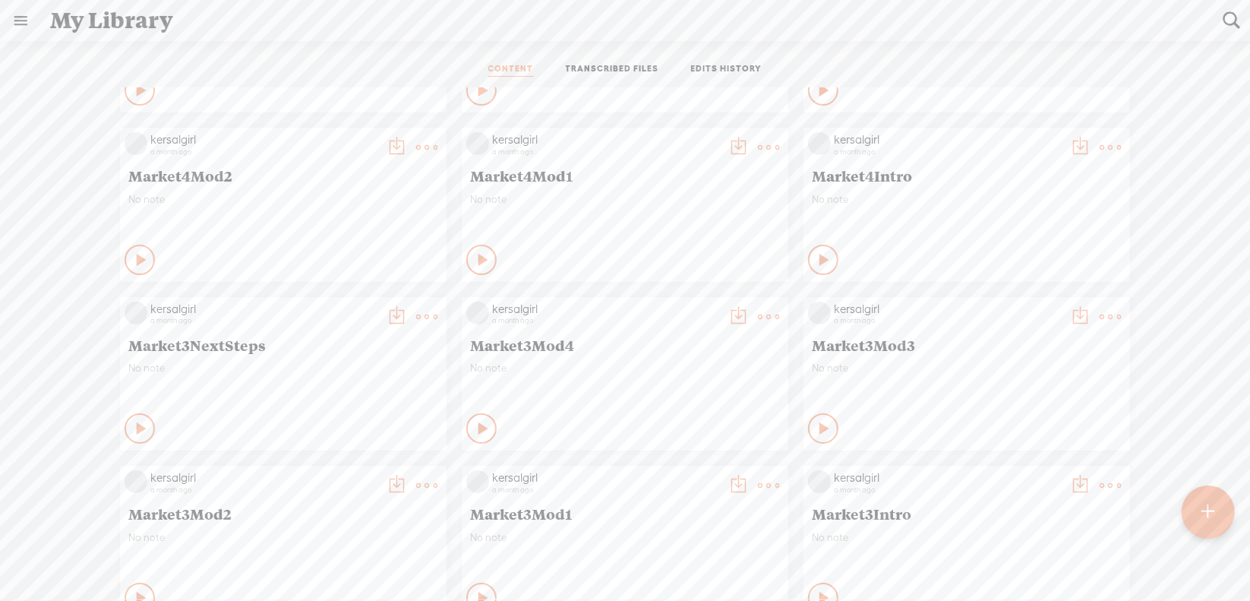
scroll to position [4177, 0]
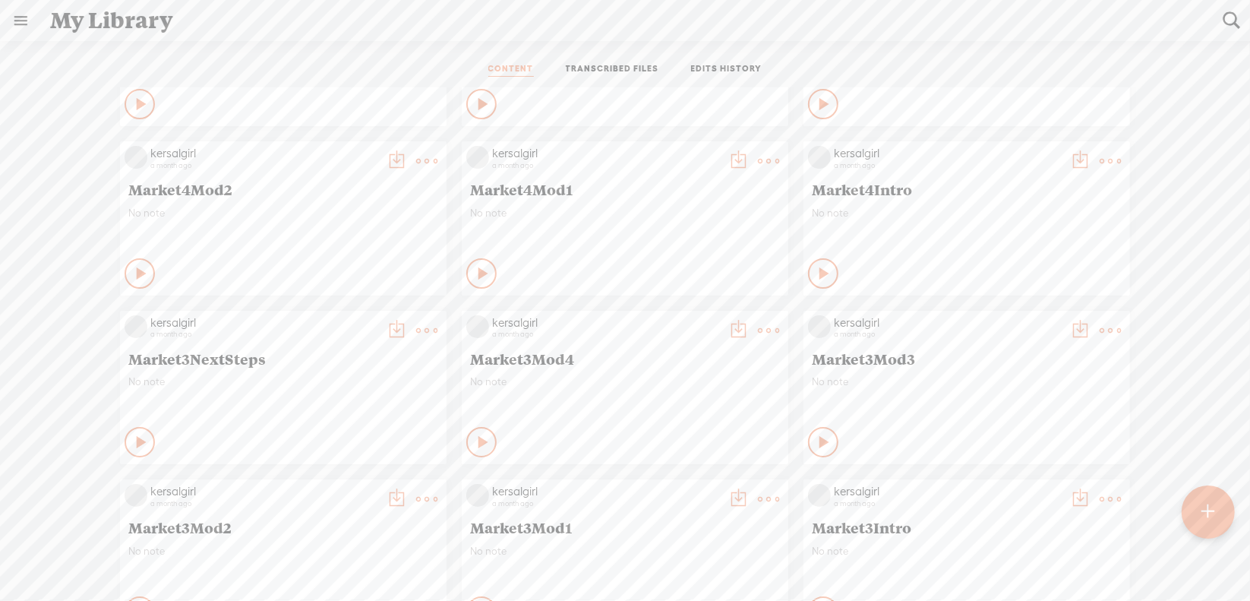
click at [1100, 330] on t at bounding box center [1110, 330] width 21 height 21
click at [1005, 487] on link "Download as..." at bounding box center [1027, 486] width 152 height 35
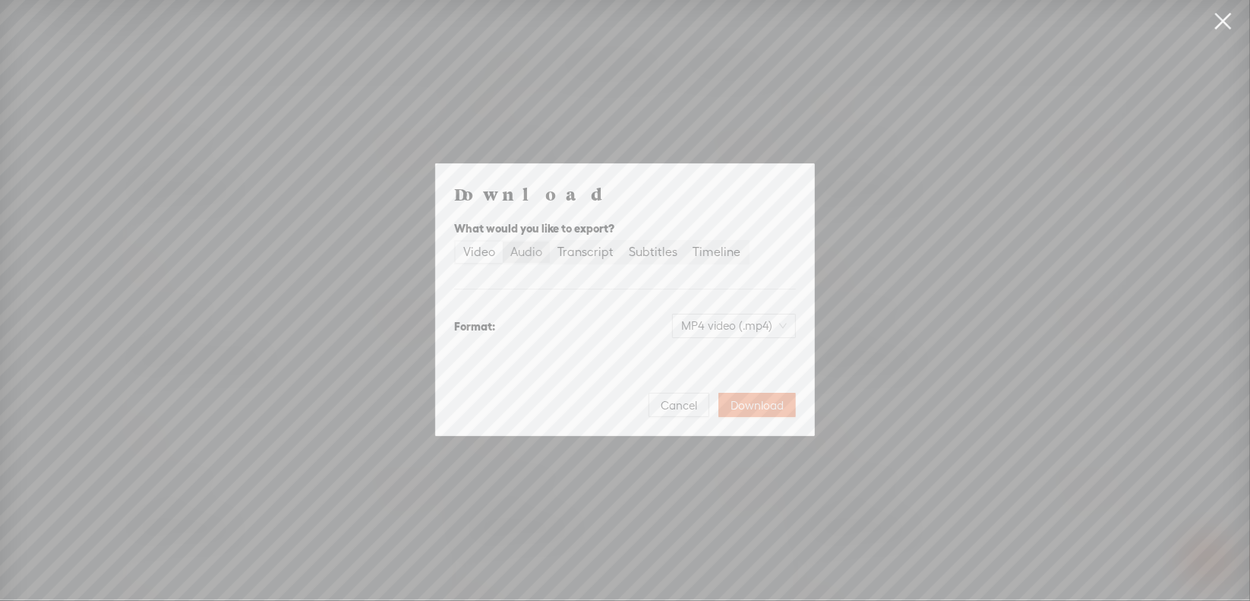
click at [520, 252] on div "Audio" at bounding box center [526, 251] width 32 height 21
click at [503, 241] on input "Audio" at bounding box center [503, 241] width 0 height 0
click at [710, 329] on span "WAV audio (.wav)" at bounding box center [734, 325] width 105 height 23
click at [708, 350] on div "MP3 audio (.mp3)" at bounding box center [722, 357] width 124 height 15
click at [760, 400] on span "Download" at bounding box center [757, 405] width 53 height 15
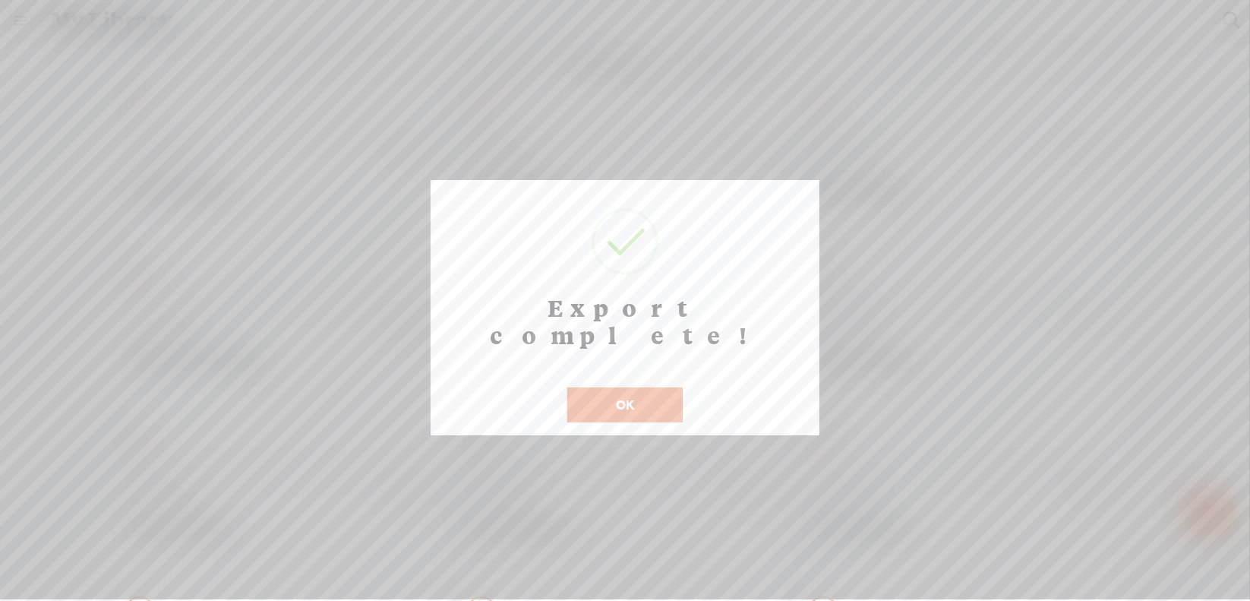
click at [641, 387] on button "OK" at bounding box center [624, 404] width 115 height 35
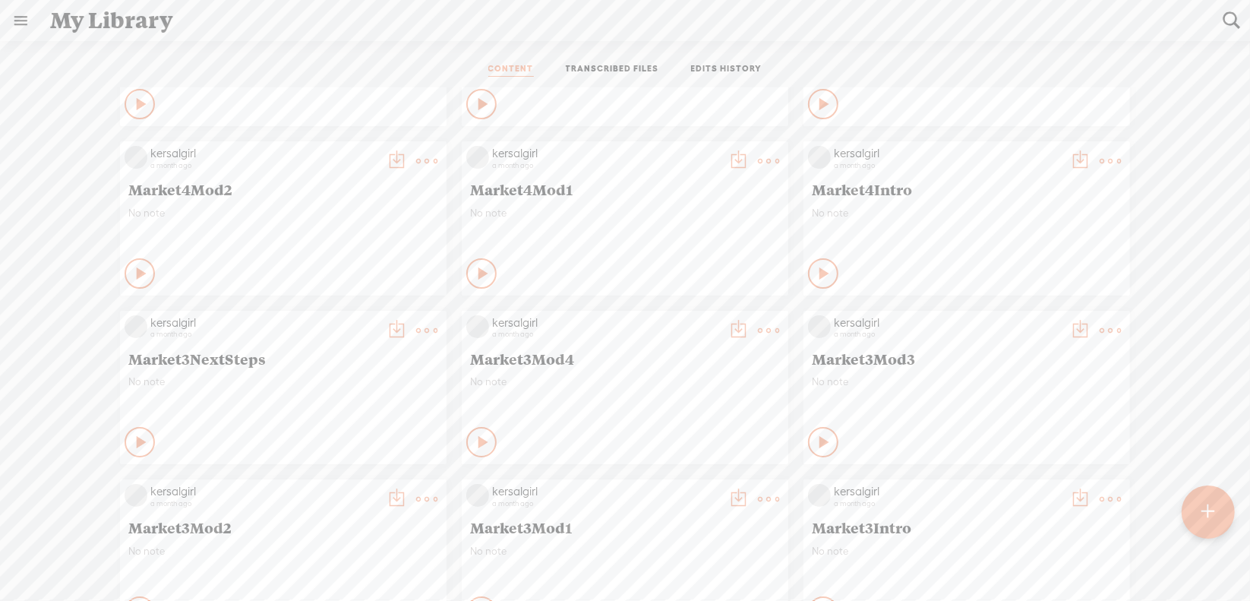
click at [758, 333] on t at bounding box center [768, 330] width 21 height 21
click at [662, 491] on link "Download as..." at bounding box center [685, 486] width 152 height 35
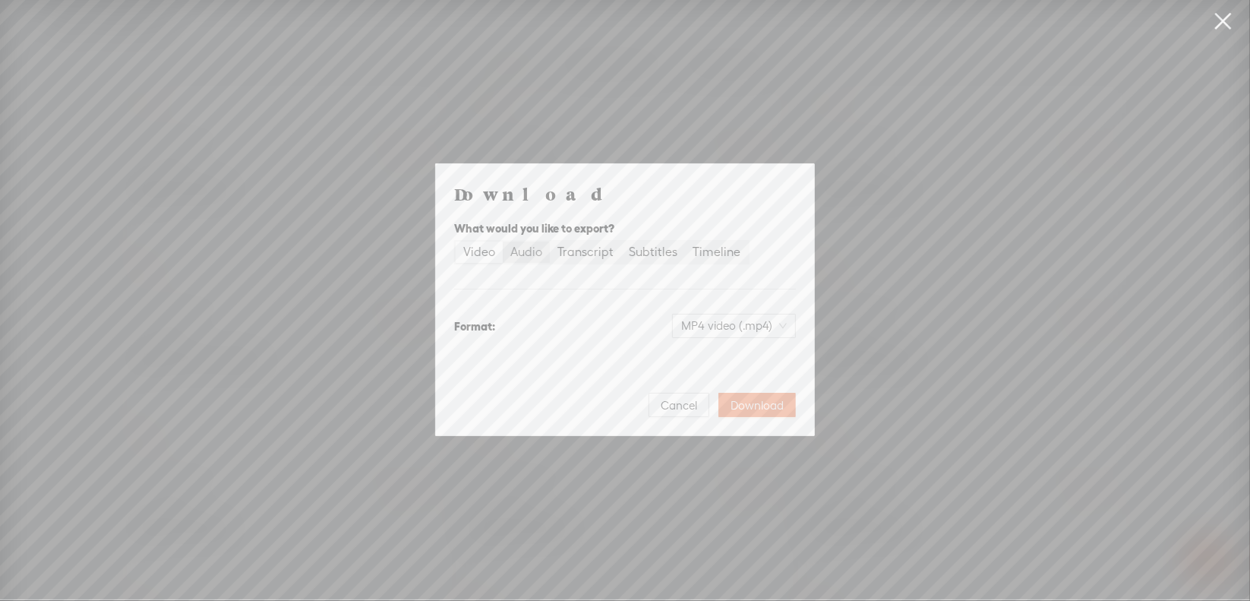
drag, startPoint x: 535, startPoint y: 256, endPoint x: 544, endPoint y: 261, distance: 10.5
click at [535, 257] on div "Audio" at bounding box center [526, 251] width 32 height 21
click at [503, 241] on input "Audio" at bounding box center [503, 241] width 0 height 0
click at [707, 328] on span "WAV audio (.wav)" at bounding box center [734, 325] width 105 height 23
click at [697, 356] on div "MP3 audio (.mp3)" at bounding box center [722, 357] width 124 height 15
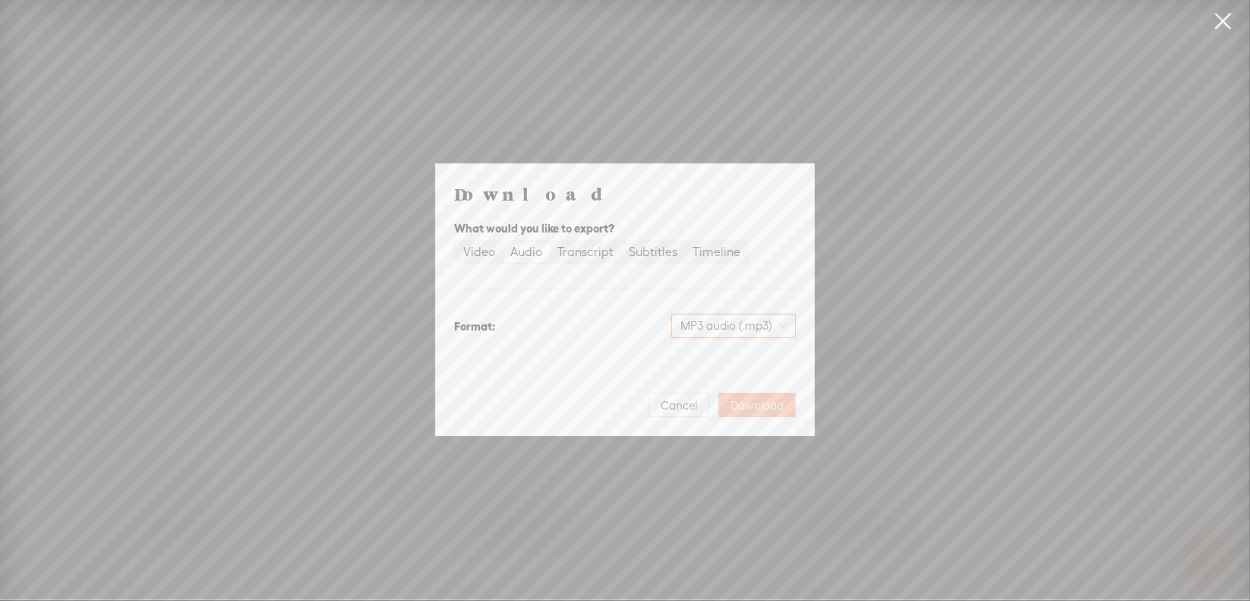
click at [730, 403] on button "Download" at bounding box center [756, 405] width 77 height 24
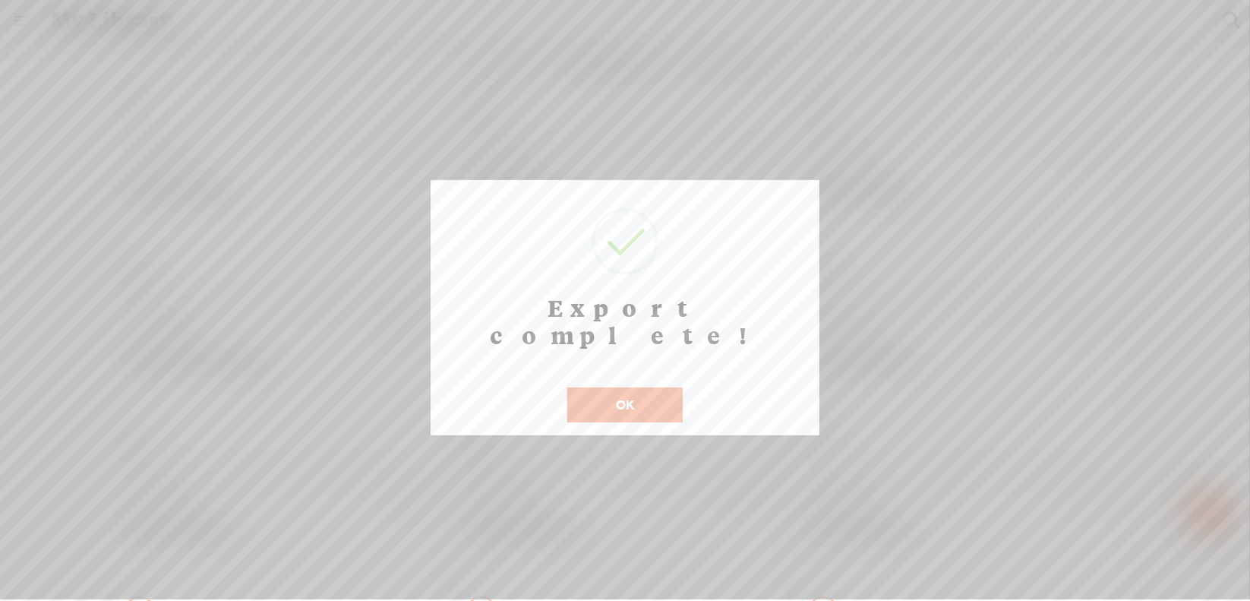
click at [607, 388] on button "OK" at bounding box center [624, 404] width 115 height 35
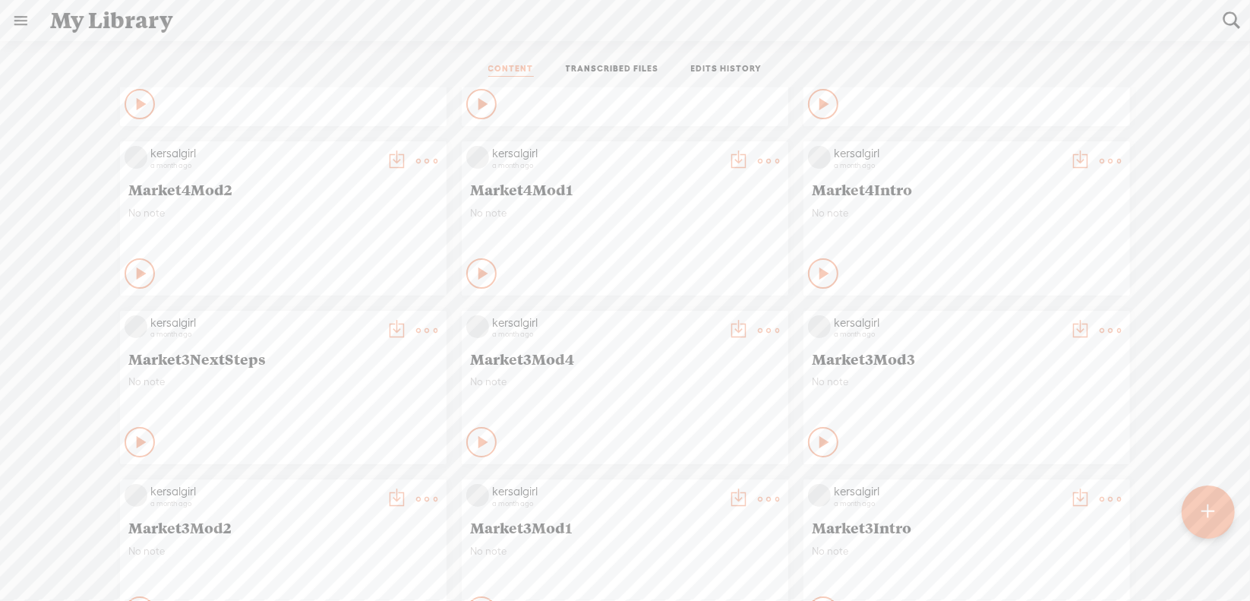
click at [419, 333] on t at bounding box center [426, 330] width 21 height 21
click at [369, 489] on link "Download as..." at bounding box center [343, 486] width 152 height 35
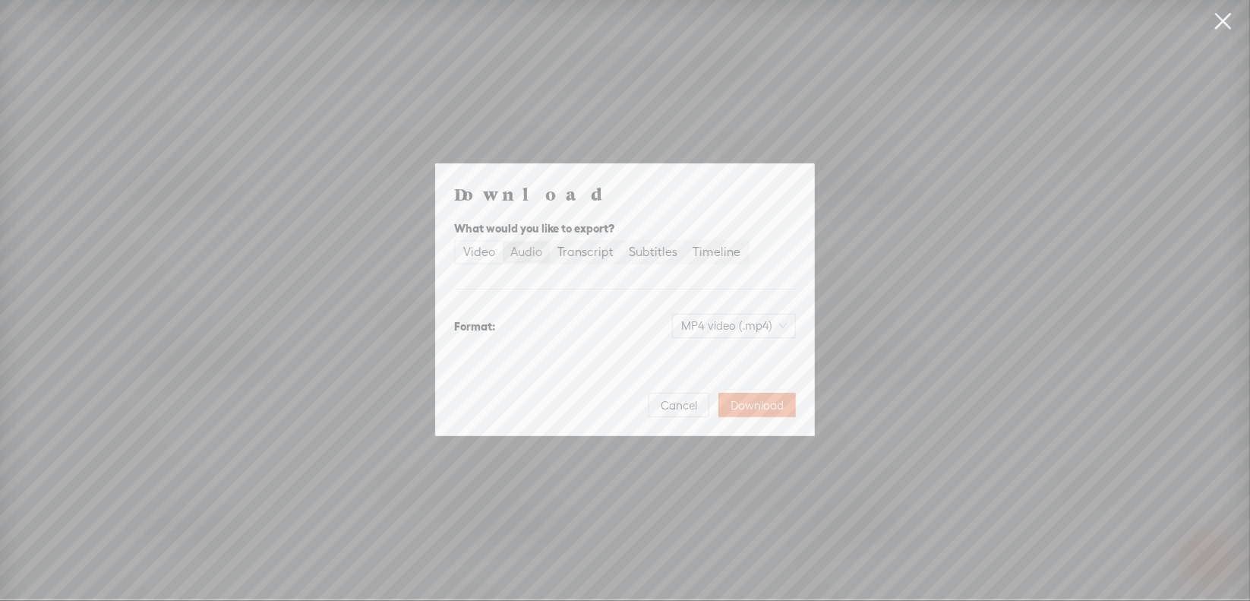
drag, startPoint x: 524, startPoint y: 253, endPoint x: 576, endPoint y: 301, distance: 70.9
click at [524, 253] on div "Audio" at bounding box center [526, 251] width 32 height 21
click at [503, 241] on input "Audio" at bounding box center [503, 241] width 0 height 0
click at [692, 319] on span "WAV audio (.wav)" at bounding box center [734, 325] width 105 height 23
click at [683, 356] on div "MP3 audio (.mp3)" at bounding box center [722, 357] width 124 height 15
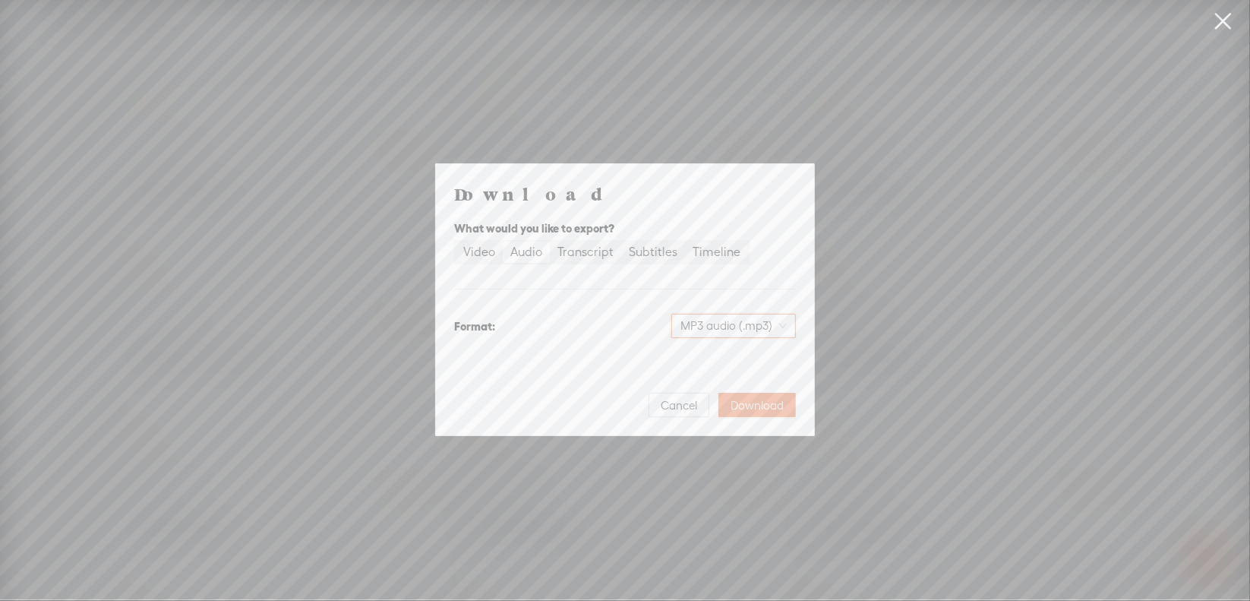
click at [747, 400] on span "Download" at bounding box center [757, 405] width 53 height 15
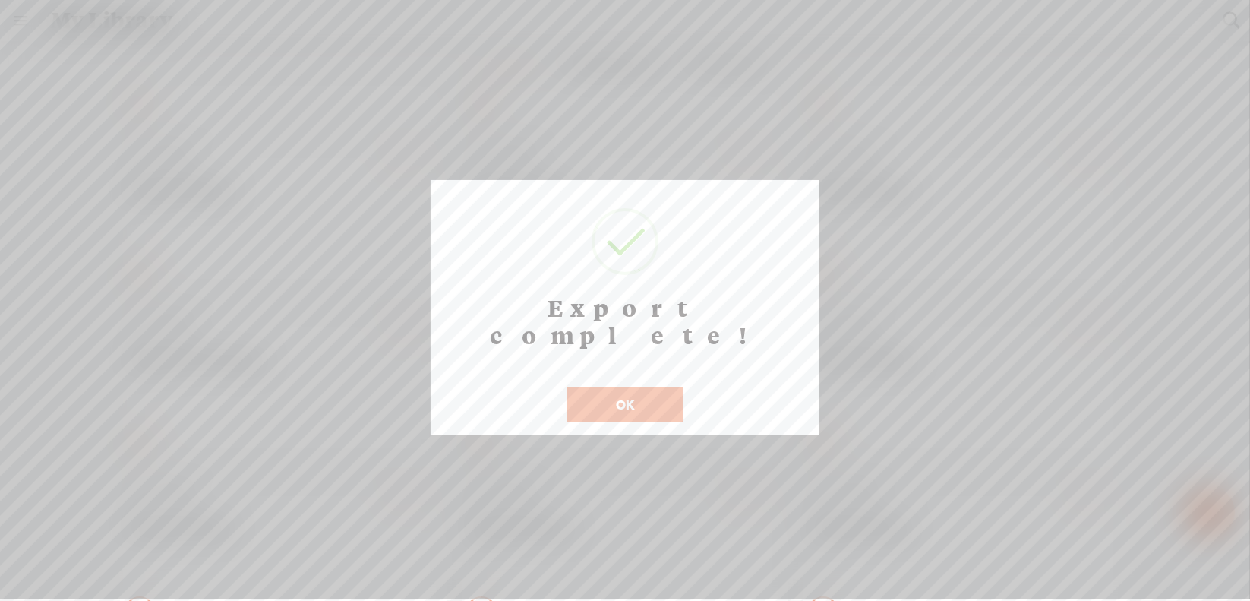
click at [576, 387] on button "OK" at bounding box center [624, 404] width 115 height 35
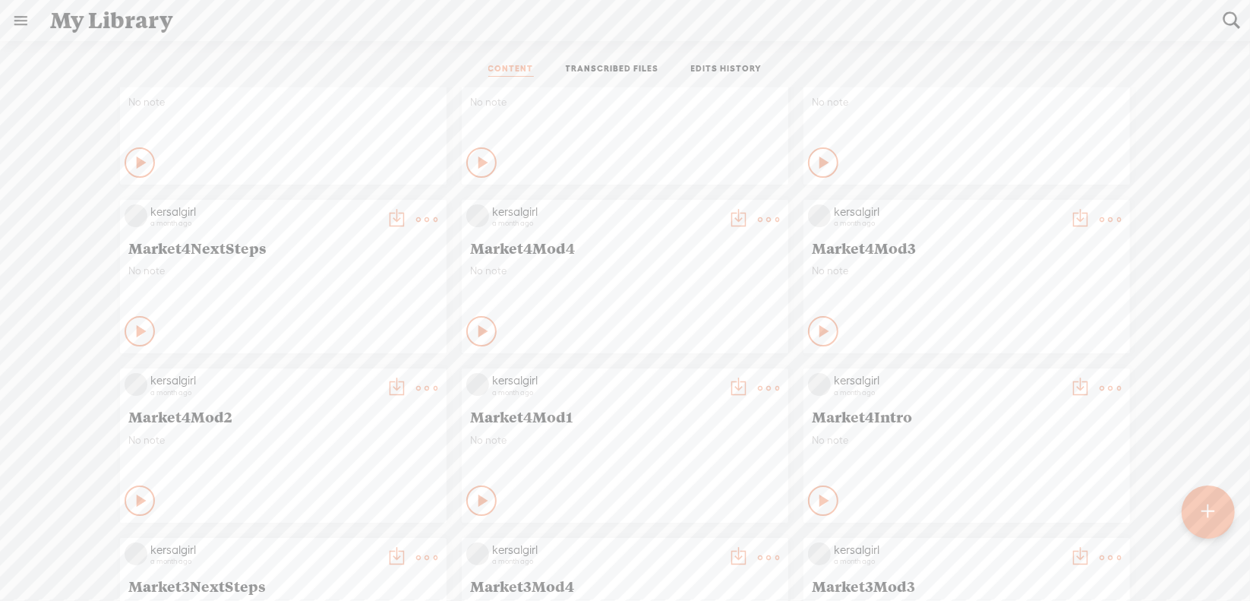
scroll to position [3949, 0]
click at [1100, 385] on t at bounding box center [1110, 388] width 21 height 21
click at [991, 548] on link "Download as..." at bounding box center [1027, 544] width 152 height 35
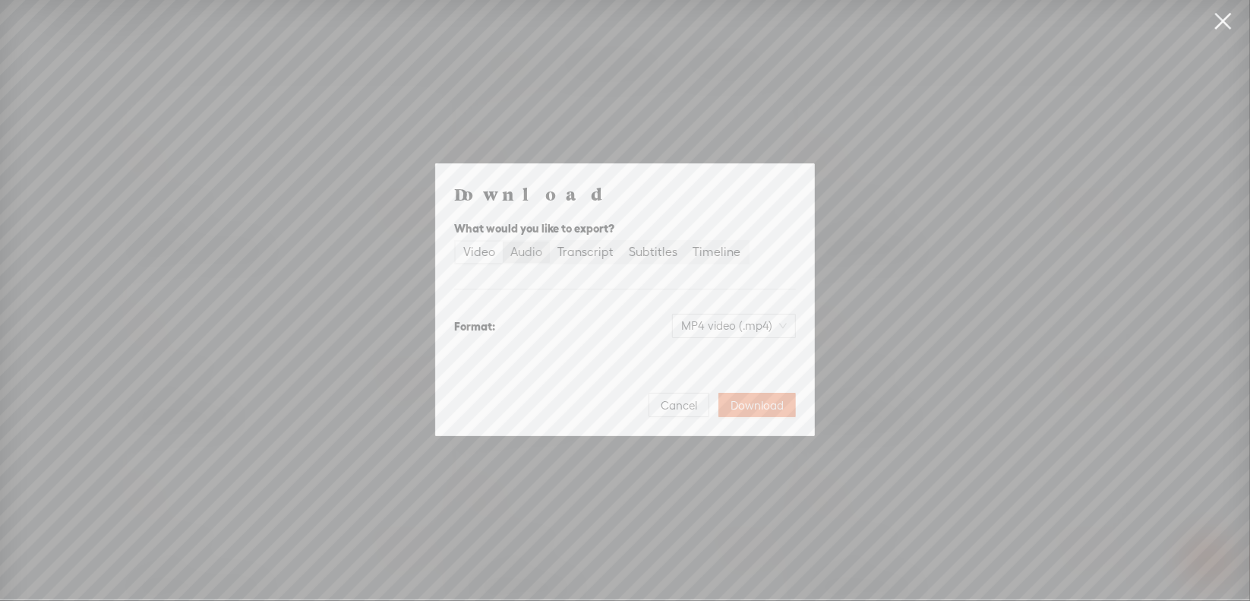
drag, startPoint x: 528, startPoint y: 254, endPoint x: 548, endPoint y: 260, distance: 20.4
click at [528, 255] on div "Audio" at bounding box center [526, 251] width 32 height 21
click at [503, 241] on input "Audio" at bounding box center [503, 241] width 0 height 0
click at [708, 325] on span "WAV audio (.wav)" at bounding box center [734, 325] width 105 height 23
click at [710, 355] on div "MP3 audio (.mp3)" at bounding box center [722, 357] width 124 height 15
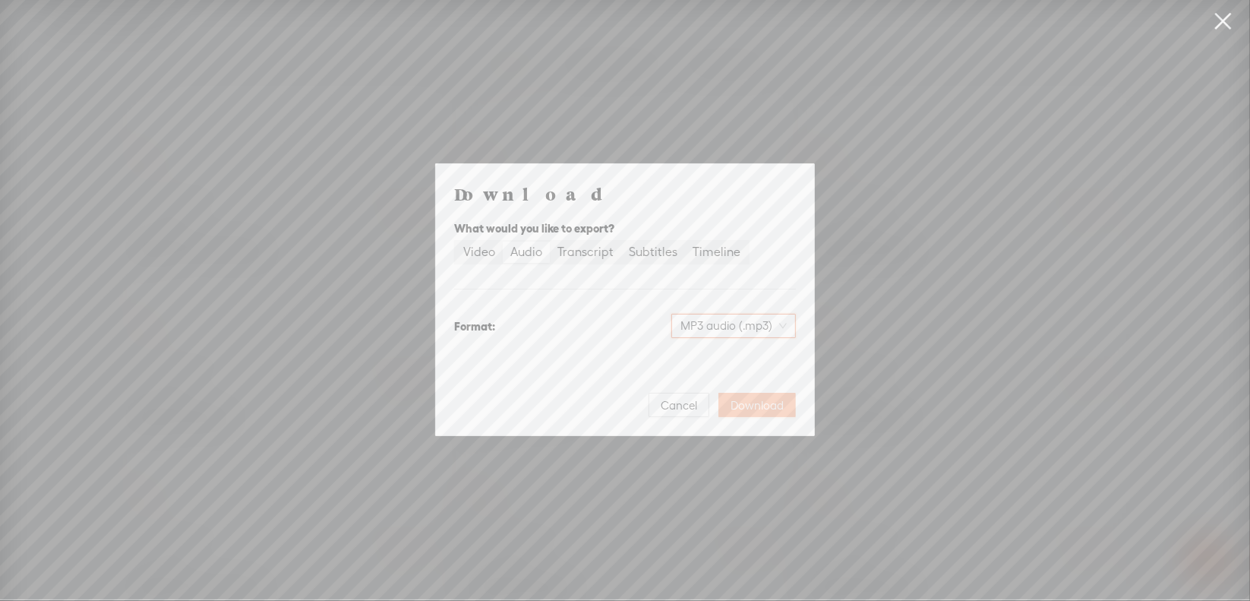
click at [765, 409] on span "Download" at bounding box center [757, 405] width 53 height 15
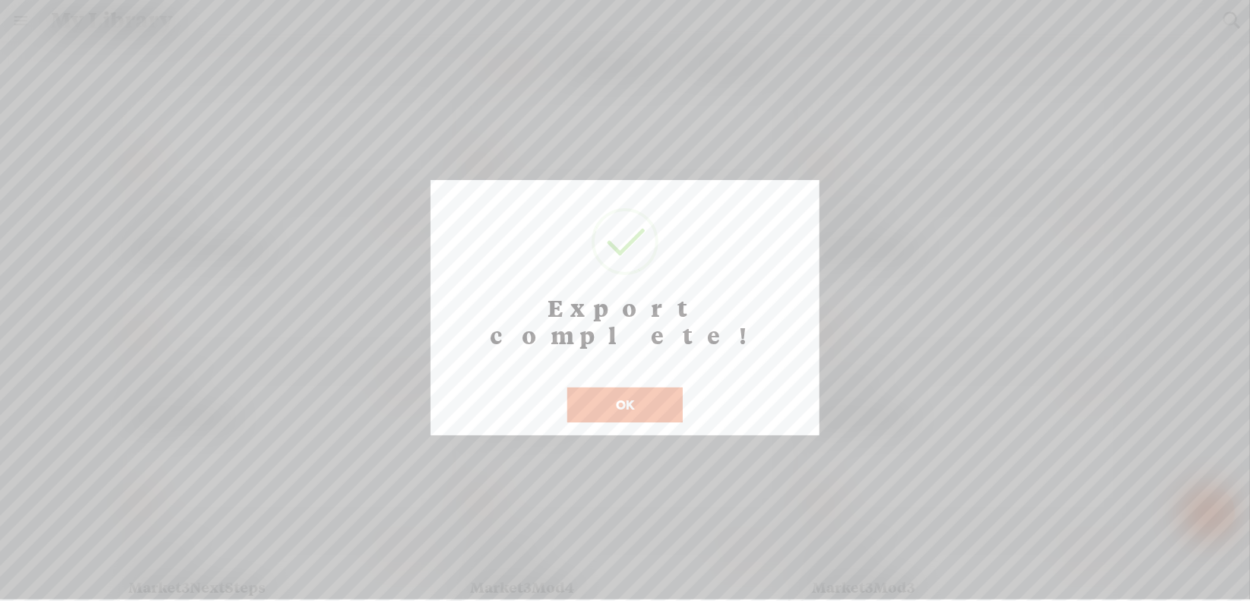
click at [606, 387] on button "OK" at bounding box center [624, 404] width 115 height 35
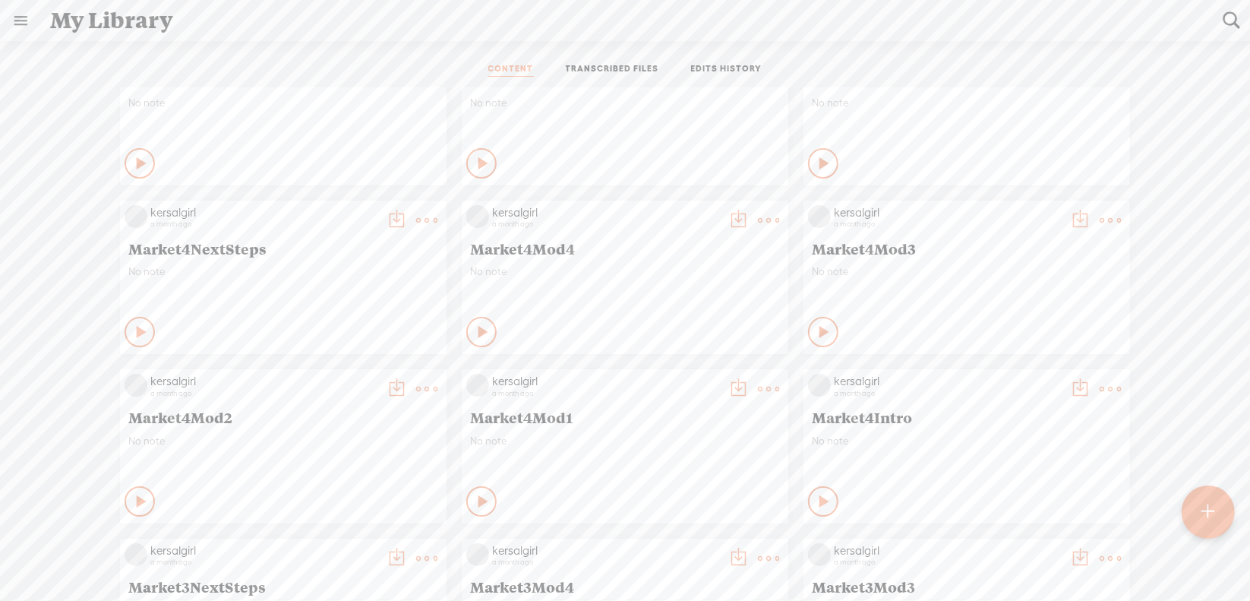
click at [758, 391] on t at bounding box center [768, 388] width 21 height 21
click at [670, 544] on link "Download as..." at bounding box center [685, 544] width 152 height 35
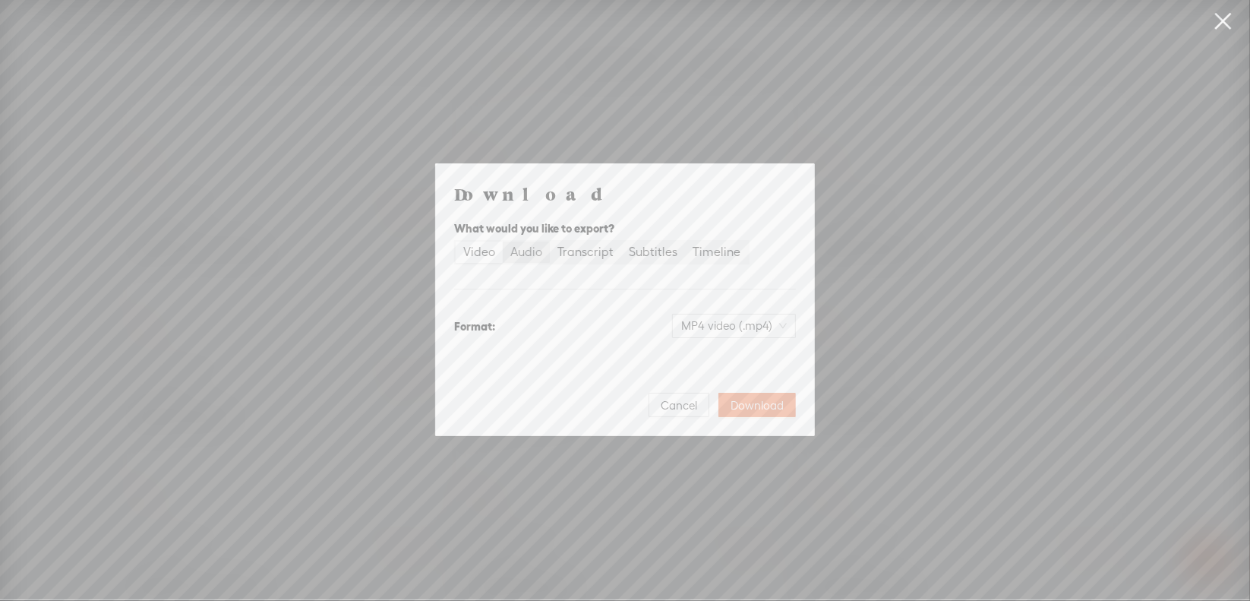
click at [535, 254] on div "Audio" at bounding box center [526, 251] width 32 height 21
click at [503, 241] on input "Audio" at bounding box center [503, 241] width 0 height 0
click at [699, 321] on span "WAV audio (.wav)" at bounding box center [734, 325] width 105 height 23
click at [693, 354] on div "MP3 audio (.mp3)" at bounding box center [722, 357] width 124 height 15
click at [743, 396] on button "Download" at bounding box center [756, 405] width 77 height 24
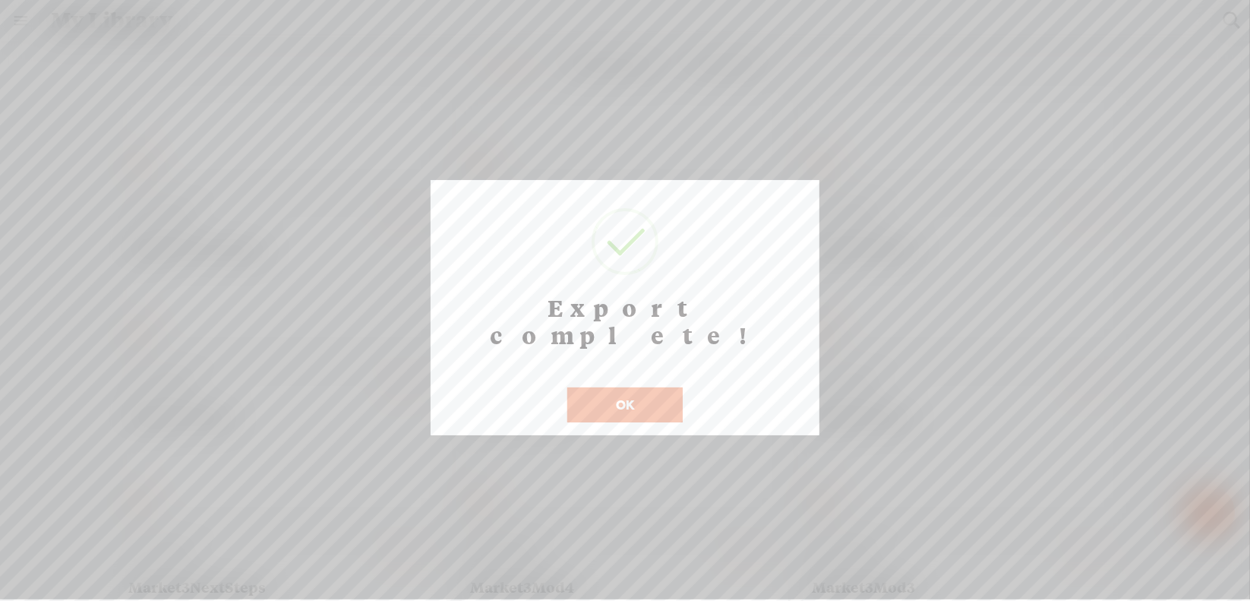
click at [633, 387] on button "OK" at bounding box center [624, 404] width 115 height 35
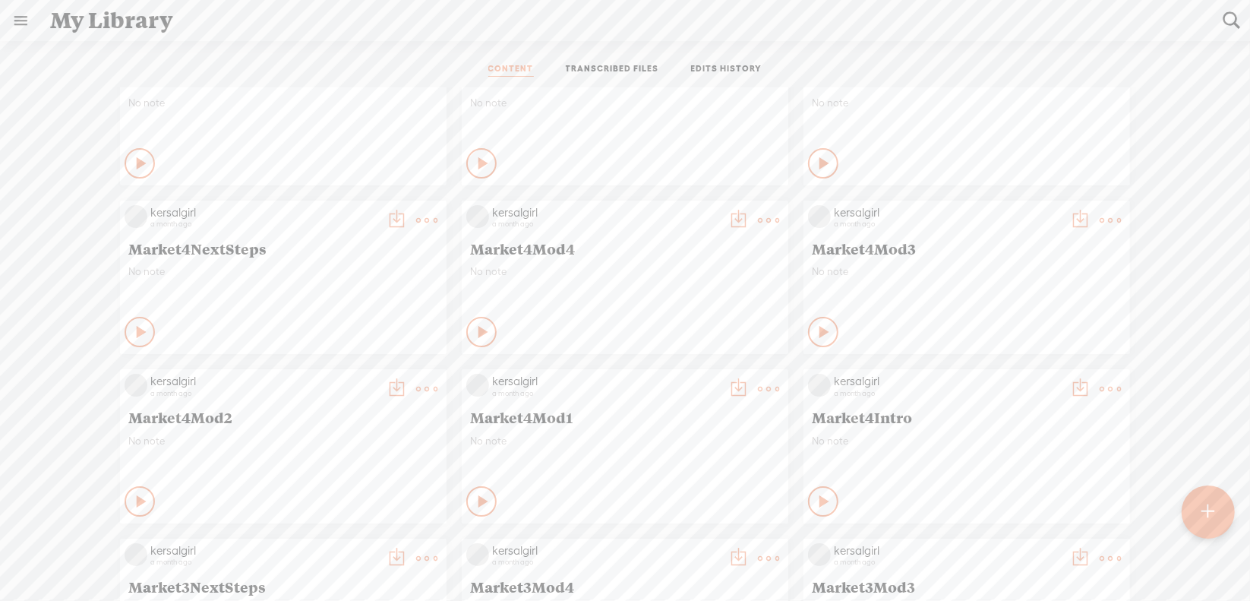
click at [424, 383] on icon at bounding box center [427, 389] width 30 height 30
click at [343, 545] on link "Download as..." at bounding box center [343, 544] width 152 height 35
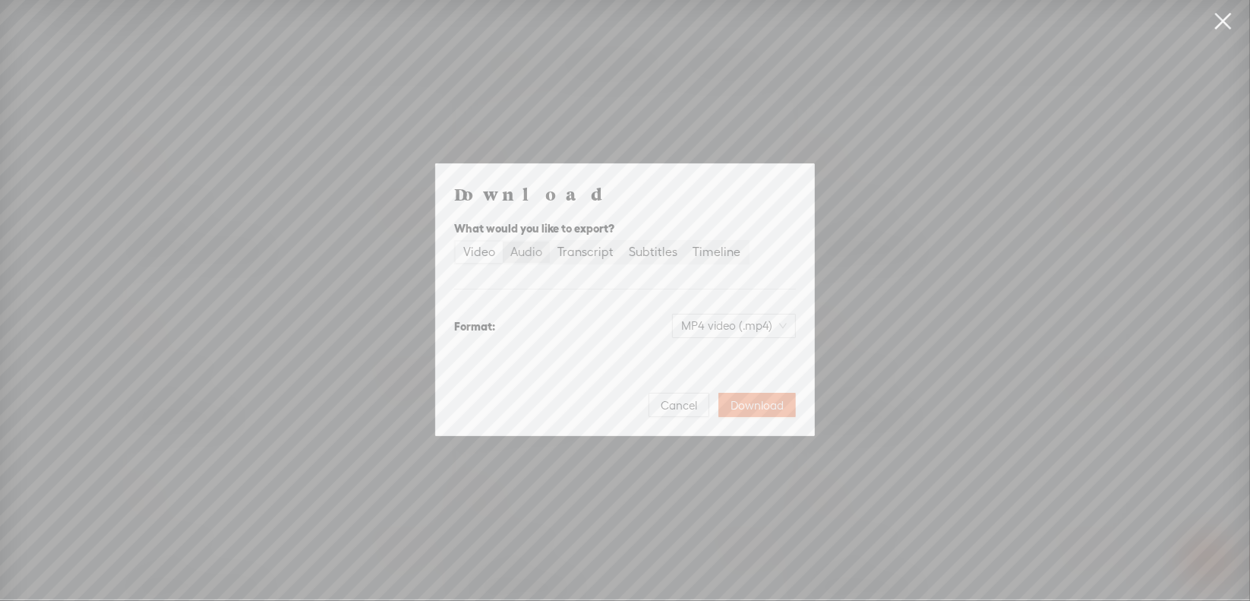
click at [515, 257] on div "Audio" at bounding box center [526, 251] width 32 height 21
click at [503, 241] on input "Audio" at bounding box center [503, 241] width 0 height 0
click at [702, 320] on span "WAV audio (.wav)" at bounding box center [734, 325] width 105 height 23
click at [699, 356] on div "MP3 audio (.mp3)" at bounding box center [722, 357] width 124 height 15
click at [755, 398] on span "Download" at bounding box center [757, 405] width 53 height 15
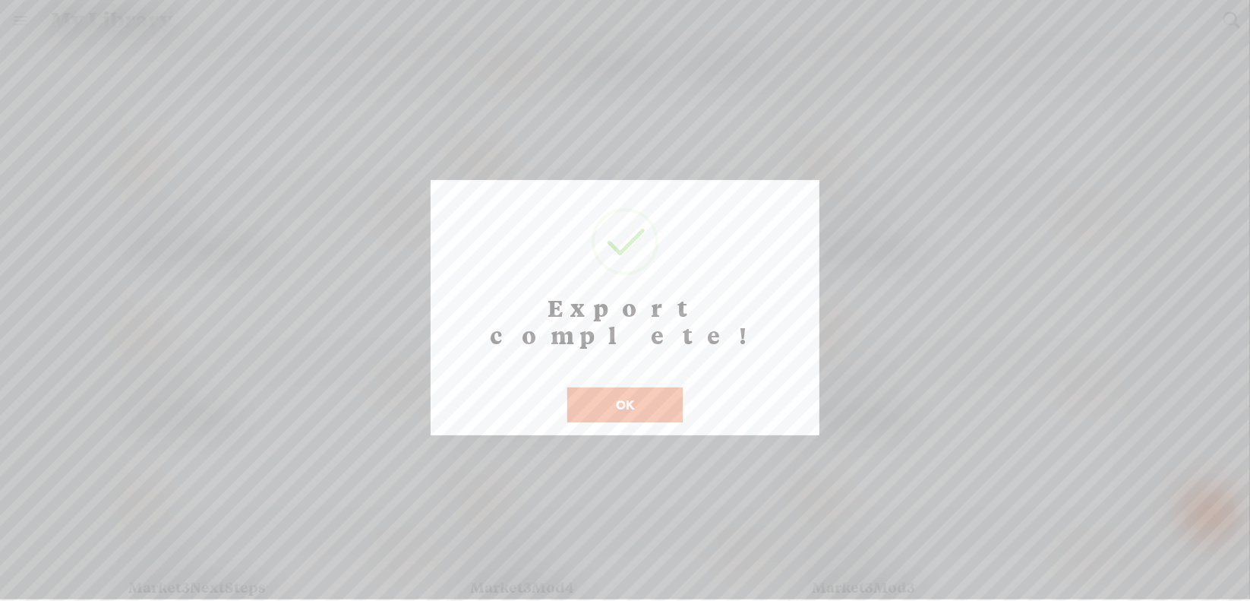
click at [627, 387] on button "OK" at bounding box center [624, 404] width 115 height 35
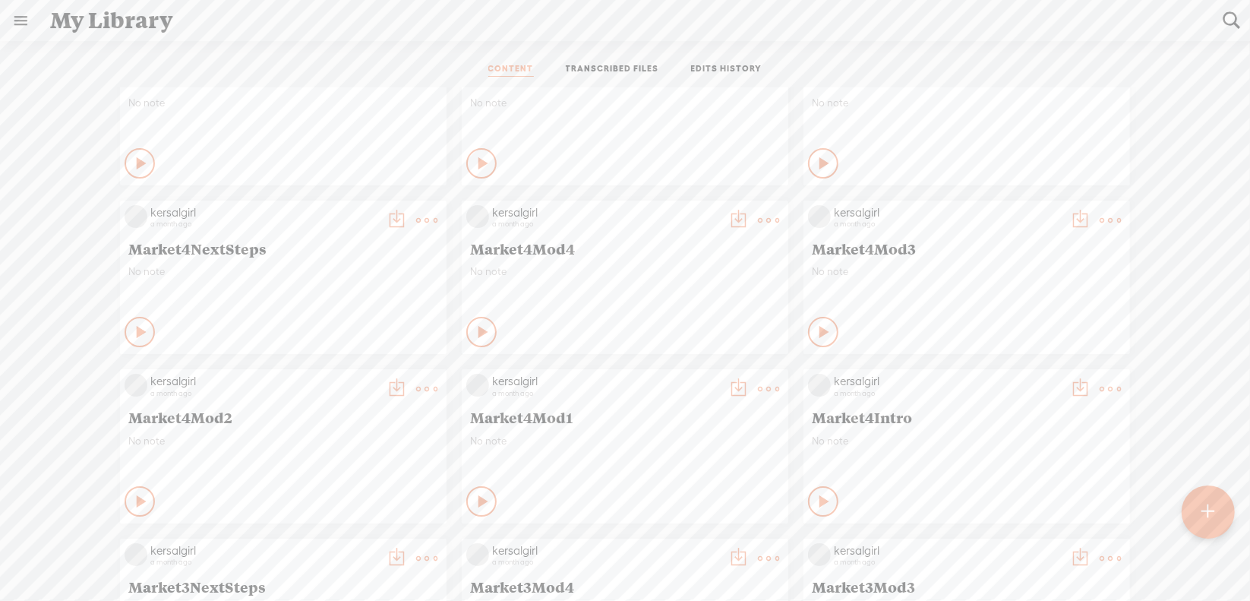
scroll to position [3873, 0]
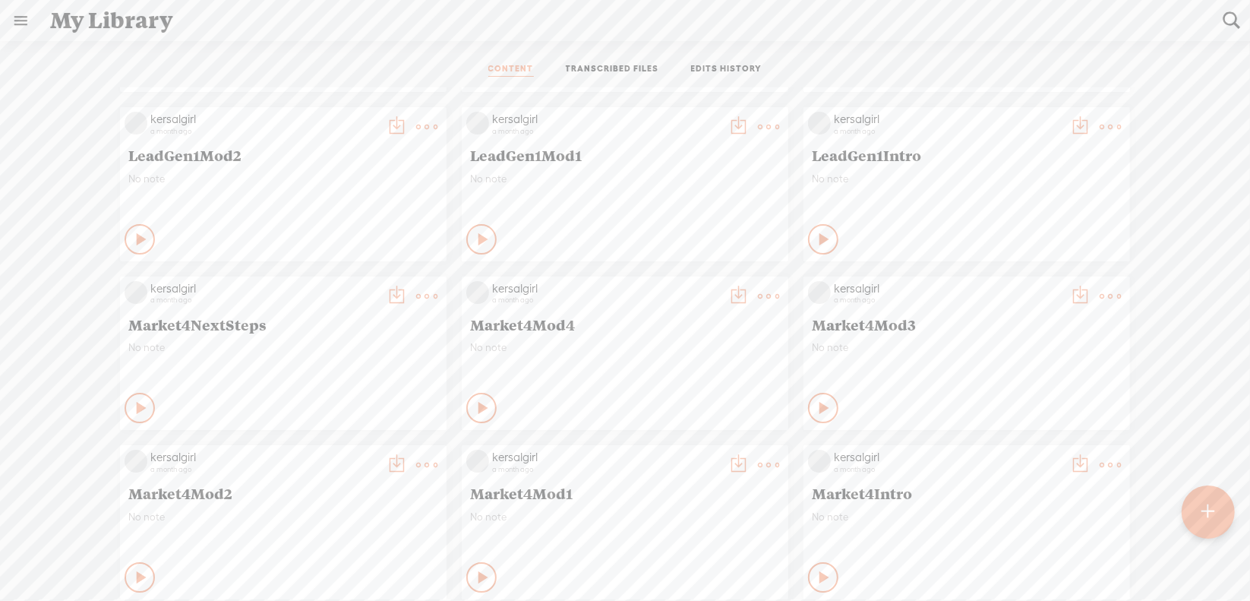
click at [1100, 300] on t at bounding box center [1110, 296] width 21 height 21
click at [989, 443] on link "Download as..." at bounding box center [1027, 451] width 152 height 35
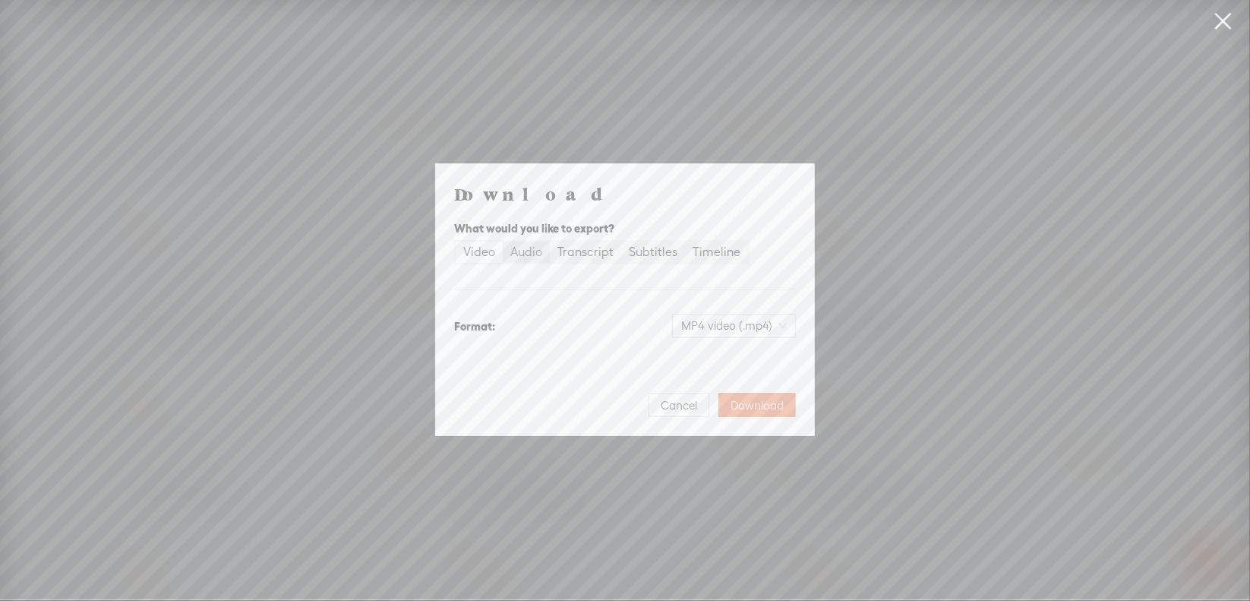
click at [521, 254] on div "Audio" at bounding box center [526, 251] width 32 height 21
click at [503, 241] on input "Audio" at bounding box center [503, 241] width 0 height 0
click at [698, 326] on span "WAV audio (.wav)" at bounding box center [734, 325] width 105 height 23
click at [705, 364] on div "MP3 audio (.mp3) Best for sharing, small file size" at bounding box center [722, 365] width 124 height 36
click at [778, 404] on span "Download" at bounding box center [757, 405] width 53 height 15
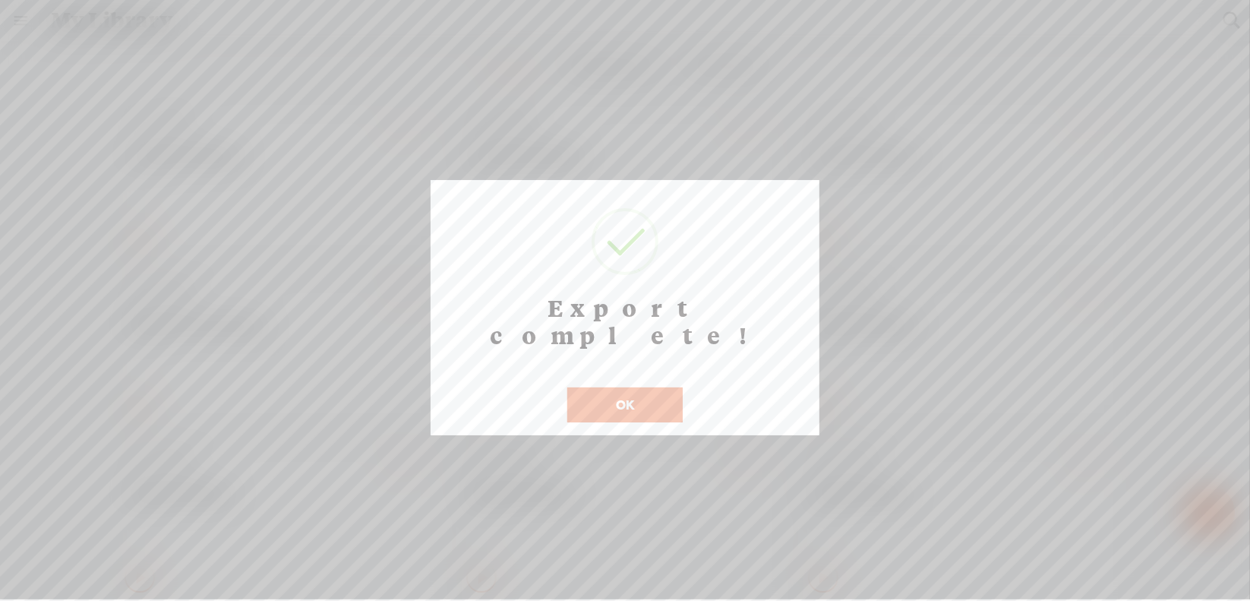
click at [578, 387] on button "OK" at bounding box center [624, 404] width 115 height 35
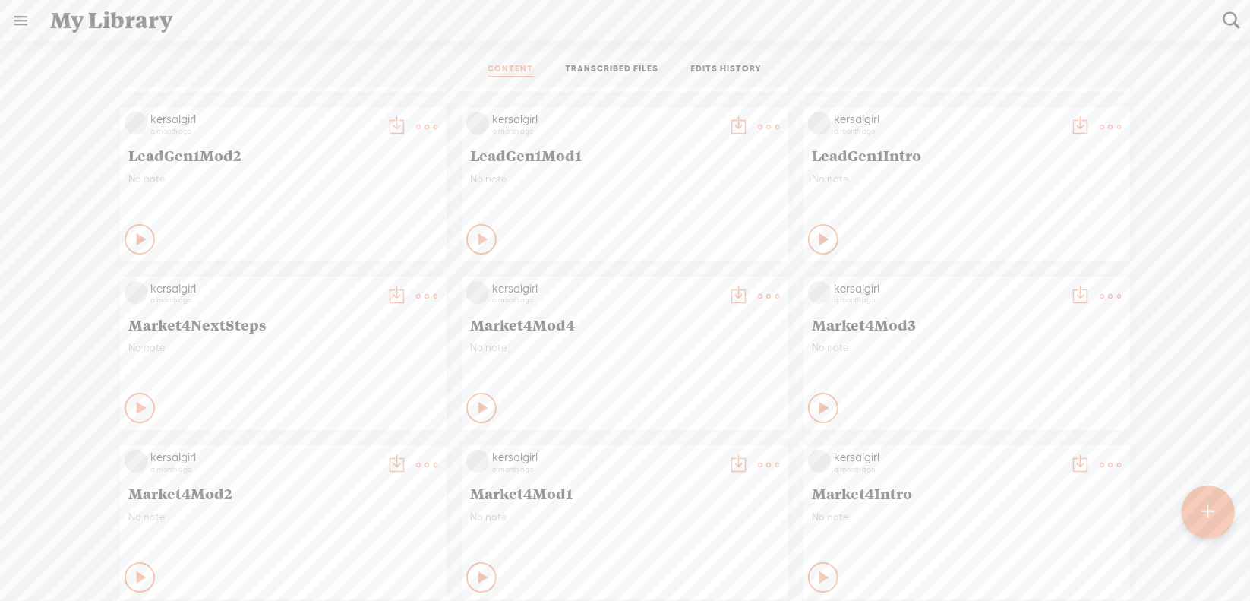
click at [758, 293] on t at bounding box center [768, 296] width 21 height 21
click at [668, 452] on link "Download as..." at bounding box center [685, 451] width 152 height 35
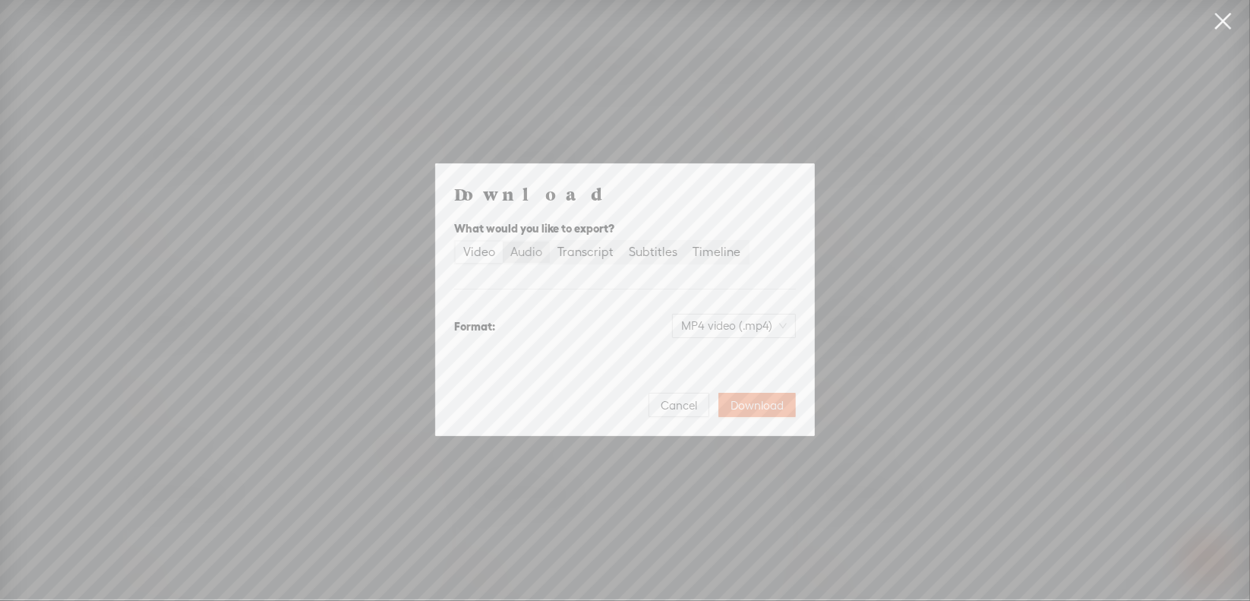
click at [530, 251] on div "Audio" at bounding box center [526, 251] width 32 height 21
click at [503, 241] on input "Audio" at bounding box center [503, 241] width 0 height 0
click at [705, 320] on span "WAV audio (.wav)" at bounding box center [734, 325] width 105 height 23
click at [700, 359] on div "MP3 audio (.mp3)" at bounding box center [722, 357] width 124 height 15
click at [740, 402] on span "Download" at bounding box center [757, 405] width 53 height 15
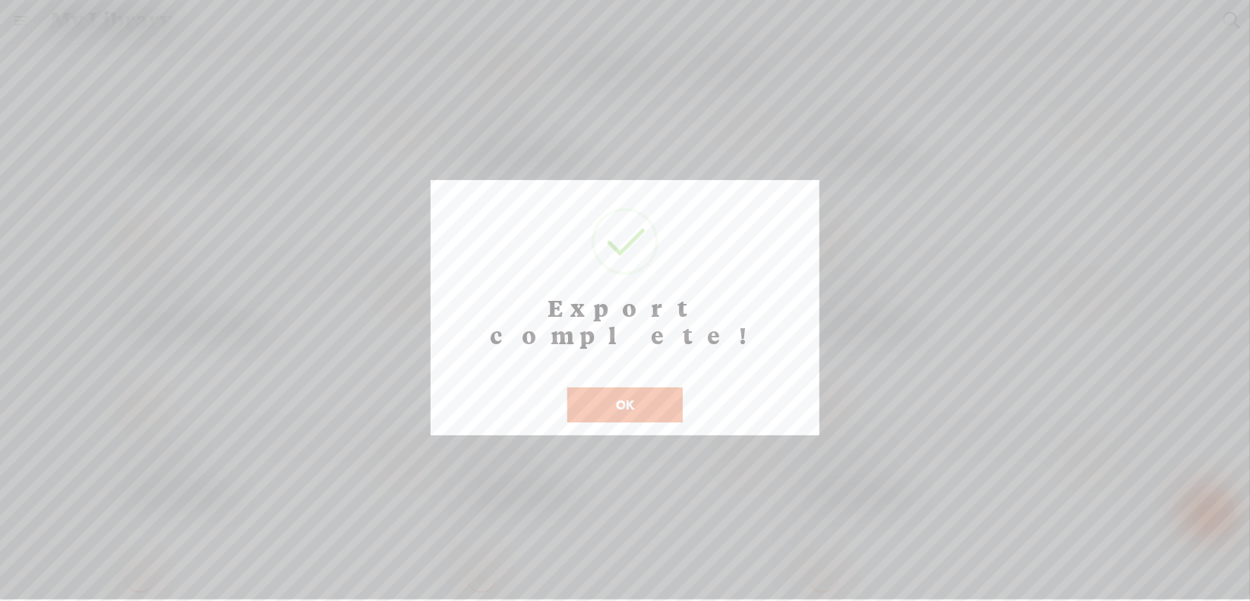
click at [645, 387] on button "OK" at bounding box center [624, 404] width 115 height 35
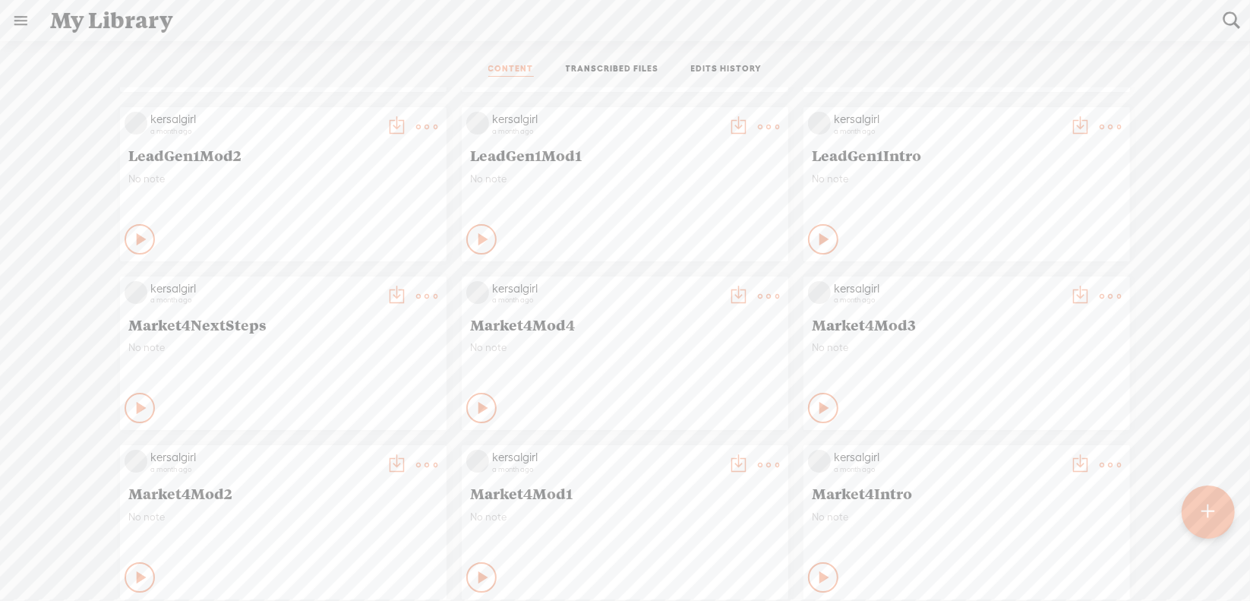
click at [423, 290] on icon at bounding box center [427, 296] width 30 height 30
click at [358, 446] on link "Download as..." at bounding box center [343, 451] width 152 height 35
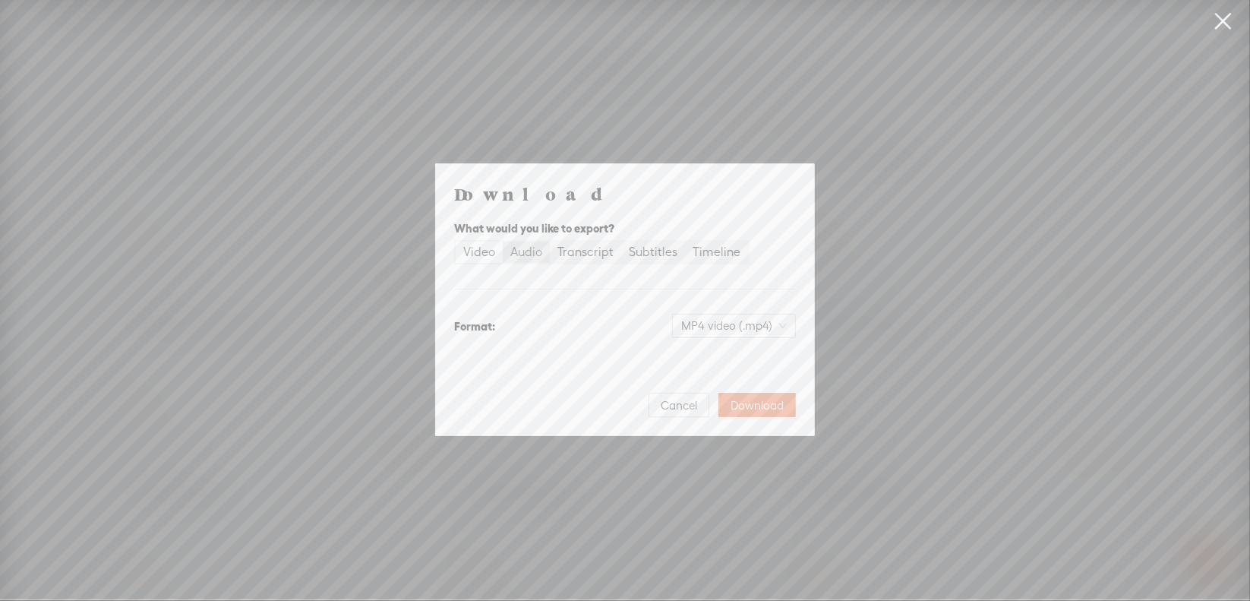
click at [523, 251] on div "Audio" at bounding box center [526, 251] width 32 height 21
click at [503, 241] on input "Audio" at bounding box center [503, 241] width 0 height 0
click at [712, 327] on span "WAV audio (.wav)" at bounding box center [734, 325] width 105 height 23
click at [703, 359] on div "MP3 audio (.mp3)" at bounding box center [722, 357] width 124 height 15
click at [760, 399] on span "Download" at bounding box center [757, 405] width 53 height 15
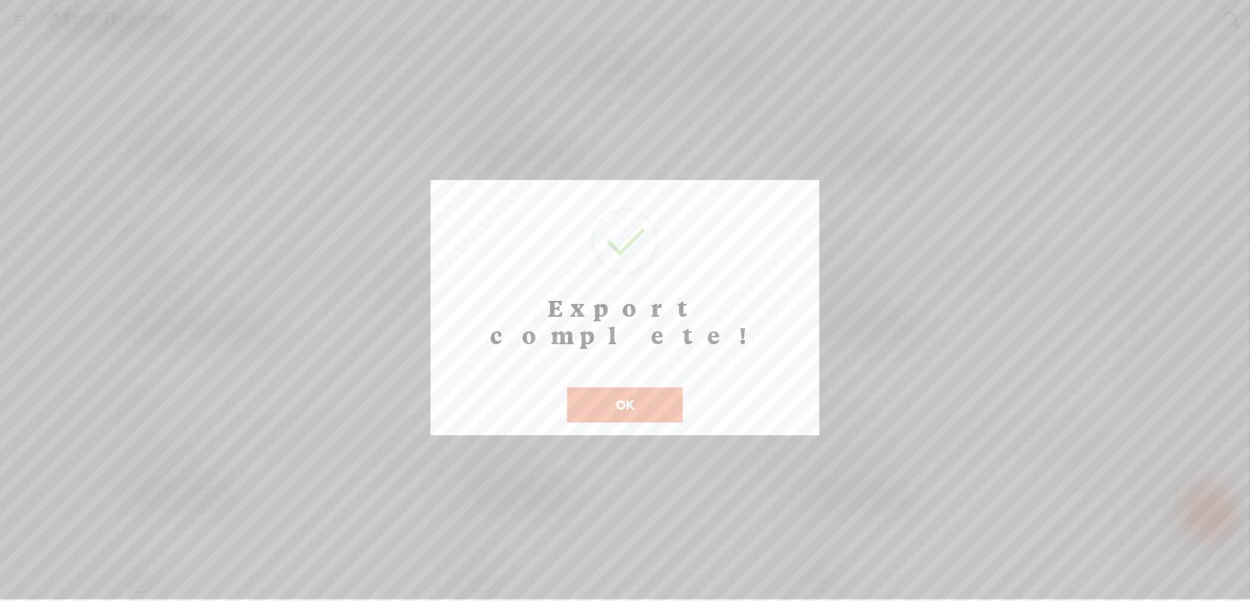
click at [598, 390] on button "OK" at bounding box center [624, 404] width 115 height 35
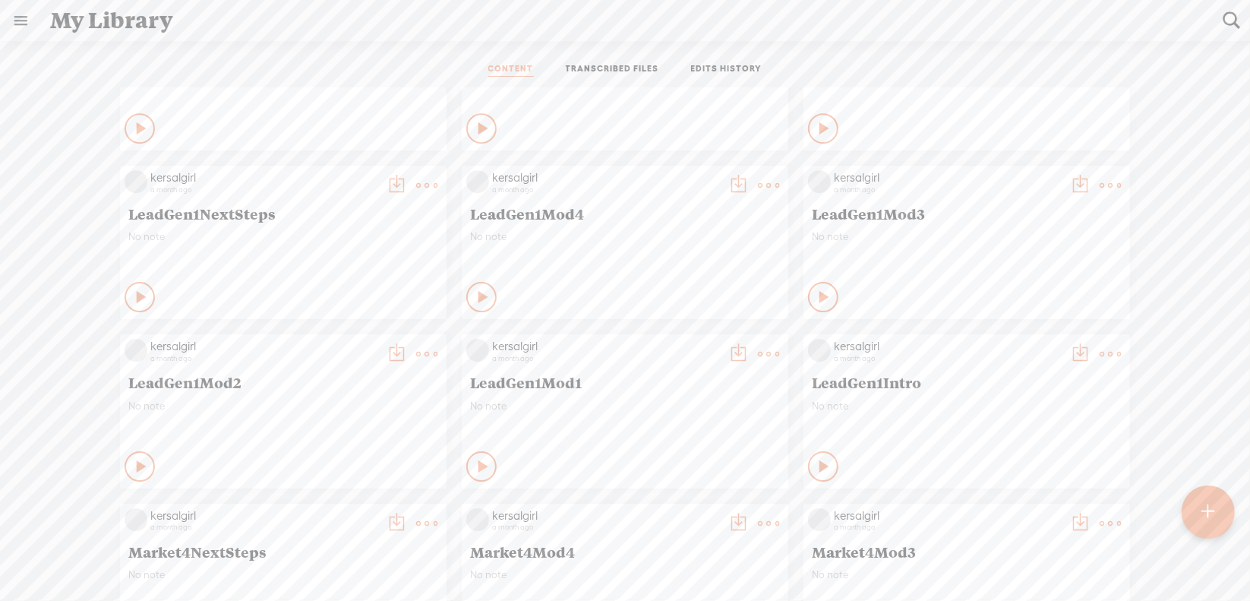
scroll to position [3645, 0]
click at [1109, 358] on icon at bounding box center [1110, 354] width 30 height 30
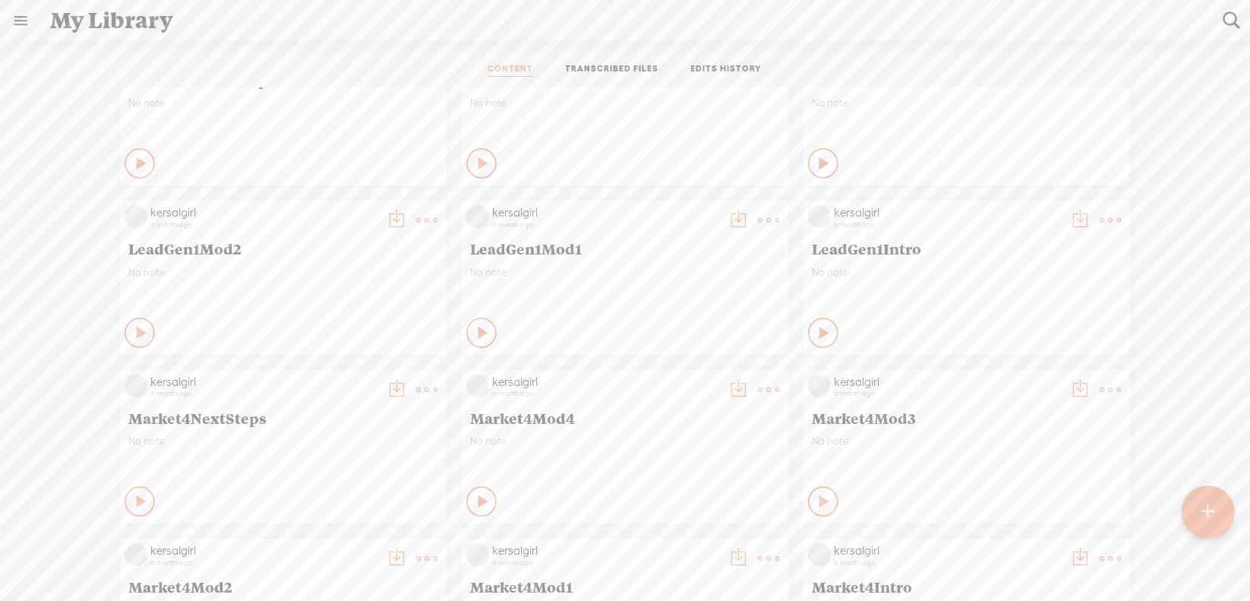
scroll to position [3797, 0]
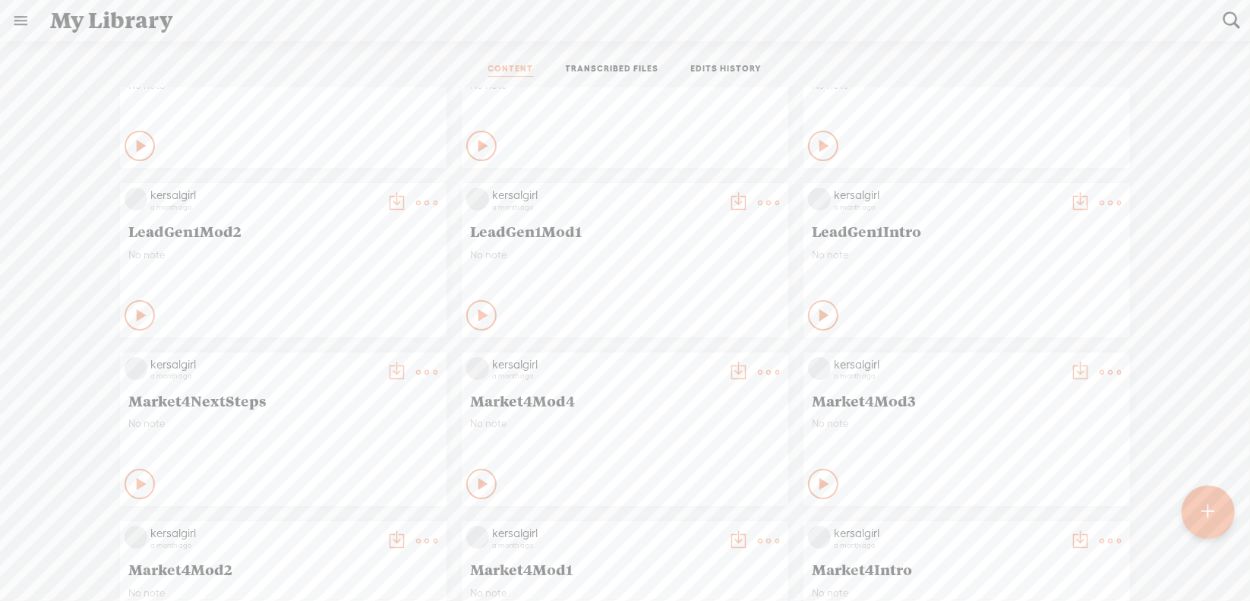
click at [1100, 204] on t at bounding box center [1110, 202] width 21 height 21
click at [1012, 358] on link "Download as..." at bounding box center [1027, 358] width 152 height 35
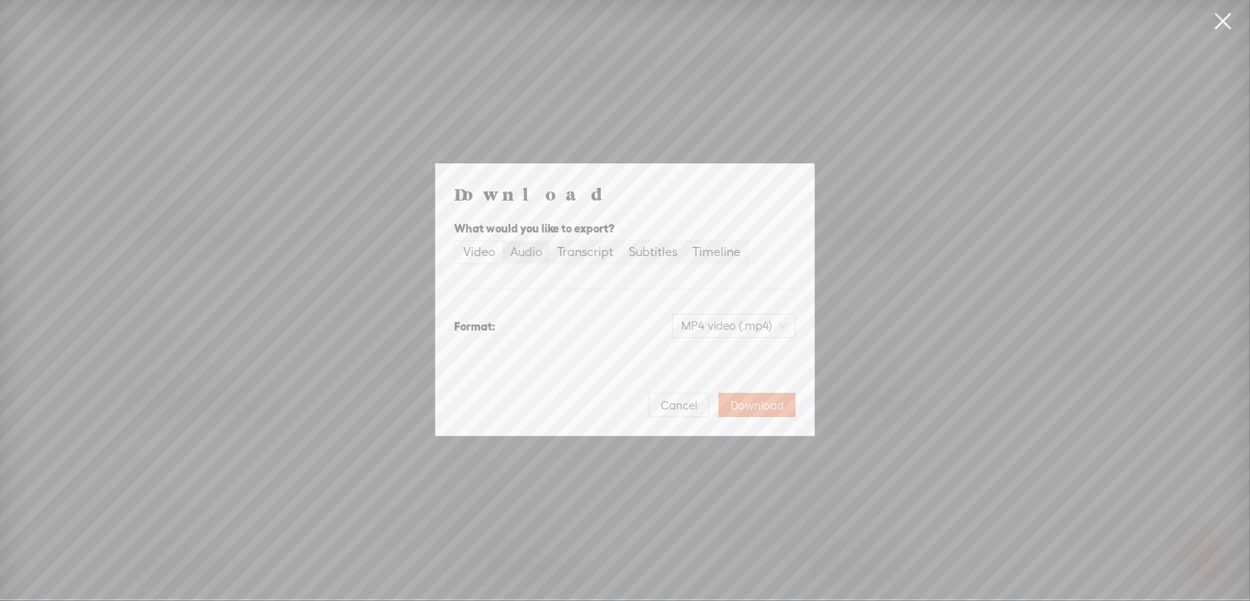
click at [527, 250] on div "Audio" at bounding box center [526, 251] width 32 height 21
click at [503, 241] on input "Audio" at bounding box center [503, 241] width 0 height 0
click at [693, 324] on span "WAV audio (.wav)" at bounding box center [734, 325] width 105 height 23
click at [696, 352] on div "MP3 audio (.mp3)" at bounding box center [722, 357] width 124 height 15
click at [759, 402] on span "Download" at bounding box center [757, 405] width 53 height 15
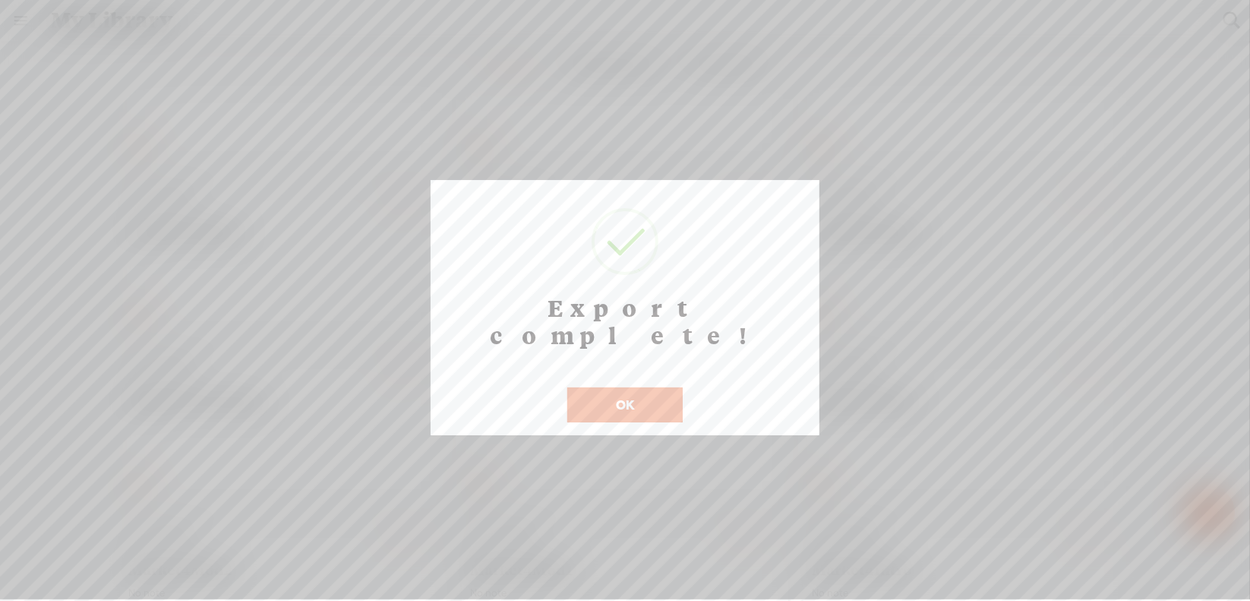
click at [593, 387] on button "OK" at bounding box center [624, 404] width 115 height 35
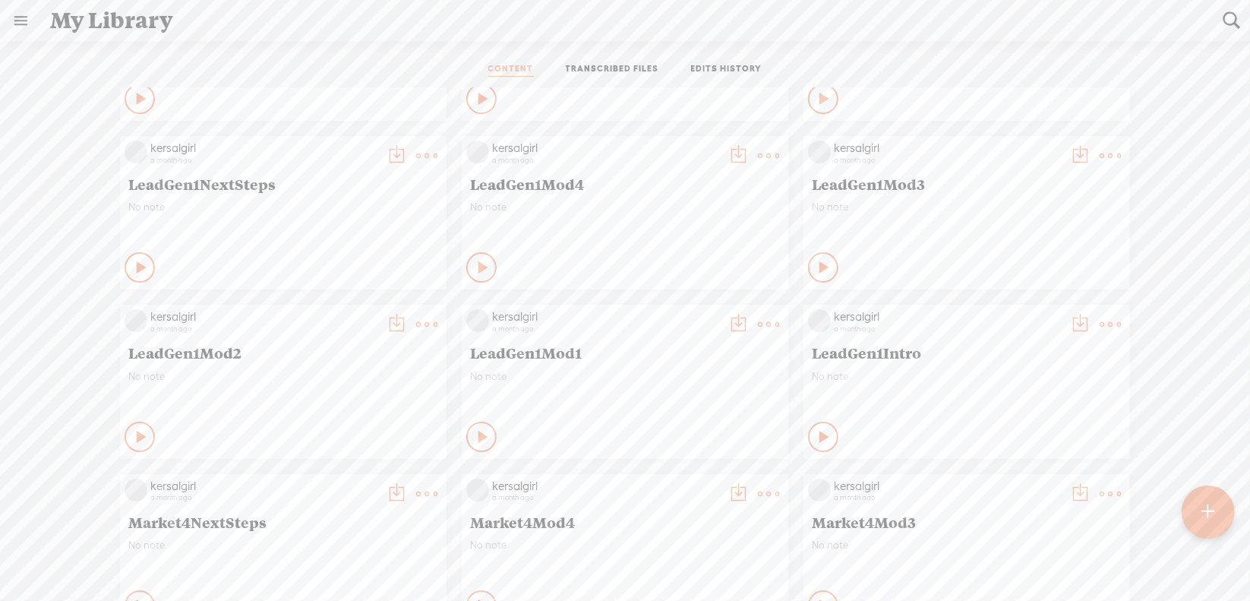
scroll to position [3645, 0]
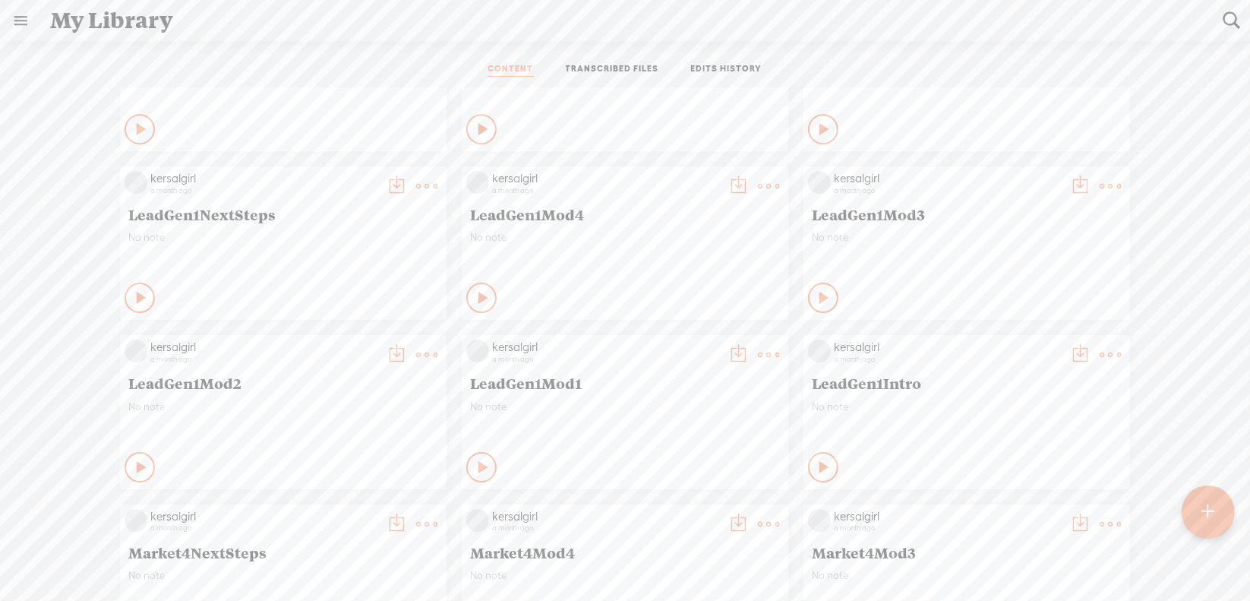
click at [758, 358] on t at bounding box center [768, 354] width 21 height 21
click at [674, 502] on link "Download as..." at bounding box center [685, 510] width 152 height 35
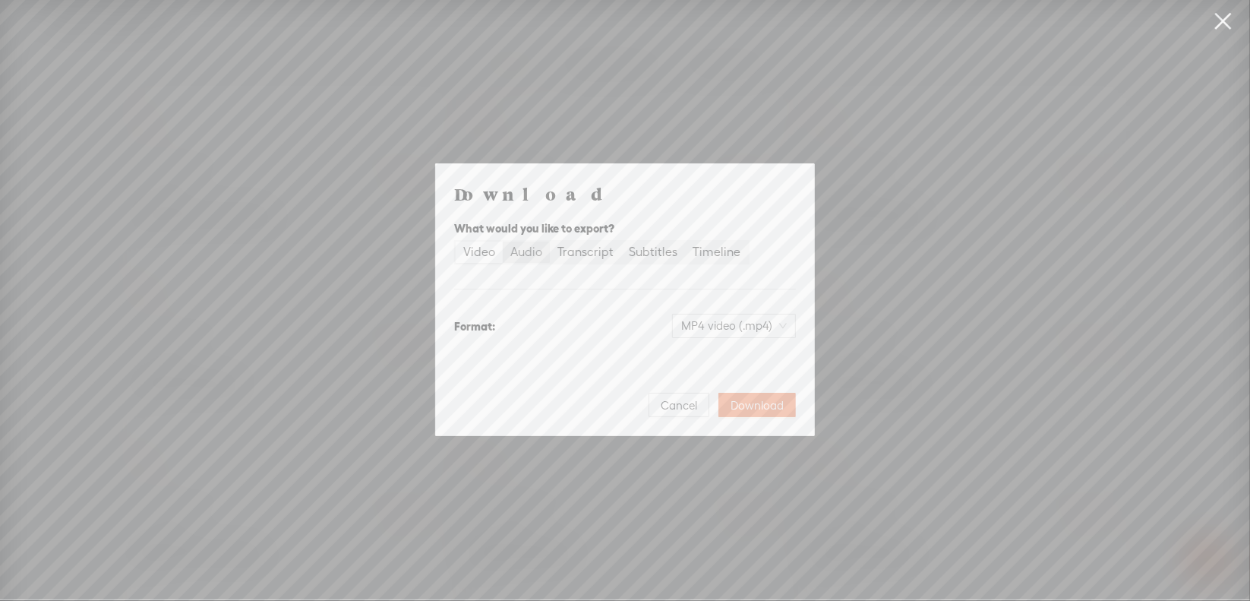
click at [535, 255] on div "Audio" at bounding box center [526, 251] width 32 height 21
click at [503, 241] on input "Audio" at bounding box center [503, 241] width 0 height 0
click at [697, 324] on span "WAV audio (.wav)" at bounding box center [734, 325] width 105 height 23
click at [686, 371] on div "Best for sharing, small file size" at bounding box center [722, 374] width 124 height 12
click at [755, 406] on span "Download" at bounding box center [757, 405] width 53 height 15
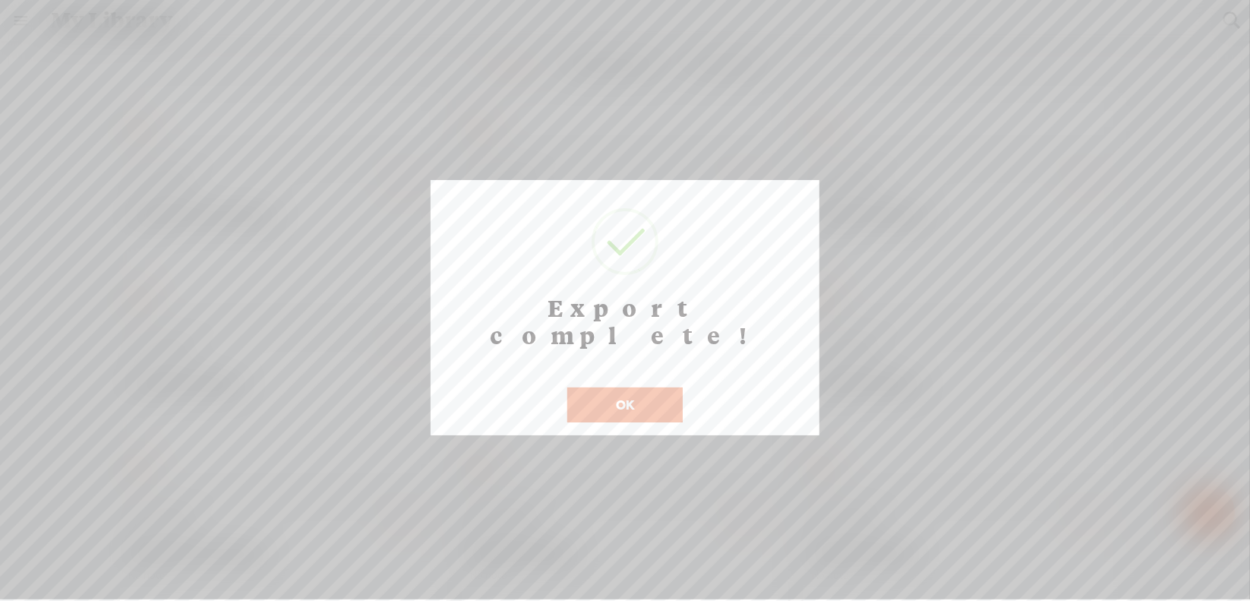
click at [633, 387] on button "OK" at bounding box center [624, 404] width 115 height 35
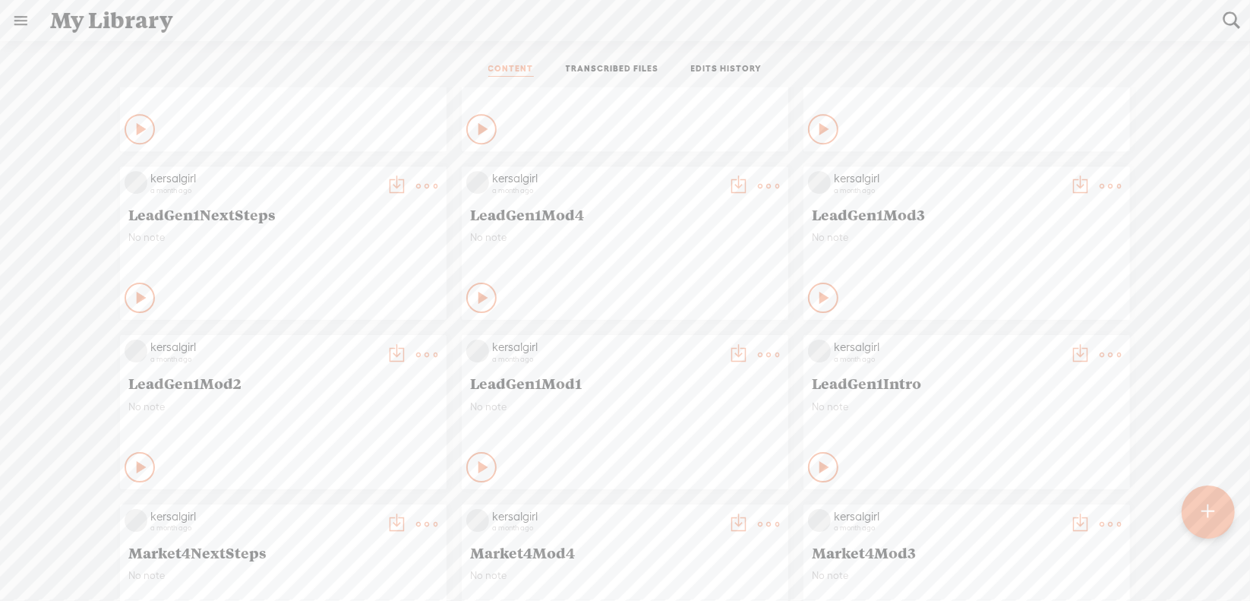
click at [412, 354] on icon at bounding box center [427, 354] width 30 height 30
click at [346, 507] on link "Download as..." at bounding box center [343, 510] width 152 height 35
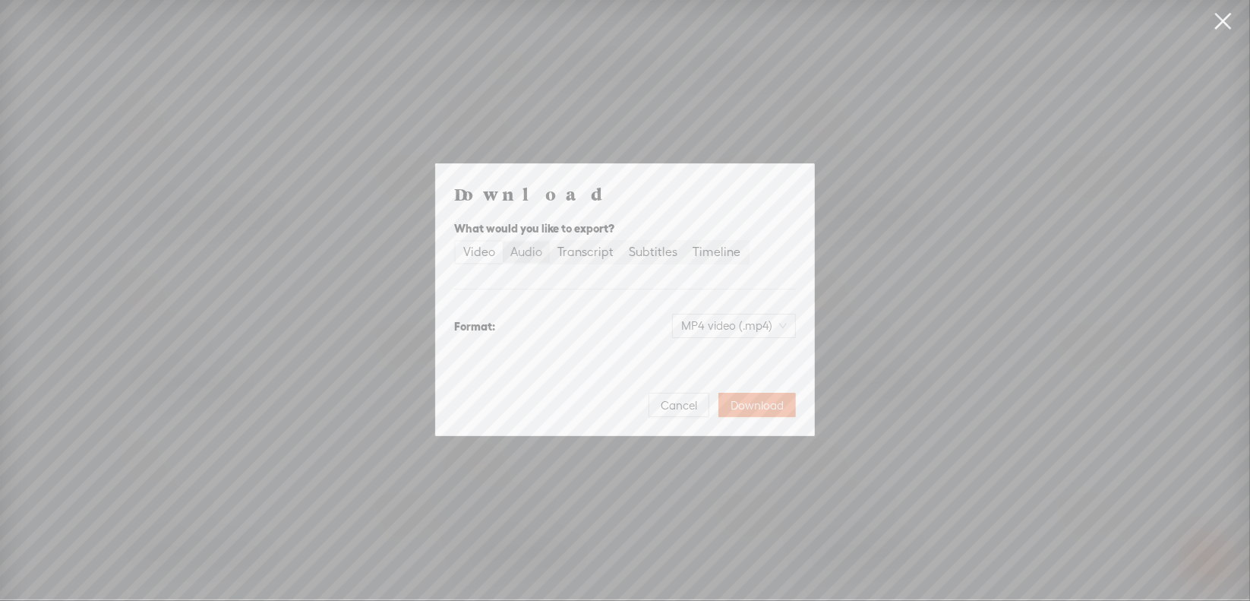
click at [540, 252] on div "Audio" at bounding box center [526, 251] width 32 height 21
click at [503, 241] on input "Audio" at bounding box center [503, 241] width 0 height 0
click at [699, 329] on span "WAV audio (.wav)" at bounding box center [734, 325] width 105 height 23
click at [700, 354] on div "MP3 audio (.mp3)" at bounding box center [722, 357] width 124 height 15
click at [755, 402] on span "Download" at bounding box center [757, 405] width 53 height 15
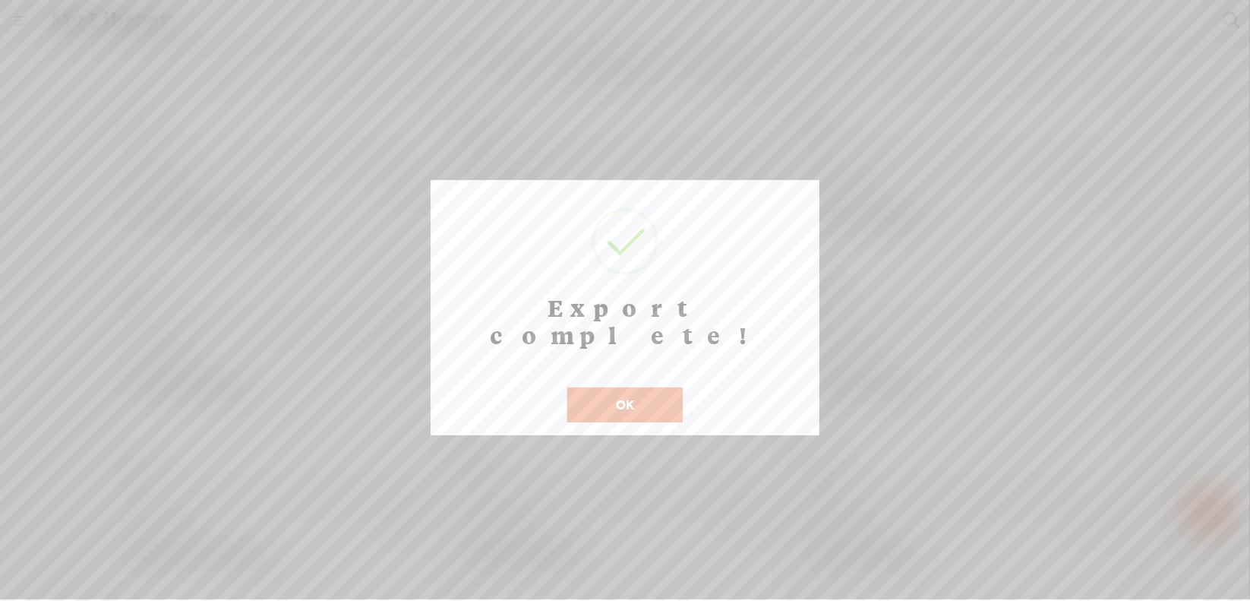
drag, startPoint x: 612, startPoint y: 381, endPoint x: 620, endPoint y: 377, distance: 8.9
click at [613, 387] on button "OK" at bounding box center [624, 404] width 115 height 35
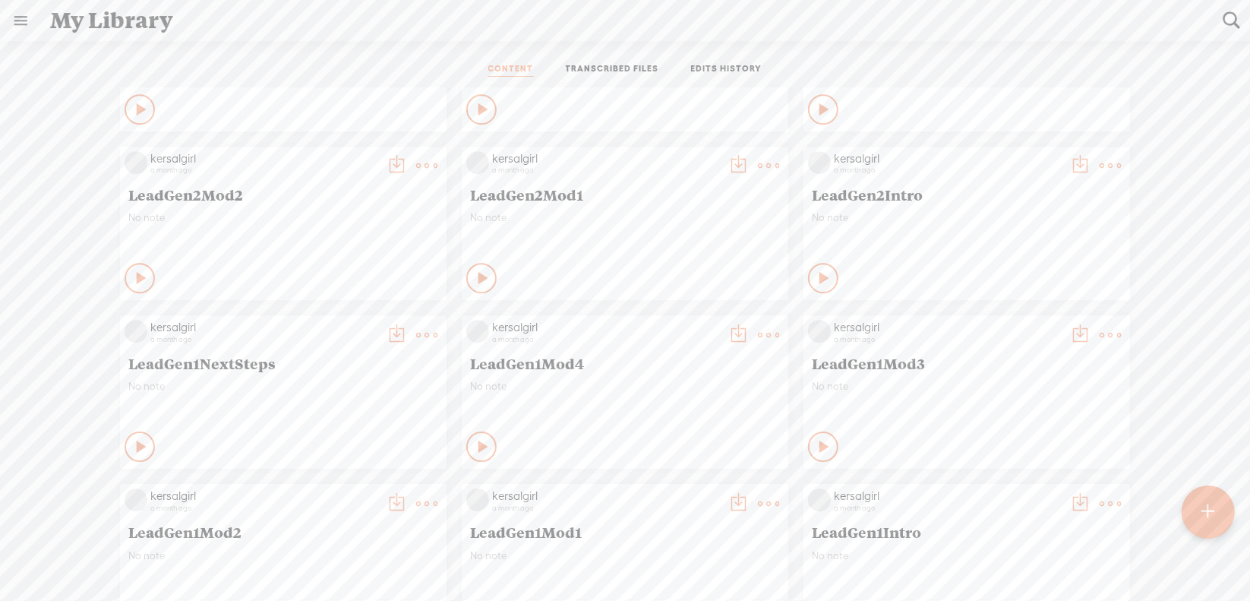
scroll to position [3493, 0]
click at [1100, 334] on t at bounding box center [1110, 337] width 21 height 21
click at [999, 489] on link "Download as..." at bounding box center [1027, 493] width 152 height 35
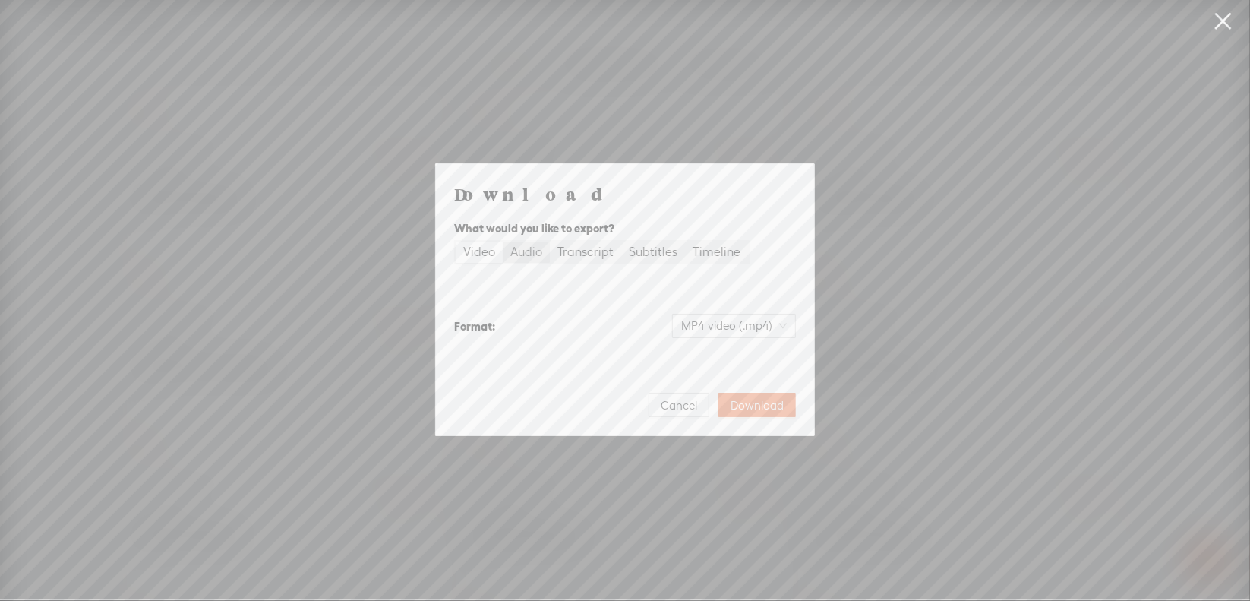
click at [532, 256] on div "Audio" at bounding box center [526, 251] width 32 height 21
click at [503, 241] on input "Audio" at bounding box center [503, 241] width 0 height 0
click at [702, 321] on span "WAV audio (.wav)" at bounding box center [734, 325] width 105 height 23
click at [693, 352] on div "MP3 audio (.mp3)" at bounding box center [722, 357] width 124 height 15
click at [746, 399] on span "Download" at bounding box center [757, 405] width 53 height 15
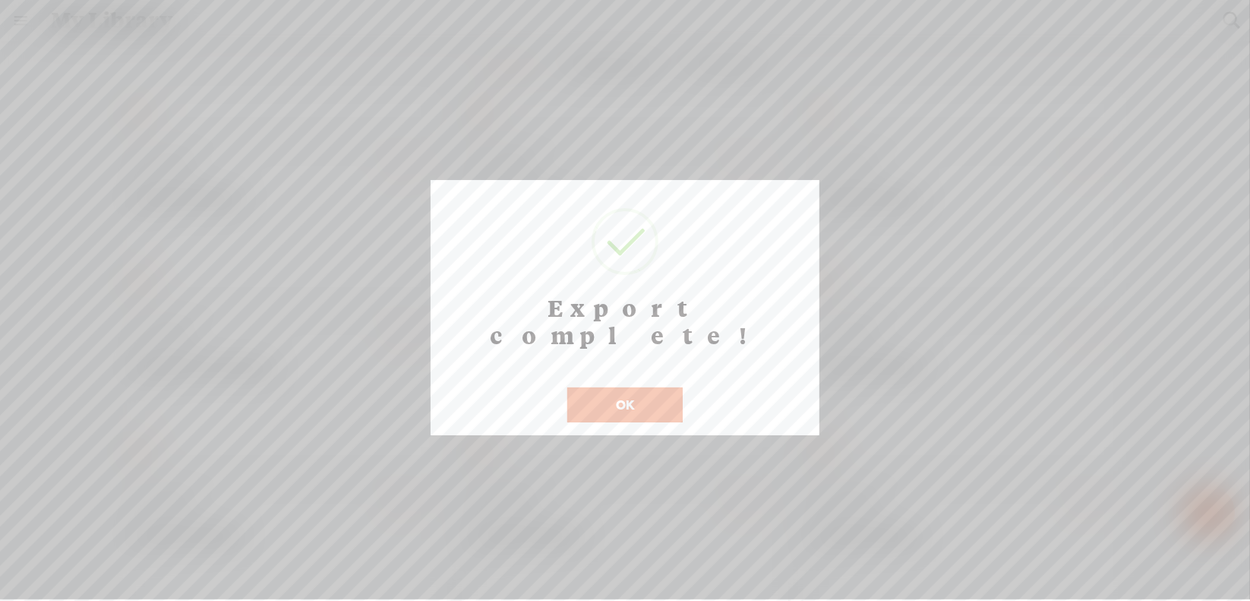
click at [617, 390] on button "OK" at bounding box center [624, 404] width 115 height 35
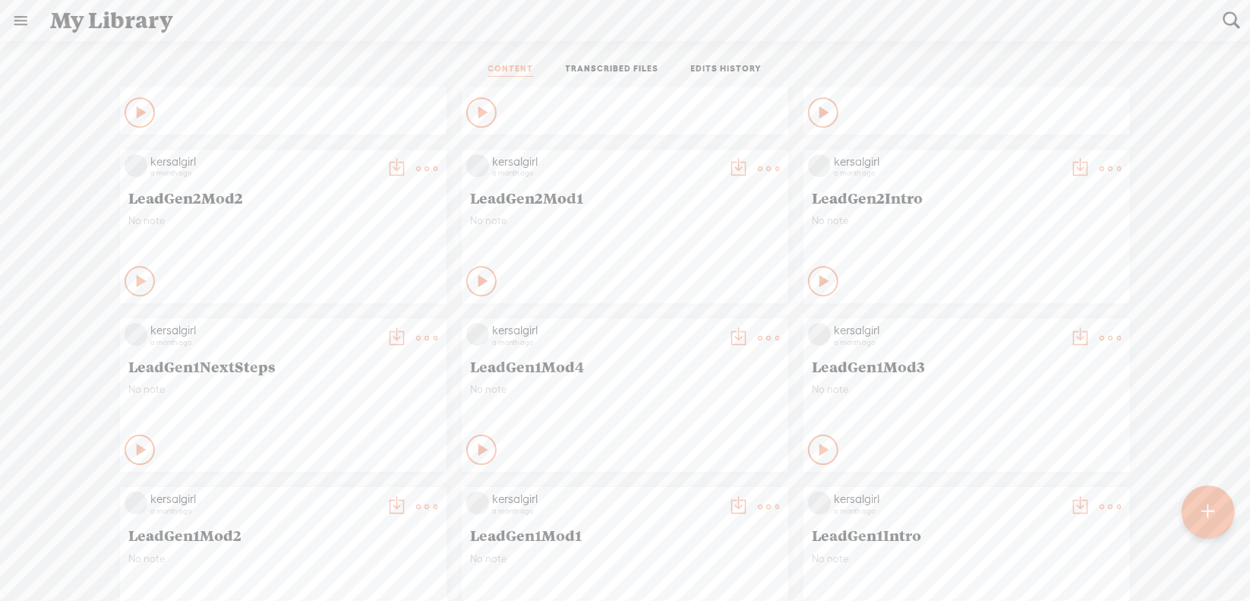
click at [753, 333] on icon at bounding box center [768, 338] width 30 height 30
click at [662, 496] on link "Download as..." at bounding box center [685, 493] width 152 height 35
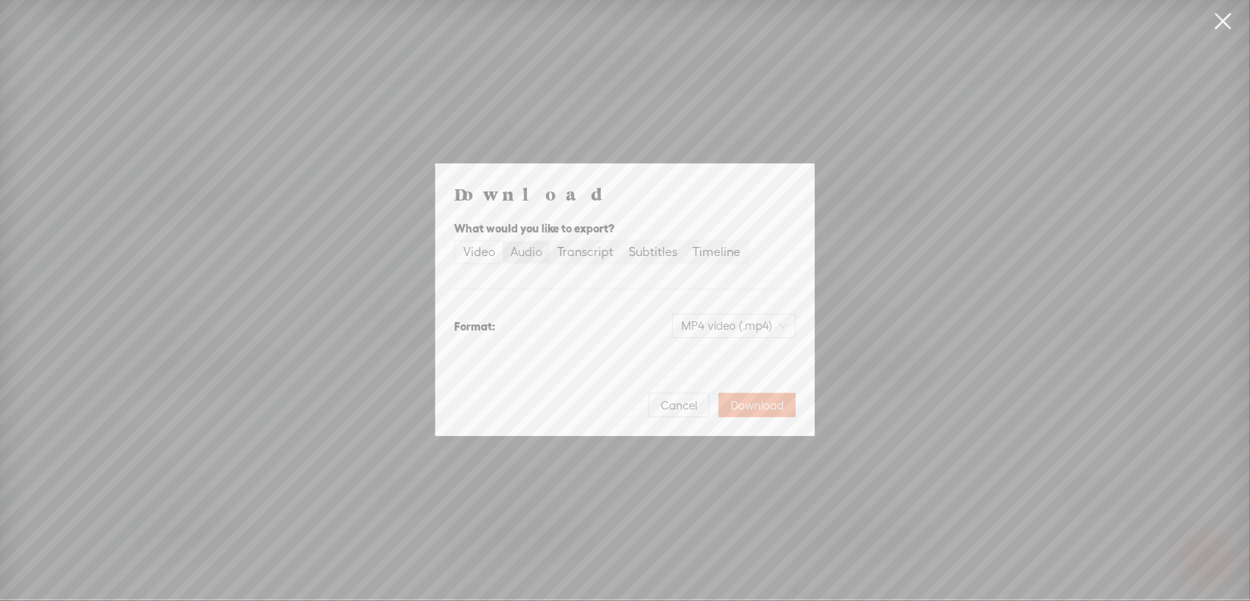
click at [536, 250] on div "Audio" at bounding box center [526, 251] width 32 height 21
click at [503, 241] on input "Audio" at bounding box center [503, 241] width 0 height 0
click at [702, 327] on span "WAV audio (.wav)" at bounding box center [734, 325] width 105 height 23
click at [699, 358] on div "MP3 audio (.mp3)" at bounding box center [722, 357] width 124 height 15
click at [750, 400] on span "Download" at bounding box center [757, 405] width 53 height 15
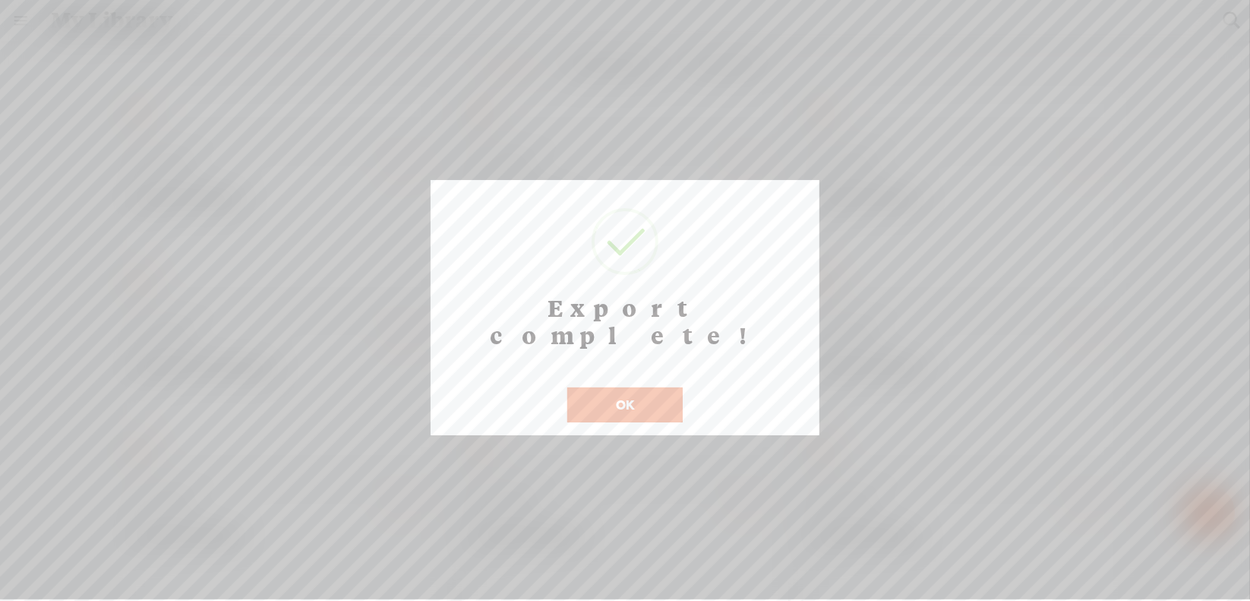
click at [638, 387] on button "OK" at bounding box center [624, 404] width 115 height 35
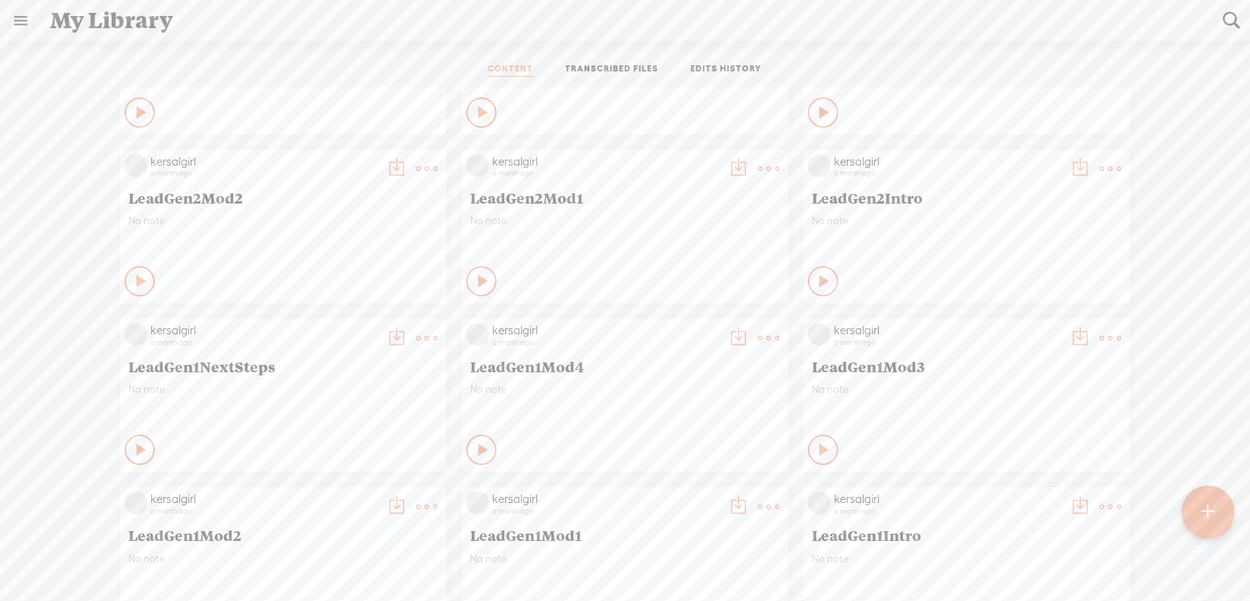
click at [416, 337] on t at bounding box center [426, 337] width 21 height 21
click at [347, 491] on link "Download as..." at bounding box center [343, 493] width 152 height 35
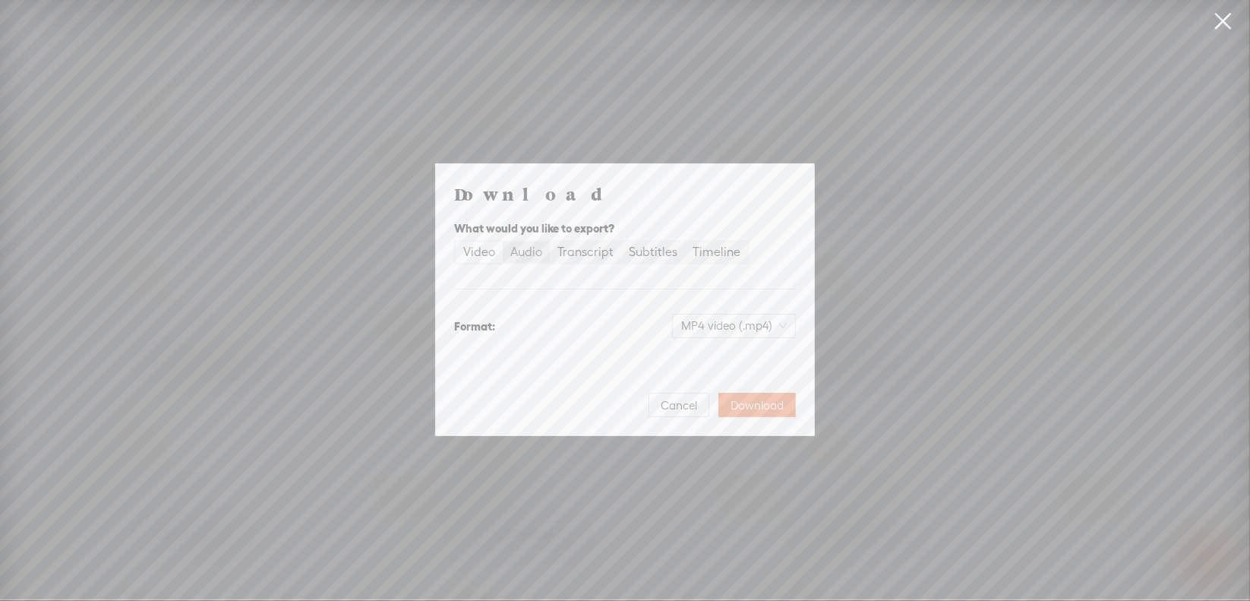
click at [533, 247] on div "Audio" at bounding box center [526, 251] width 32 height 21
click at [503, 241] on input "Audio" at bounding box center [503, 241] width 0 height 0
click at [705, 330] on span "WAV audio (.wav)" at bounding box center [734, 325] width 105 height 23
click at [702, 352] on div "MP3 audio (.mp3)" at bounding box center [722, 357] width 124 height 15
drag, startPoint x: 742, startPoint y: 397, endPoint x: 762, endPoint y: 378, distance: 27.9
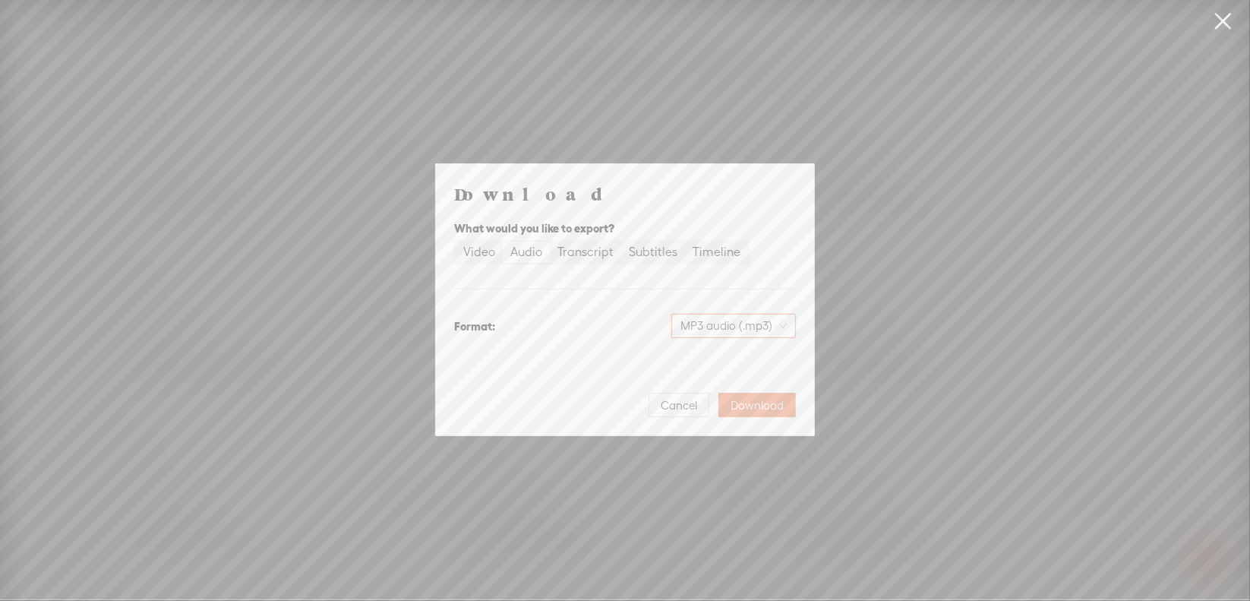
click at [742, 398] on span "Download" at bounding box center [757, 405] width 53 height 15
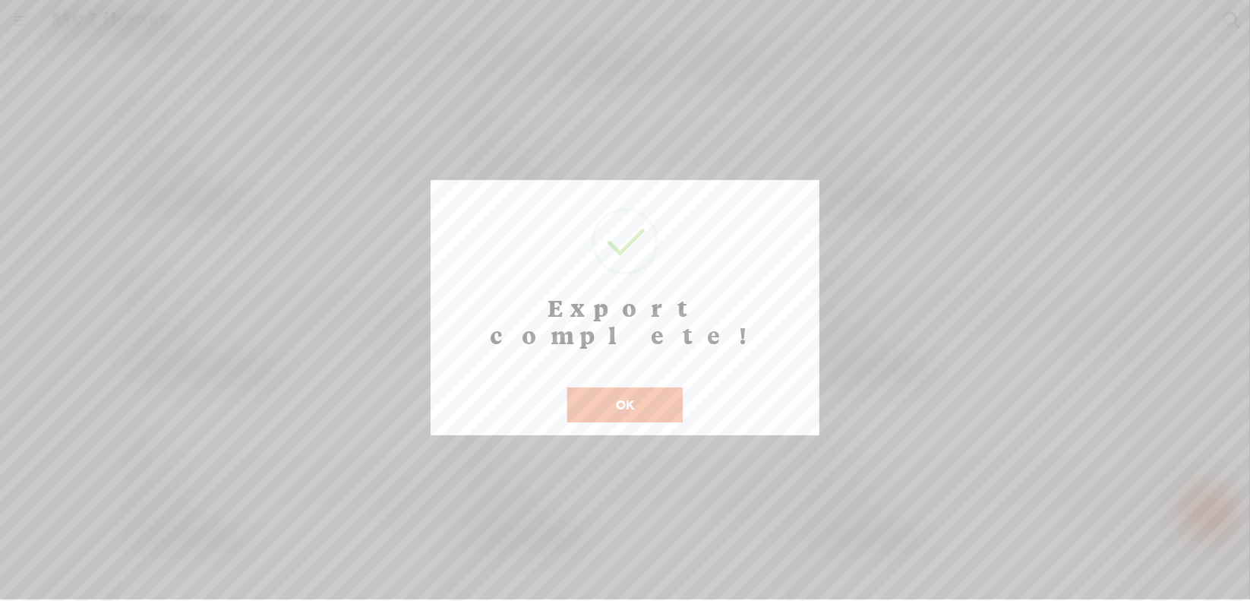
click at [583, 387] on button "OK" at bounding box center [624, 404] width 115 height 35
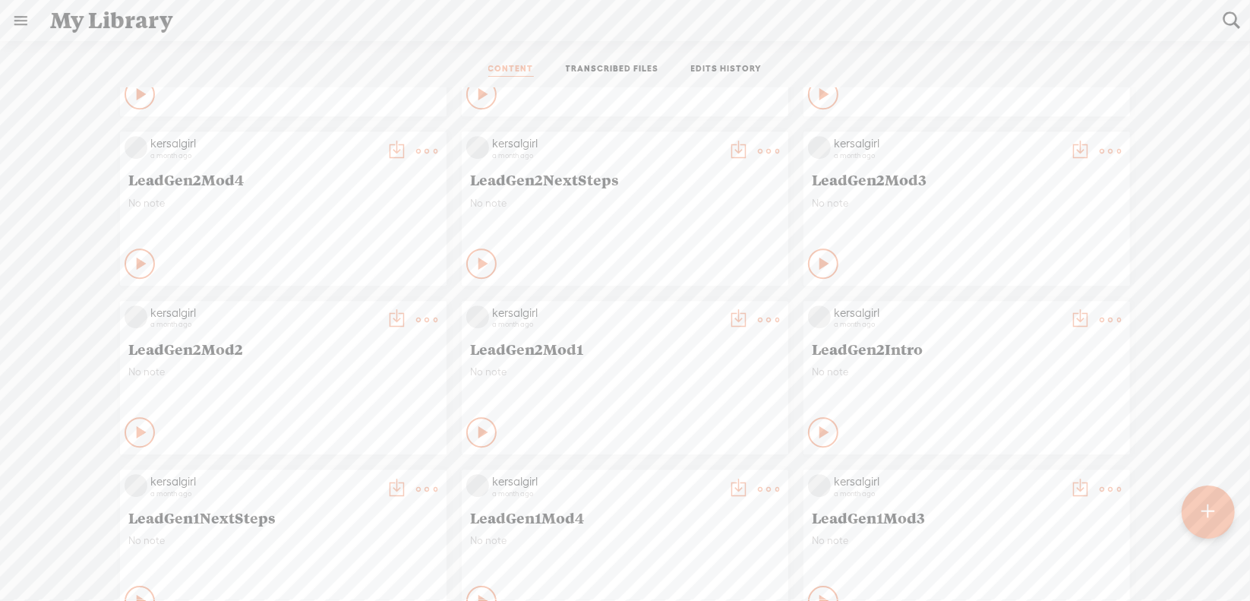
scroll to position [3341, 0]
click at [1100, 327] on t at bounding box center [1110, 320] width 21 height 21
click at [1032, 478] on link "Download as..." at bounding box center [1027, 476] width 152 height 35
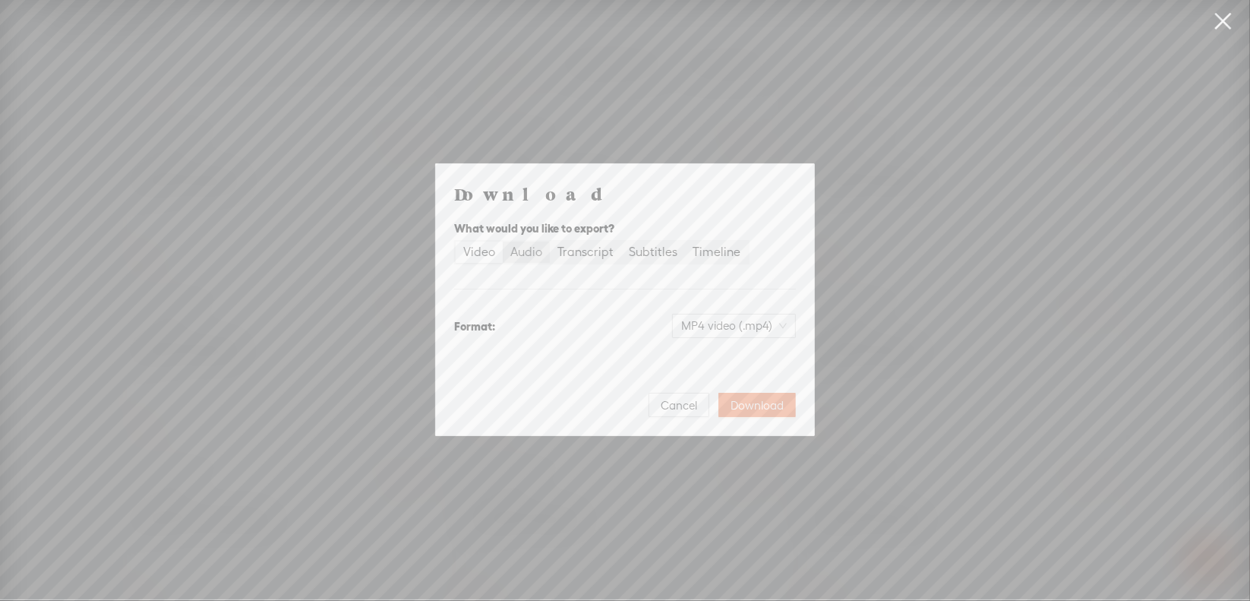
click at [529, 250] on div "Audio" at bounding box center [526, 251] width 32 height 21
click at [503, 241] on input "Audio" at bounding box center [503, 241] width 0 height 0
click at [717, 327] on span "WAV audio (.wav)" at bounding box center [734, 325] width 105 height 23
click at [713, 366] on div "MP3 audio (.mp3) Best for sharing, small file size" at bounding box center [722, 365] width 124 height 36
click at [760, 400] on span "Download" at bounding box center [757, 405] width 53 height 15
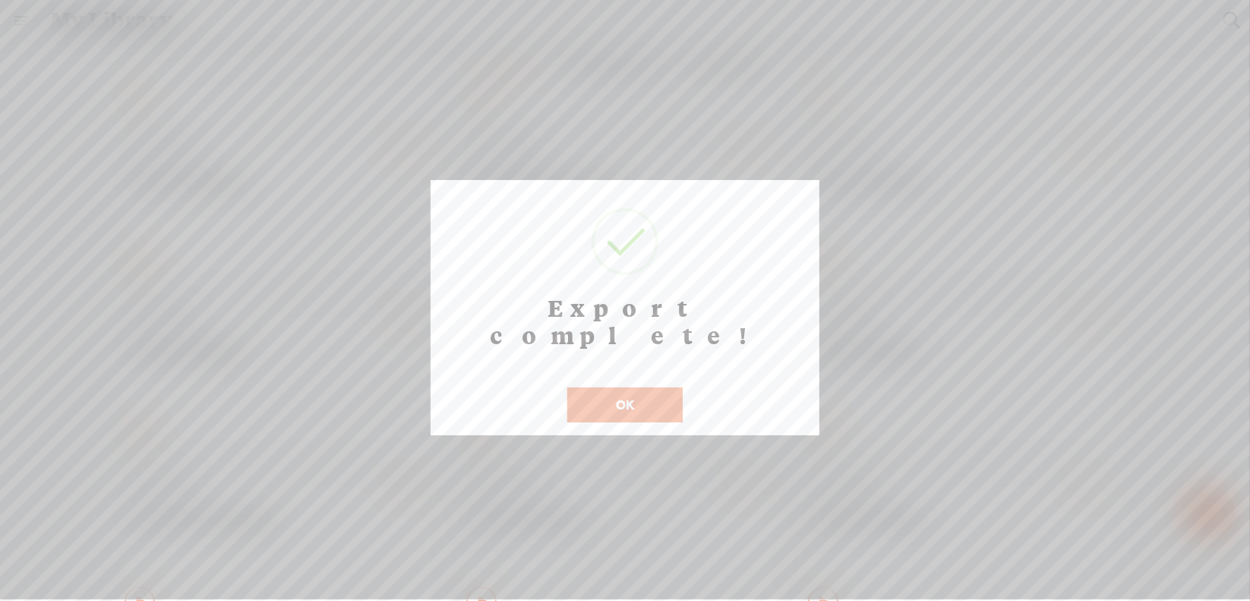
click at [603, 387] on button "OK" at bounding box center [624, 404] width 115 height 35
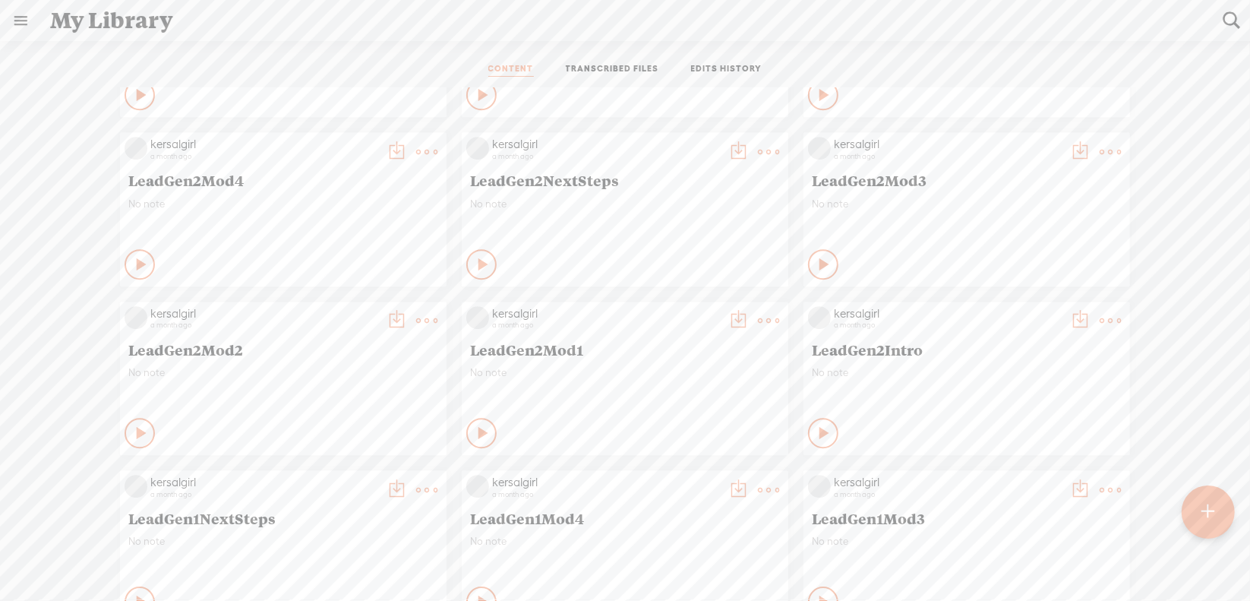
click at [763, 320] on t at bounding box center [768, 320] width 21 height 21
click at [679, 469] on link "Download as..." at bounding box center [685, 476] width 152 height 35
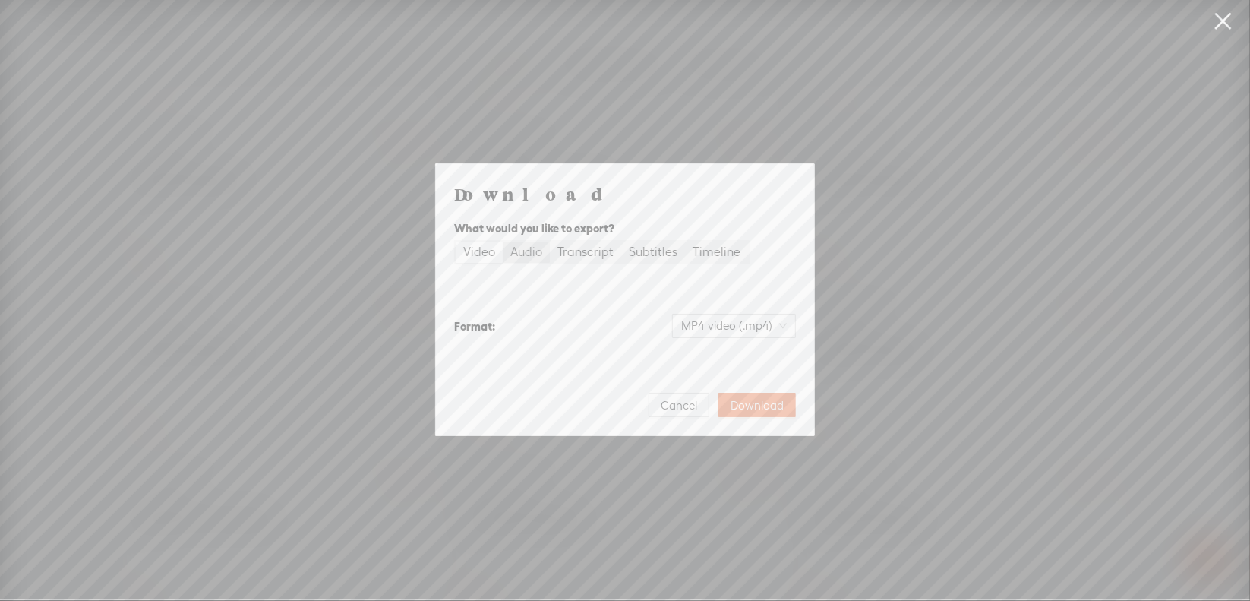
click at [534, 253] on div "Audio" at bounding box center [526, 251] width 32 height 21
click at [503, 241] on input "Audio" at bounding box center [503, 241] width 0 height 0
click at [752, 329] on span "WAV audio (.wav)" at bounding box center [734, 325] width 105 height 23
click at [729, 368] on div "Best for sharing, small file size" at bounding box center [722, 374] width 124 height 12
click at [751, 402] on span "Download" at bounding box center [757, 405] width 53 height 15
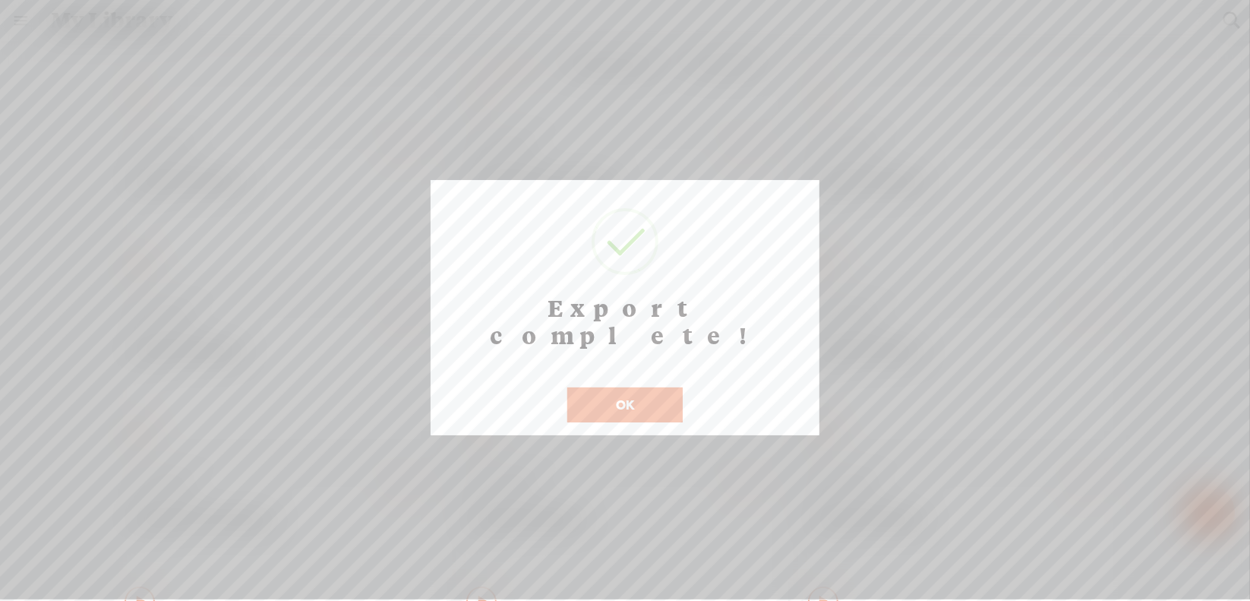
click at [595, 387] on button "OK" at bounding box center [624, 404] width 115 height 35
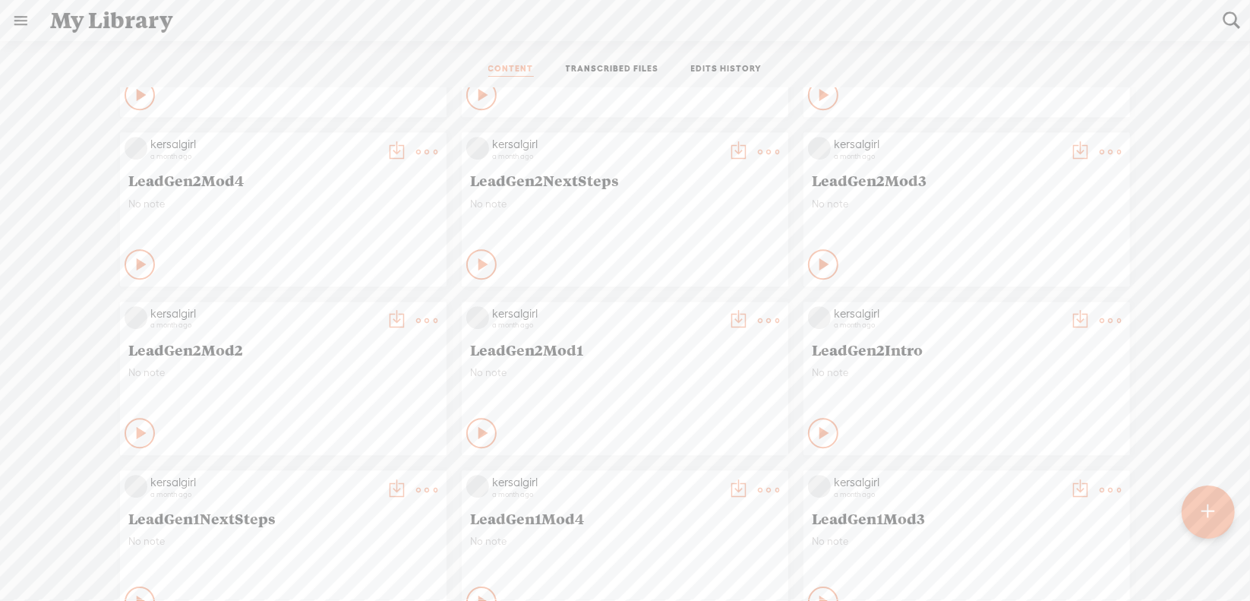
click at [416, 320] on t at bounding box center [426, 320] width 21 height 21
click at [351, 476] on link "Download as..." at bounding box center [343, 476] width 152 height 35
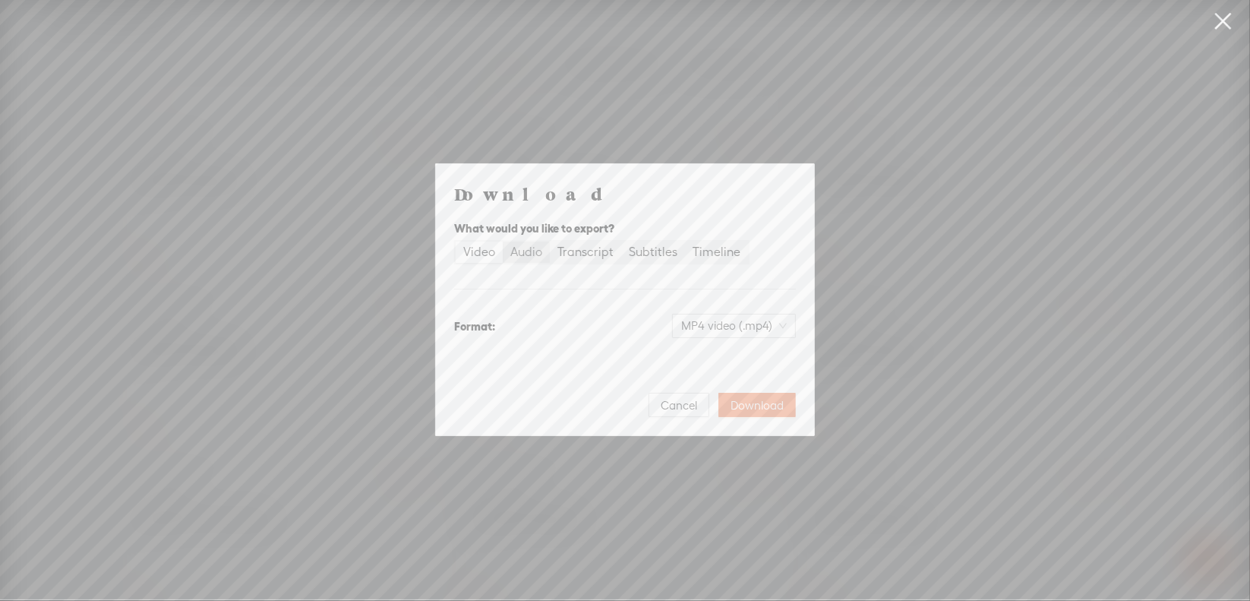
click at [538, 257] on div "Audio" at bounding box center [526, 251] width 32 height 21
click at [503, 241] on input "Audio" at bounding box center [503, 241] width 0 height 0
click at [724, 320] on span "WAV audio (.wav)" at bounding box center [734, 325] width 105 height 23
click at [705, 352] on div "MP3 audio (.mp3)" at bounding box center [722, 357] width 124 height 15
click at [748, 408] on span "Download" at bounding box center [757, 405] width 53 height 15
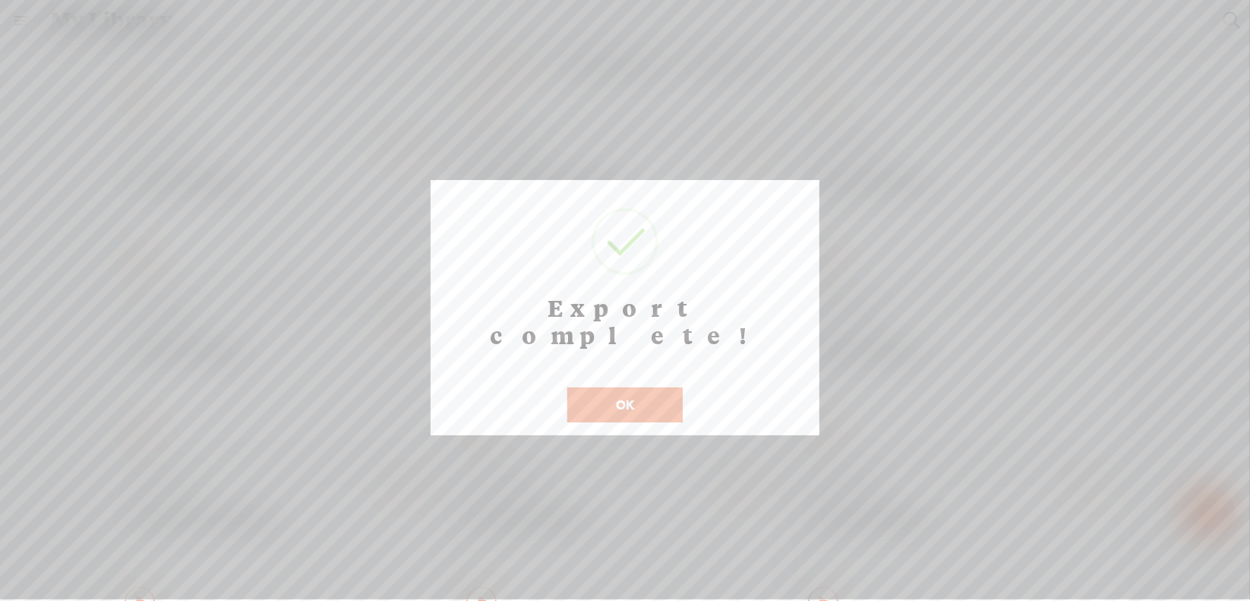
click at [620, 387] on button "OK" at bounding box center [624, 404] width 115 height 35
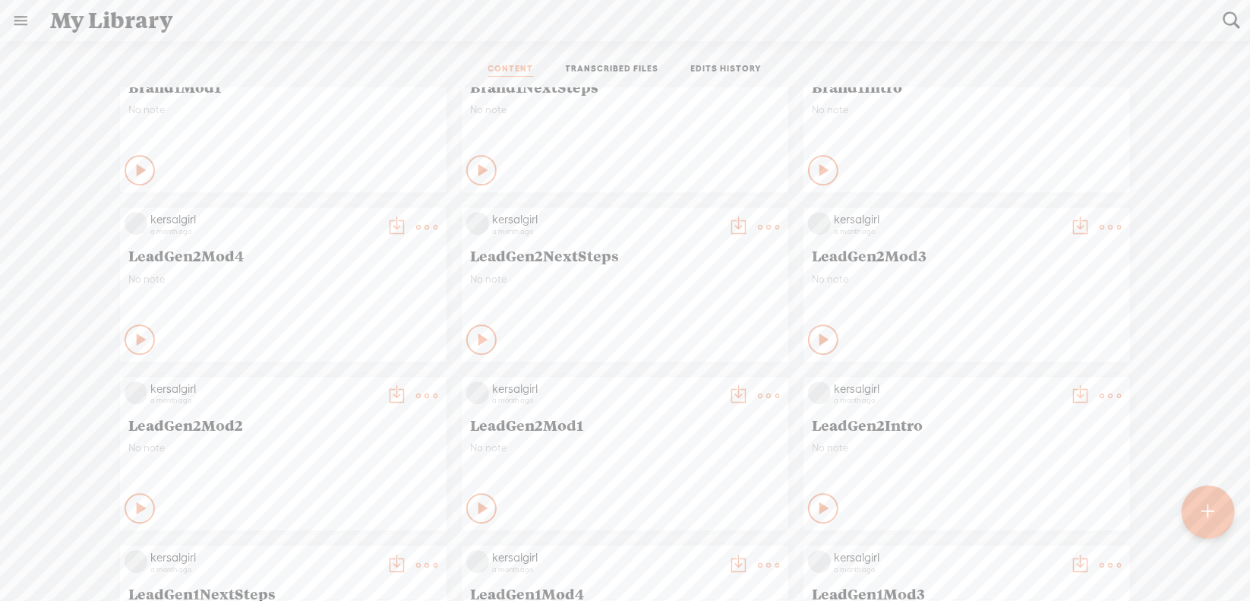
scroll to position [3265, 0]
drag, startPoint x: 1104, startPoint y: 224, endPoint x: 1087, endPoint y: 233, distance: 19.7
click at [1104, 224] on t at bounding box center [1110, 227] width 21 height 21
click at [995, 380] on link "Download as..." at bounding box center [1027, 383] width 152 height 35
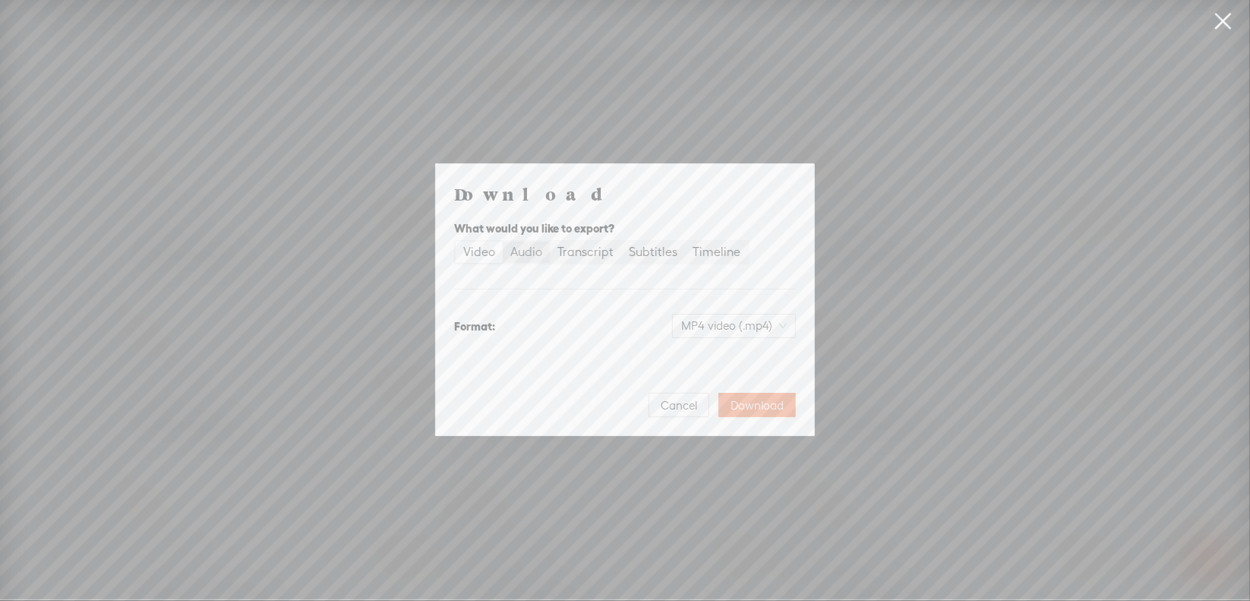
click at [544, 251] on label "Audio" at bounding box center [526, 251] width 47 height 21
click at [503, 241] on input "Audio" at bounding box center [503, 241] width 0 height 0
click at [714, 324] on span "WAV audio (.wav)" at bounding box center [734, 325] width 105 height 23
click at [718, 373] on div "Best for sharing, small file size" at bounding box center [722, 374] width 124 height 12
click at [774, 405] on span "Download" at bounding box center [757, 405] width 53 height 15
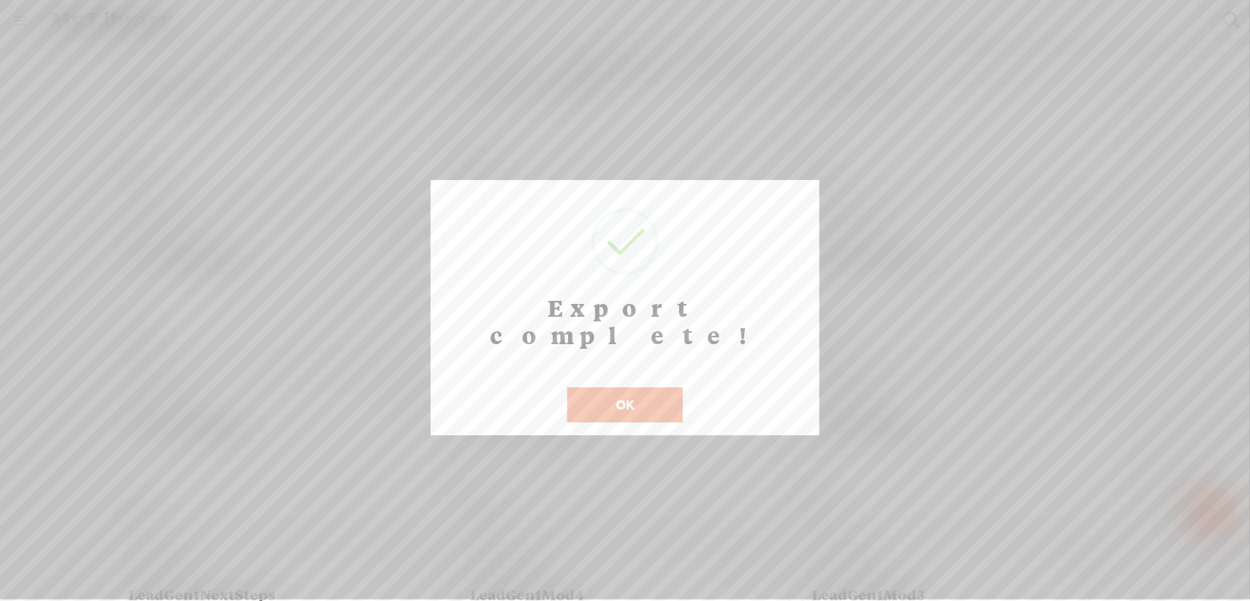
click at [644, 387] on button "OK" at bounding box center [624, 404] width 115 height 35
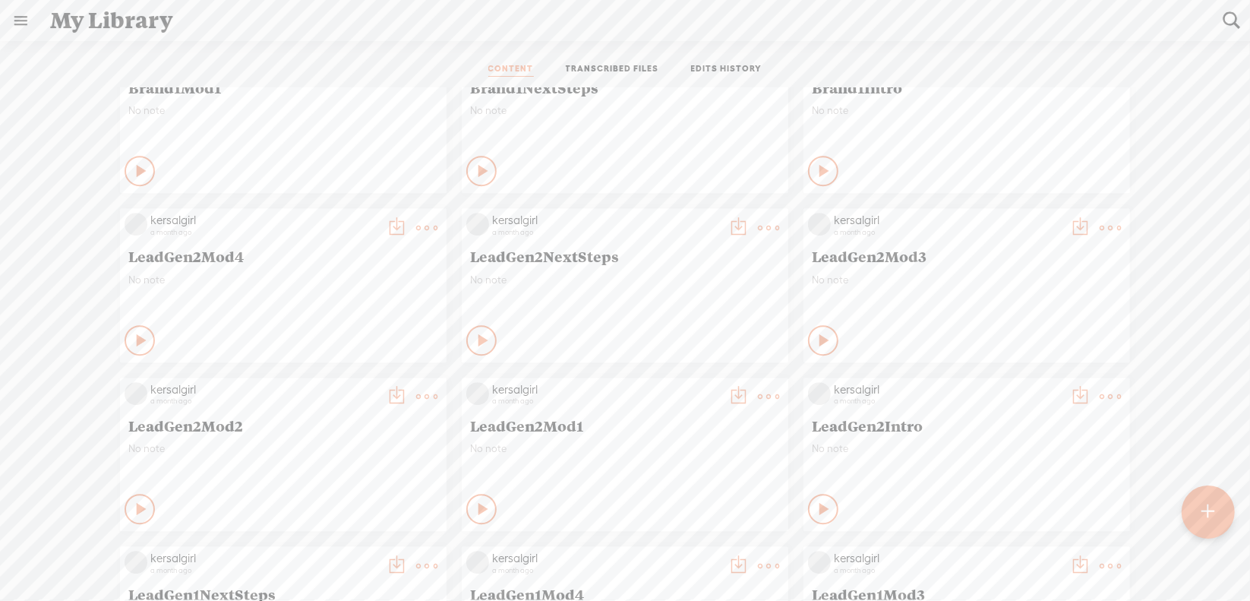
click at [416, 227] on t at bounding box center [426, 227] width 21 height 21
click at [370, 379] on link "Download as..." at bounding box center [343, 383] width 152 height 35
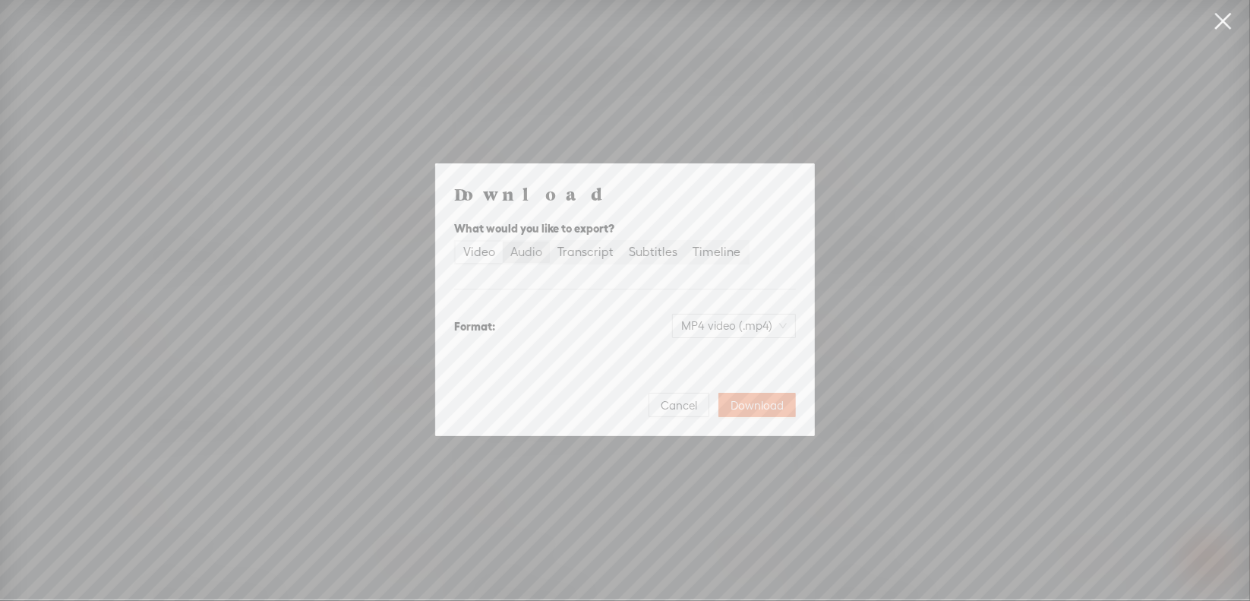
click at [535, 251] on div "Audio" at bounding box center [526, 251] width 32 height 21
click at [503, 241] on input "Audio" at bounding box center [503, 241] width 0 height 0
click at [696, 322] on span "WAV audio (.wav)" at bounding box center [734, 325] width 105 height 23
click at [700, 354] on div "MP3 audio (.mp3)" at bounding box center [722, 357] width 124 height 15
click at [772, 402] on span "Download" at bounding box center [757, 405] width 53 height 15
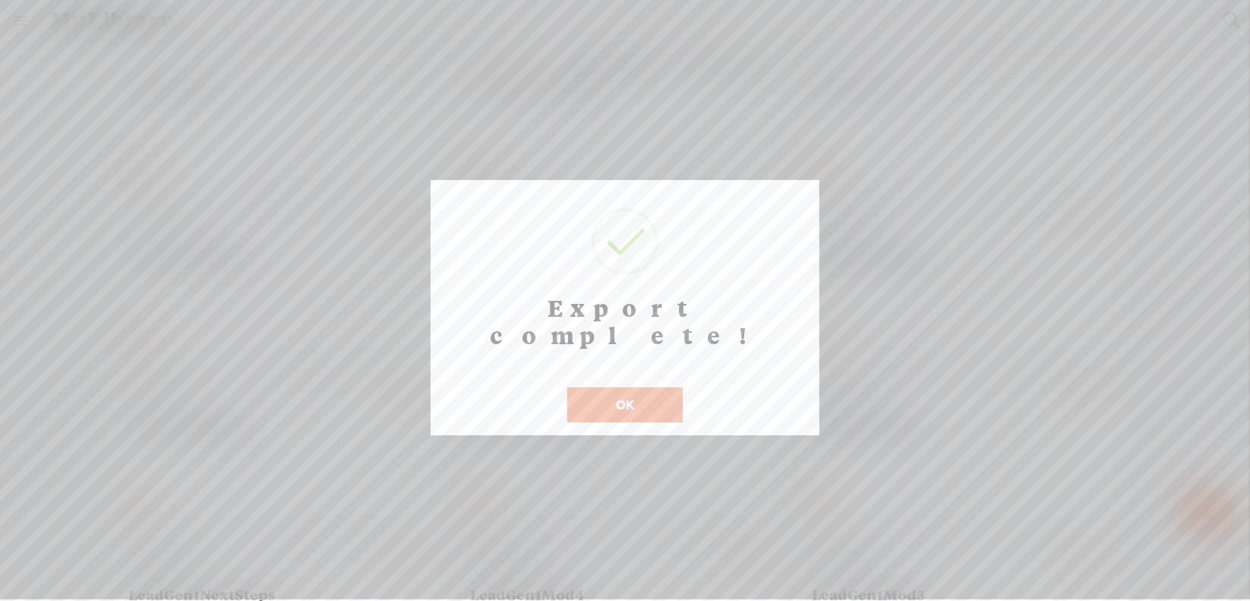
click at [632, 387] on button "OK" at bounding box center [624, 404] width 115 height 35
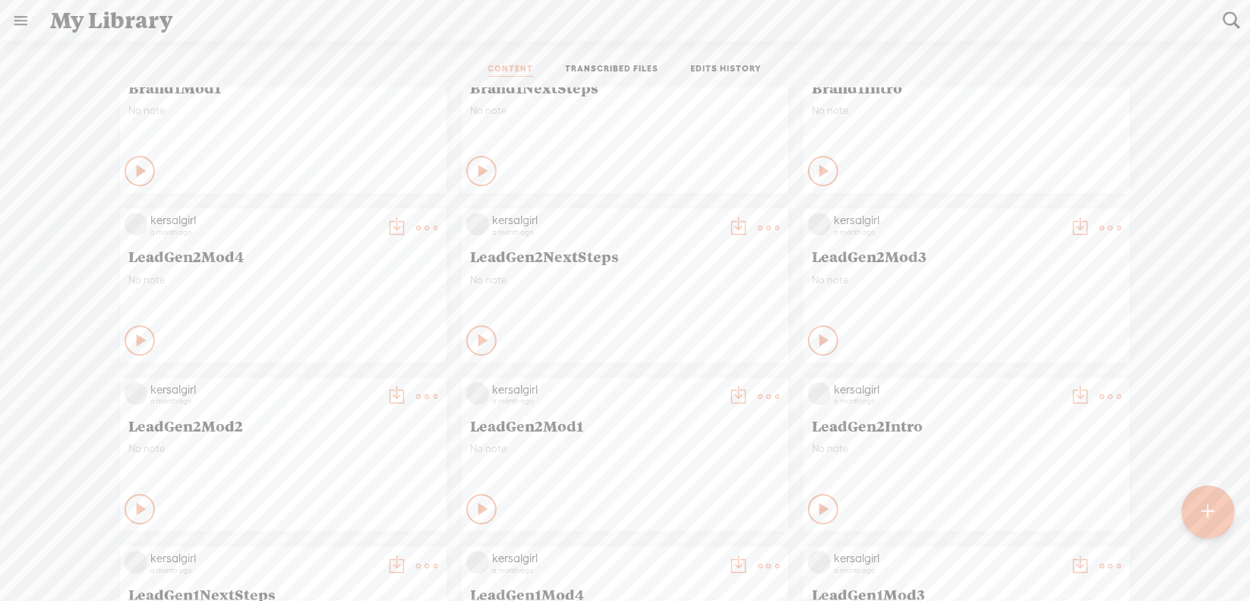
click at [758, 227] on t at bounding box center [768, 227] width 21 height 21
click at [680, 379] on link "Download as..." at bounding box center [685, 383] width 152 height 35
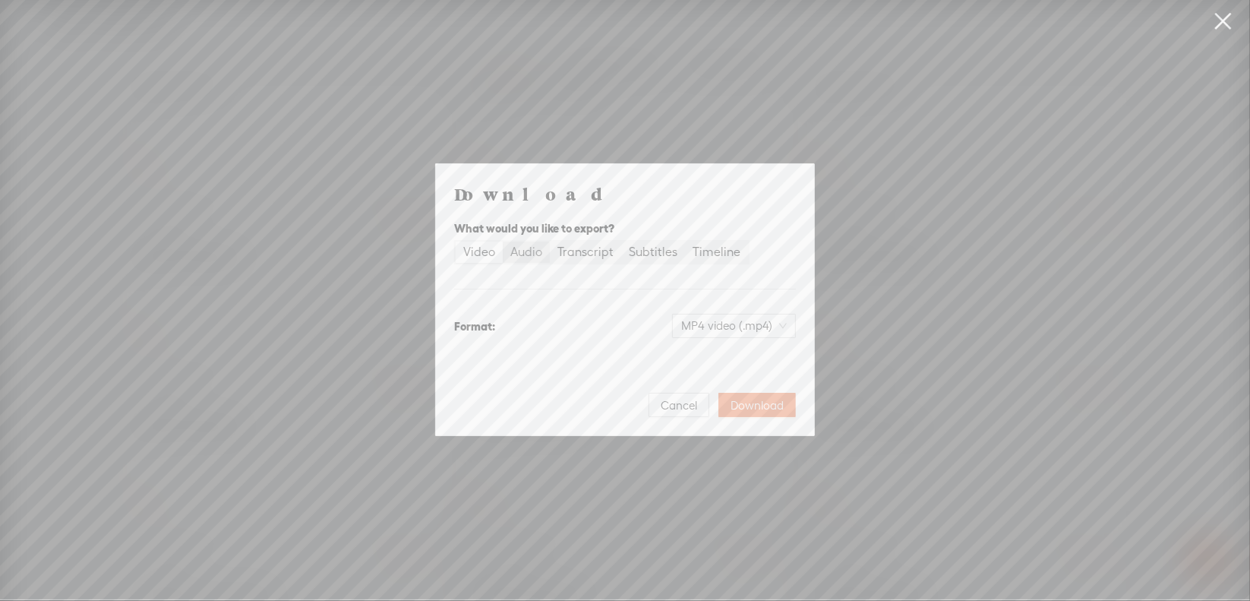
click at [541, 255] on div "Audio" at bounding box center [526, 251] width 32 height 21
click at [503, 241] on input "Audio" at bounding box center [503, 241] width 0 height 0
click at [700, 327] on span "WAV audio (.wav)" at bounding box center [734, 325] width 105 height 23
click at [705, 359] on div "MP3 audio (.mp3)" at bounding box center [722, 357] width 124 height 15
click at [761, 409] on span "Download" at bounding box center [757, 405] width 53 height 15
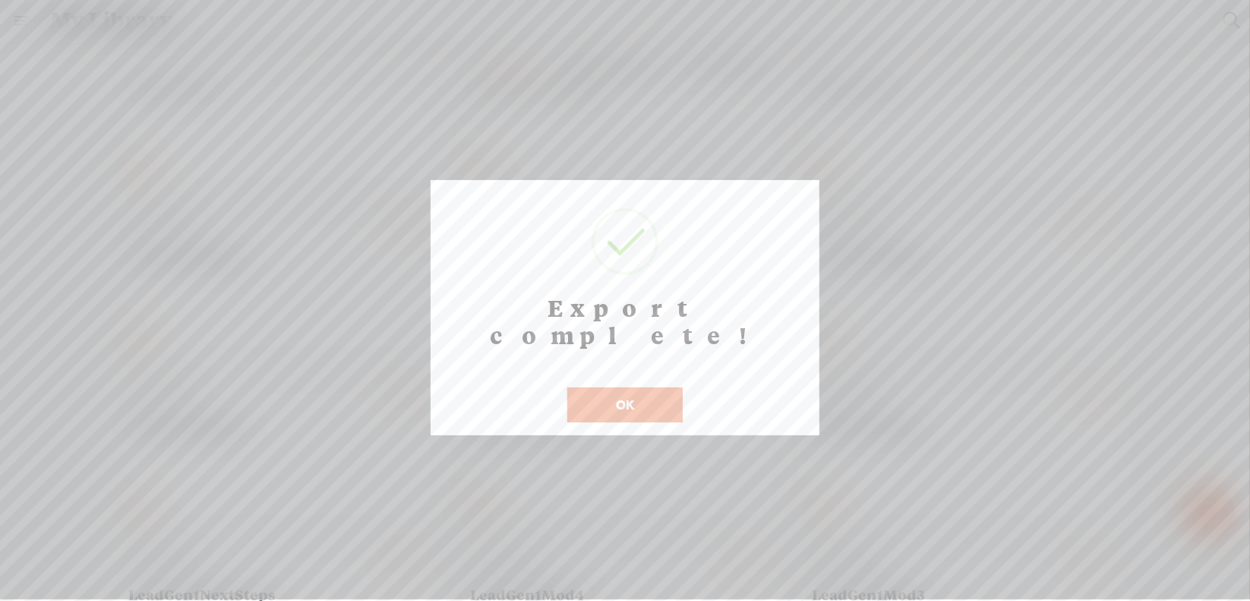
click at [619, 387] on button "OK" at bounding box center [624, 404] width 115 height 35
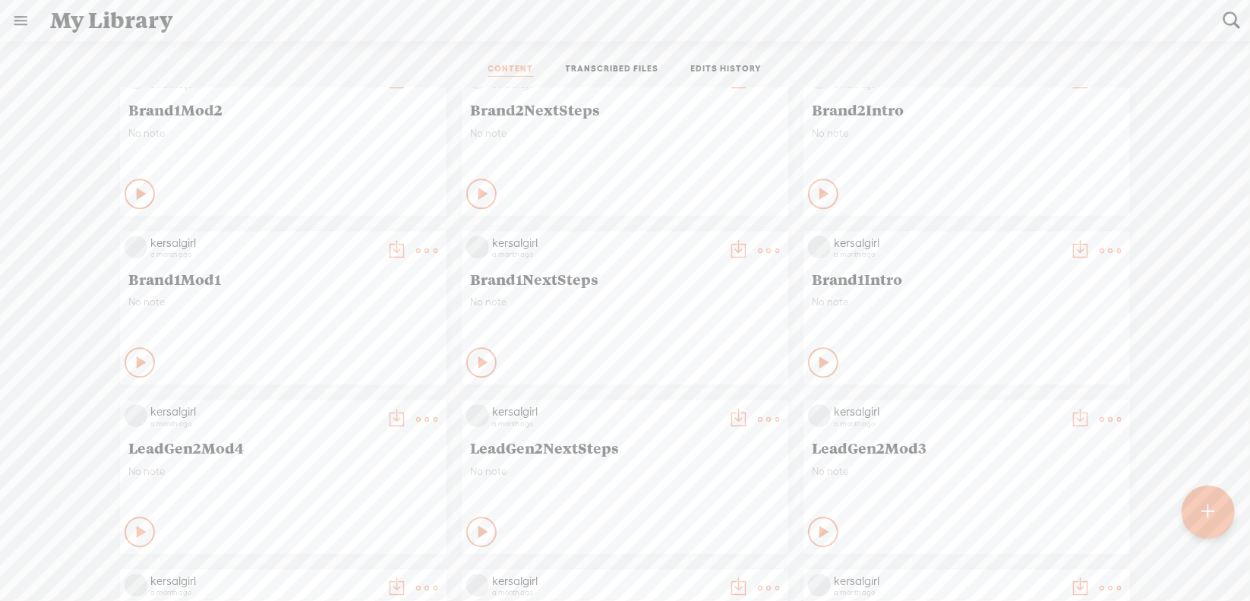
scroll to position [3038, 0]
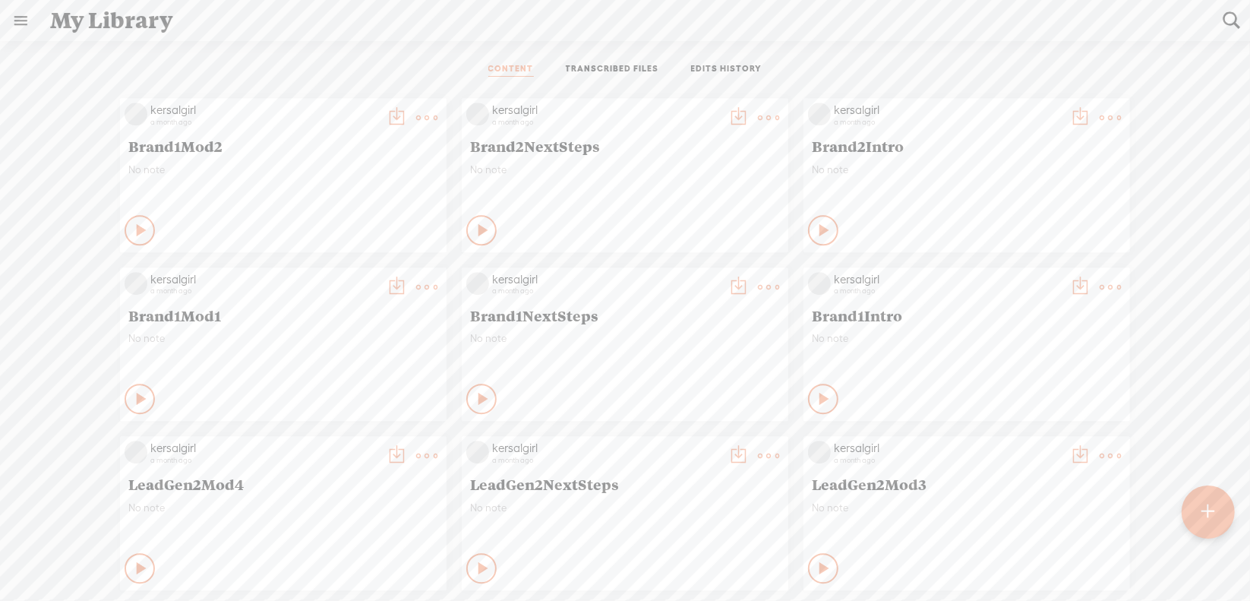
click at [1101, 295] on t at bounding box center [1110, 286] width 21 height 21
click at [1019, 437] on link "Download as..." at bounding box center [1027, 442] width 152 height 35
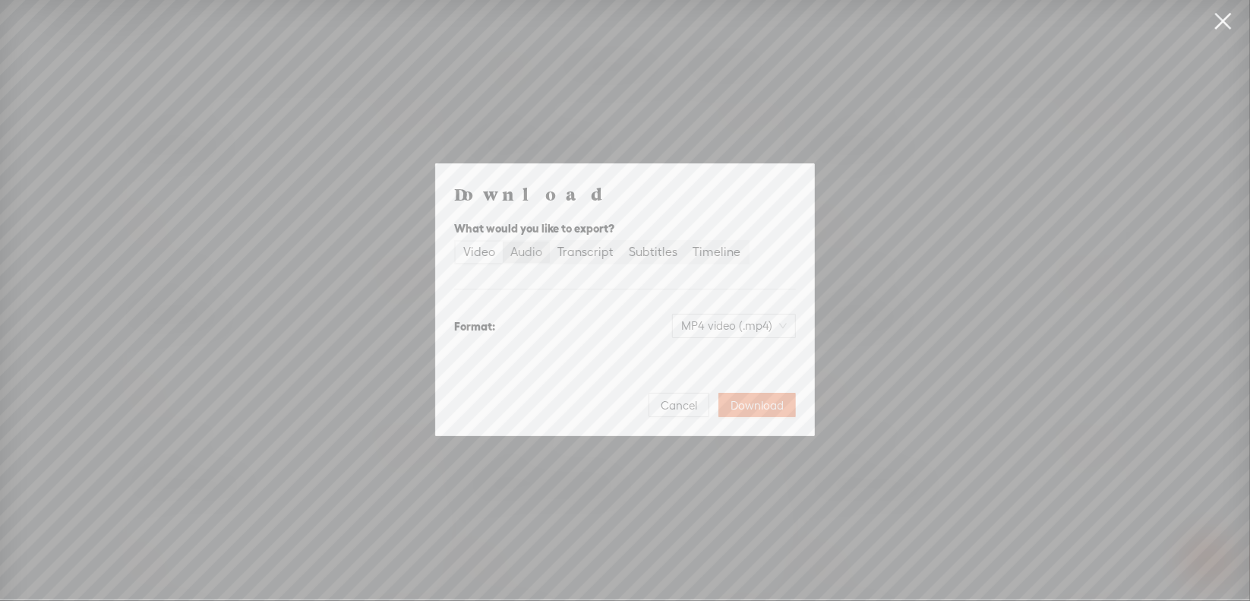
click at [524, 242] on div "Audio" at bounding box center [526, 251] width 32 height 21
click at [503, 241] on input "Audio" at bounding box center [503, 241] width 0 height 0
click at [713, 317] on span "WAV audio (.wav)" at bounding box center [734, 325] width 105 height 23
click at [696, 362] on div "MP3 audio (.mp3)" at bounding box center [722, 357] width 124 height 15
click at [750, 402] on span "Download" at bounding box center [757, 405] width 53 height 15
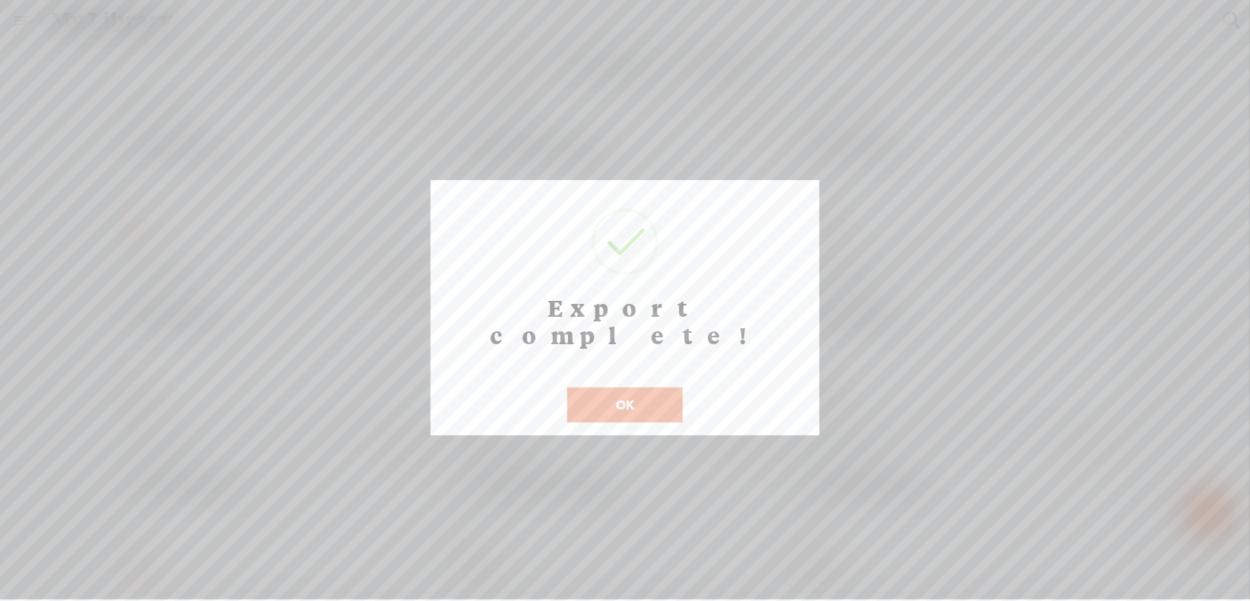
click at [620, 387] on button "OK" at bounding box center [624, 404] width 115 height 35
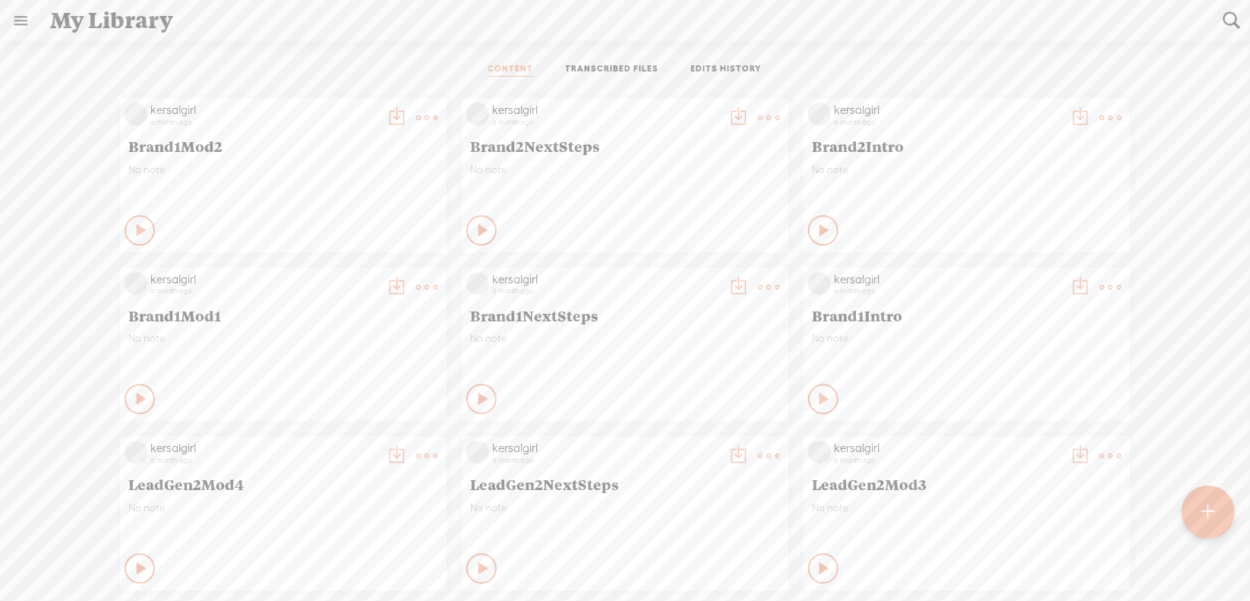
click at [758, 286] on t at bounding box center [768, 286] width 21 height 21
click at [683, 439] on link "Download as..." at bounding box center [685, 442] width 152 height 35
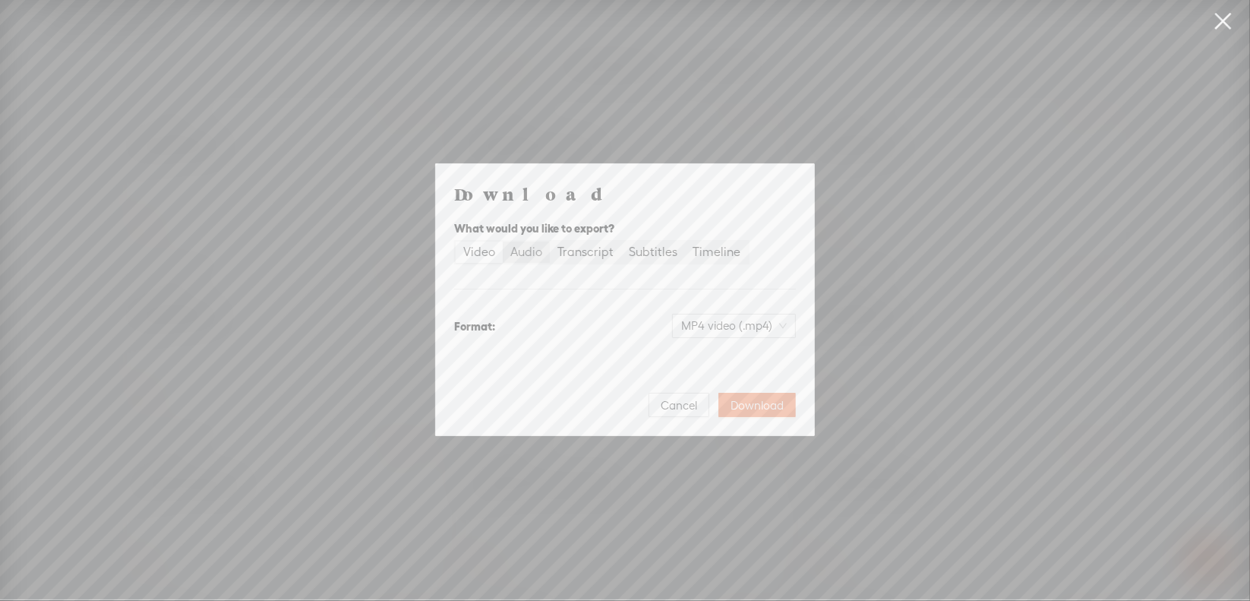
click at [535, 251] on div "Audio" at bounding box center [526, 251] width 32 height 21
click at [503, 241] on input "Audio" at bounding box center [503, 241] width 0 height 0
click at [691, 325] on span "WAV audio (.wav)" at bounding box center [734, 325] width 105 height 23
click at [705, 352] on div "MP3 audio (.mp3)" at bounding box center [722, 357] width 124 height 15
click at [759, 399] on span "Download" at bounding box center [757, 405] width 53 height 15
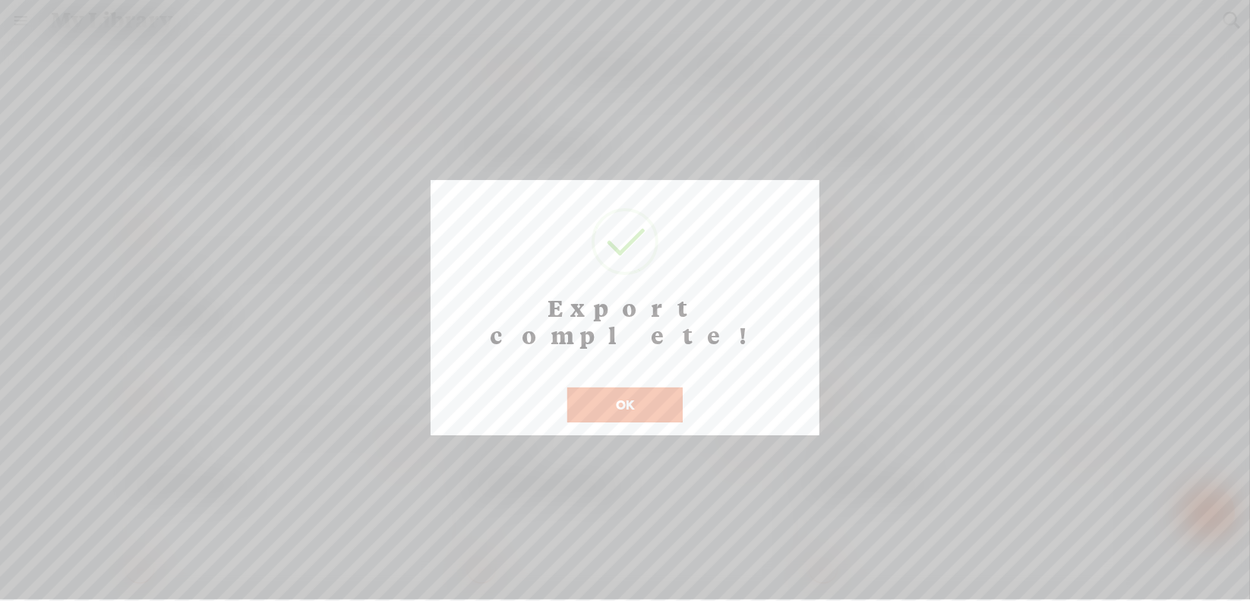
click at [604, 387] on button "OK" at bounding box center [624, 404] width 115 height 35
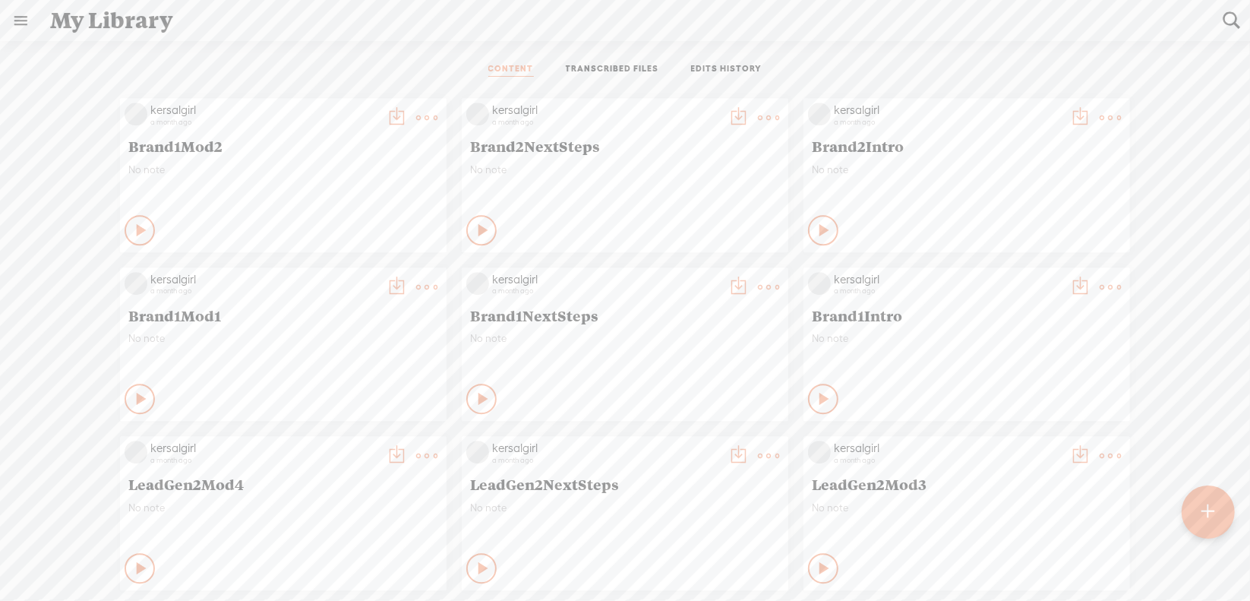
click at [416, 286] on t at bounding box center [426, 286] width 21 height 21
click at [356, 437] on link "Download as..." at bounding box center [343, 442] width 152 height 35
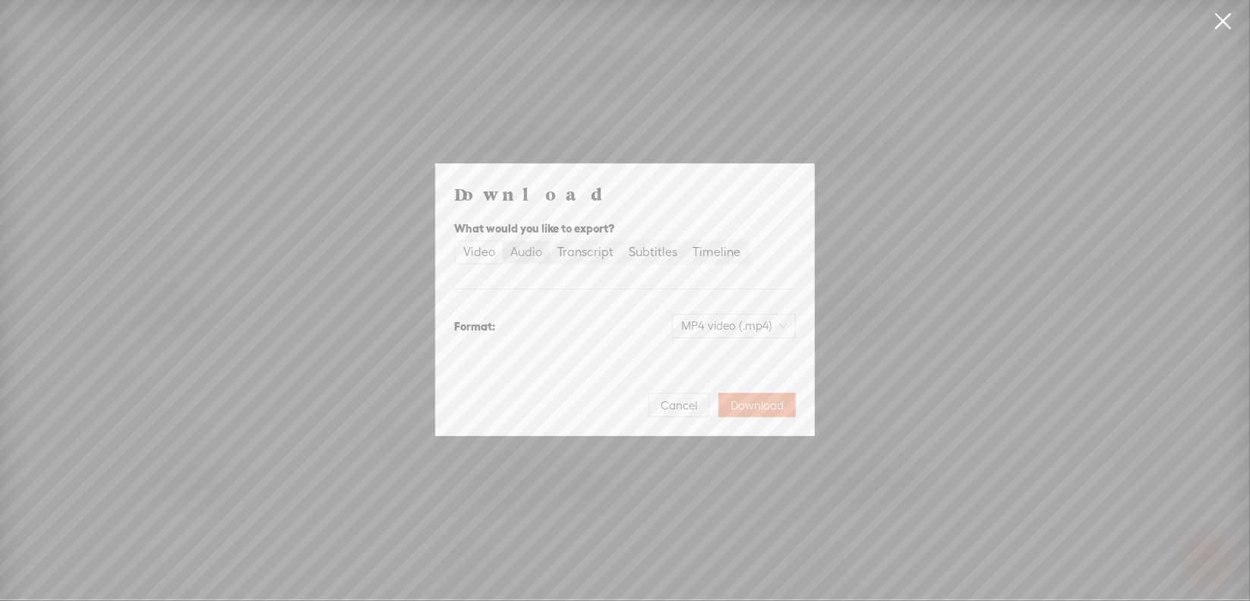
click at [527, 254] on div "Audio" at bounding box center [526, 251] width 32 height 21
click at [503, 241] on input "Audio" at bounding box center [503, 241] width 0 height 0
click at [702, 328] on span "WAV audio (.wav)" at bounding box center [734, 325] width 105 height 23
click at [703, 363] on div "MP3 audio (.mp3)" at bounding box center [722, 357] width 124 height 15
click at [747, 406] on span "Download" at bounding box center [757, 405] width 53 height 15
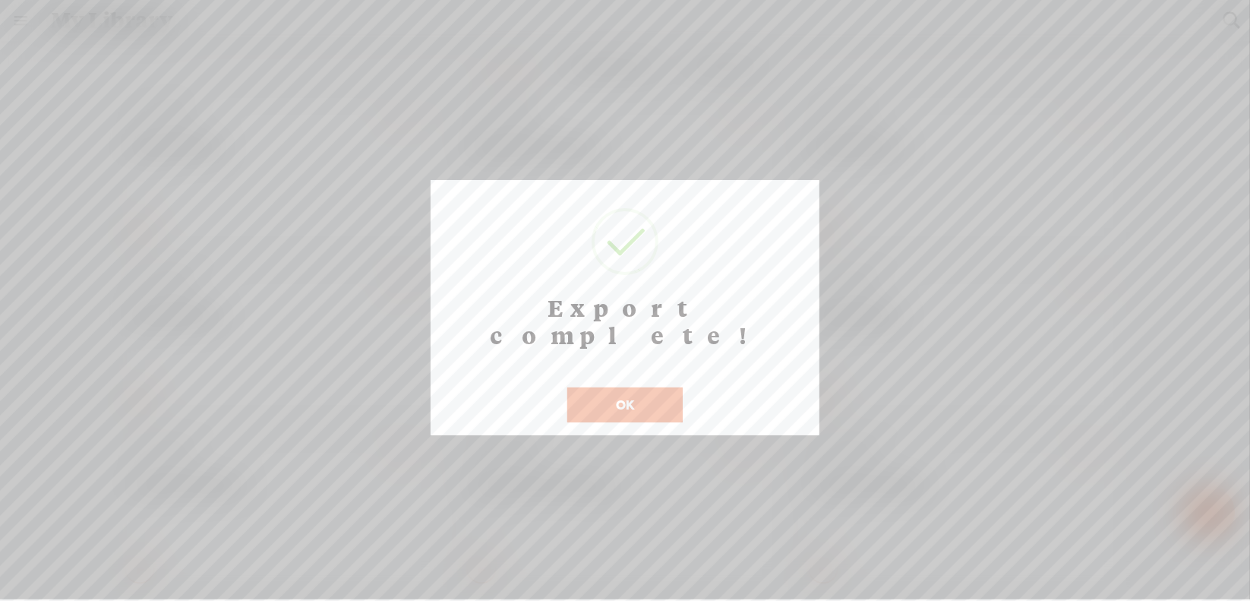
click at [606, 387] on button "OK" at bounding box center [624, 404] width 115 height 35
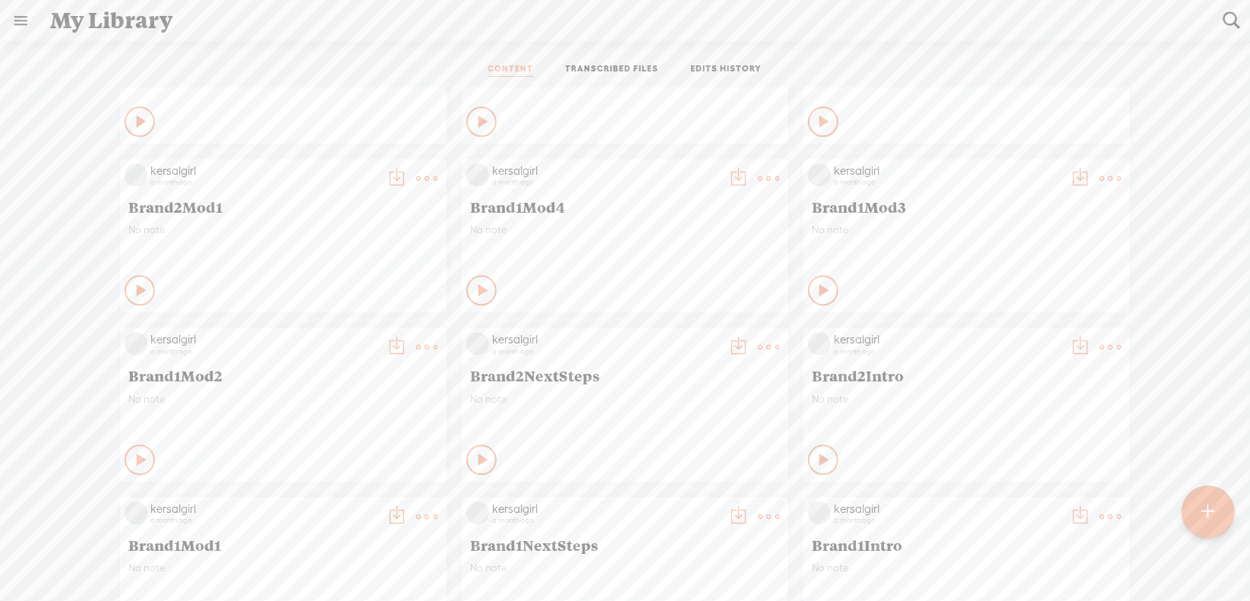
scroll to position [2810, 0]
click at [420, 348] on t at bounding box center [426, 345] width 21 height 21
click at [361, 509] on link "Download as..." at bounding box center [343, 501] width 152 height 35
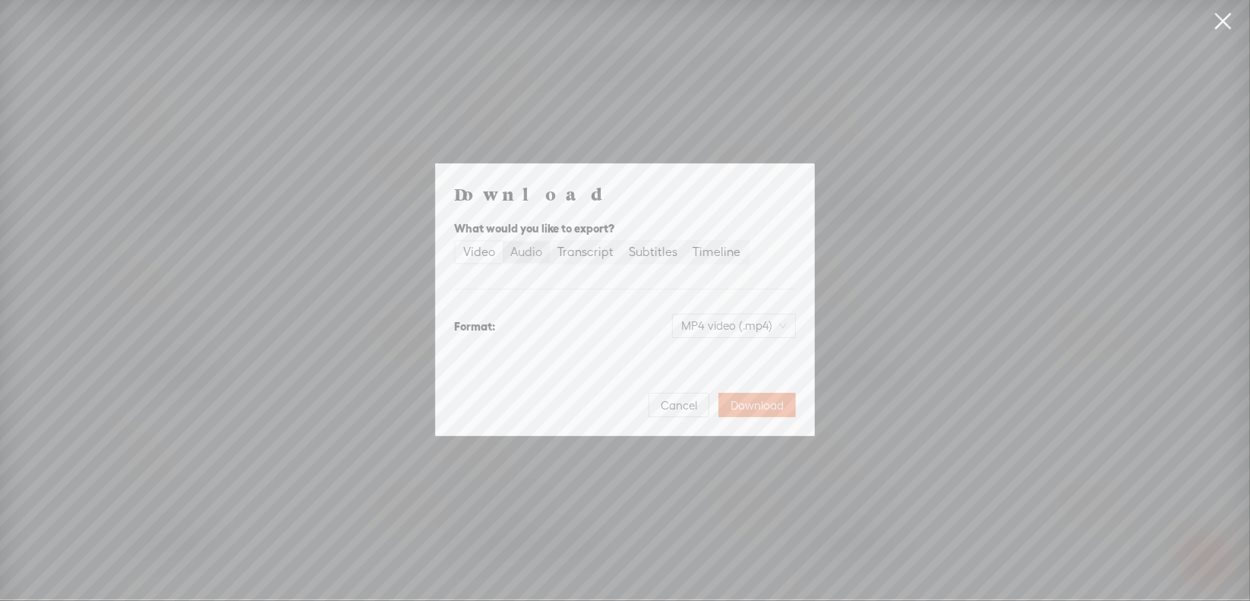
click at [524, 253] on div "Audio" at bounding box center [526, 251] width 32 height 21
click at [503, 241] on input "Audio" at bounding box center [503, 241] width 0 height 0
click at [734, 324] on span "WAV audio (.wav)" at bounding box center [734, 325] width 105 height 23
click at [713, 354] on div "MP3 audio (.mp3)" at bounding box center [722, 357] width 124 height 15
click at [752, 409] on span "Download" at bounding box center [757, 405] width 53 height 15
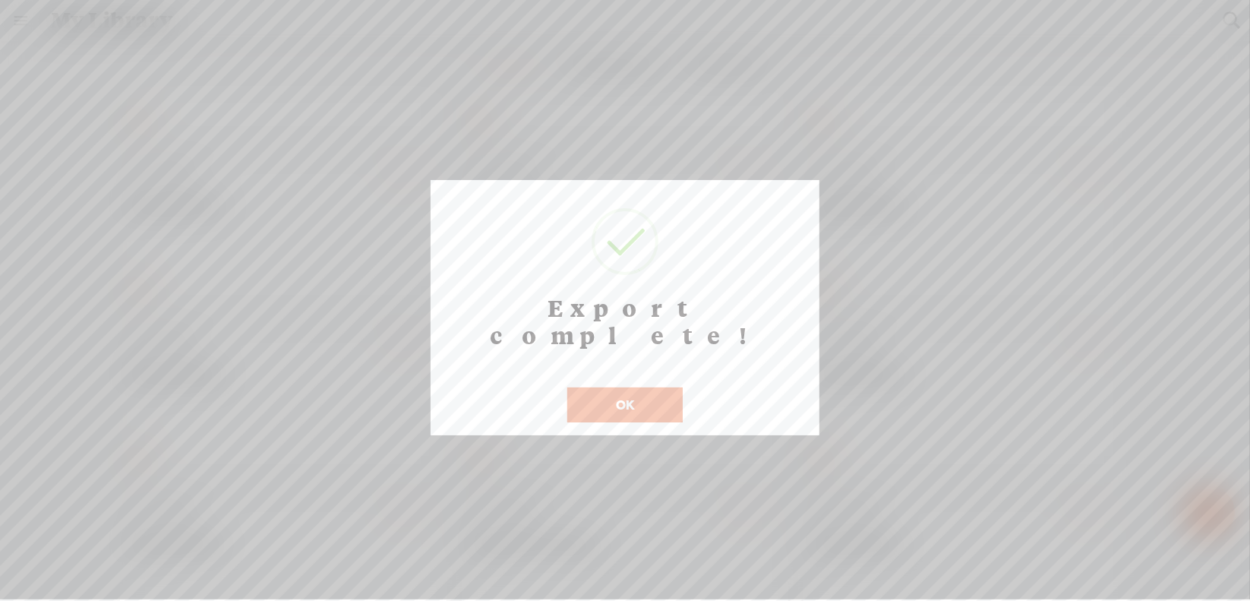
click at [604, 387] on button "OK" at bounding box center [624, 404] width 115 height 35
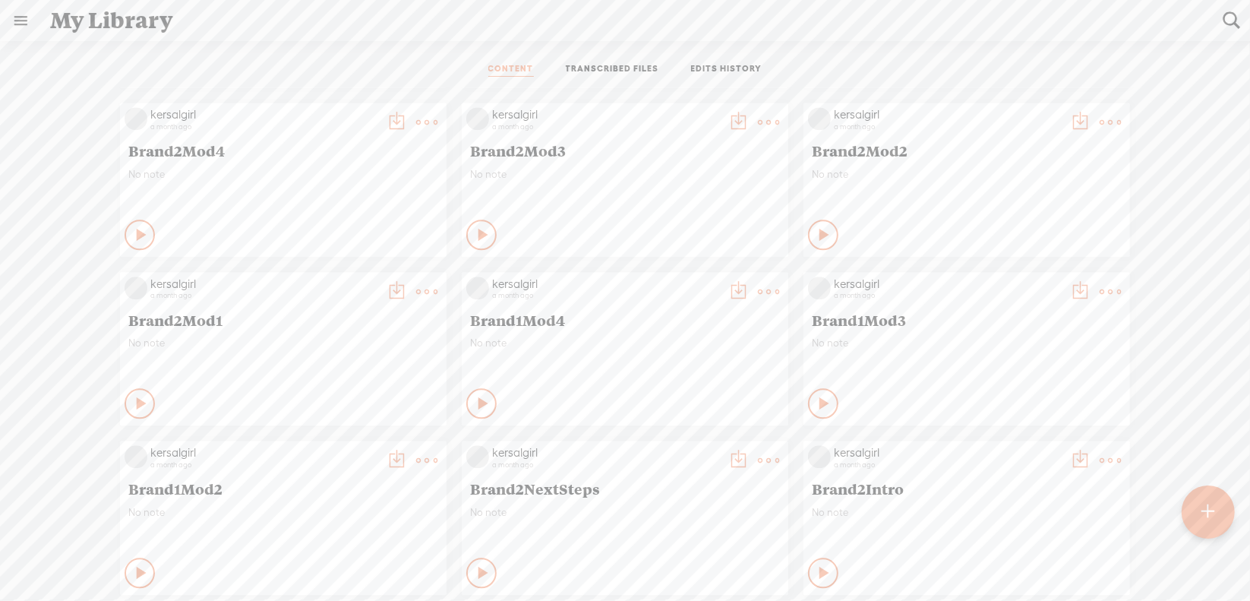
scroll to position [2658, 0]
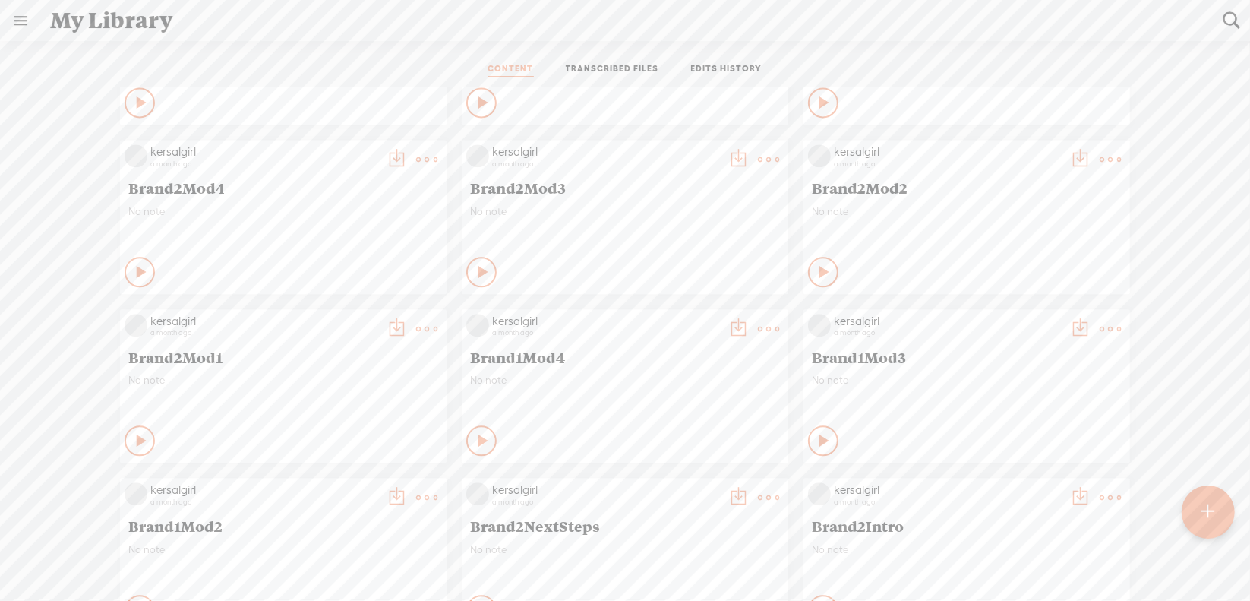
click at [1103, 333] on t at bounding box center [1110, 328] width 21 height 21
click at [1018, 481] on link "Download as..." at bounding box center [1027, 484] width 152 height 35
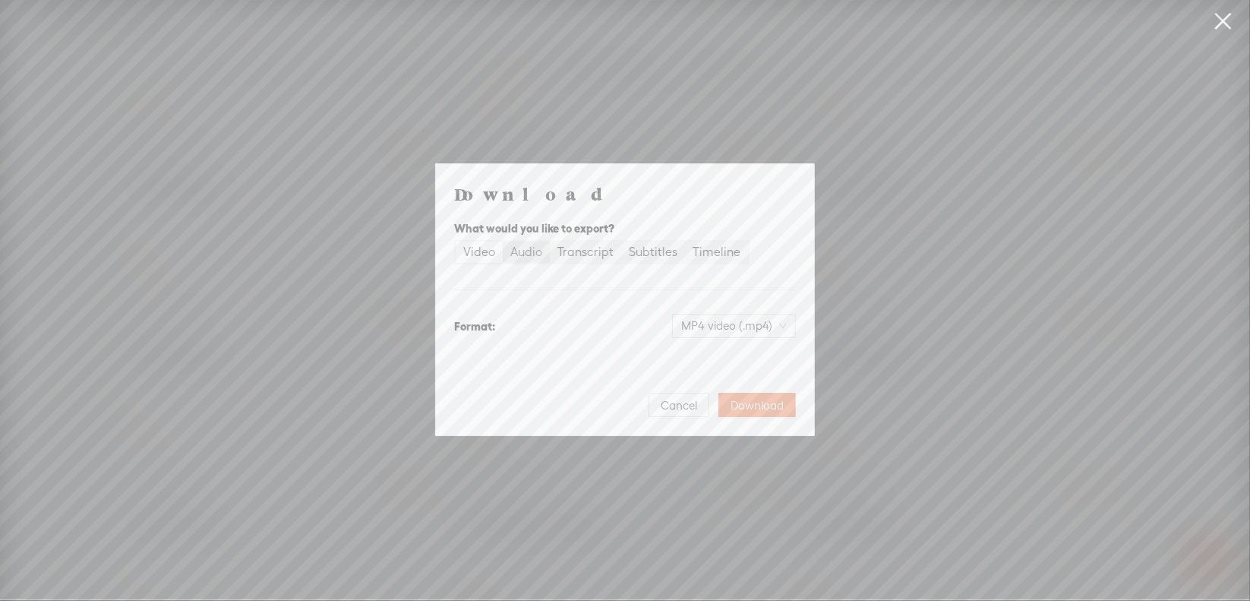
click at [526, 254] on div "Audio" at bounding box center [526, 251] width 32 height 21
click at [503, 241] on input "Audio" at bounding box center [503, 241] width 0 height 0
click at [703, 324] on span "WAV audio (.wav)" at bounding box center [734, 325] width 105 height 23
click at [697, 365] on div "MP3 audio (.mp3) Best for sharing, small file size" at bounding box center [722, 365] width 124 height 36
click at [760, 409] on span "Download" at bounding box center [757, 405] width 53 height 15
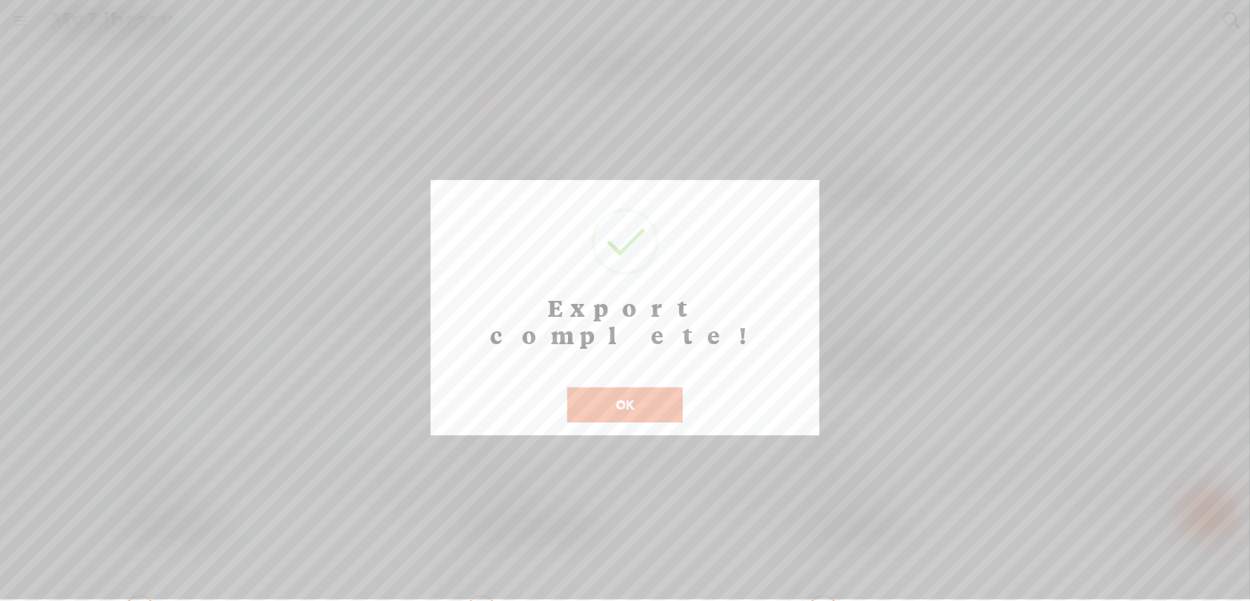
click at [628, 387] on button "OK" at bounding box center [624, 404] width 115 height 35
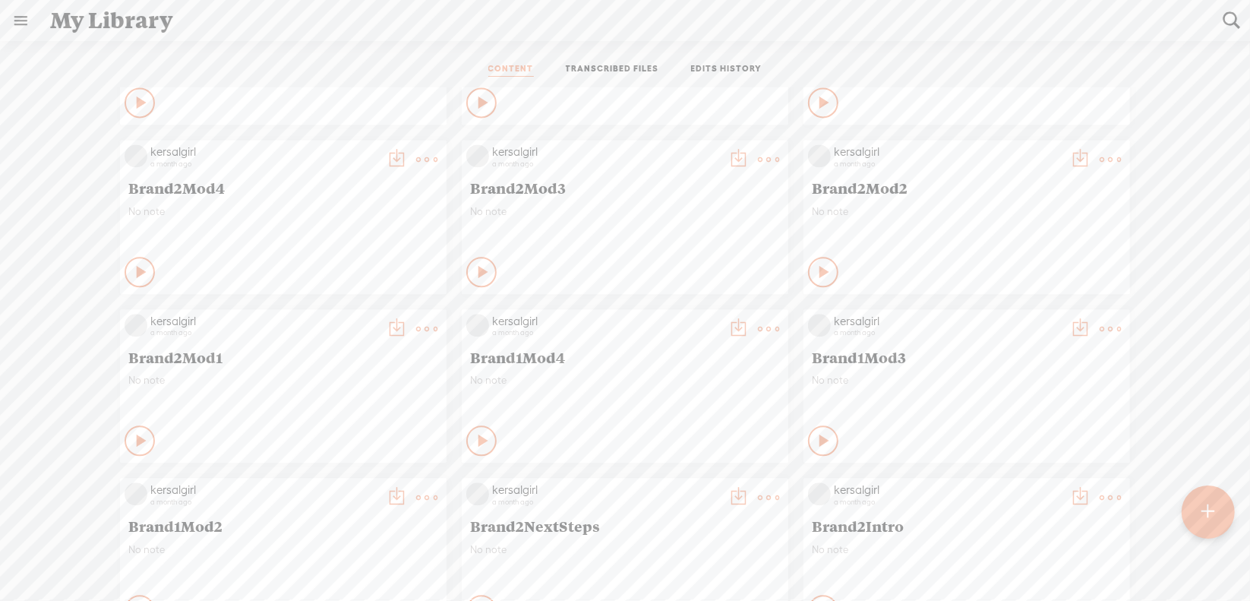
click at [759, 329] on t at bounding box center [768, 328] width 21 height 21
click at [684, 478] on link "Download as..." at bounding box center [685, 484] width 152 height 35
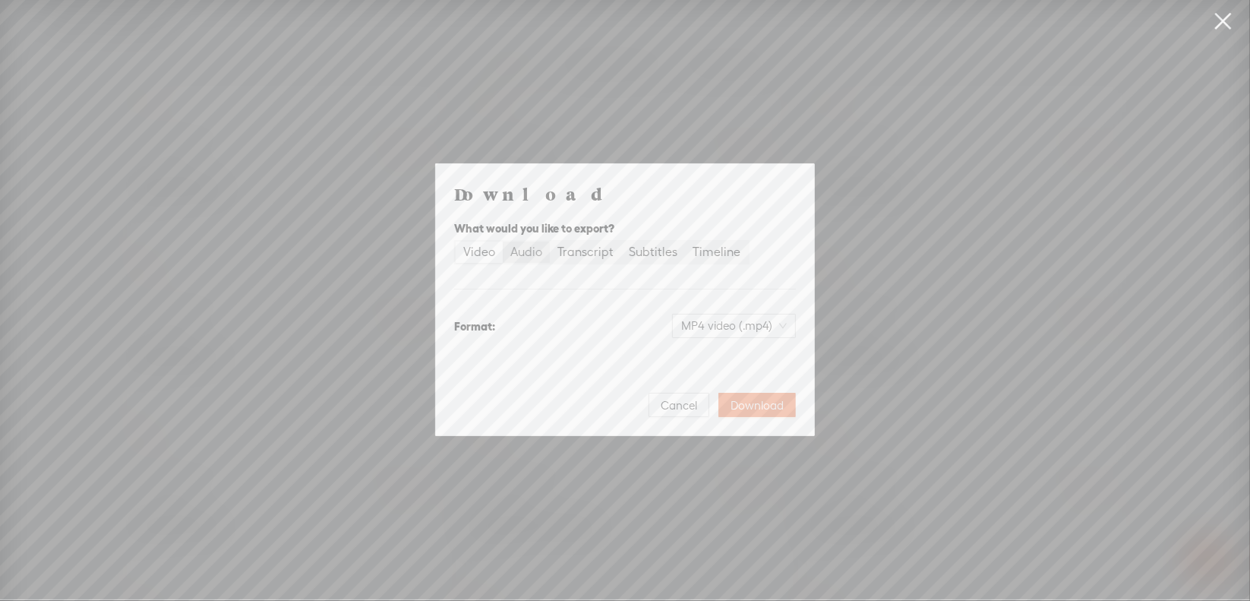
click at [539, 257] on div "Audio" at bounding box center [526, 251] width 32 height 21
click at [503, 241] on input "Audio" at bounding box center [503, 241] width 0 height 0
click at [712, 327] on span "WAV audio (.wav)" at bounding box center [734, 325] width 105 height 23
click at [705, 355] on div "MP3 audio (.mp3)" at bounding box center [722, 357] width 124 height 15
click at [765, 406] on span "Download" at bounding box center [757, 405] width 53 height 15
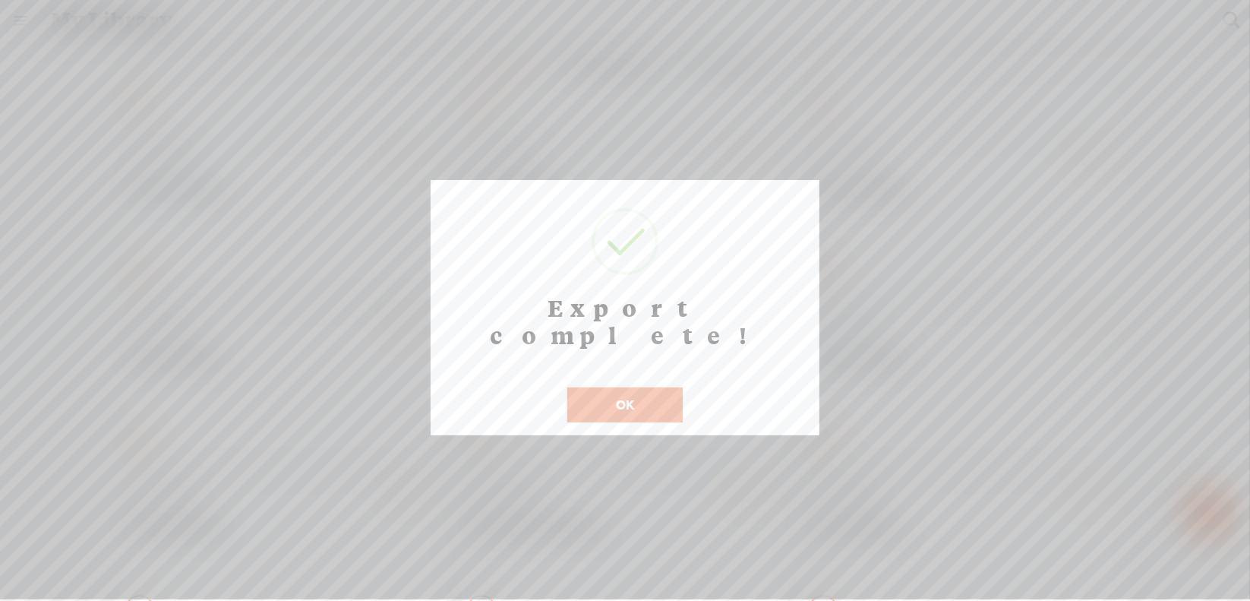
click at [623, 387] on button "OK" at bounding box center [624, 404] width 115 height 35
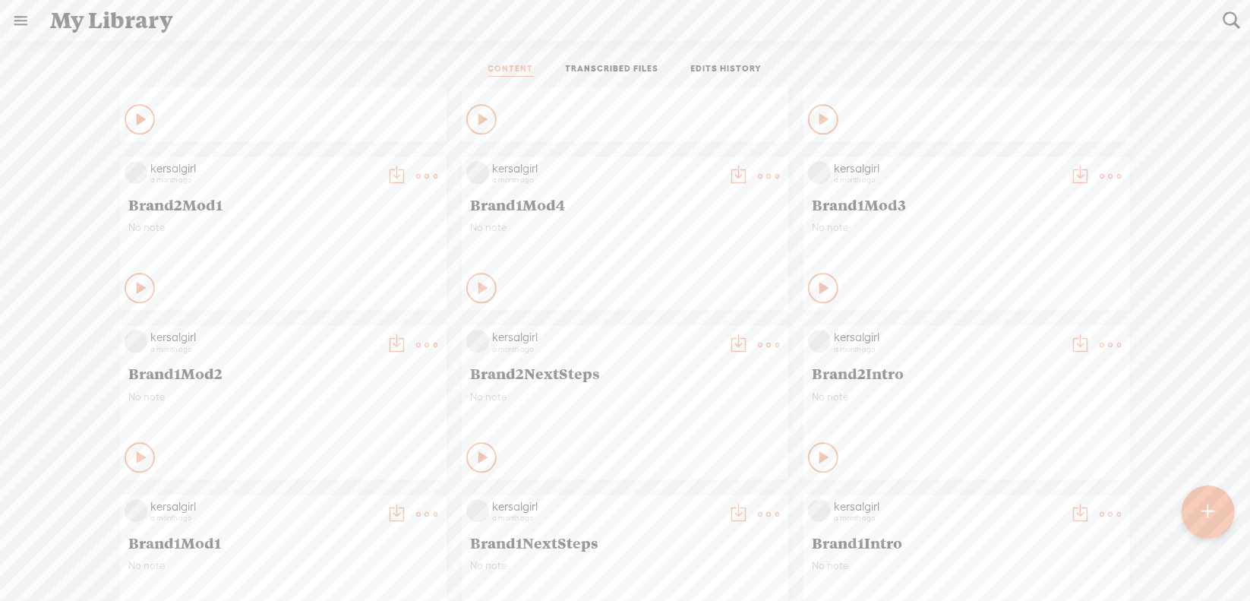
scroll to position [2810, 0]
click at [1103, 350] on t at bounding box center [1110, 345] width 21 height 21
click at [1031, 496] on link "Download as..." at bounding box center [1027, 501] width 152 height 35
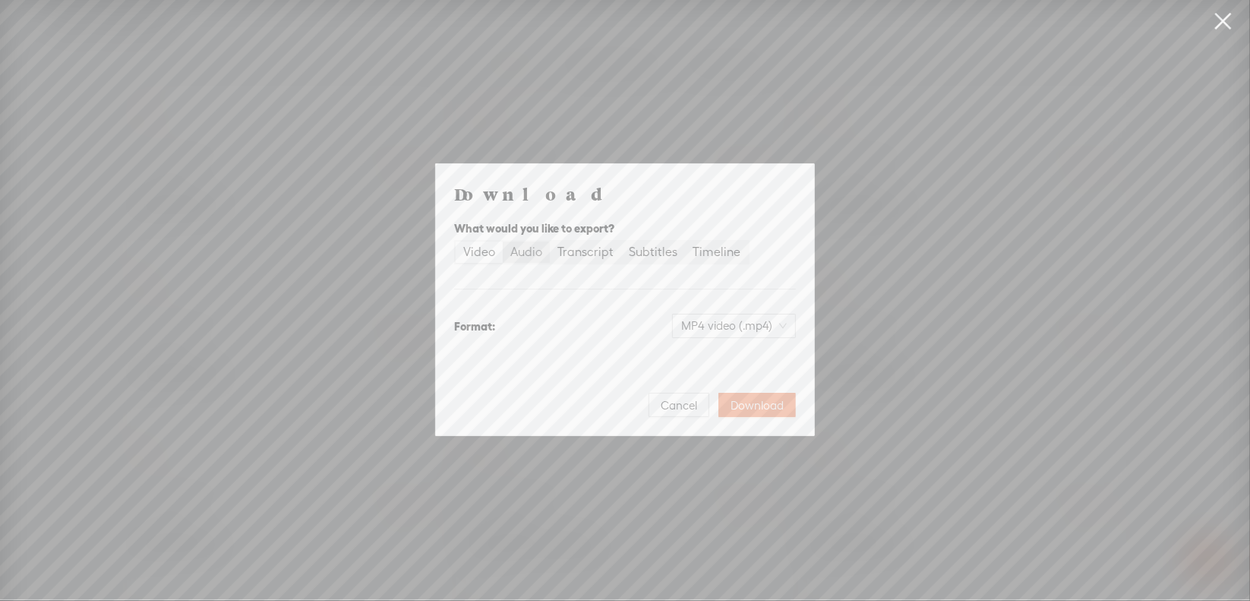
click at [514, 254] on div "Audio" at bounding box center [526, 251] width 32 height 21
click at [503, 241] on input "Audio" at bounding box center [503, 241] width 0 height 0
click at [690, 323] on span "WAV audio (.wav)" at bounding box center [734, 325] width 105 height 23
click at [705, 362] on div "MP3 audio (.mp3)" at bounding box center [722, 357] width 124 height 15
click at [770, 404] on span "Download" at bounding box center [757, 405] width 53 height 15
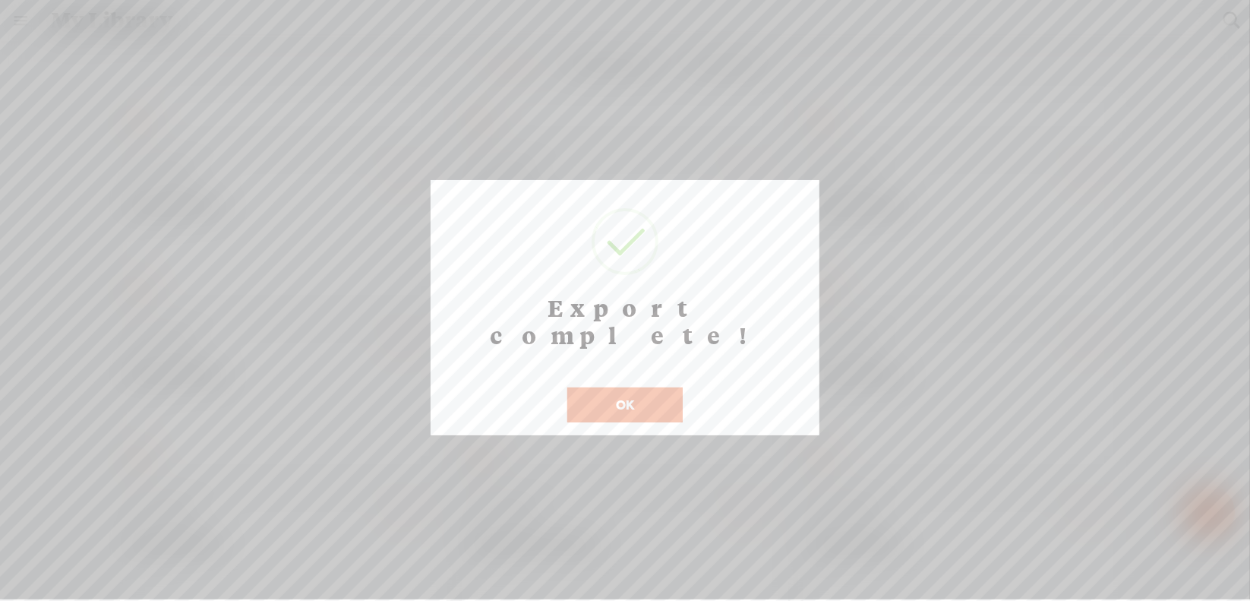
click at [627, 387] on button "OK" at bounding box center [624, 404] width 115 height 35
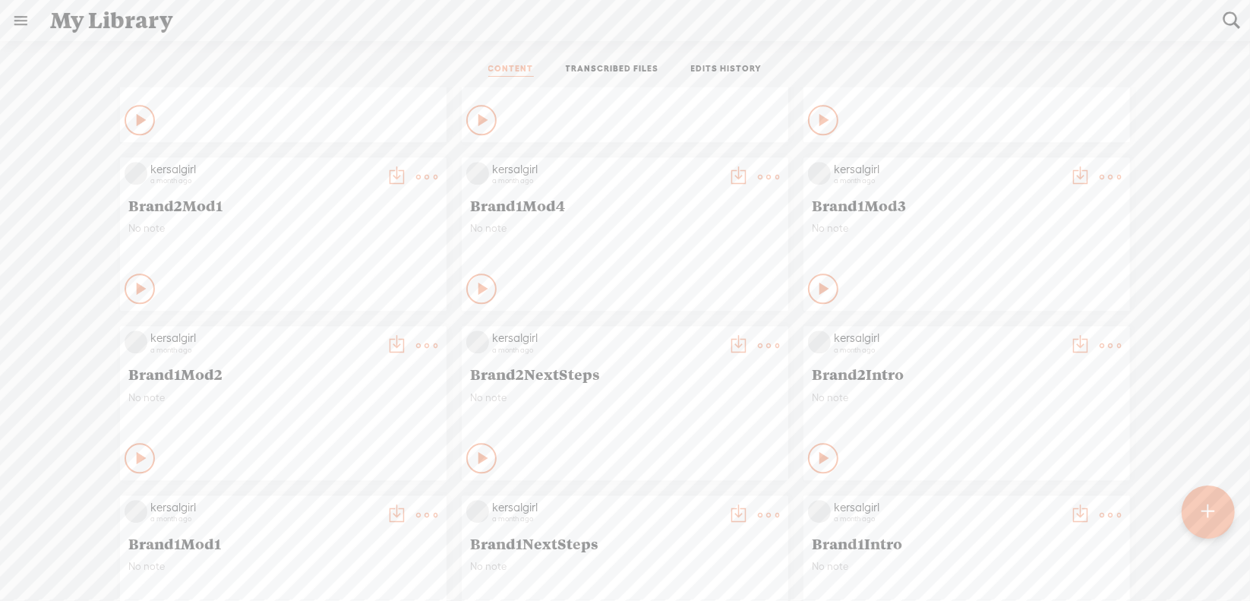
click at [758, 349] on t at bounding box center [768, 345] width 21 height 21
click at [702, 497] on link "Download as..." at bounding box center [685, 501] width 152 height 35
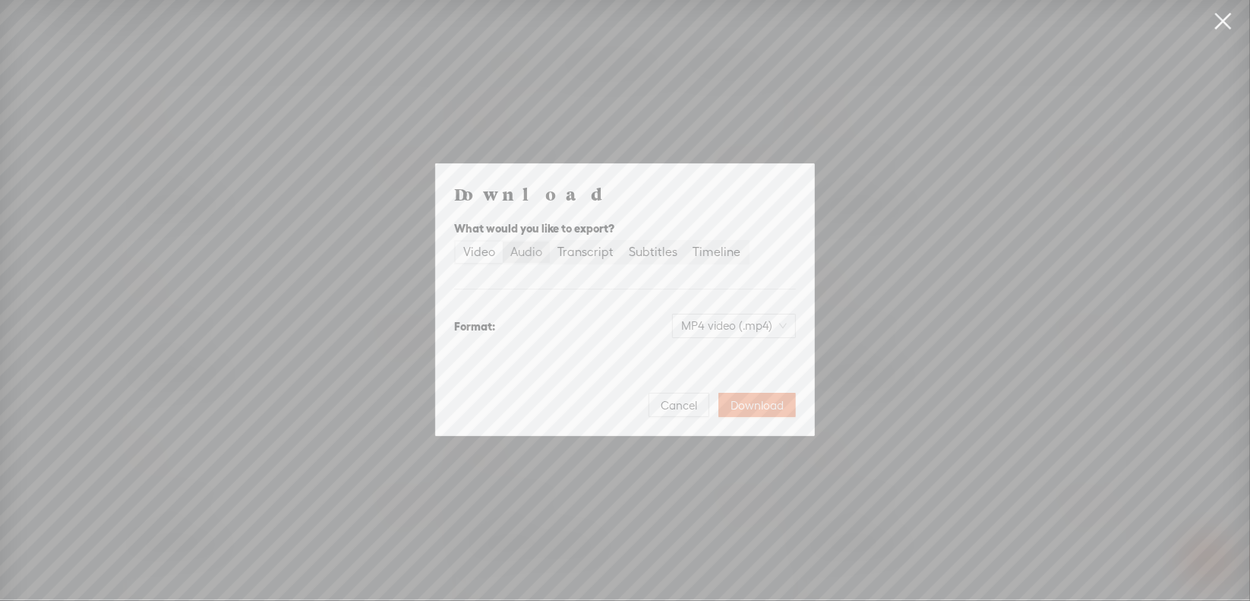
click at [541, 248] on div "Audio" at bounding box center [526, 251] width 32 height 21
click at [503, 241] on input "Audio" at bounding box center [503, 241] width 0 height 0
click at [685, 321] on span "WAV audio (.wav)" at bounding box center [734, 325] width 105 height 23
click at [710, 367] on div "MP3 audio (.mp3) Best for sharing, small file size" at bounding box center [722, 365] width 124 height 36
click at [750, 400] on span "Download" at bounding box center [757, 405] width 53 height 15
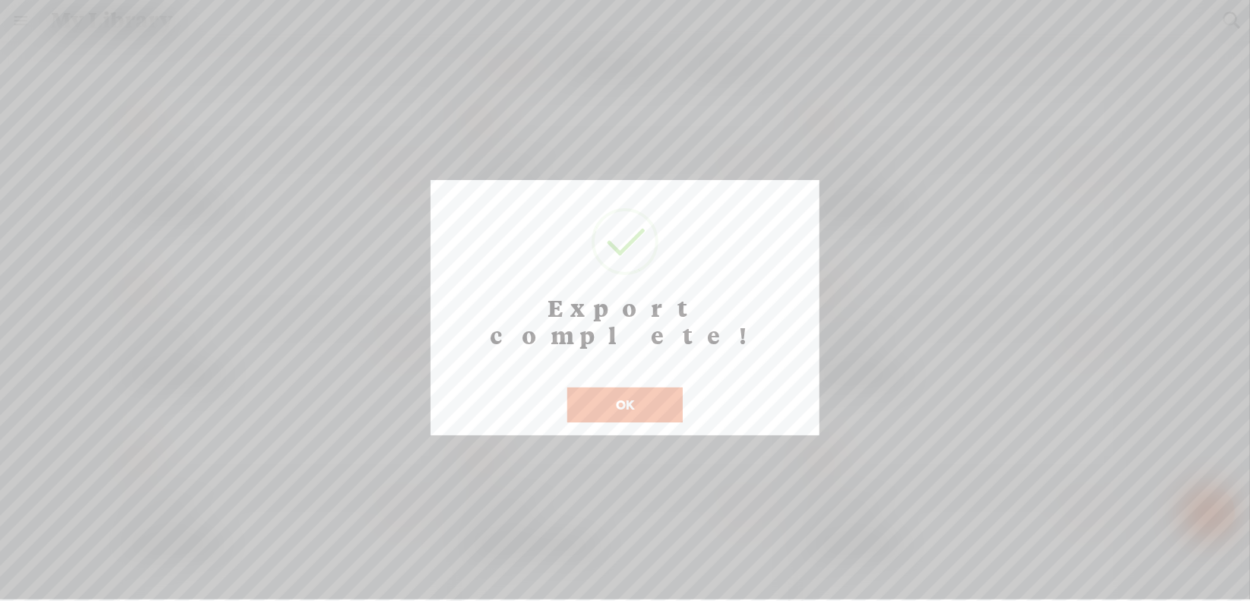
click at [616, 387] on button "OK" at bounding box center [624, 404] width 115 height 35
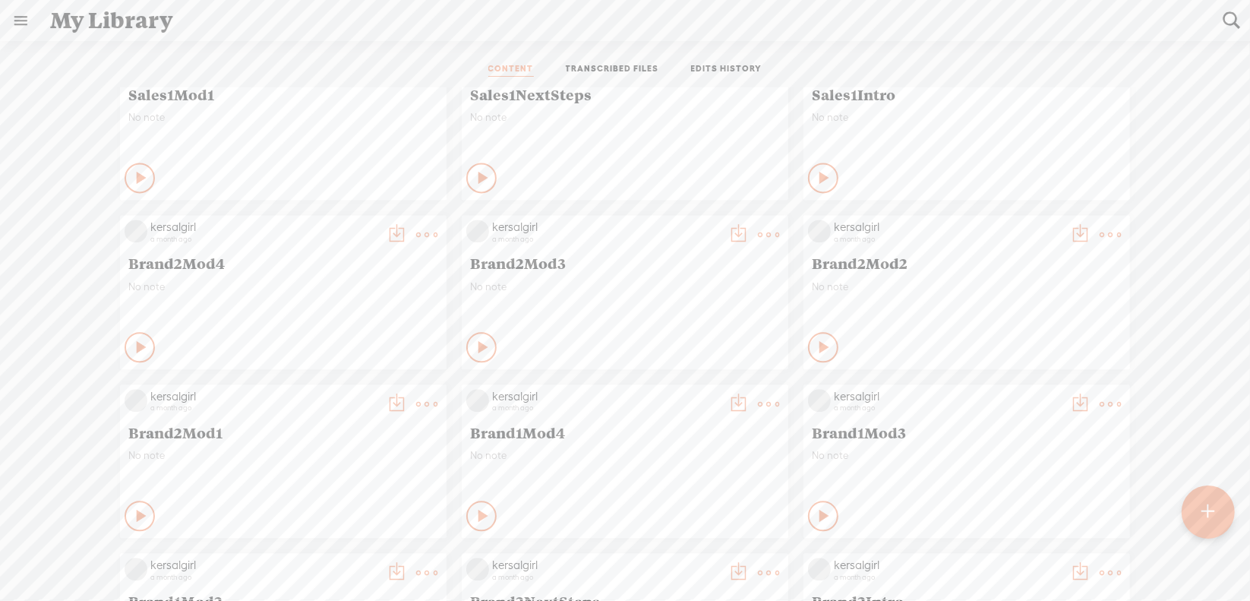
scroll to position [2582, 0]
click at [416, 406] on t at bounding box center [426, 404] width 21 height 21
click at [344, 557] on link "Download as..." at bounding box center [343, 560] width 152 height 35
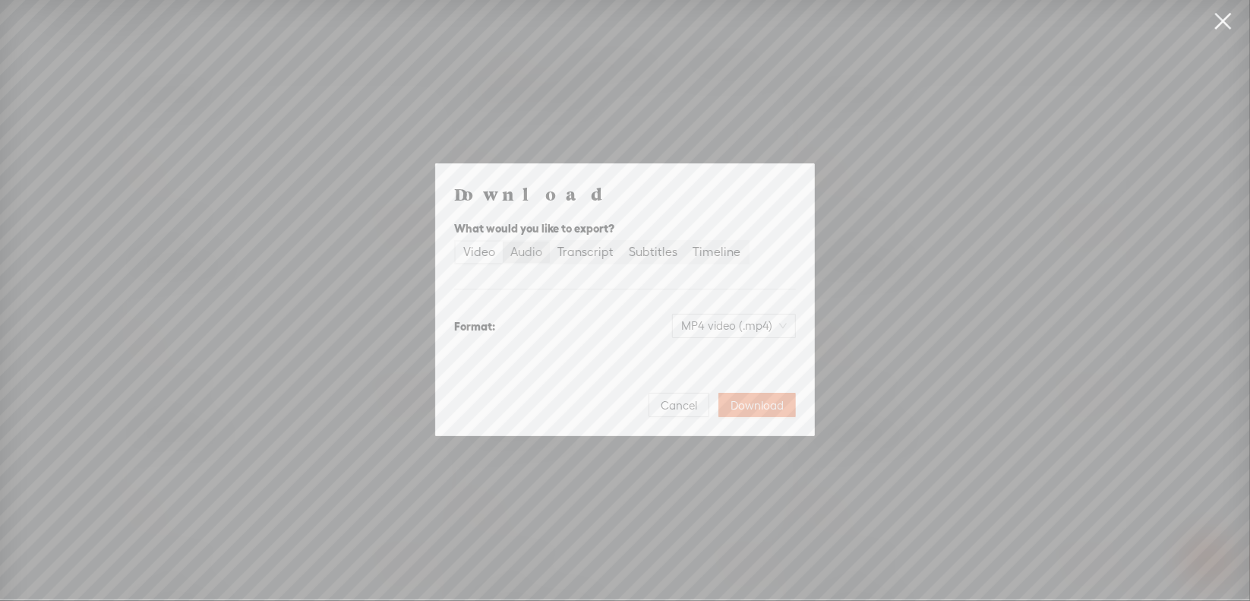
click at [521, 253] on div "Audio" at bounding box center [526, 251] width 32 height 21
click at [503, 241] on input "Audio" at bounding box center [503, 241] width 0 height 0
click at [721, 325] on span "WAV audio (.wav)" at bounding box center [734, 325] width 105 height 23
click at [709, 354] on div "MP3 audio (.mp3)" at bounding box center [722, 357] width 124 height 15
click at [772, 406] on span "Download" at bounding box center [757, 405] width 53 height 15
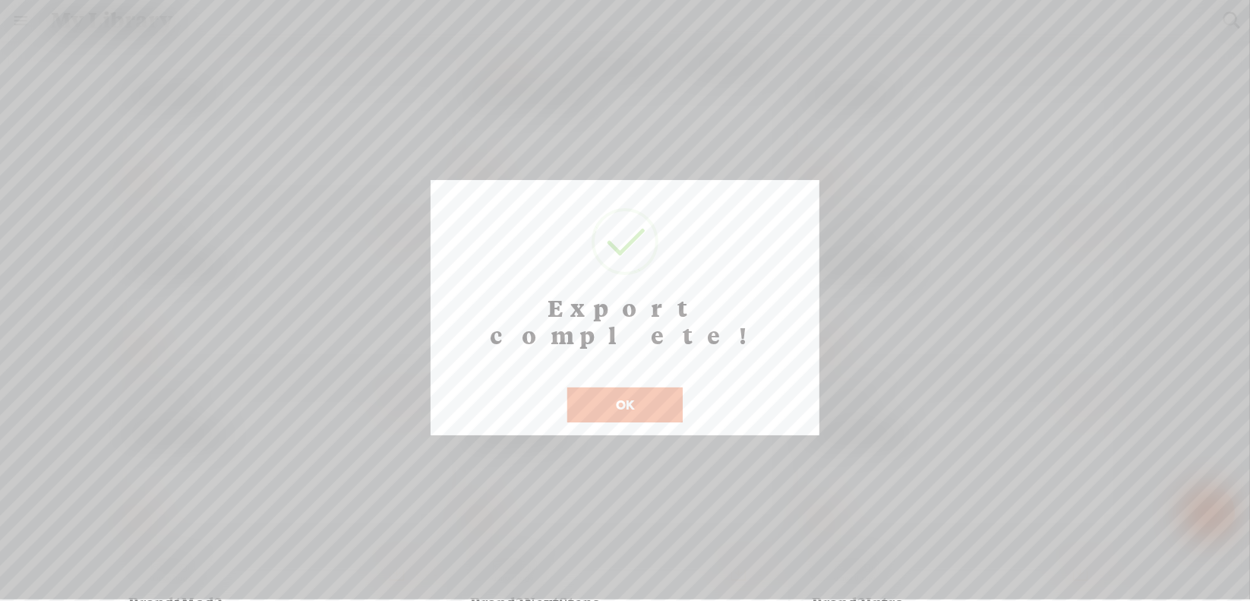
click at [630, 387] on button "OK" at bounding box center [624, 404] width 115 height 35
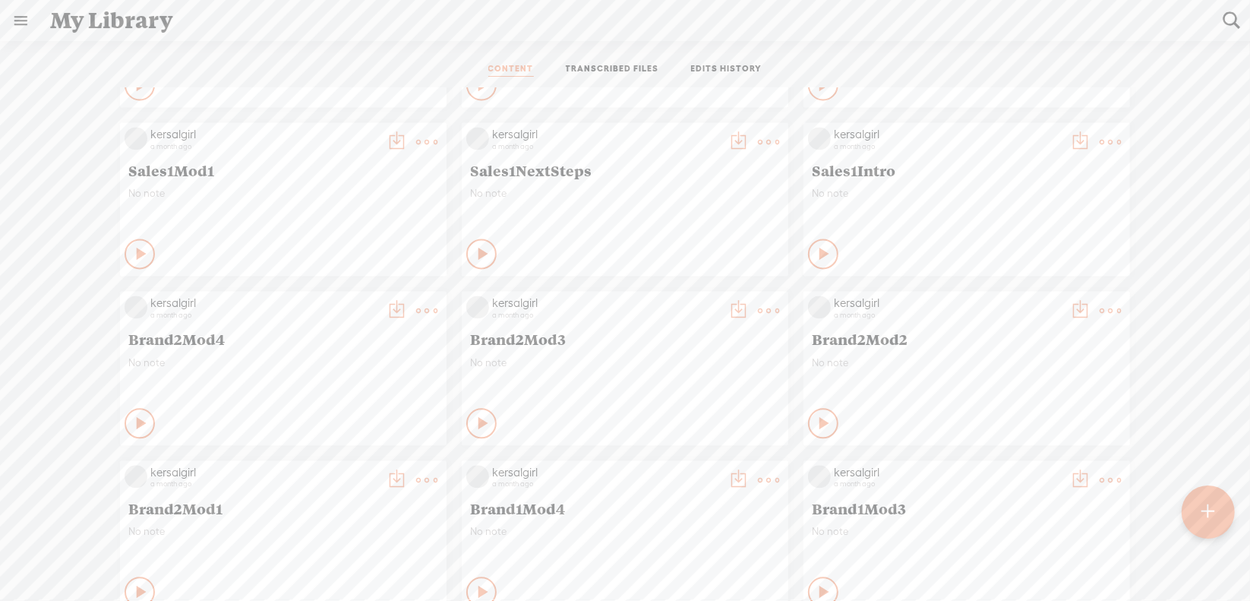
scroll to position [2506, 0]
click at [1095, 313] on icon at bounding box center [1110, 311] width 30 height 30
click at [1002, 454] on link "Download as..." at bounding box center [1027, 467] width 152 height 35
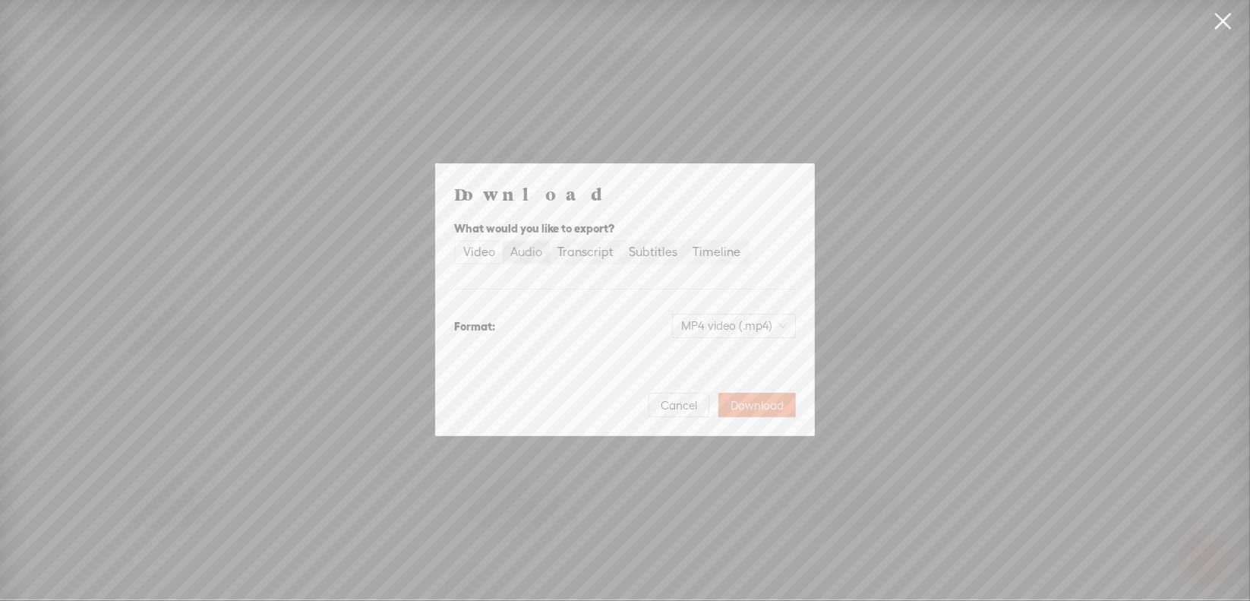
click at [529, 257] on div "Audio" at bounding box center [526, 251] width 32 height 21
click at [503, 241] on input "Audio" at bounding box center [503, 241] width 0 height 0
click at [714, 321] on span "WAV audio (.wav)" at bounding box center [734, 325] width 105 height 23
click at [709, 352] on div "MP3 audio (.mp3)" at bounding box center [722, 357] width 124 height 15
click at [754, 402] on span "Download" at bounding box center [757, 405] width 53 height 15
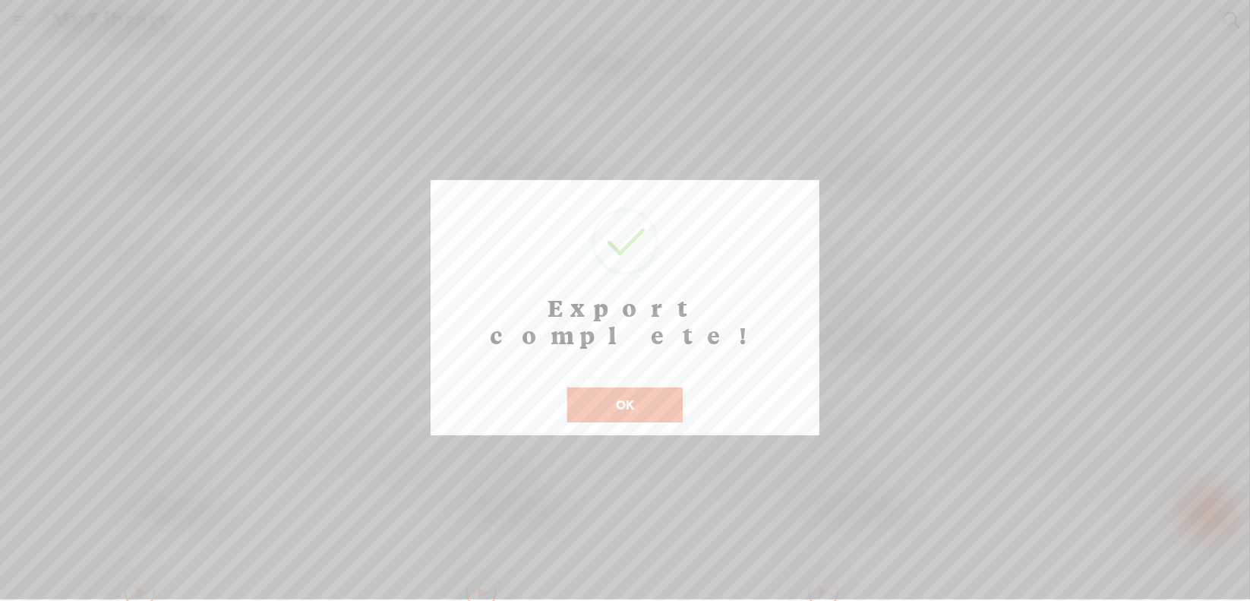
click at [620, 387] on button "OK" at bounding box center [624, 404] width 115 height 35
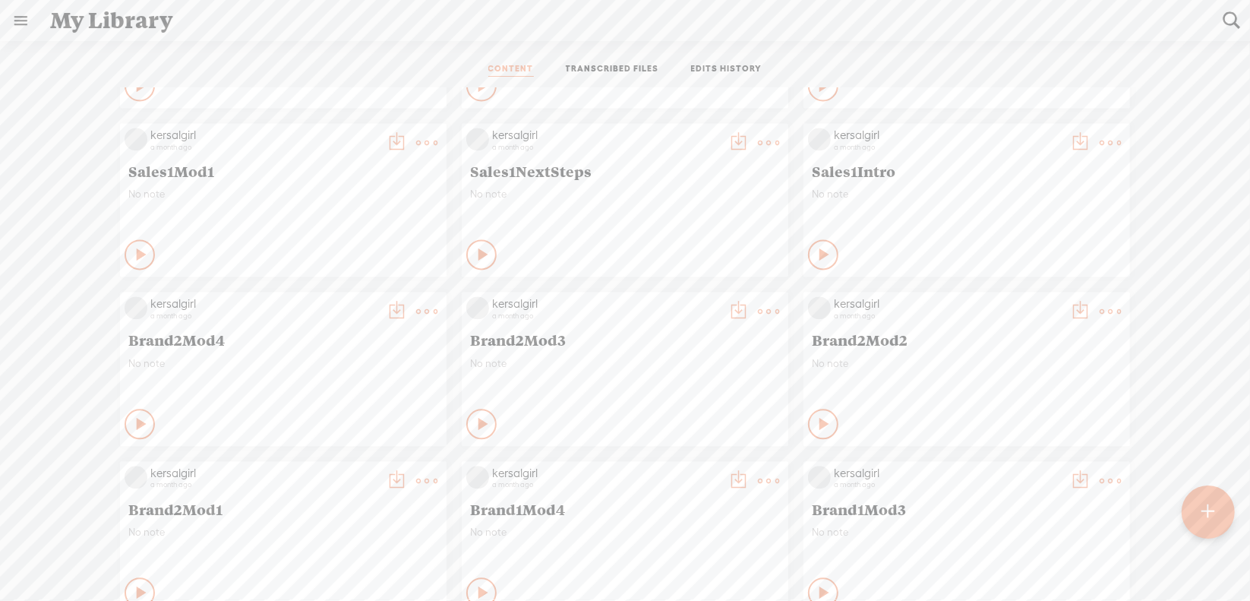
click at [766, 308] on icon at bounding box center [768, 311] width 30 height 30
click at [693, 470] on link "Download as..." at bounding box center [685, 467] width 152 height 35
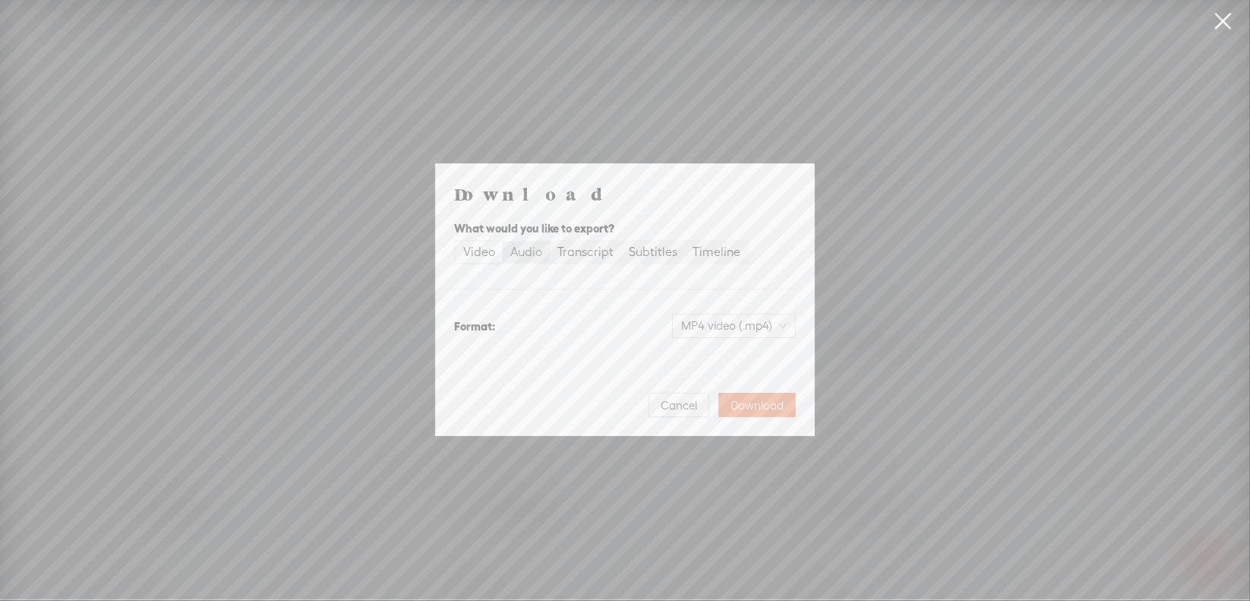
click at [529, 246] on div "Audio" at bounding box center [526, 251] width 32 height 21
click at [503, 241] on input "Audio" at bounding box center [503, 241] width 0 height 0
click at [715, 336] on span "WAV audio (.wav)" at bounding box center [734, 325] width 105 height 23
click at [714, 358] on div "MP3 audio (.mp3)" at bounding box center [722, 357] width 124 height 15
click at [771, 400] on span "Download" at bounding box center [757, 405] width 53 height 15
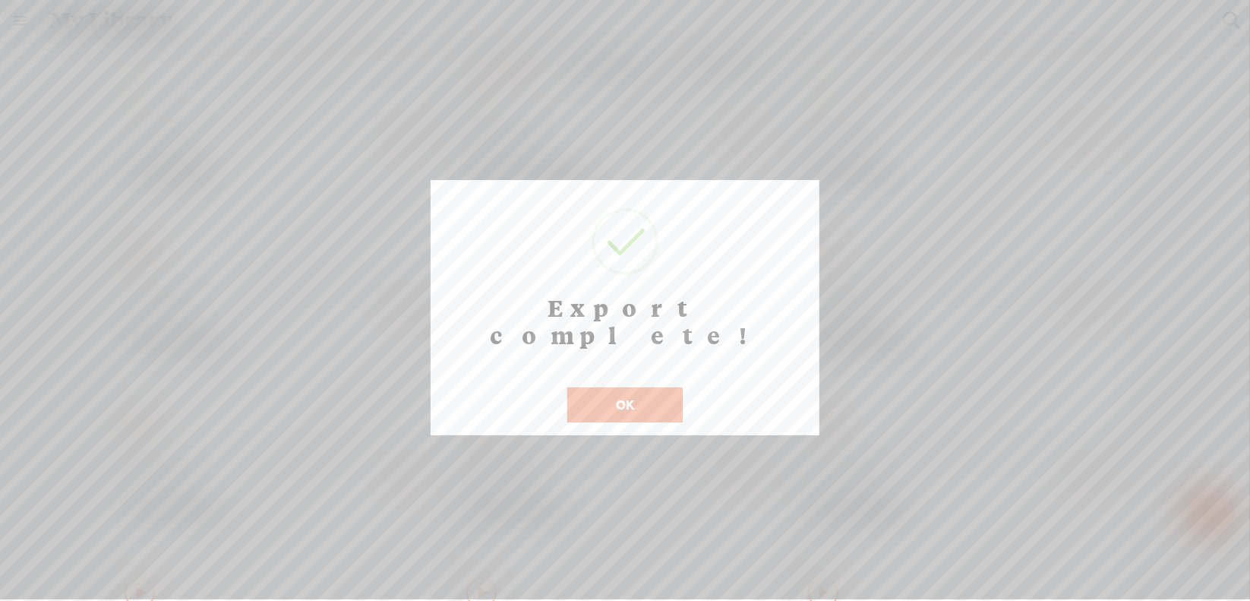
click at [615, 387] on button "OK" at bounding box center [624, 404] width 115 height 35
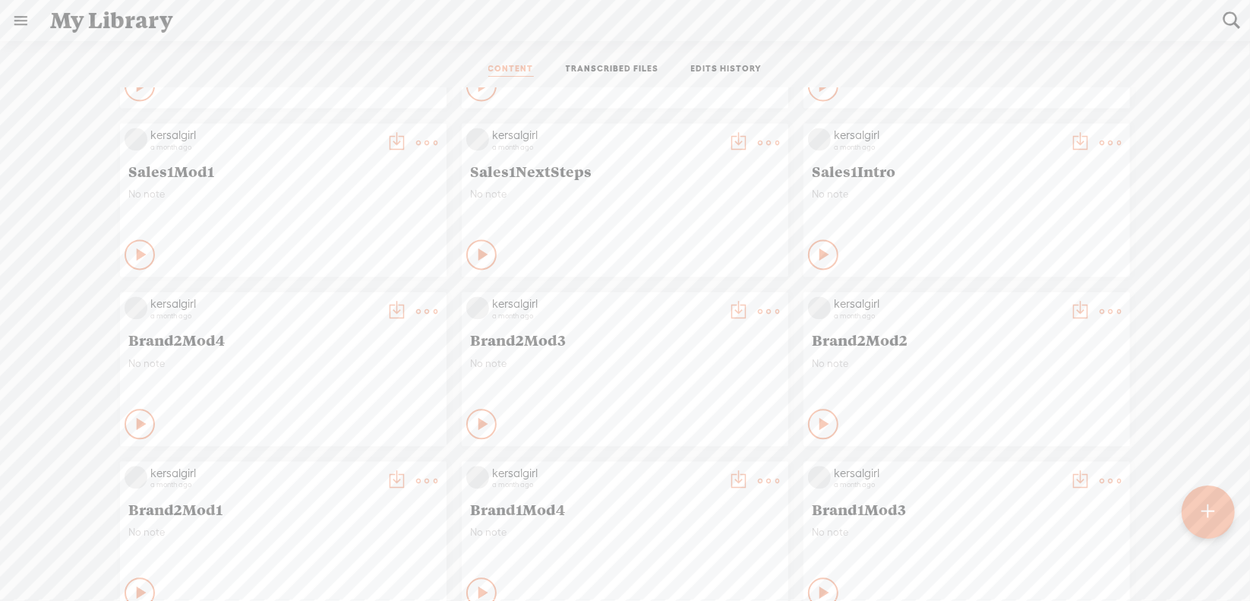
click at [421, 309] on t at bounding box center [426, 311] width 21 height 21
click at [383, 468] on link "Download as..." at bounding box center [343, 467] width 152 height 35
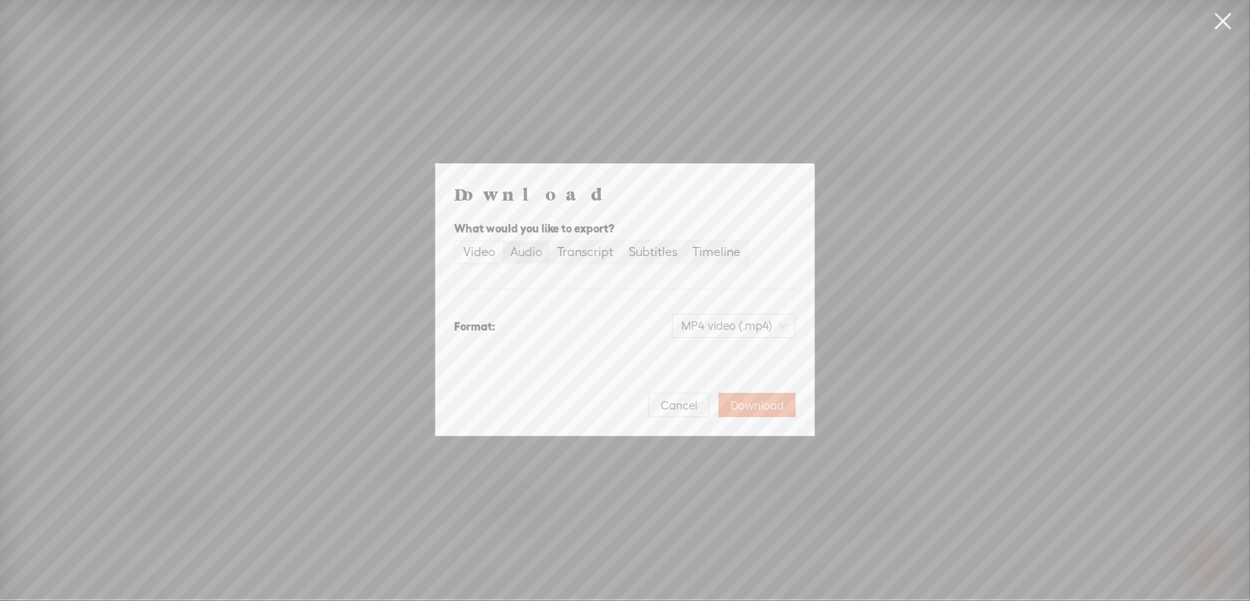
click at [529, 254] on div "Audio" at bounding box center [526, 251] width 32 height 21
click at [503, 241] on input "Audio" at bounding box center [503, 241] width 0 height 0
click at [705, 320] on span "WAV audio (.wav)" at bounding box center [734, 325] width 105 height 23
click at [680, 354] on div "MP3 audio (.mp3)" at bounding box center [722, 357] width 124 height 15
click at [747, 406] on span "Download" at bounding box center [757, 405] width 53 height 15
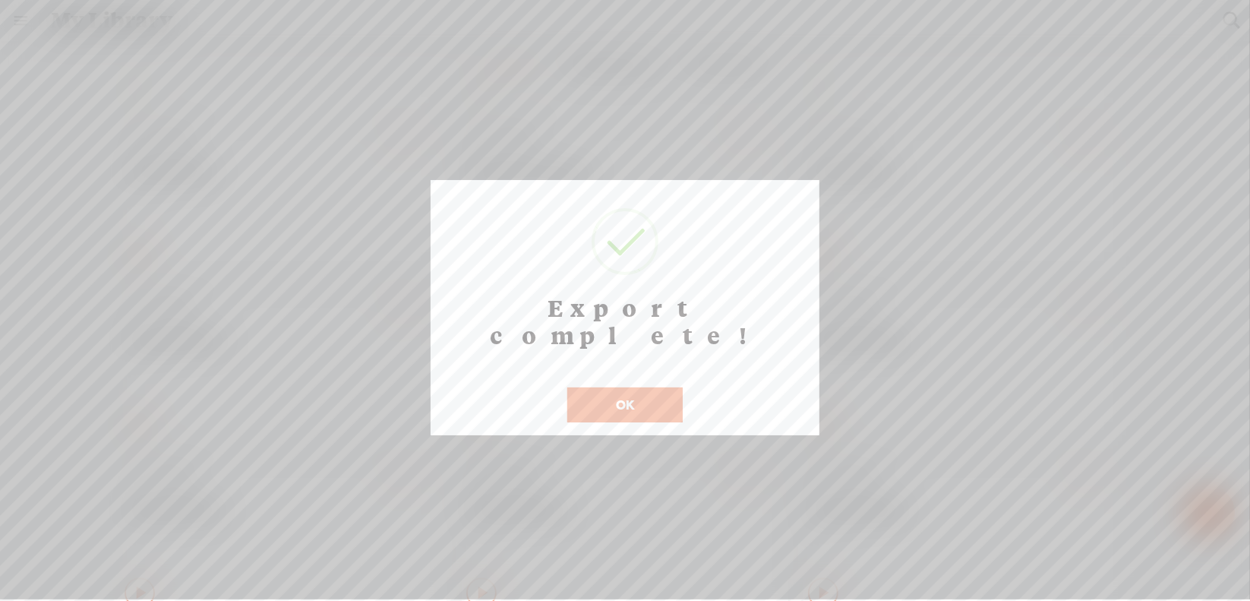
click at [633, 387] on button "OK" at bounding box center [624, 404] width 115 height 35
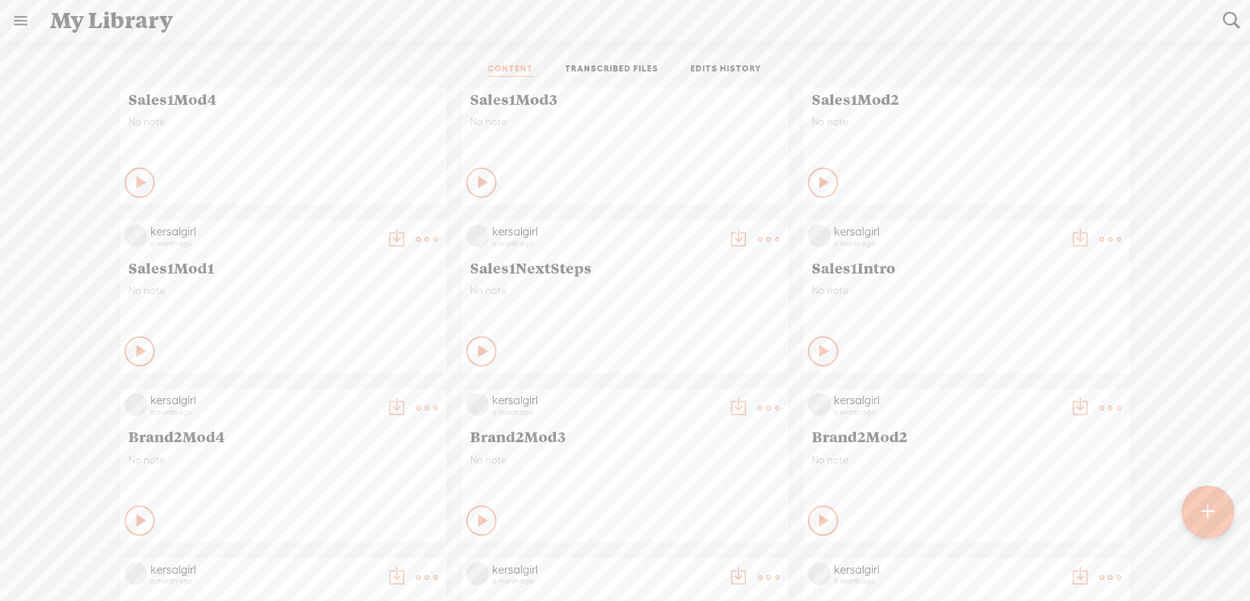
scroll to position [2354, 0]
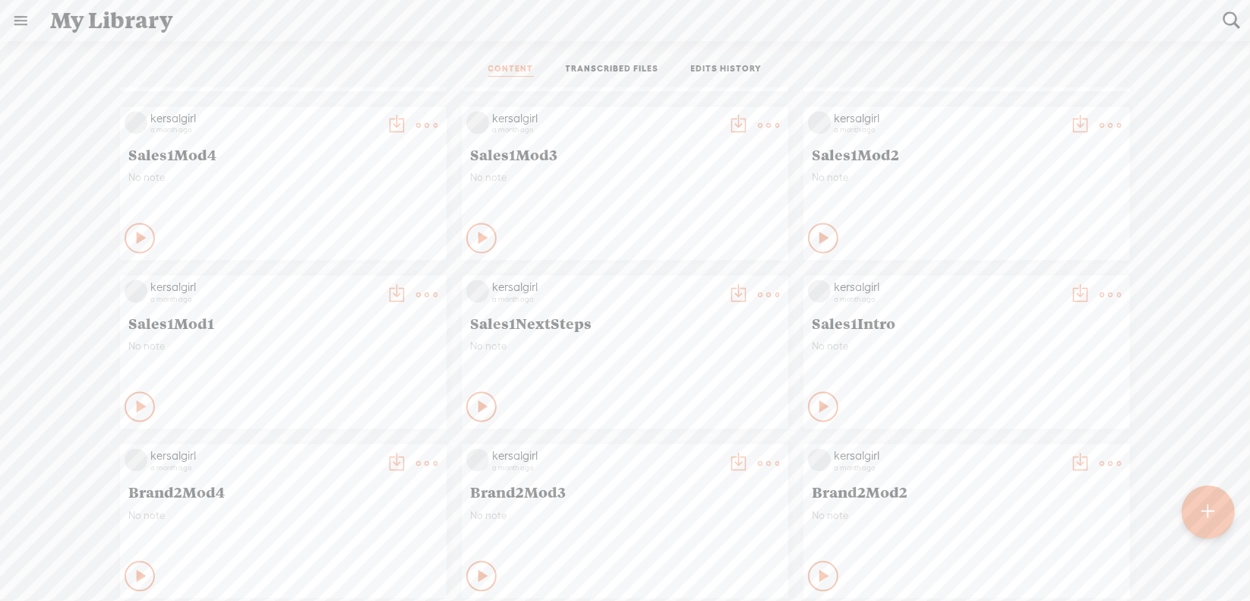
drag, startPoint x: 1097, startPoint y: 286, endPoint x: 1085, endPoint y: 299, distance: 18.3
click at [1100, 286] on t at bounding box center [1110, 294] width 21 height 21
click at [1012, 454] on link "Download as..." at bounding box center [1027, 450] width 152 height 35
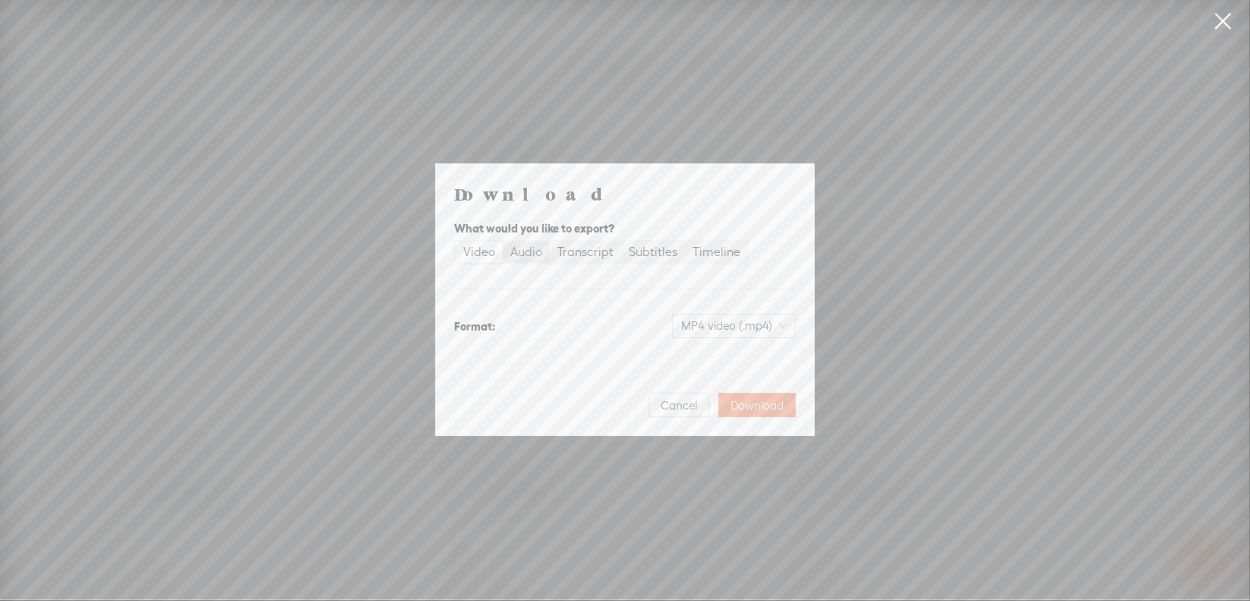
click at [518, 258] on div "Audio" at bounding box center [526, 251] width 32 height 21
click at [503, 241] on input "Audio" at bounding box center [503, 241] width 0 height 0
click at [695, 327] on span "WAV audio (.wav)" at bounding box center [734, 325] width 105 height 23
click at [705, 354] on div "MP3 audio (.mp3)" at bounding box center [722, 357] width 124 height 15
click at [730, 406] on button "Download" at bounding box center [756, 405] width 77 height 24
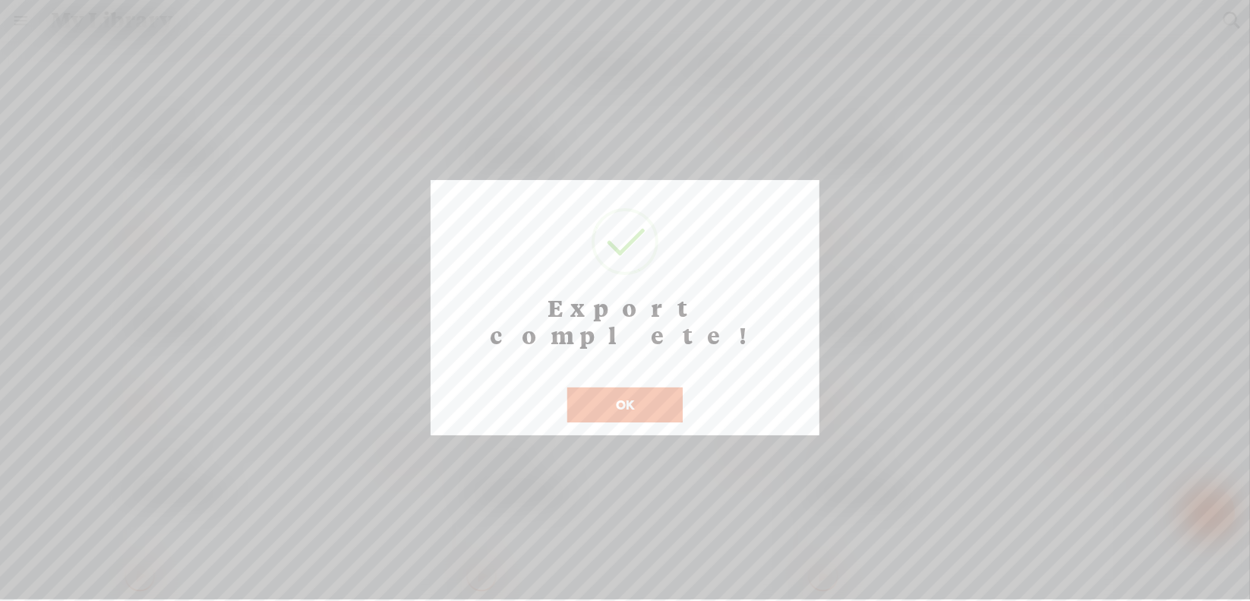
click at [649, 390] on button "OK" at bounding box center [624, 404] width 115 height 35
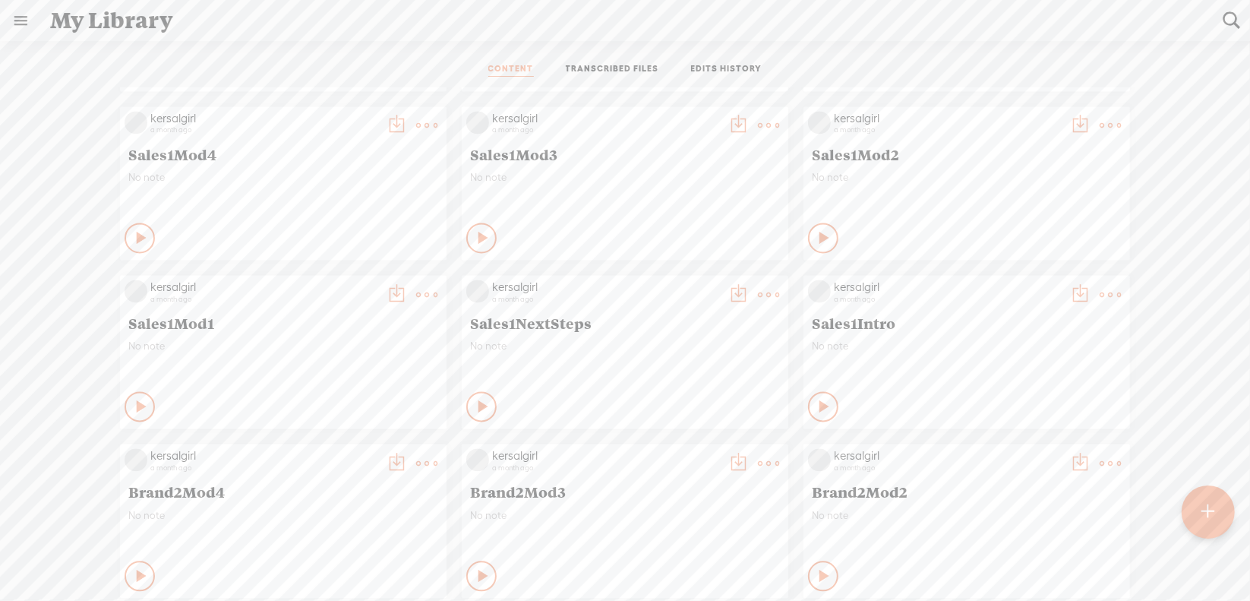
click at [758, 294] on t at bounding box center [768, 294] width 21 height 21
click at [699, 450] on link "Download as..." at bounding box center [685, 450] width 152 height 35
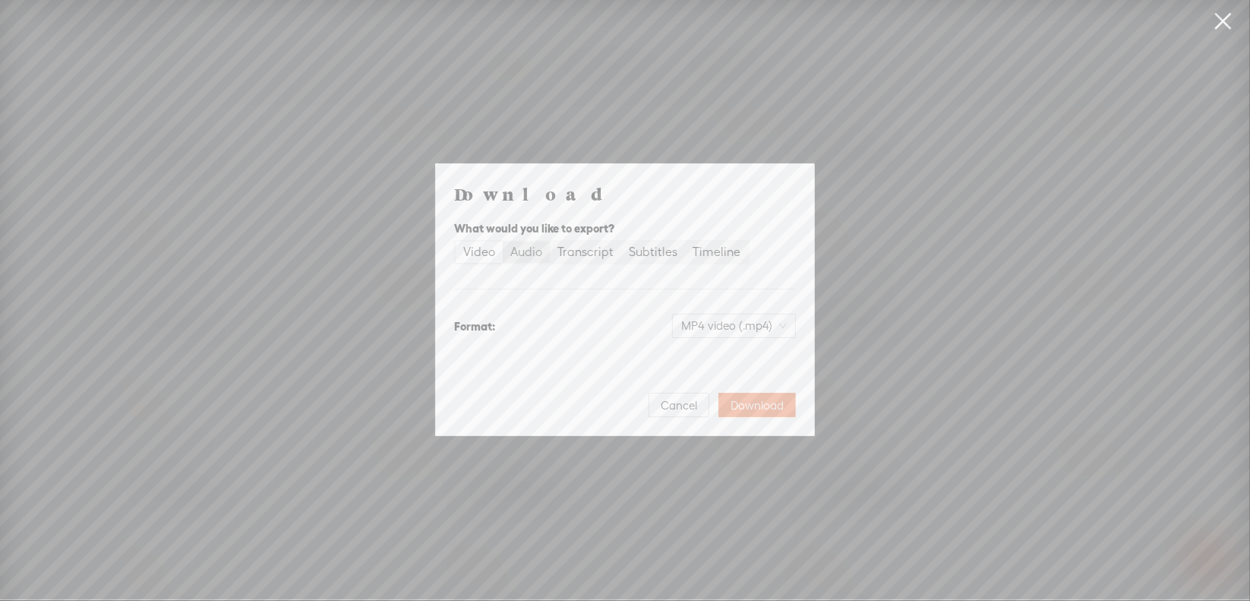
click at [529, 257] on div "Audio" at bounding box center [526, 251] width 32 height 21
click at [503, 241] on input "Audio" at bounding box center [503, 241] width 0 height 0
click at [717, 323] on span "WAV audio (.wav)" at bounding box center [734, 325] width 105 height 23
click at [705, 352] on div "MP3 audio (.mp3)" at bounding box center [722, 357] width 124 height 15
click at [763, 399] on span "Download" at bounding box center [757, 405] width 53 height 15
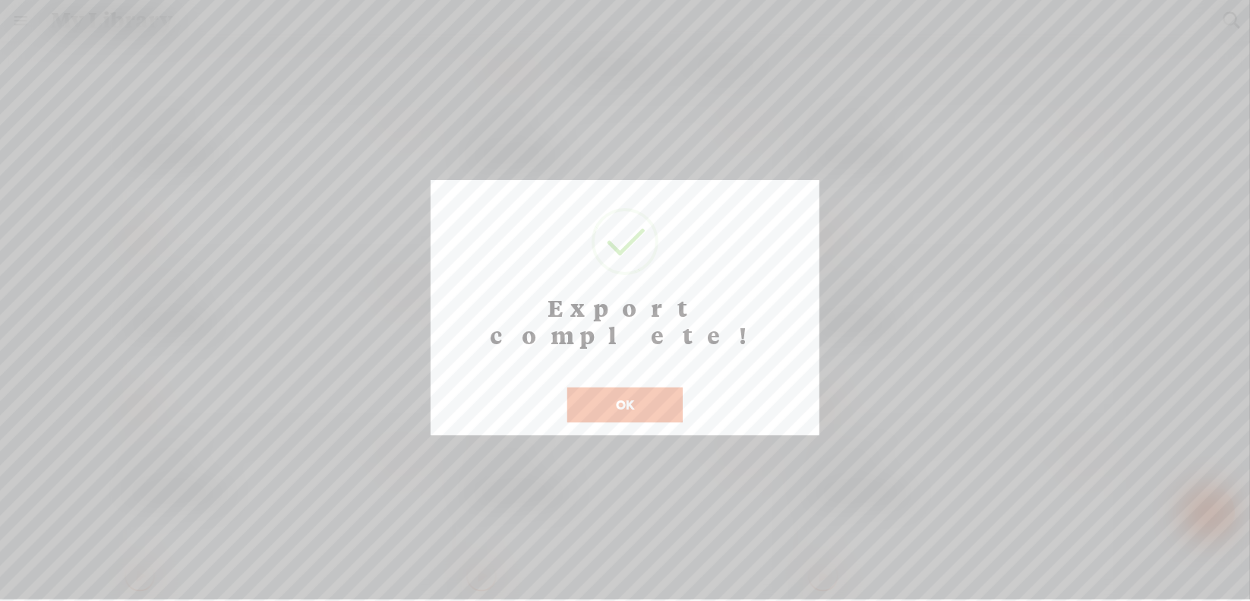
click at [633, 387] on button "OK" at bounding box center [624, 404] width 115 height 35
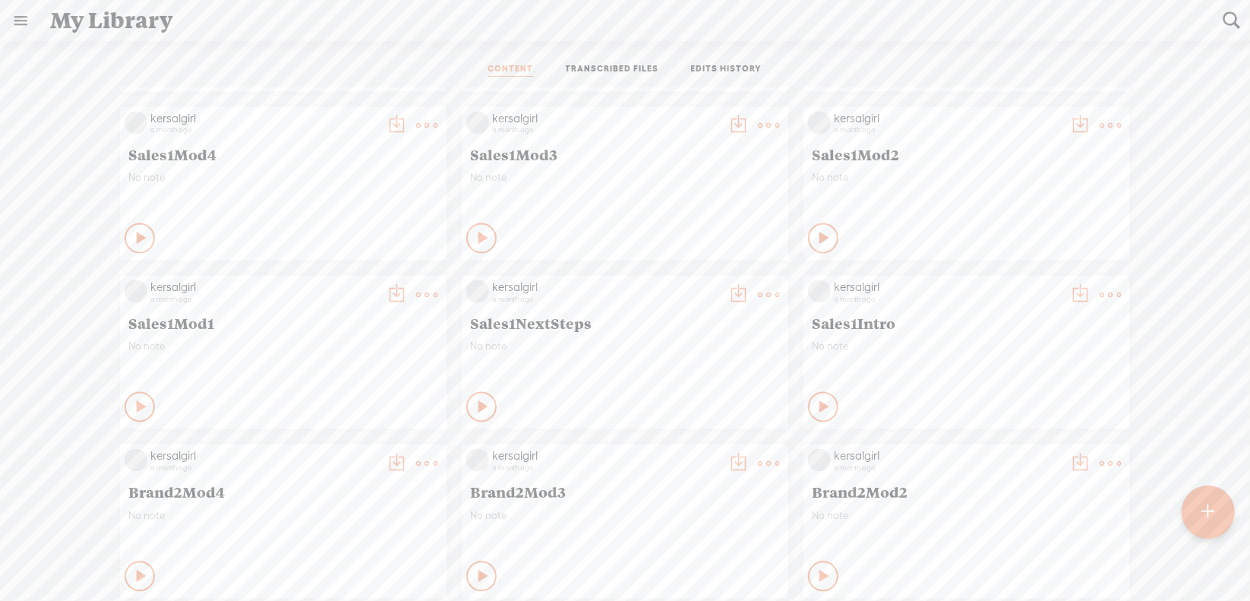
click at [416, 292] on t at bounding box center [426, 294] width 21 height 21
click at [371, 445] on link "Download as..." at bounding box center [343, 450] width 152 height 35
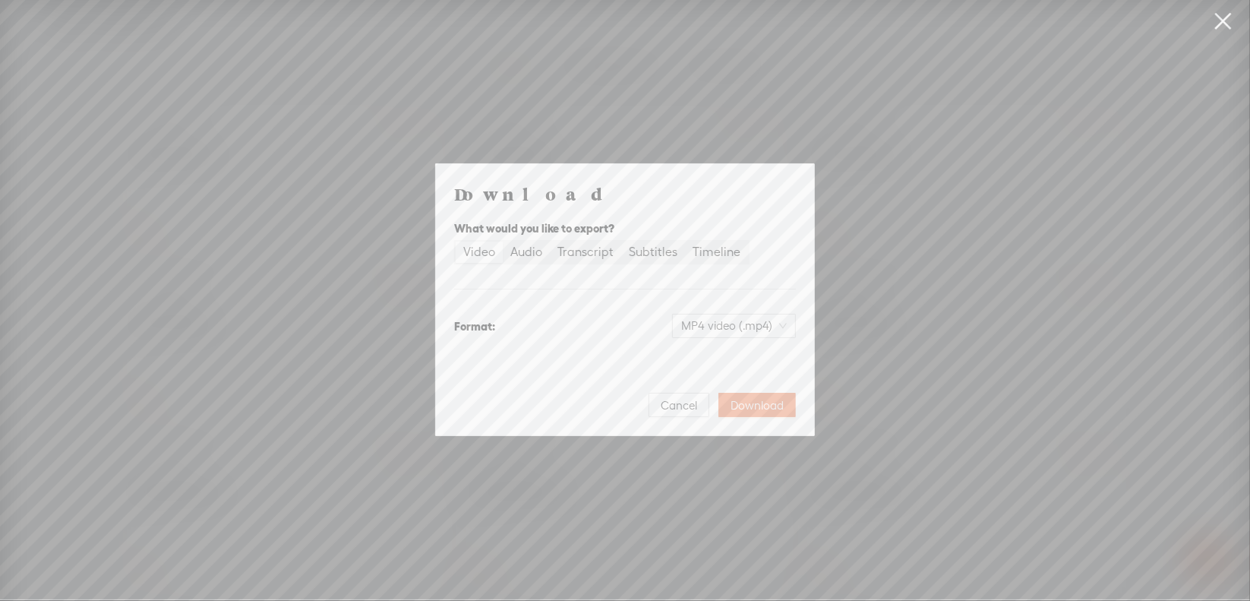
click at [531, 264] on div "Video Audio Transcript Subtitles Timeline" at bounding box center [601, 252] width 295 height 24
click at [532, 253] on div "Audio" at bounding box center [526, 251] width 32 height 21
click at [503, 241] on input "Audio" at bounding box center [503, 241] width 0 height 0
click at [705, 324] on span "WAV audio (.wav)" at bounding box center [734, 325] width 105 height 23
click at [694, 354] on div "MP3 audio (.mp3)" at bounding box center [722, 357] width 124 height 15
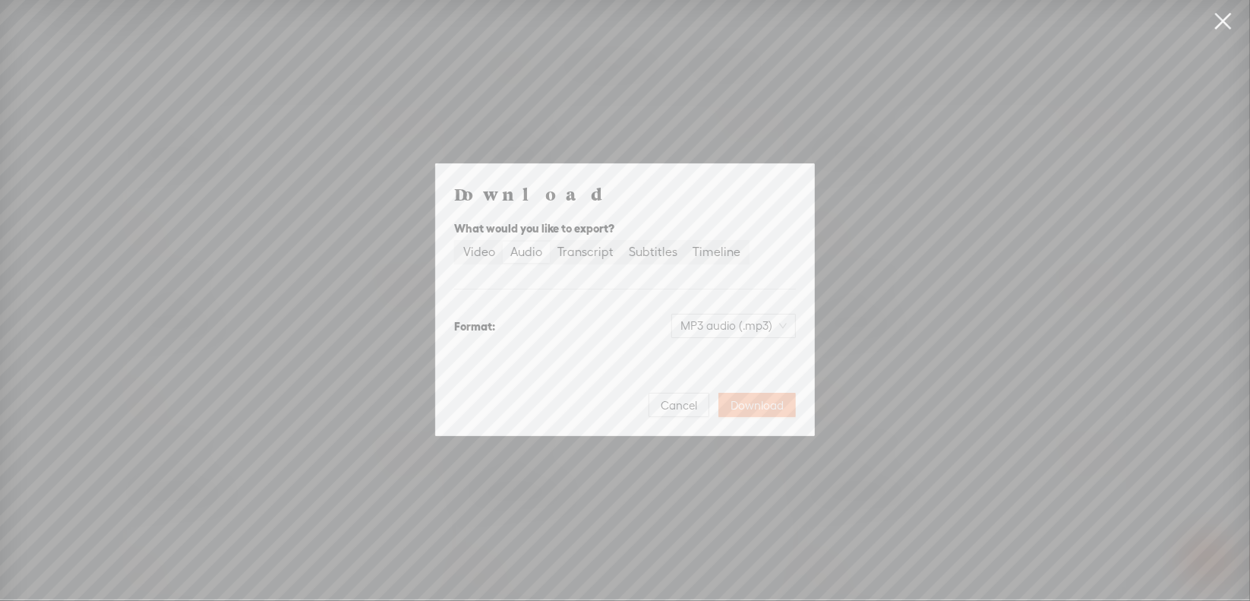
click at [749, 399] on span "Download" at bounding box center [757, 405] width 53 height 15
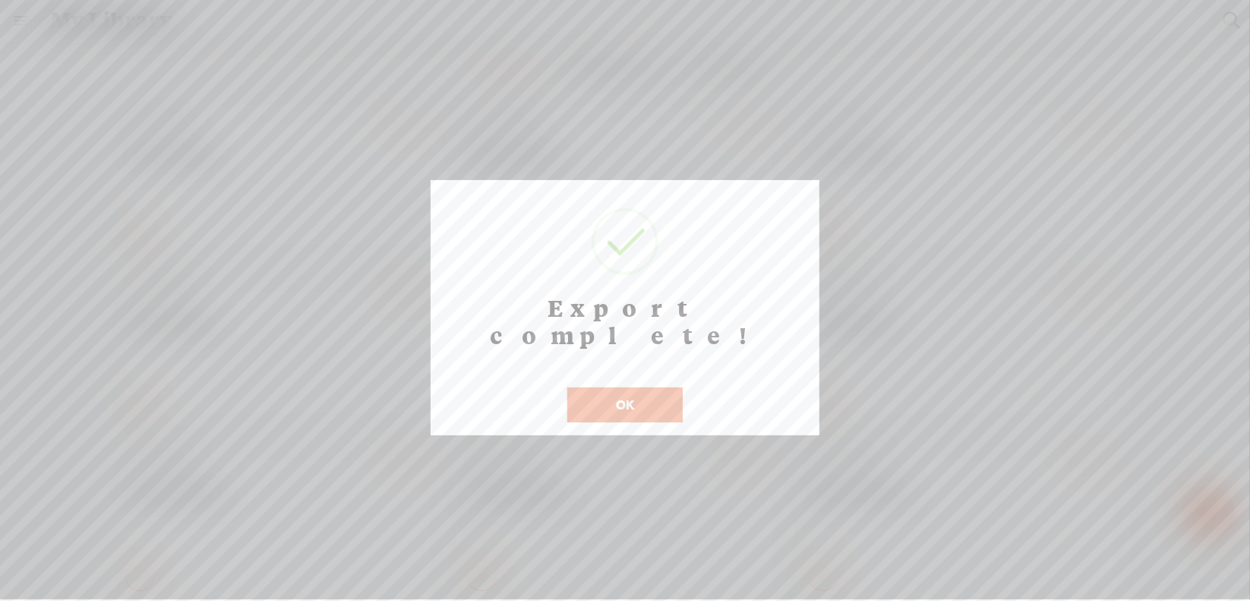
click at [642, 387] on button "OK" at bounding box center [624, 404] width 115 height 35
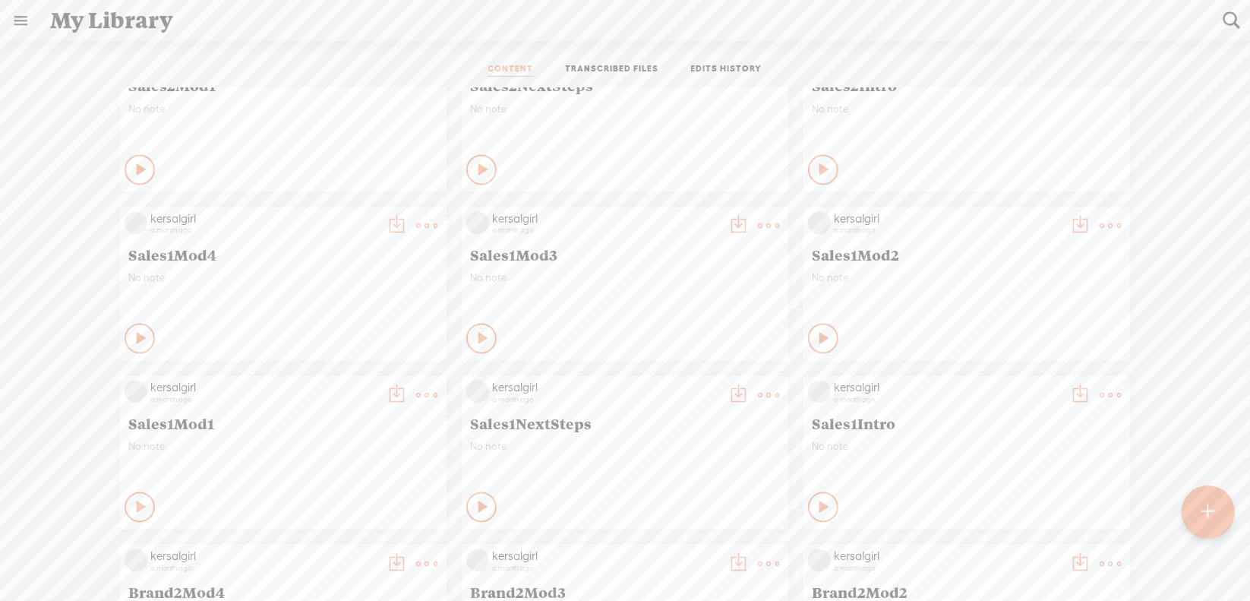
scroll to position [2202, 0]
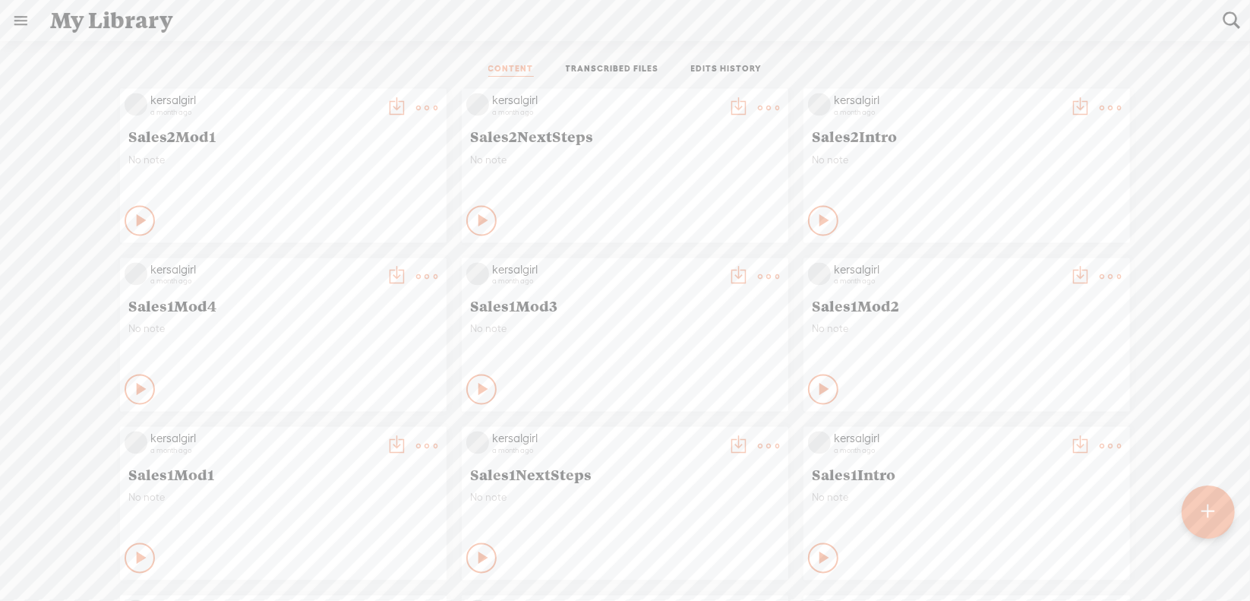
click at [1100, 267] on t at bounding box center [1110, 277] width 21 height 21
click at [995, 427] on link "Download as..." at bounding box center [1027, 432] width 152 height 35
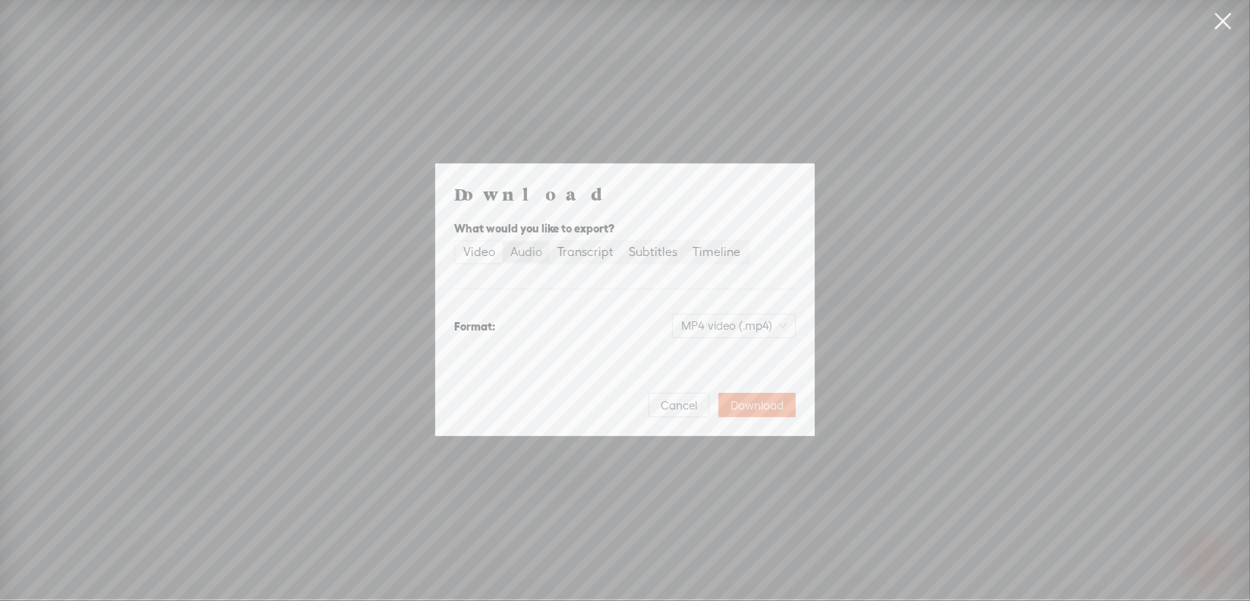
click at [532, 256] on div "Audio" at bounding box center [526, 251] width 32 height 21
click at [503, 241] on input "Audio" at bounding box center [503, 241] width 0 height 0
click at [717, 328] on span "WAV audio (.wav)" at bounding box center [734, 325] width 105 height 23
click at [713, 354] on div "MP3 audio (.mp3)" at bounding box center [722, 357] width 124 height 15
drag, startPoint x: 772, startPoint y: 401, endPoint x: 800, endPoint y: 320, distance: 86.0
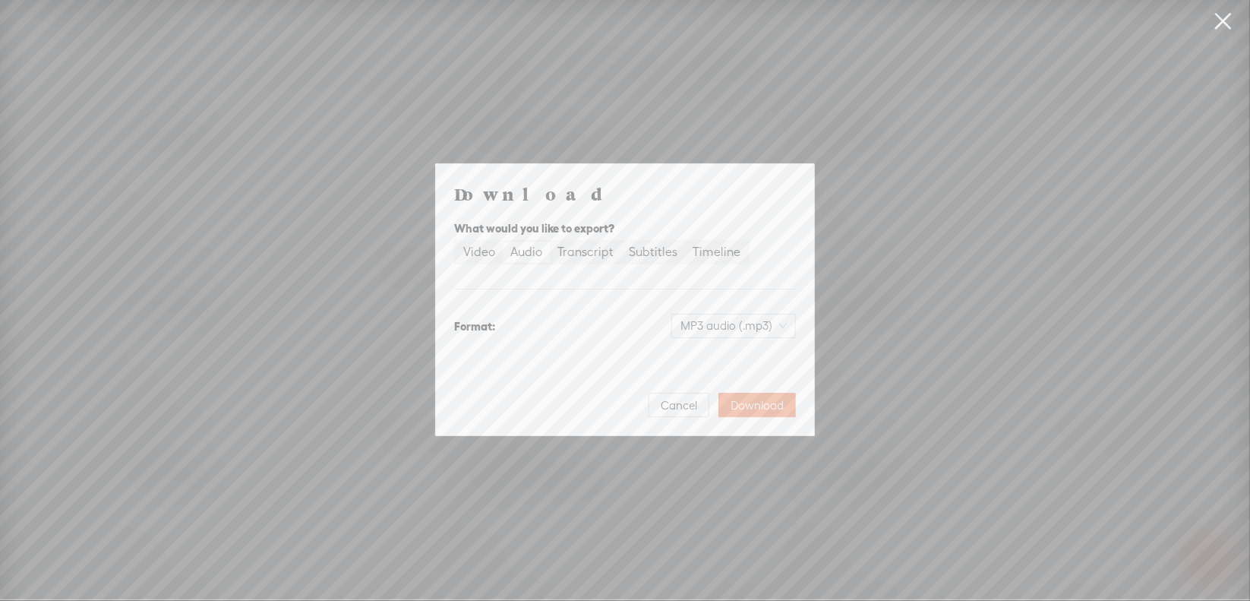
click at [771, 401] on span "Download" at bounding box center [757, 405] width 53 height 15
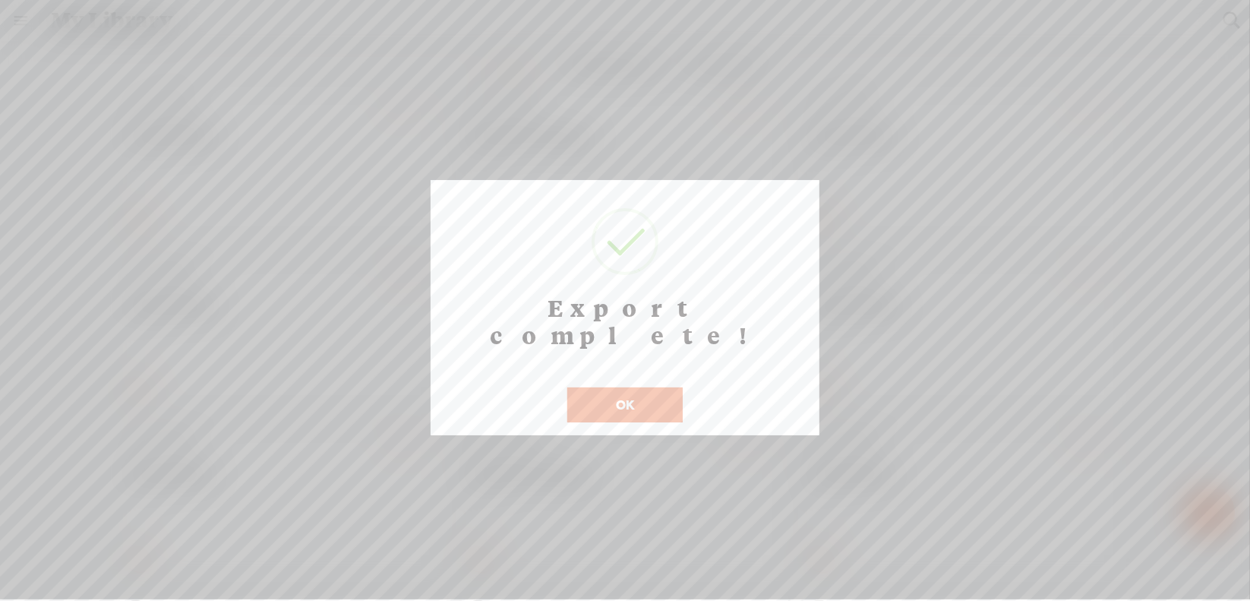
click at [611, 387] on button "OK" at bounding box center [624, 404] width 115 height 35
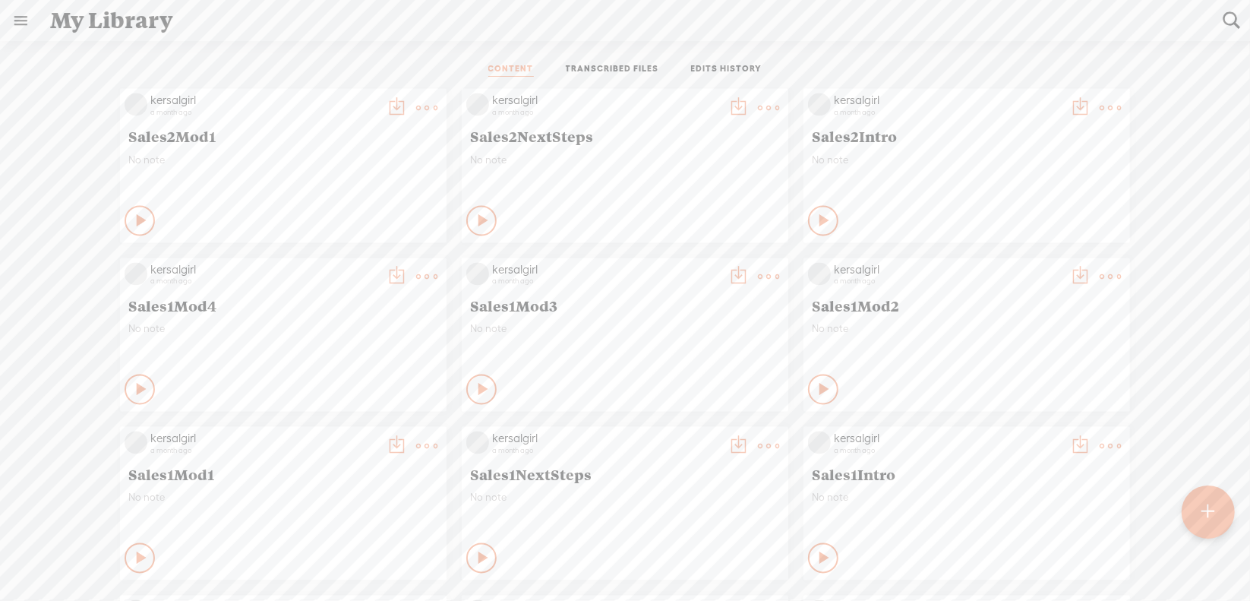
click at [758, 272] on t at bounding box center [768, 277] width 21 height 21
click at [673, 431] on link "Download as..." at bounding box center [685, 432] width 152 height 35
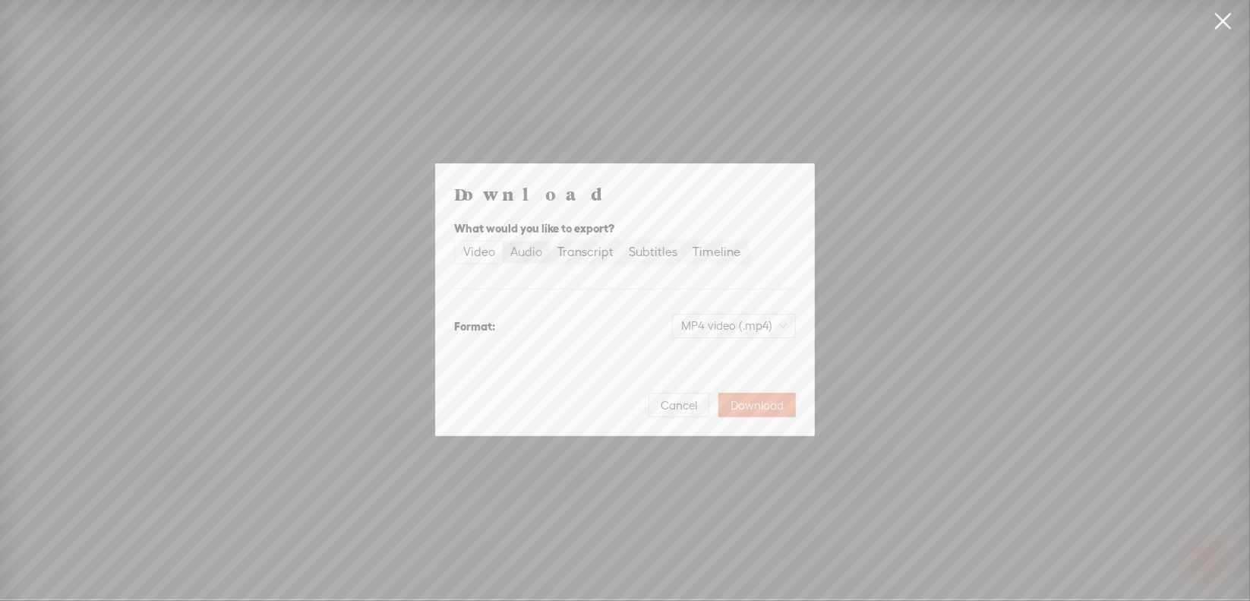
click at [533, 254] on div "Audio" at bounding box center [526, 251] width 32 height 21
click at [503, 241] on input "Audio" at bounding box center [503, 241] width 0 height 0
click at [716, 324] on span "WAV audio (.wav)" at bounding box center [734, 325] width 105 height 23
click at [708, 357] on div "MP3 audio (.mp3)" at bounding box center [722, 357] width 124 height 15
click at [764, 400] on span "Download" at bounding box center [757, 405] width 53 height 15
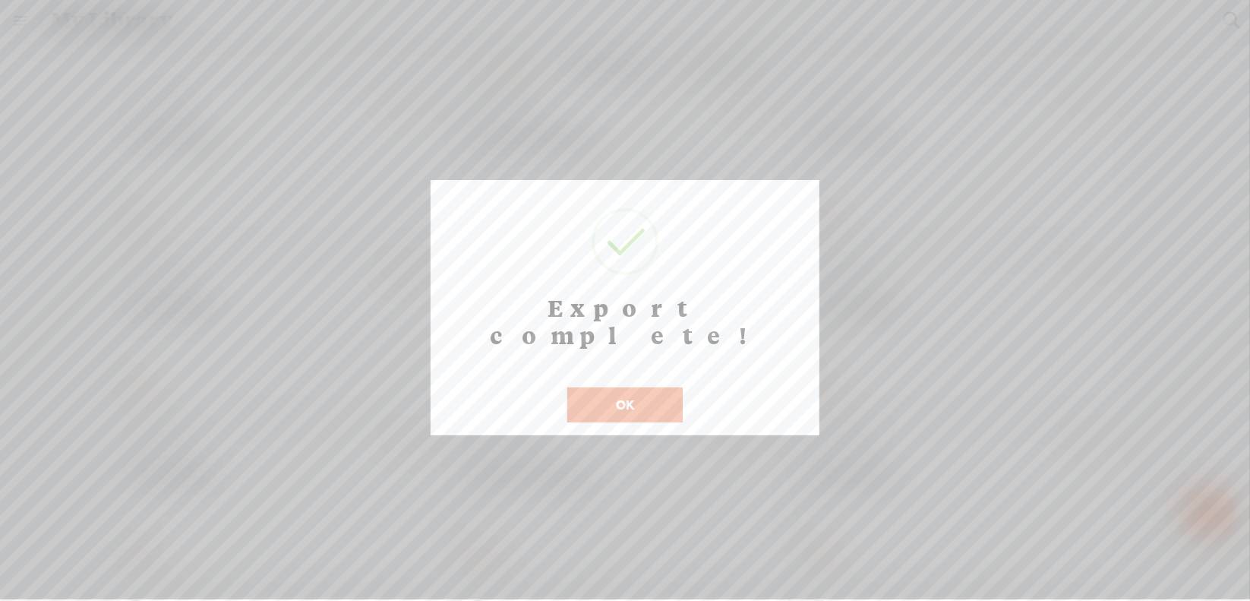
click at [630, 387] on button "OK" at bounding box center [624, 404] width 115 height 35
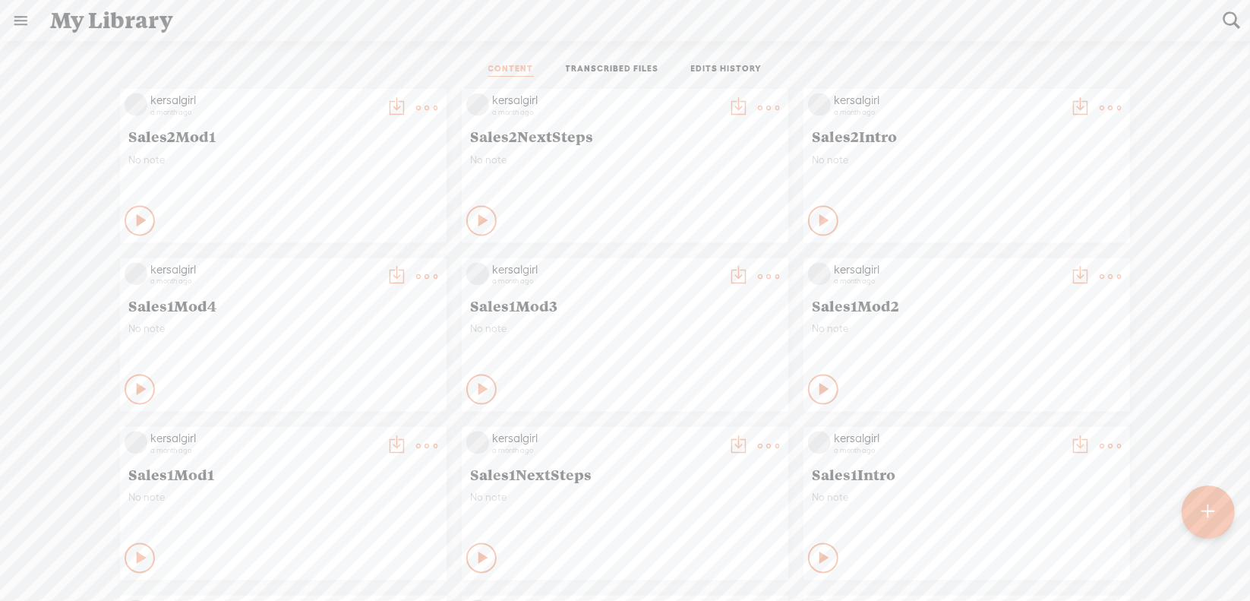
click at [421, 275] on t at bounding box center [426, 277] width 21 height 21
click at [367, 430] on link "Download as..." at bounding box center [343, 432] width 152 height 35
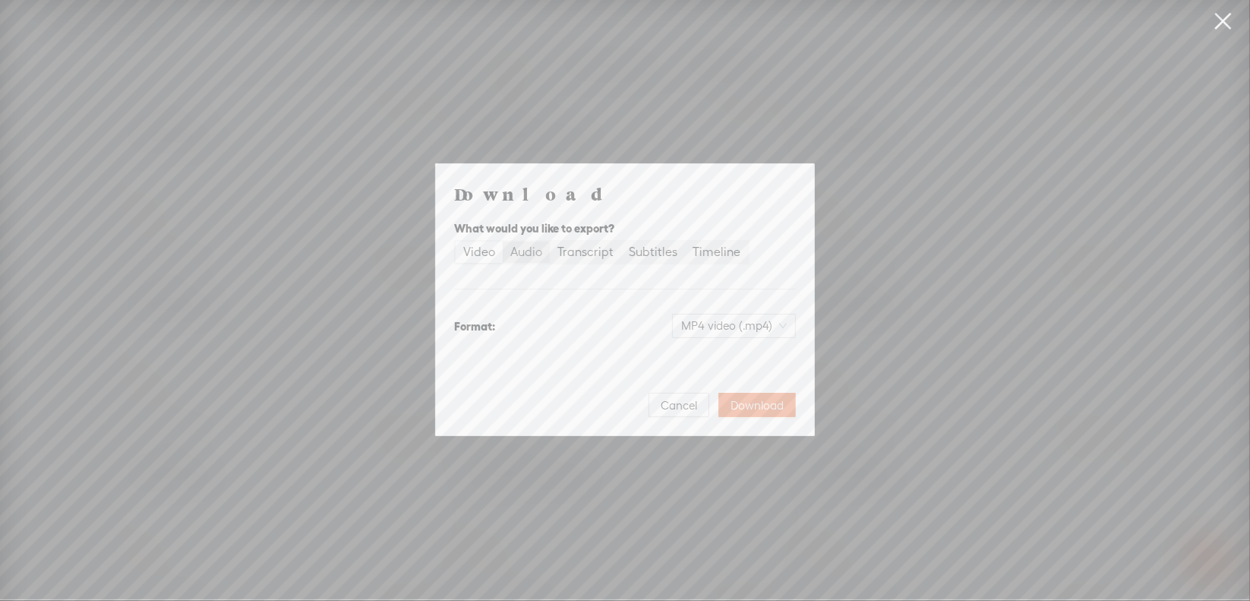
click at [532, 251] on div "Audio" at bounding box center [526, 251] width 32 height 21
click at [503, 241] on input "Audio" at bounding box center [503, 241] width 0 height 0
click at [692, 327] on span "WAV audio (.wav)" at bounding box center [734, 325] width 105 height 23
click at [691, 355] on div "MP3 audio (.mp3)" at bounding box center [722, 357] width 124 height 15
click at [752, 406] on span "Download" at bounding box center [757, 405] width 53 height 15
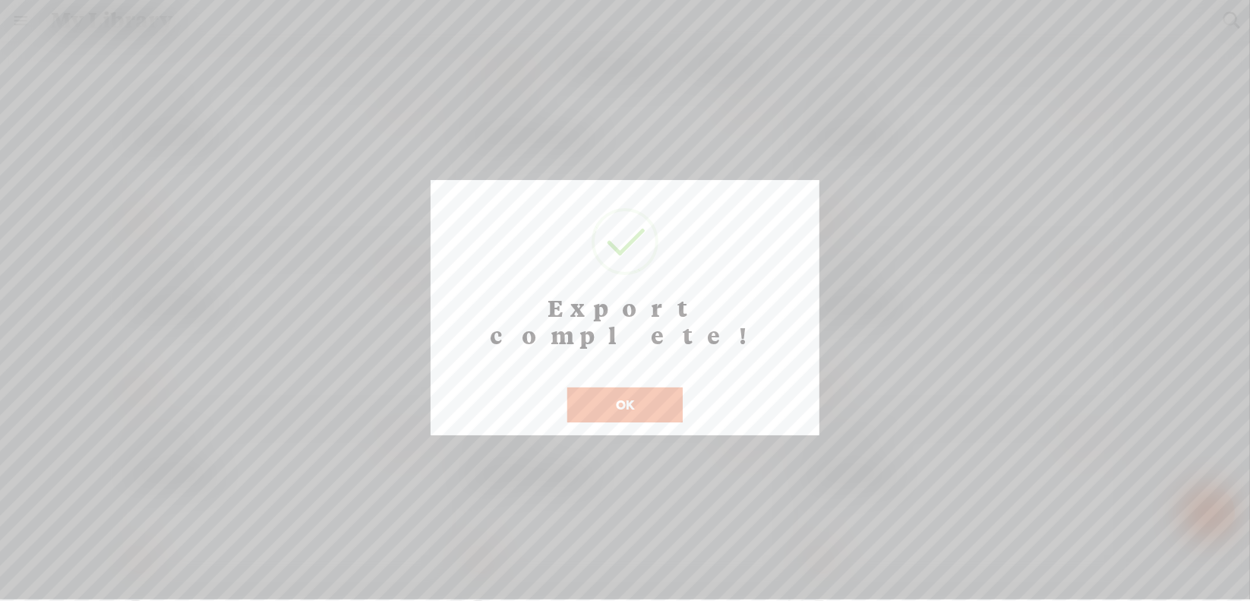
click at [590, 387] on button "OK" at bounding box center [624, 404] width 115 height 35
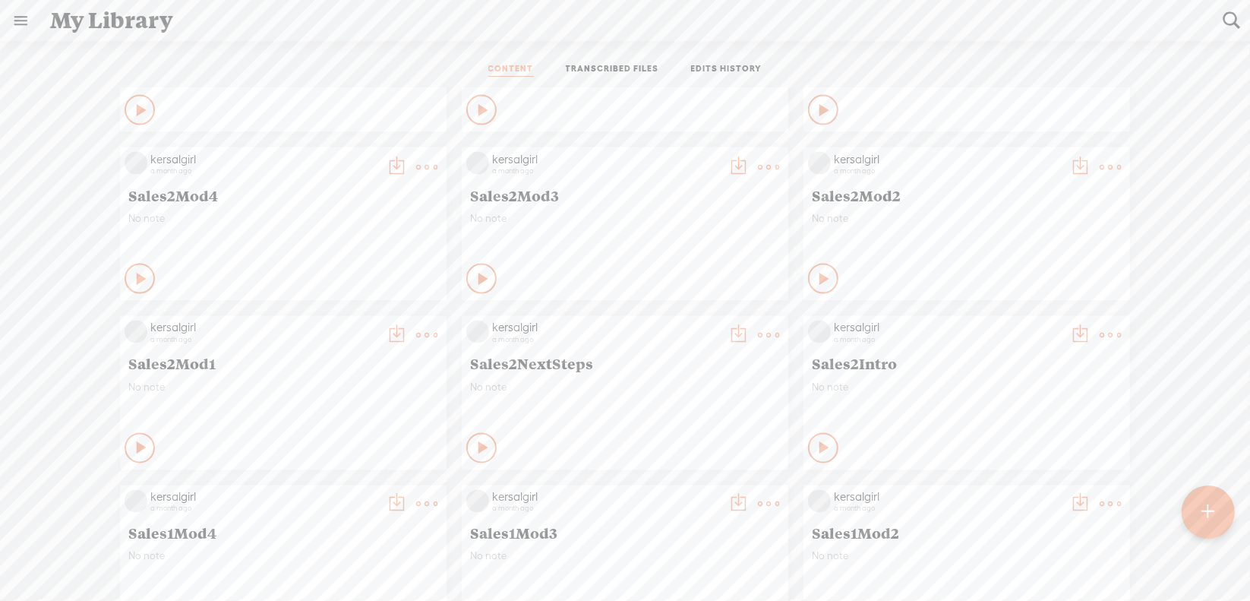
scroll to position [1974, 0]
click at [1103, 335] on t at bounding box center [1110, 336] width 21 height 21
click at [1027, 490] on link "Download as..." at bounding box center [1027, 492] width 152 height 35
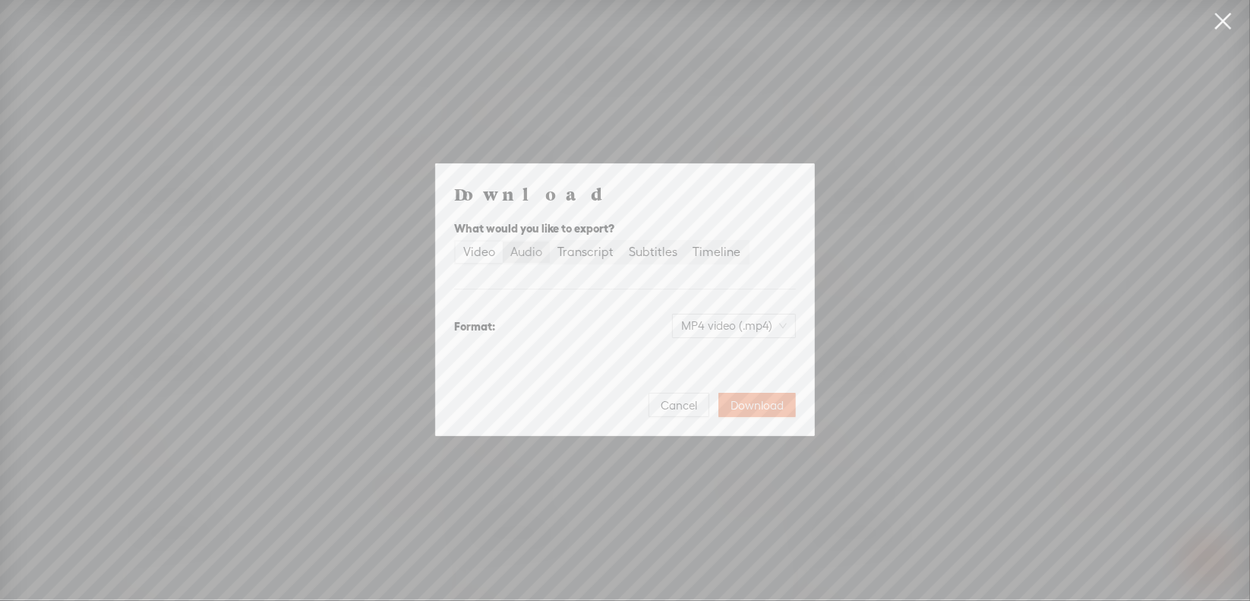
click at [538, 254] on div "Audio" at bounding box center [526, 251] width 32 height 21
click at [503, 241] on input "Audio" at bounding box center [503, 241] width 0 height 0
click at [695, 324] on span "WAV audio (.wav)" at bounding box center [734, 325] width 105 height 23
click at [712, 354] on div "MP3 audio (.mp3)" at bounding box center [722, 357] width 124 height 15
click at [760, 402] on span "Download" at bounding box center [757, 405] width 53 height 15
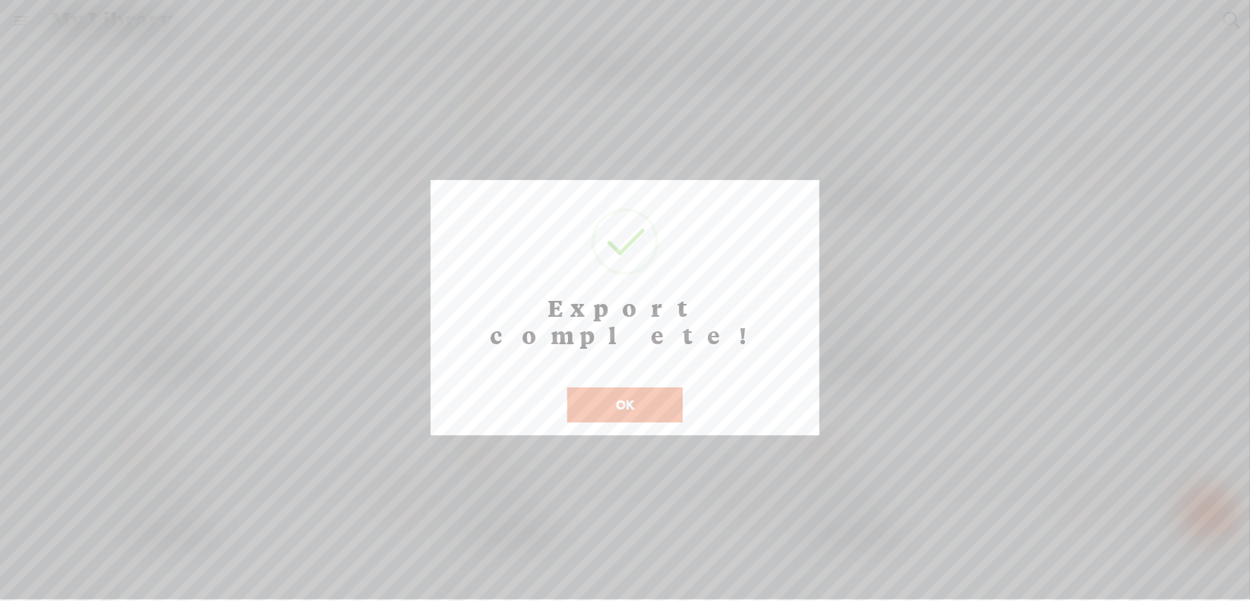
click at [614, 387] on button "OK" at bounding box center [624, 404] width 115 height 35
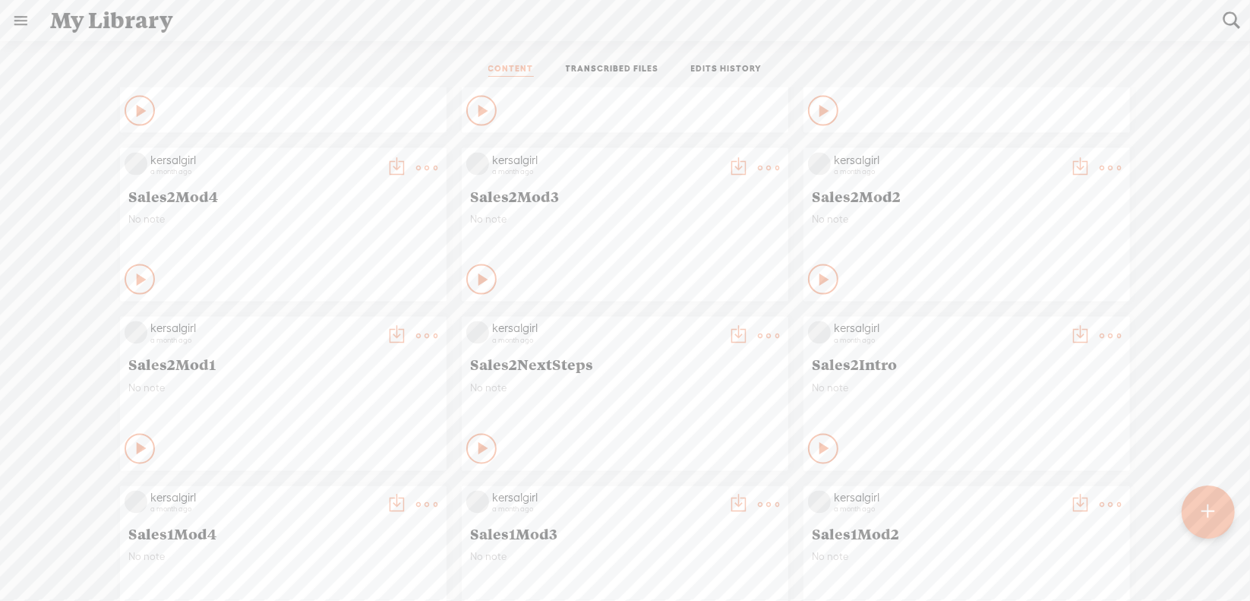
click at [758, 339] on t at bounding box center [768, 336] width 21 height 21
click at [684, 485] on link "Download as..." at bounding box center [685, 492] width 152 height 35
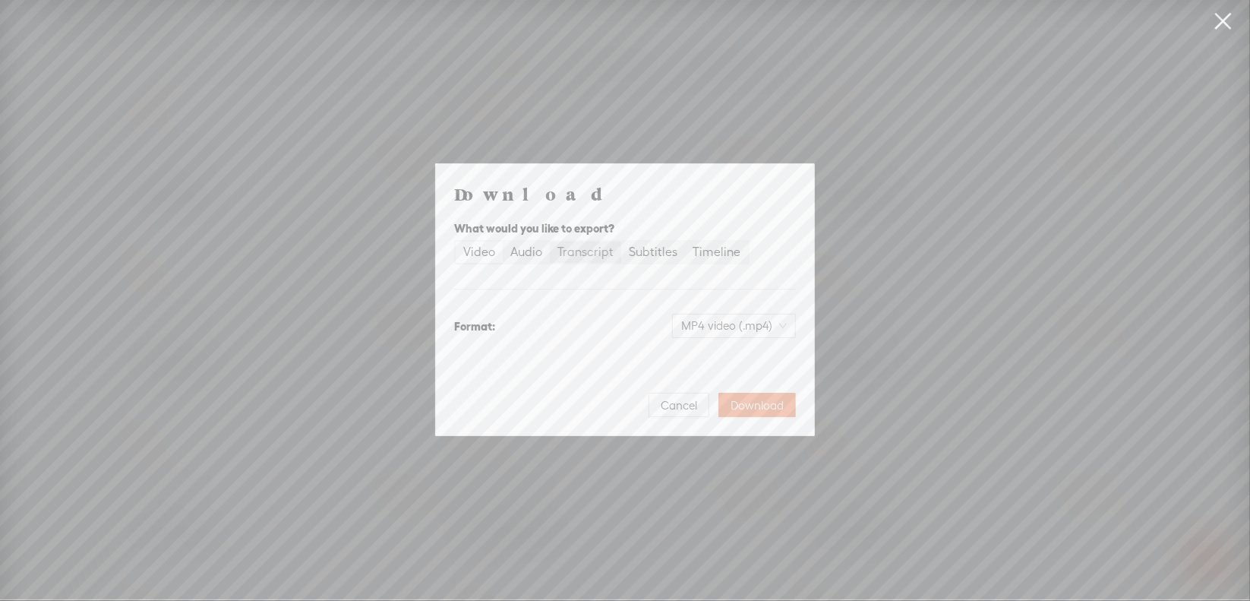
drag, startPoint x: 538, startPoint y: 251, endPoint x: 555, endPoint y: 258, distance: 18.1
click at [538, 251] on div "Audio" at bounding box center [526, 251] width 32 height 21
click at [503, 241] on input "Audio" at bounding box center [503, 241] width 0 height 0
click at [718, 320] on span "WAV audio (.wav)" at bounding box center [734, 325] width 105 height 23
click at [721, 357] on div "MP3 audio (.mp3)" at bounding box center [722, 357] width 124 height 15
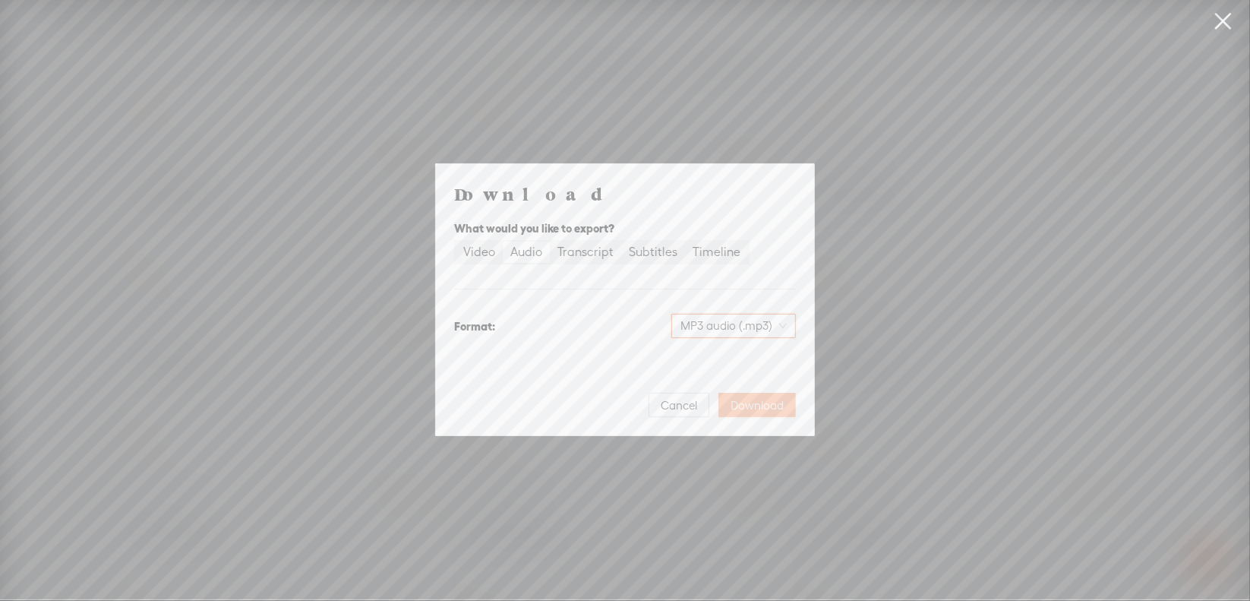
click at [770, 408] on span "Download" at bounding box center [757, 405] width 53 height 15
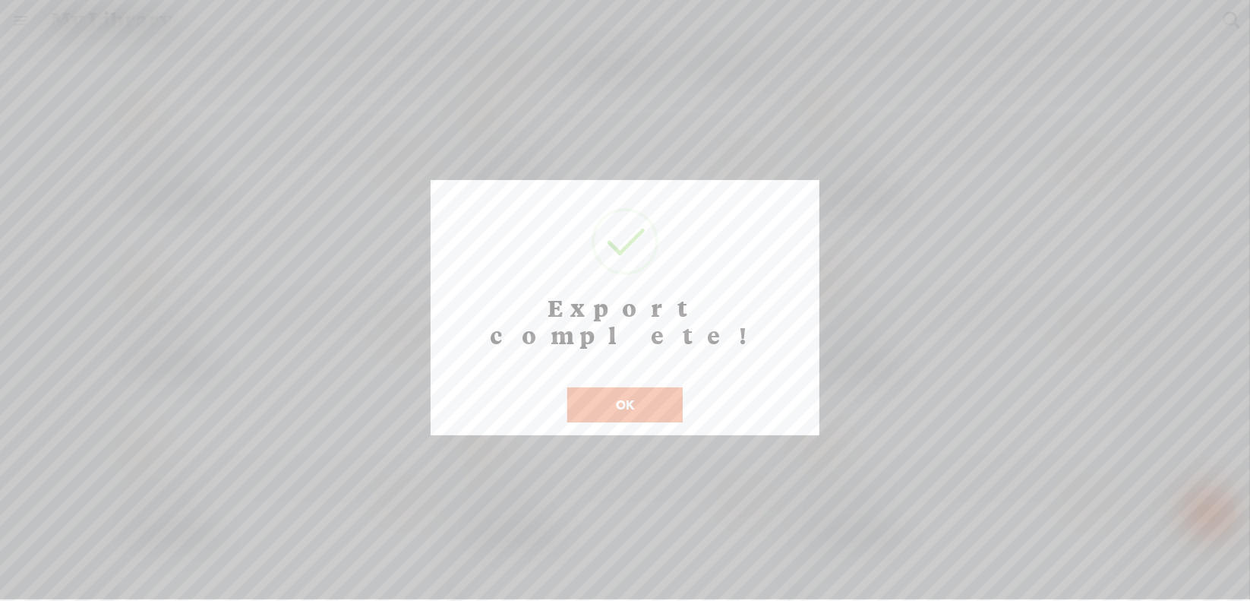
click at [621, 387] on button "OK" at bounding box center [624, 404] width 115 height 35
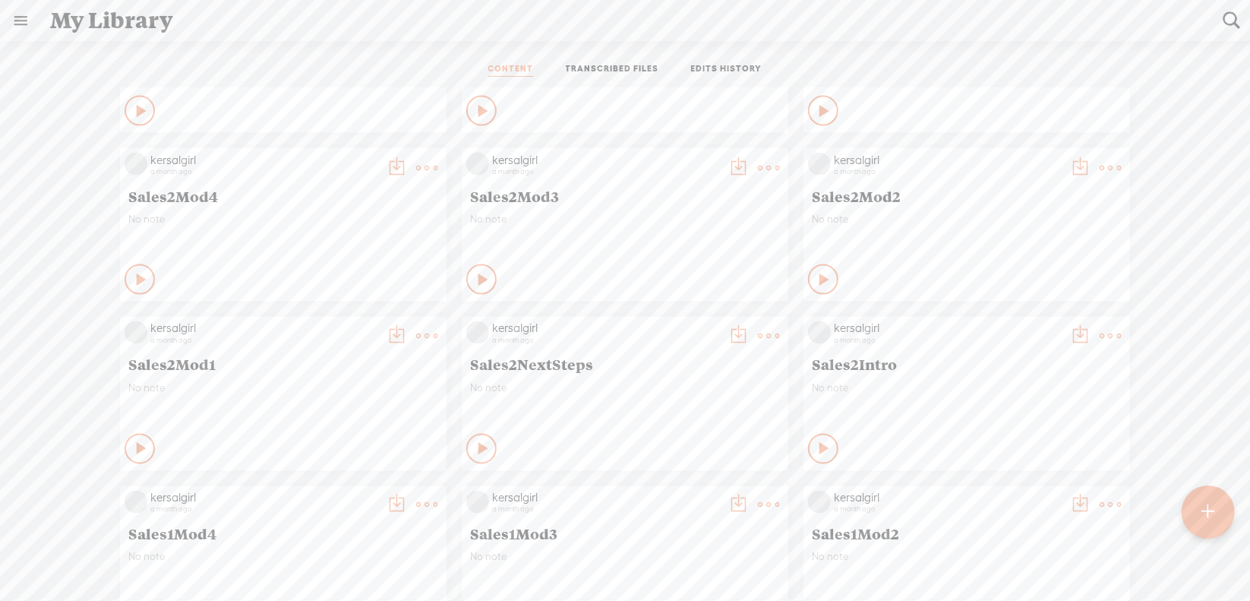
click at [416, 335] on t at bounding box center [426, 336] width 21 height 21
click at [369, 486] on link "Download as..." at bounding box center [343, 492] width 152 height 35
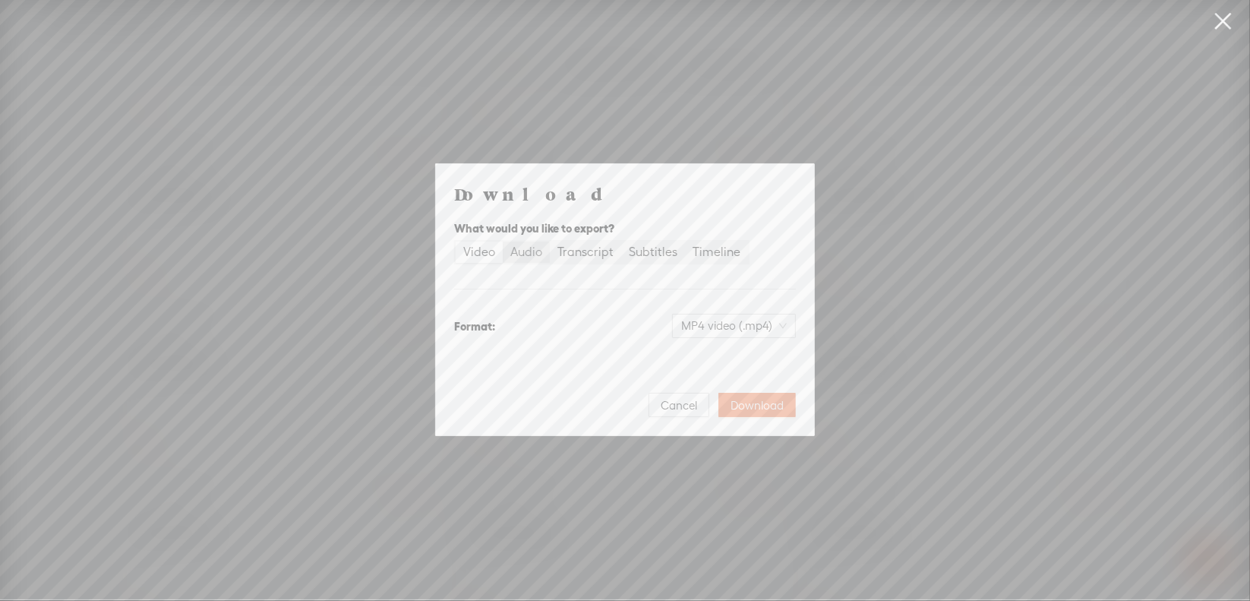
click at [532, 251] on div "Audio" at bounding box center [526, 251] width 32 height 21
click at [503, 241] on input "Audio" at bounding box center [503, 241] width 0 height 0
click at [715, 324] on span "WAV audio (.wav)" at bounding box center [734, 325] width 105 height 23
click at [712, 354] on div "MP3 audio (.mp3)" at bounding box center [722, 357] width 124 height 15
click at [760, 398] on span "Download" at bounding box center [757, 405] width 53 height 15
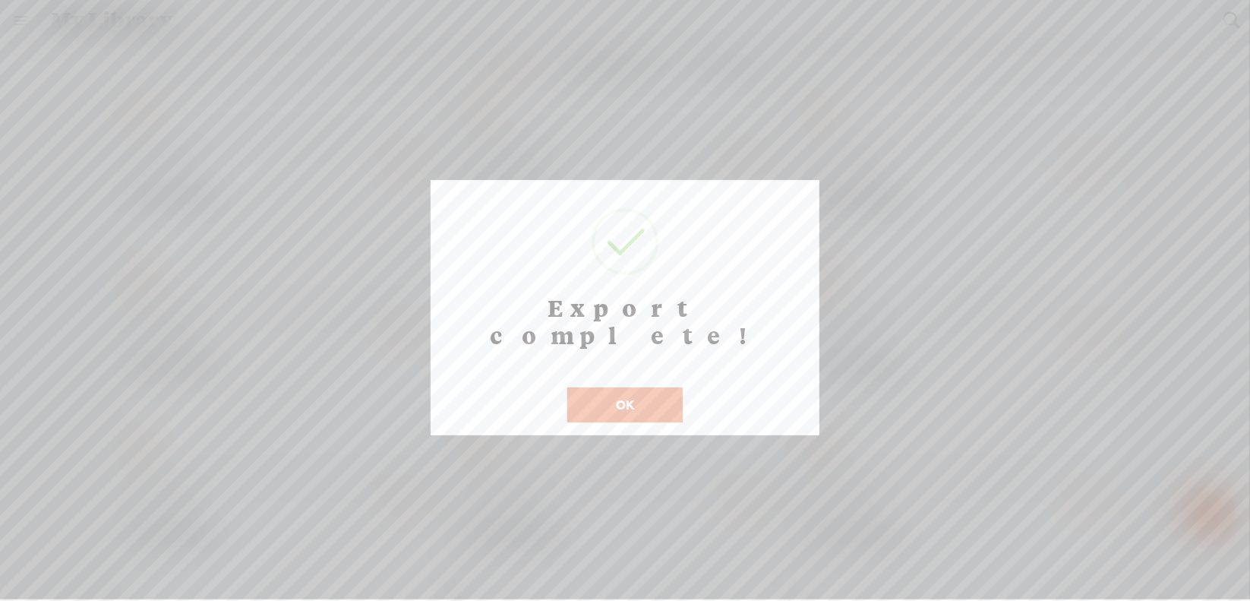
click at [630, 387] on button "OK" at bounding box center [624, 404] width 115 height 35
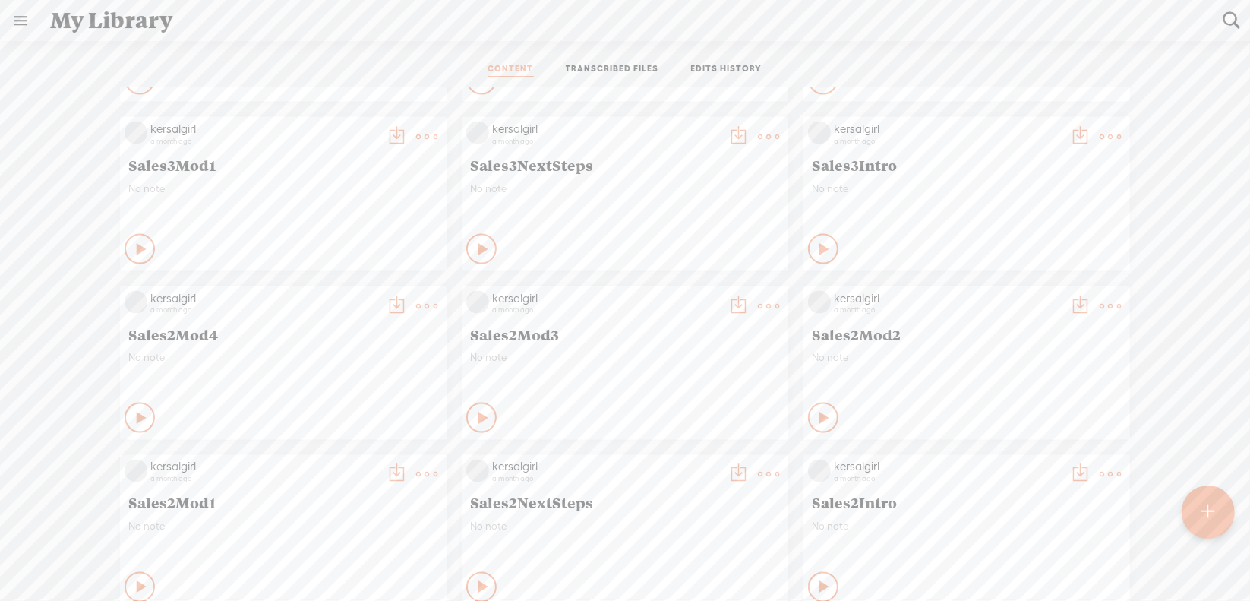
scroll to position [1823, 0]
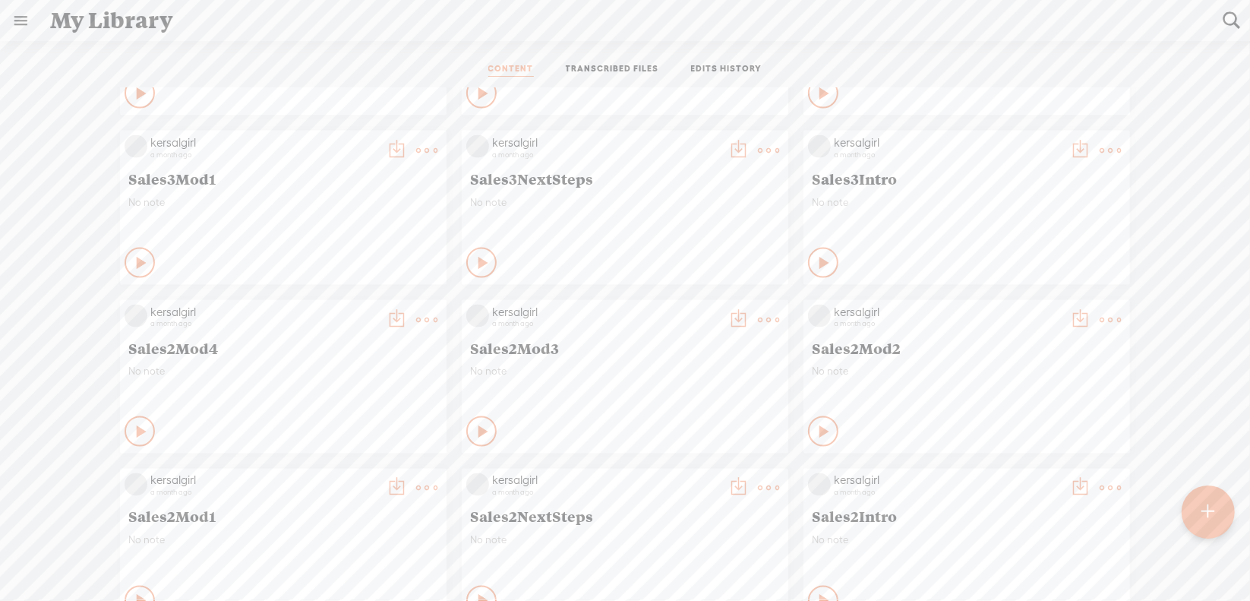
click at [1100, 314] on t at bounding box center [1110, 319] width 21 height 21
click at [976, 468] on link "Download as..." at bounding box center [1027, 475] width 152 height 35
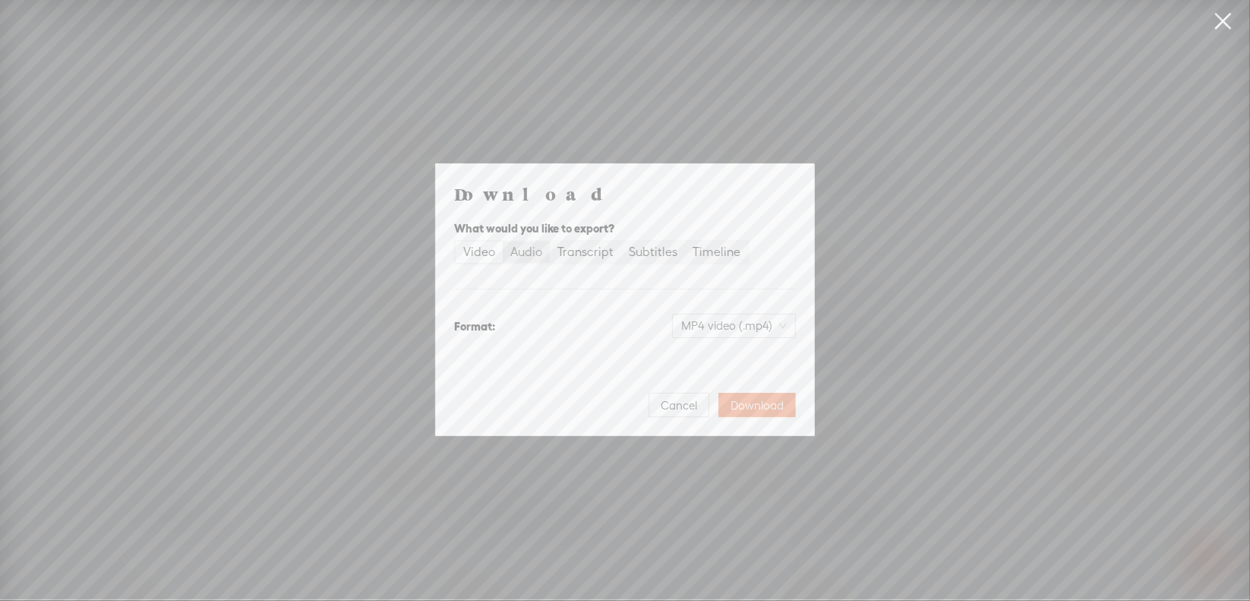
click at [520, 257] on div "Audio" at bounding box center [526, 251] width 32 height 21
click at [503, 241] on input "Audio" at bounding box center [503, 241] width 0 height 0
click at [693, 321] on span "WAV audio (.wav)" at bounding box center [734, 325] width 105 height 23
click at [712, 357] on div "MP3 audio (.mp3)" at bounding box center [722, 357] width 124 height 15
click at [751, 401] on span "Download" at bounding box center [757, 405] width 53 height 15
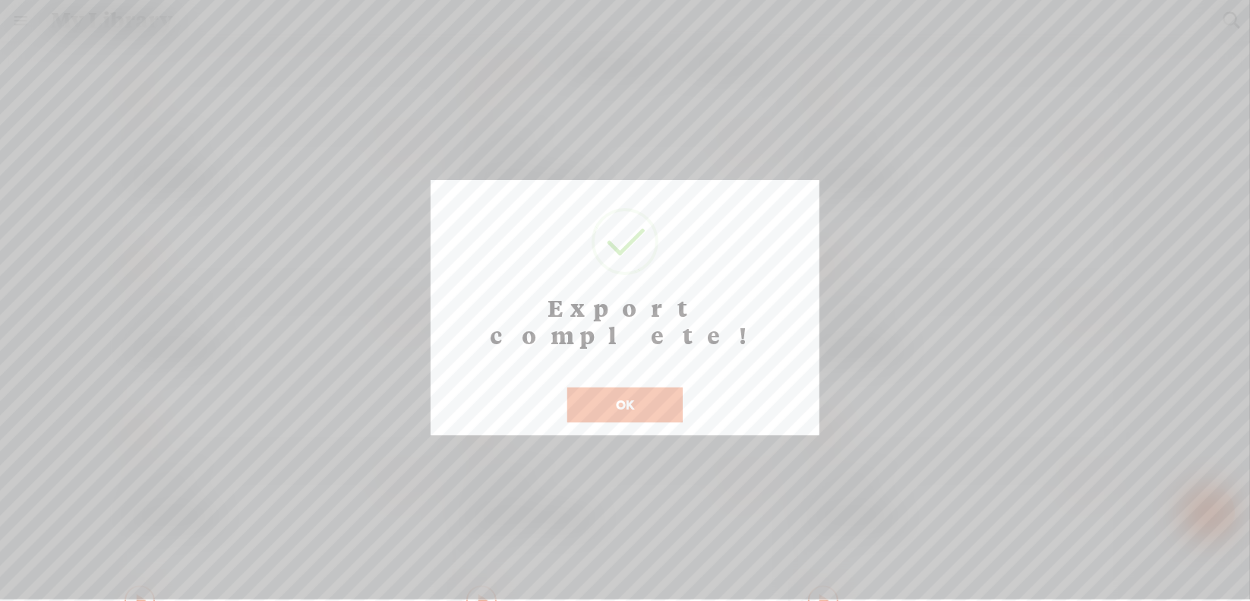
click at [596, 387] on button "OK" at bounding box center [624, 404] width 115 height 35
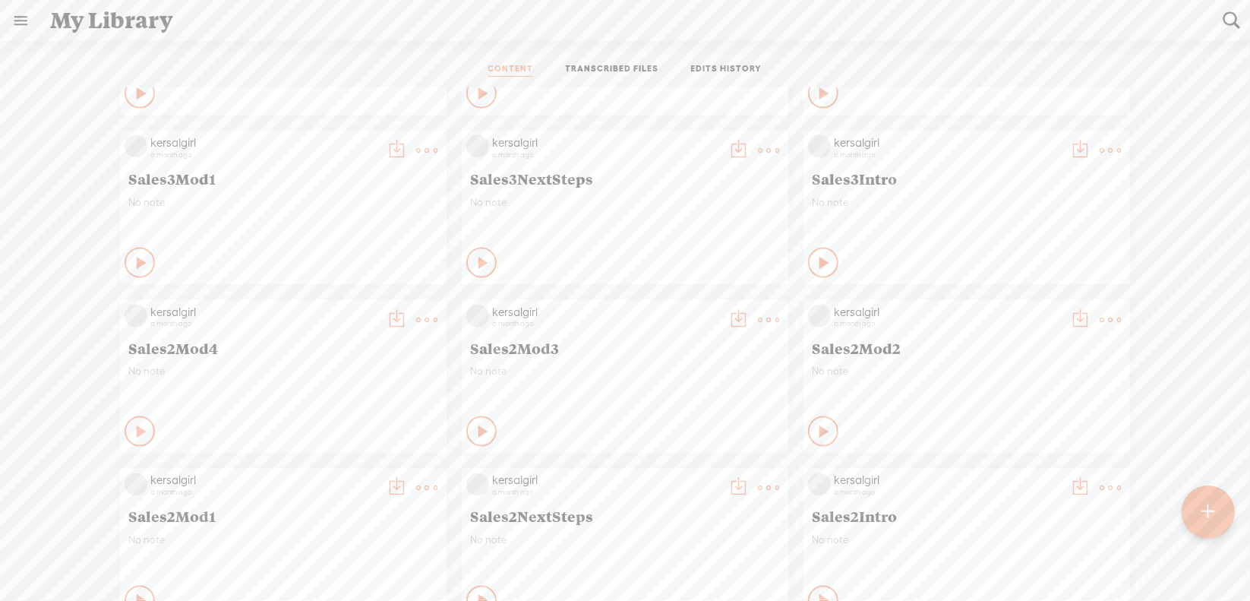
click at [760, 321] on t at bounding box center [768, 319] width 21 height 21
click at [660, 478] on link "Download as..." at bounding box center [685, 475] width 152 height 35
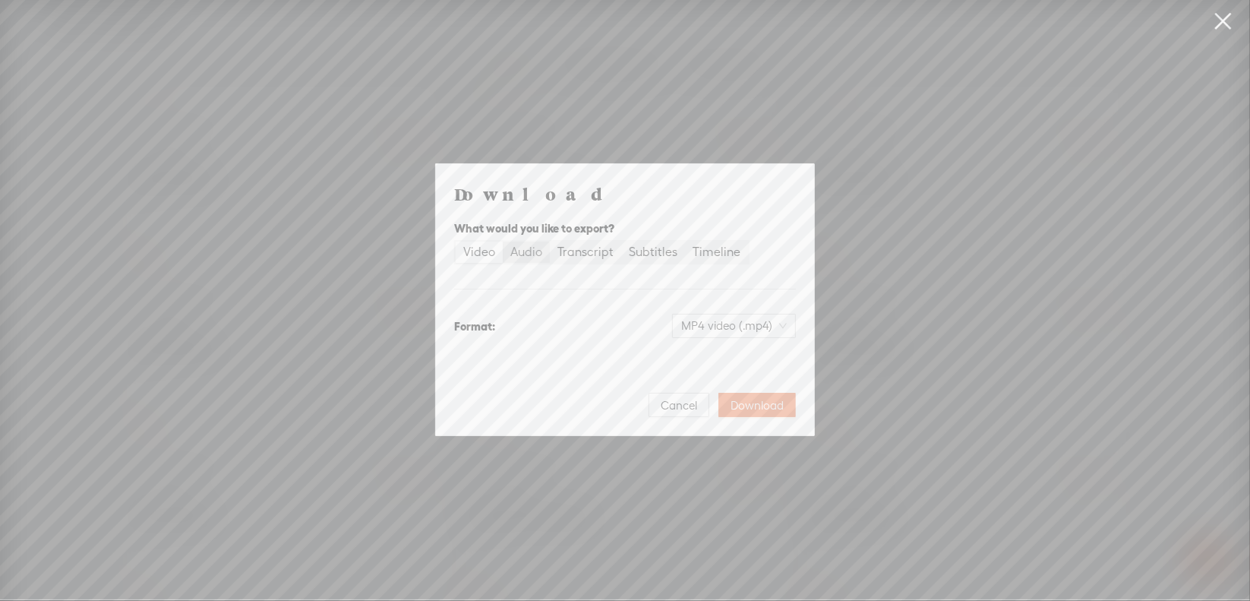
click at [534, 251] on div "Audio" at bounding box center [526, 251] width 32 height 21
click at [503, 241] on input "Audio" at bounding box center [503, 241] width 0 height 0
click at [700, 326] on span "WAV audio (.wav)" at bounding box center [734, 325] width 105 height 23
click at [703, 360] on div "MP3 audio (.mp3)" at bounding box center [722, 357] width 124 height 15
click at [731, 396] on button "Download" at bounding box center [756, 405] width 77 height 24
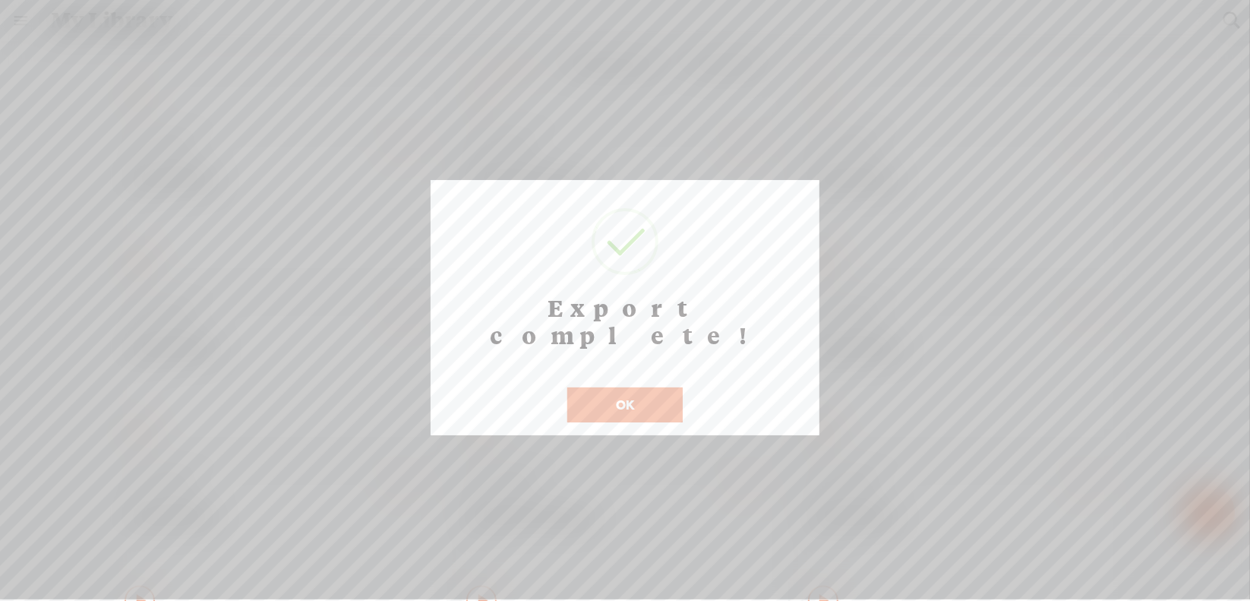
click at [633, 387] on button "OK" at bounding box center [624, 404] width 115 height 35
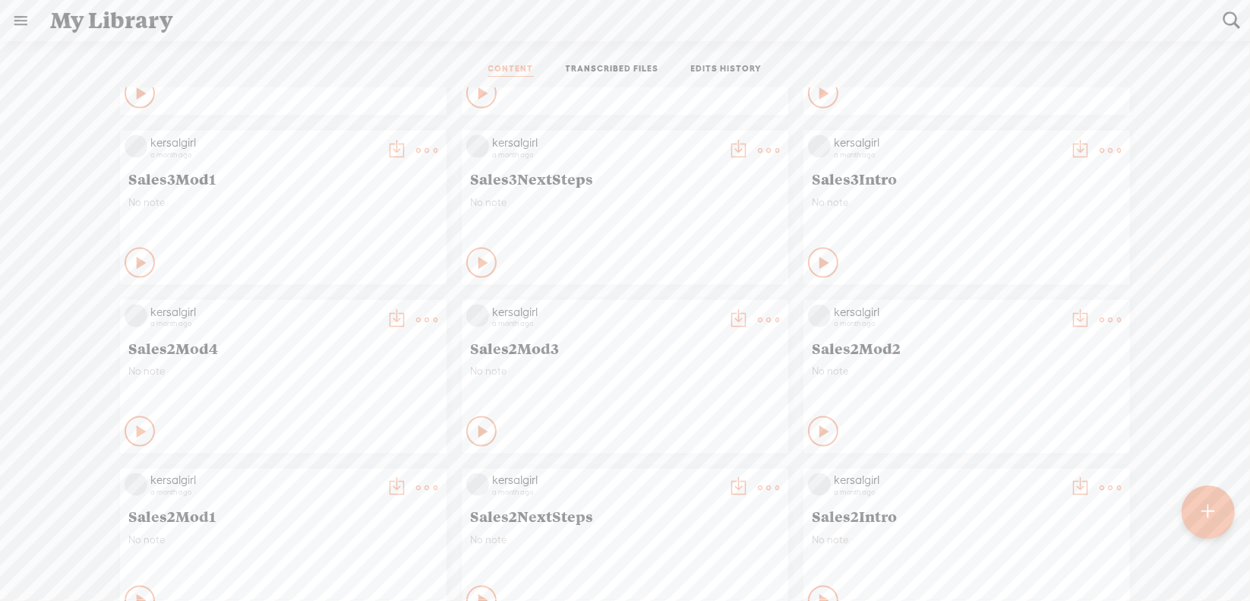
click at [416, 320] on t at bounding box center [426, 319] width 21 height 21
click at [366, 468] on link "Download as..." at bounding box center [343, 475] width 152 height 35
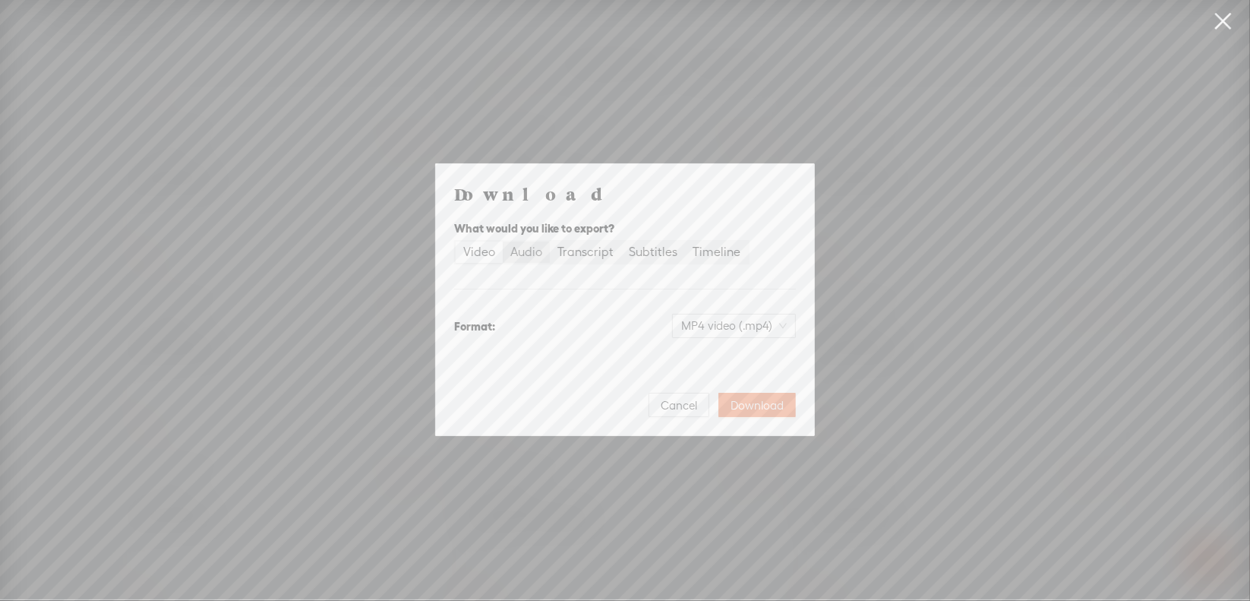
click at [536, 253] on div "Audio" at bounding box center [526, 251] width 32 height 21
click at [503, 241] on input "Audio" at bounding box center [503, 241] width 0 height 0
click at [702, 324] on span "WAV audio (.wav)" at bounding box center [734, 325] width 105 height 23
click at [697, 359] on div "MP3 audio (.mp3)" at bounding box center [722, 357] width 124 height 15
click at [771, 407] on span "Download" at bounding box center [757, 405] width 53 height 15
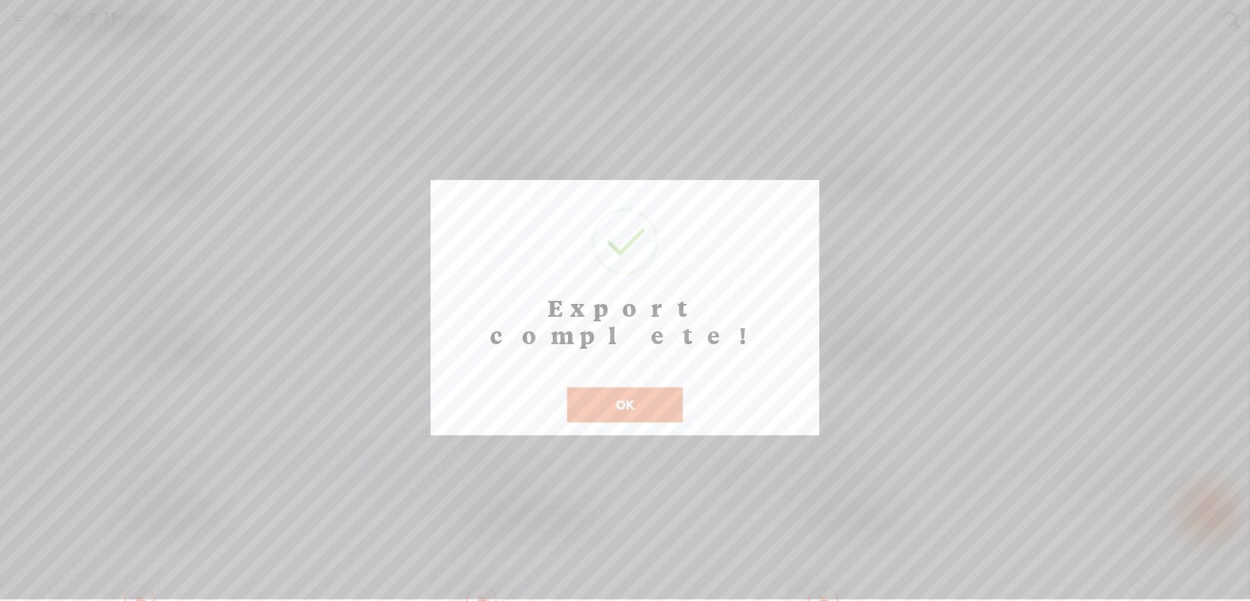
click at [617, 391] on button "OK" at bounding box center [624, 404] width 115 height 35
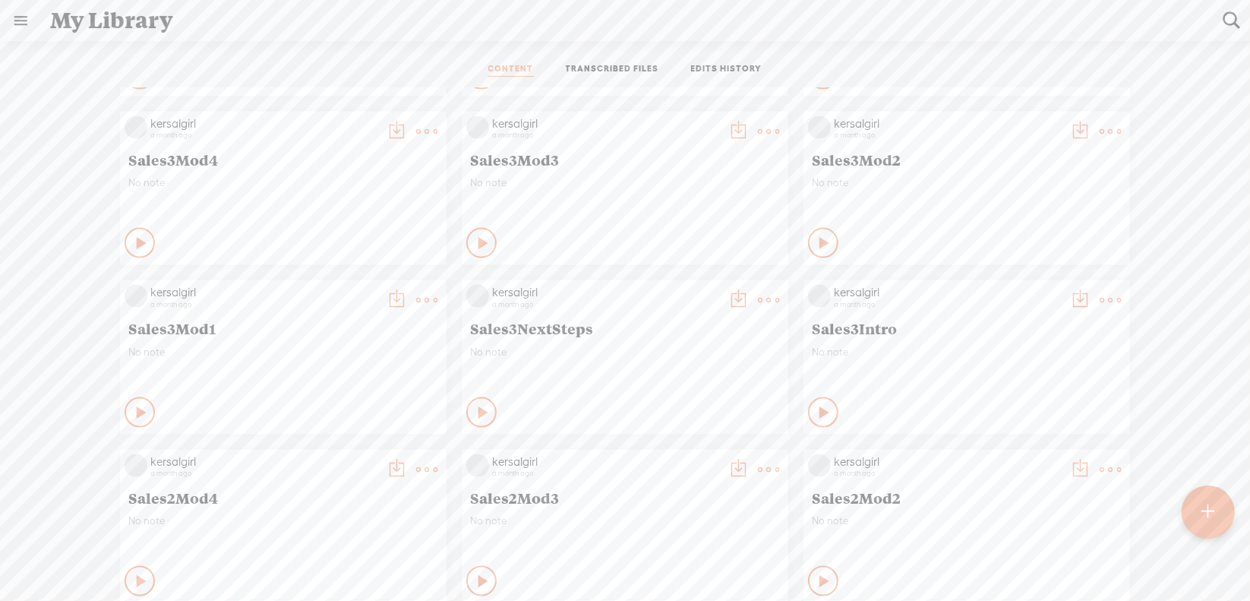
scroll to position [1671, 0]
click at [1100, 305] on t at bounding box center [1110, 302] width 21 height 21
click at [1024, 450] on link "Download as..." at bounding box center [1027, 457] width 152 height 35
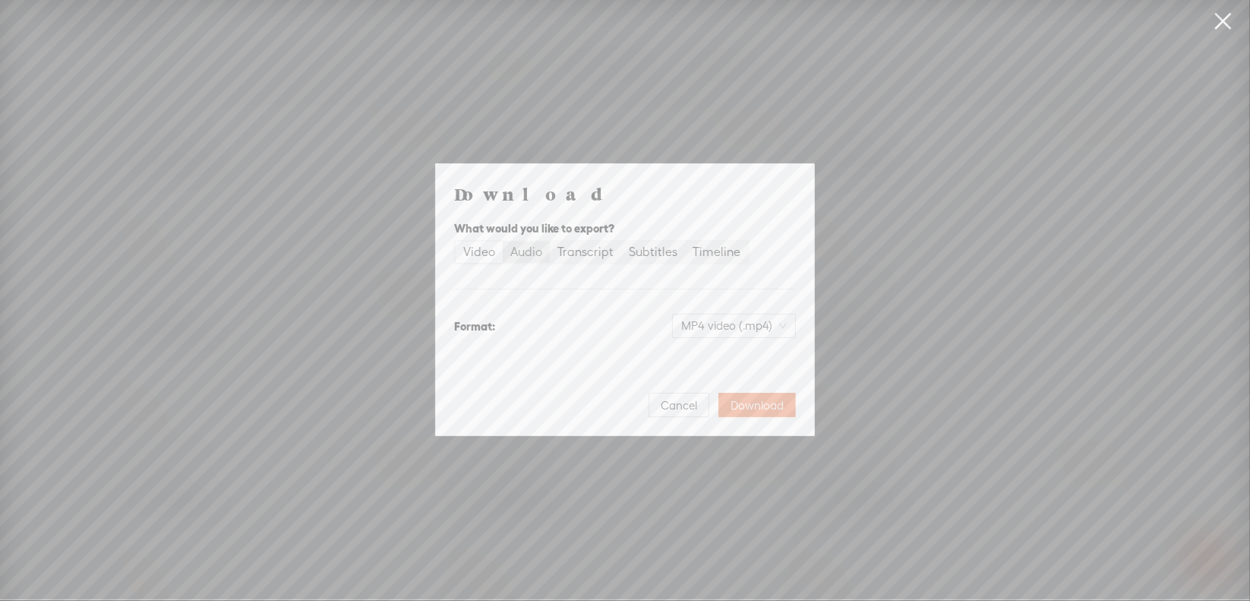
click at [543, 261] on label "Audio" at bounding box center [526, 251] width 47 height 21
click at [503, 241] on input "Audio" at bounding box center [503, 241] width 0 height 0
click at [724, 330] on span "WAV audio (.wav)" at bounding box center [734, 325] width 105 height 23
click at [722, 357] on div "MP3 audio (.mp3)" at bounding box center [722, 357] width 124 height 15
click at [760, 409] on span "Download" at bounding box center [757, 405] width 53 height 15
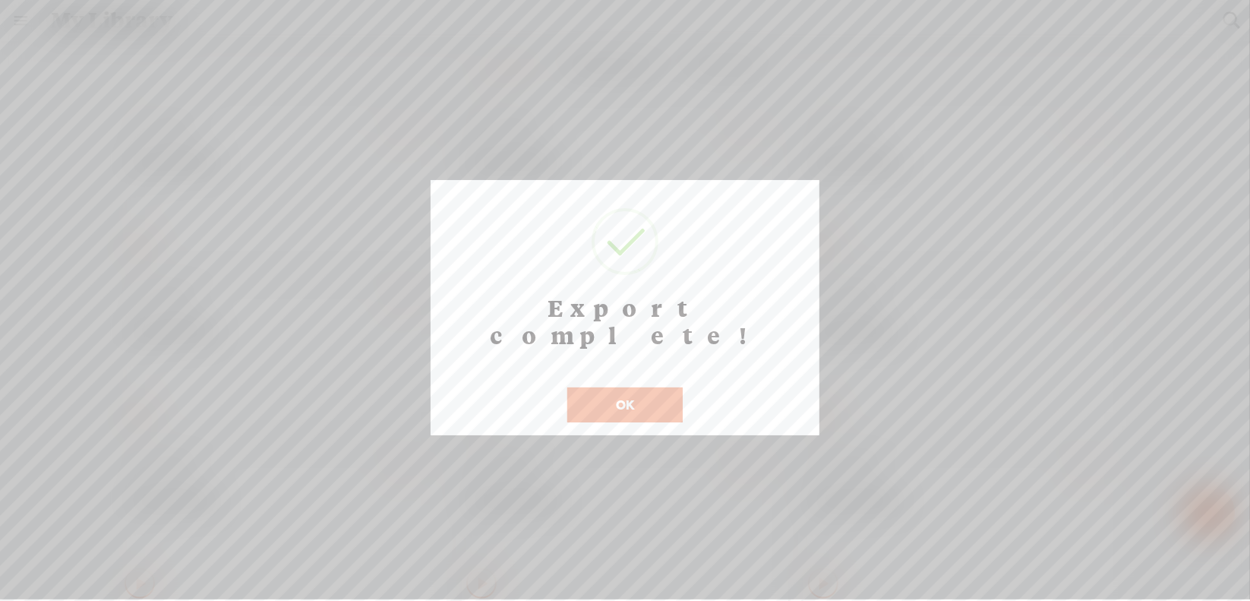
click at [635, 387] on button "OK" at bounding box center [624, 404] width 115 height 35
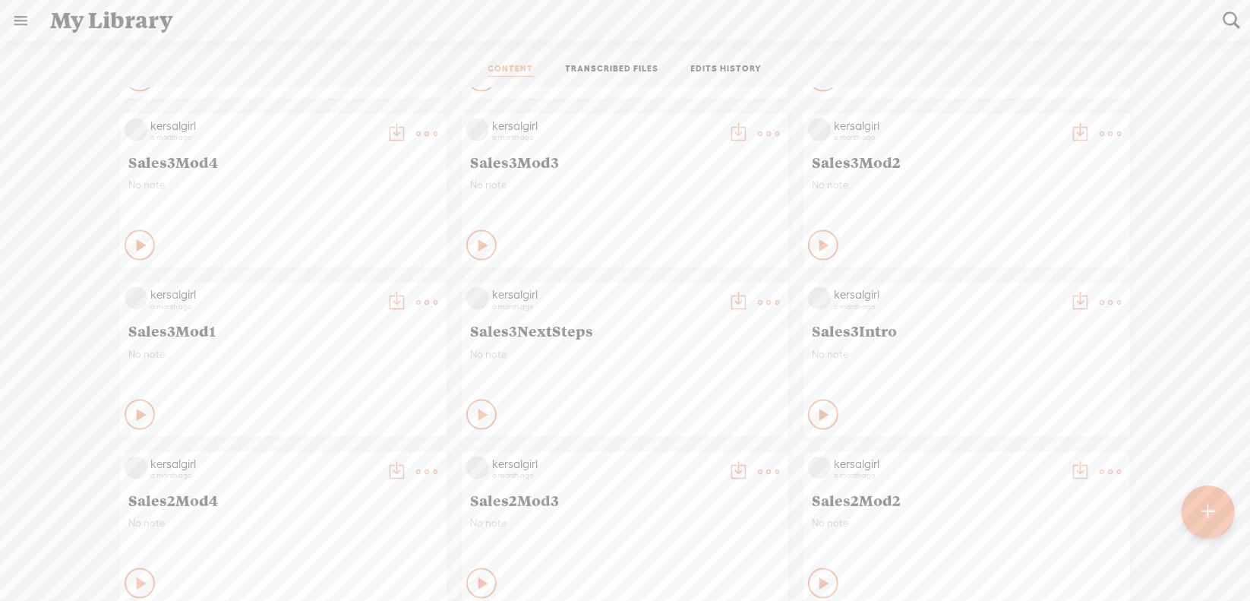
click at [758, 303] on t at bounding box center [768, 302] width 21 height 21
click at [696, 453] on link "Download as..." at bounding box center [685, 457] width 152 height 35
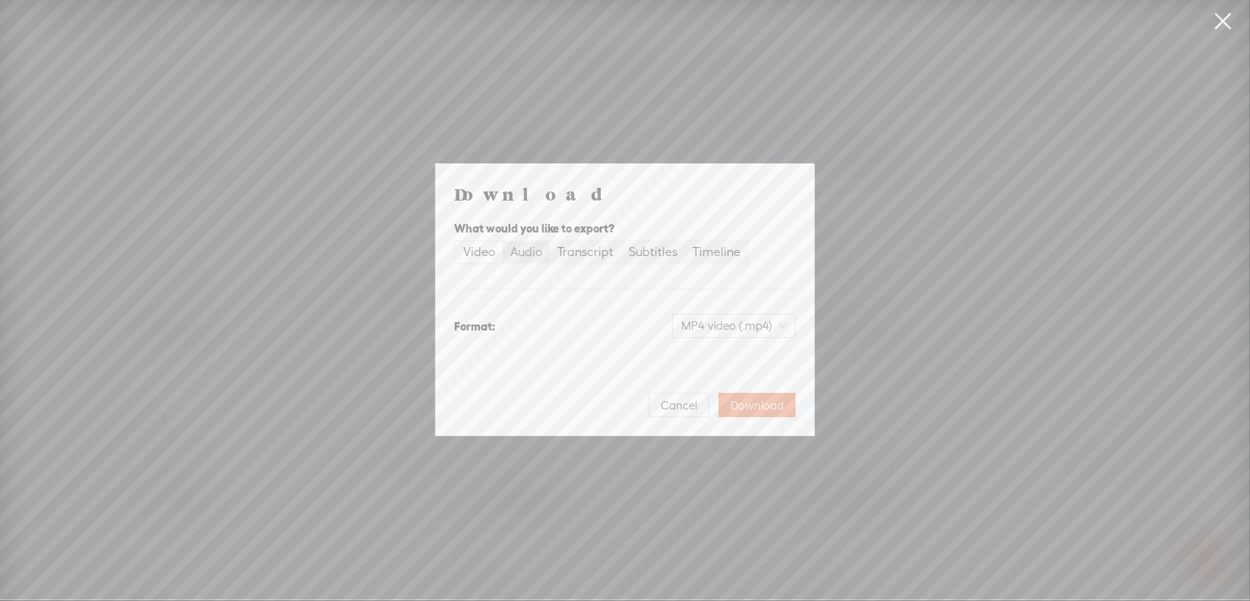
click at [529, 247] on div "Audio" at bounding box center [526, 251] width 32 height 21
click at [503, 241] on input "Audio" at bounding box center [503, 241] width 0 height 0
click at [713, 330] on span "WAV audio (.wav)" at bounding box center [734, 325] width 105 height 23
click at [699, 355] on div "MP3 audio (.mp3)" at bounding box center [722, 357] width 124 height 15
click at [749, 393] on button "Download" at bounding box center [756, 405] width 77 height 24
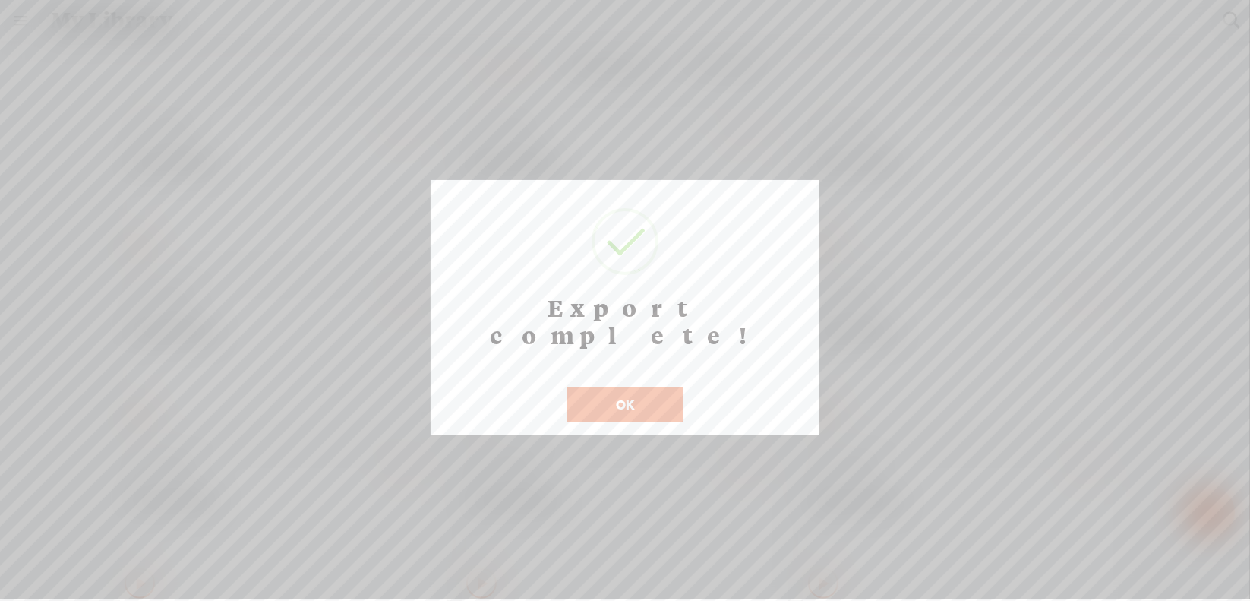
click at [654, 387] on button "OK" at bounding box center [624, 404] width 115 height 35
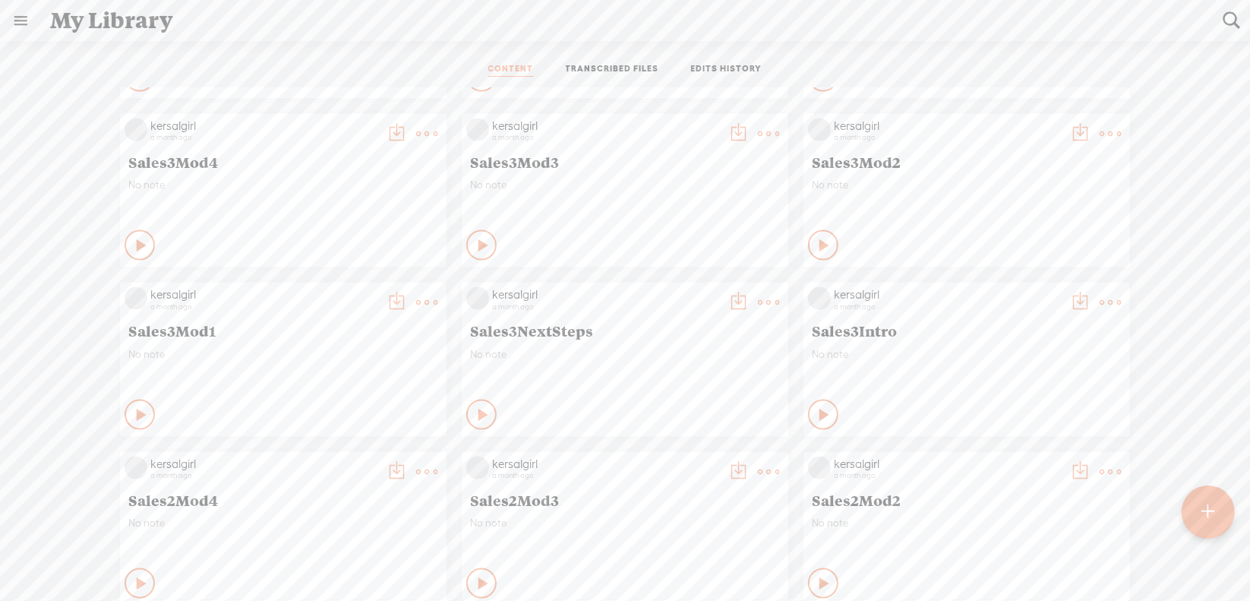
click at [412, 296] on icon at bounding box center [427, 302] width 30 height 30
click at [376, 458] on link "Download as..." at bounding box center [343, 457] width 152 height 35
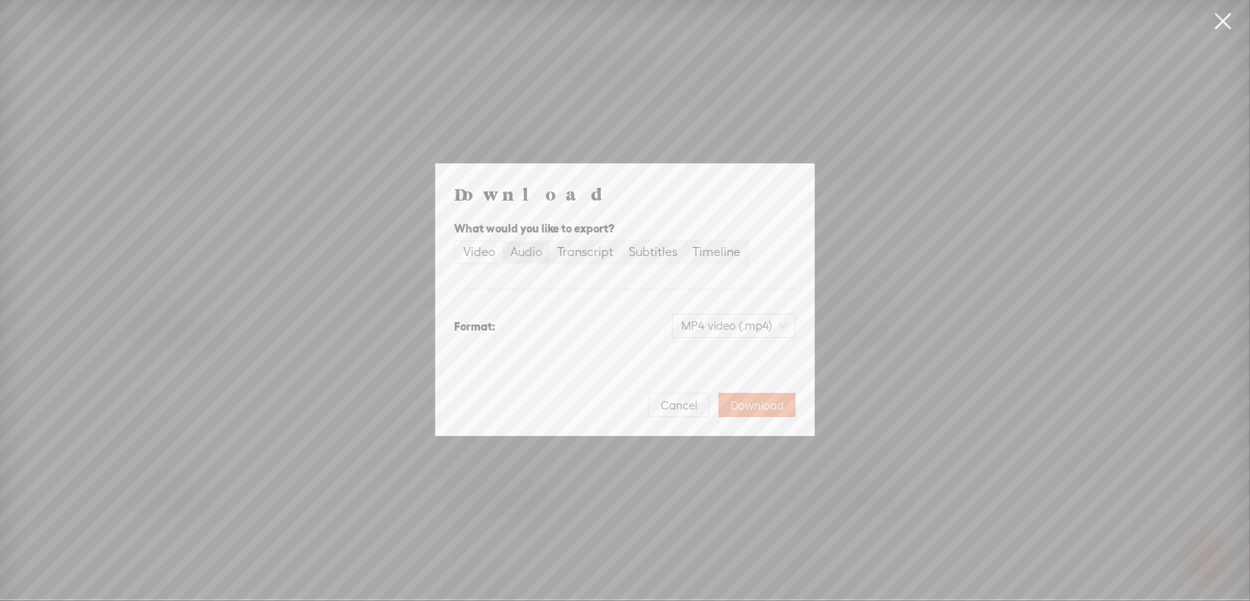
click at [527, 250] on div "Audio" at bounding box center [526, 251] width 32 height 21
click at [503, 241] on input "Audio" at bounding box center [503, 241] width 0 height 0
click at [739, 338] on div "Format: WAV audio (.wav)" at bounding box center [625, 326] width 342 height 36
click at [717, 319] on span "WAV audio (.wav)" at bounding box center [734, 325] width 105 height 23
click at [714, 356] on div "MP3 audio (.mp3)" at bounding box center [722, 357] width 124 height 15
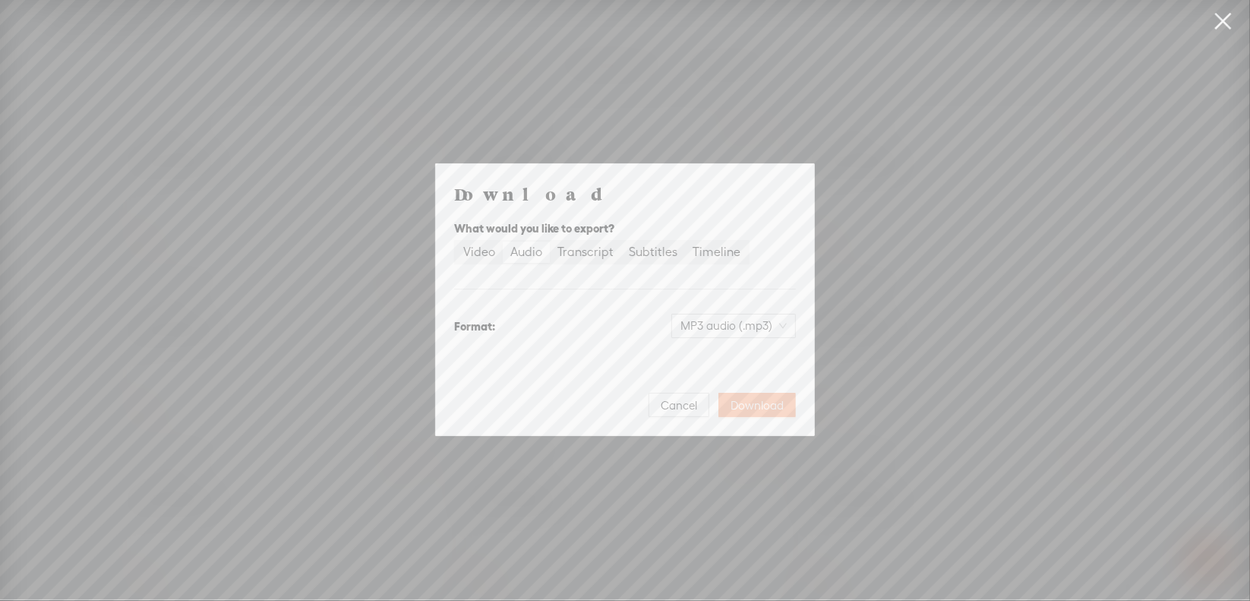
click at [773, 396] on button "Download" at bounding box center [756, 405] width 77 height 24
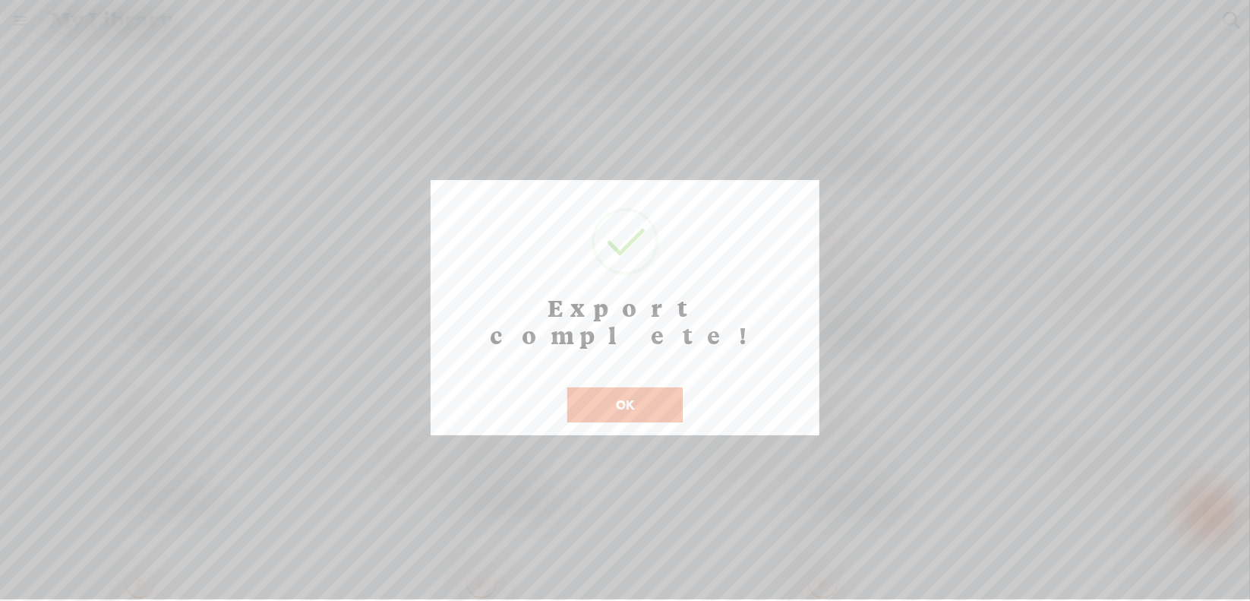
click at [632, 387] on button "OK" at bounding box center [624, 404] width 115 height 35
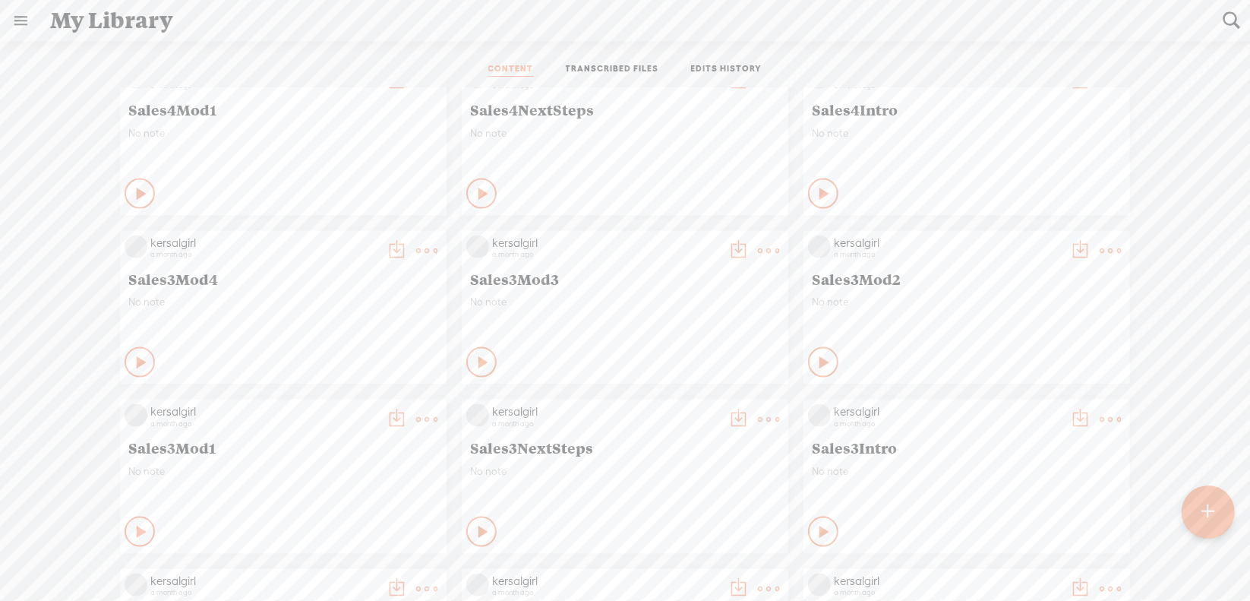
scroll to position [1519, 0]
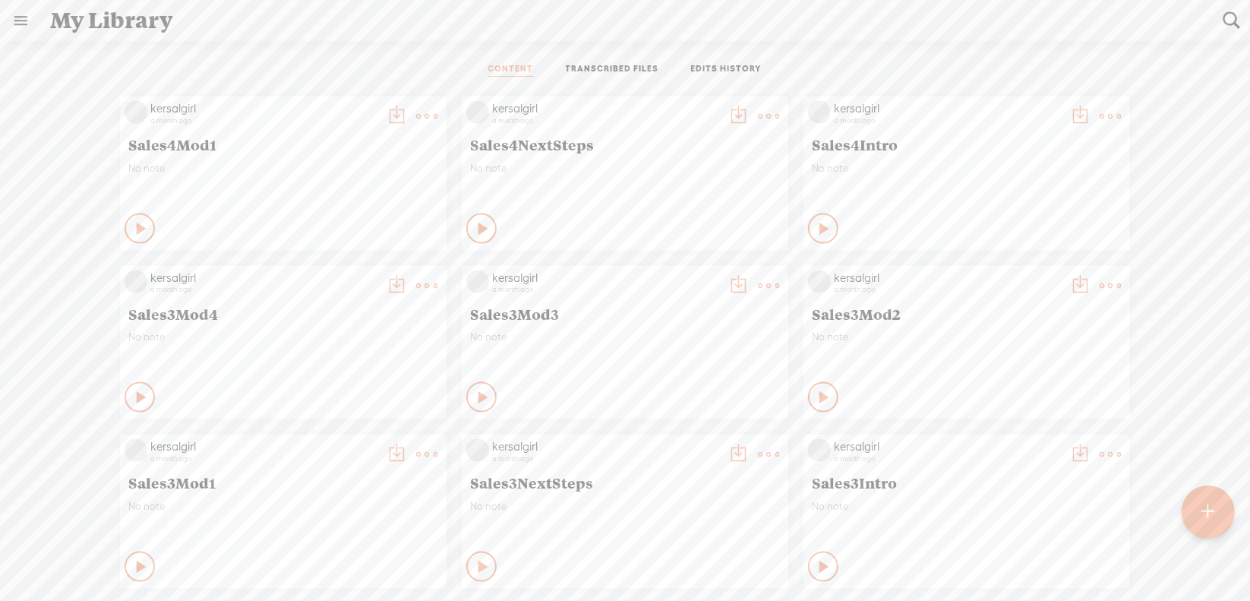
click at [1100, 285] on t at bounding box center [1110, 285] width 21 height 21
click at [986, 445] on link "Download as..." at bounding box center [1027, 441] width 152 height 35
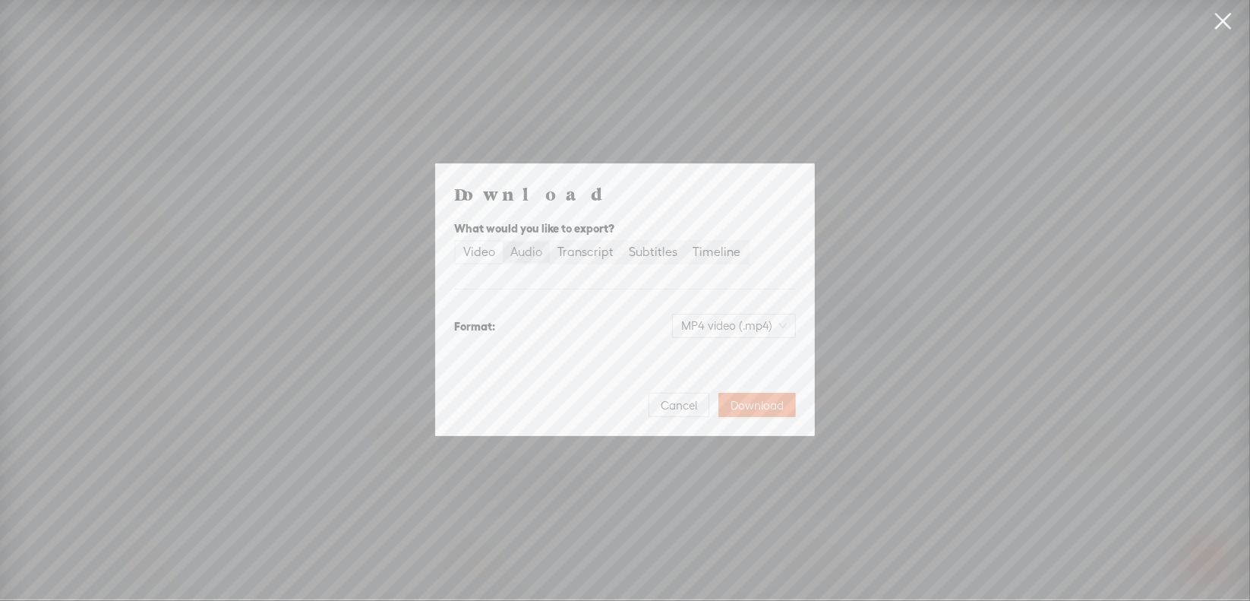
click at [529, 258] on div "Audio" at bounding box center [526, 251] width 32 height 21
click at [503, 241] on input "Audio" at bounding box center [503, 241] width 0 height 0
click at [704, 327] on span "WAV audio (.wav)" at bounding box center [734, 325] width 105 height 23
click at [705, 361] on div "MP3 audio (.mp3)" at bounding box center [722, 357] width 124 height 15
click at [760, 402] on span "Download" at bounding box center [757, 405] width 53 height 15
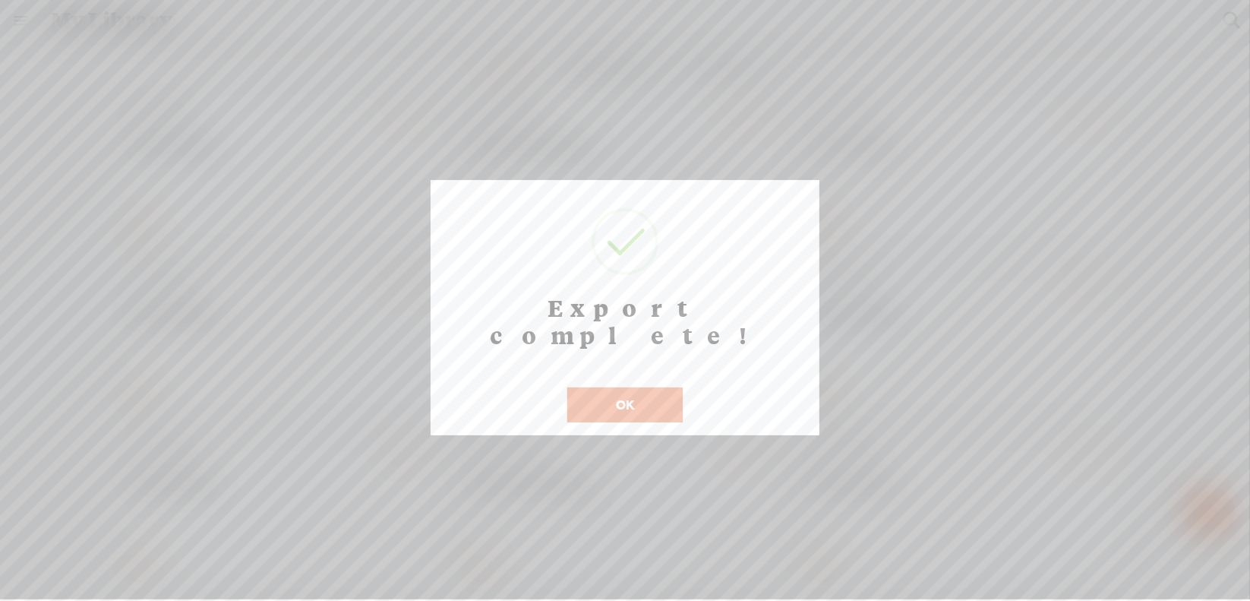
click at [632, 387] on button "OK" at bounding box center [624, 404] width 115 height 35
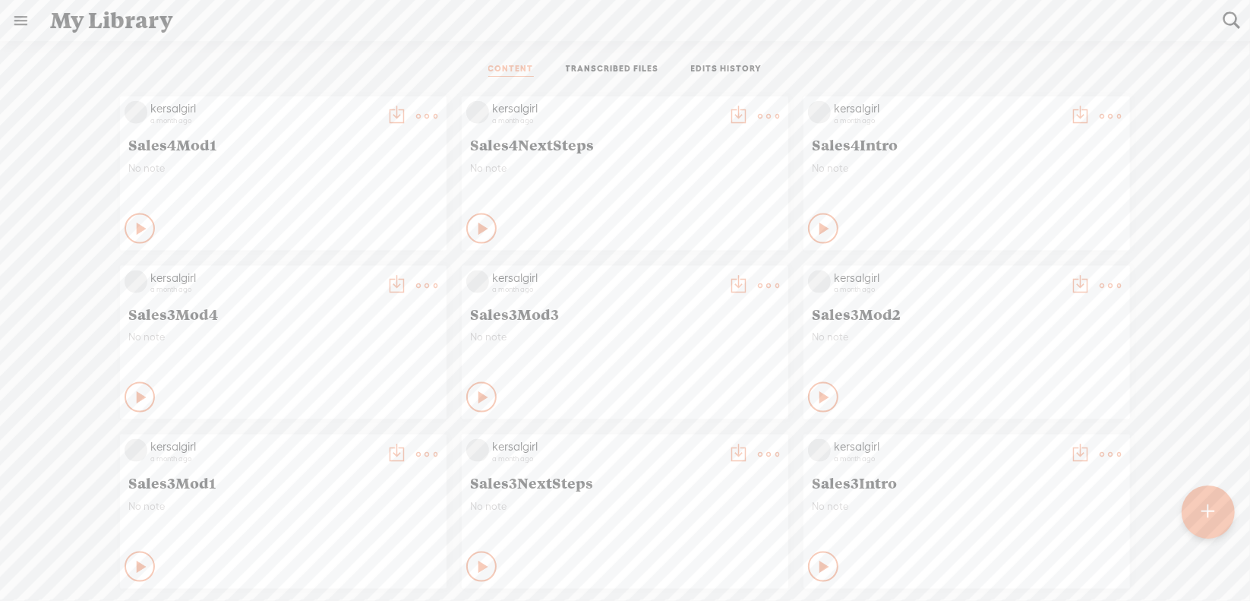
click at [758, 280] on t at bounding box center [768, 285] width 21 height 21
click at [680, 436] on link "Download as..." at bounding box center [685, 441] width 152 height 35
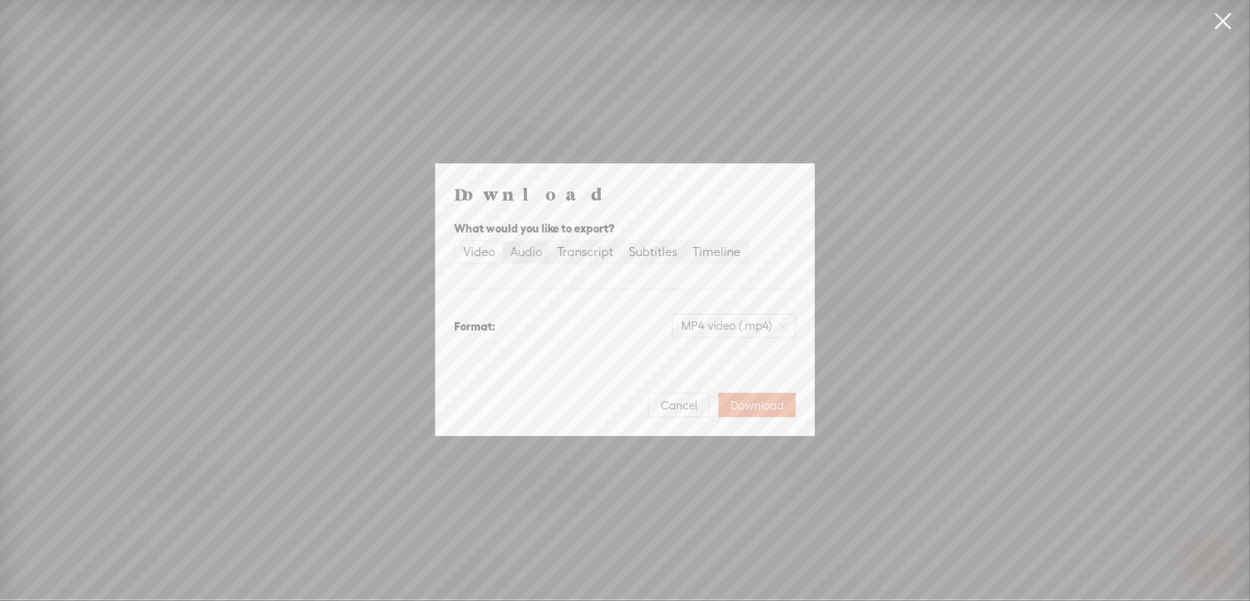
click at [521, 254] on div "Audio" at bounding box center [526, 251] width 32 height 21
click at [503, 241] on input "Audio" at bounding box center [503, 241] width 0 height 0
click at [707, 330] on span "WAV audio (.wav)" at bounding box center [734, 325] width 105 height 23
click at [702, 354] on div "MP3 audio (.mp3)" at bounding box center [722, 357] width 124 height 15
click at [754, 406] on span "Download" at bounding box center [757, 405] width 53 height 15
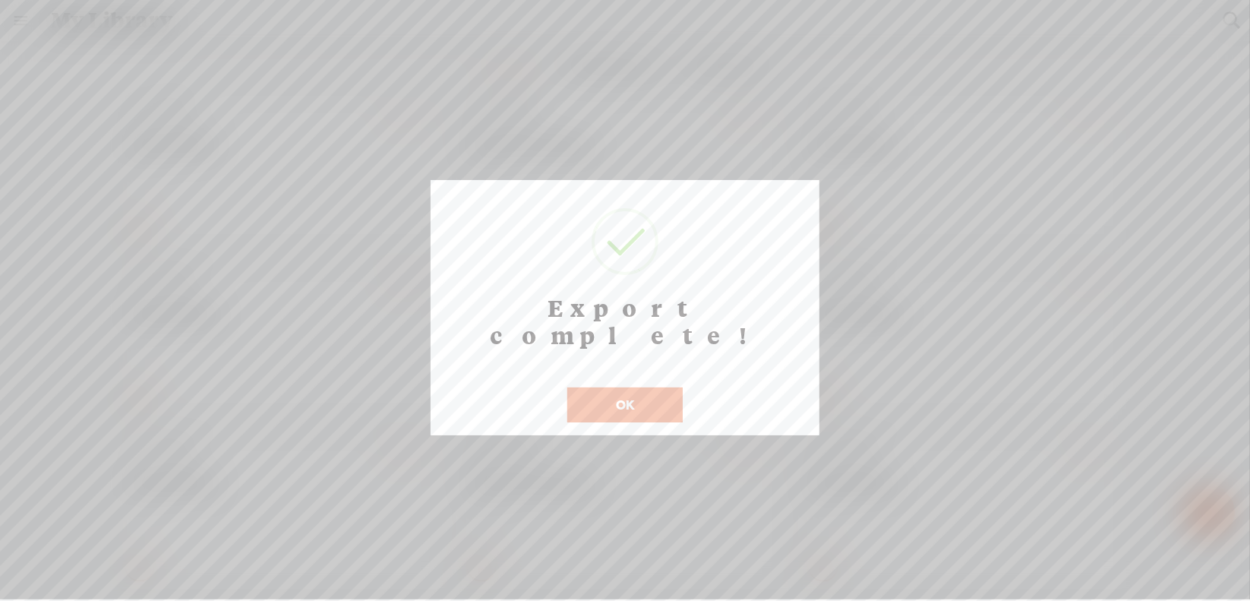
click at [657, 387] on button "OK" at bounding box center [624, 404] width 115 height 35
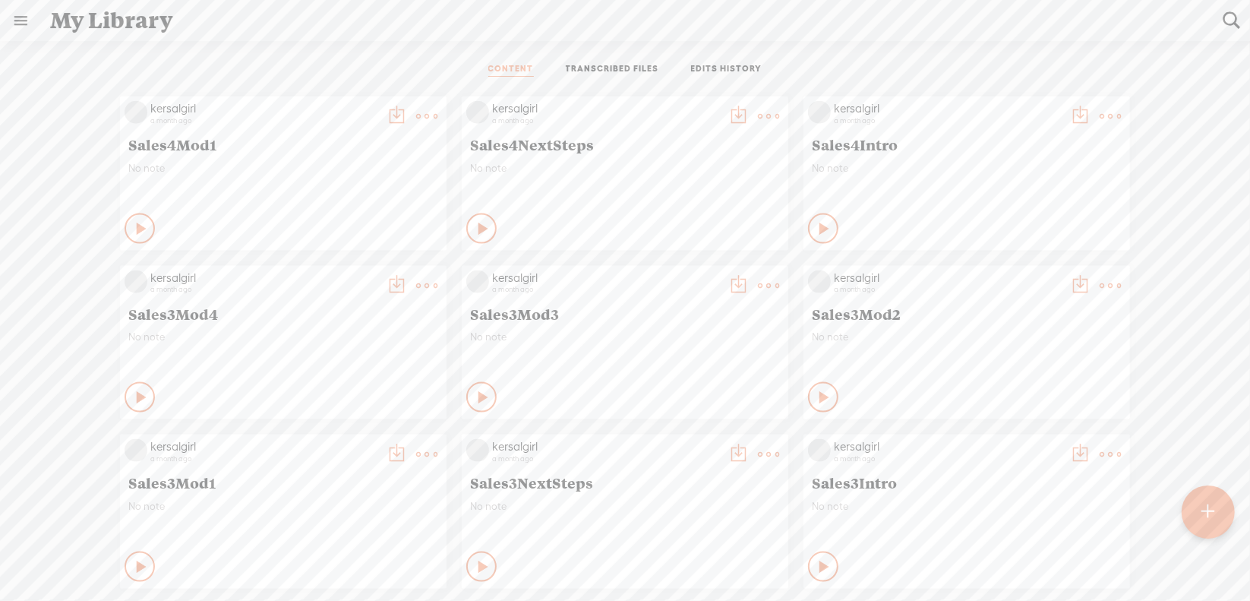
click at [416, 283] on t at bounding box center [426, 285] width 21 height 21
click at [363, 444] on link "Download as..." at bounding box center [343, 441] width 152 height 35
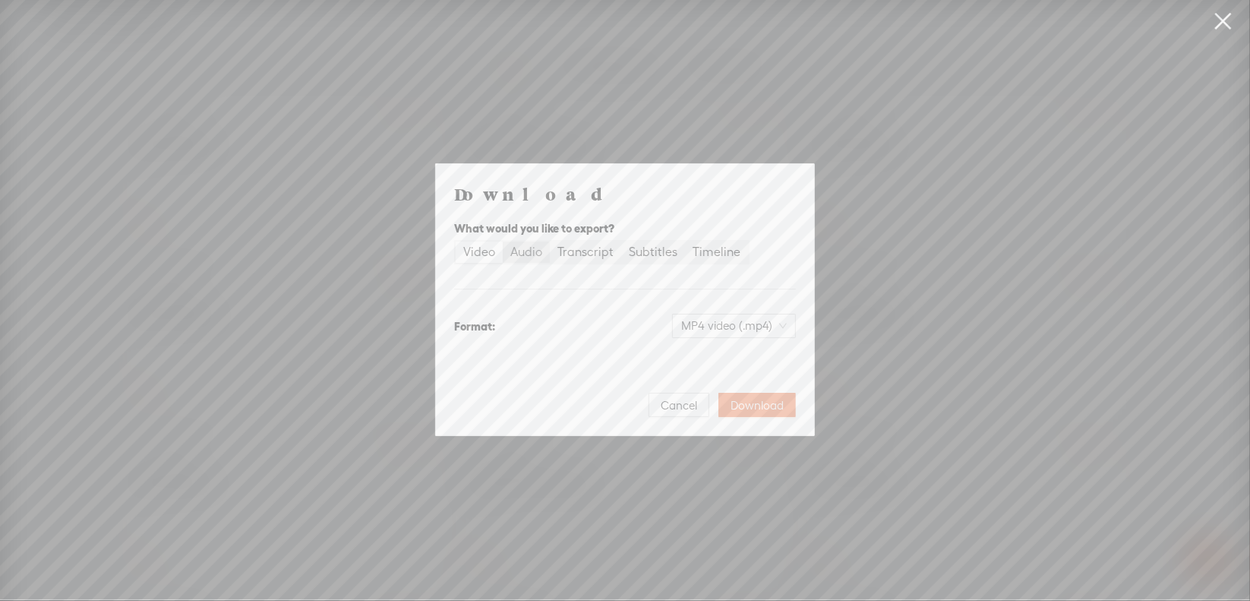
click at [523, 254] on div "Audio" at bounding box center [526, 251] width 32 height 21
click at [503, 241] on input "Audio" at bounding box center [503, 241] width 0 height 0
click at [718, 317] on span "WAV audio (.wav)" at bounding box center [734, 325] width 105 height 23
click at [697, 365] on div "MP3 audio (.mp3) Best for sharing, small file size" at bounding box center [722, 365] width 124 height 36
click at [744, 406] on span "Download" at bounding box center [757, 405] width 53 height 15
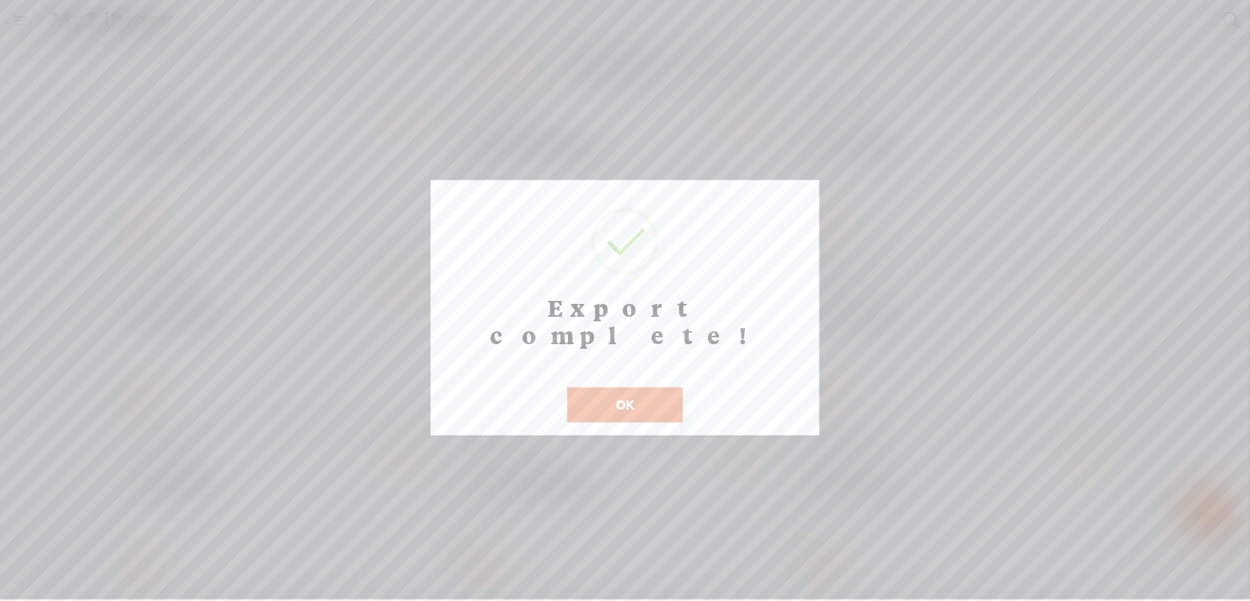
click at [632, 387] on button "OK" at bounding box center [624, 404] width 115 height 35
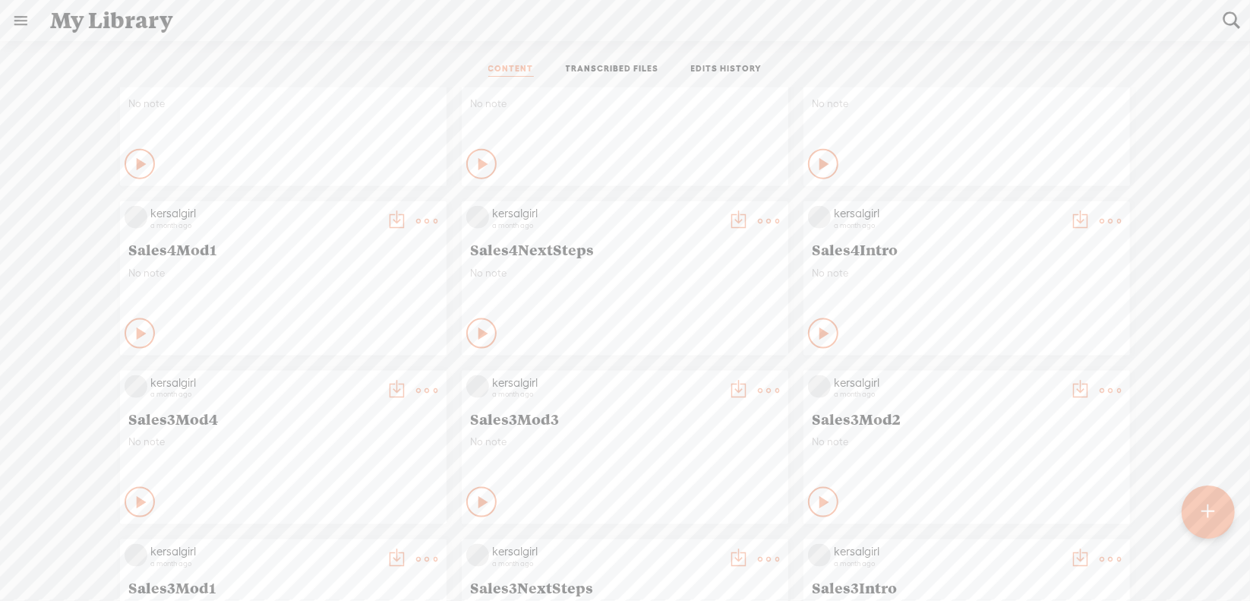
scroll to position [1367, 0]
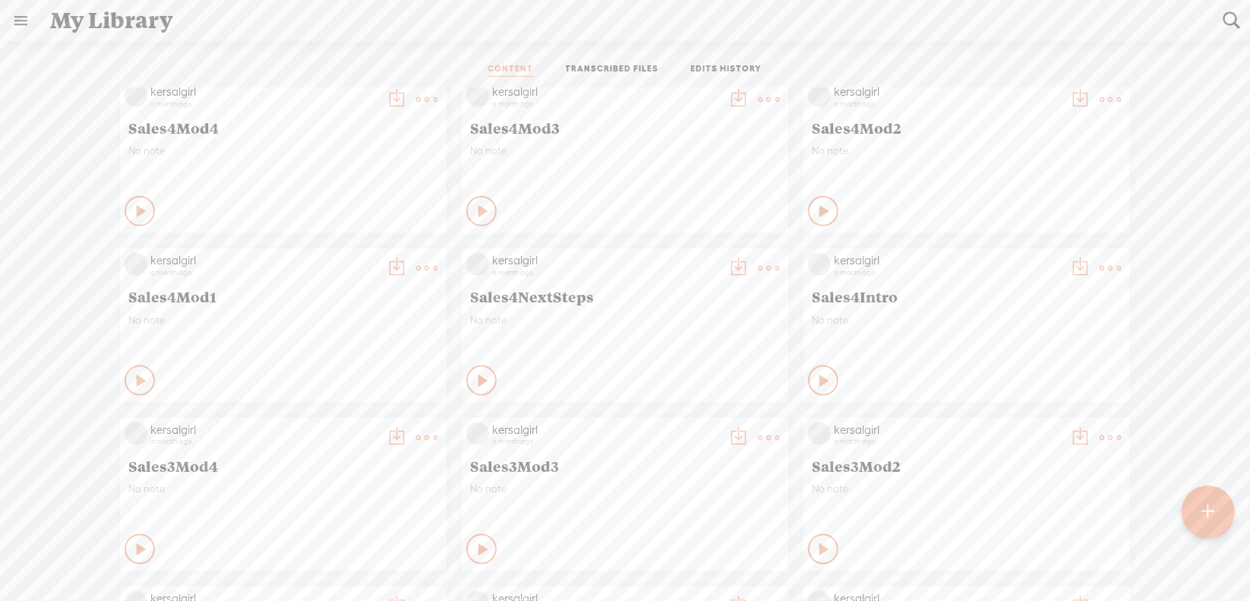
click at [1100, 267] on t at bounding box center [1110, 267] width 21 height 21
click at [1019, 418] on link "Download as..." at bounding box center [1027, 423] width 152 height 35
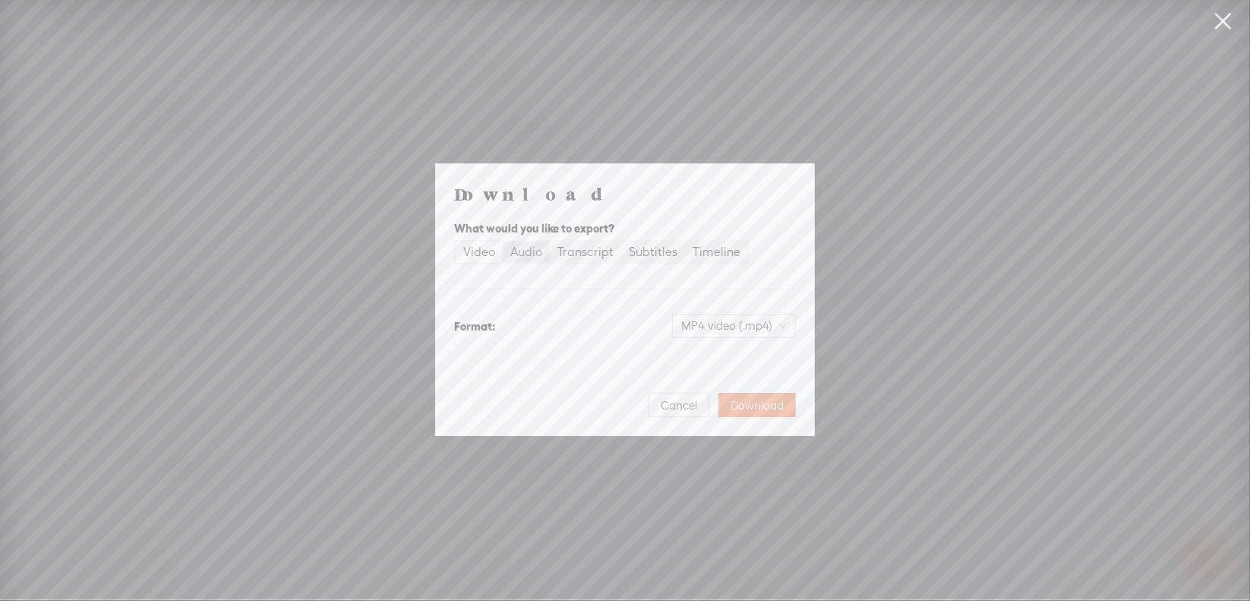
click at [522, 248] on div "Audio" at bounding box center [526, 251] width 32 height 21
click at [503, 241] on input "Audio" at bounding box center [503, 241] width 0 height 0
click at [690, 324] on span "WAV audio (.wav)" at bounding box center [734, 325] width 105 height 23
click at [703, 356] on div "MP3 audio (.mp3)" at bounding box center [722, 357] width 124 height 15
click at [757, 401] on span "Download" at bounding box center [757, 405] width 53 height 15
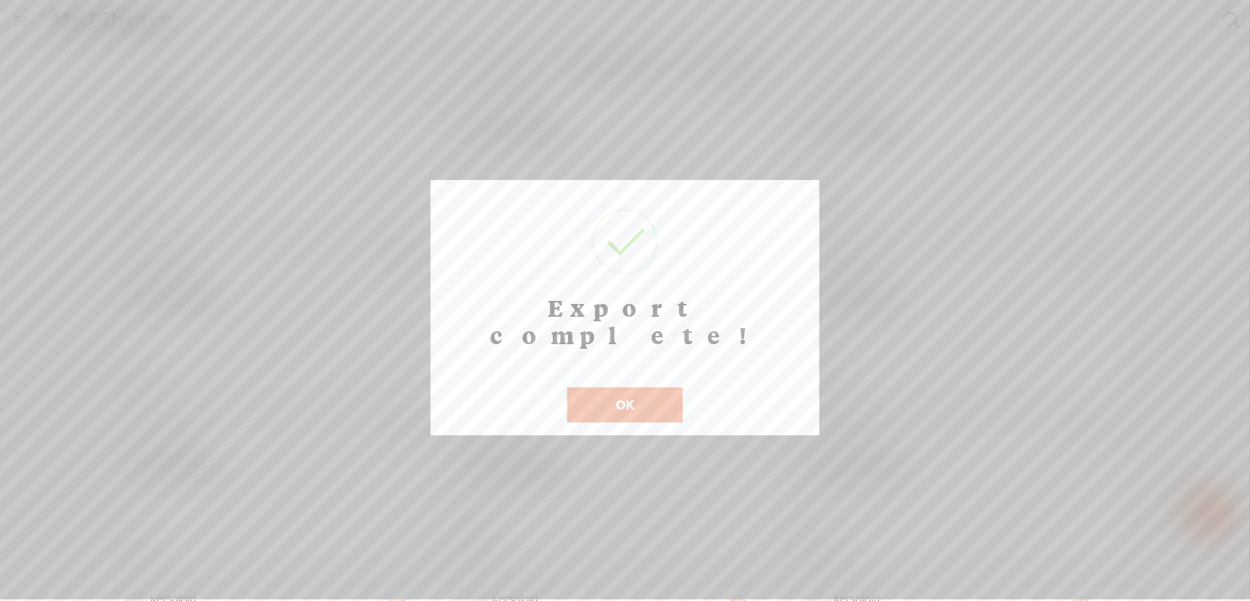
click at [593, 390] on button "OK" at bounding box center [624, 404] width 115 height 35
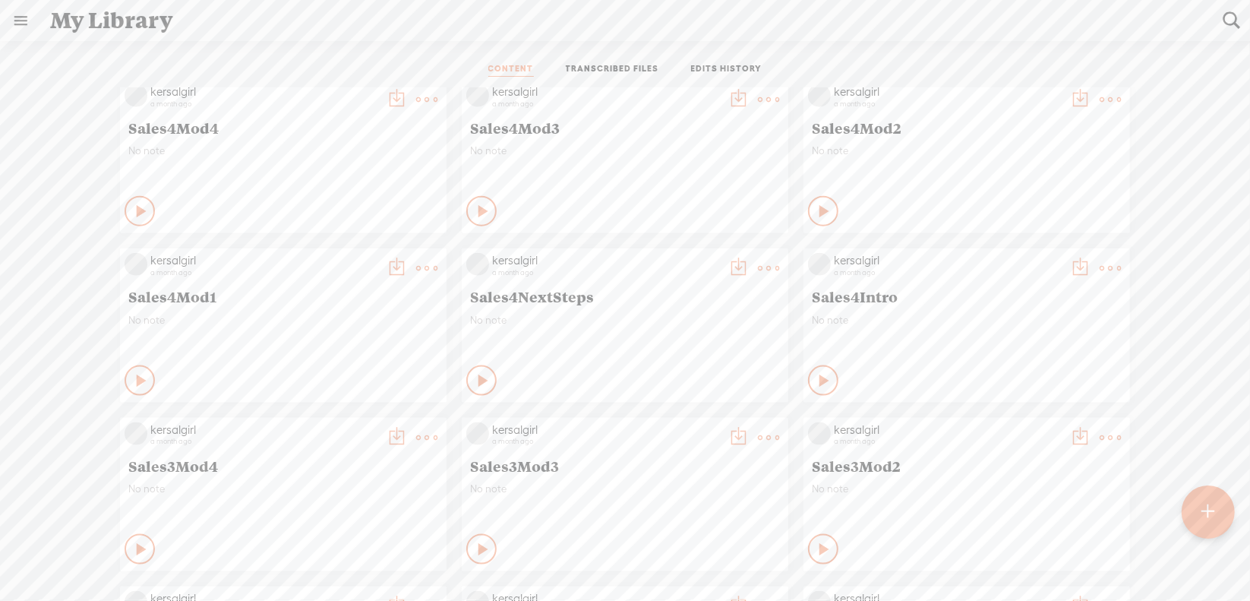
click at [758, 269] on t at bounding box center [768, 267] width 21 height 21
click at [683, 427] on link "Download as..." at bounding box center [685, 423] width 152 height 35
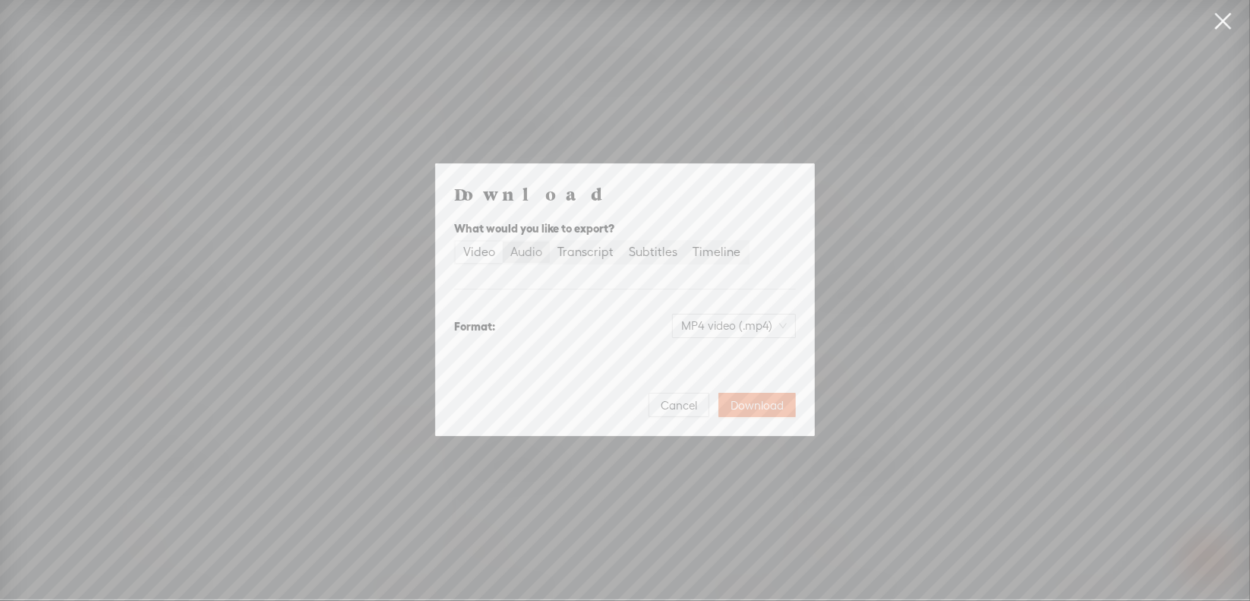
click at [532, 254] on div "Audio" at bounding box center [526, 251] width 32 height 21
click at [503, 241] on input "Audio" at bounding box center [503, 241] width 0 height 0
click at [686, 326] on span "WAV audio (.wav)" at bounding box center [734, 325] width 105 height 23
click at [695, 346] on div "MP3 audio (.mp3) Best for sharing, small file size" at bounding box center [722, 365] width 142 height 43
click at [760, 402] on span "Download" at bounding box center [757, 405] width 53 height 15
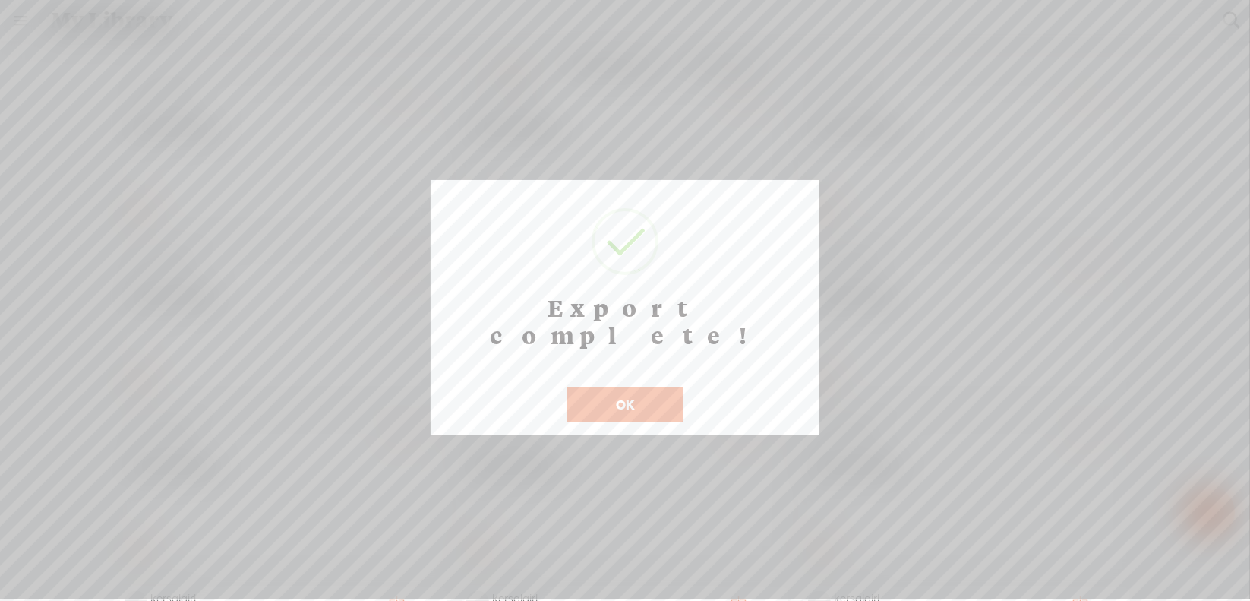
click at [596, 387] on button "OK" at bounding box center [624, 404] width 115 height 35
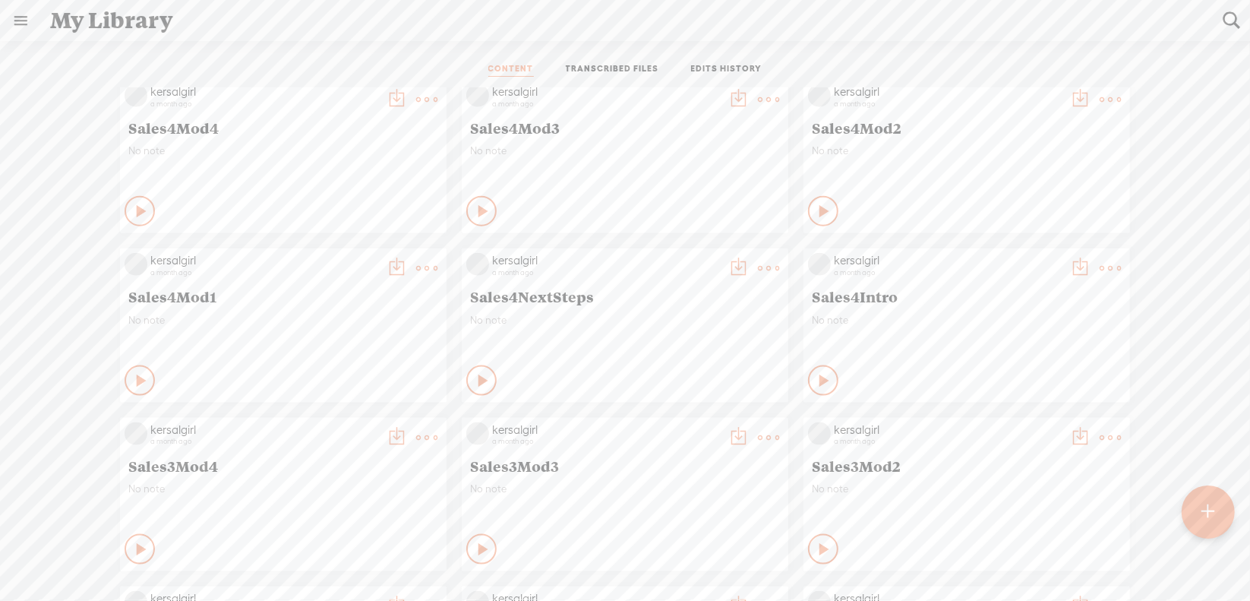
click at [417, 267] on t at bounding box center [426, 267] width 21 height 21
click at [360, 421] on link "Download as..." at bounding box center [343, 423] width 152 height 35
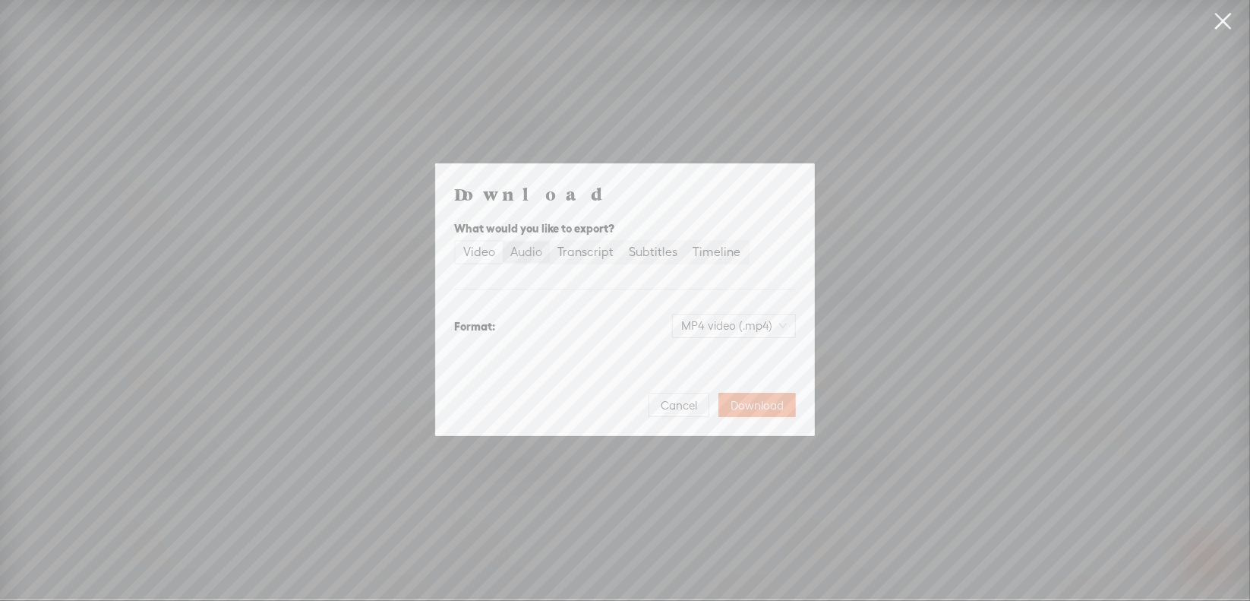
click at [542, 255] on label "Audio" at bounding box center [526, 251] width 47 height 21
click at [503, 241] on input "Audio" at bounding box center [503, 241] width 0 height 0
click at [702, 327] on span "WAV audio (.wav)" at bounding box center [734, 325] width 105 height 23
click at [709, 356] on div "MP3 audio (.mp3)" at bounding box center [722, 357] width 124 height 15
click at [775, 408] on span "Download" at bounding box center [757, 405] width 53 height 15
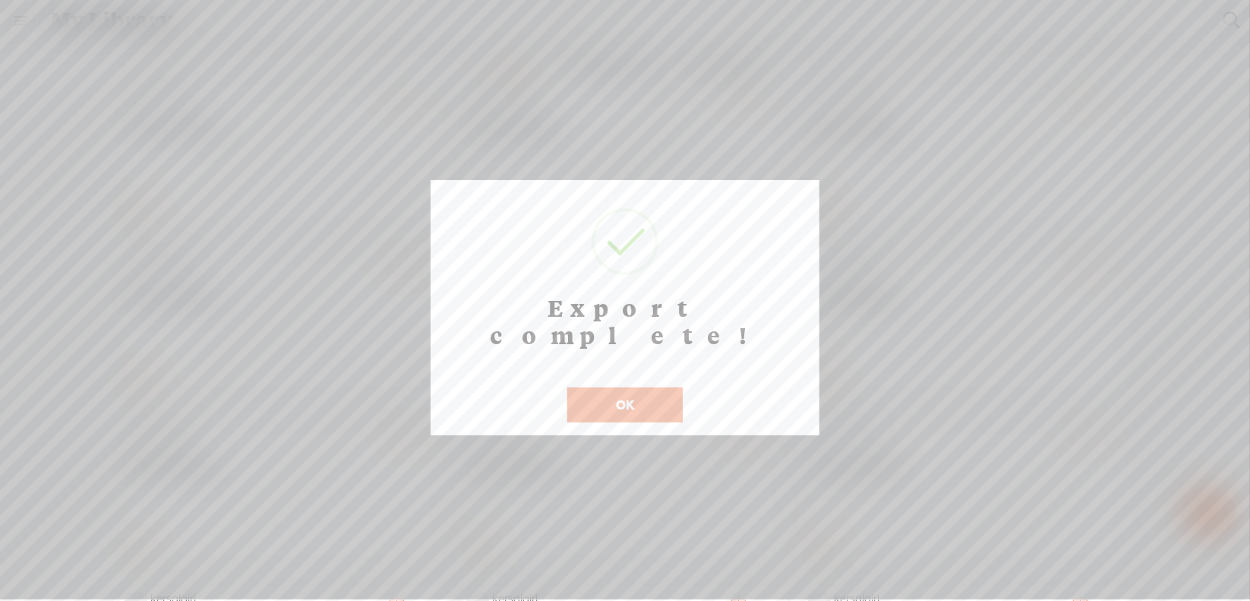
click at [582, 387] on button "OK" at bounding box center [624, 404] width 115 height 35
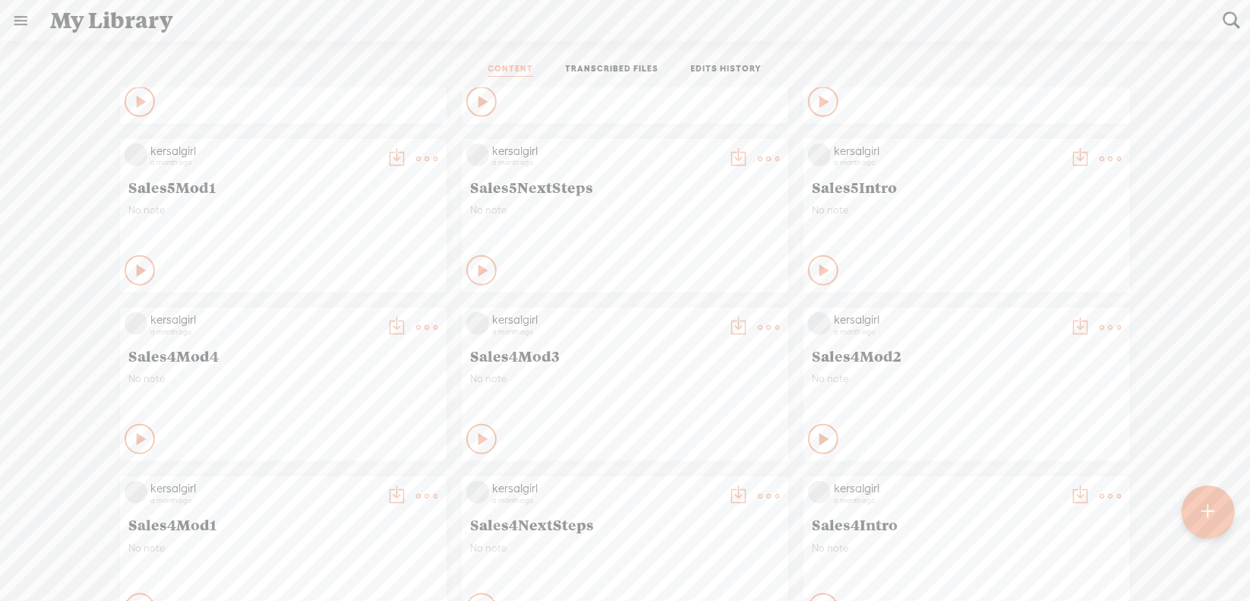
scroll to position [1139, 0]
click at [1100, 324] on t at bounding box center [1110, 327] width 21 height 21
click at [986, 484] on link "Download as..." at bounding box center [1027, 483] width 152 height 35
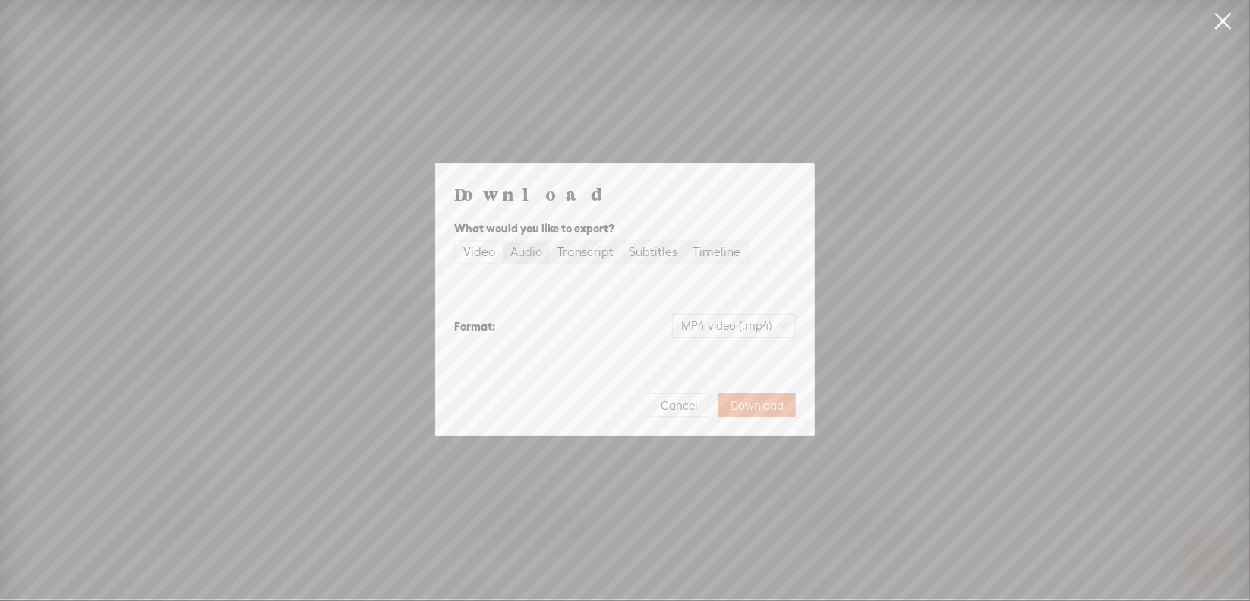
click at [521, 252] on div "Audio" at bounding box center [526, 251] width 32 height 21
click at [503, 241] on input "Audio" at bounding box center [503, 241] width 0 height 0
click at [707, 324] on span "WAV audio (.wav)" at bounding box center [734, 325] width 105 height 23
click at [712, 352] on div "MP3 audio (.mp3)" at bounding box center [722, 357] width 124 height 15
click at [765, 408] on span "Download" at bounding box center [757, 405] width 53 height 15
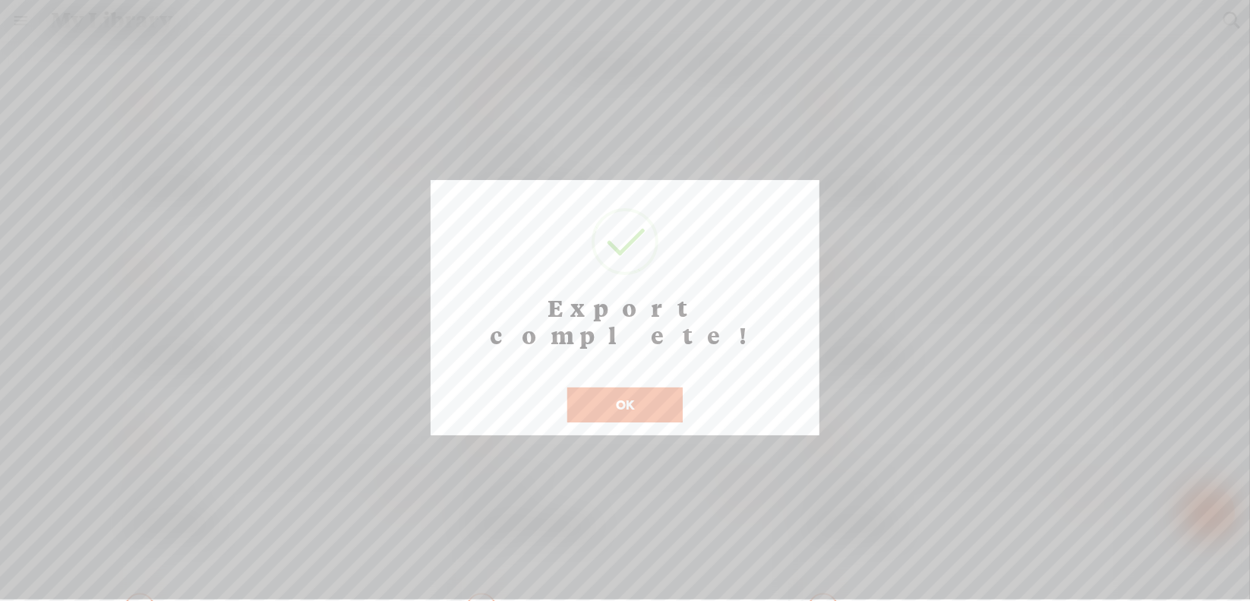
click at [608, 387] on button "OK" at bounding box center [624, 404] width 115 height 35
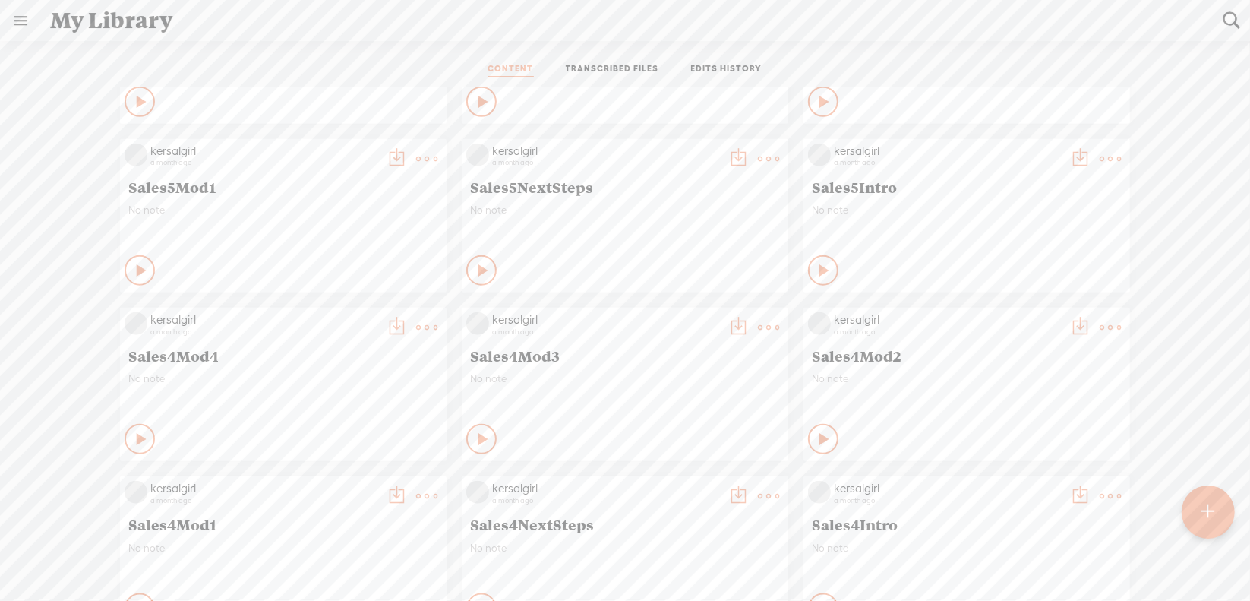
click at [737, 329] on icon at bounding box center [738, 327] width 30 height 30
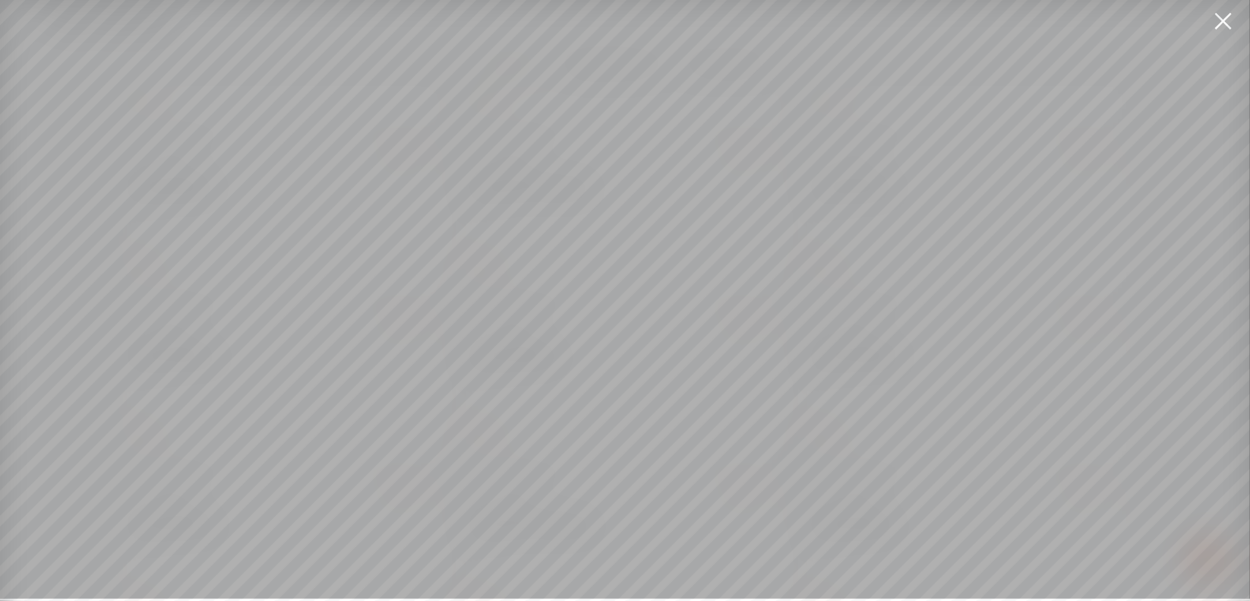
click at [753, 324] on div at bounding box center [625, 299] width 1250 height 599
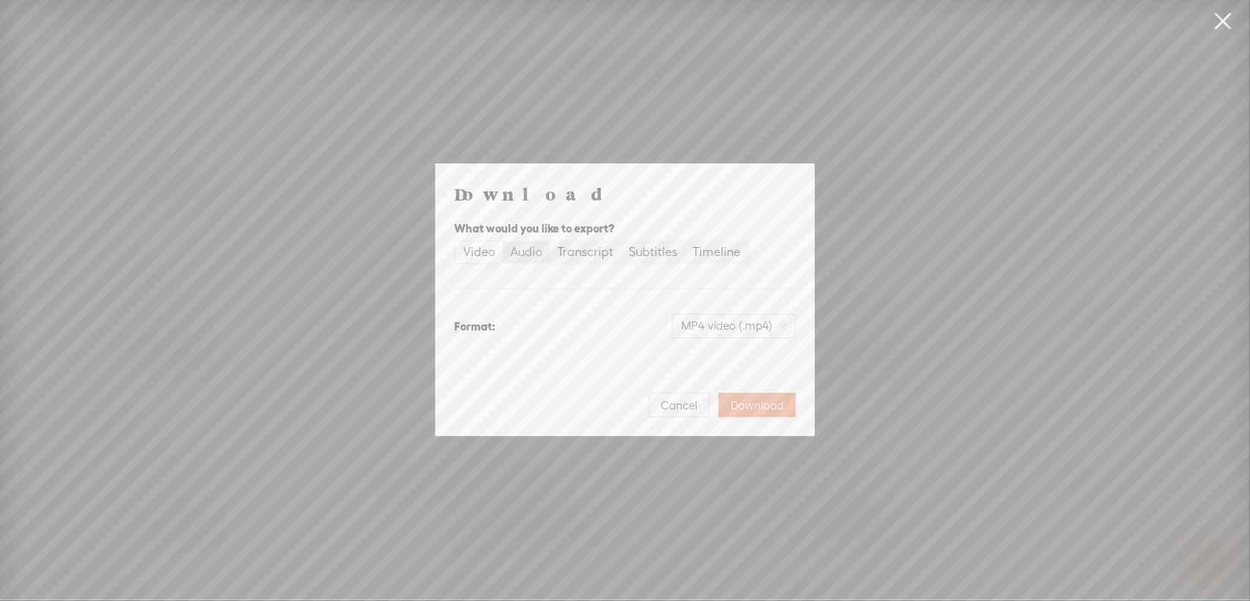
click at [538, 260] on div "Audio" at bounding box center [526, 251] width 32 height 21
click at [503, 241] on input "Audio" at bounding box center [503, 241] width 0 height 0
click at [693, 315] on span "WAV audio (.wav)" at bounding box center [734, 325] width 105 height 23
click at [704, 353] on div "MP3 audio (.mp3)" at bounding box center [722, 357] width 124 height 15
click at [763, 409] on span "Download" at bounding box center [757, 405] width 53 height 15
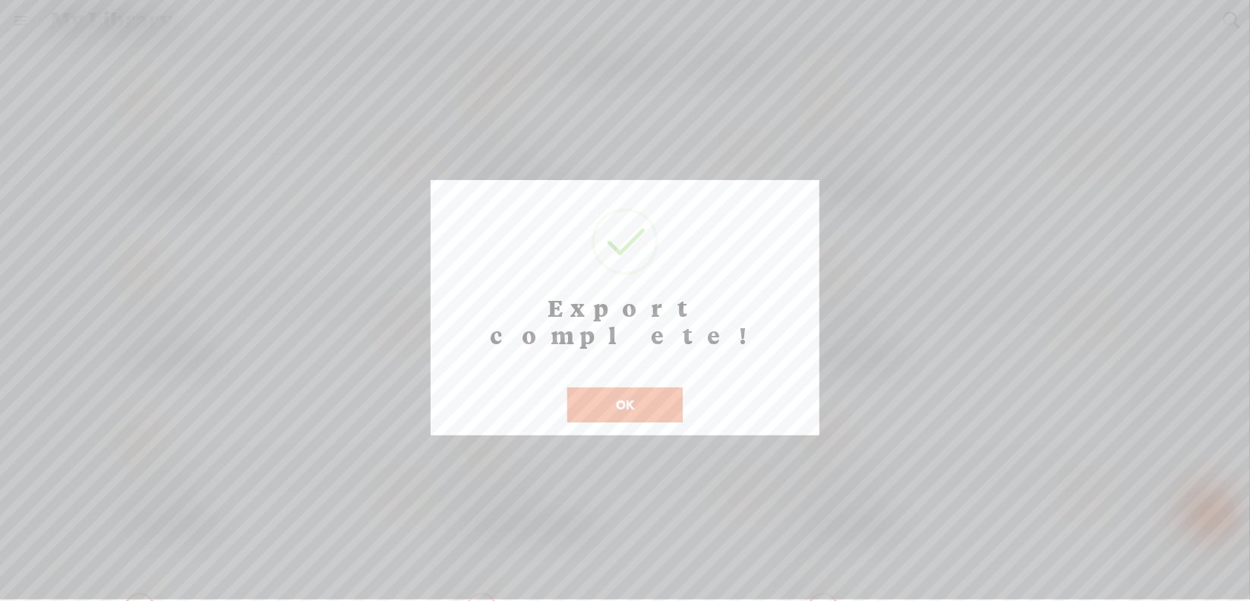
click at [601, 389] on button "OK" at bounding box center [624, 404] width 115 height 35
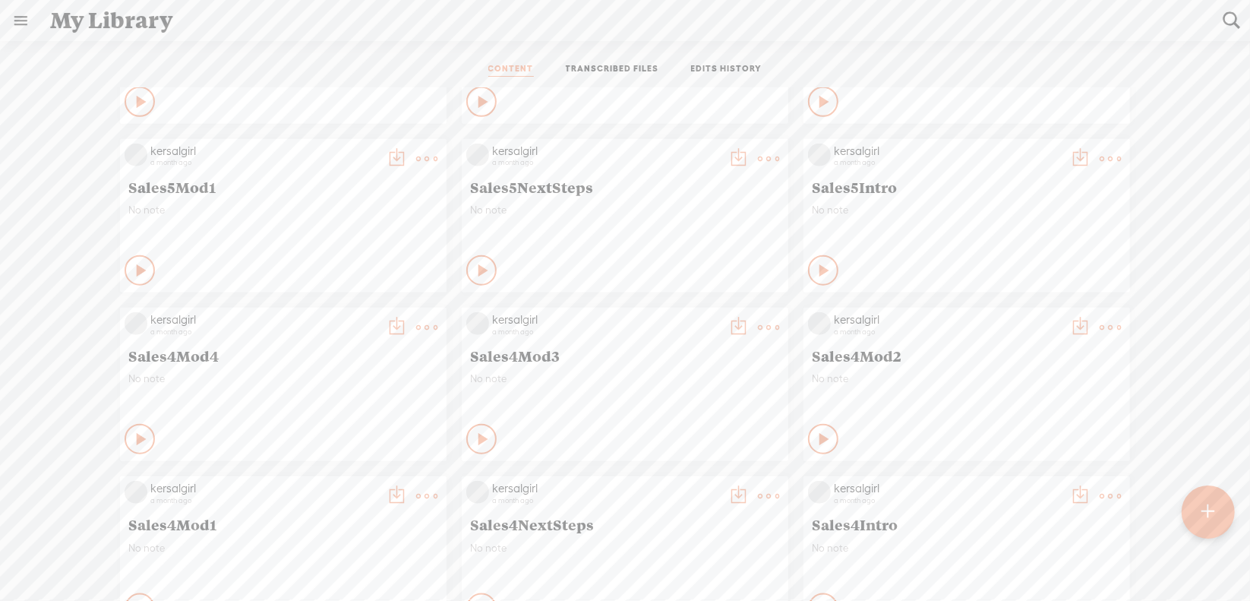
drag, startPoint x: 414, startPoint y: 329, endPoint x: 405, endPoint y: 334, distance: 10.5
click at [416, 329] on t at bounding box center [426, 327] width 21 height 21
click at [368, 477] on link "Download as..." at bounding box center [343, 483] width 152 height 35
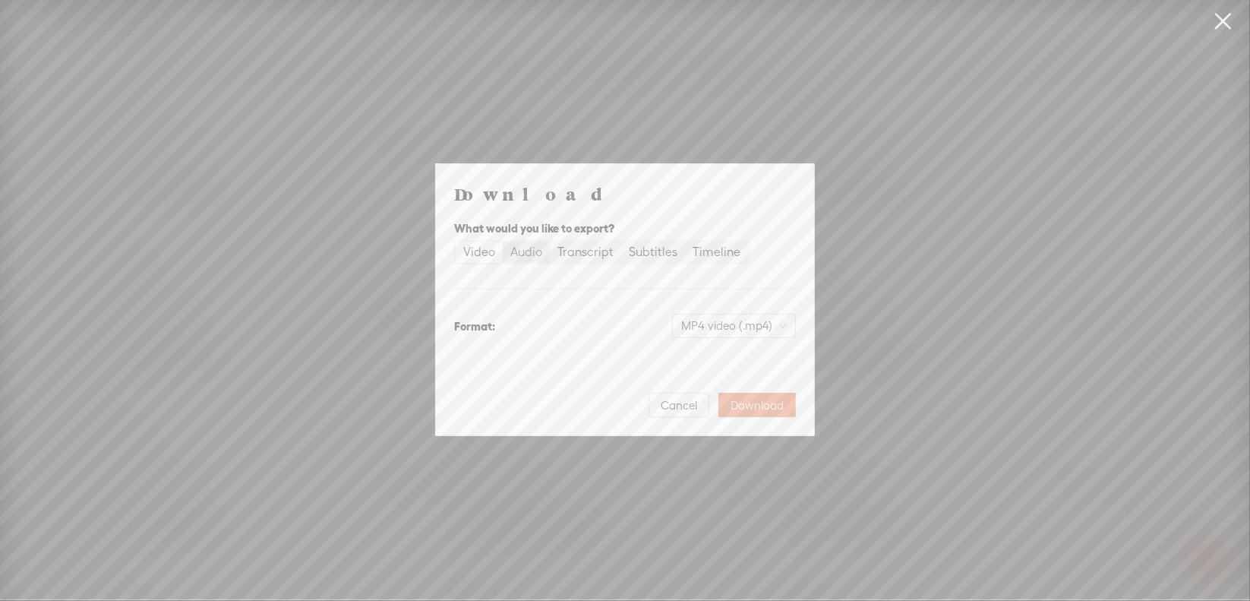
click at [523, 251] on div "Audio" at bounding box center [526, 251] width 32 height 21
click at [503, 241] on input "Audio" at bounding box center [503, 241] width 0 height 0
click at [705, 327] on span "WAV audio (.wav)" at bounding box center [734, 325] width 105 height 23
click at [696, 358] on div "MP3 audio (.mp3)" at bounding box center [722, 357] width 124 height 15
click at [763, 410] on span "Download" at bounding box center [757, 405] width 53 height 15
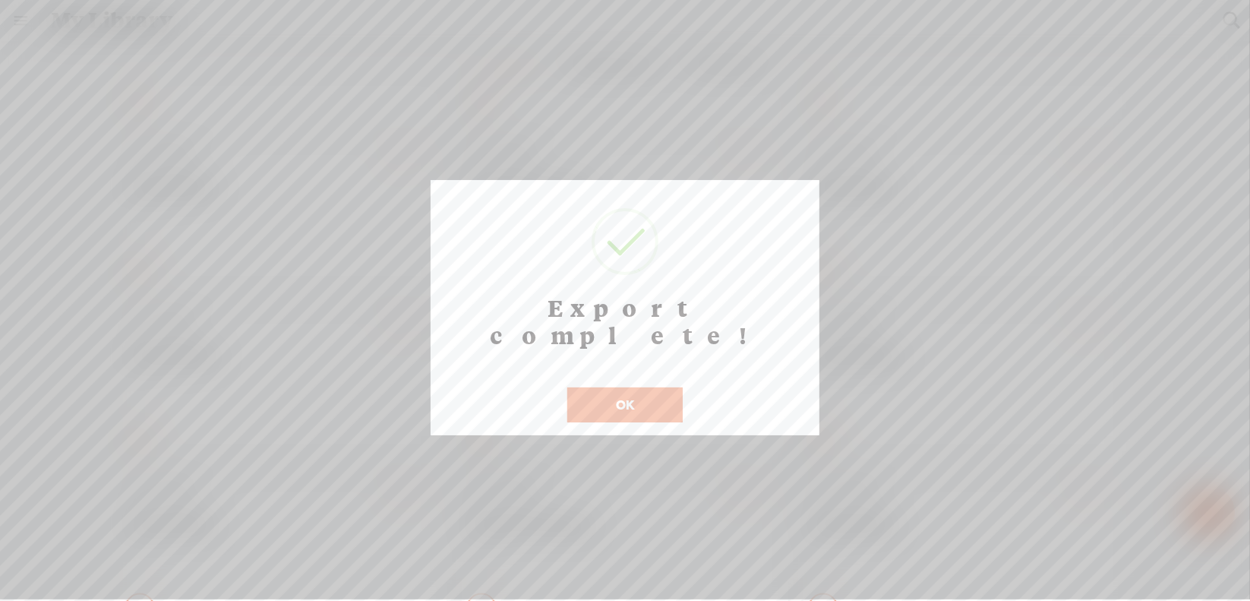
click at [624, 389] on button "OK" at bounding box center [624, 404] width 115 height 35
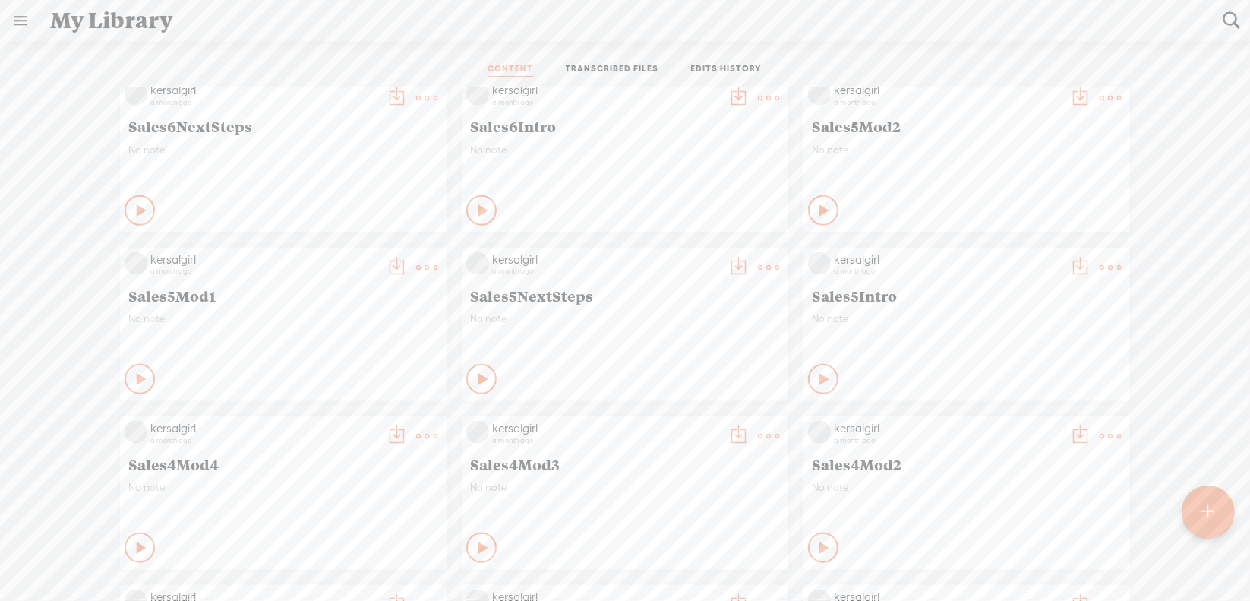
scroll to position [987, 0]
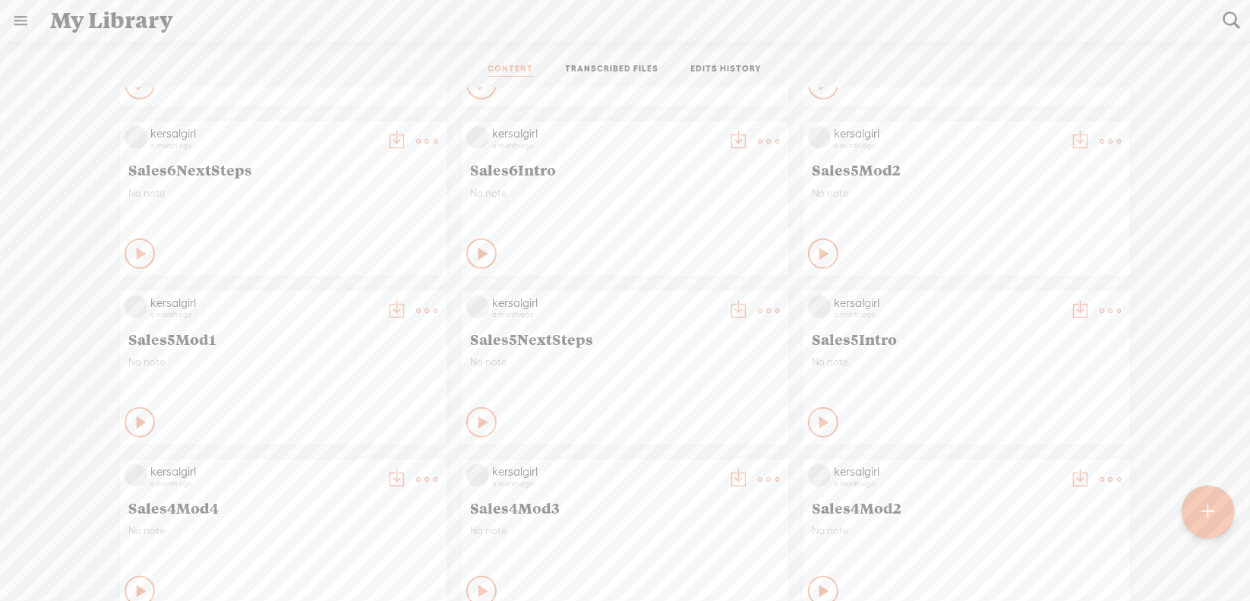
click at [1100, 310] on t at bounding box center [1110, 310] width 21 height 21
click at [989, 469] on link "Download as..." at bounding box center [1027, 465] width 152 height 35
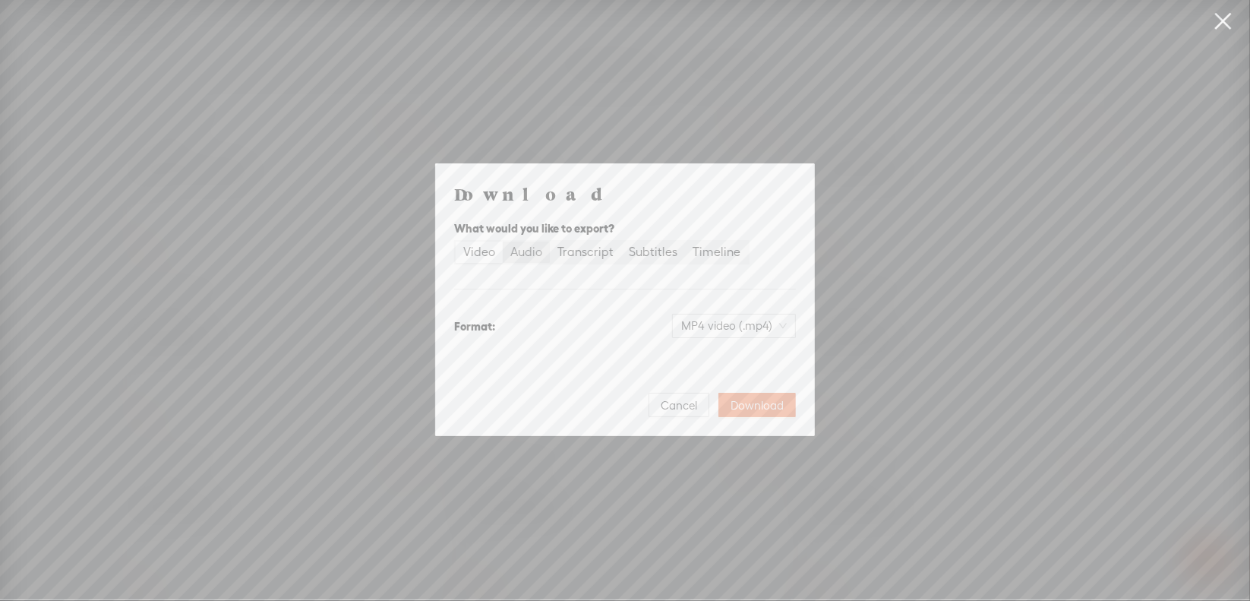
click at [529, 251] on div "Audio" at bounding box center [526, 251] width 32 height 21
click at [503, 241] on input "Audio" at bounding box center [503, 241] width 0 height 0
click at [715, 327] on span "WAV audio (.wav)" at bounding box center [734, 325] width 105 height 23
click at [709, 357] on div "MP3 audio (.mp3)" at bounding box center [722, 357] width 124 height 15
click at [741, 412] on span "Download" at bounding box center [757, 405] width 53 height 15
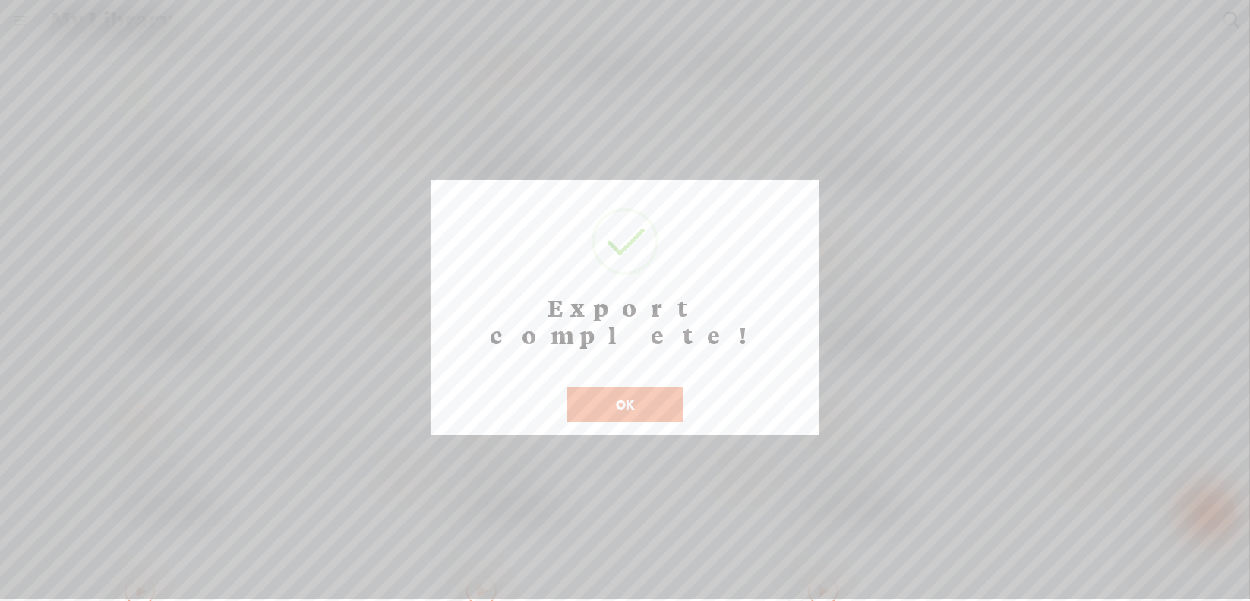
click at [637, 387] on button "OK" at bounding box center [624, 404] width 115 height 35
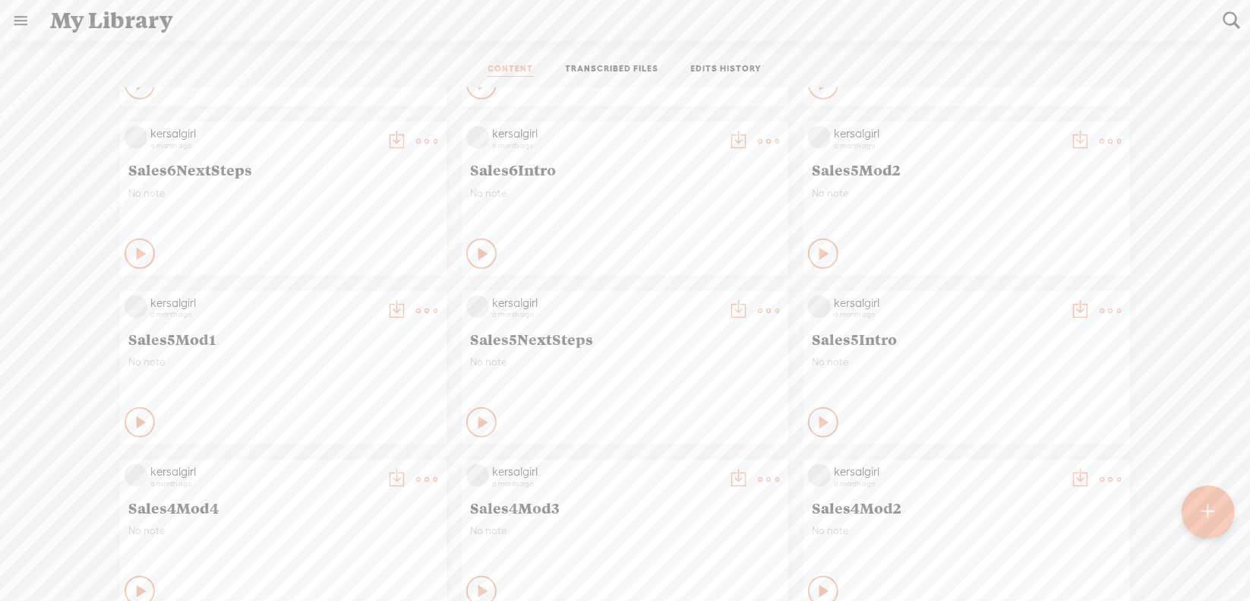
click at [758, 308] on t at bounding box center [768, 310] width 21 height 21
click at [668, 468] on link "Download as..." at bounding box center [685, 465] width 152 height 35
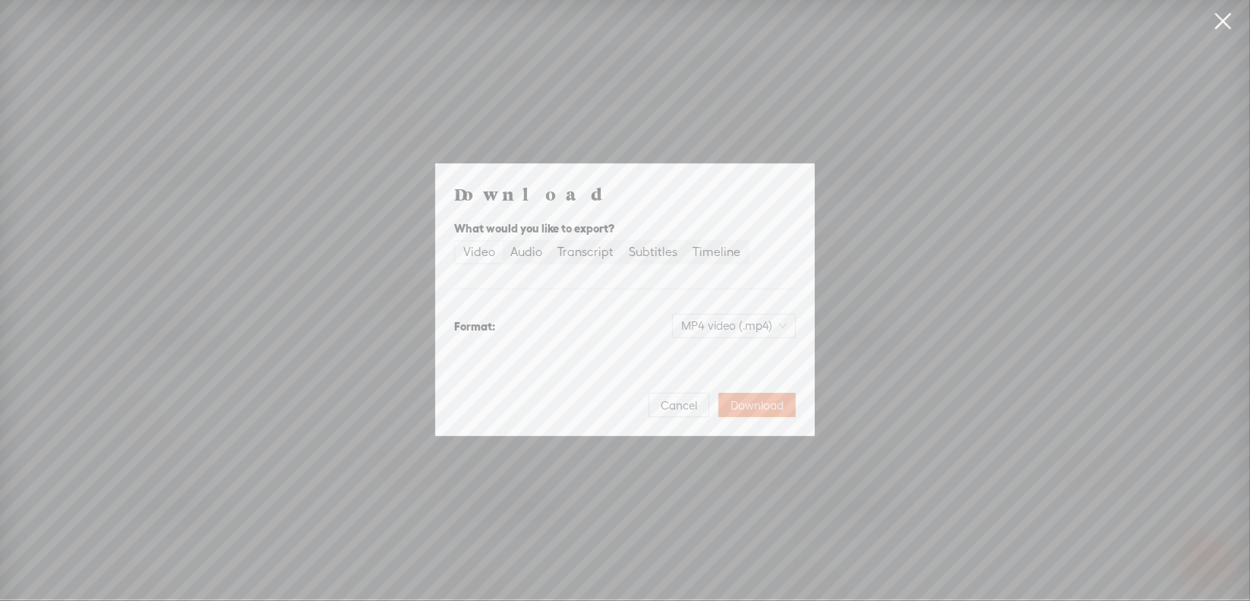
drag, startPoint x: 532, startPoint y: 254, endPoint x: 637, endPoint y: 305, distance: 116.5
click at [532, 253] on div "Audio" at bounding box center [526, 251] width 32 height 21
click at [503, 241] on input "Audio" at bounding box center [503, 241] width 0 height 0
click at [702, 320] on span "WAV audio (.wav)" at bounding box center [734, 325] width 105 height 23
click at [702, 352] on div "MP3 audio (.mp3)" at bounding box center [722, 357] width 124 height 15
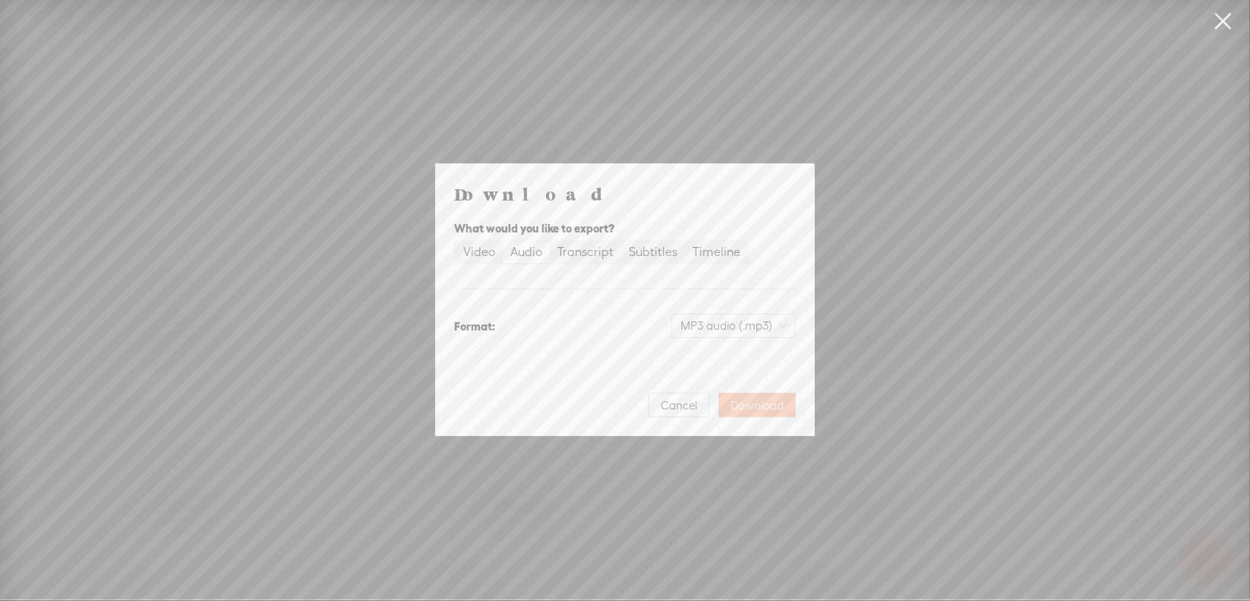
click at [757, 410] on span "Download" at bounding box center [757, 405] width 53 height 15
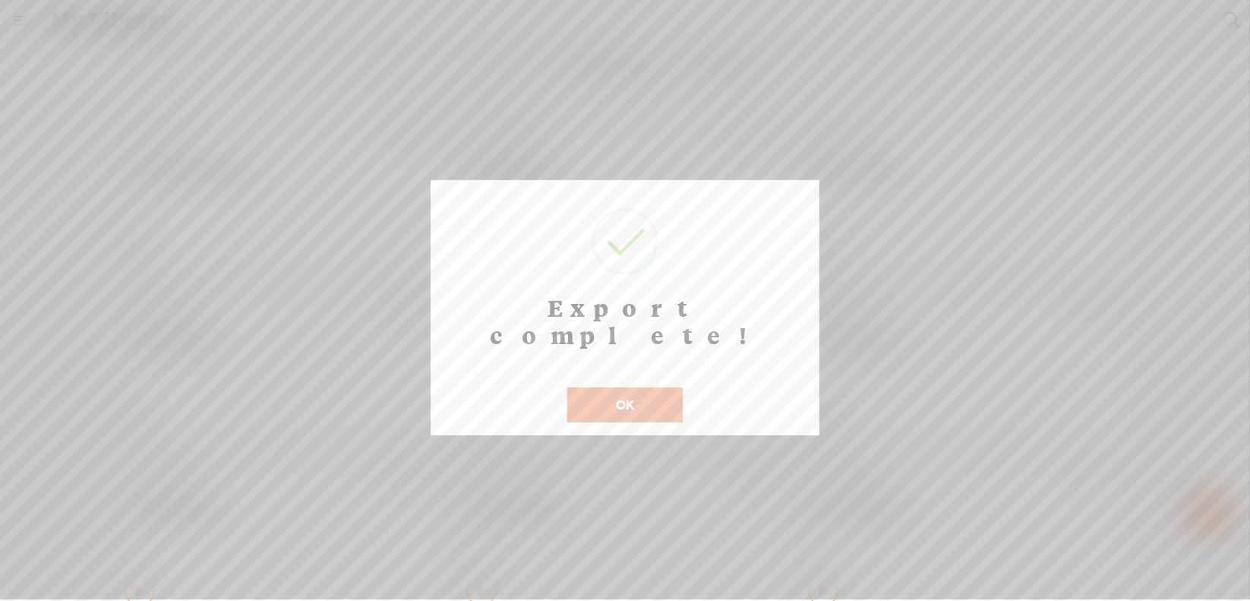
click at [636, 387] on button "OK" at bounding box center [624, 404] width 115 height 35
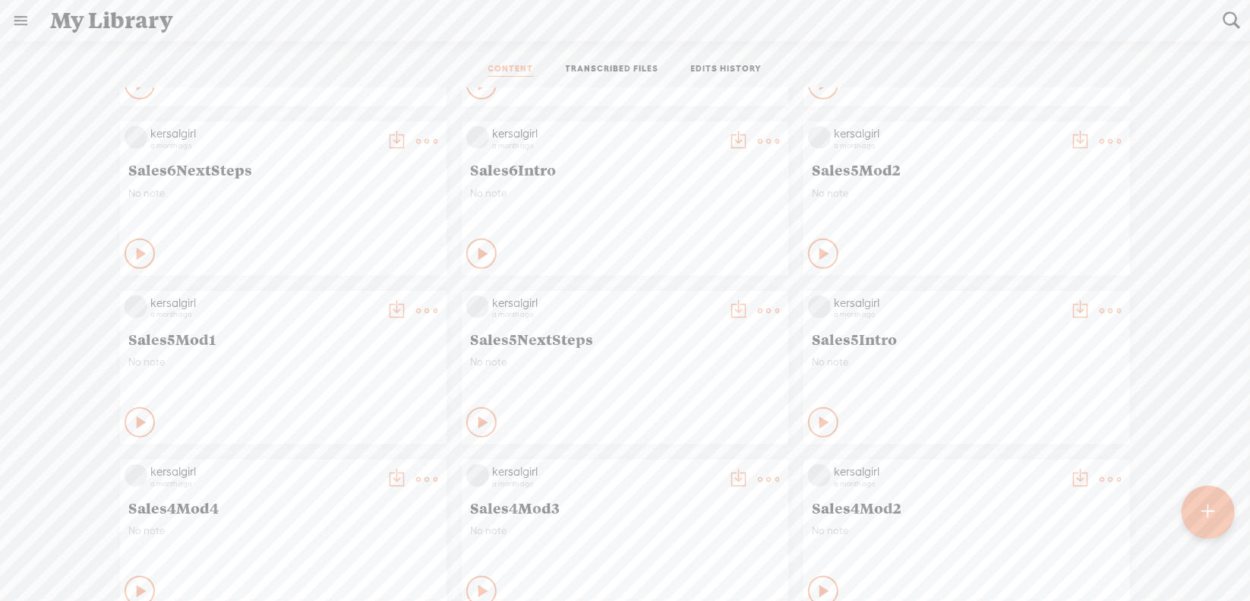
click at [423, 308] on icon at bounding box center [427, 310] width 30 height 30
click at [368, 462] on link "Download as..." at bounding box center [343, 465] width 152 height 35
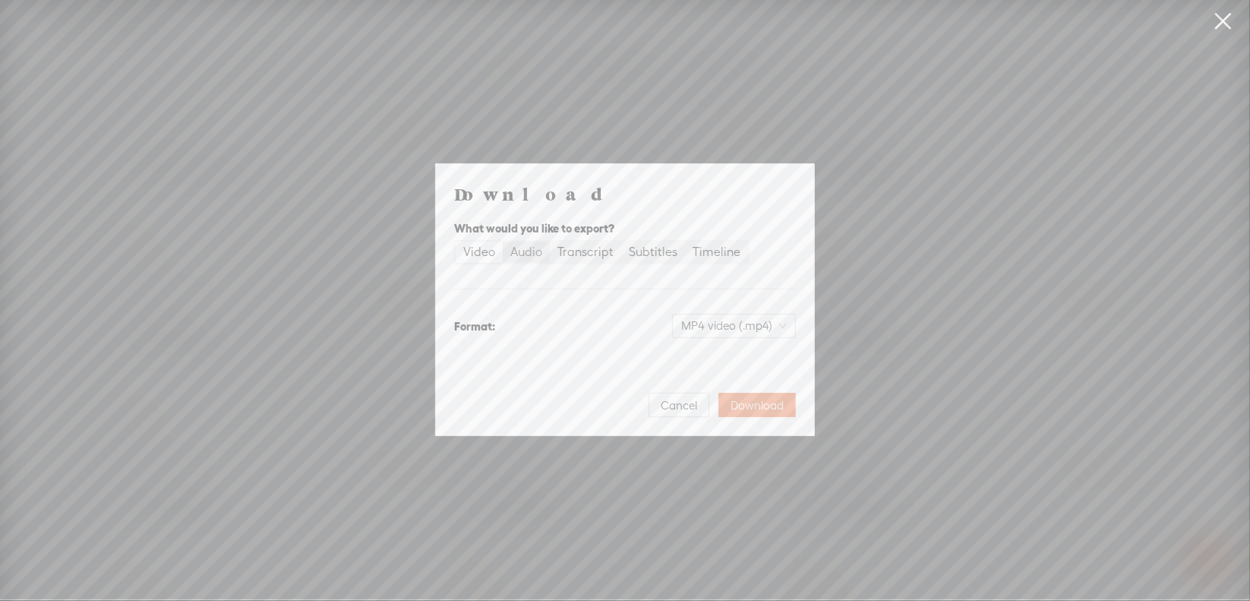
click at [532, 248] on div "Audio" at bounding box center [526, 251] width 32 height 21
click at [503, 241] on input "Audio" at bounding box center [503, 241] width 0 height 0
click at [731, 326] on span "WAV audio (.wav)" at bounding box center [734, 325] width 105 height 23
click at [707, 357] on div "MP3 audio (.mp3)" at bounding box center [722, 357] width 124 height 15
click at [769, 403] on span "Download" at bounding box center [757, 405] width 53 height 15
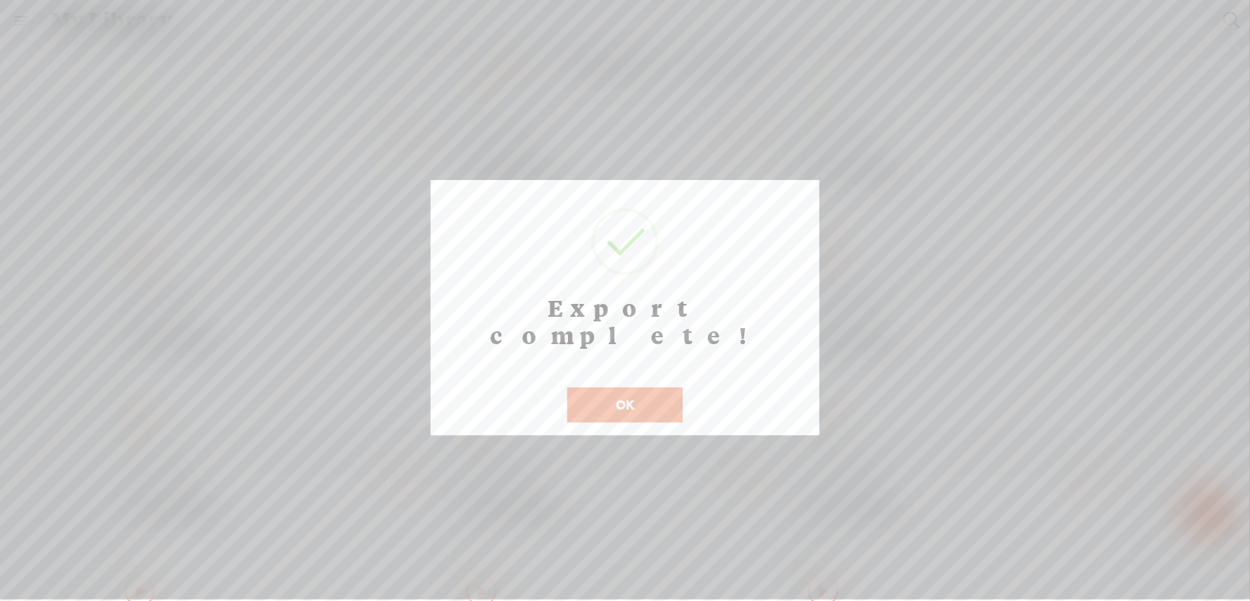
click at [624, 387] on button "OK" at bounding box center [624, 404] width 115 height 35
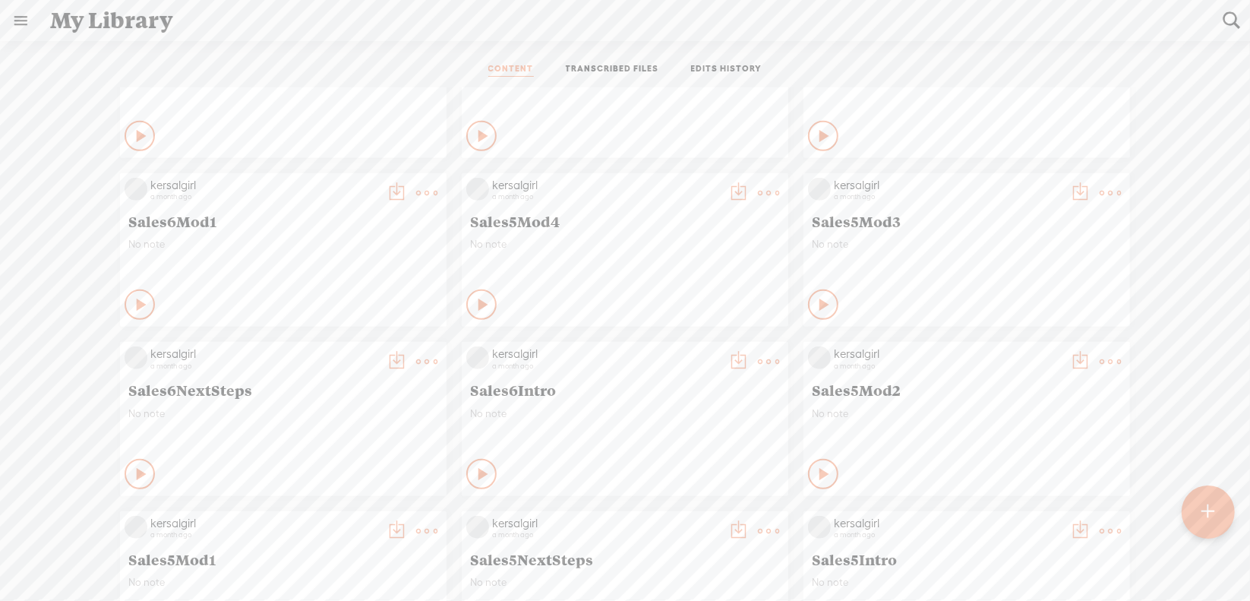
scroll to position [759, 0]
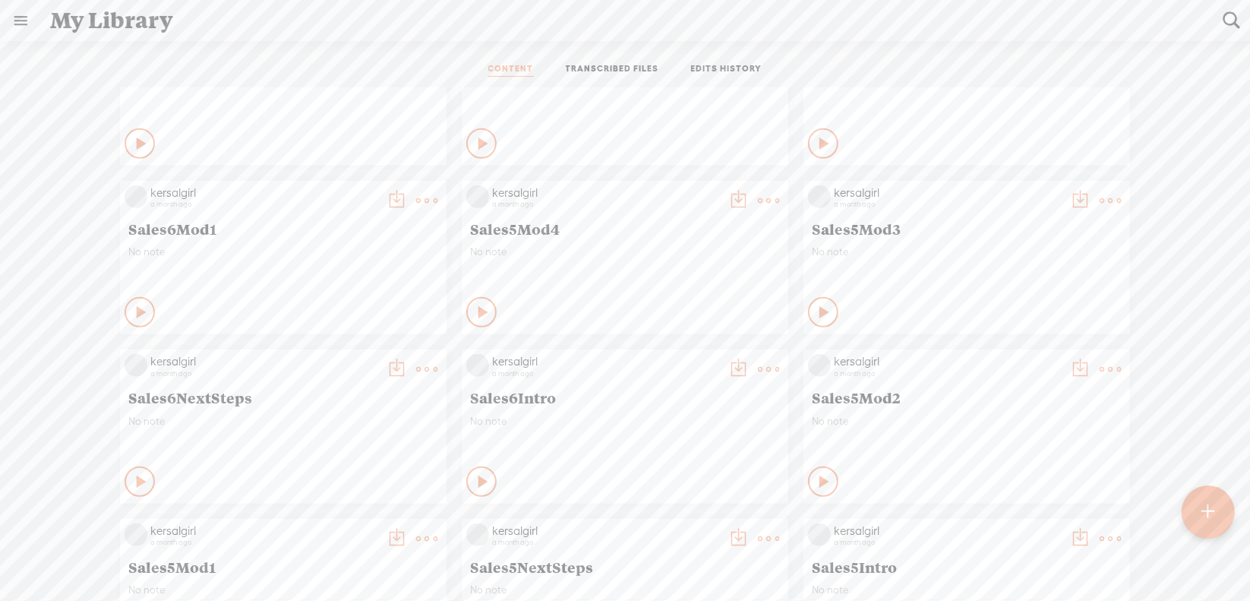
click at [1100, 365] on t at bounding box center [1110, 368] width 21 height 21
click at [998, 521] on link "Download as..." at bounding box center [1027, 524] width 152 height 35
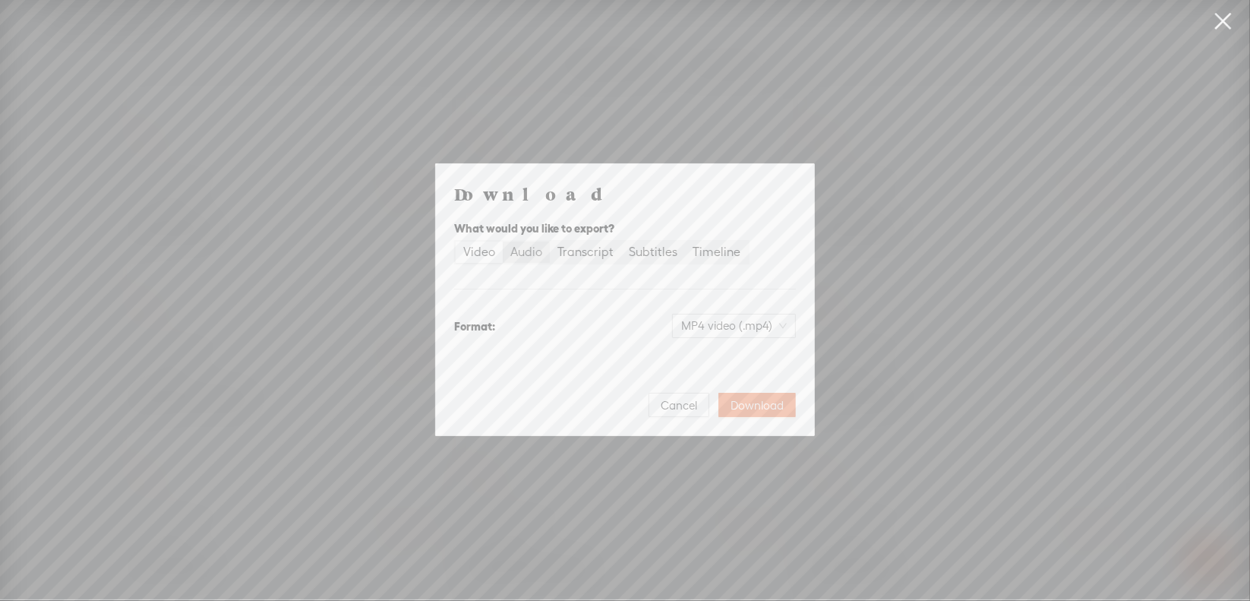
click at [530, 253] on div "Audio" at bounding box center [526, 251] width 32 height 21
click at [503, 241] on input "Audio" at bounding box center [503, 241] width 0 height 0
click at [700, 323] on span "WAV audio (.wav)" at bounding box center [734, 325] width 105 height 23
click at [712, 354] on div "MP3 audio (.mp3)" at bounding box center [722, 357] width 124 height 15
click at [773, 406] on span "Download" at bounding box center [757, 405] width 53 height 15
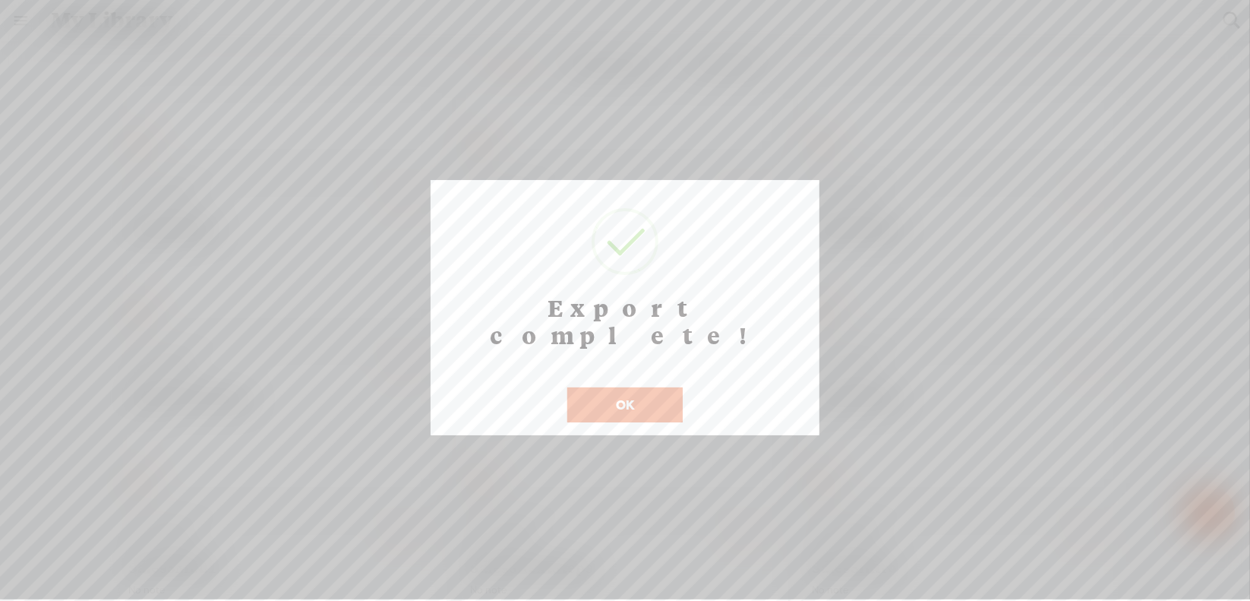
click at [640, 399] on div "Export complete! ! Not valid! Cancel OK" at bounding box center [625, 307] width 389 height 255
click at [653, 387] on button "OK" at bounding box center [624, 404] width 115 height 35
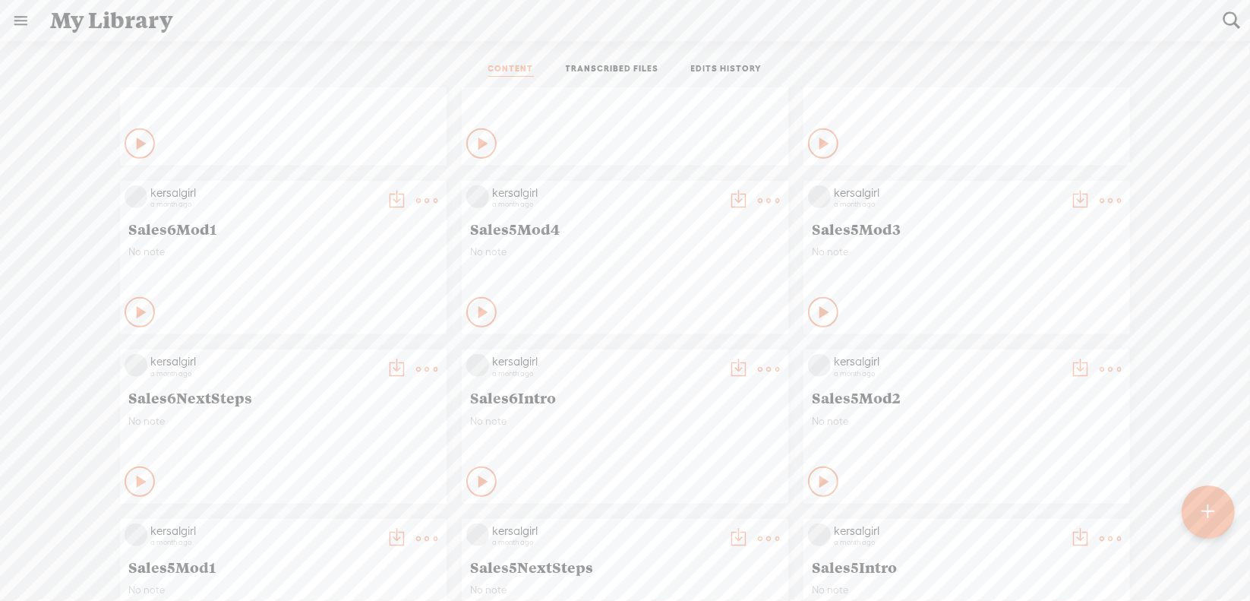
click at [1109, 206] on icon at bounding box center [1110, 200] width 30 height 30
click at [998, 356] on link "Download as..." at bounding box center [1027, 355] width 152 height 35
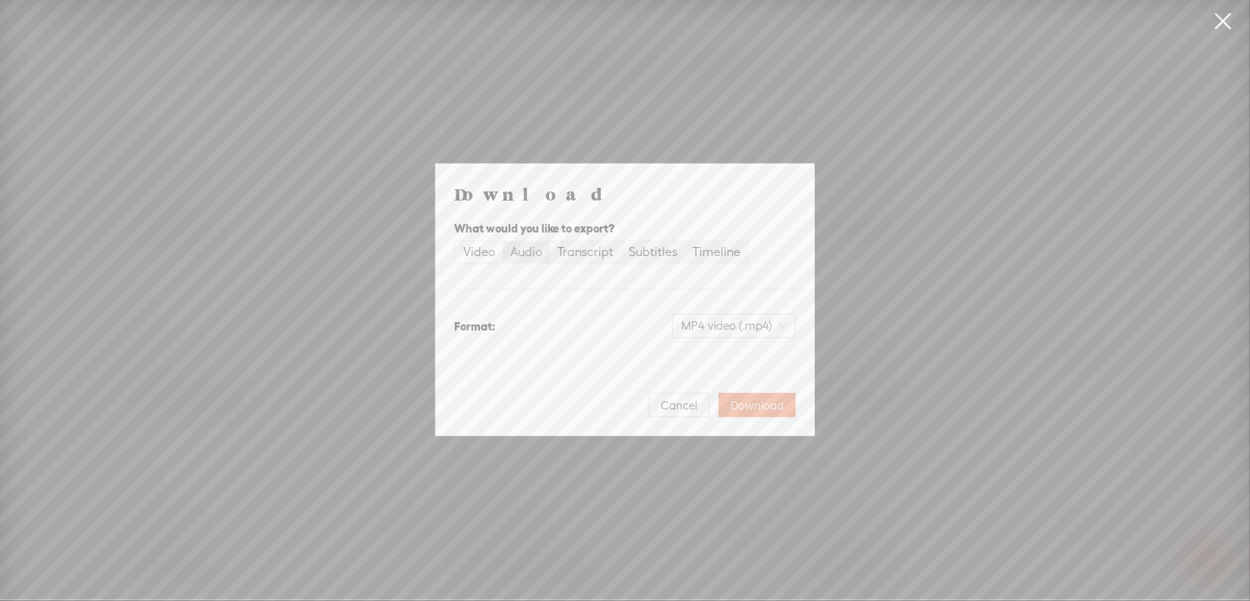
click at [523, 247] on div "Audio" at bounding box center [526, 251] width 32 height 21
click at [503, 241] on input "Audio" at bounding box center [503, 241] width 0 height 0
click at [715, 319] on span "WAV audio (.wav)" at bounding box center [734, 325] width 105 height 23
click at [703, 354] on div "MP3 audio (.mp3)" at bounding box center [722, 357] width 124 height 15
click at [750, 403] on span "Download" at bounding box center [757, 405] width 53 height 15
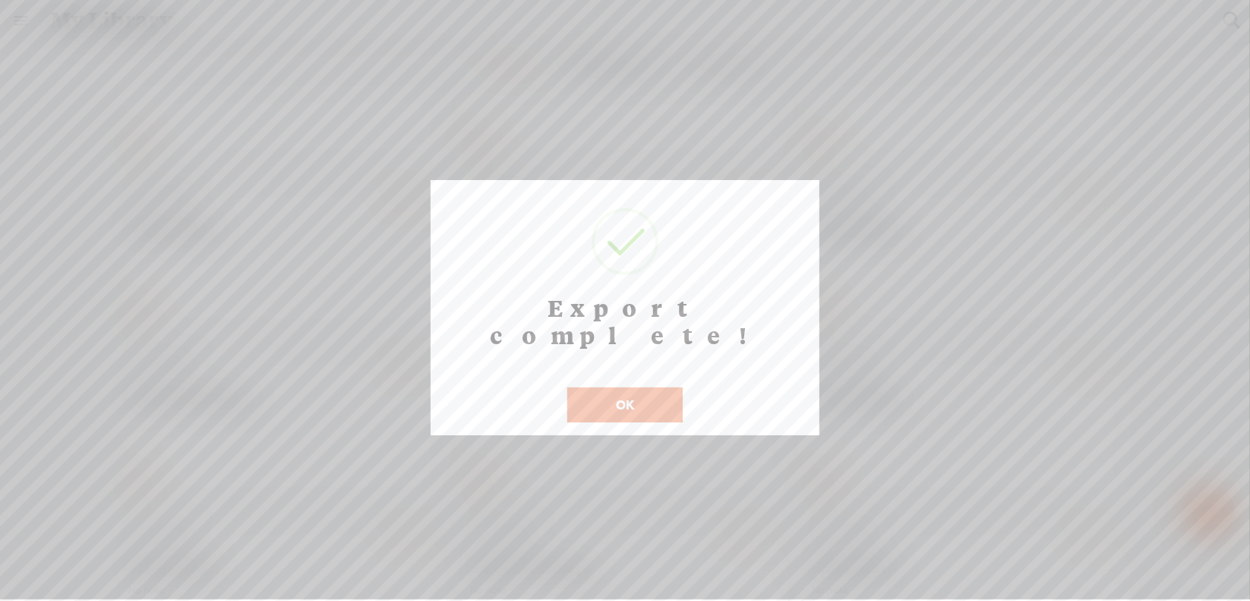
click at [639, 387] on button "OK" at bounding box center [624, 404] width 115 height 35
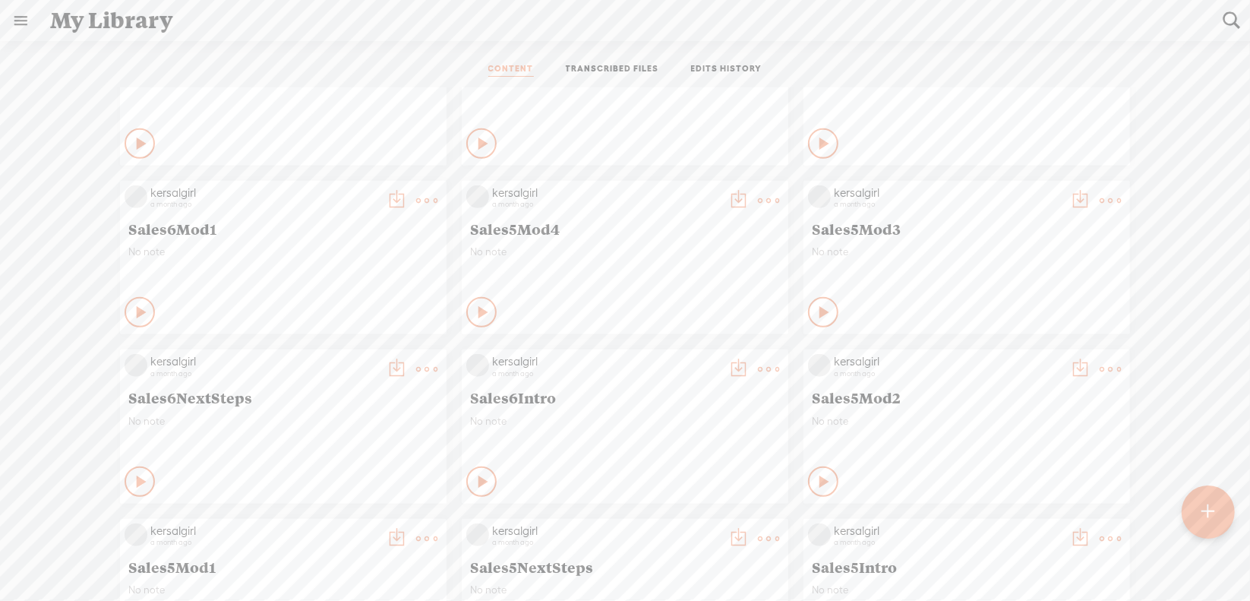
click at [761, 201] on t at bounding box center [768, 200] width 21 height 21
click at [665, 354] on link "Download as..." at bounding box center [685, 355] width 152 height 35
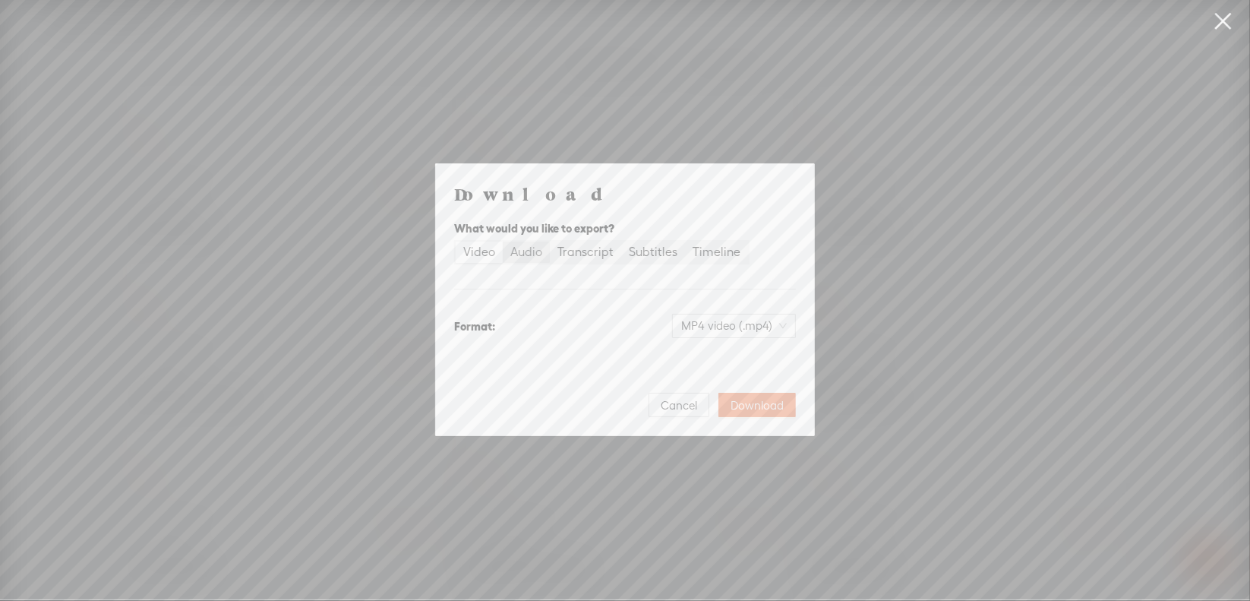
click at [533, 253] on div "Audio" at bounding box center [526, 251] width 32 height 21
click at [503, 241] on input "Audio" at bounding box center [503, 241] width 0 height 0
click at [701, 320] on span "WAV audio (.wav)" at bounding box center [734, 325] width 105 height 23
click at [693, 353] on div "MP3 audio (.mp3)" at bounding box center [722, 357] width 124 height 15
click at [758, 402] on span "Download" at bounding box center [757, 405] width 53 height 15
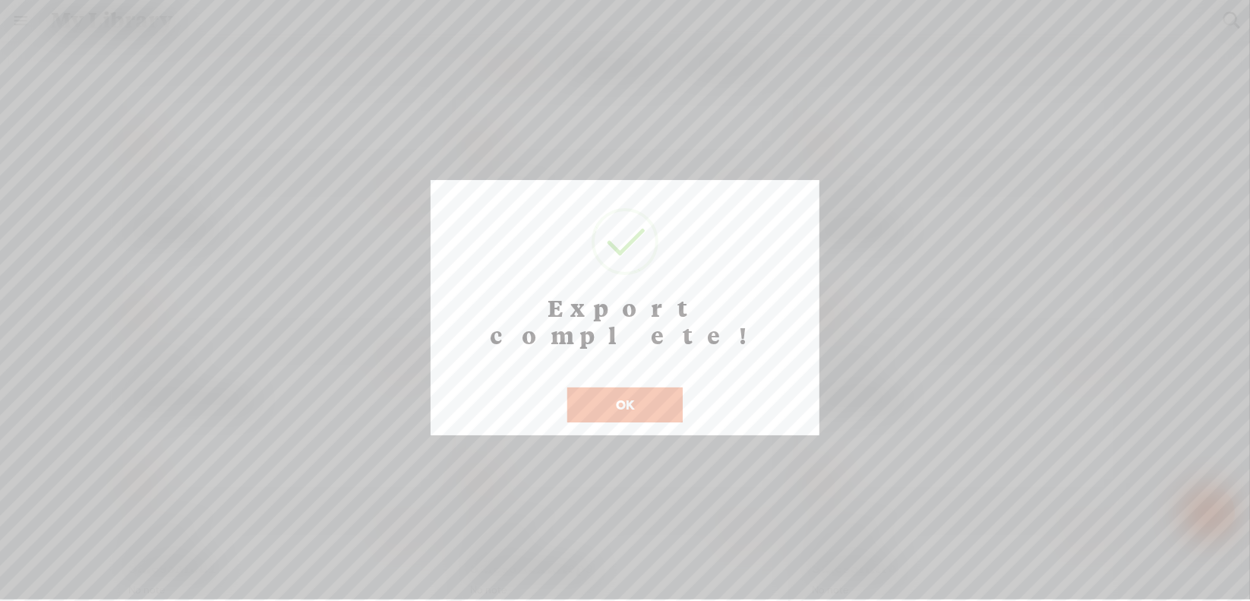
click at [617, 387] on button "OK" at bounding box center [624, 404] width 115 height 35
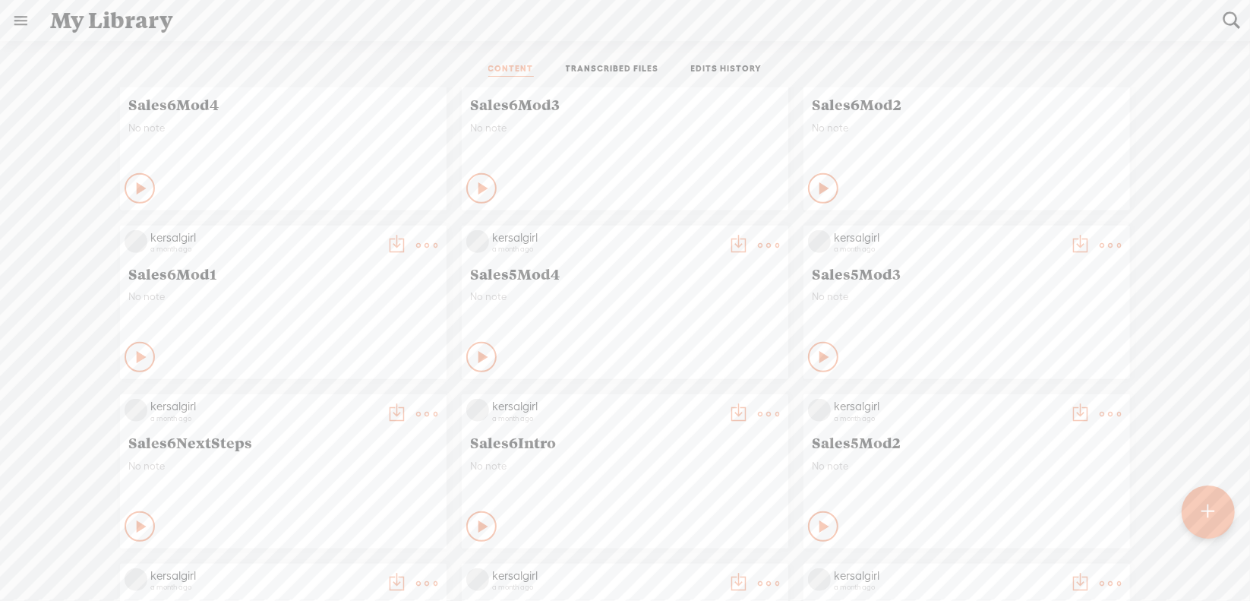
scroll to position [683, 0]
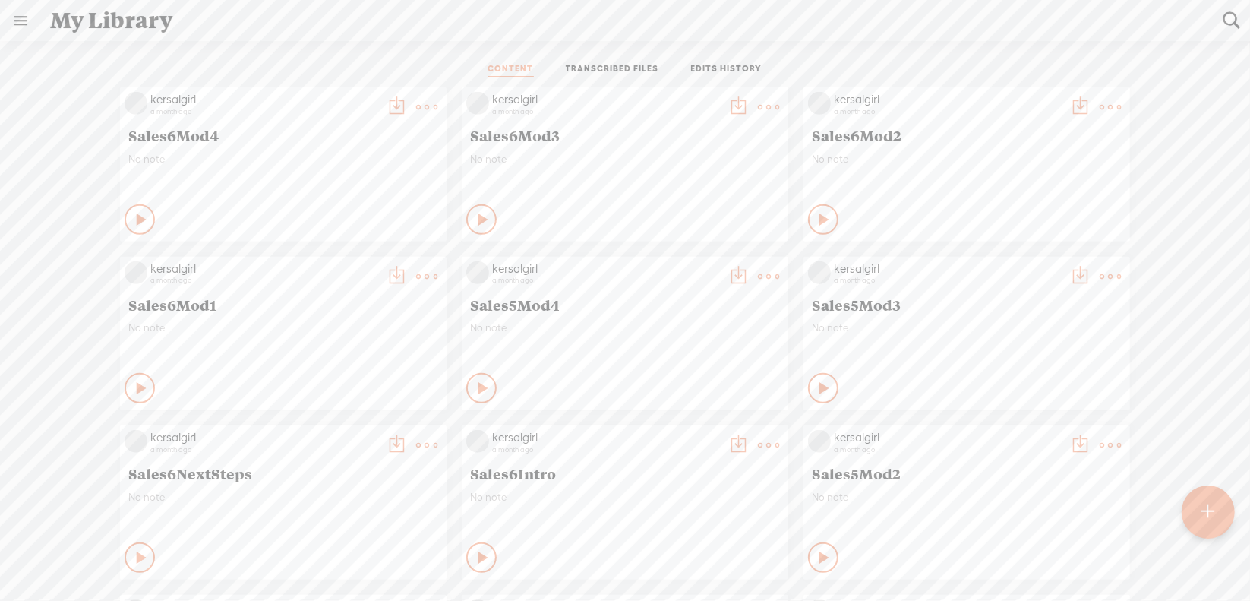
click at [758, 447] on t at bounding box center [768, 444] width 21 height 21
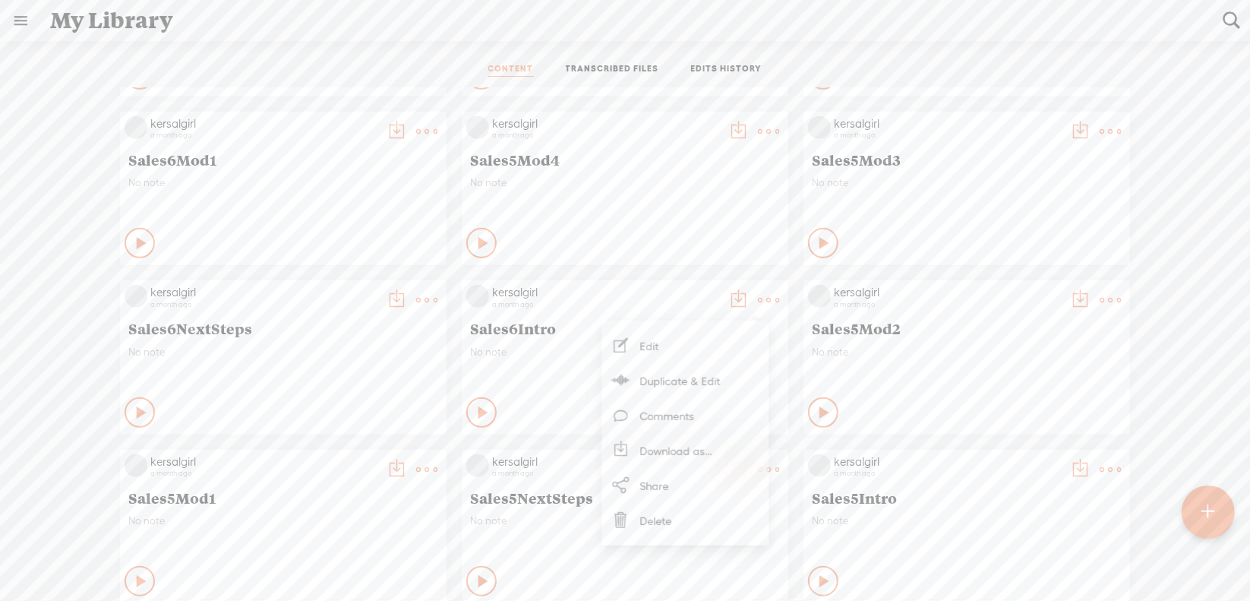
scroll to position [835, 0]
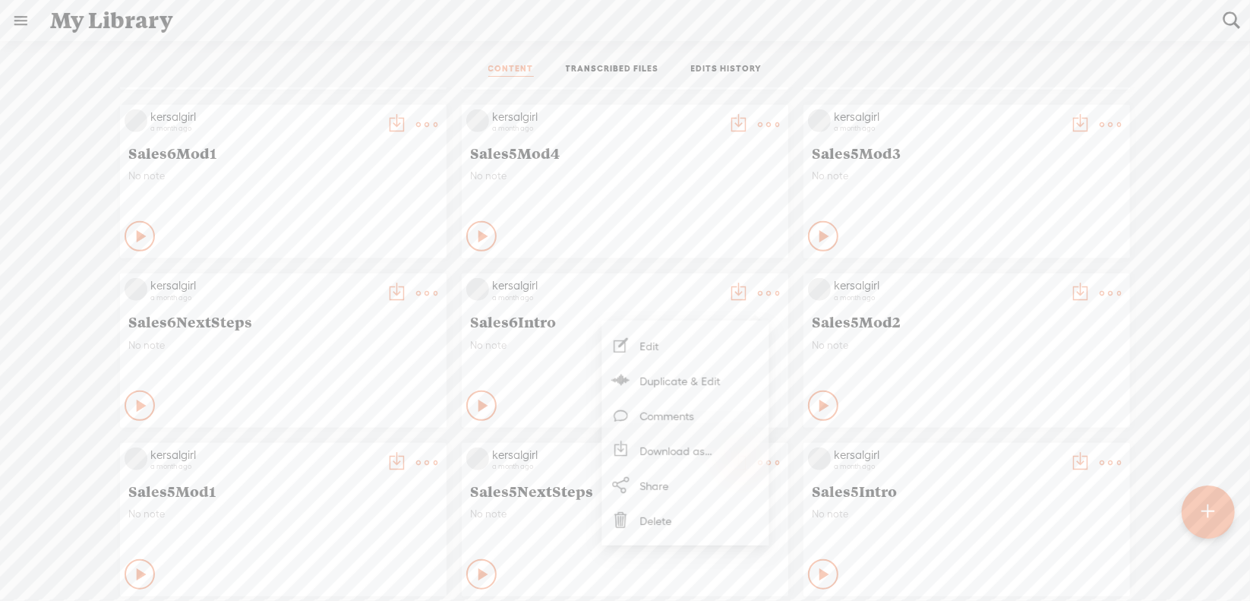
click at [670, 447] on link "Download as..." at bounding box center [685, 450] width 152 height 35
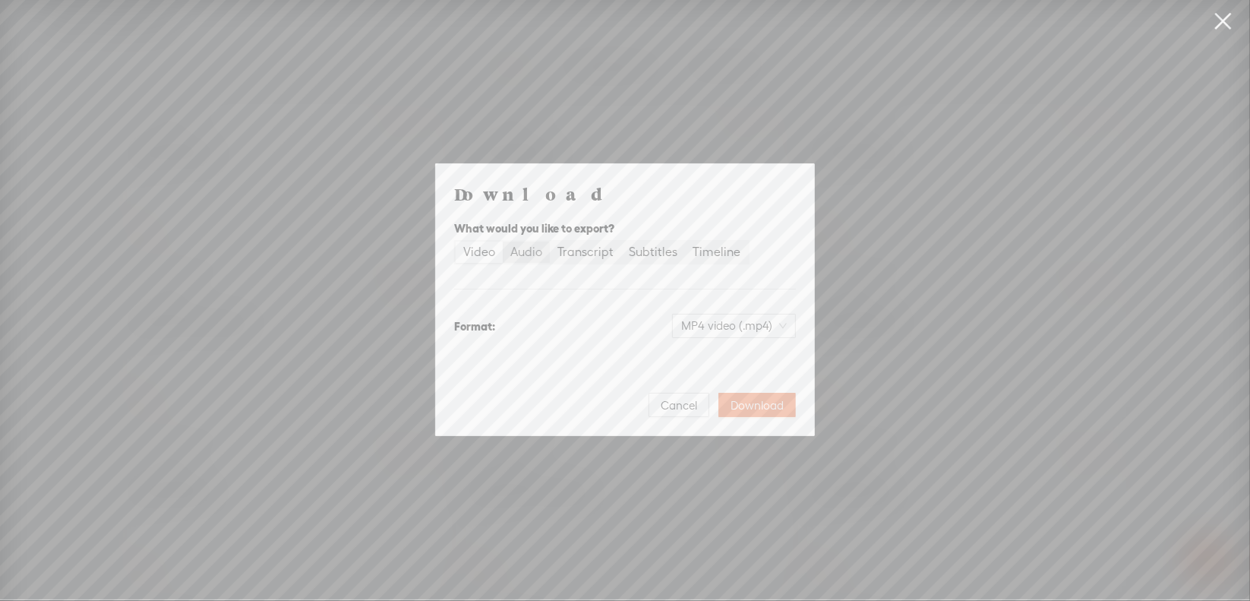
click at [532, 260] on div "Audio" at bounding box center [526, 251] width 32 height 21
click at [503, 241] on input "Audio" at bounding box center [503, 241] width 0 height 0
click at [699, 320] on span "WAV audio (.wav)" at bounding box center [734, 325] width 105 height 23
click at [703, 355] on div "MP3 audio (.mp3)" at bounding box center [722, 357] width 124 height 15
click at [753, 399] on span "Download" at bounding box center [757, 405] width 53 height 15
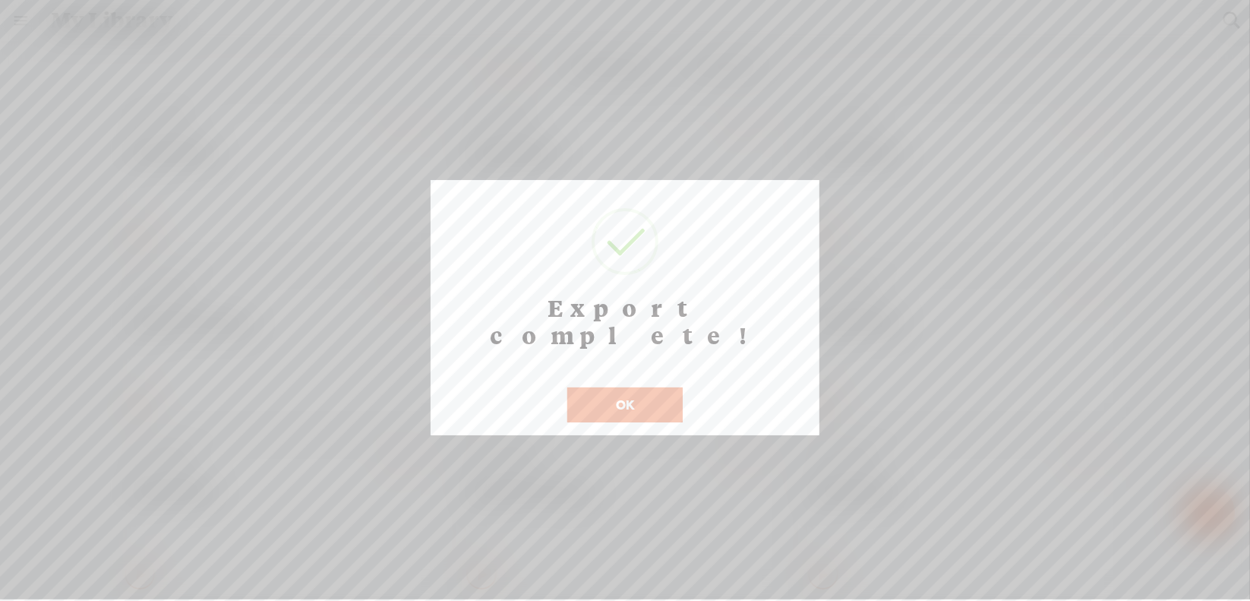
click at [626, 387] on button "OK" at bounding box center [624, 404] width 115 height 35
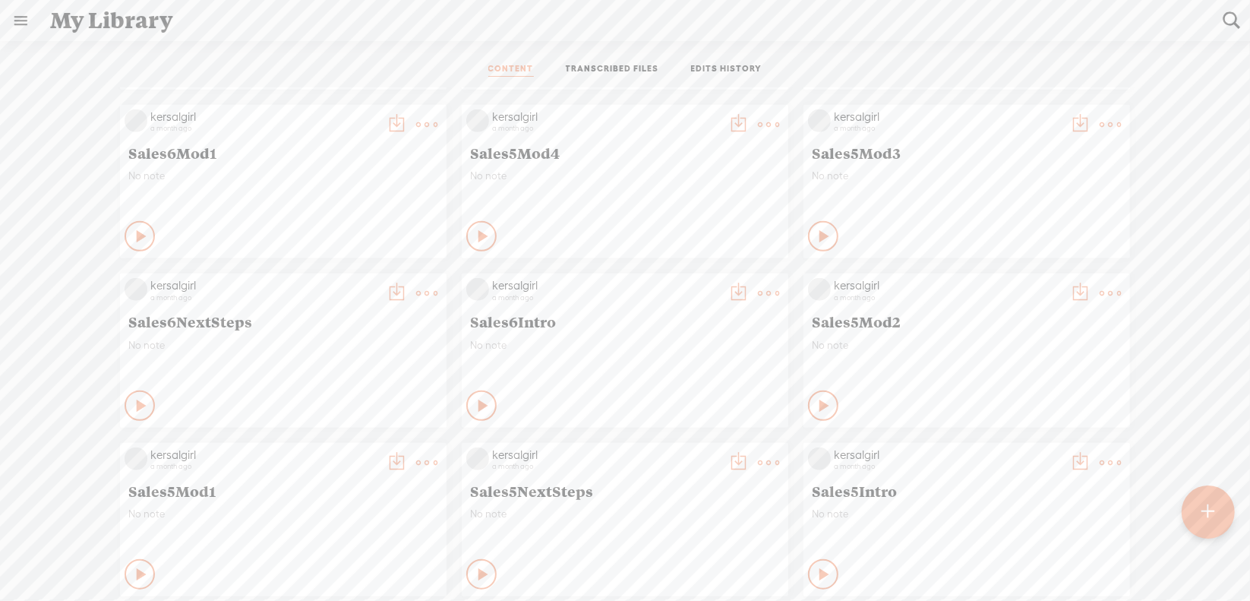
click at [418, 295] on t at bounding box center [426, 292] width 21 height 21
click at [351, 443] on link "Download as..." at bounding box center [343, 448] width 152 height 35
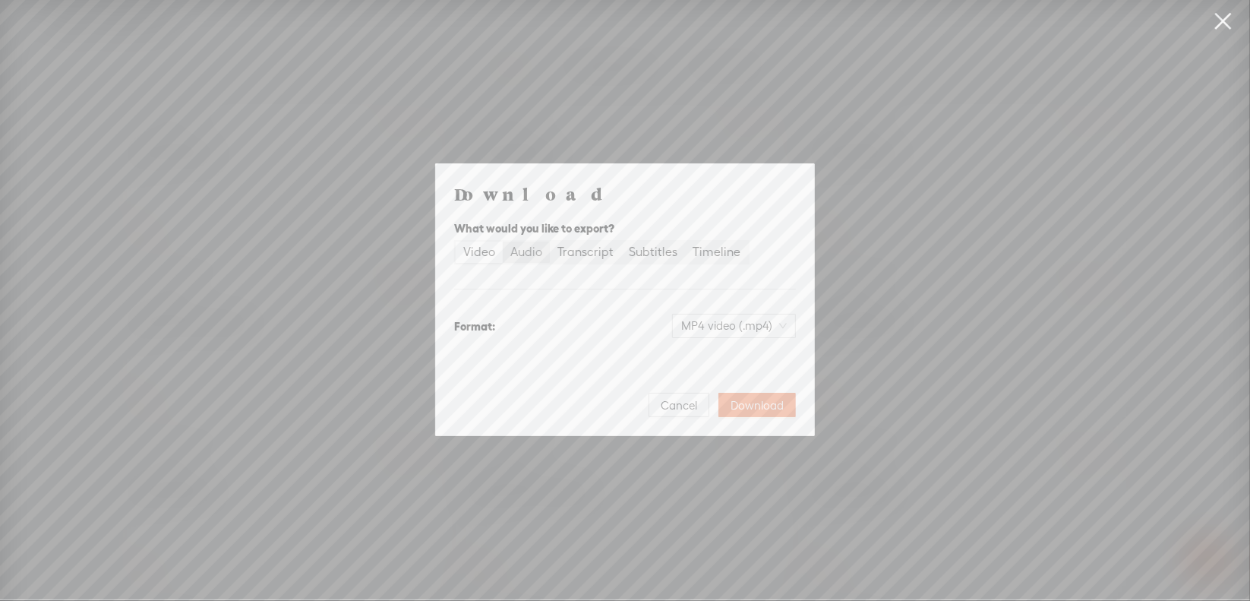
click at [520, 254] on div "Audio" at bounding box center [526, 251] width 32 height 21
click at [503, 241] on input "Audio" at bounding box center [503, 241] width 0 height 0
click at [709, 331] on span "WAV audio (.wav)" at bounding box center [734, 325] width 105 height 23
click at [699, 361] on div "MP3 audio (.mp3)" at bounding box center [722, 357] width 124 height 15
click at [759, 406] on span "Download" at bounding box center [757, 405] width 53 height 15
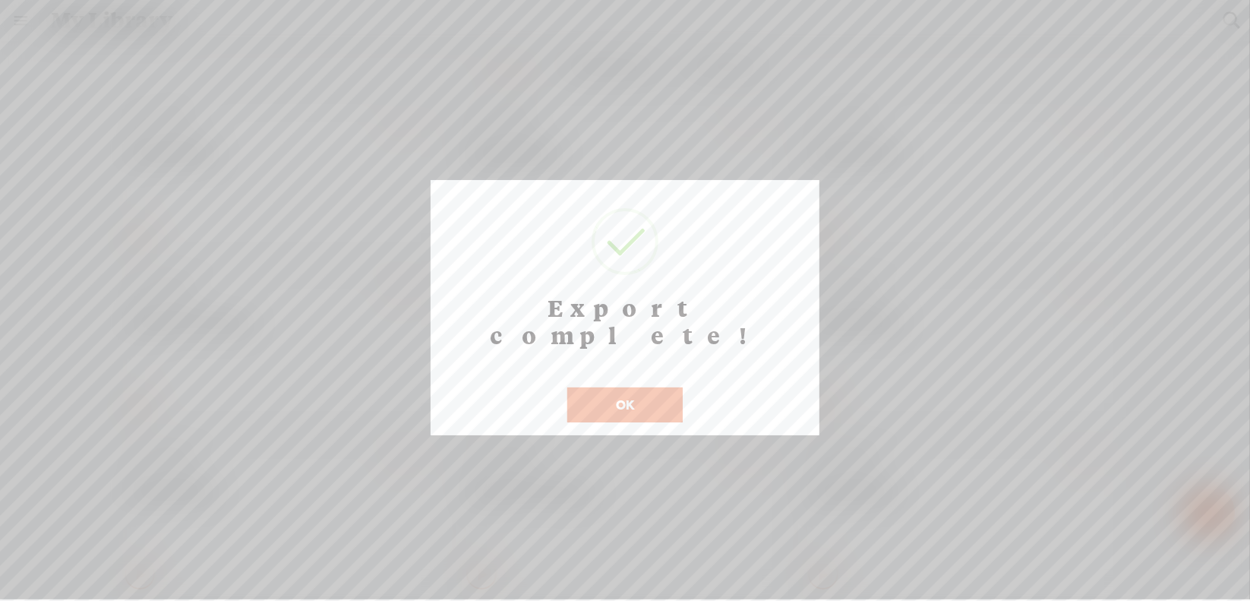
click at [597, 390] on button "OK" at bounding box center [624, 404] width 115 height 35
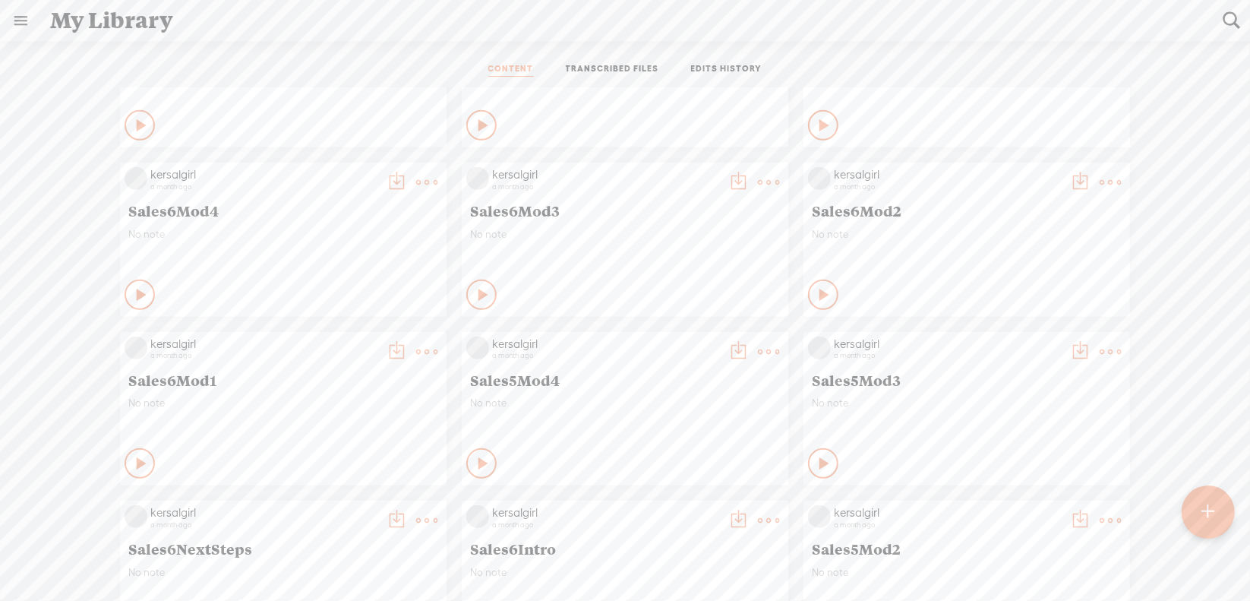
scroll to position [608, 0]
click at [416, 355] on t at bounding box center [426, 352] width 21 height 21
click at [346, 515] on link "Download as..." at bounding box center [343, 507] width 152 height 35
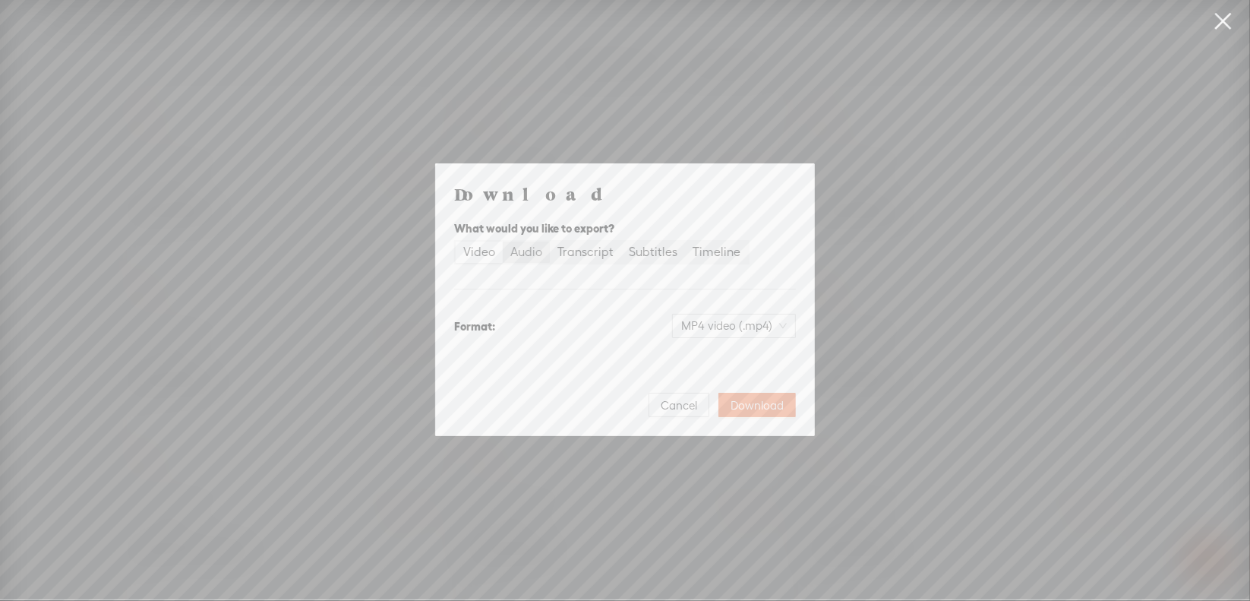
click at [541, 256] on div "Audio" at bounding box center [526, 251] width 32 height 21
click at [503, 241] on input "Audio" at bounding box center [503, 241] width 0 height 0
click at [686, 324] on span "WAV audio (.wav)" at bounding box center [734, 325] width 105 height 23
click at [698, 359] on div "MP3 audio (.mp3)" at bounding box center [722, 357] width 124 height 15
click at [757, 405] on span "Download" at bounding box center [757, 405] width 53 height 15
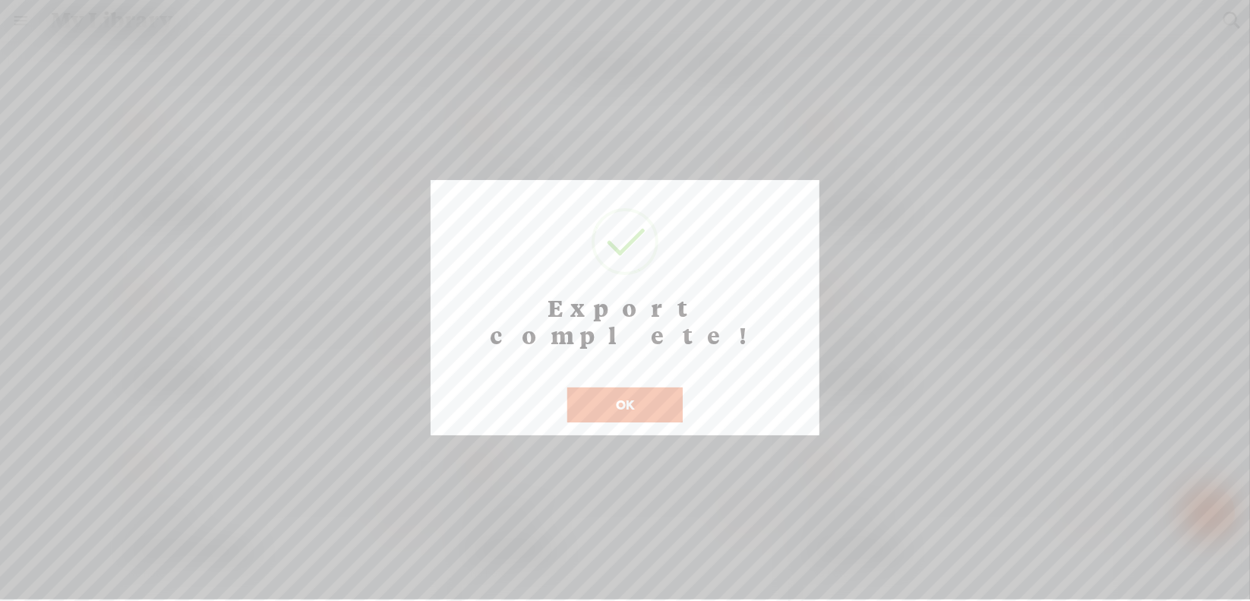
click at [592, 387] on button "OK" at bounding box center [624, 404] width 115 height 35
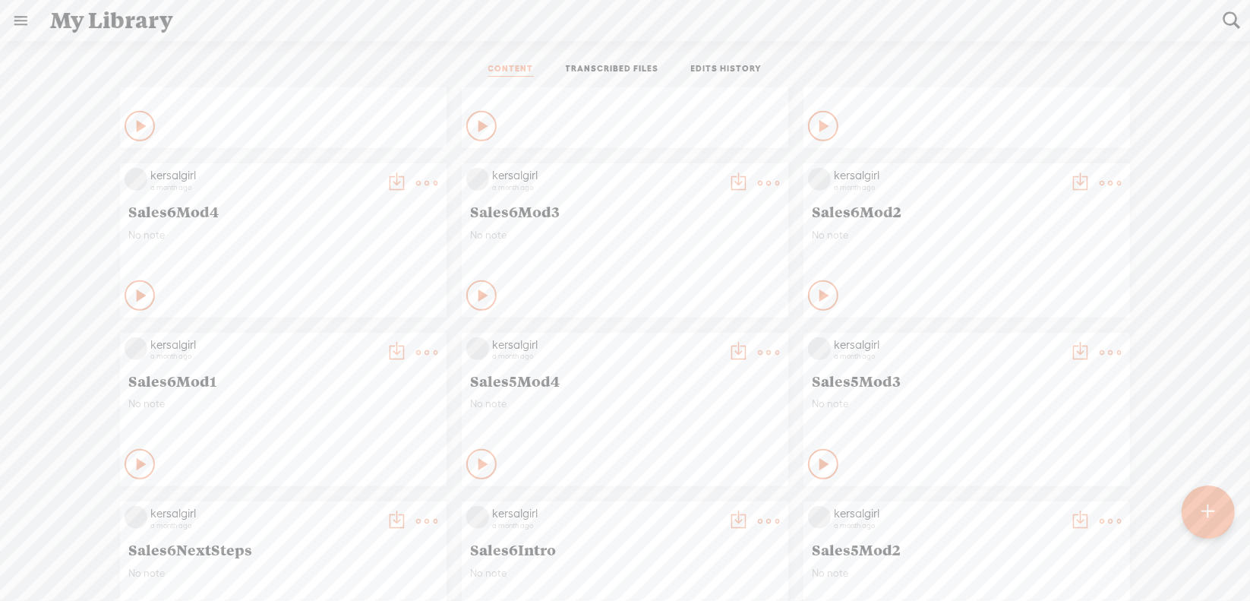
click at [1100, 183] on t at bounding box center [1110, 182] width 21 height 21
click at [1001, 336] on link "Download as..." at bounding box center [1027, 338] width 152 height 35
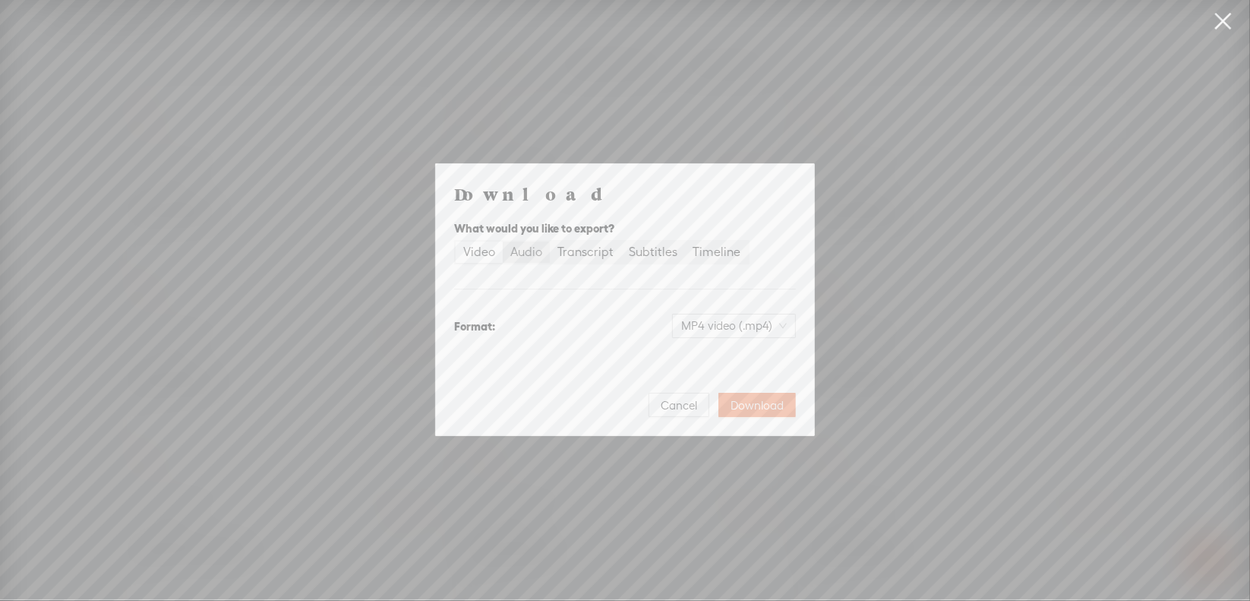
click at [532, 256] on div "Audio" at bounding box center [526, 251] width 32 height 21
click at [503, 241] on input "Audio" at bounding box center [503, 241] width 0 height 0
click at [705, 316] on span "WAV audio (.wav)" at bounding box center [734, 325] width 105 height 23
click at [699, 351] on div "MP3 audio (.mp3)" at bounding box center [722, 357] width 124 height 15
drag, startPoint x: 740, startPoint y: 407, endPoint x: 747, endPoint y: 402, distance: 9.3
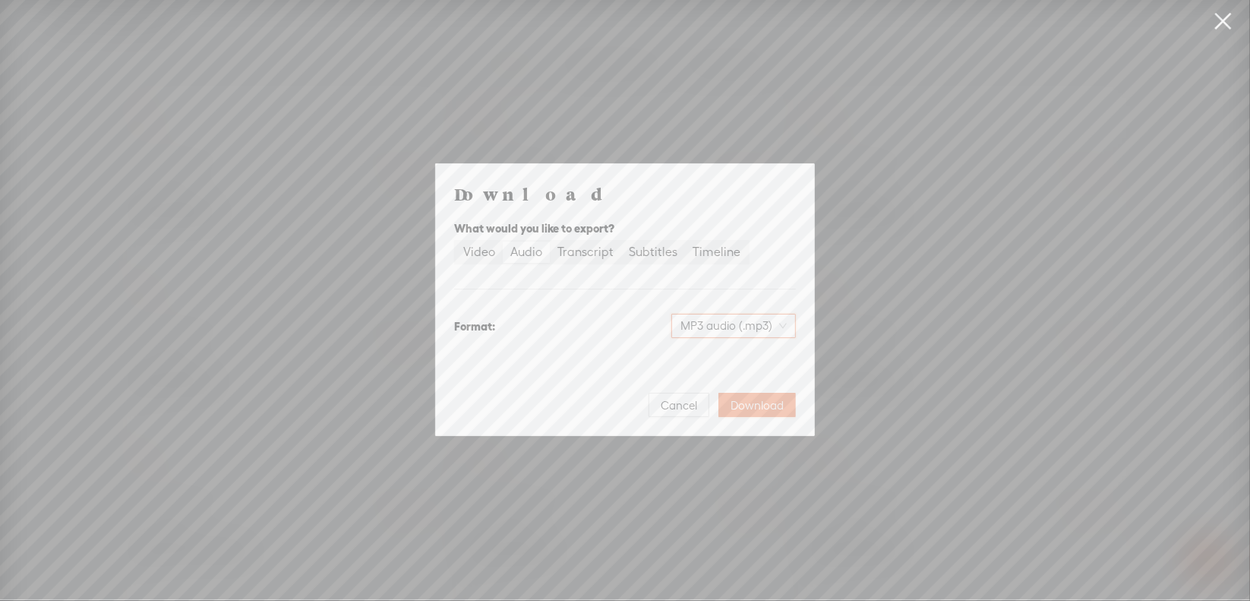
click at [741, 408] on span "Download" at bounding box center [757, 405] width 53 height 15
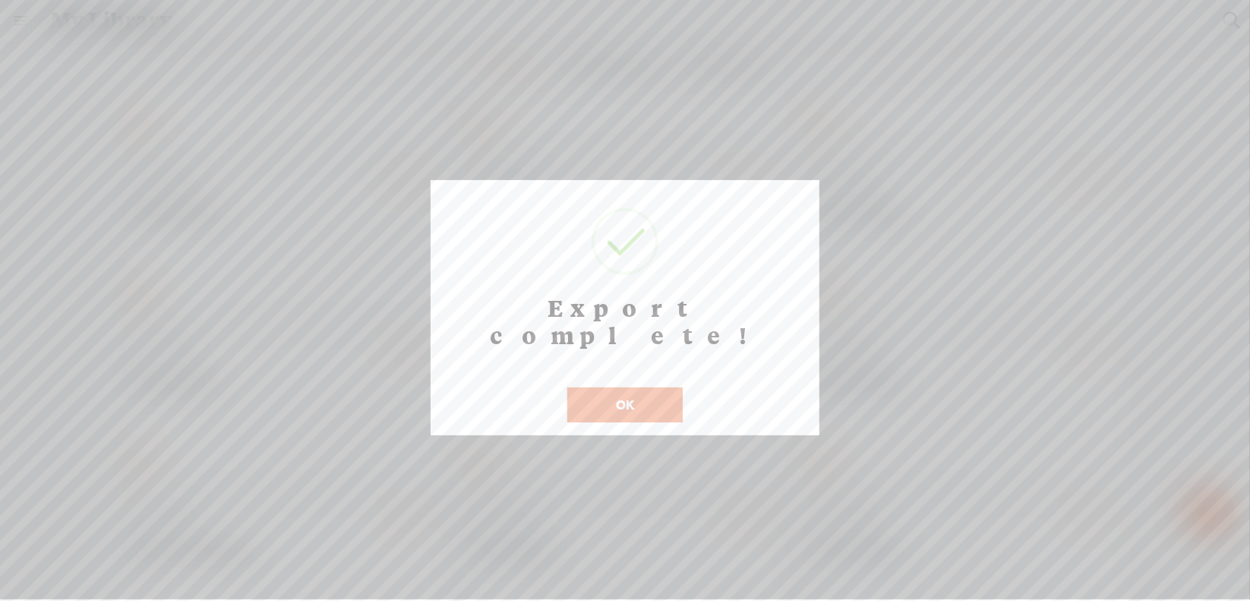
click at [630, 387] on button "OK" at bounding box center [624, 404] width 115 height 35
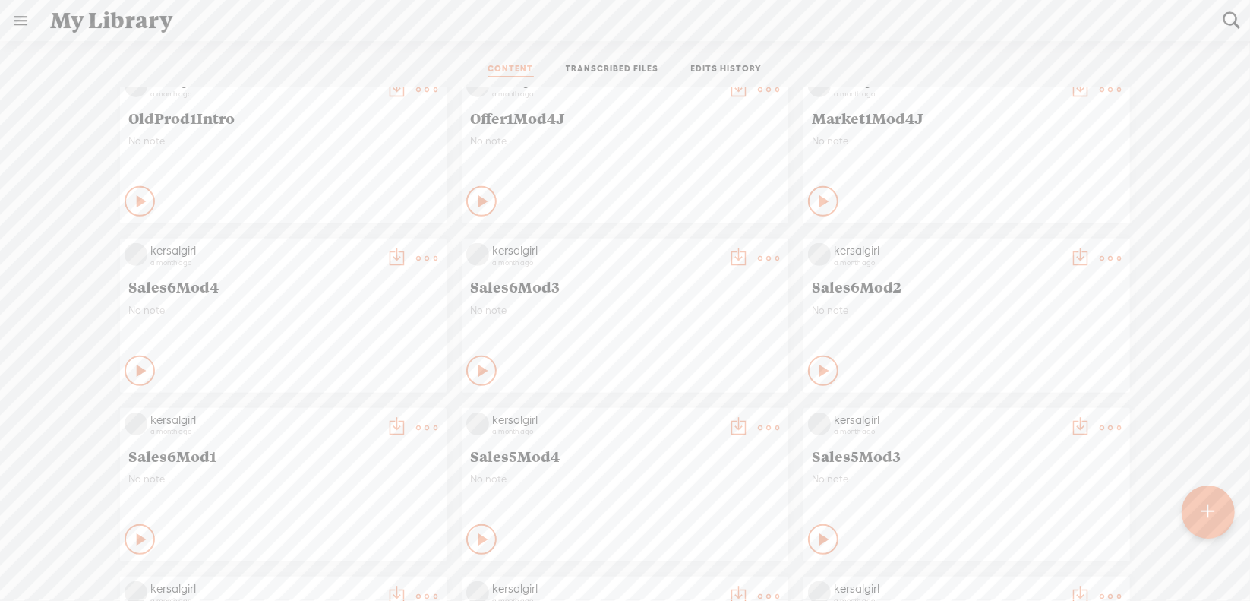
scroll to position [532, 0]
click at [760, 254] on t at bounding box center [768, 258] width 21 height 21
click at [694, 412] on link "Download as..." at bounding box center [685, 414] width 152 height 35
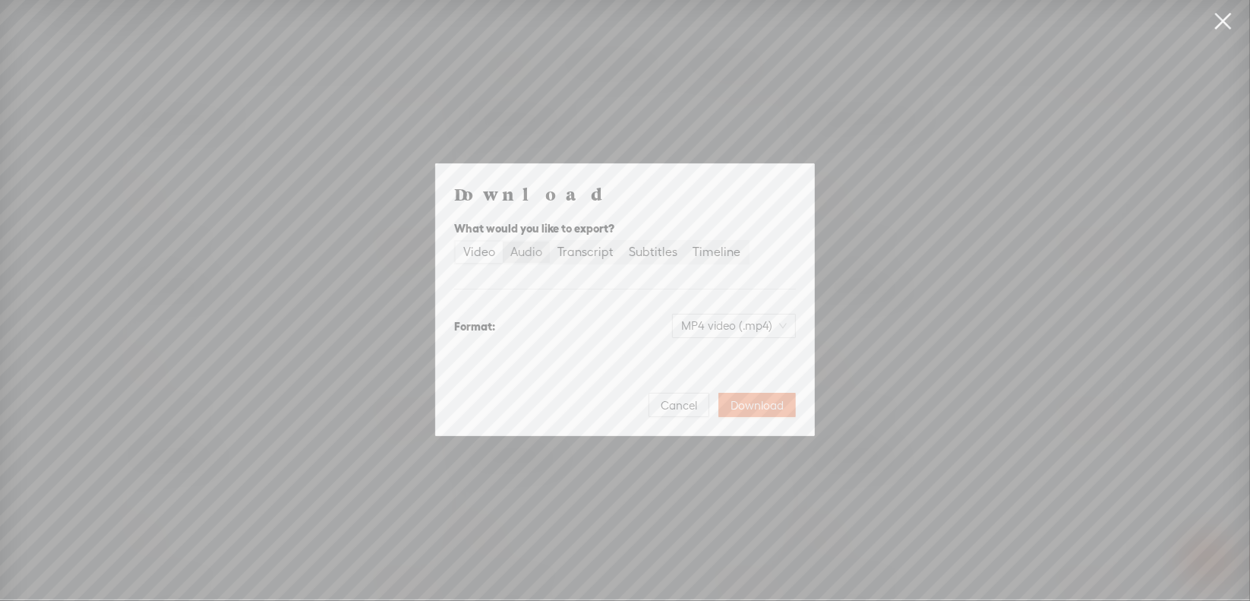
click at [543, 251] on label "Audio" at bounding box center [526, 251] width 47 height 21
click at [503, 241] on input "Audio" at bounding box center [503, 241] width 0 height 0
click at [724, 326] on span "WAV audio (.wav)" at bounding box center [734, 325] width 105 height 23
click at [705, 350] on div "MP3 audio (.mp3) Best for sharing, small file size" at bounding box center [722, 365] width 124 height 36
click at [746, 400] on span "Download" at bounding box center [757, 405] width 53 height 15
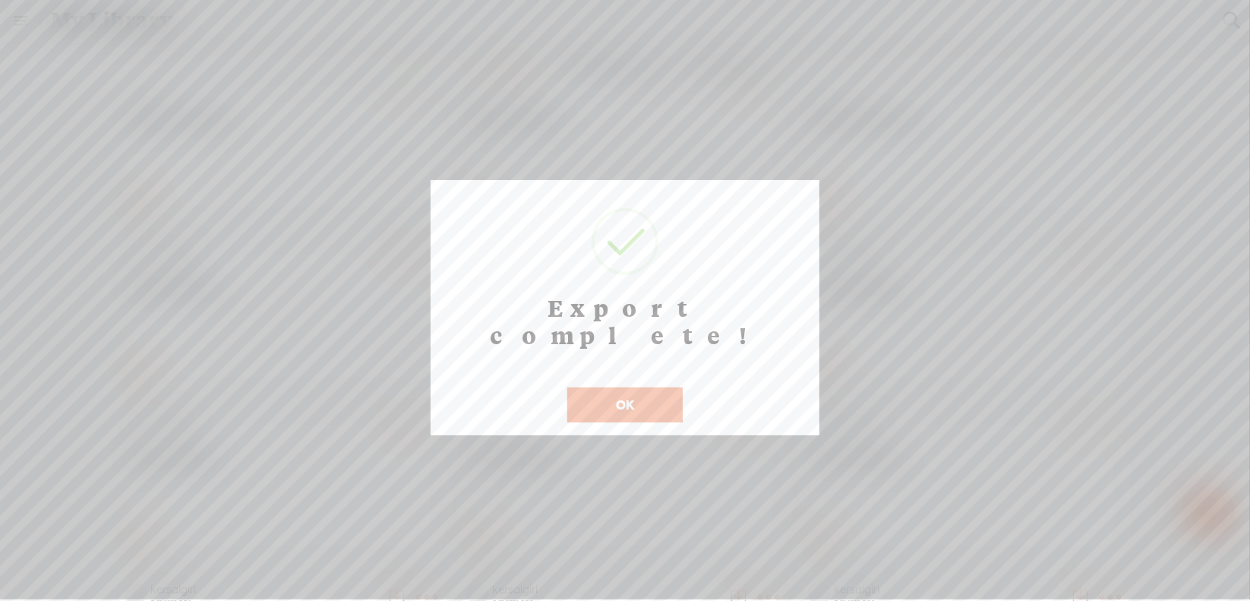
click at [620, 387] on button "OK" at bounding box center [624, 404] width 115 height 35
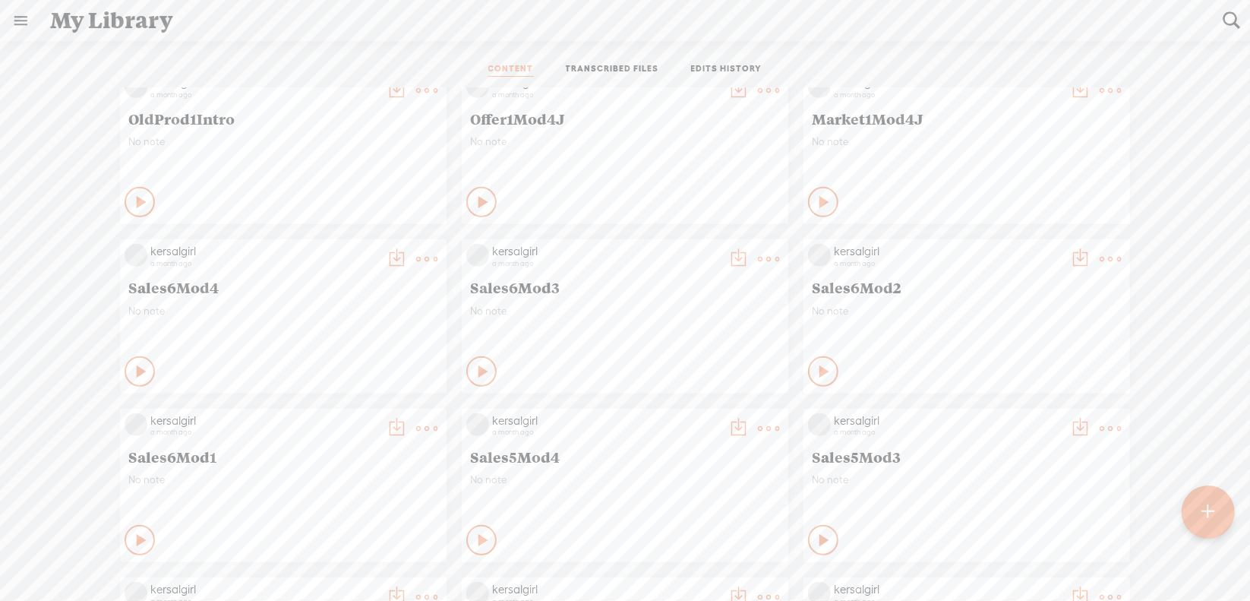
click at [416, 260] on t at bounding box center [426, 258] width 21 height 21
click at [361, 418] on link "Download as..." at bounding box center [343, 414] width 152 height 35
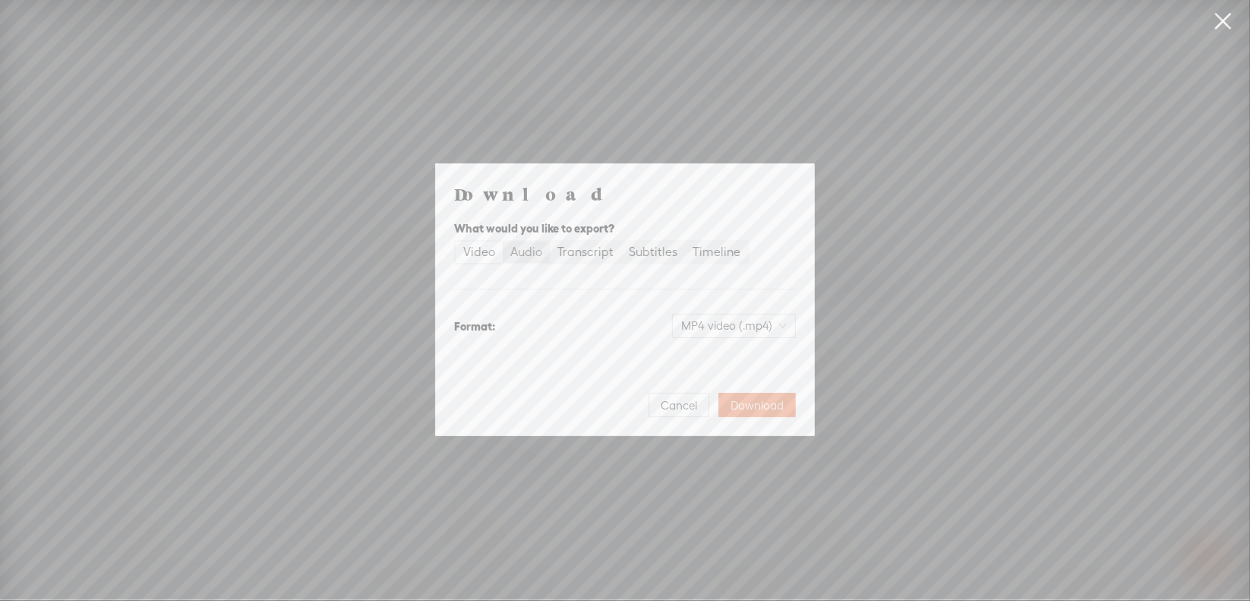
click at [532, 257] on div "Audio" at bounding box center [526, 251] width 32 height 21
click at [503, 241] on input "Audio" at bounding box center [503, 241] width 0 height 0
click at [733, 326] on span "WAV audio (.wav)" at bounding box center [734, 325] width 105 height 23
click at [699, 356] on div "MP3 audio (.mp3)" at bounding box center [722, 357] width 124 height 15
click at [757, 403] on span "Download" at bounding box center [757, 405] width 53 height 15
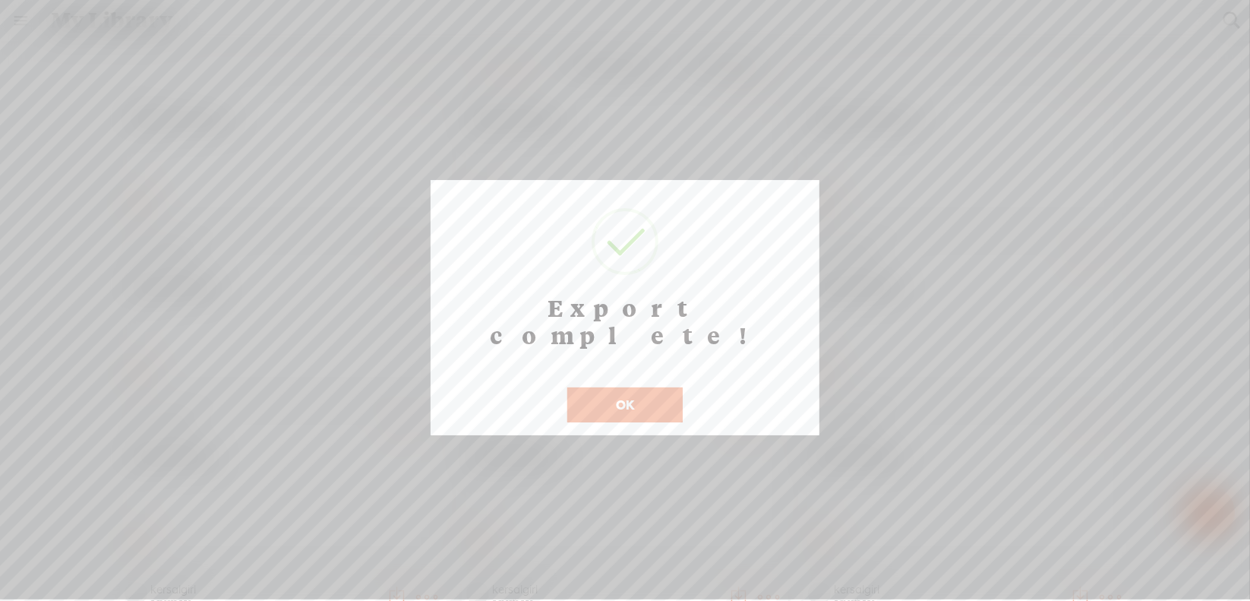
click at [629, 387] on button "OK" at bounding box center [624, 404] width 115 height 35
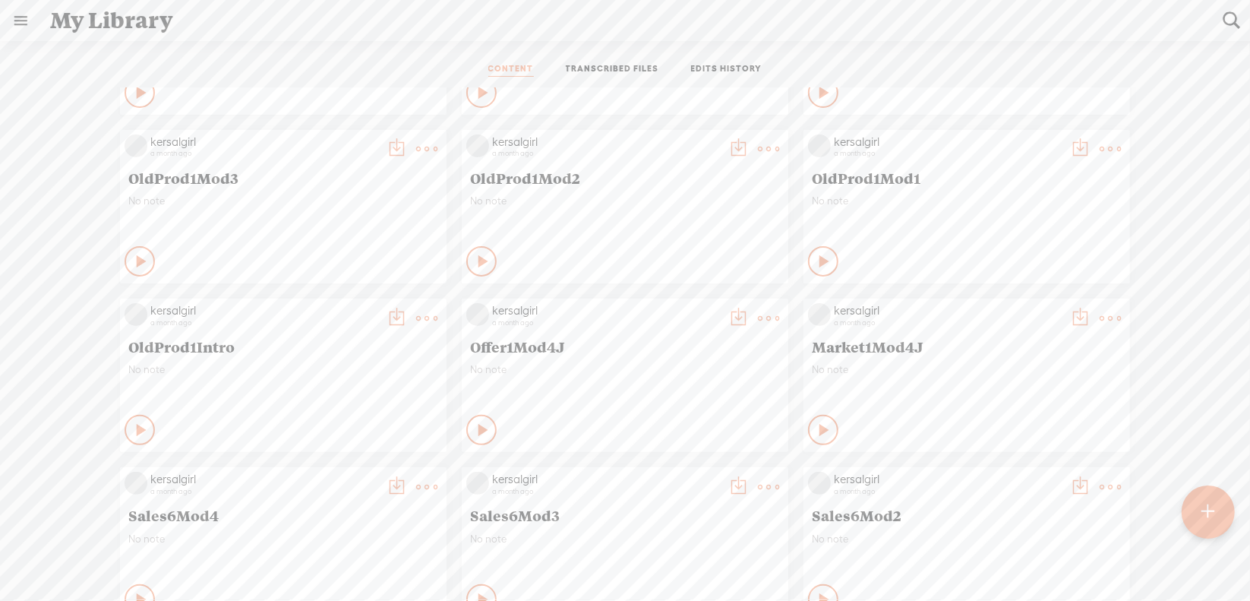
scroll to position [271, 0]
